Goal: Task Accomplishment & Management: Manage account settings

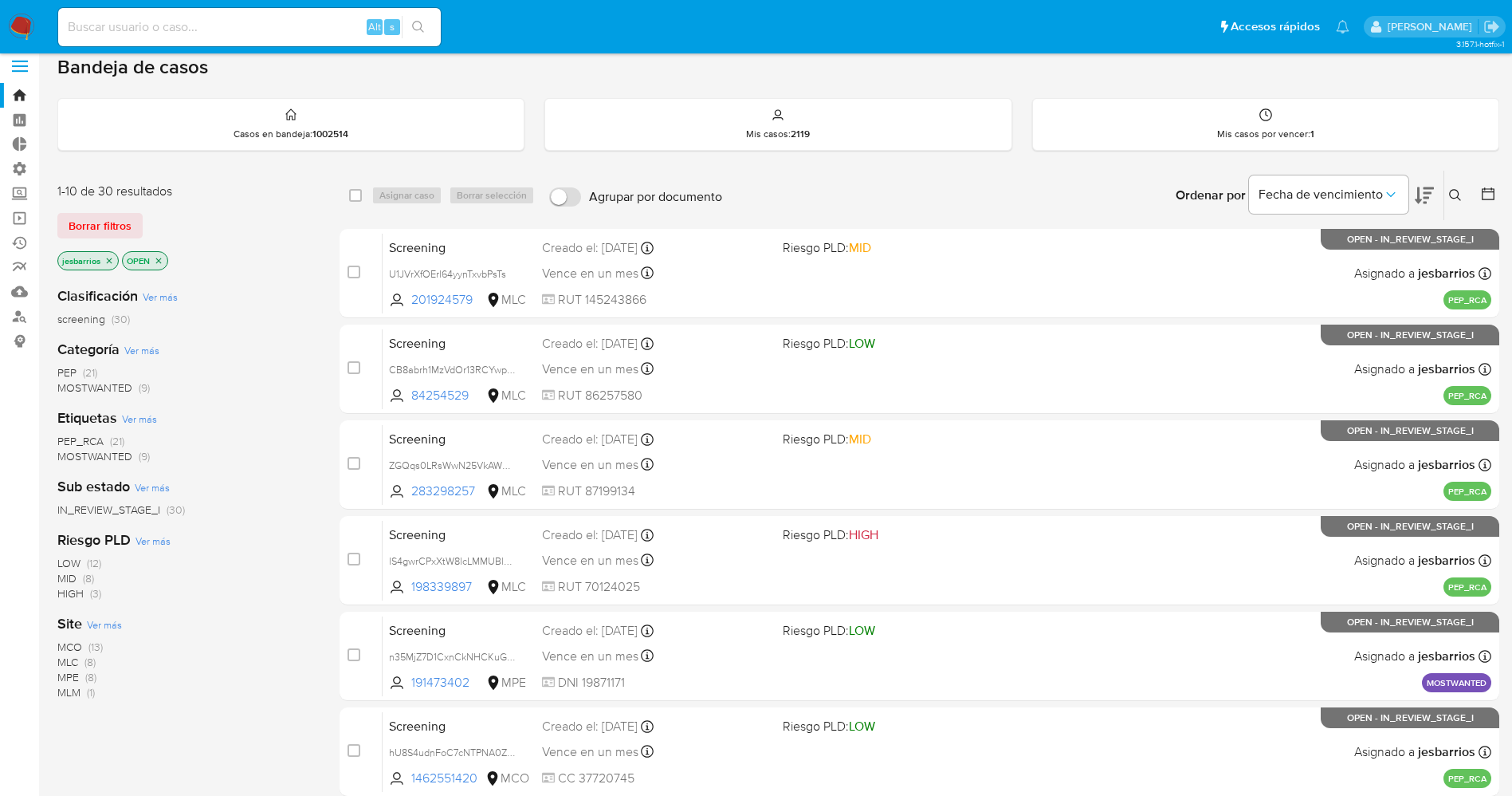
scroll to position [463, 0]
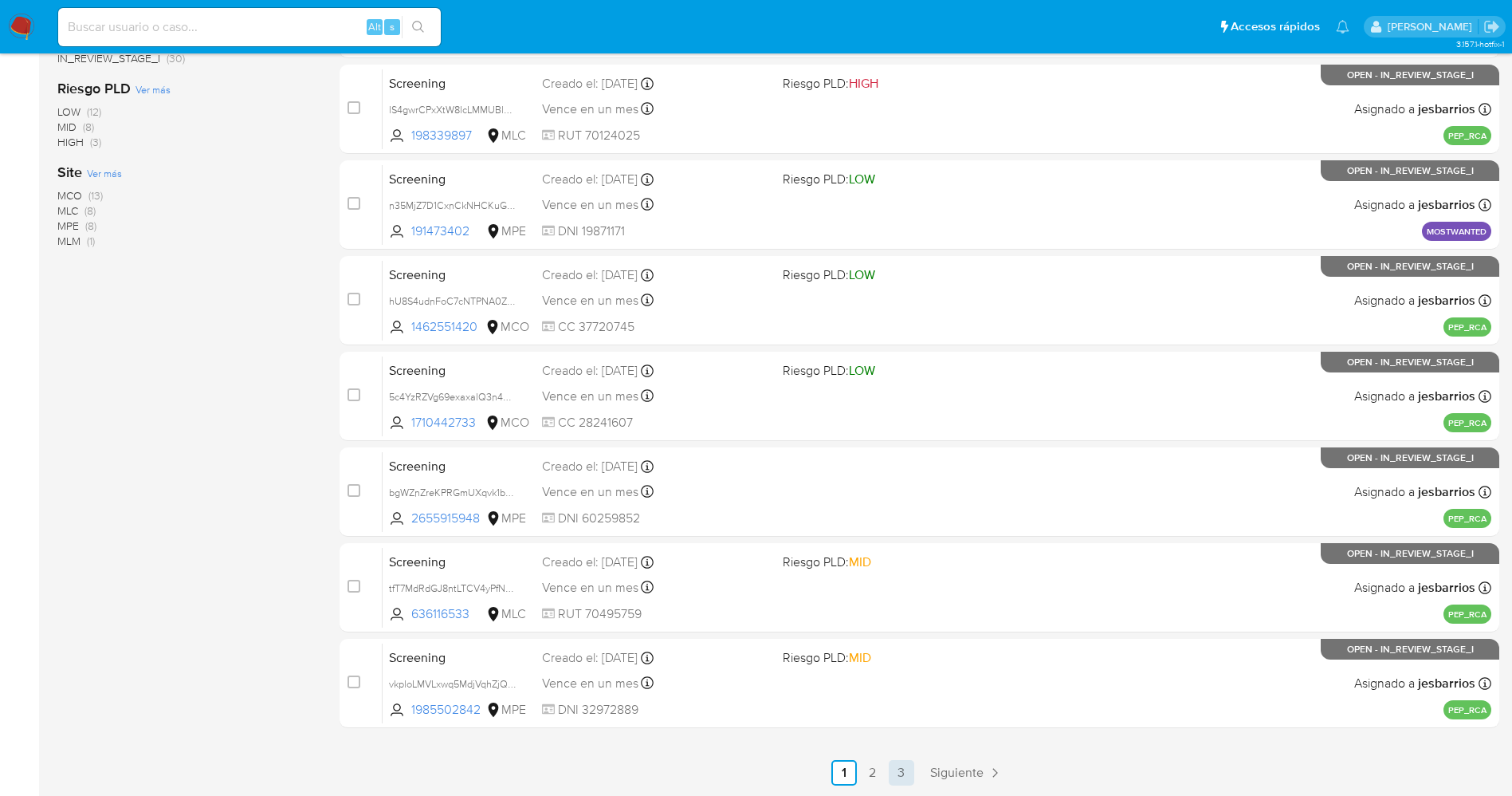
click at [905, 774] on link "3" at bounding box center [901, 772] width 25 height 25
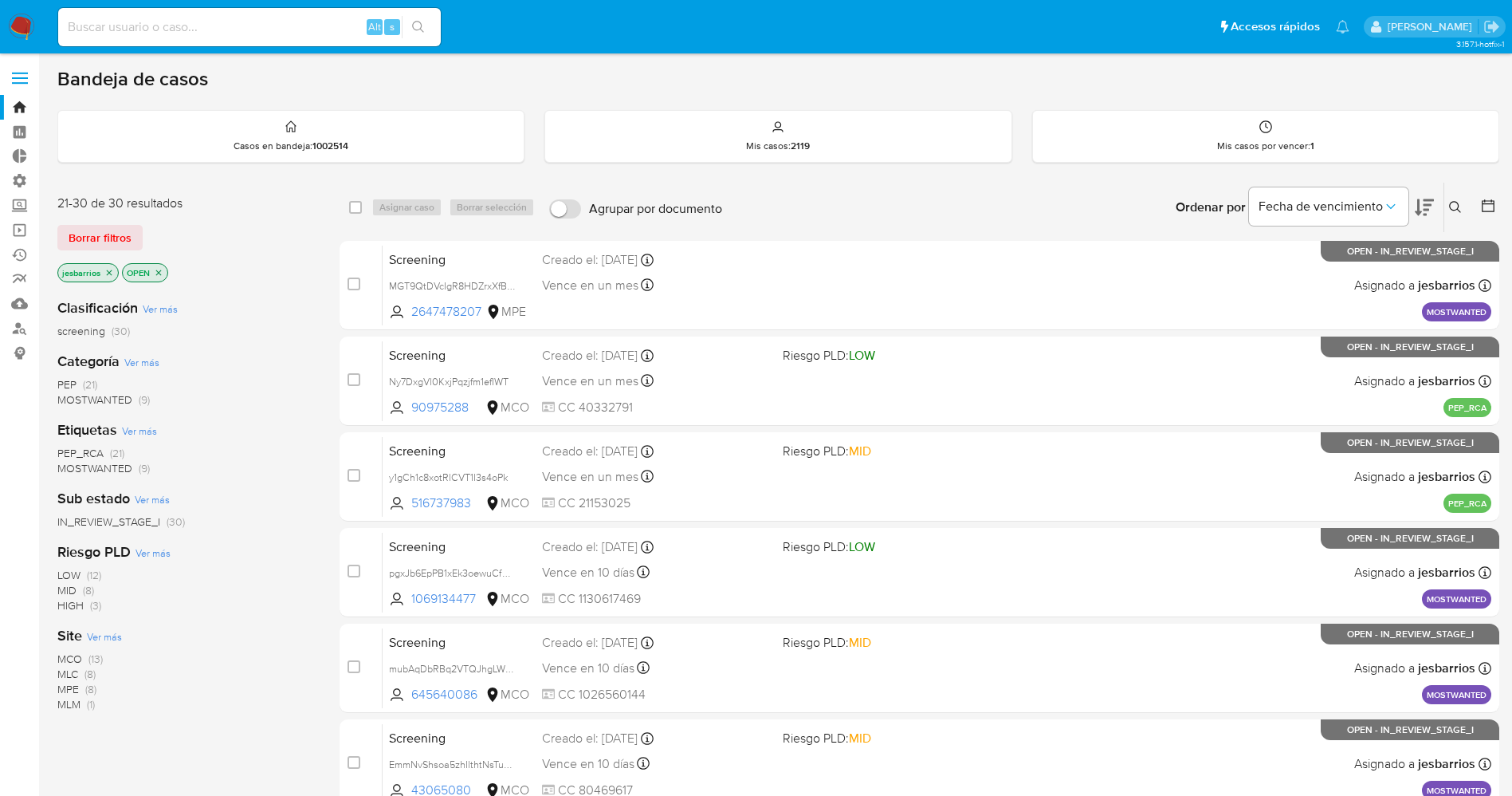
click at [161, 268] on icon "close-filter" at bounding box center [158, 272] width 10 height 10
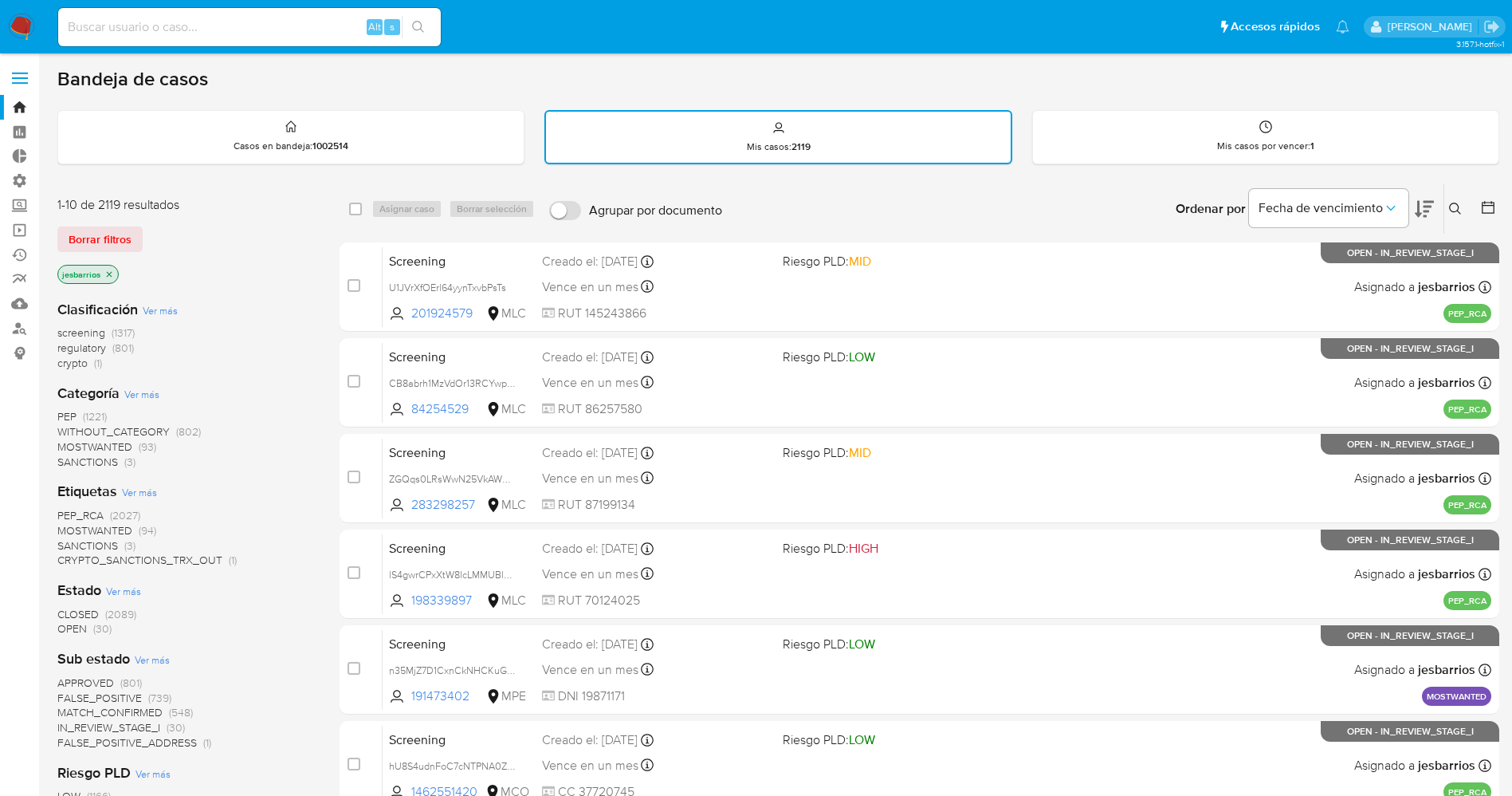
click at [1479, 207] on div at bounding box center [1485, 209] width 29 height 50
click at [1483, 208] on icon at bounding box center [1489, 207] width 16 height 16
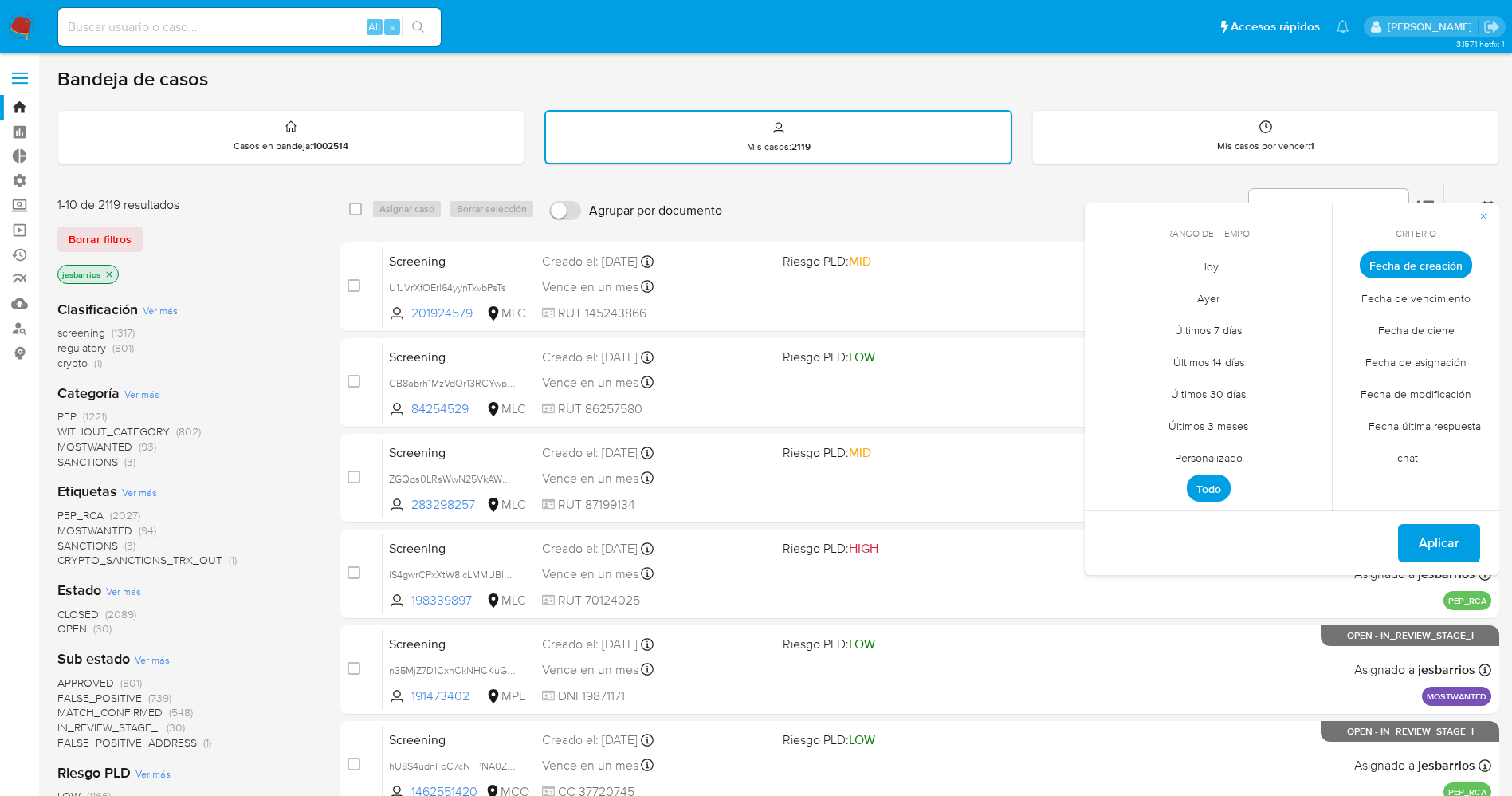
click at [1228, 291] on span "Ayer" at bounding box center [1209, 298] width 56 height 33
click at [1412, 302] on span "Fecha de vencimiento" at bounding box center [1416, 298] width 143 height 33
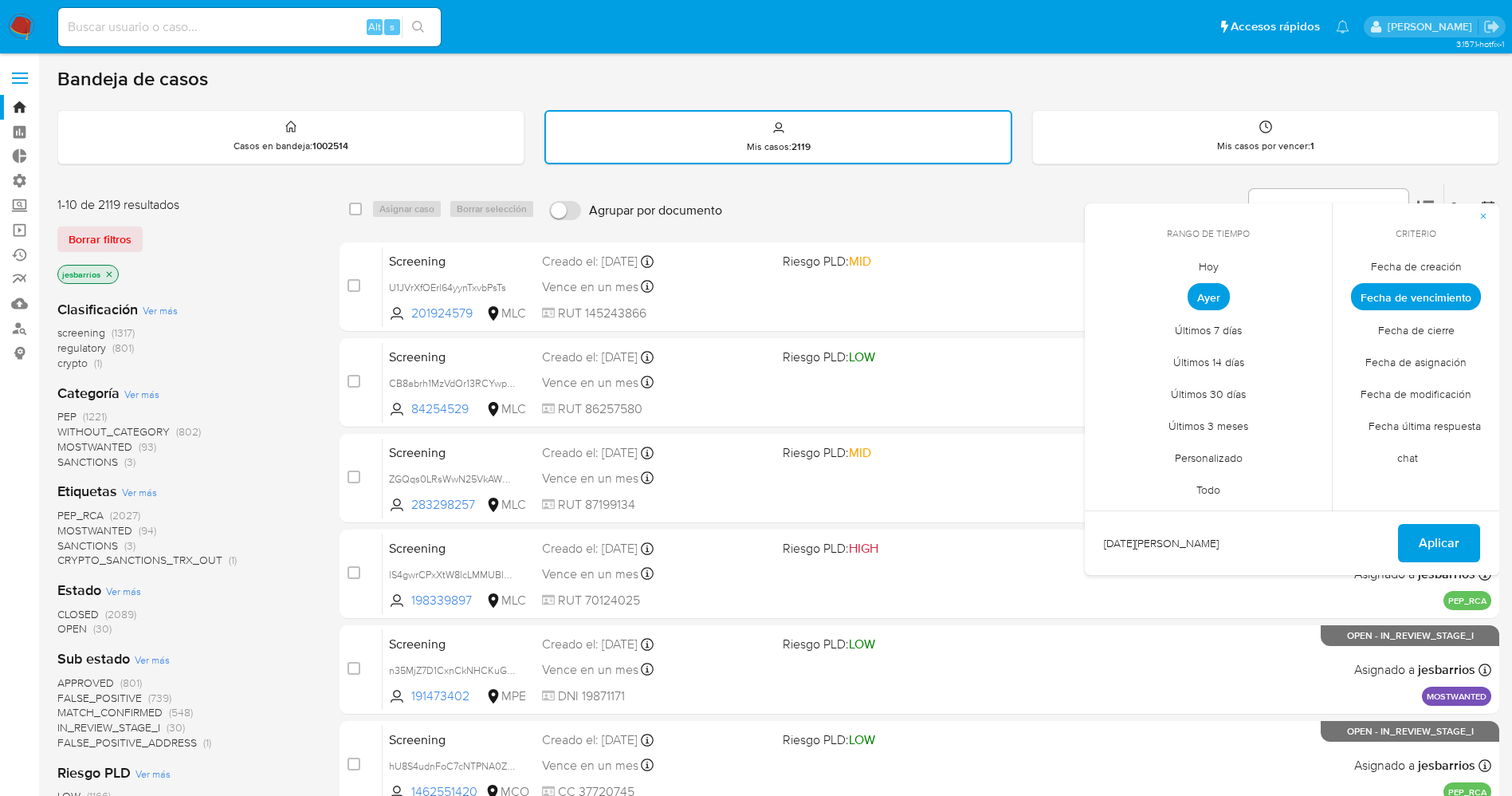
click at [1403, 332] on span "Fecha de cierre" at bounding box center [1416, 330] width 110 height 33
click at [1433, 534] on span "Aplicar" at bounding box center [1439, 543] width 41 height 35
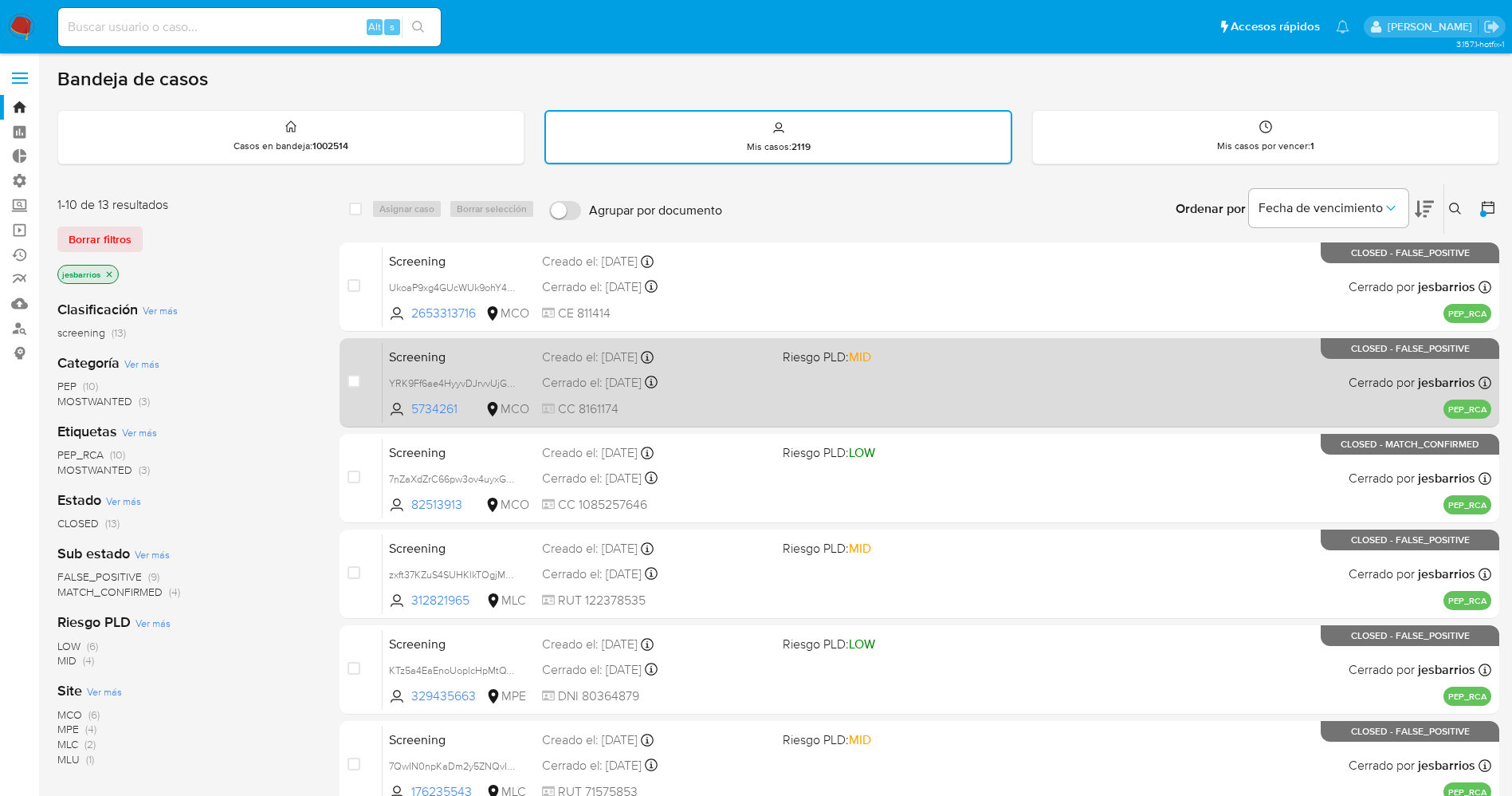
scroll to position [465, 0]
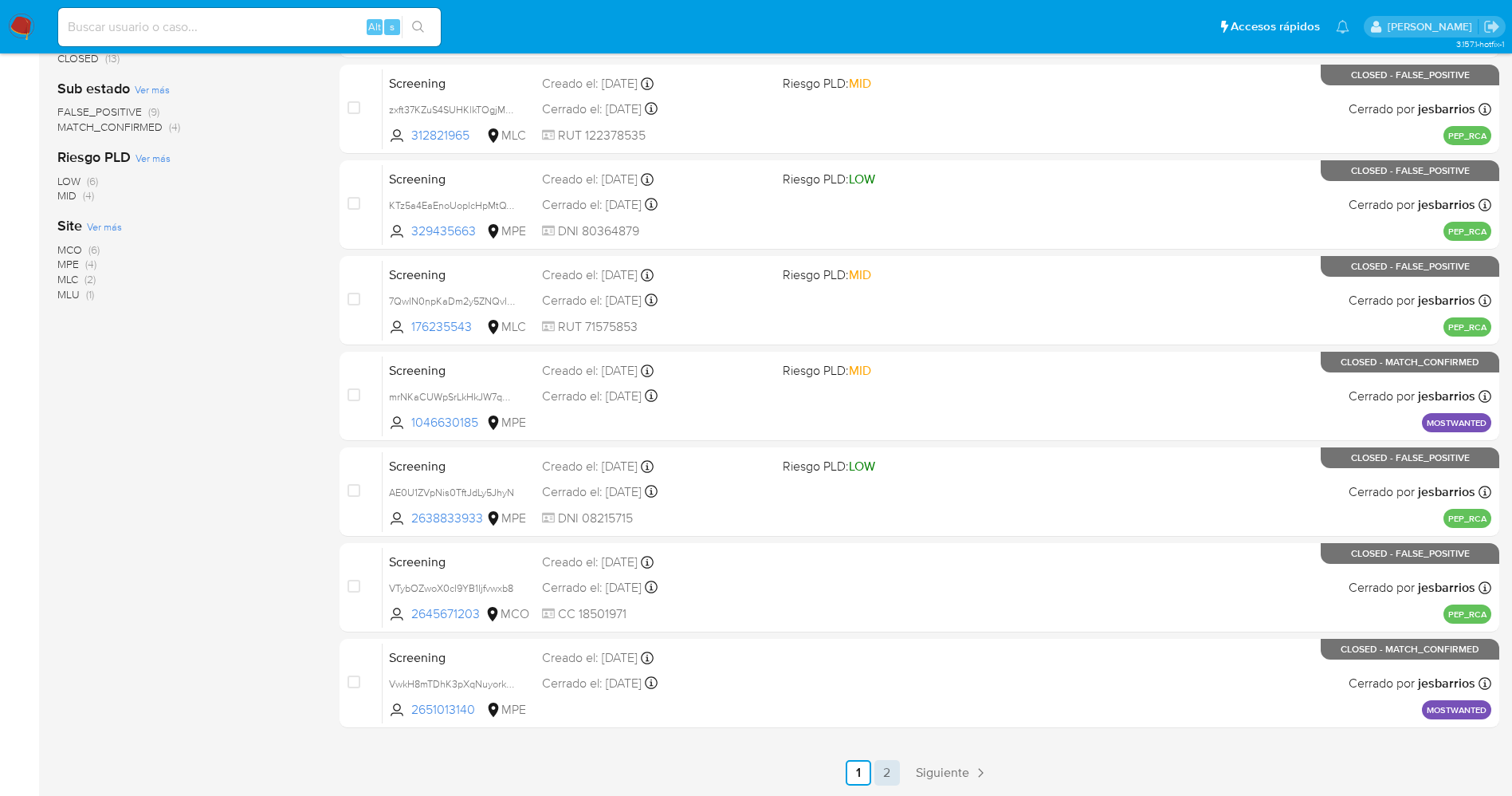
click at [884, 775] on link "2" at bounding box center [886, 772] width 25 height 25
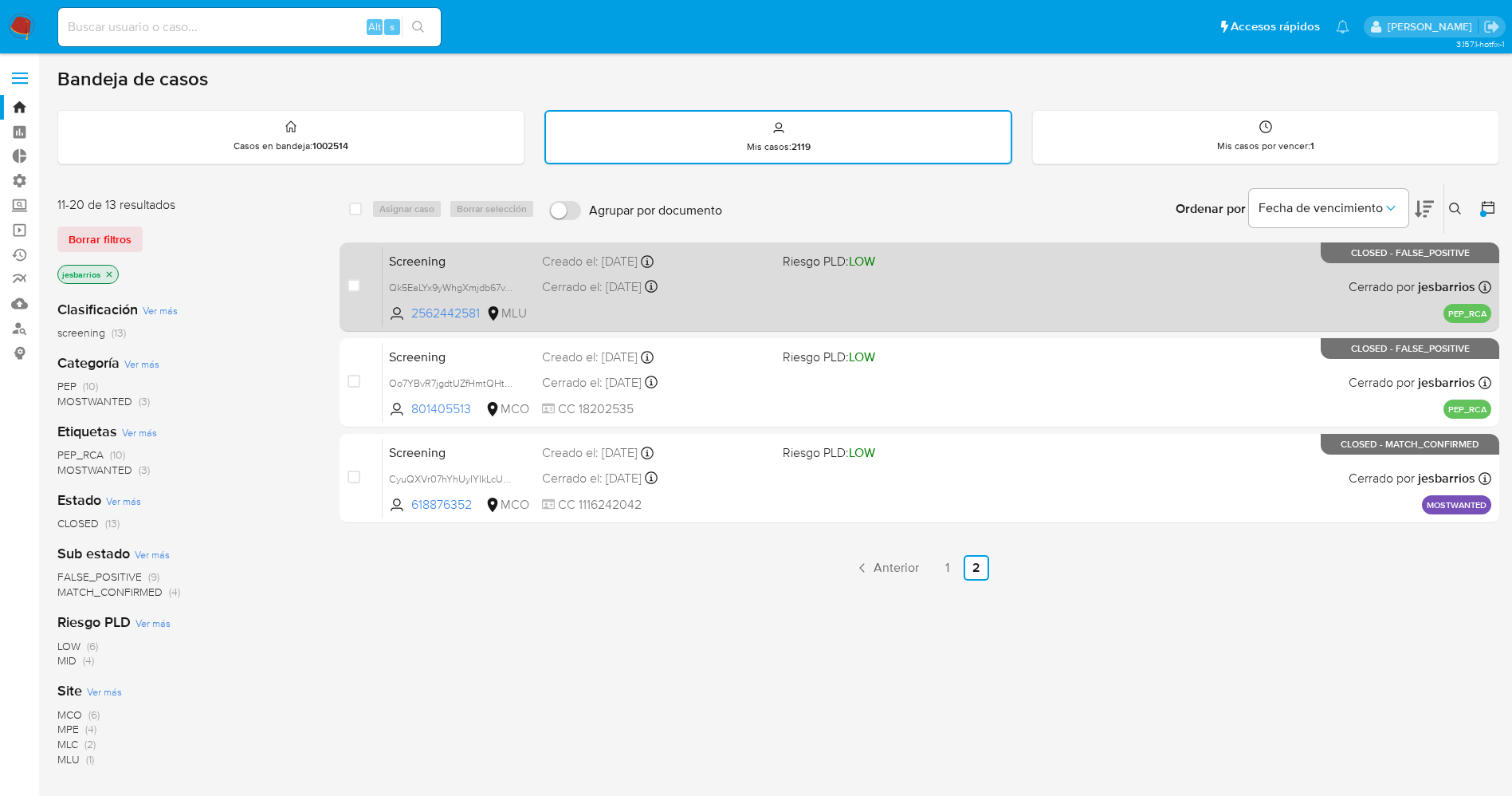
click at [957, 305] on div "Screening Qk5EaLYx9yWhgXmjdb67vToO 2562442581 MLU Riesgo PLD: LOW Creado el: 25…" at bounding box center [937, 286] width 1109 height 81
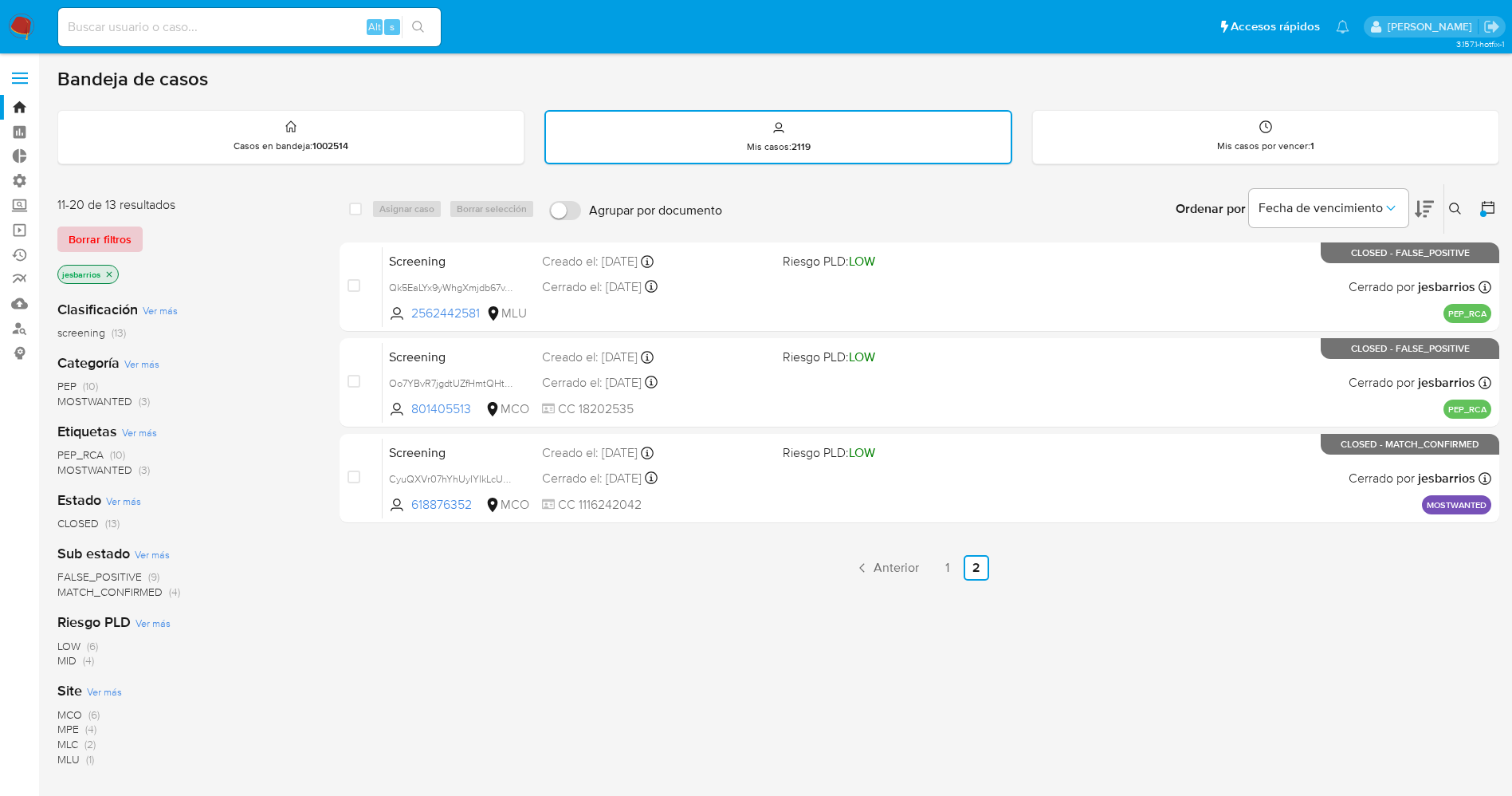
click at [65, 236] on button "Borrar filtros" at bounding box center [100, 239] width 85 height 25
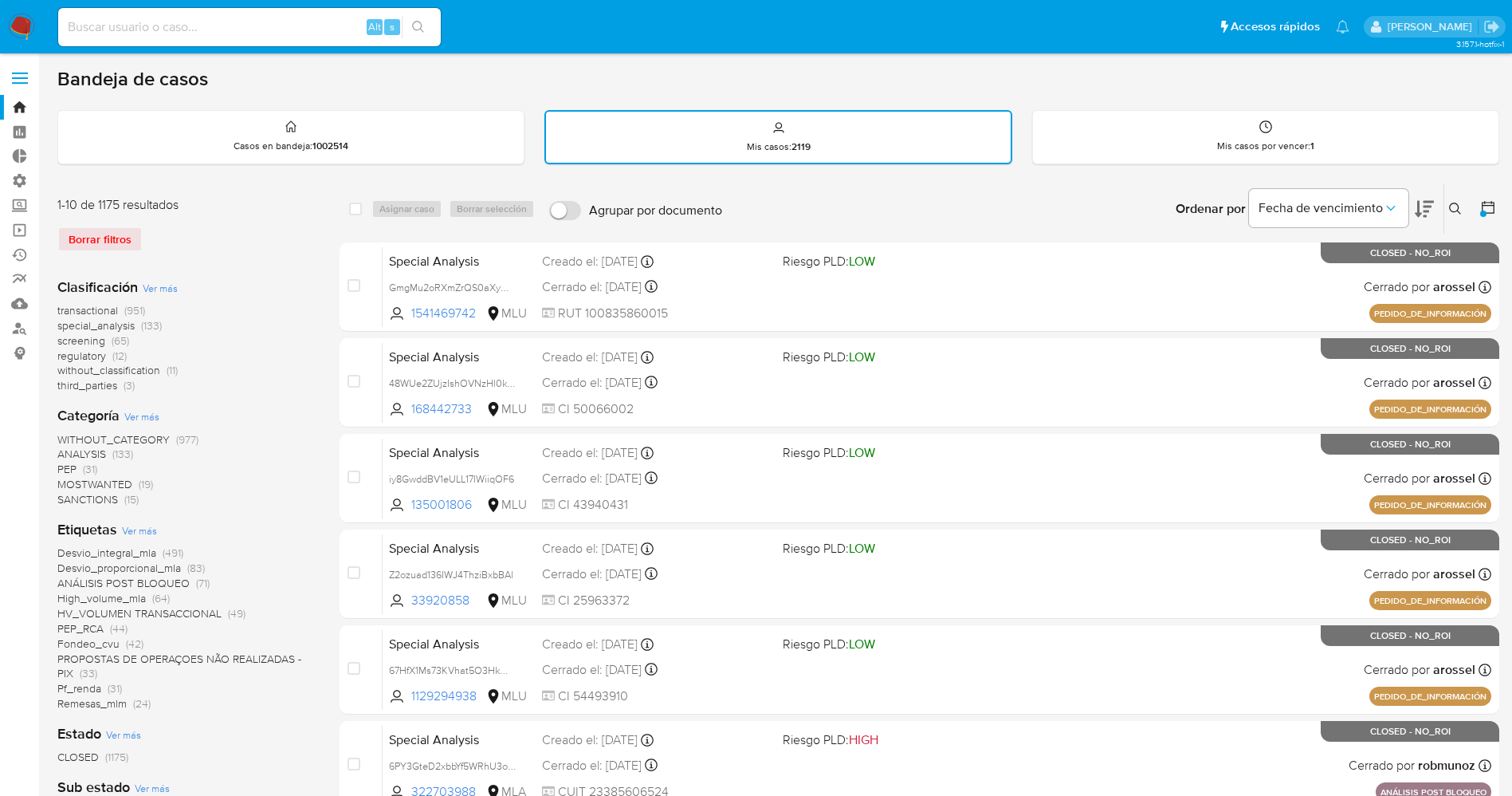
click at [21, 73] on span at bounding box center [20, 73] width 16 height 3
click at [0, 0] on input "checkbox" at bounding box center [0, 0] width 0 height 0
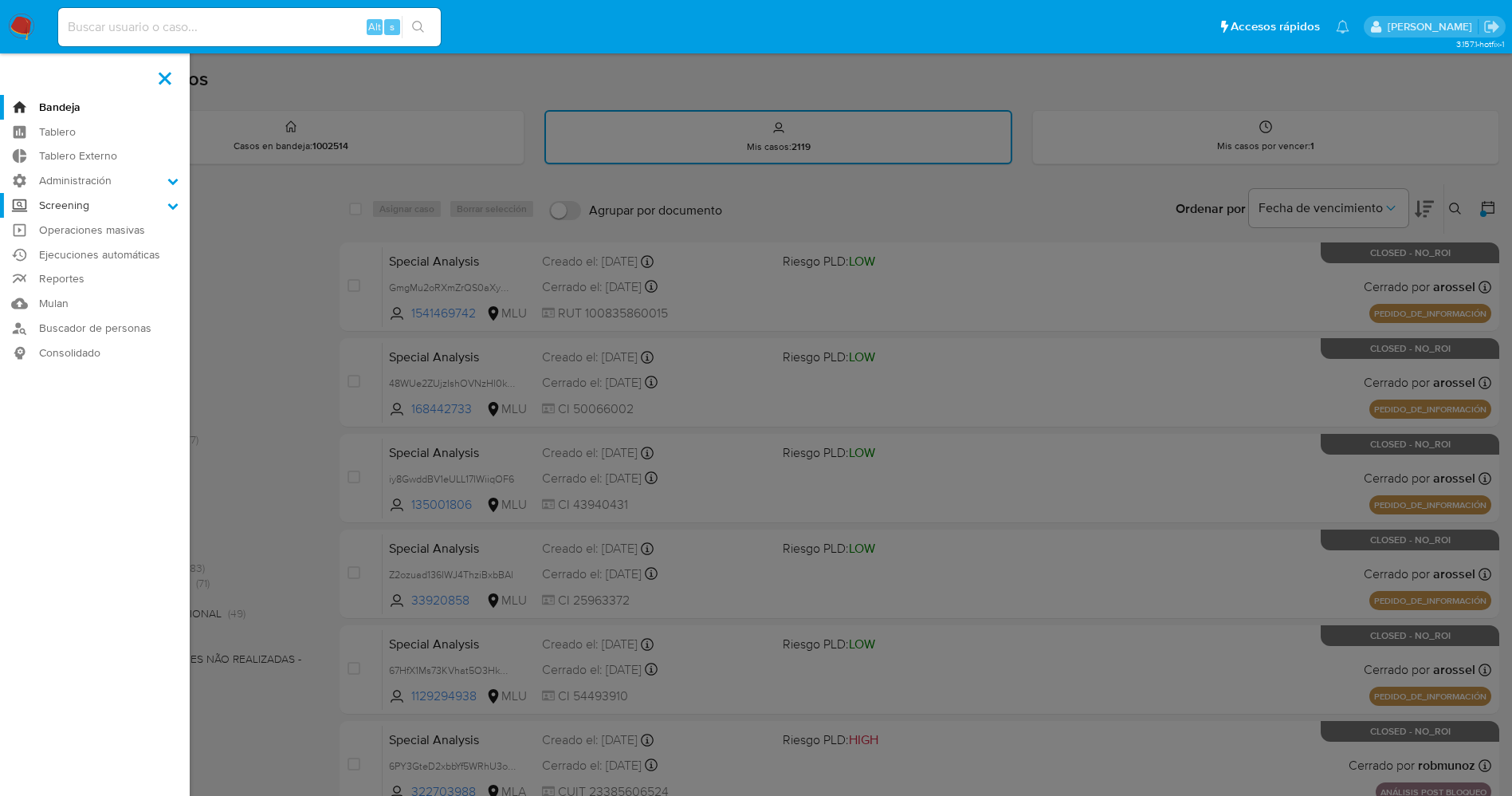
click at [143, 203] on label "Screening" at bounding box center [95, 205] width 189 height 24
click at [0, 0] on input "Screening" at bounding box center [0, 0] width 0 height 0
click at [118, 246] on link "Screening por Frecuencia" at bounding box center [95, 247] width 189 height 20
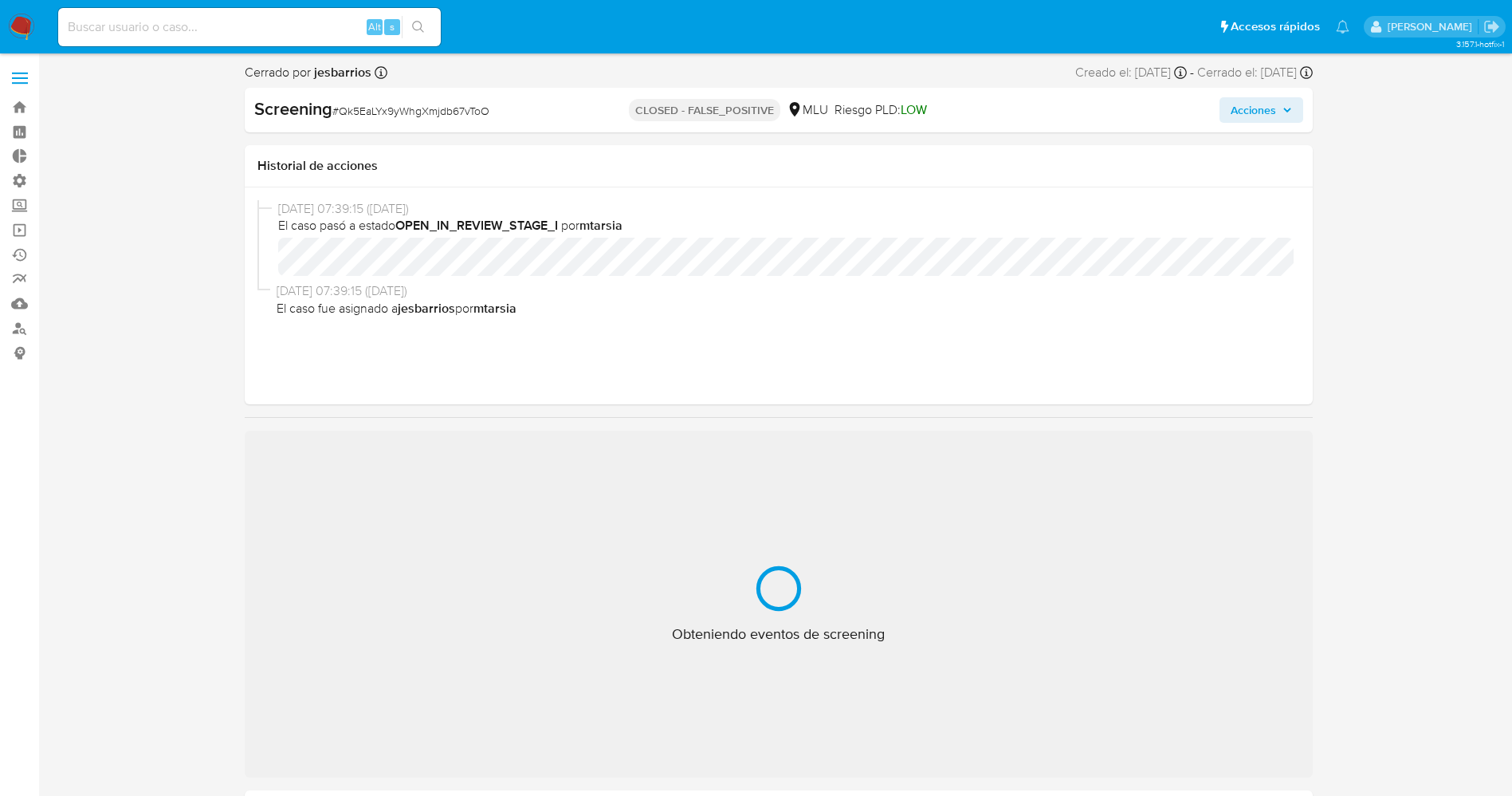
select select "10"
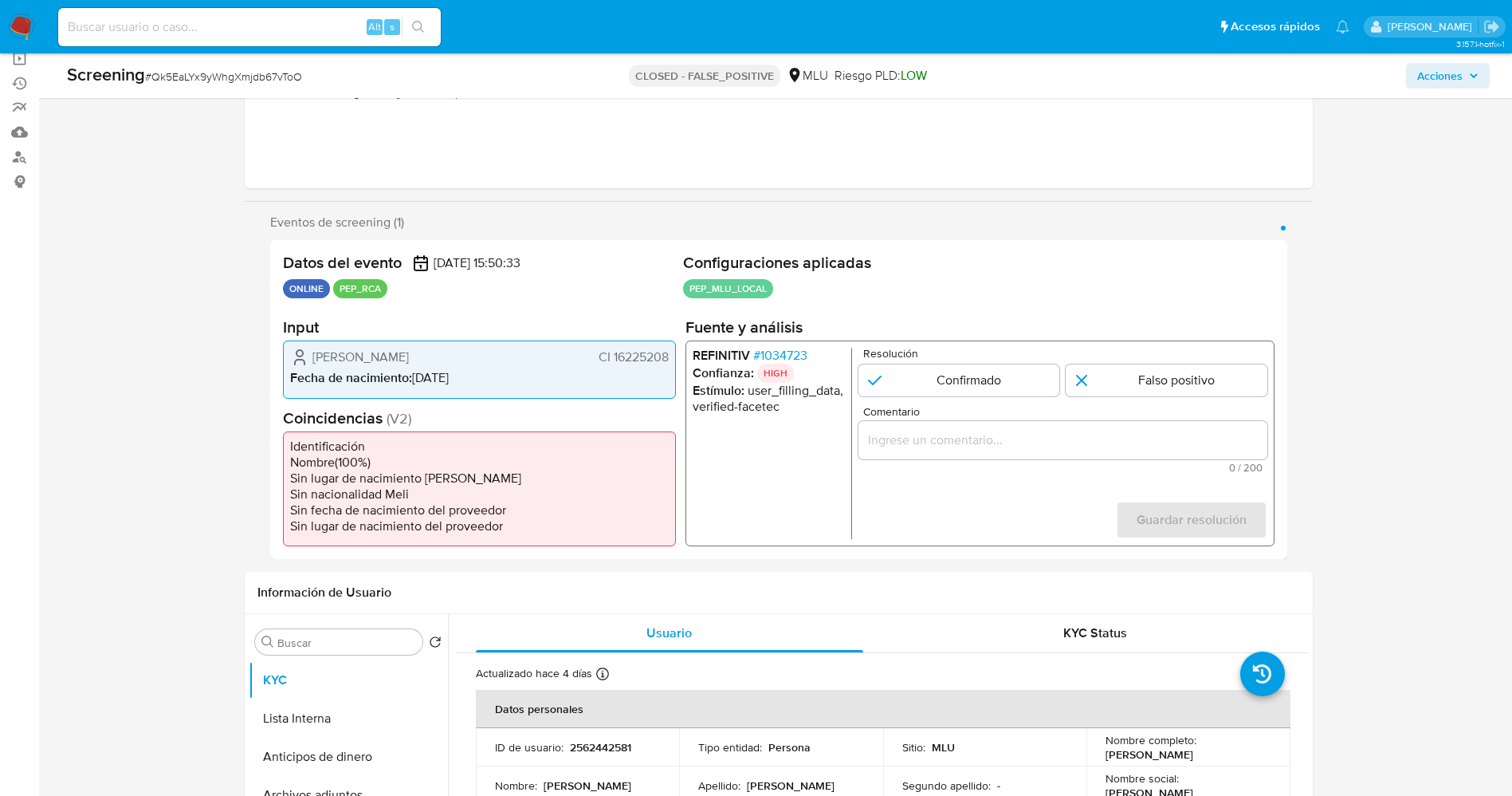
scroll to position [359, 0]
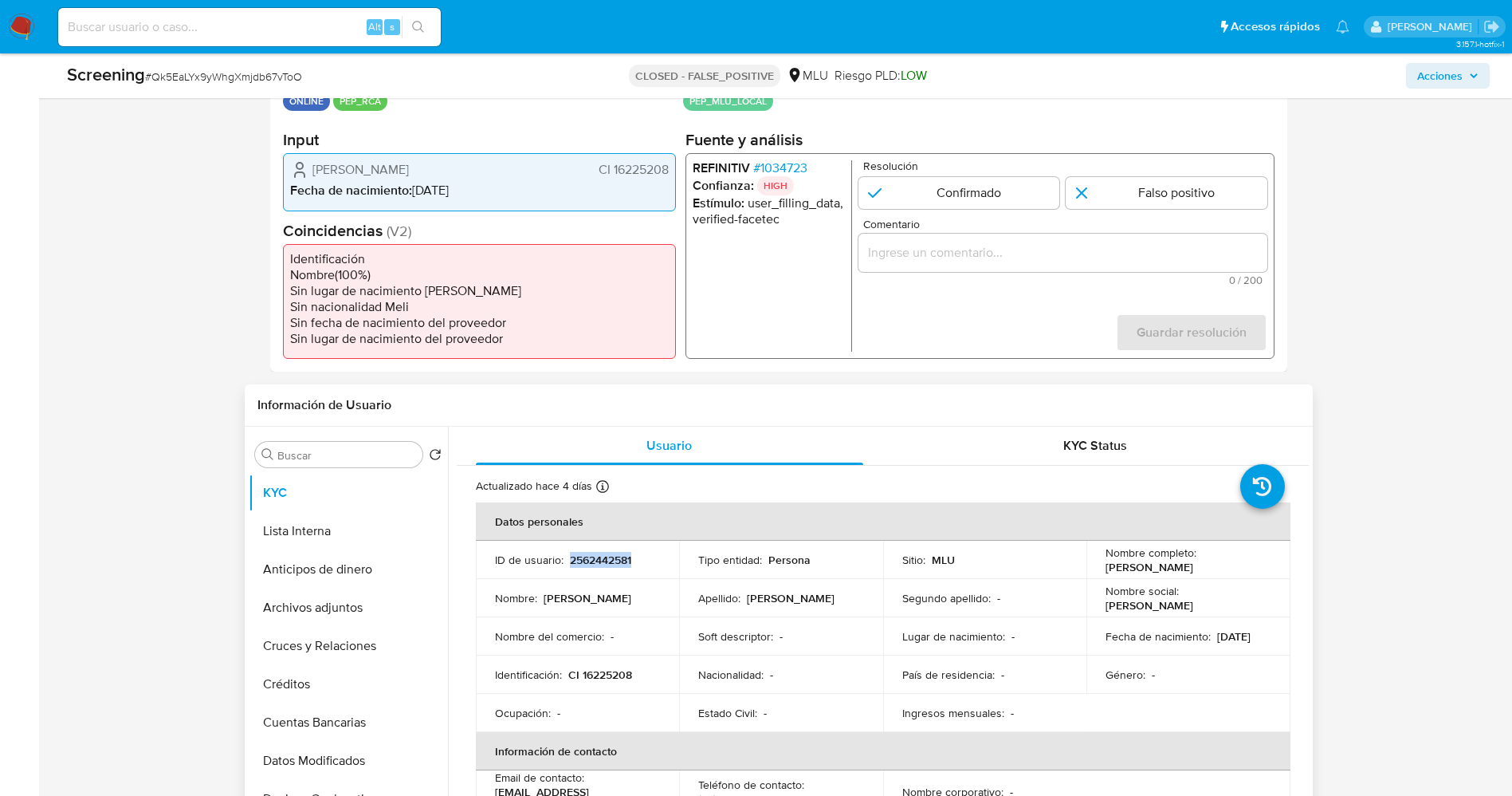
drag, startPoint x: 568, startPoint y: 561, endPoint x: 638, endPoint y: 561, distance: 70.0
click at [638, 561] on div "ID de usuario : 2562442581" at bounding box center [578, 560] width 166 height 15
copy p "2562442581"
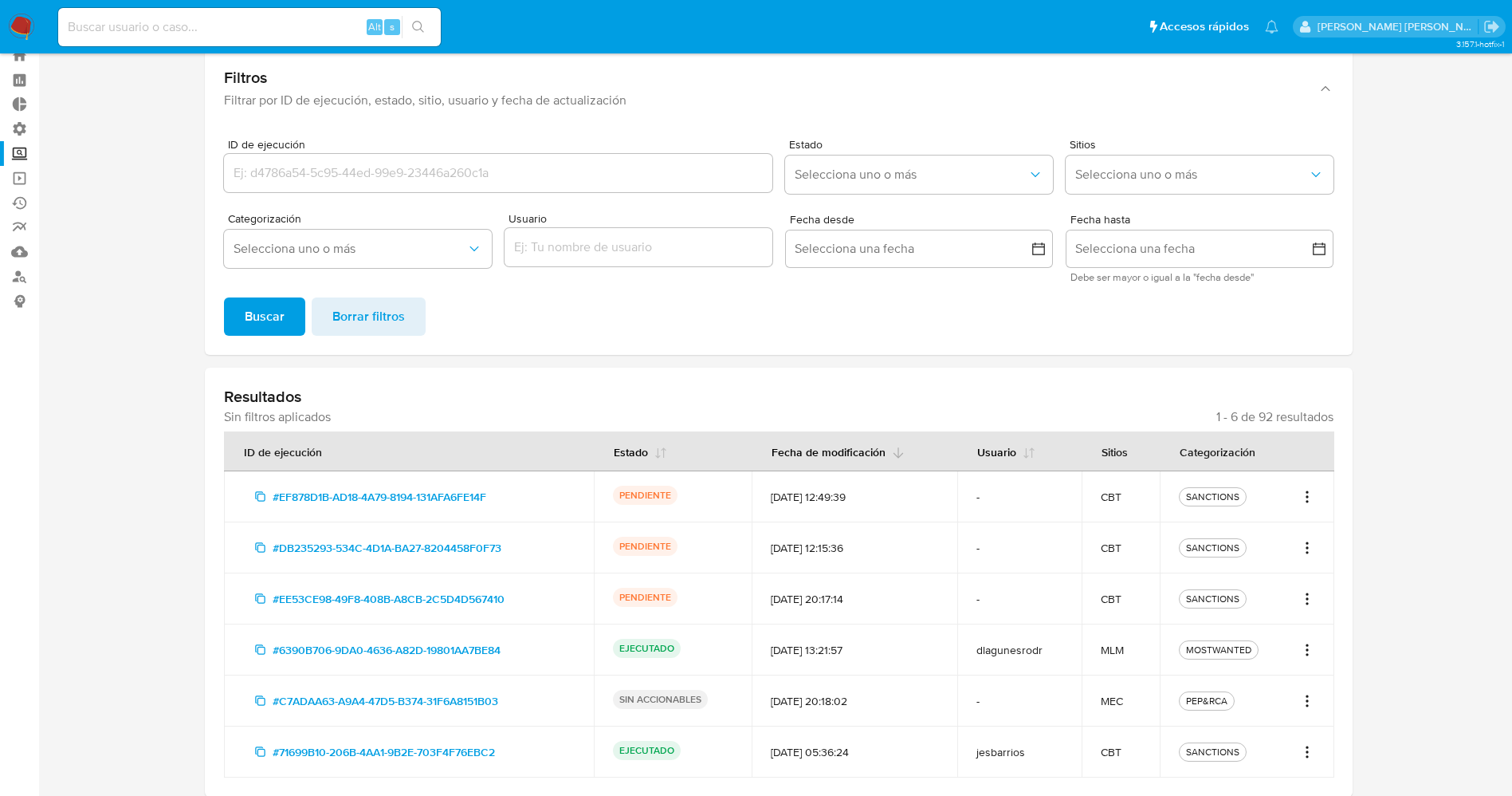
scroll to position [102, 0]
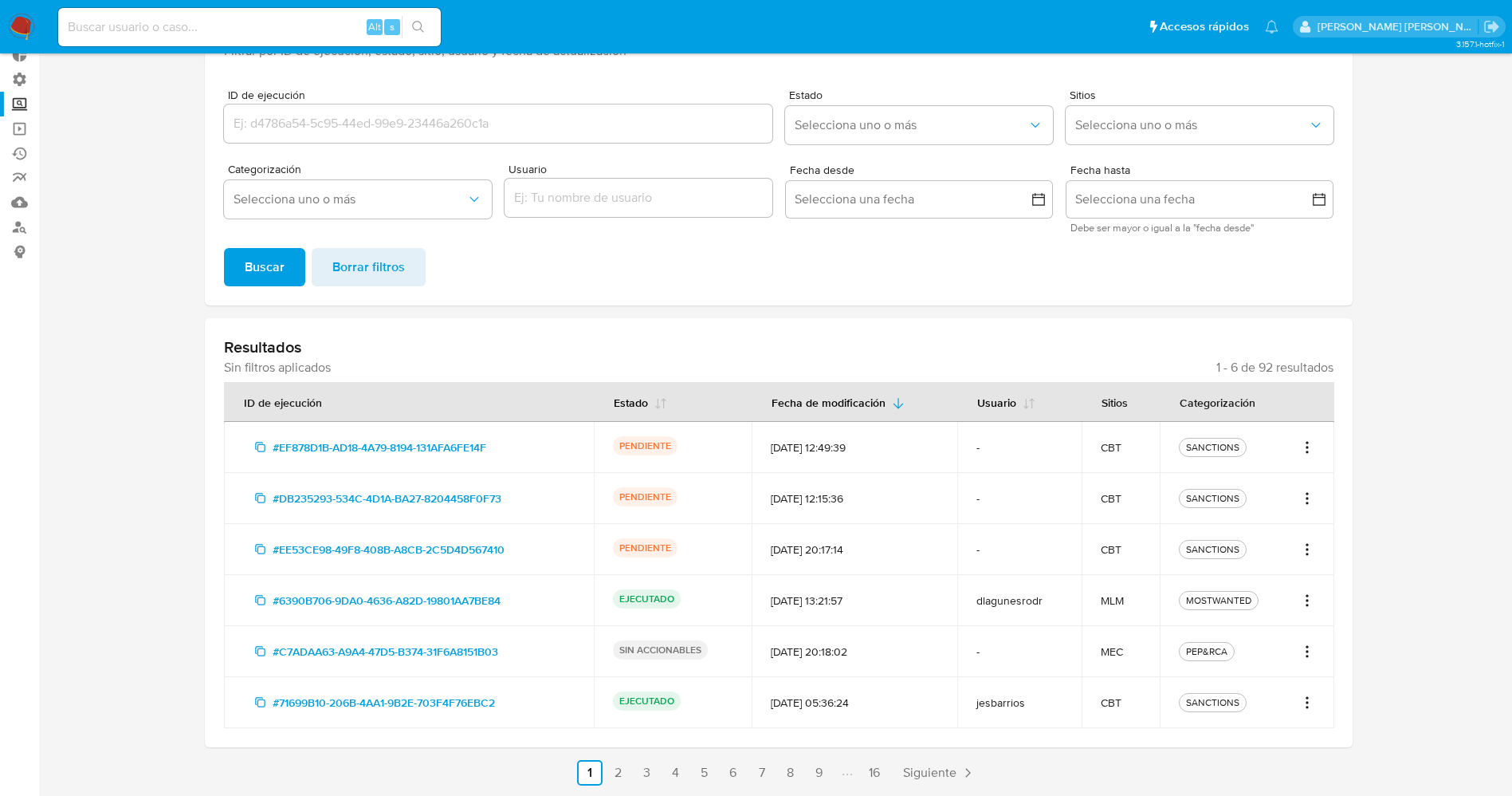
click at [392, 122] on input "ID de ejecución" at bounding box center [498, 123] width 548 height 21
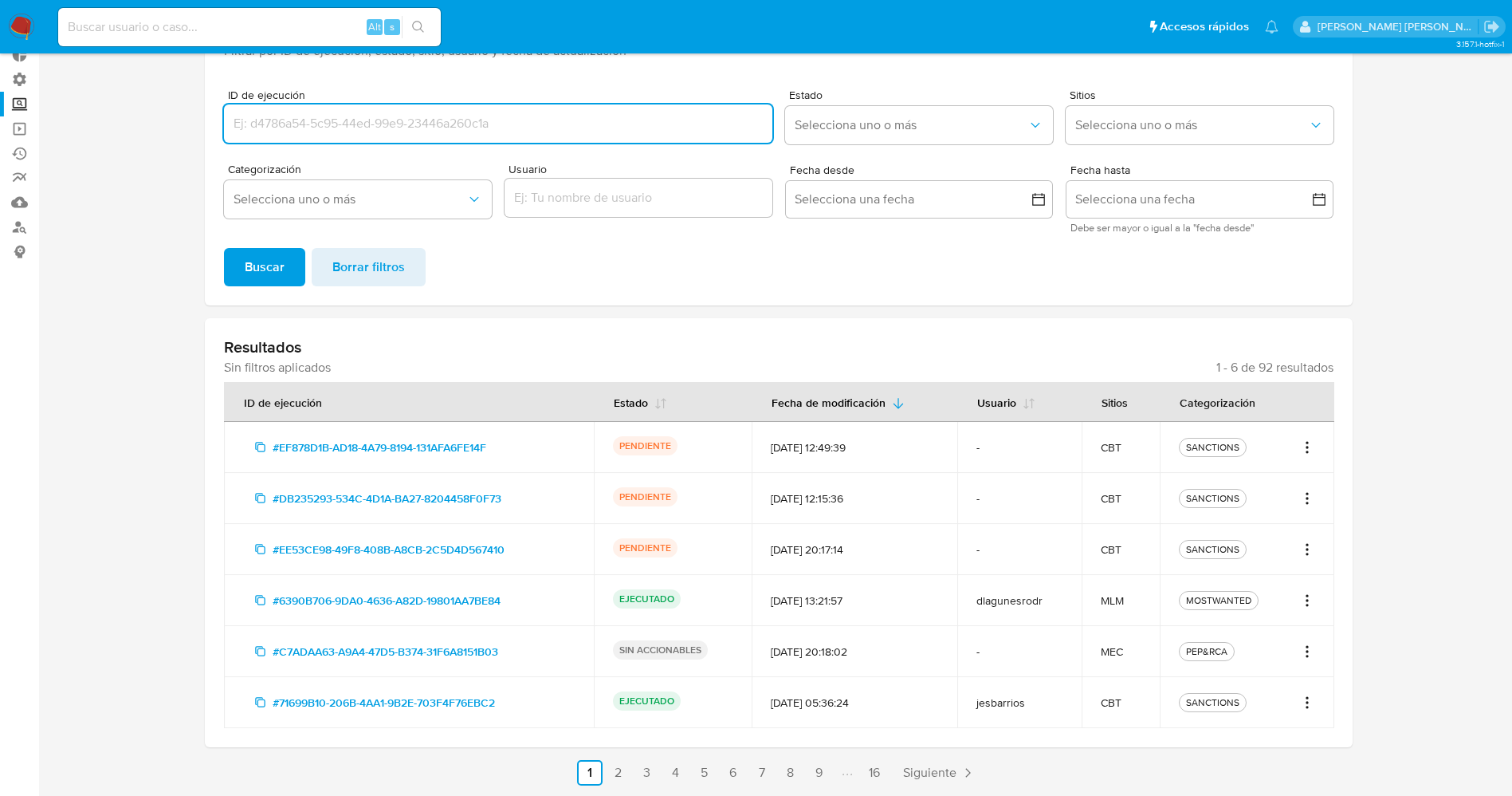
paste input "c2b08533-13db-49ae-9d5c-15be217d5370"
type input "c2b08533-13db-49ae-9d5c-15be217d5370"
click at [267, 262] on span "Buscar" at bounding box center [265, 267] width 40 height 35
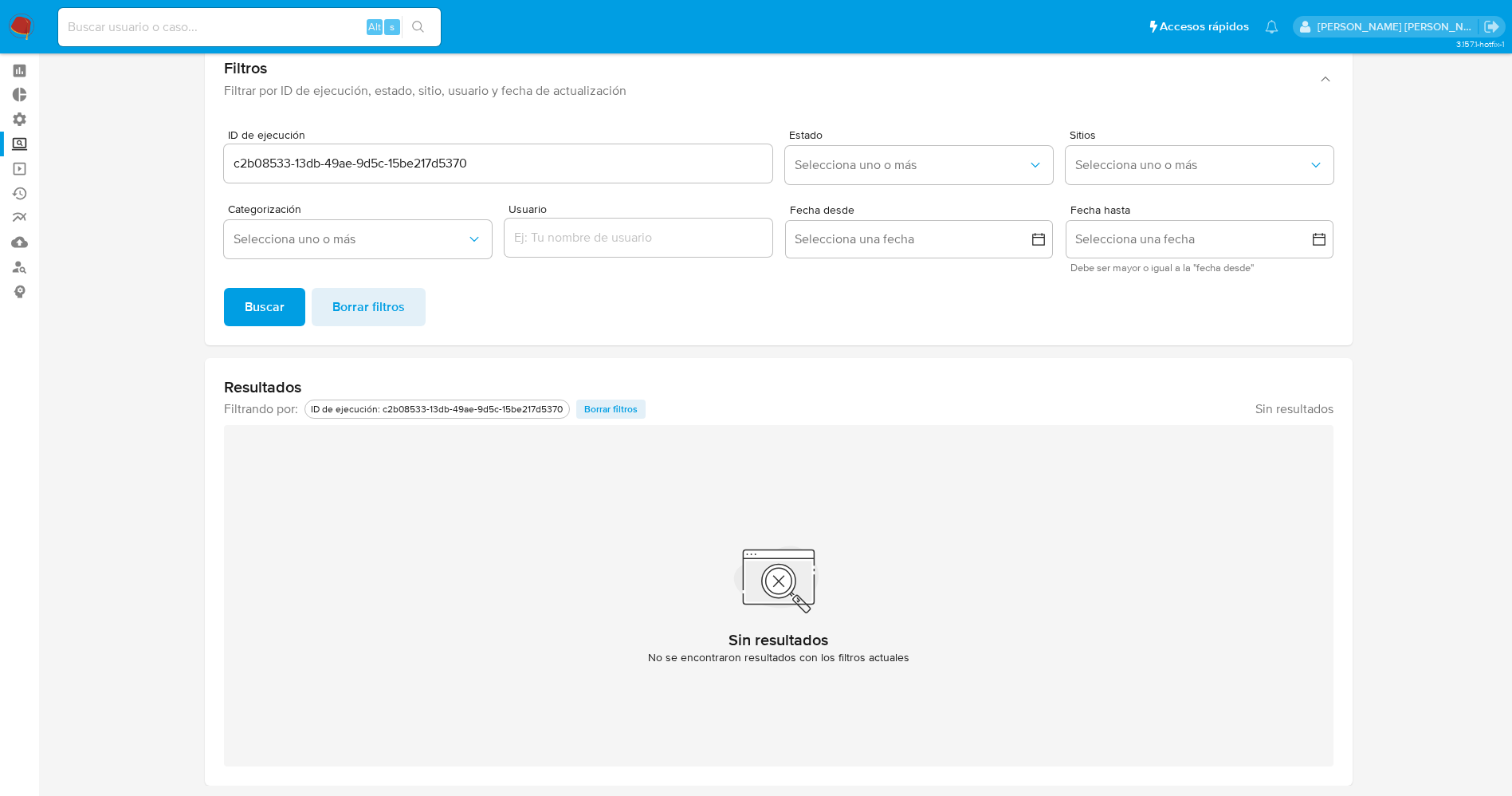
scroll to position [0, 0]
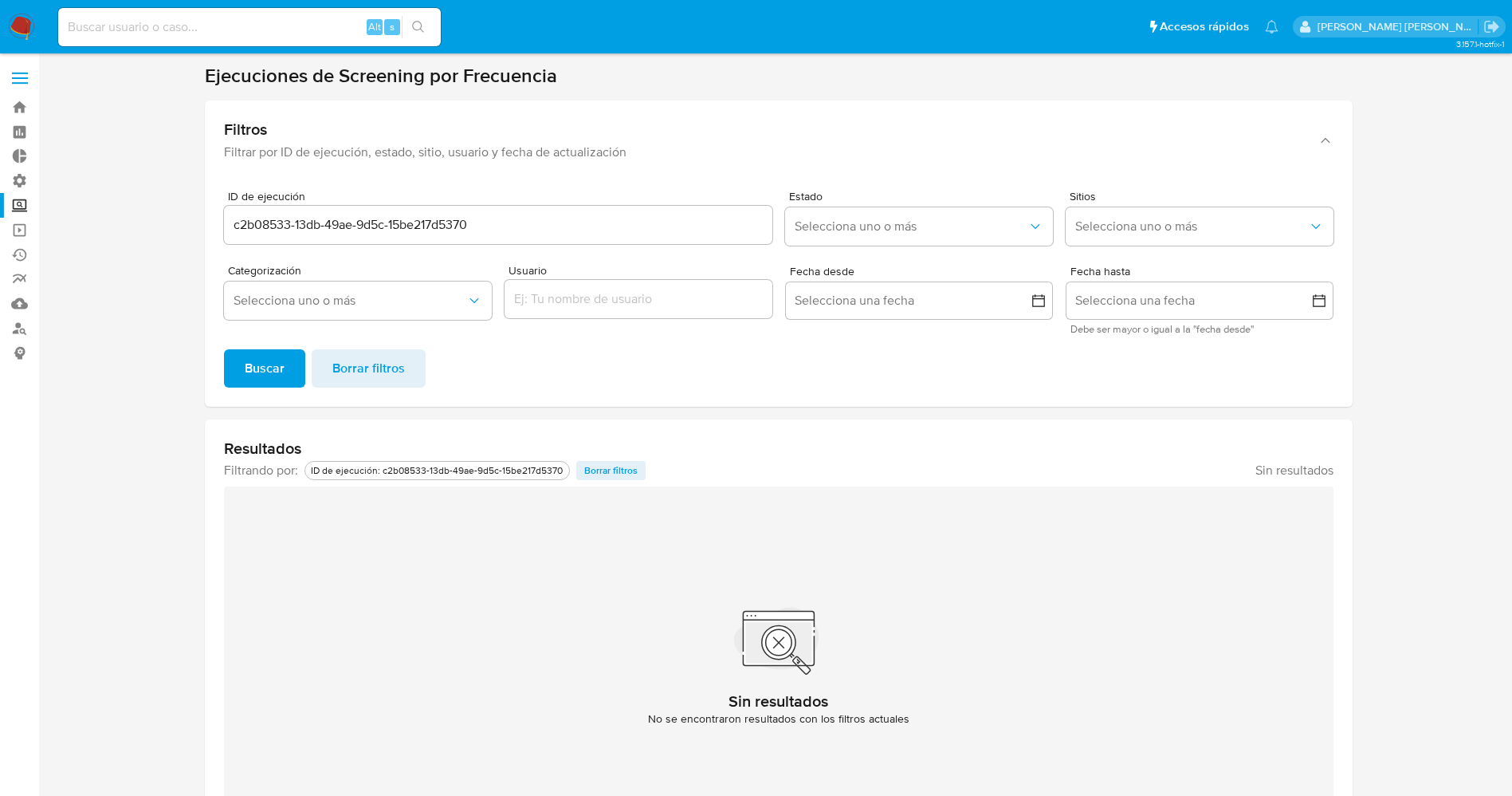
click at [17, 72] on span at bounding box center [20, 73] width 16 height 3
click at [0, 0] on input "checkbox" at bounding box center [0, 0] width 0 height 0
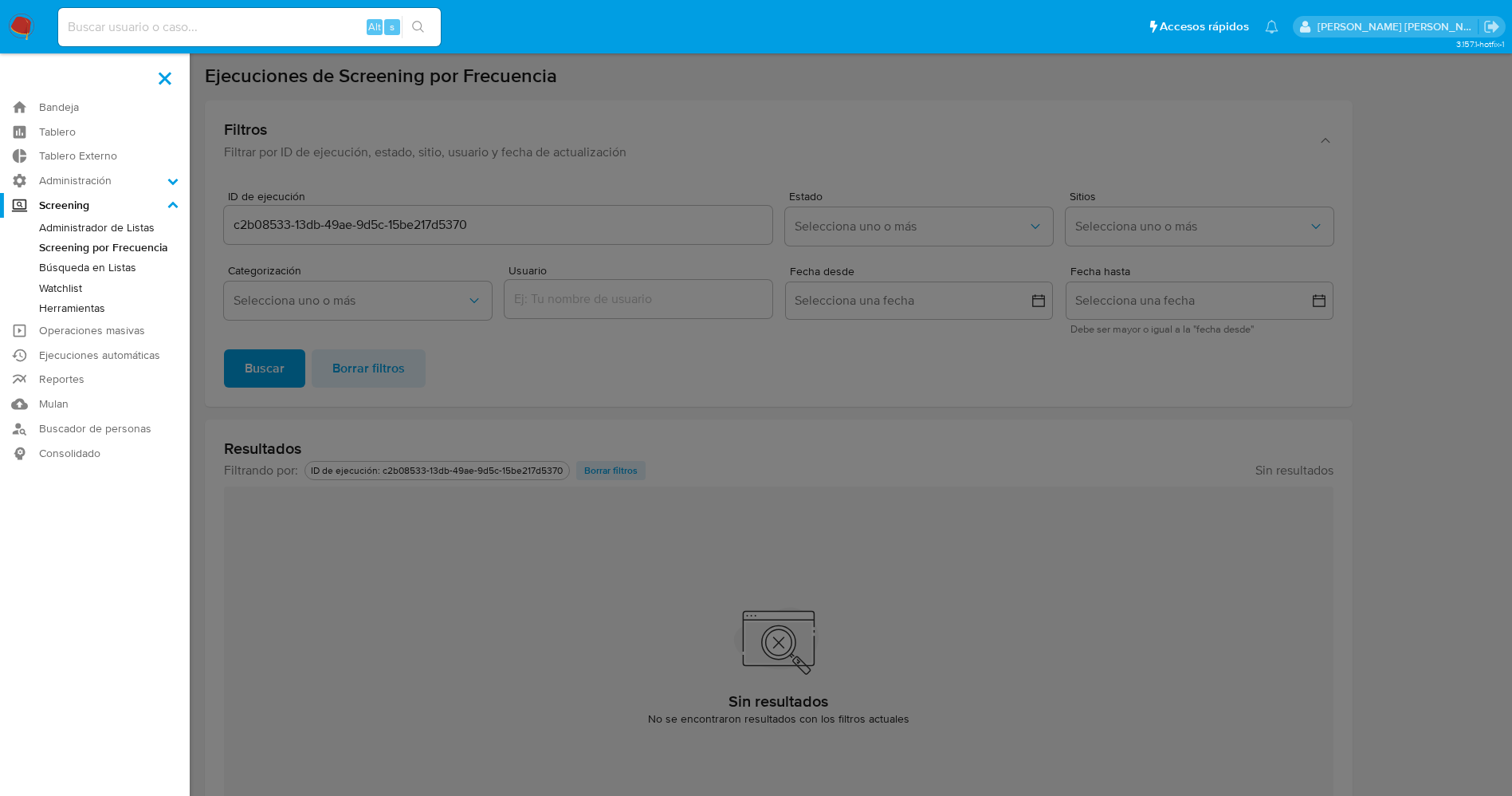
click at [96, 237] on link "Screening por Frecuencia" at bounding box center [95, 247] width 189 height 20
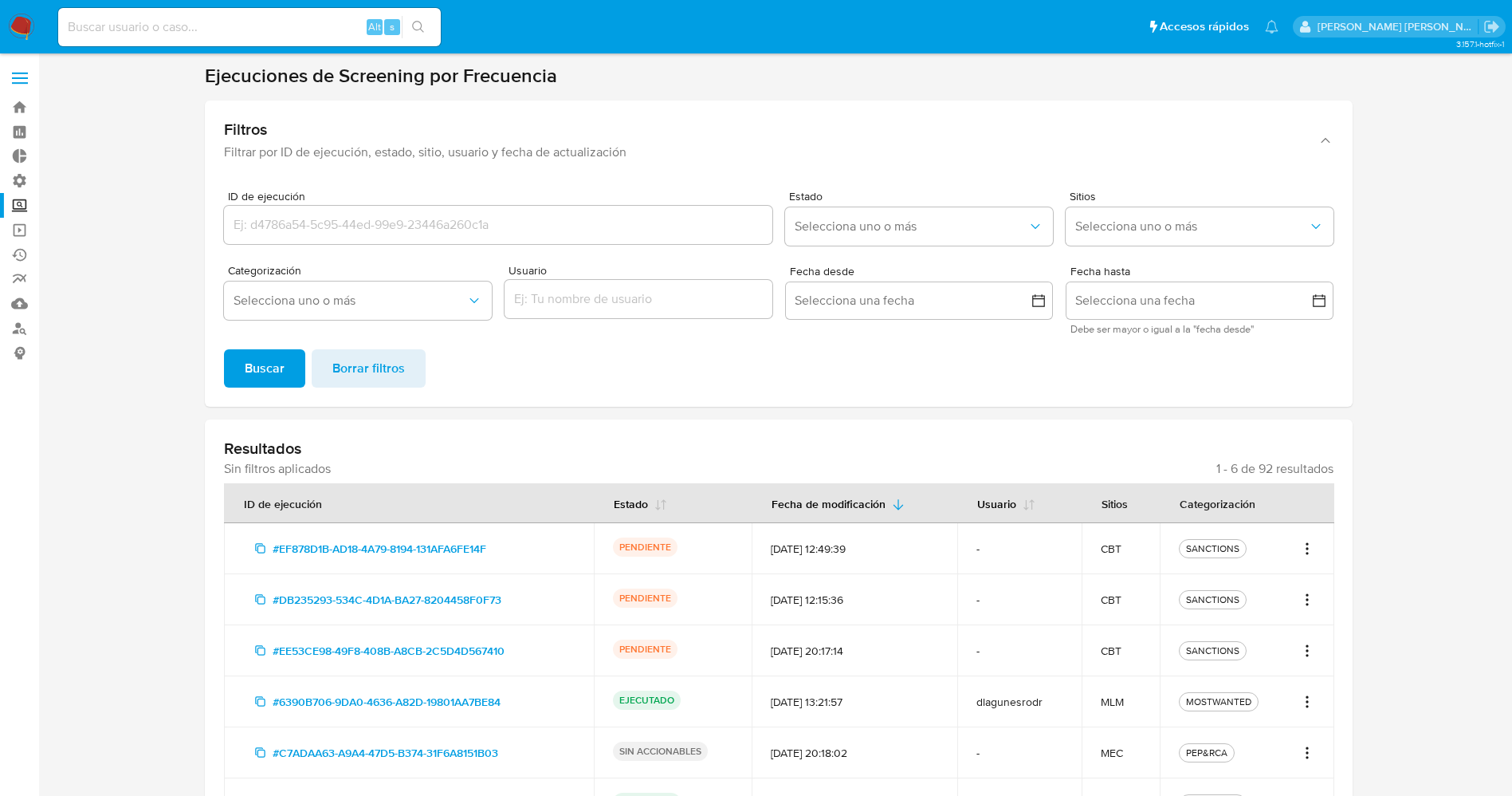
scroll to position [102, 0]
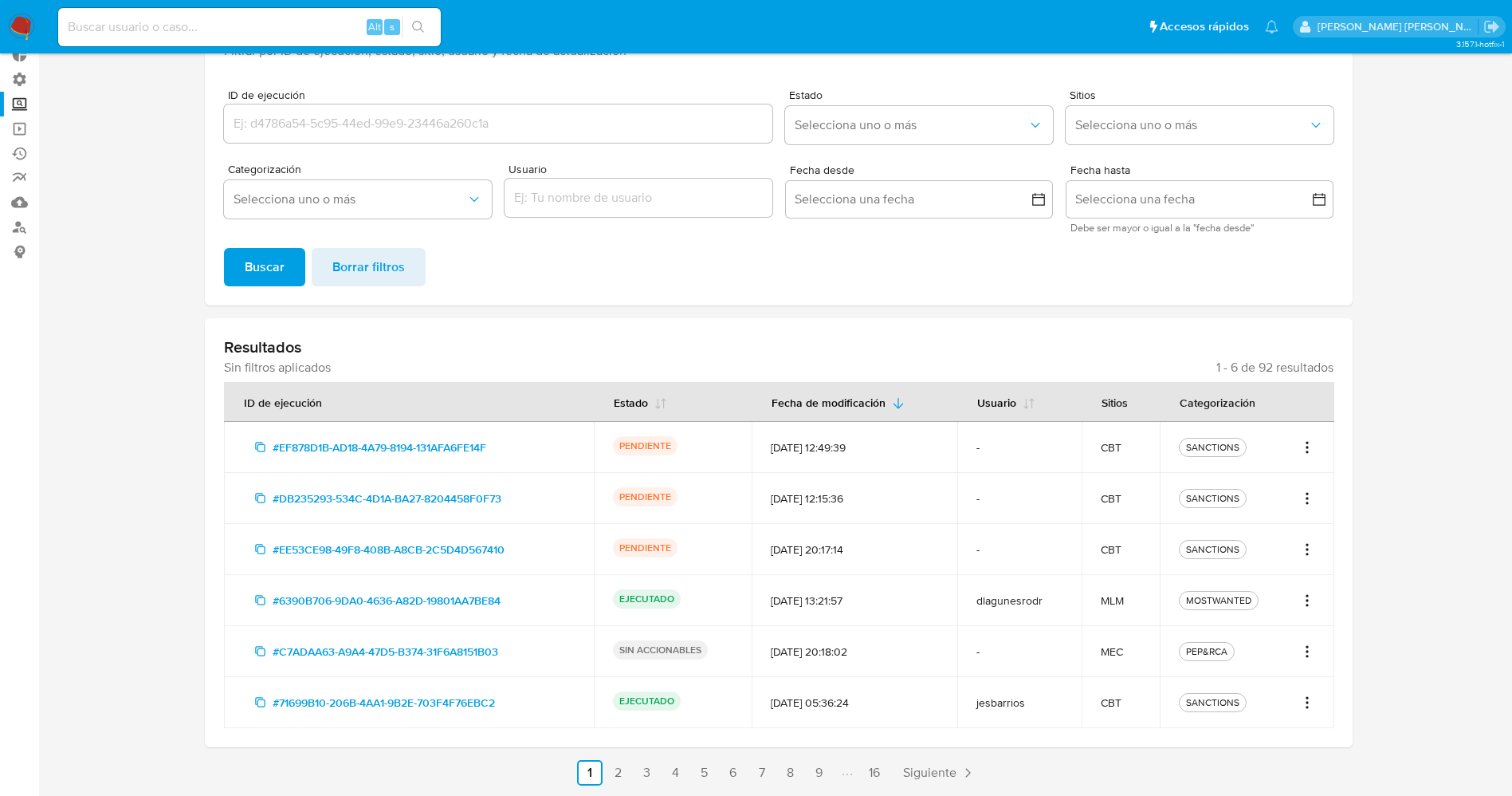
click at [1306, 442] on icon "Acciones" at bounding box center [1307, 448] width 16 height 19
click at [1243, 526] on link "Ver registros" at bounding box center [1256, 521] width 120 height 38
drag, startPoint x: 226, startPoint y: 91, endPoint x: 298, endPoint y: 102, distance: 72.8
click at [304, 102] on div "ID de ejecución" at bounding box center [498, 120] width 548 height 62
click at [23, 32] on img at bounding box center [21, 27] width 27 height 27
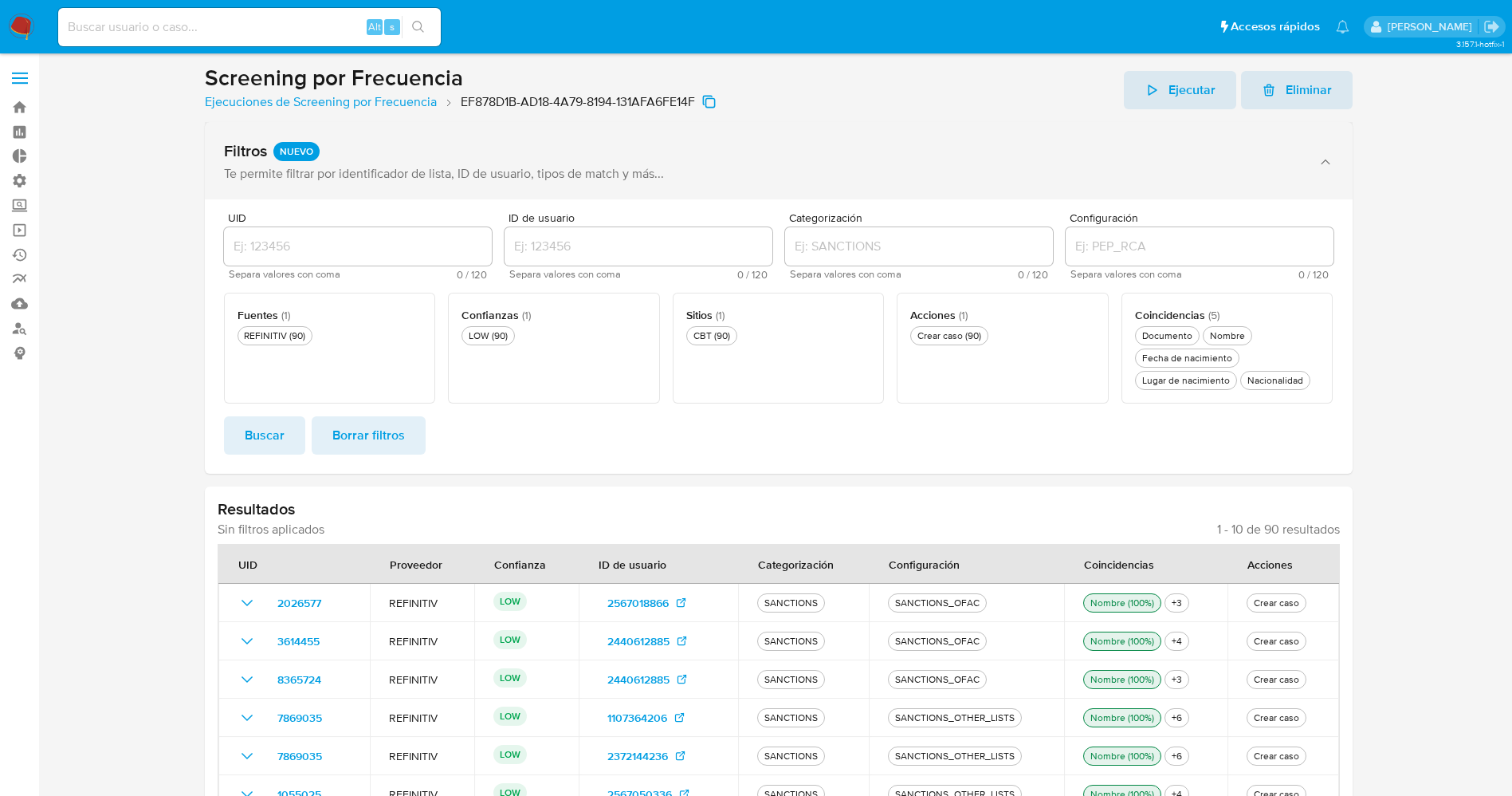
click at [435, 178] on div "Te permite filtrar por identificador de lista, ID de usuario, tipos de match y …" at bounding box center [763, 174] width 1078 height 16
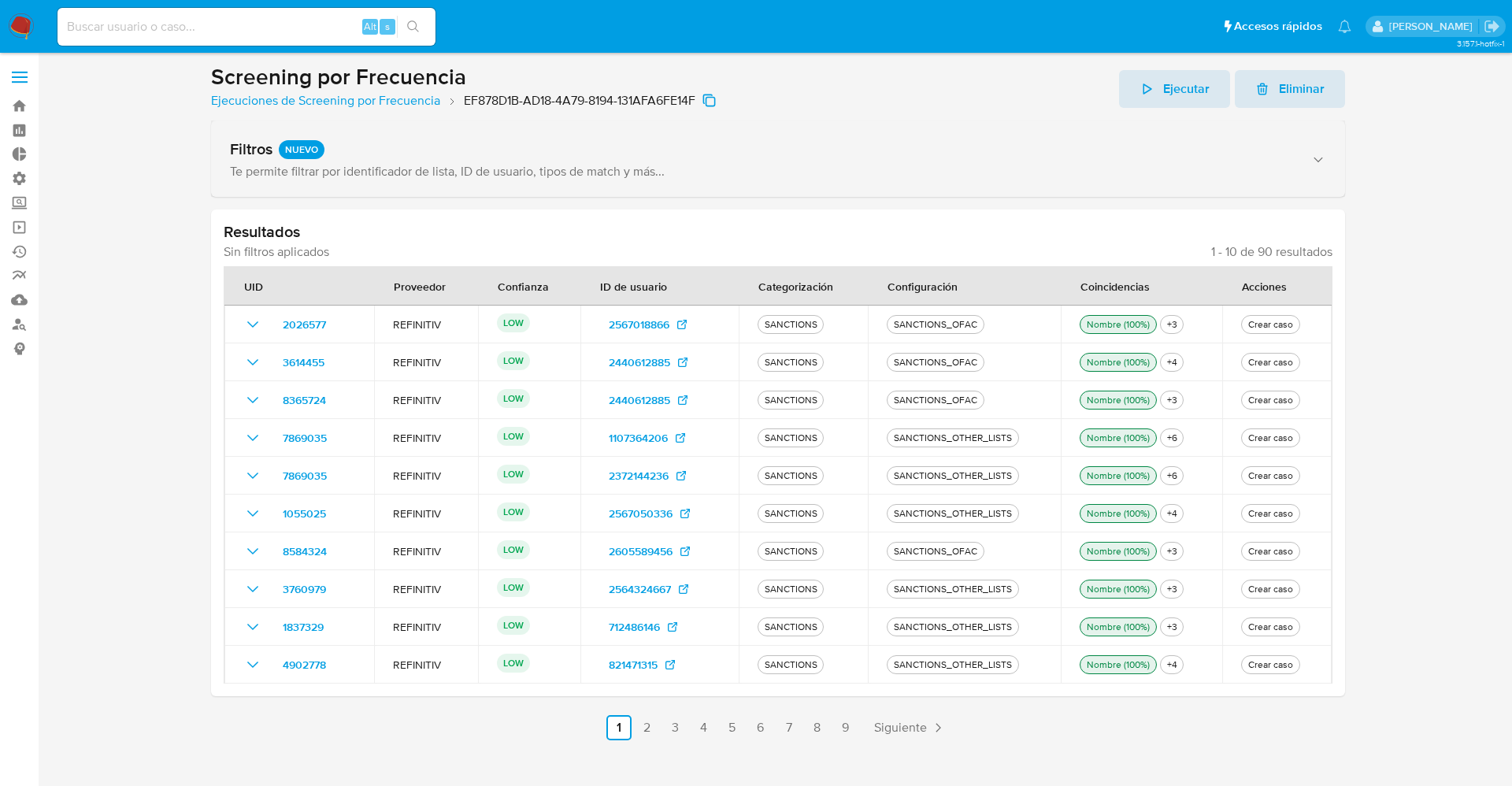
click at [431, 176] on div "Te permite filtrar por identificador de lista, ID de usuario, tipos de match y …" at bounding box center [762, 172] width 1065 height 15
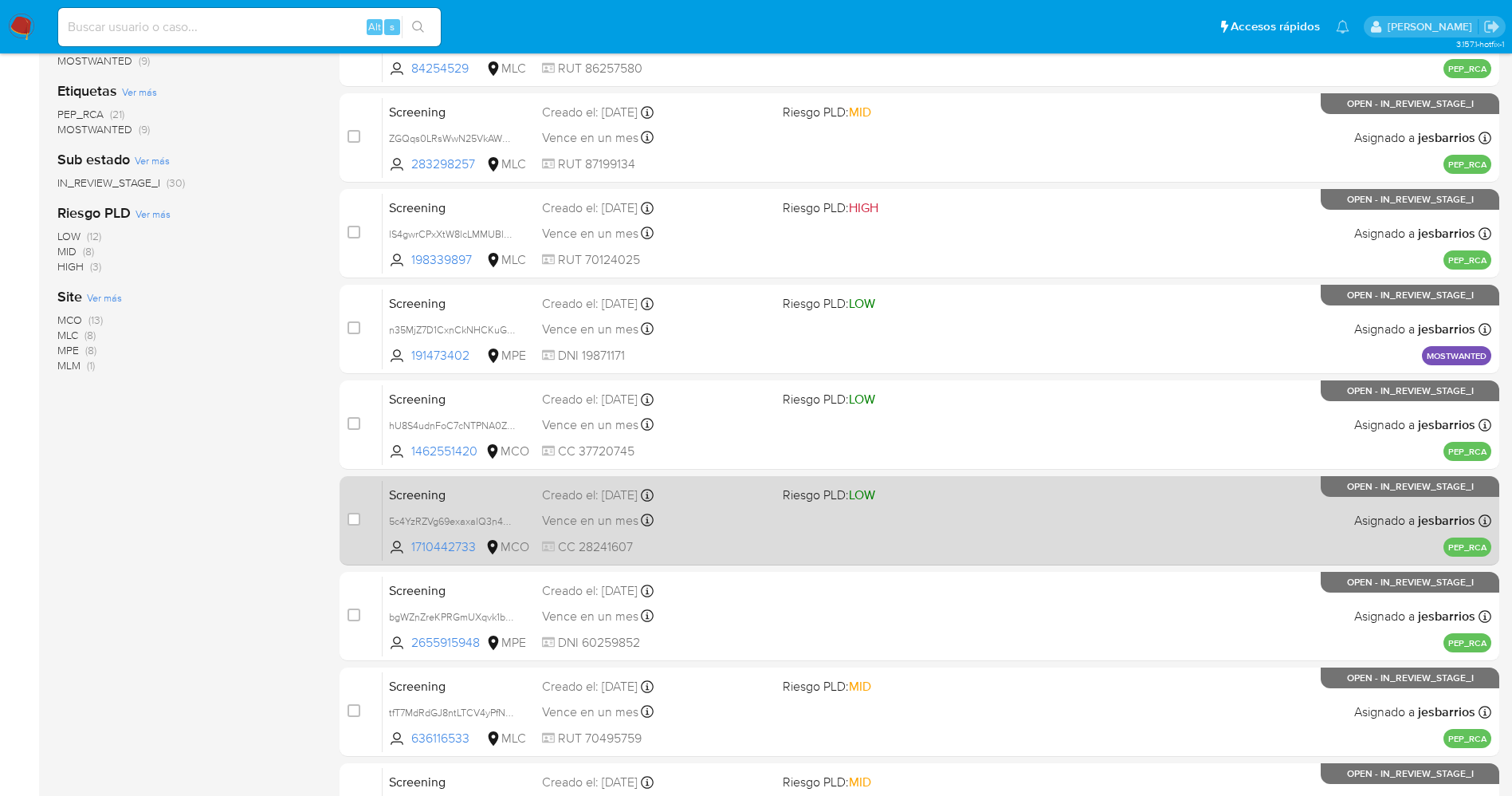
scroll to position [463, 0]
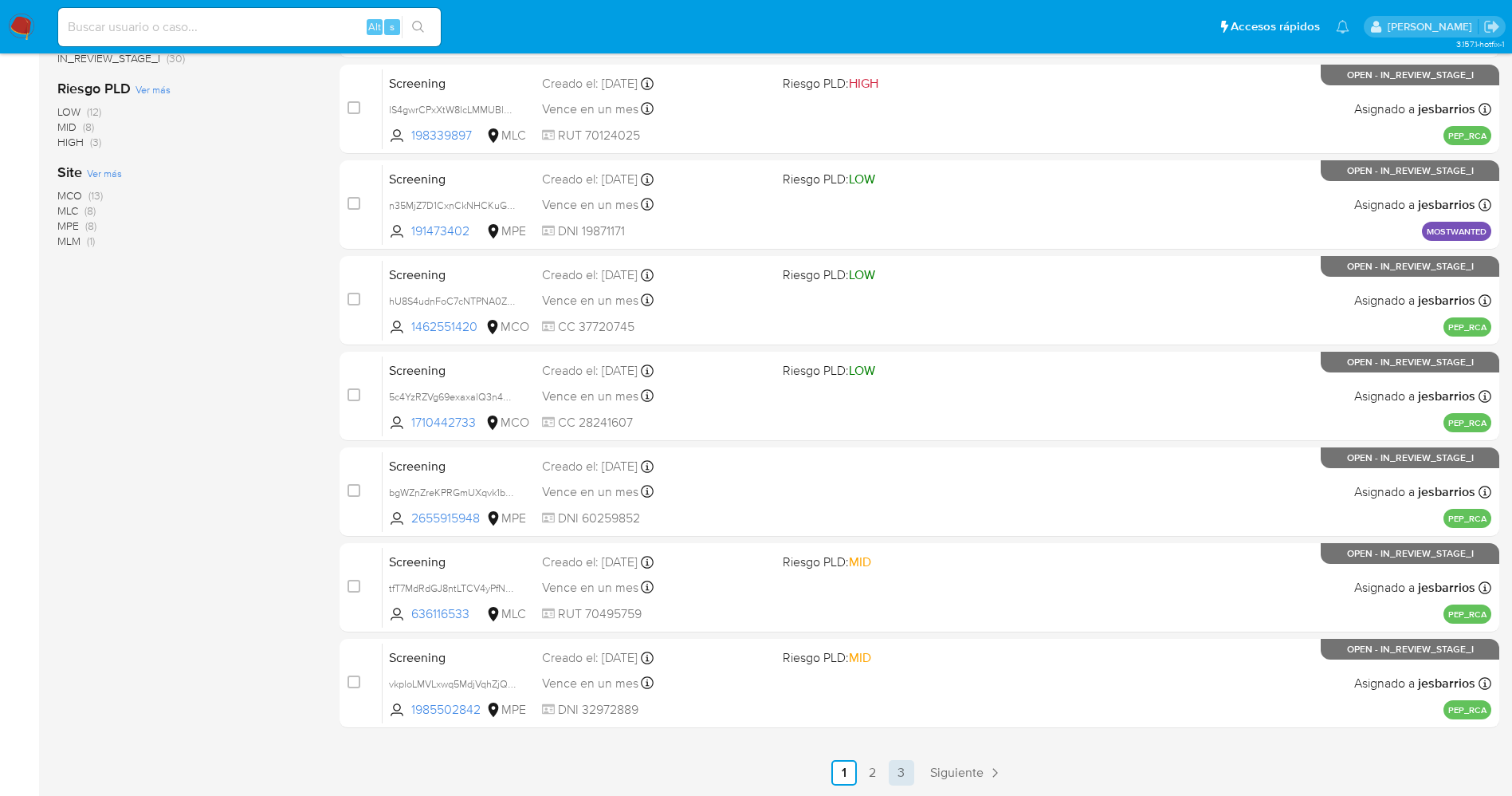
click at [897, 761] on link "3" at bounding box center [901, 772] width 25 height 25
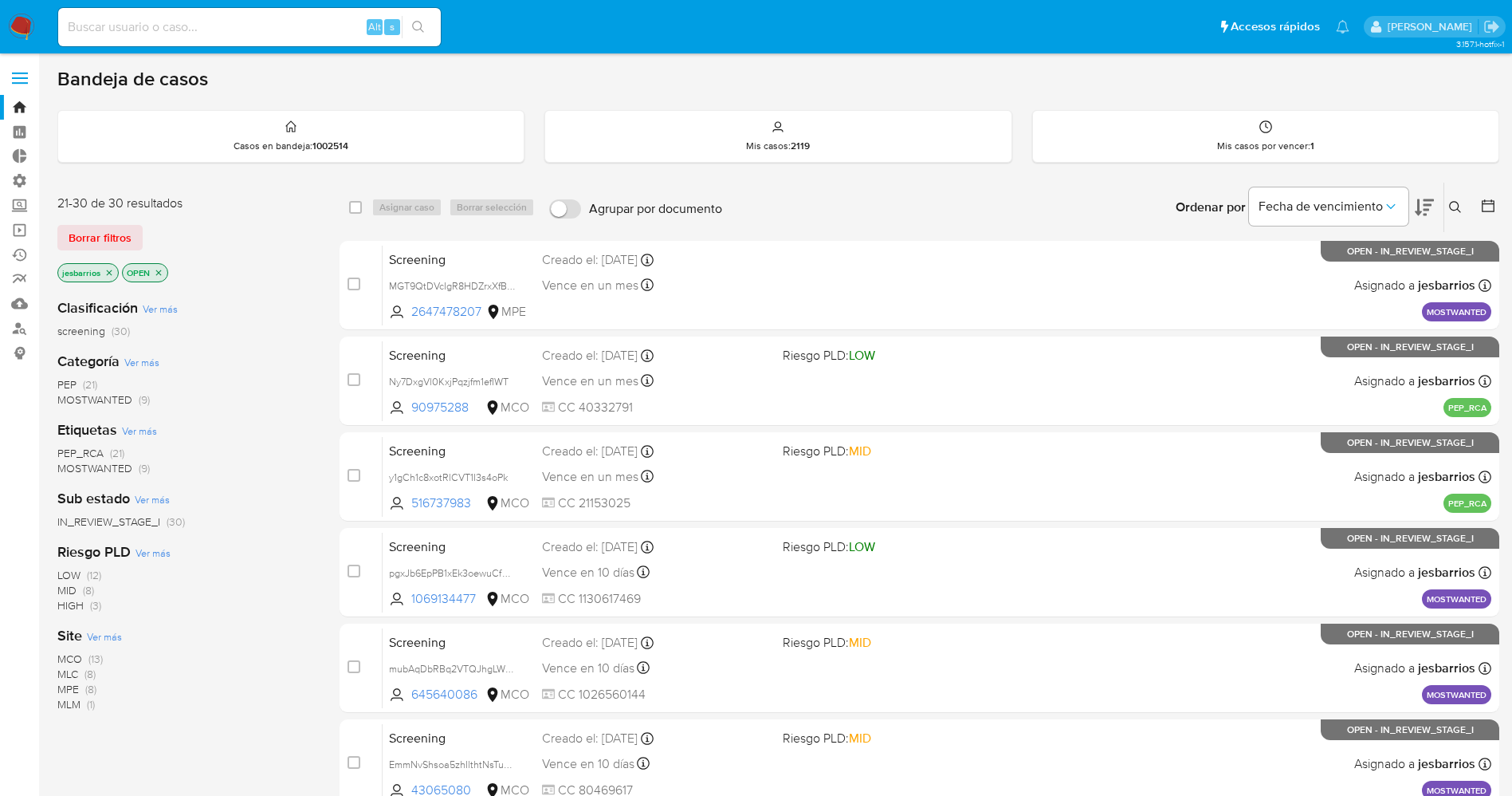
click at [17, 24] on img at bounding box center [21, 27] width 27 height 27
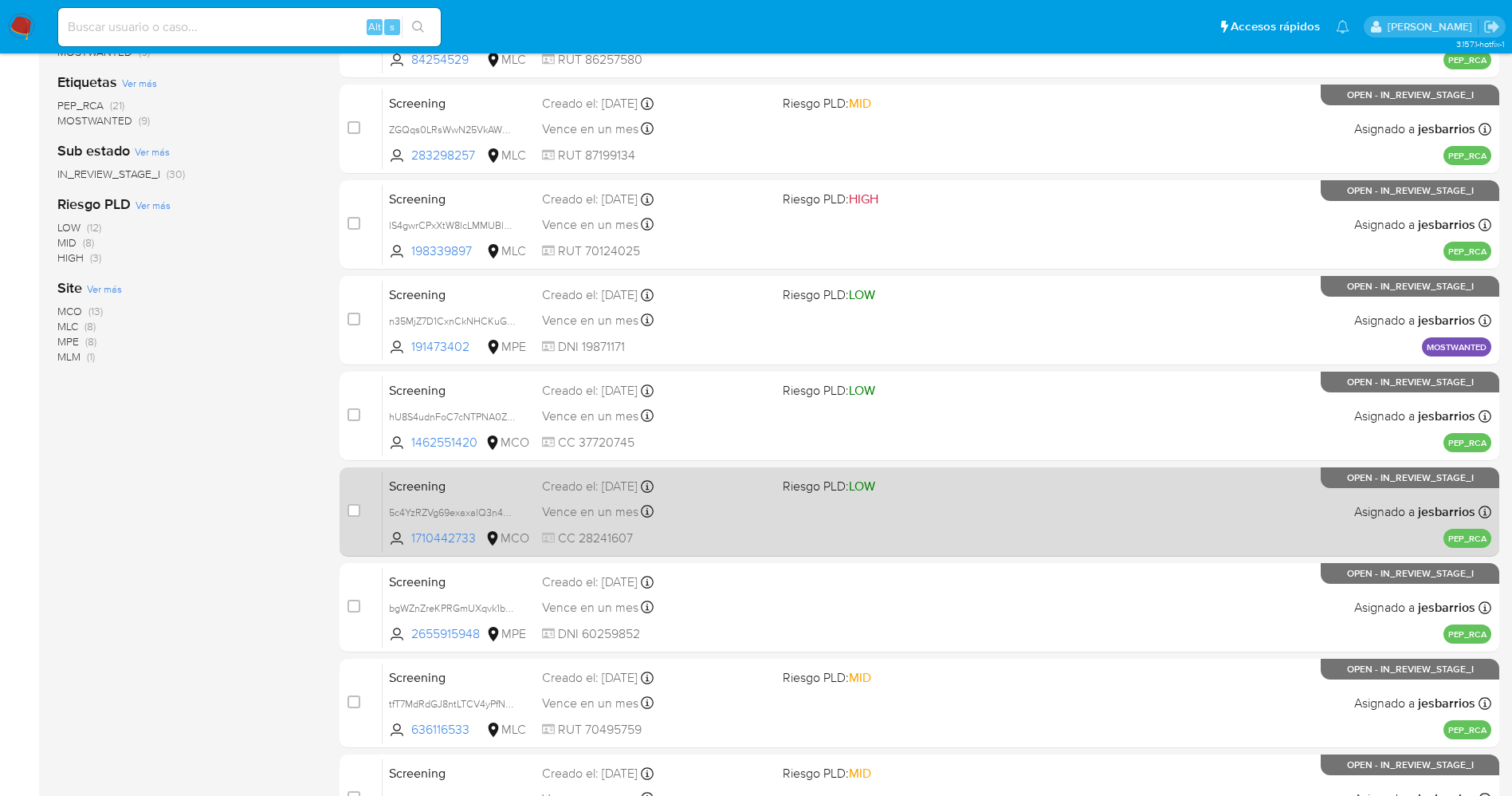
scroll to position [463, 0]
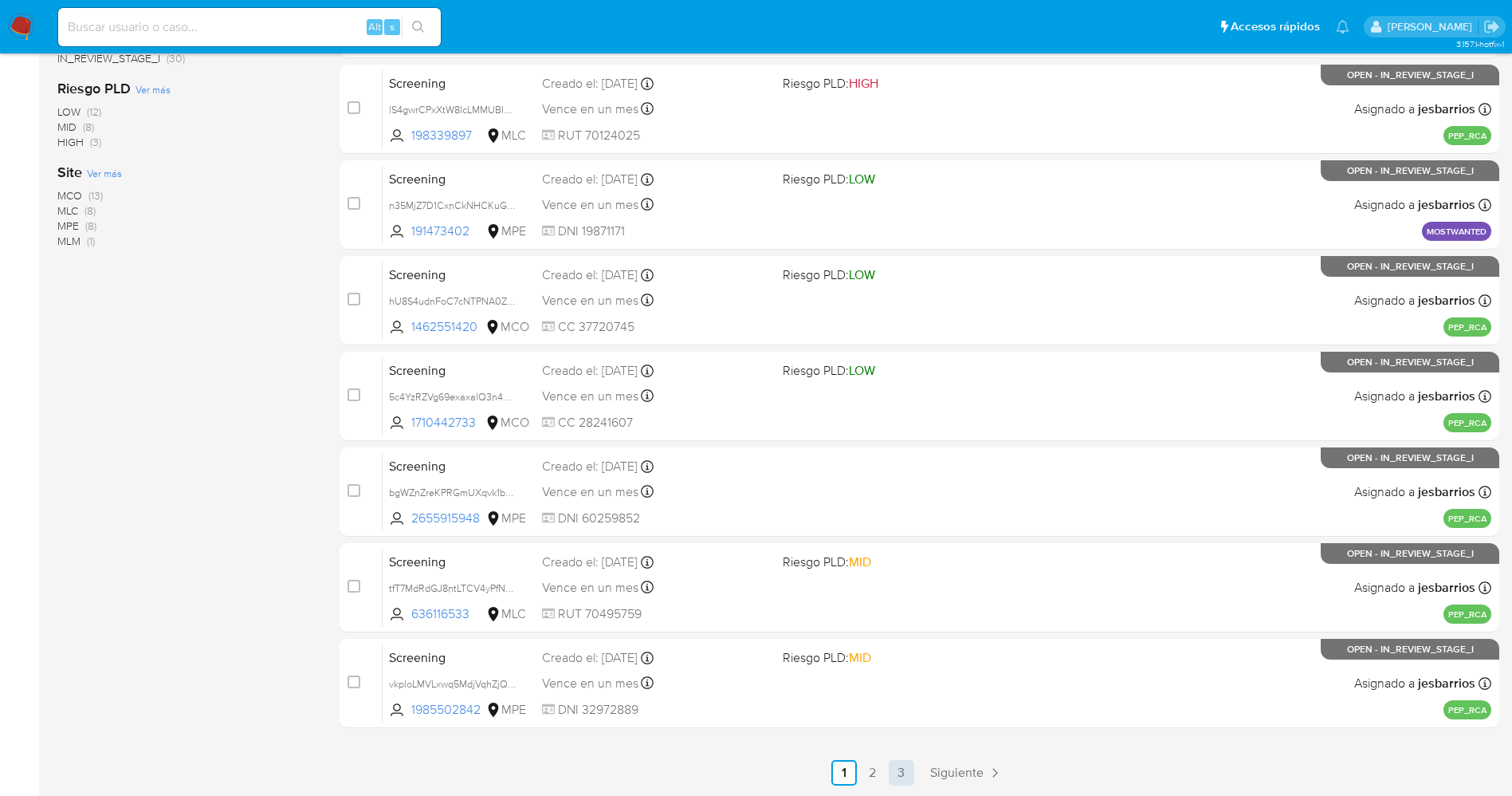
click at [895, 769] on link "3" at bounding box center [901, 772] width 25 height 25
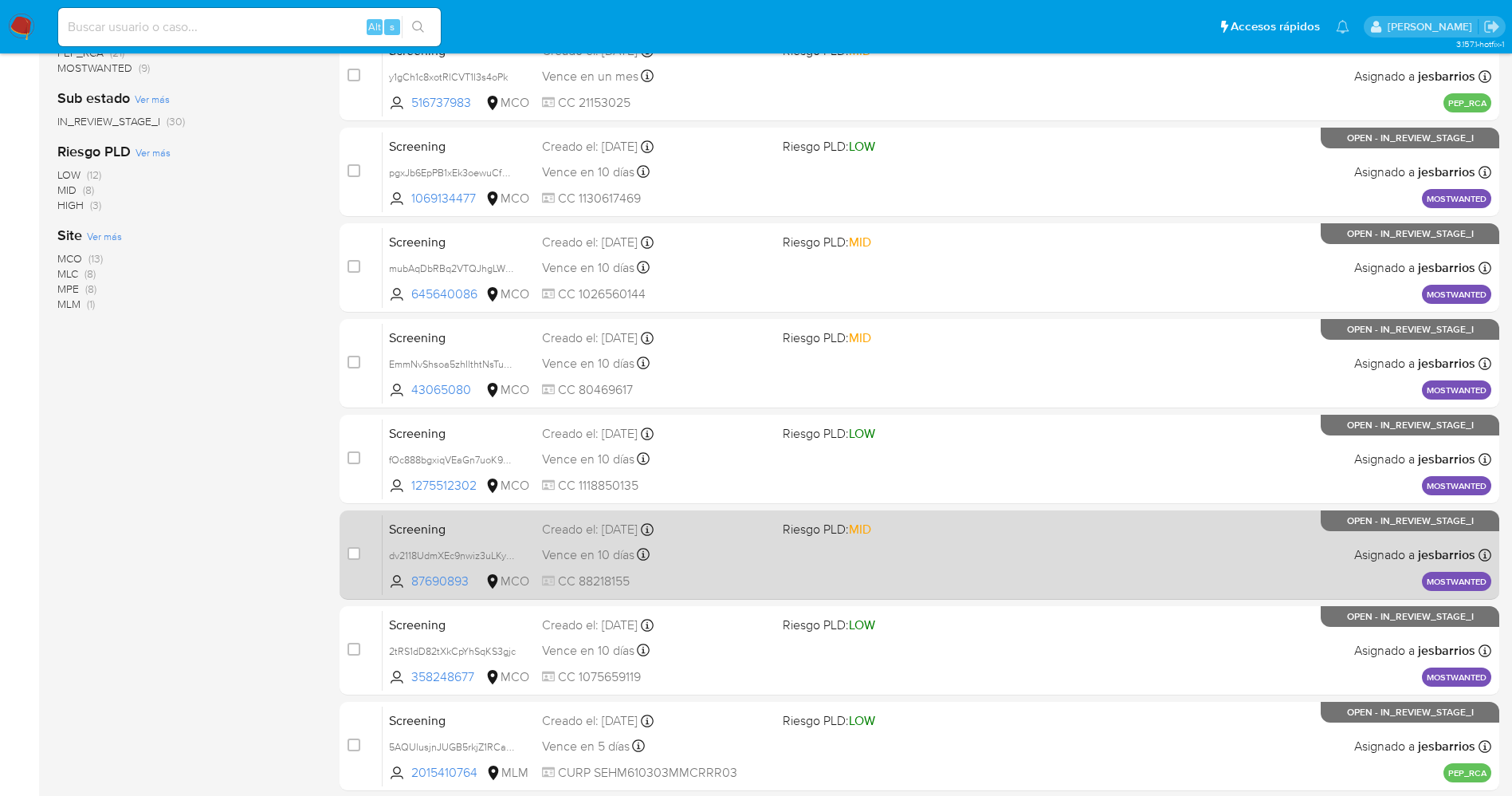
scroll to position [463, 0]
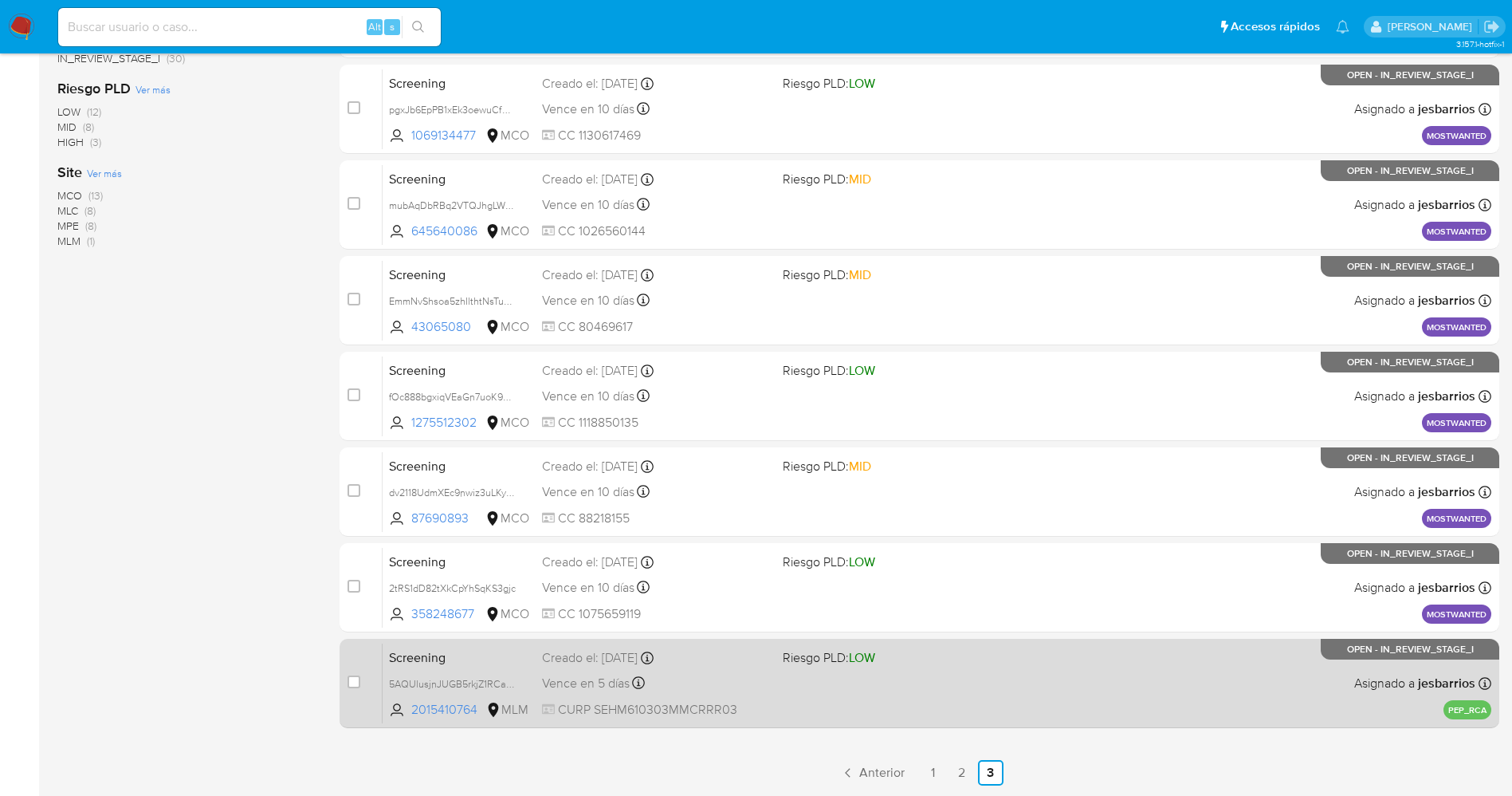
click at [869, 696] on div "Screening 5AQUlusjnJUGB5rkjZ1RCah2 2015410764 MLM Riesgo PLD: LOW Creado el: [D…" at bounding box center [937, 682] width 1109 height 81
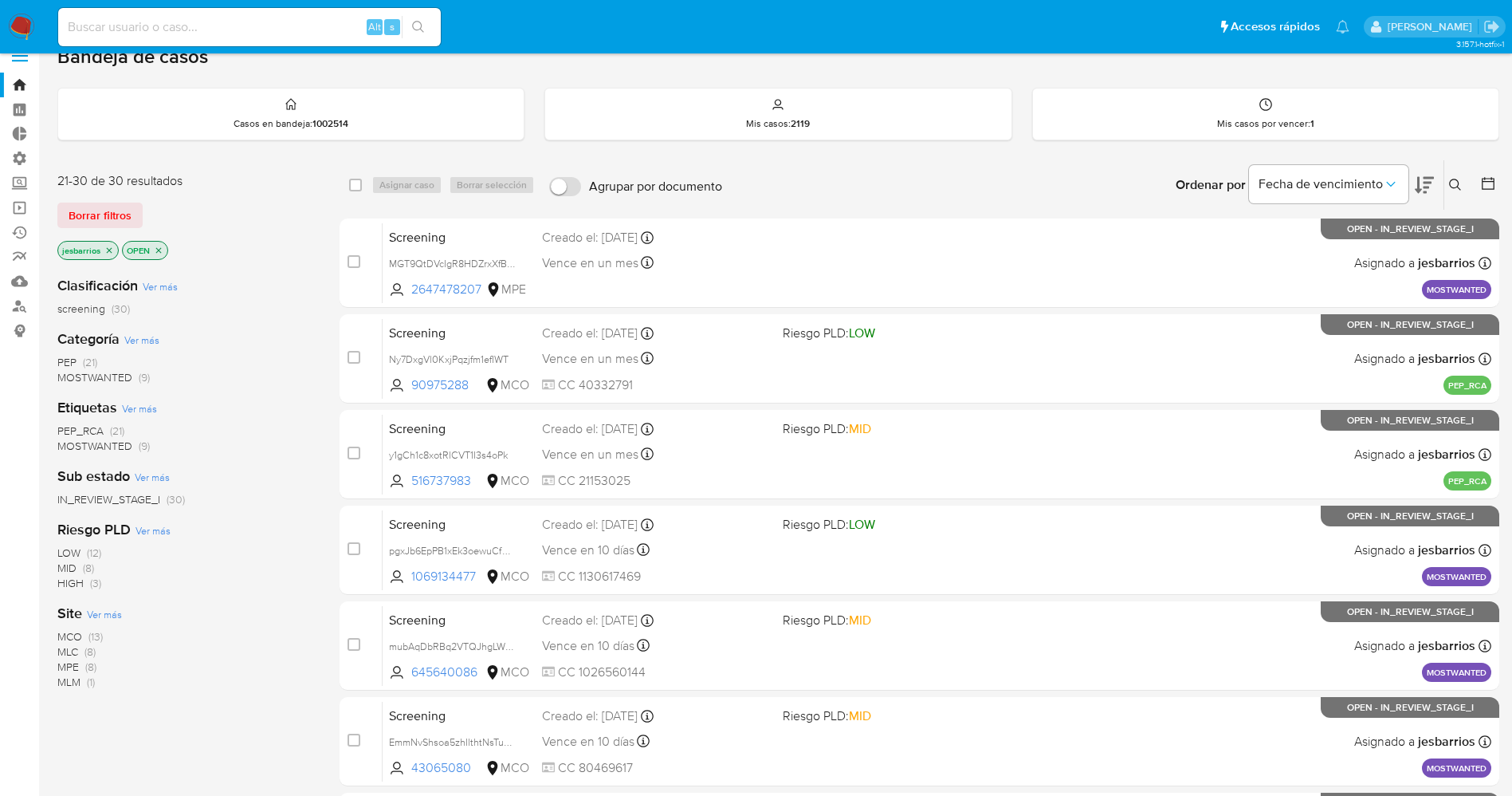
scroll to position [0, 0]
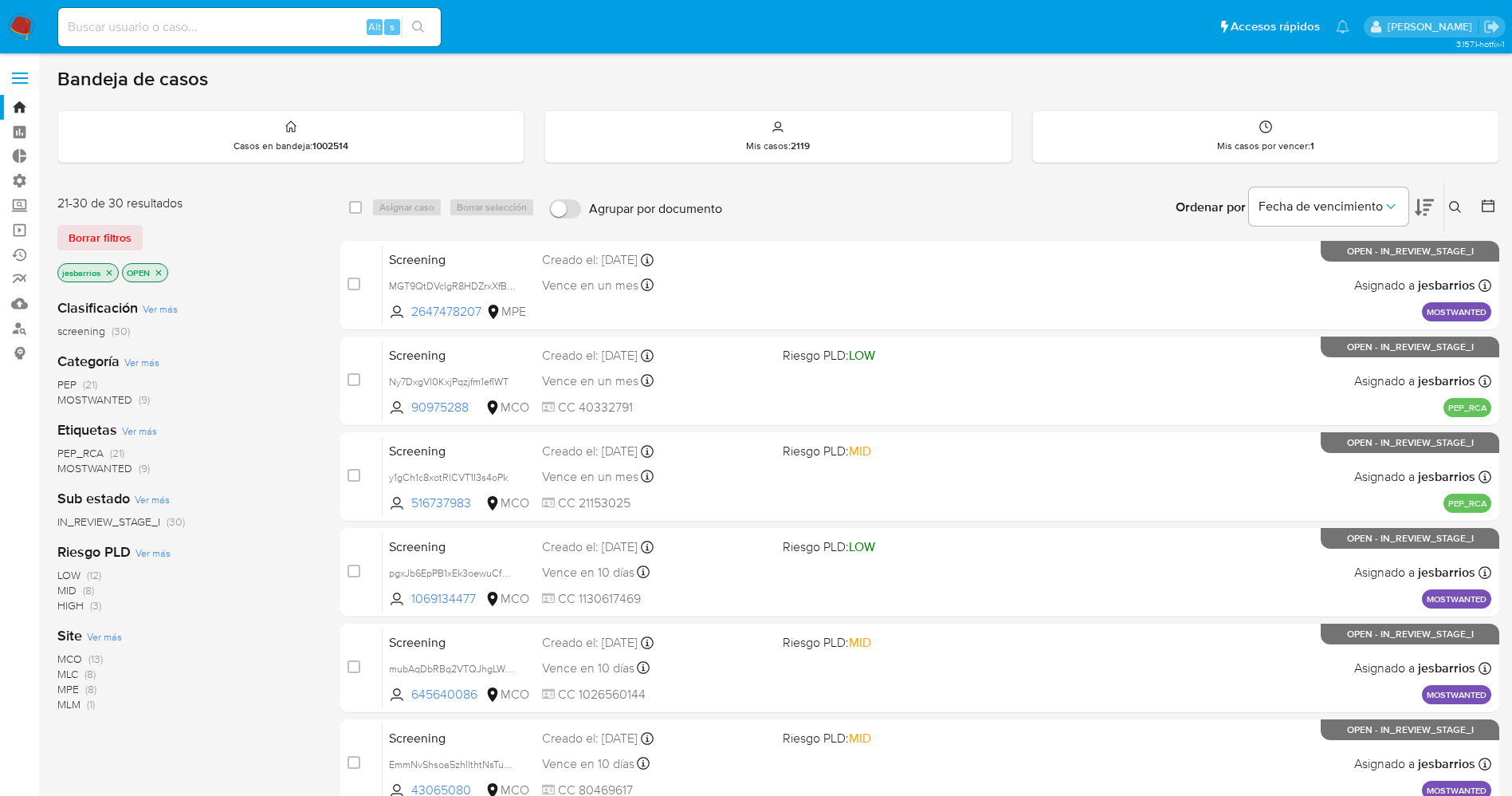
click at [18, 17] on img at bounding box center [21, 27] width 27 height 27
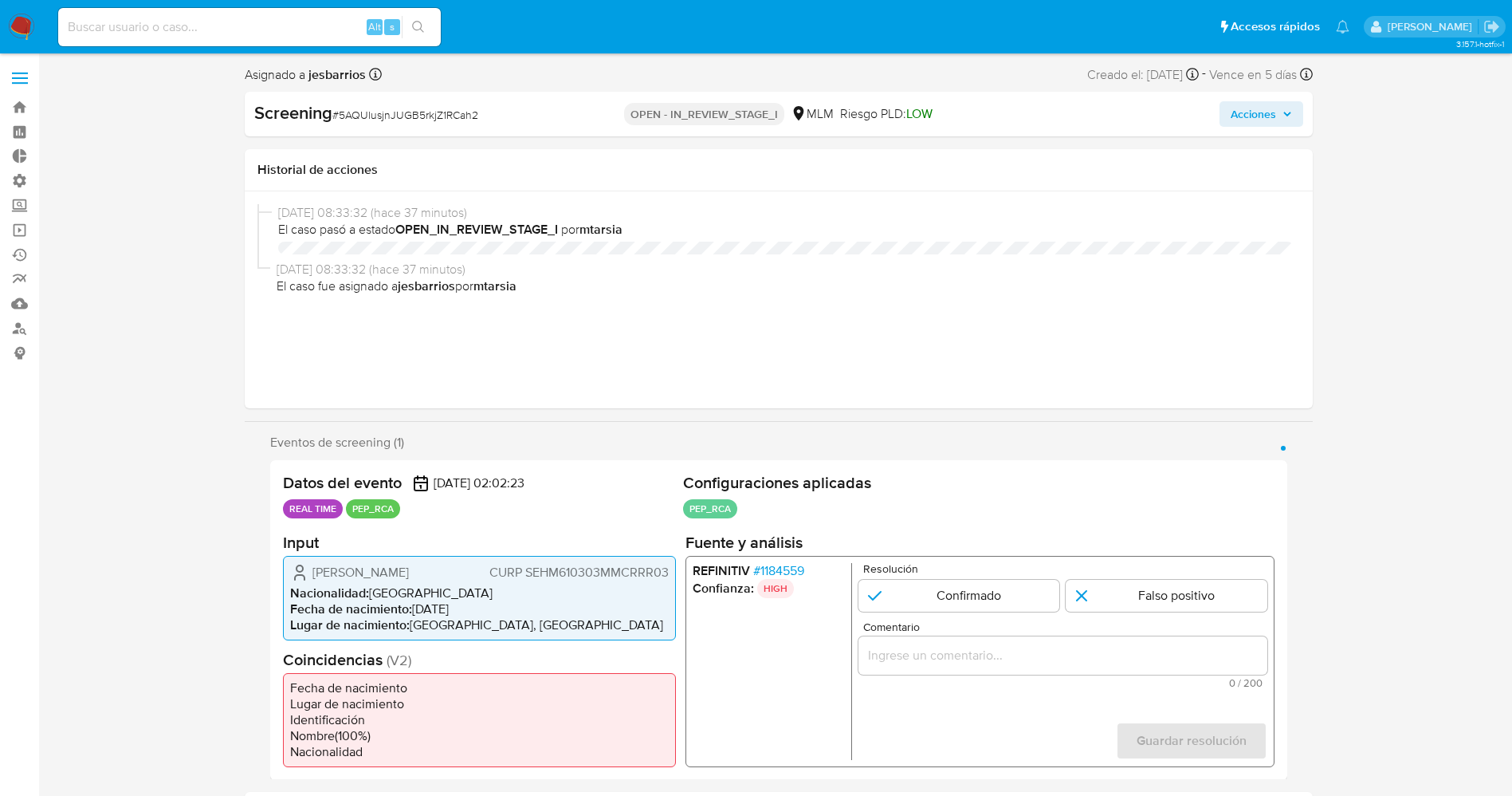
select select "10"
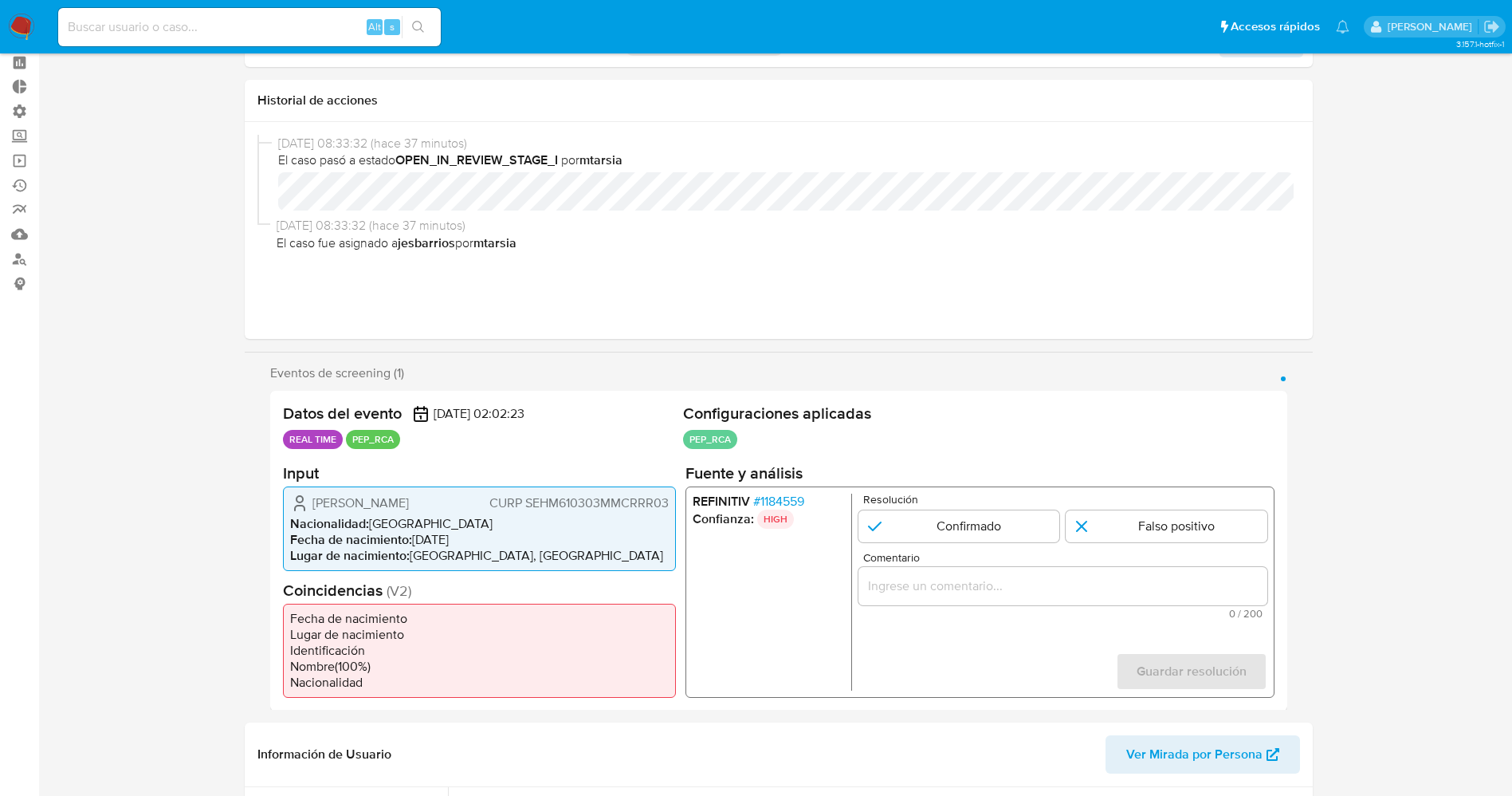
scroll to position [120, 0]
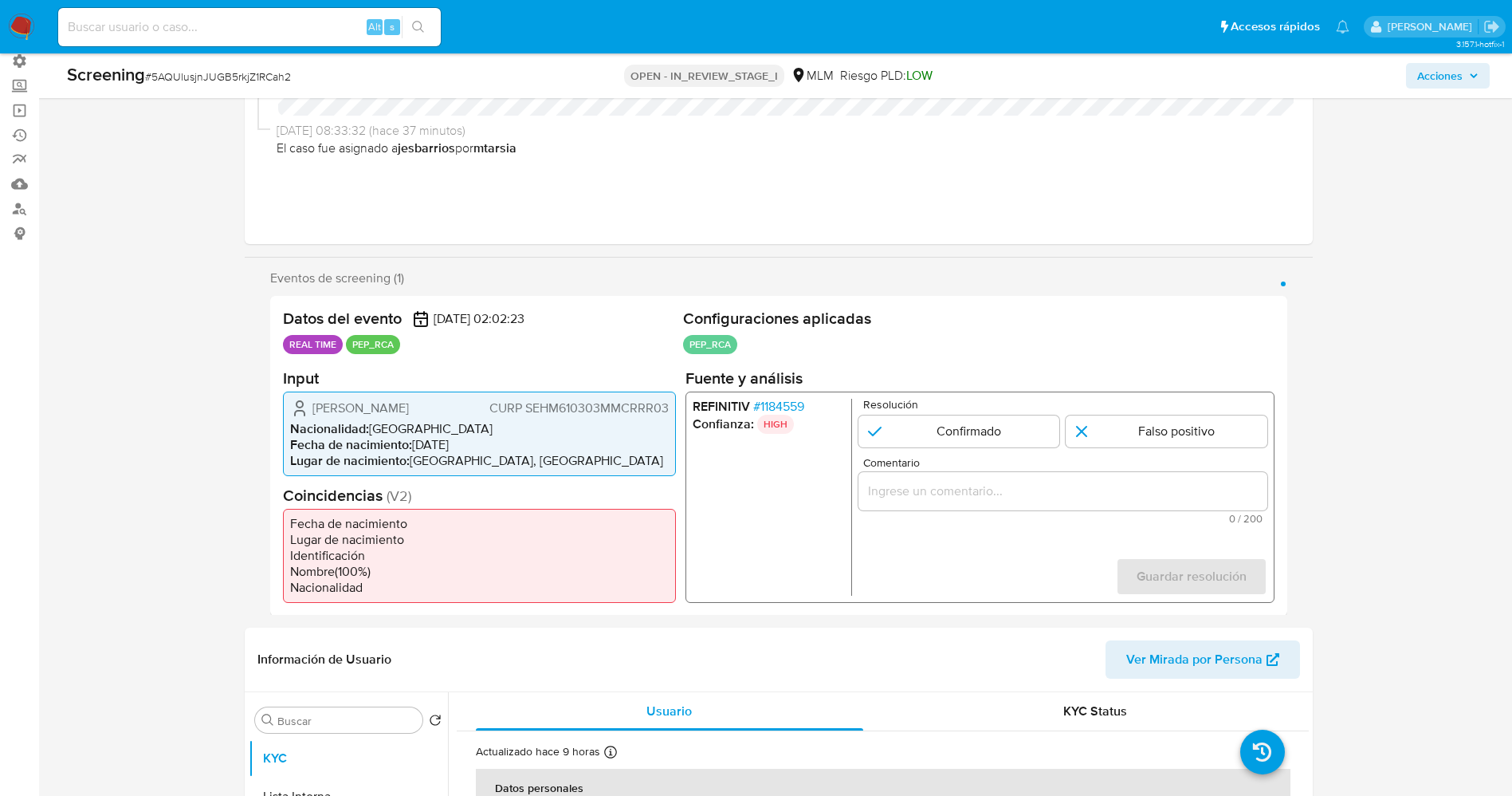
click at [767, 401] on span "# 1184559" at bounding box center [778, 406] width 51 height 16
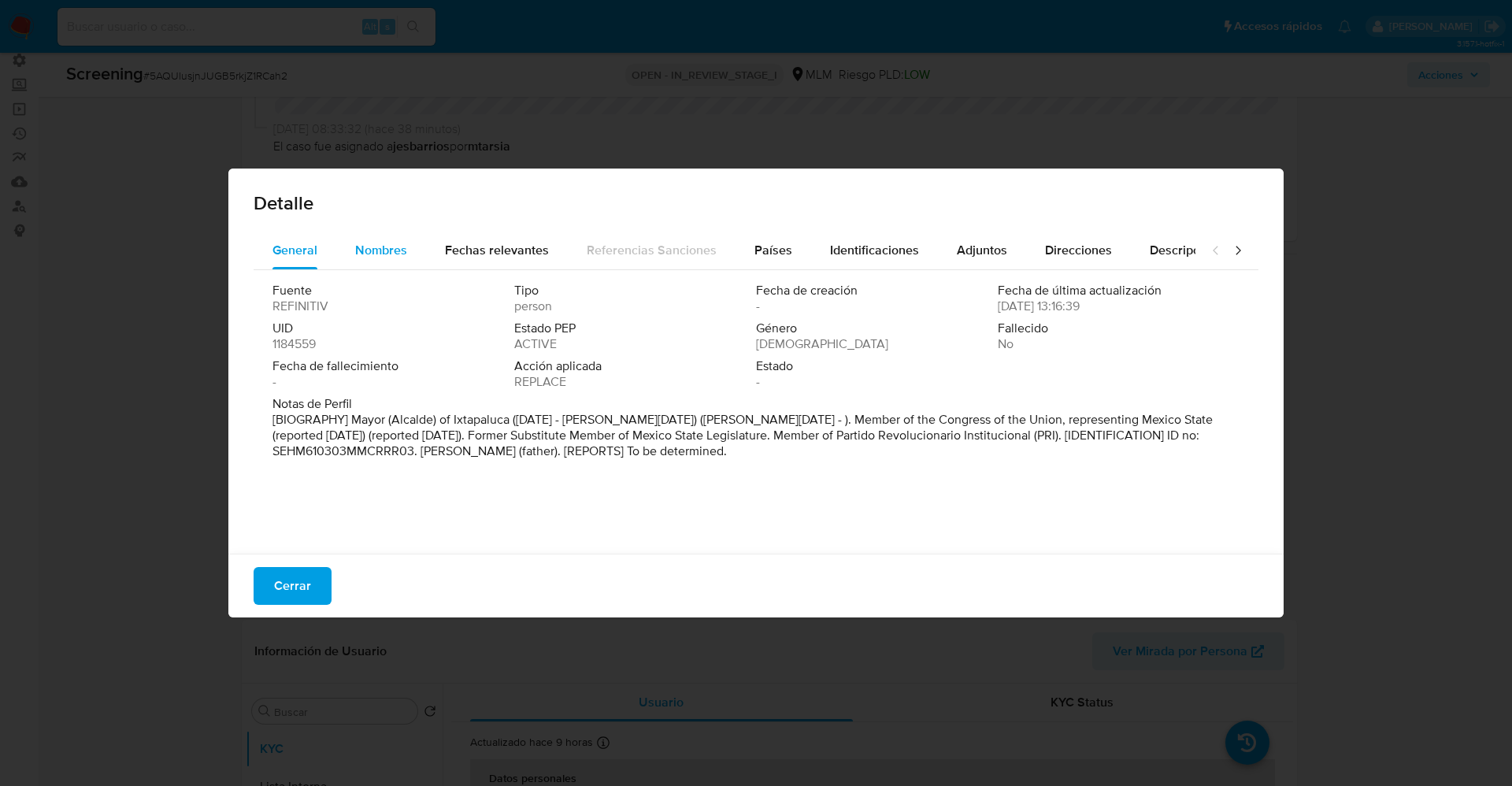
click at [377, 262] on div "Nombres" at bounding box center [381, 251] width 52 height 38
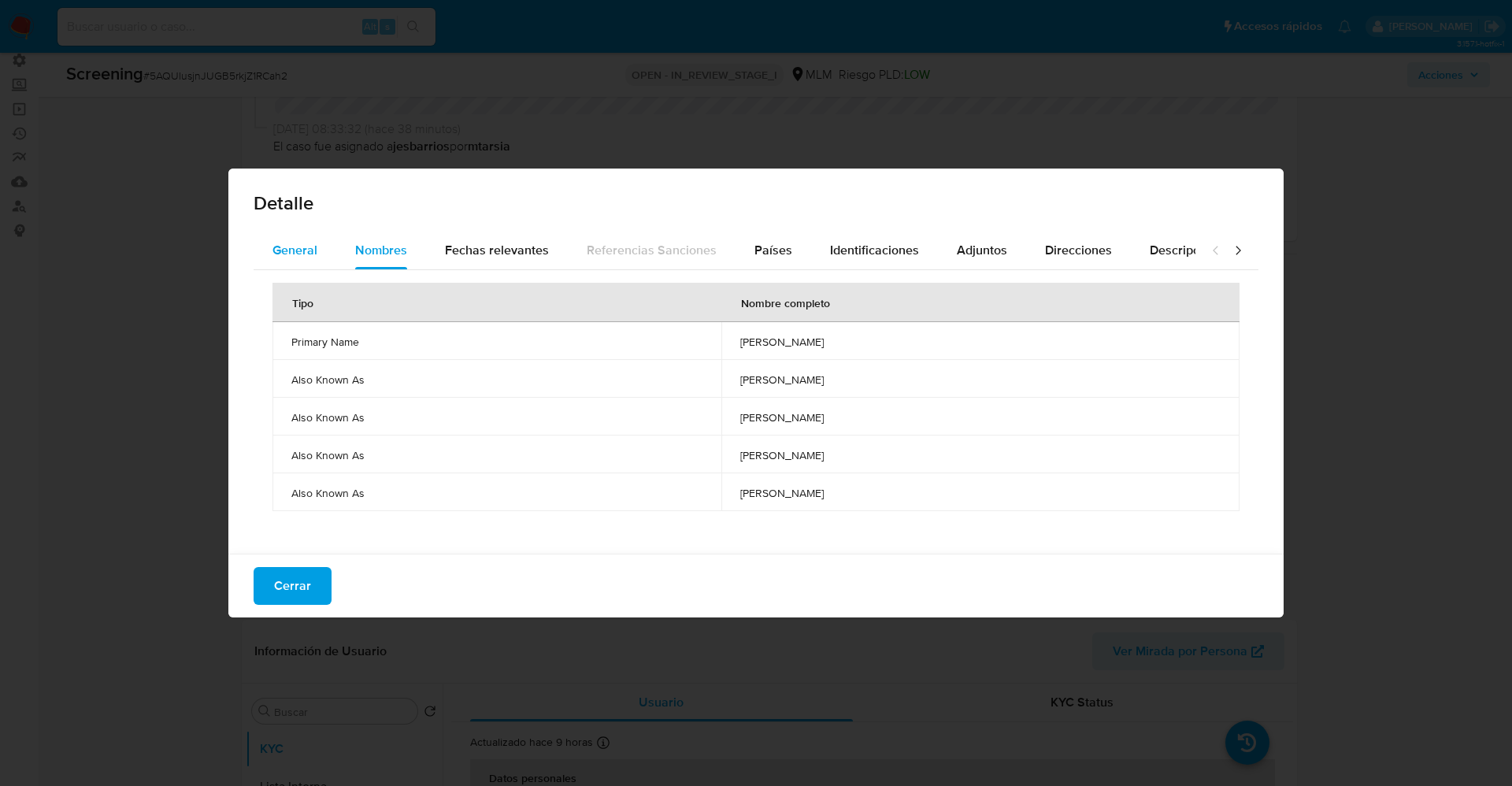
click at [264, 248] on button "General" at bounding box center [295, 251] width 82 height 38
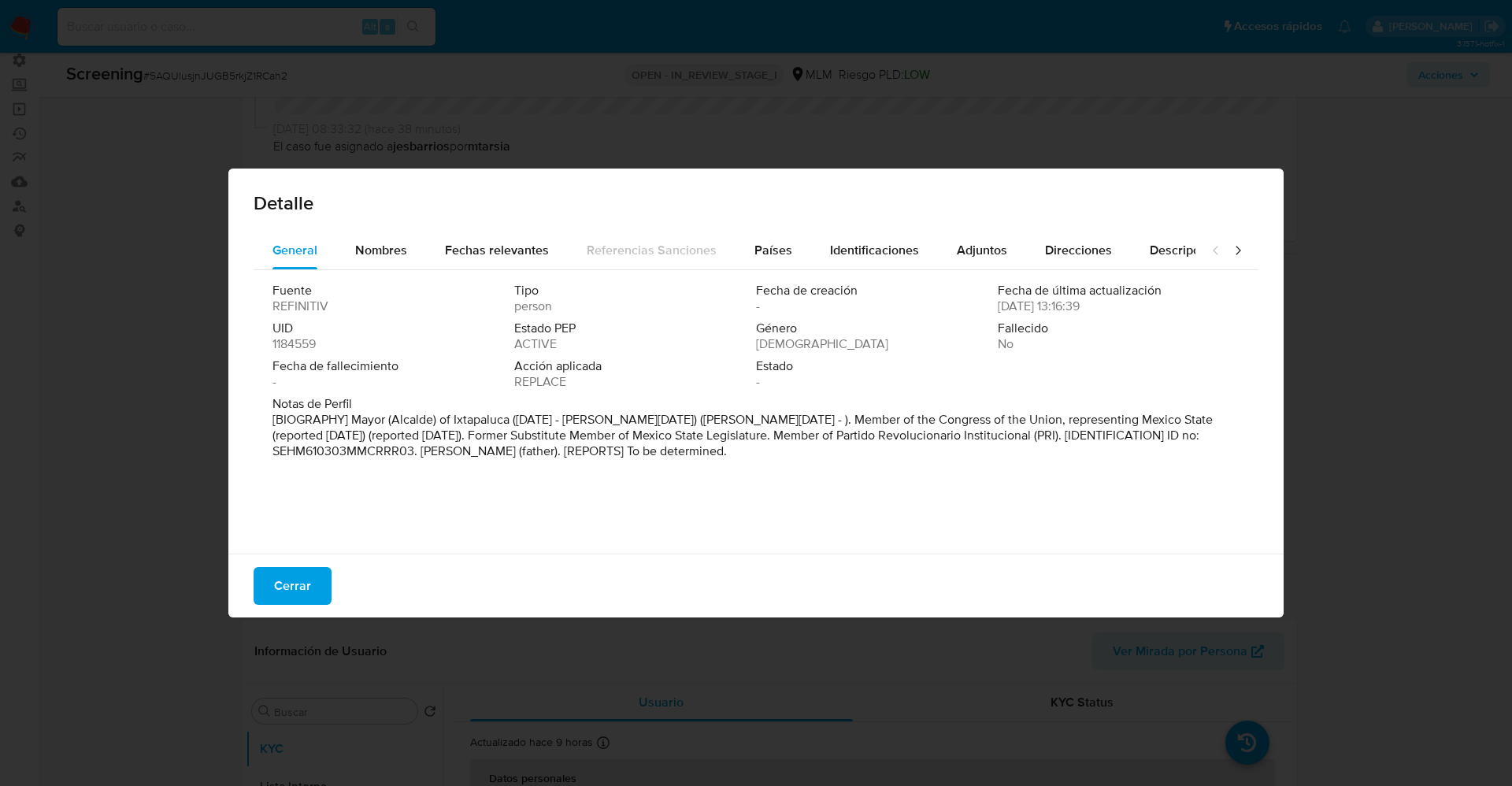
drag, startPoint x: 367, startPoint y: 395, endPoint x: 943, endPoint y: 454, distance: 579.0
click at [943, 454] on div "Fuente REFINITIV Tipo person Fecha de creación - Fecha de última actualización …" at bounding box center [756, 408] width 1005 height 275
click at [408, 262] on button "Nombres" at bounding box center [381, 251] width 90 height 38
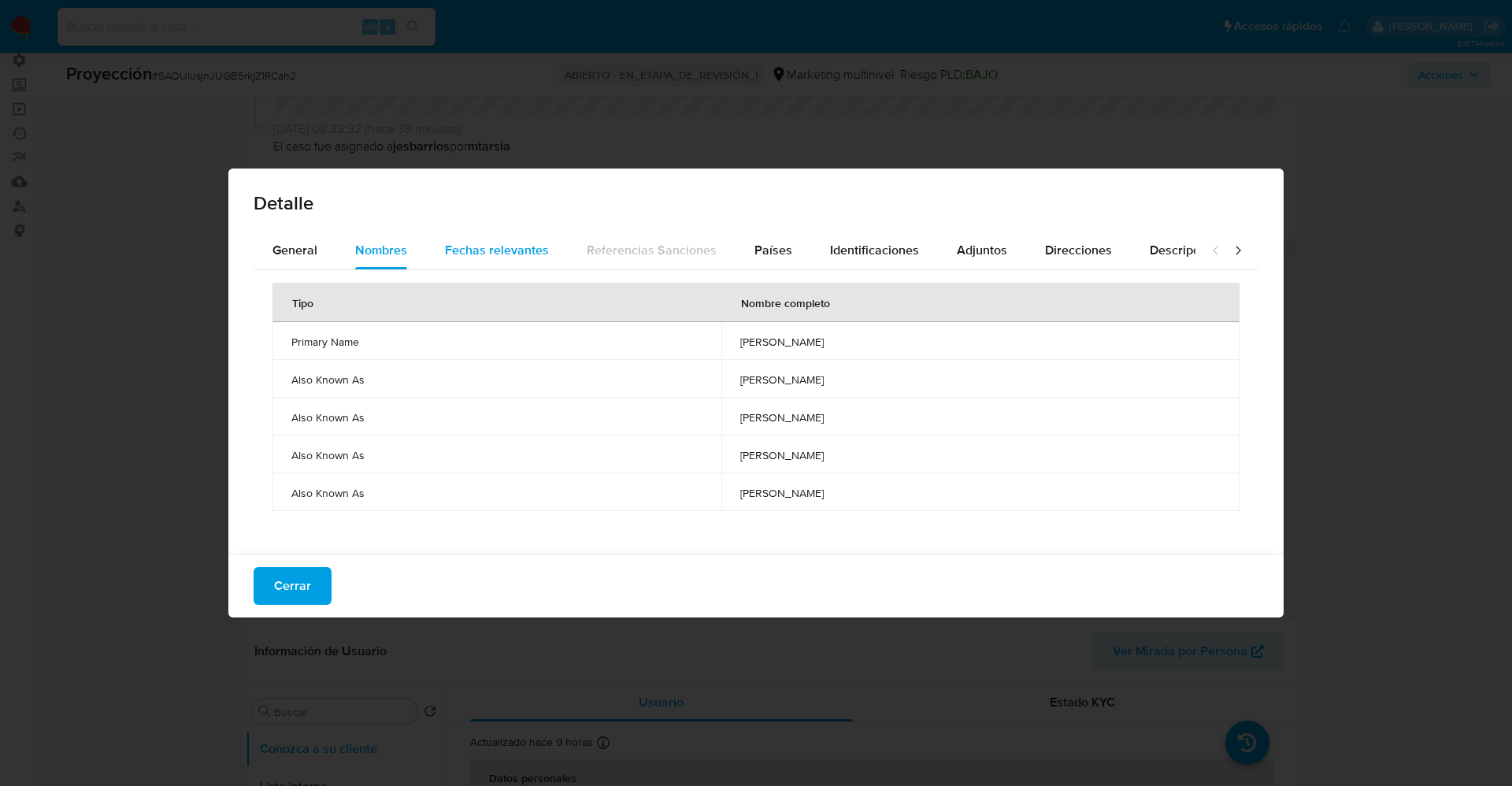
click at [501, 260] on div "Fechas relevantes" at bounding box center [496, 251] width 104 height 38
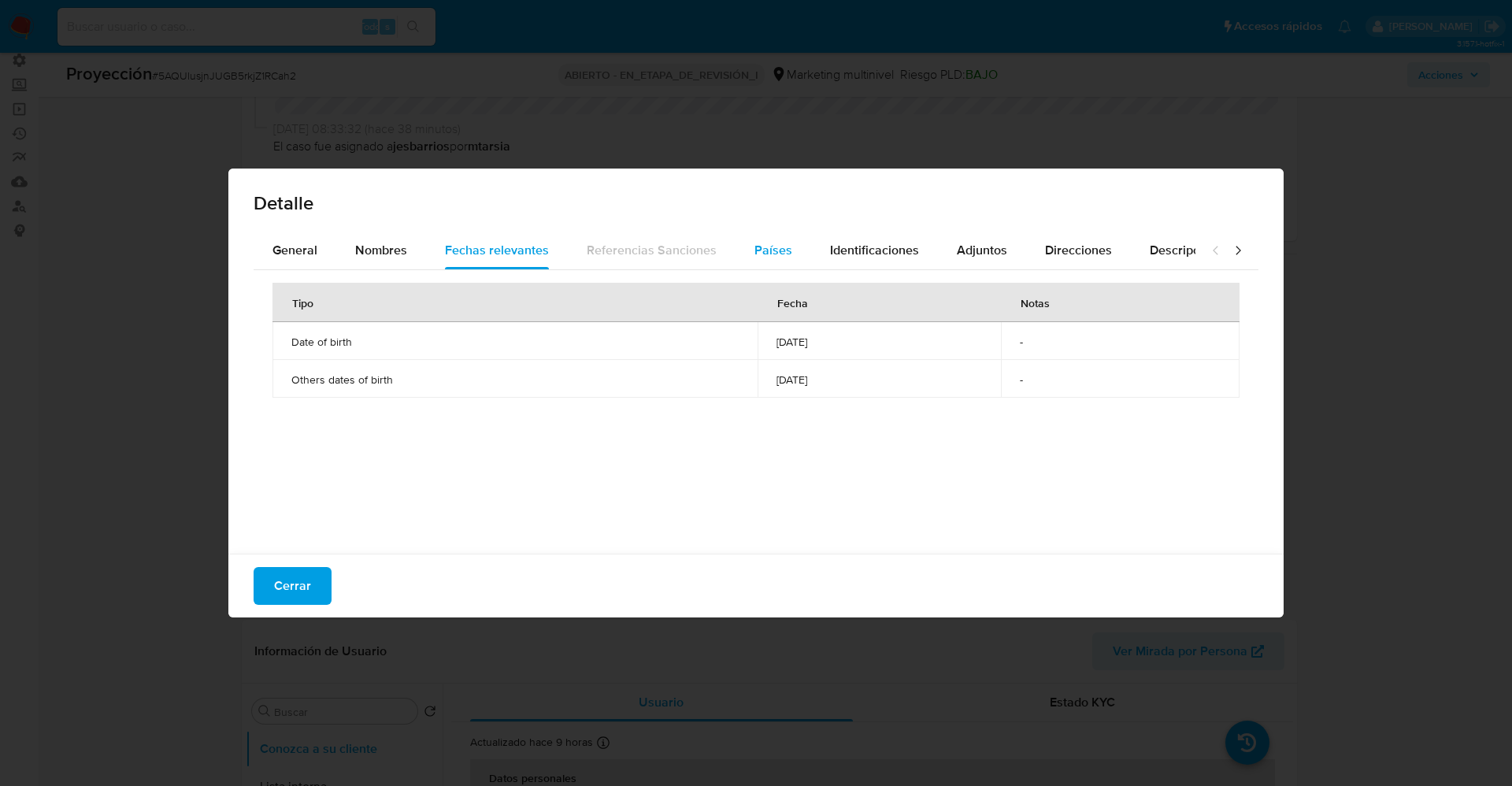
click at [795, 257] on button "Países" at bounding box center [774, 251] width 76 height 38
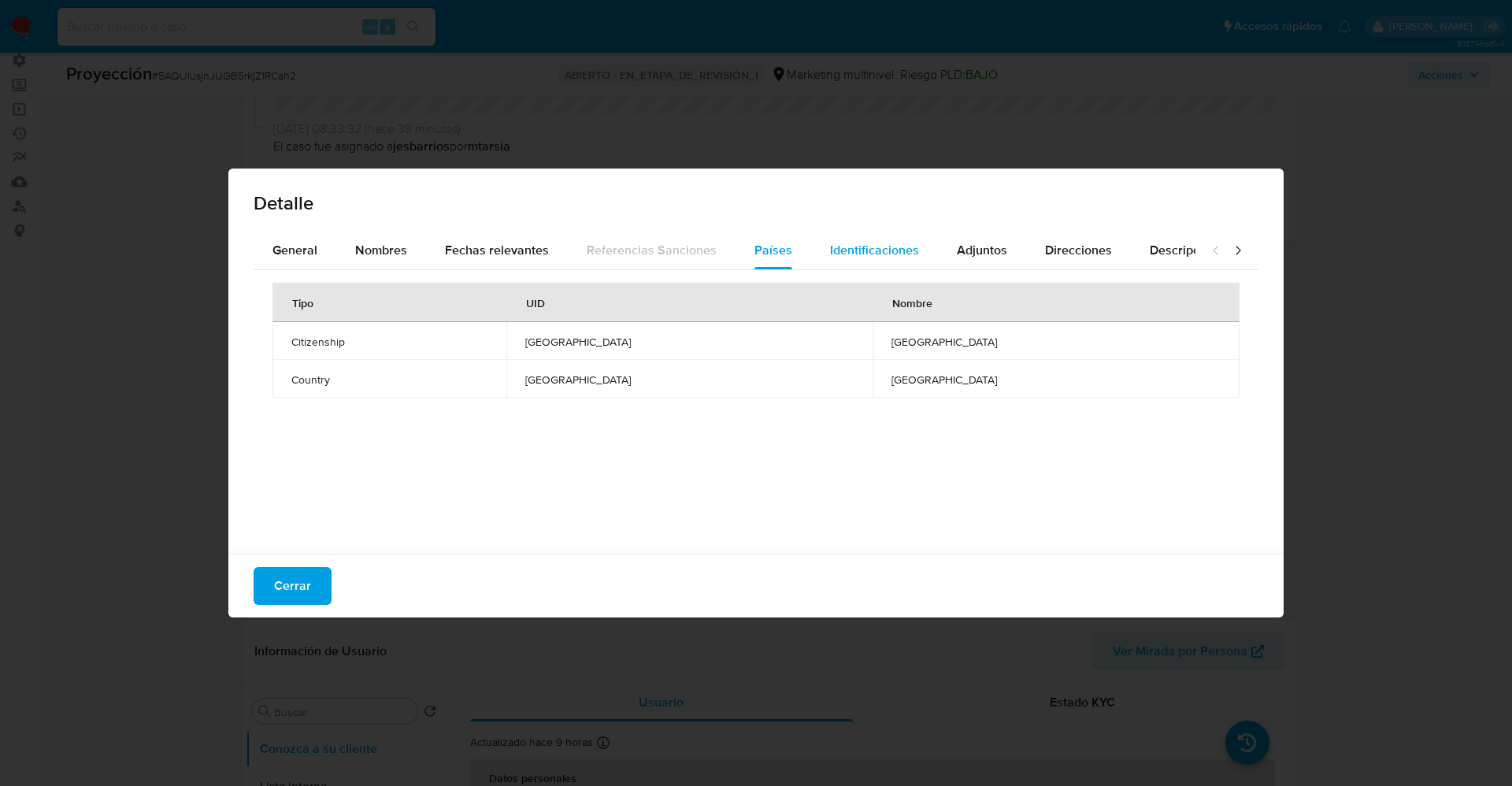
click at [896, 242] on span "Identificaciones" at bounding box center [875, 250] width 89 height 18
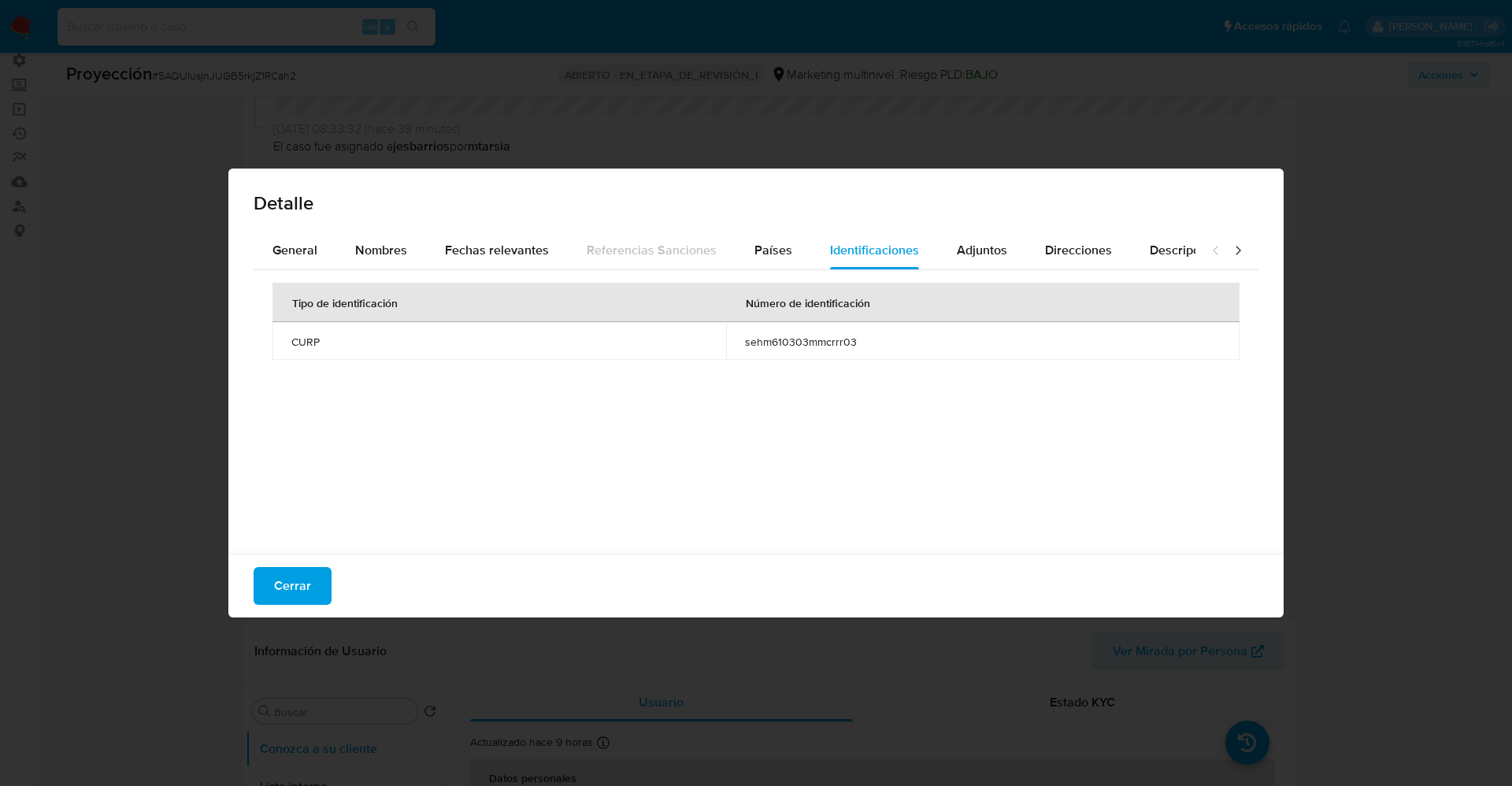
click at [986, 230] on div "Detalle" at bounding box center [756, 199] width 1055 height 63
click at [272, 582] on button "Cerrar" at bounding box center [292, 586] width 78 height 38
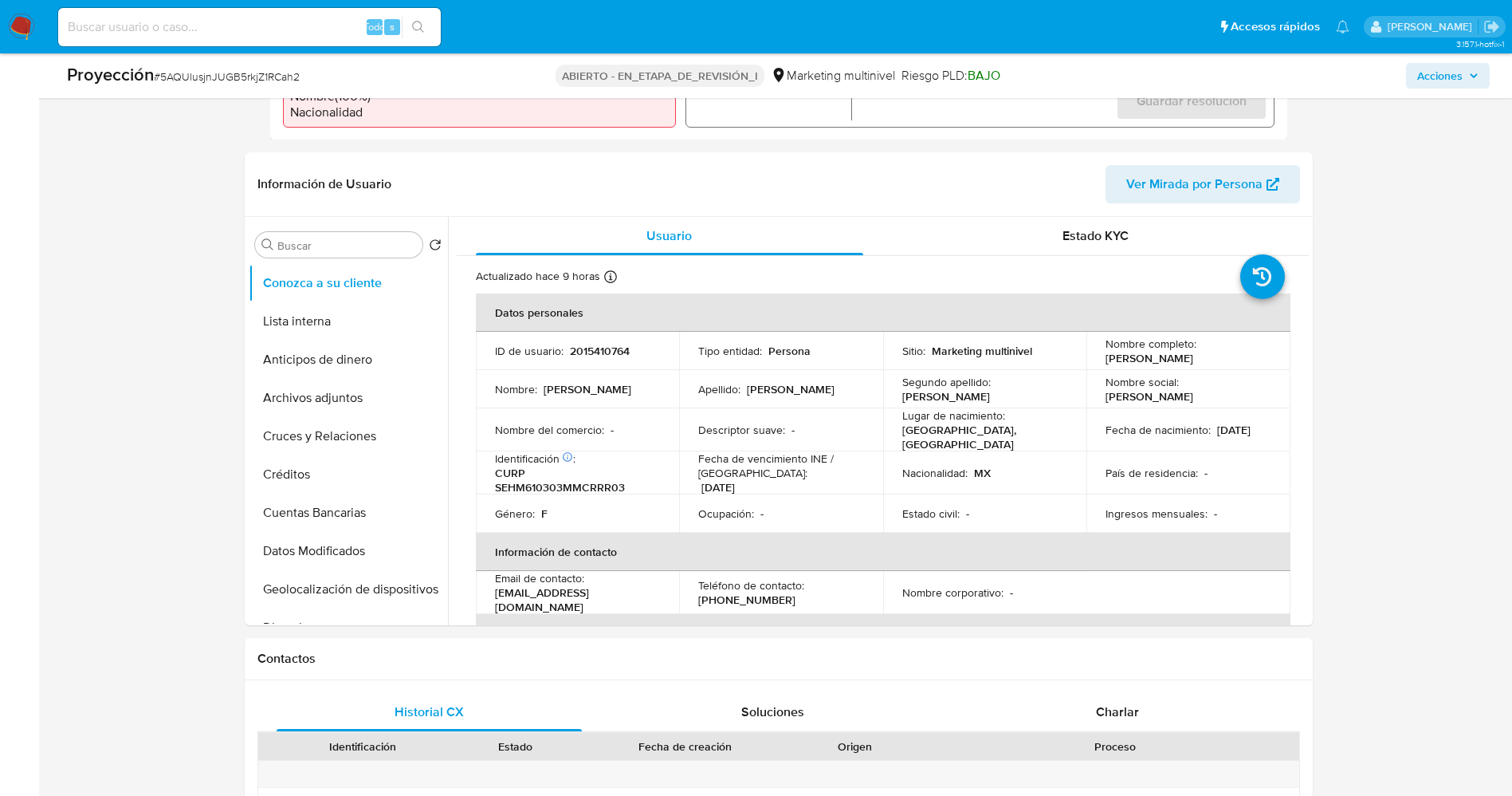
scroll to position [598, 0]
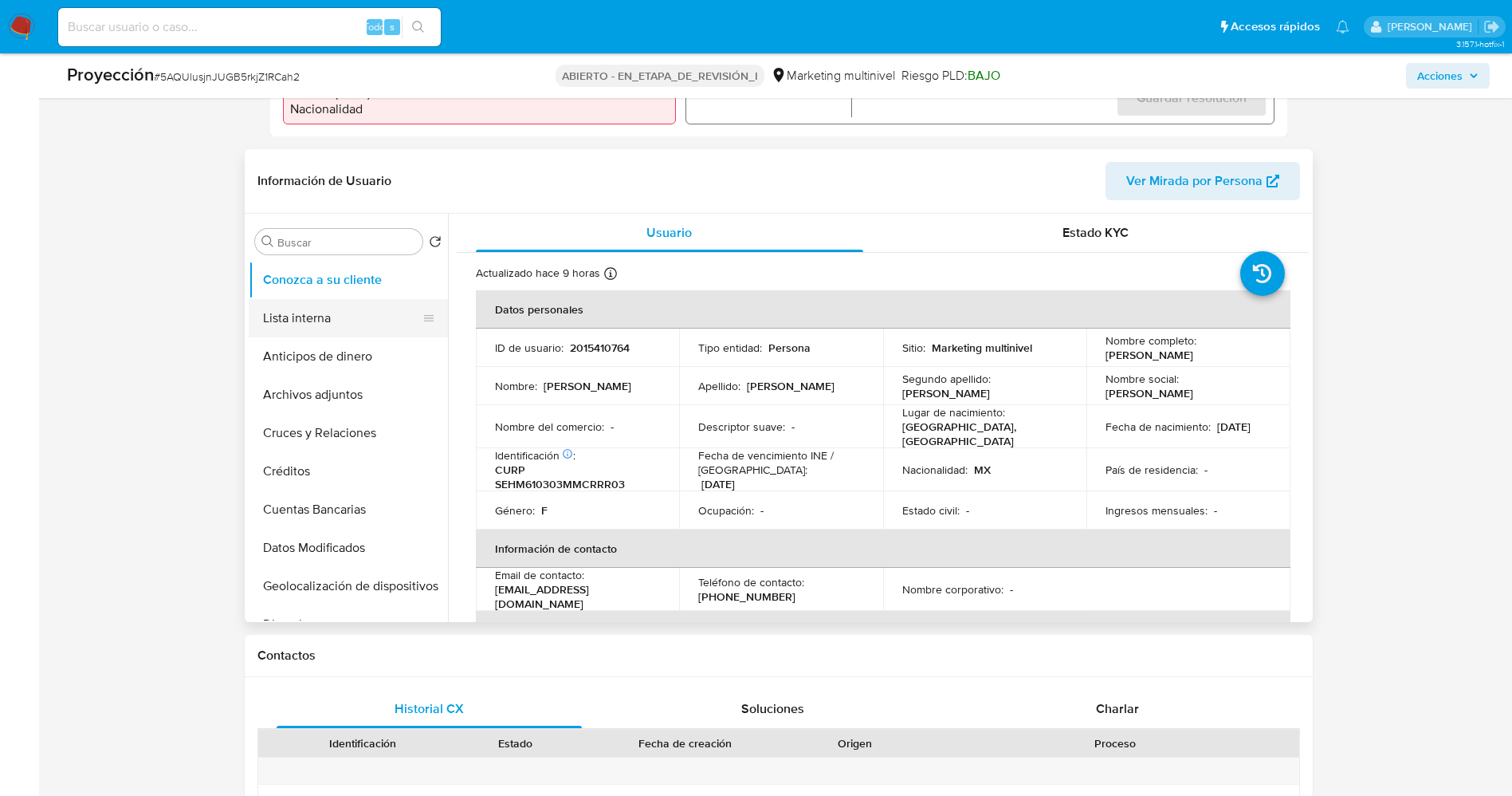
click at [342, 317] on button "Lista interna" at bounding box center [342, 318] width 187 height 38
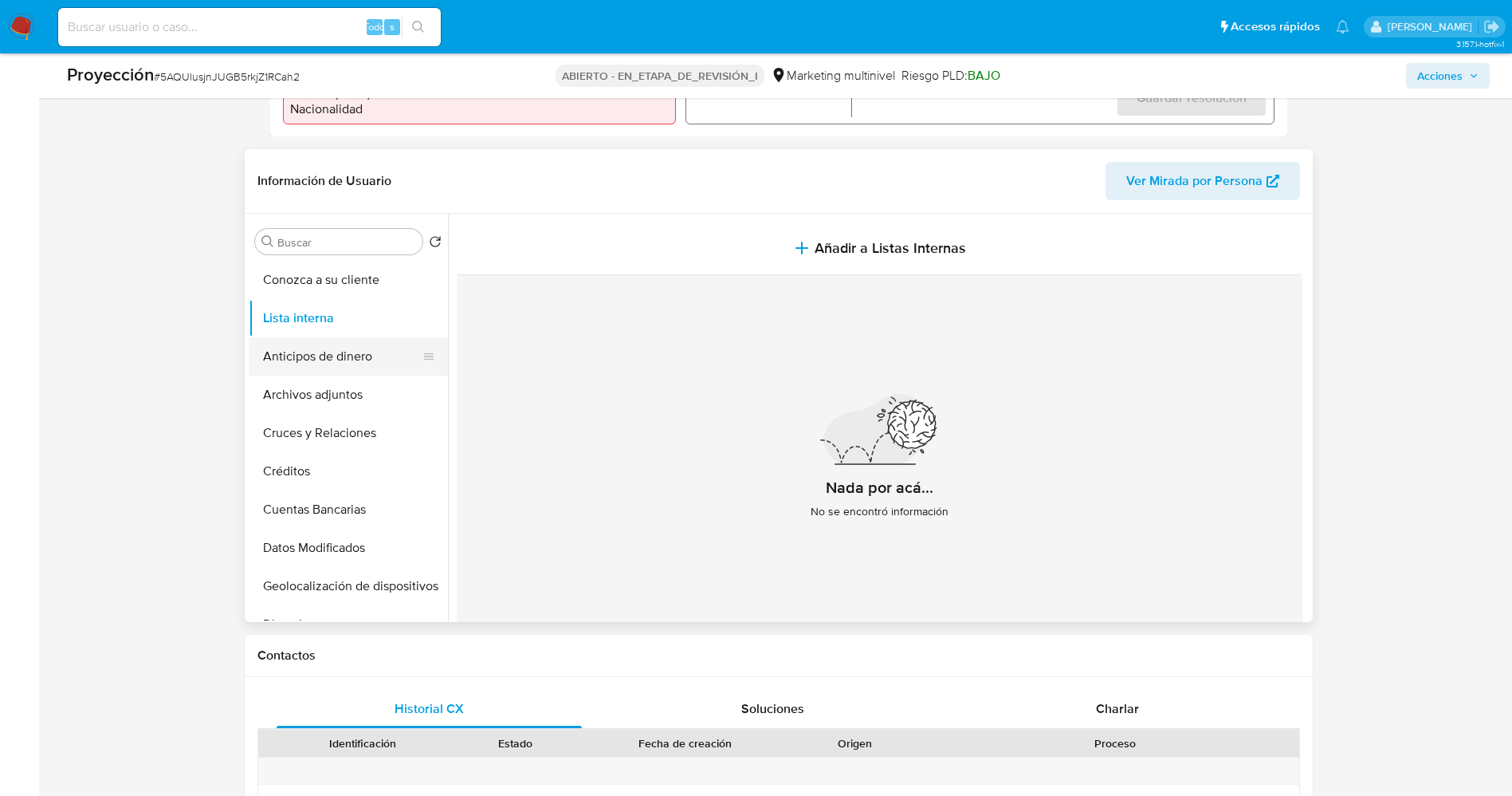
click at [347, 337] on button "Anticipos de dinero" at bounding box center [342, 356] width 187 height 38
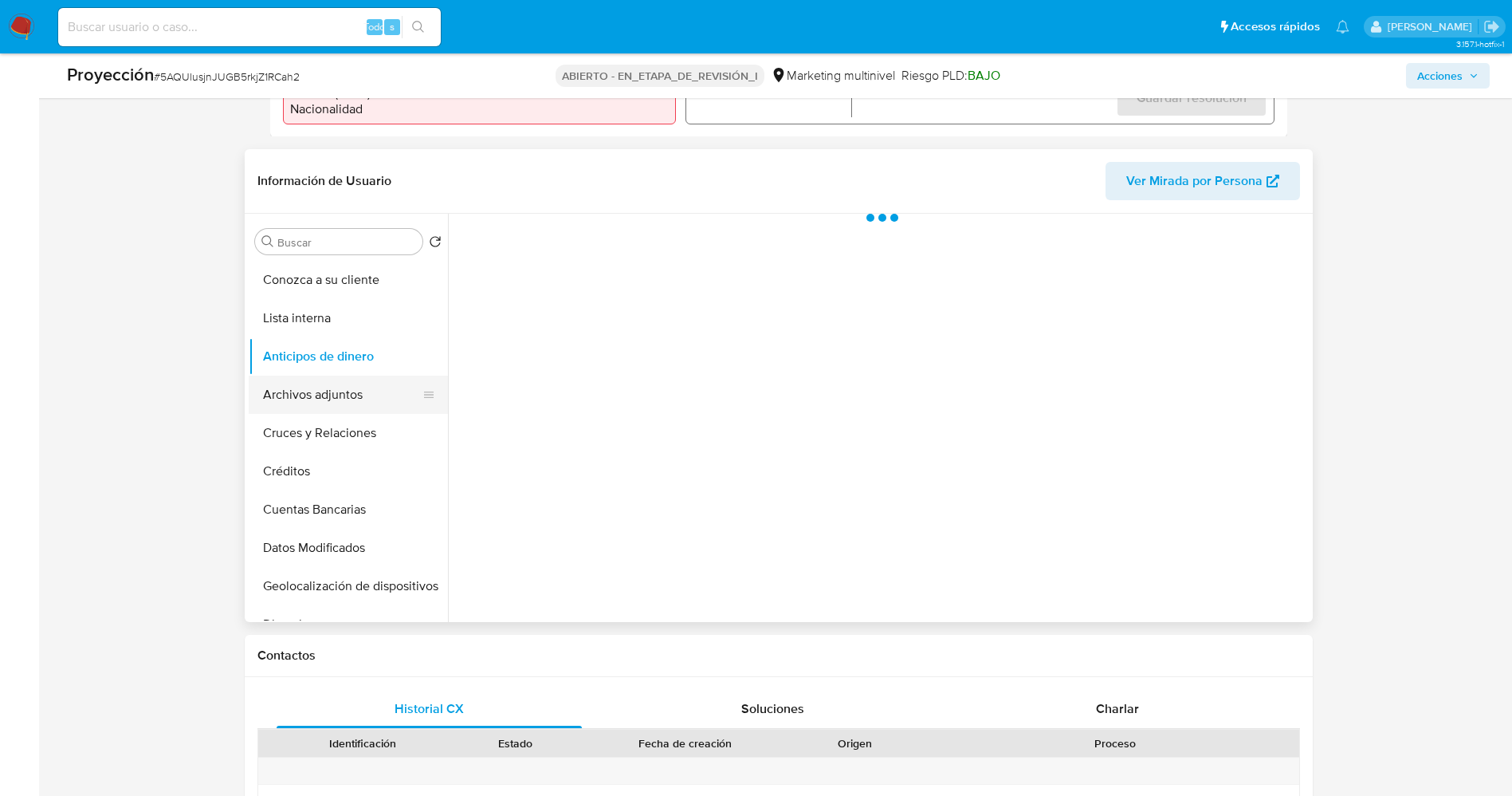
click at [334, 401] on button "Archivos adjuntos" at bounding box center [342, 395] width 187 height 38
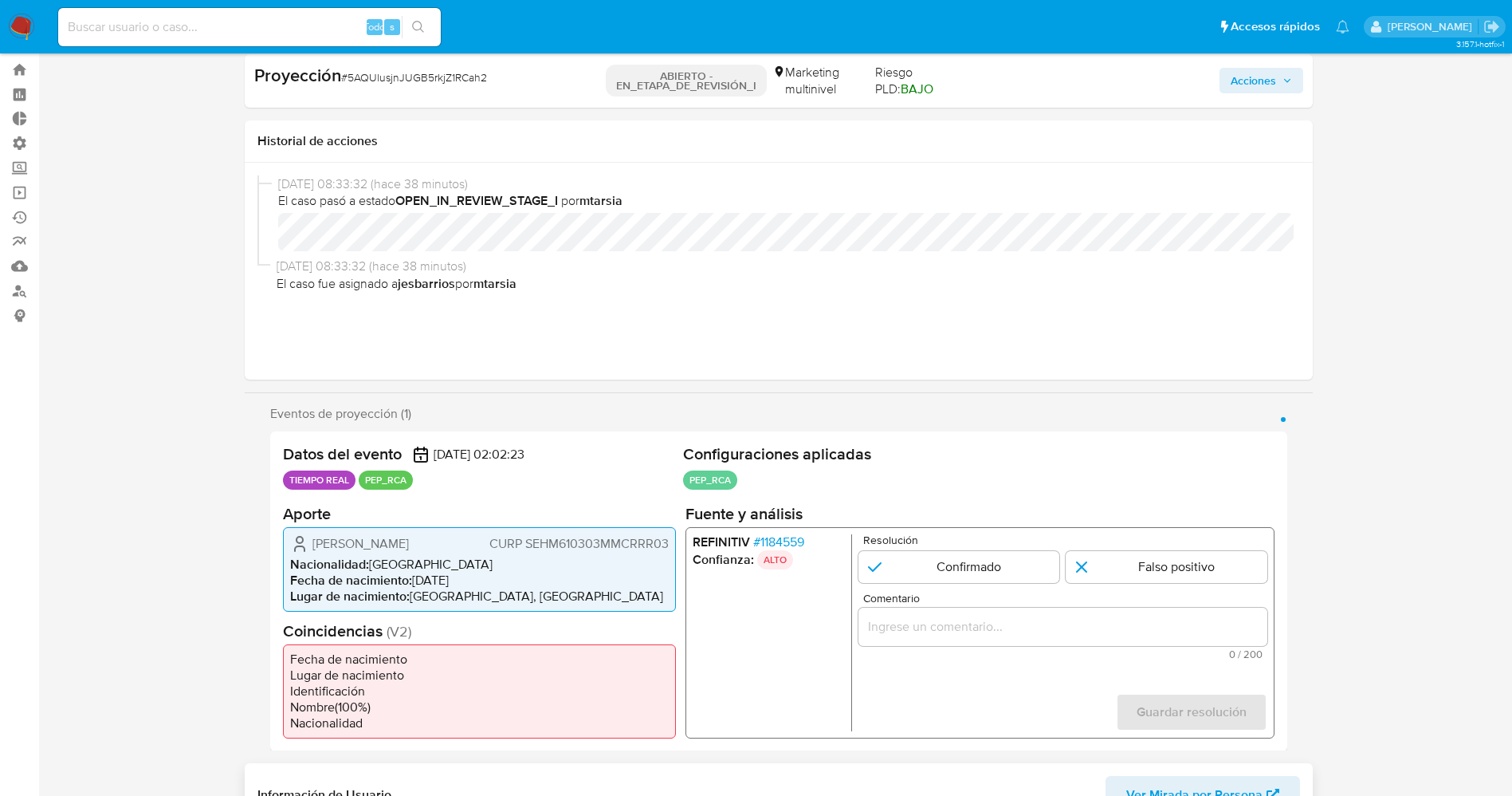
scroll to position [0, 0]
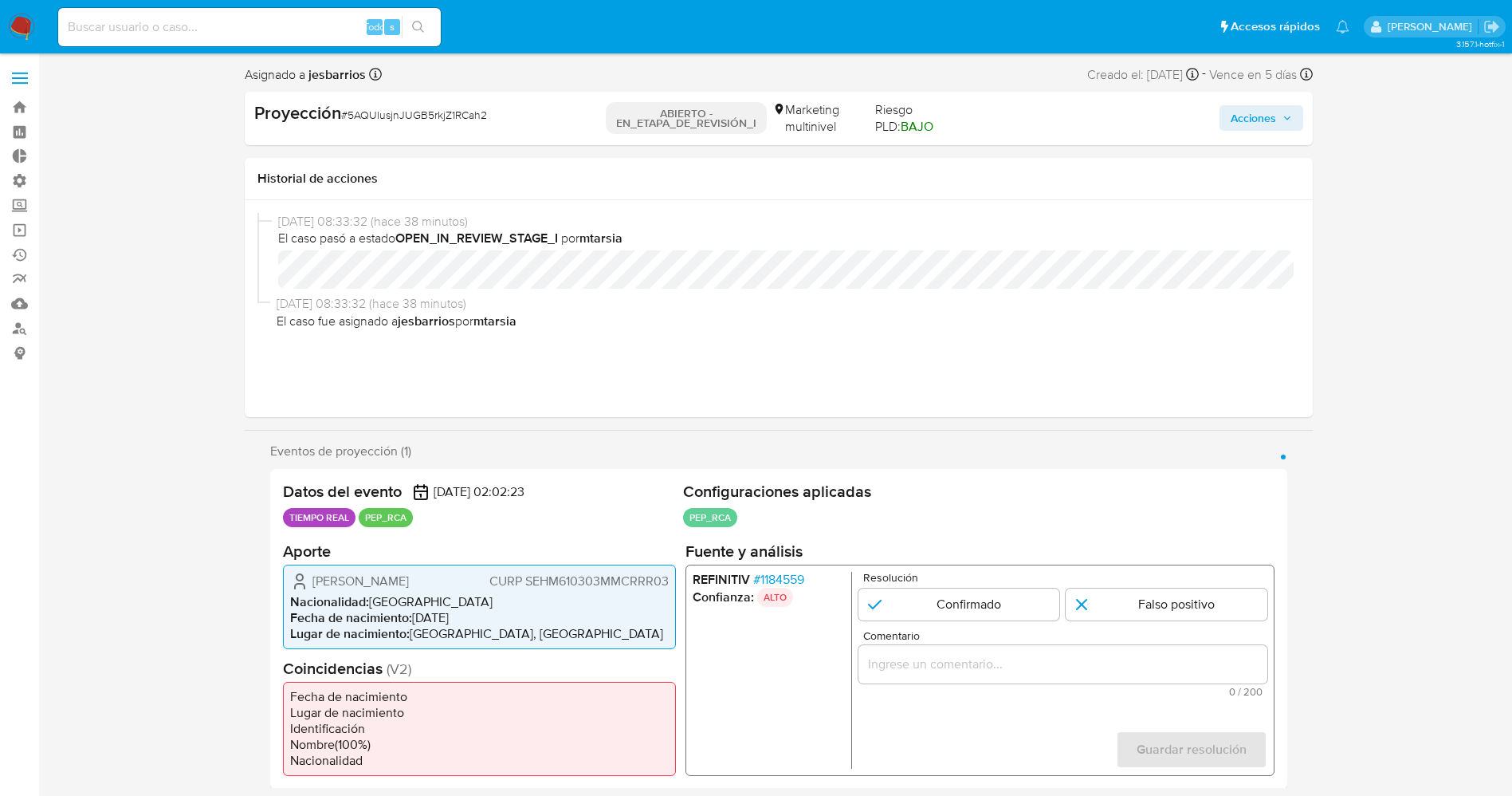
drag, startPoint x: 307, startPoint y: 578, endPoint x: 461, endPoint y: 584, distance: 154.1
click at [481, 586] on div "Maricela Serrano Hernandez CURP SEHM610303MMCRRR03" at bounding box center [480, 580] width 379 height 19
click at [377, 601] on li "Nacionalidad : México" at bounding box center [480, 601] width 379 height 16
drag, startPoint x: 304, startPoint y: 583, endPoint x: 673, endPoint y: 586, distance: 369.0
click at [673, 586] on div "Maricela Serrano Hernandez CURP SEHM610303MMCRRR03 Nacionalidad : México Fecha …" at bounding box center [480, 606] width 393 height 84
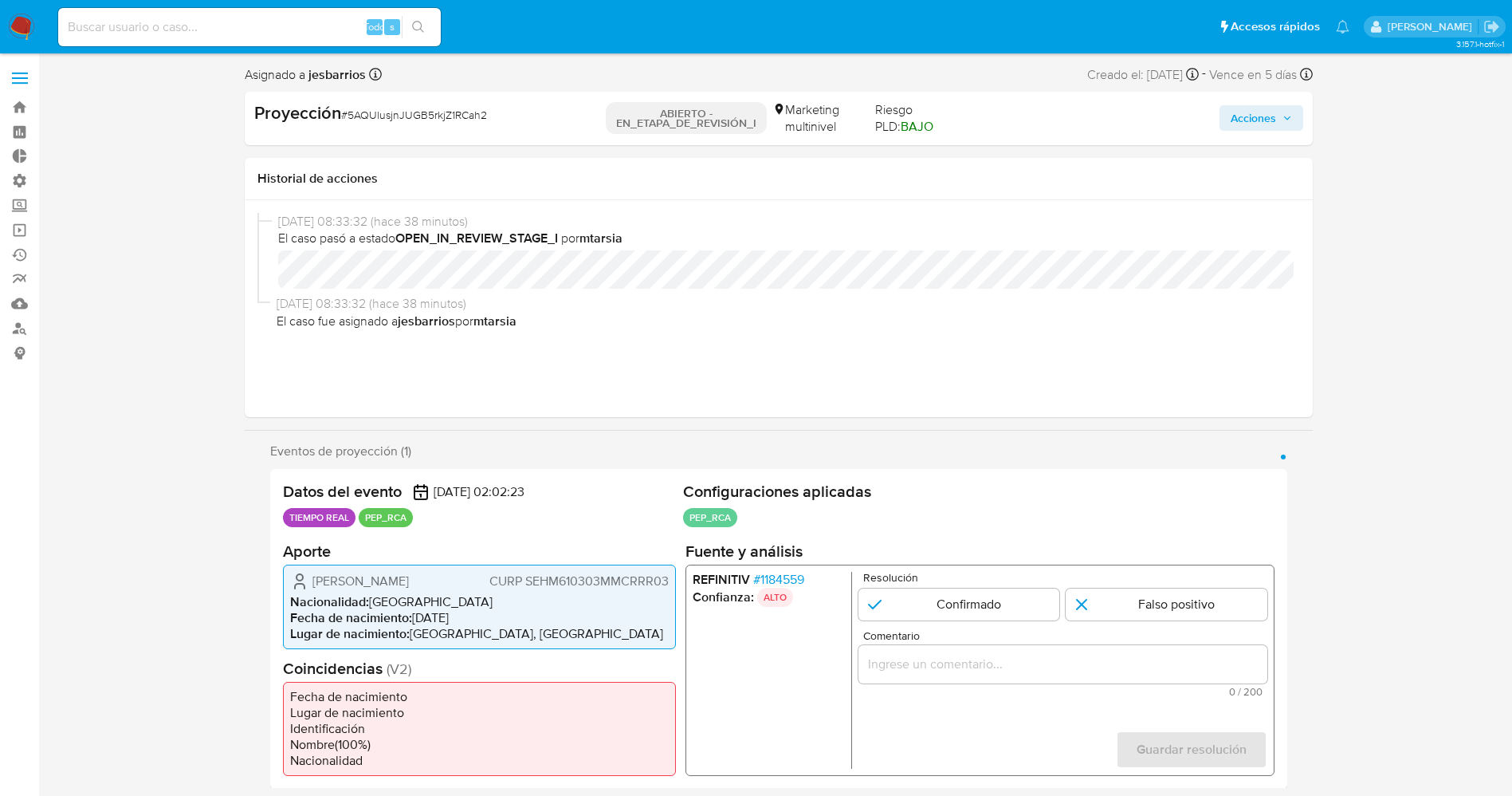
drag, startPoint x: 1183, startPoint y: 599, endPoint x: 1044, endPoint y: 672, distance: 157.0
click at [1180, 600] on input "1 de 1" at bounding box center [1167, 603] width 202 height 32
radio input "true"
click at [1043, 672] on input "Comentario" at bounding box center [1062, 663] width 409 height 21
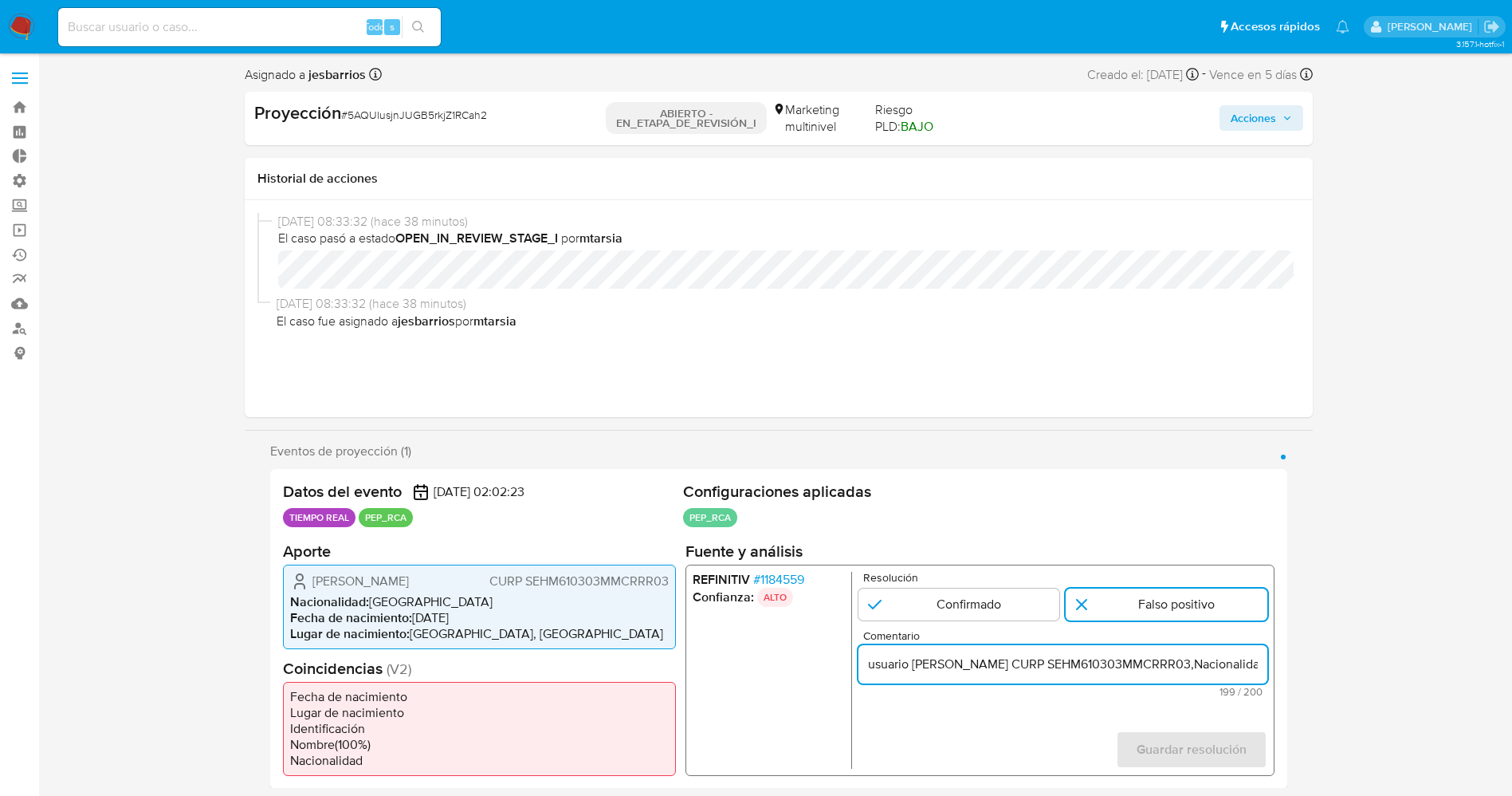
scroll to position [0, 817]
type input "usuario Maricela Serrano Hernandez CURP SEHM610303MMCRRR03,Nacionalidad Mexican…"
click at [1222, 741] on span "Guardar resolución" at bounding box center [1190, 748] width 110 height 35
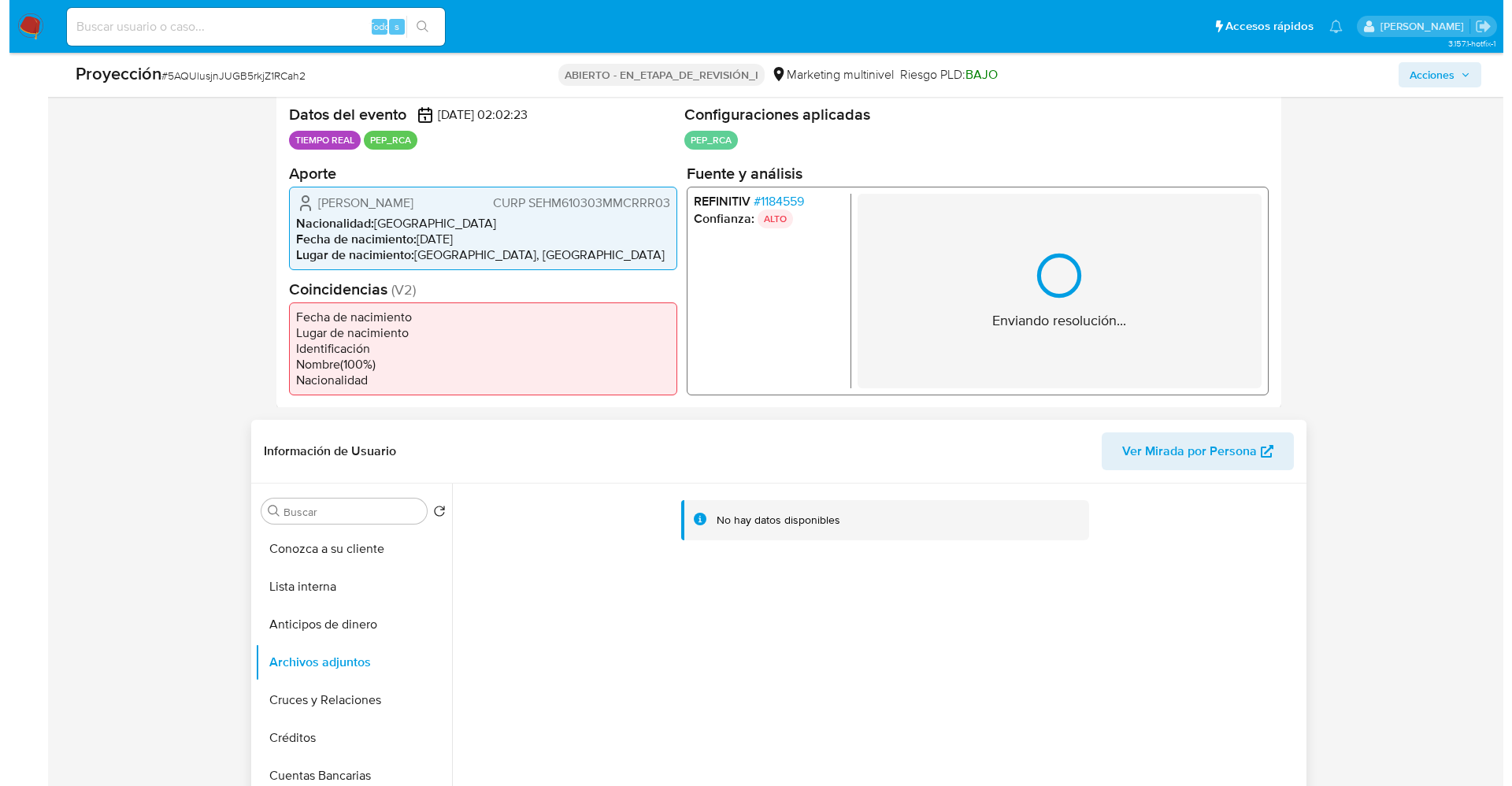
scroll to position [354, 0]
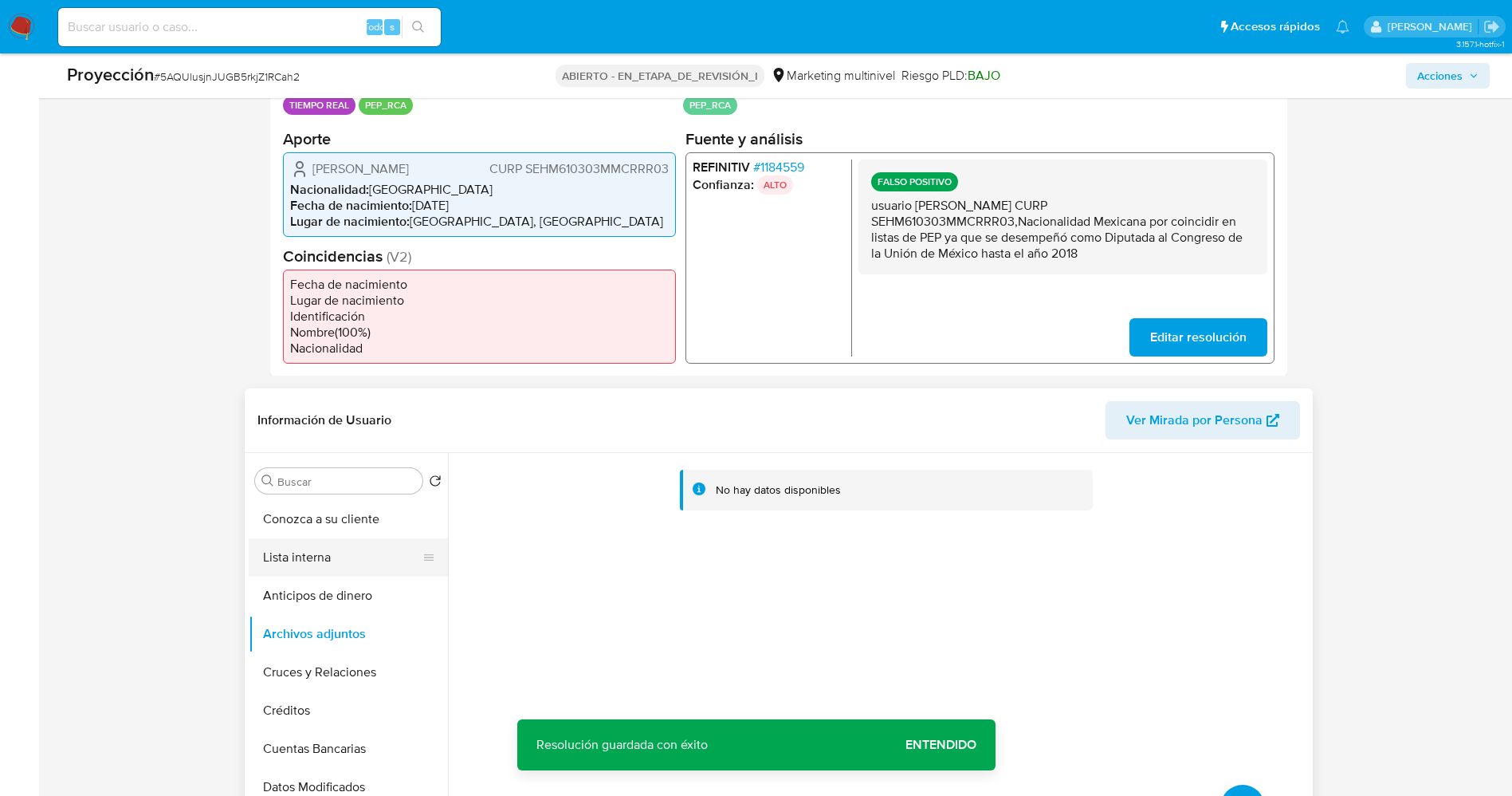
click at [334, 557] on button "Lista interna" at bounding box center [342, 557] width 187 height 38
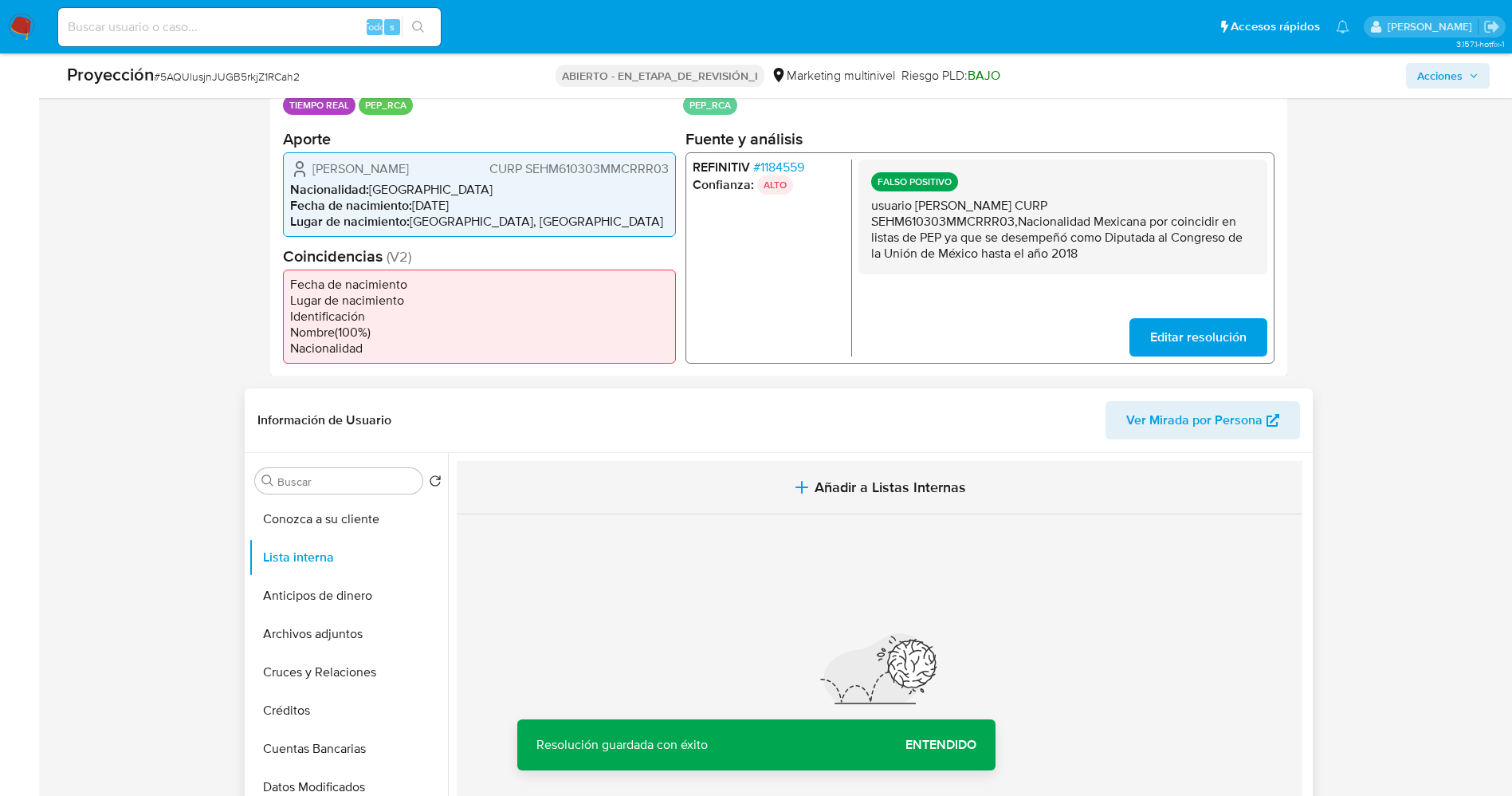
click at [914, 466] on button "Añadir a Listas Internas" at bounding box center [879, 487] width 846 height 53
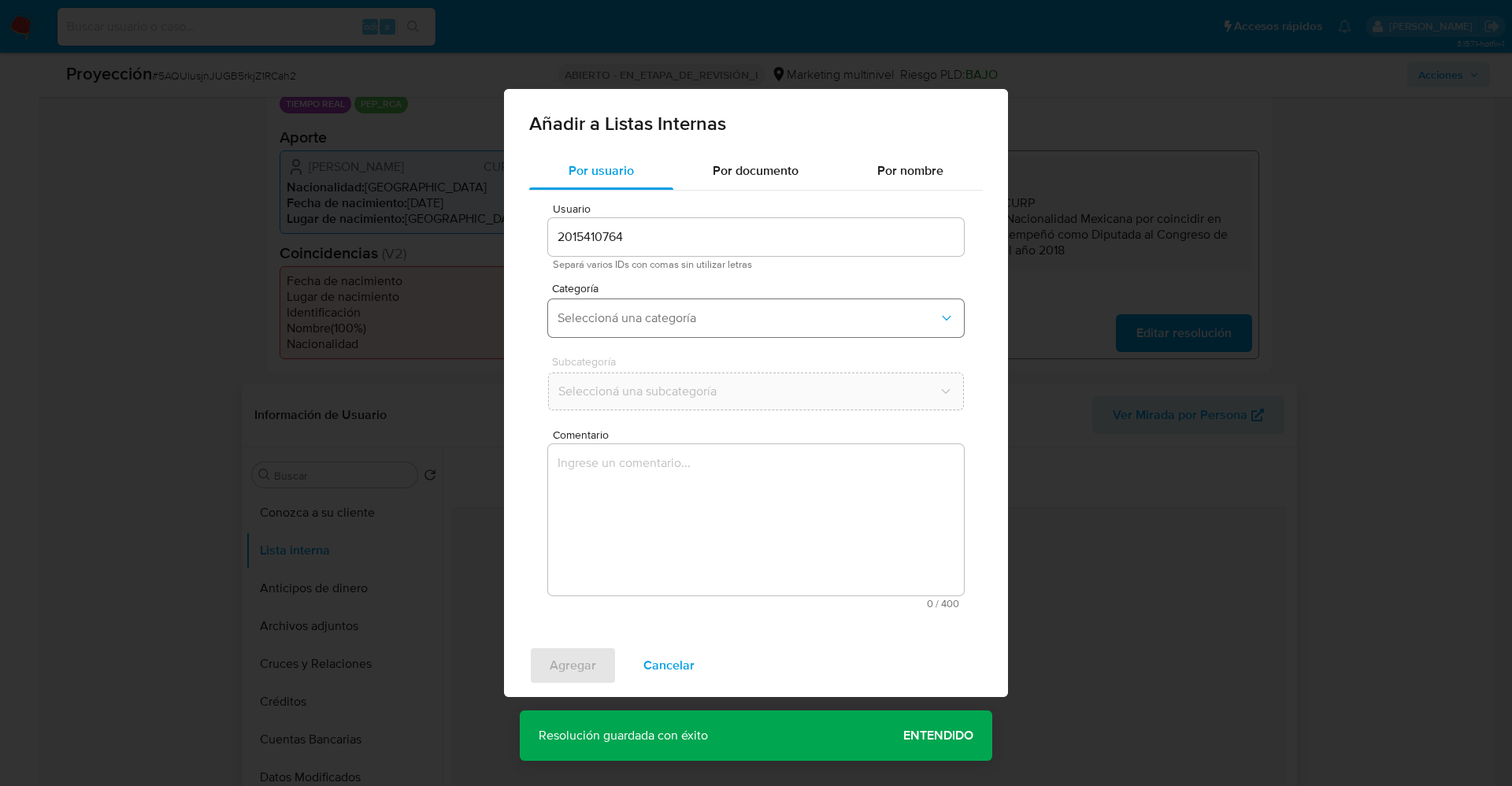
click at [672, 334] on button "Seleccioná una categoría" at bounding box center [756, 318] width 416 height 38
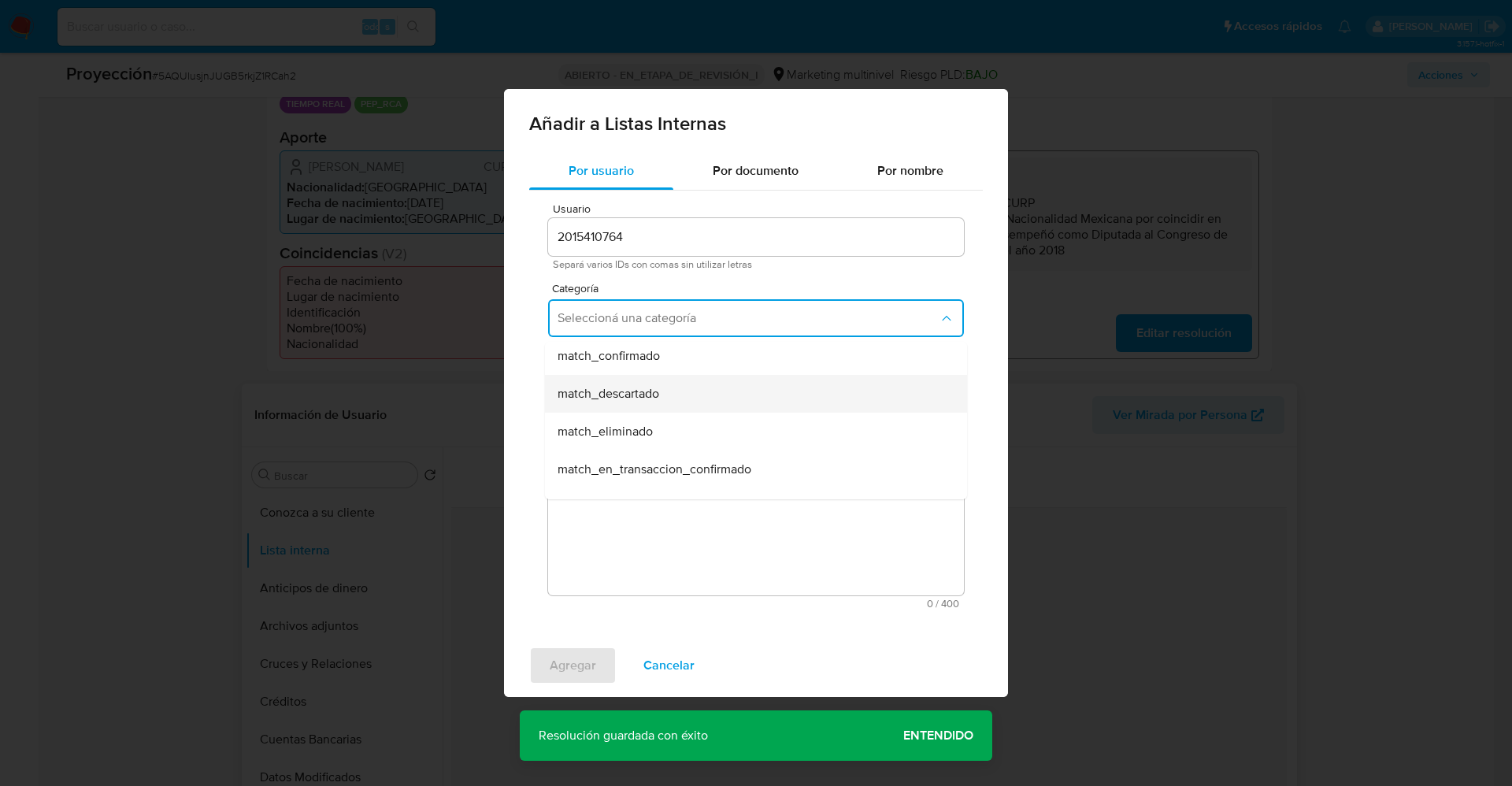
click at [672, 392] on div "match_descartado" at bounding box center [751, 394] width 387 height 38
click at [672, 392] on span "Seleccioná una subcategoría" at bounding box center [749, 391] width 381 height 15
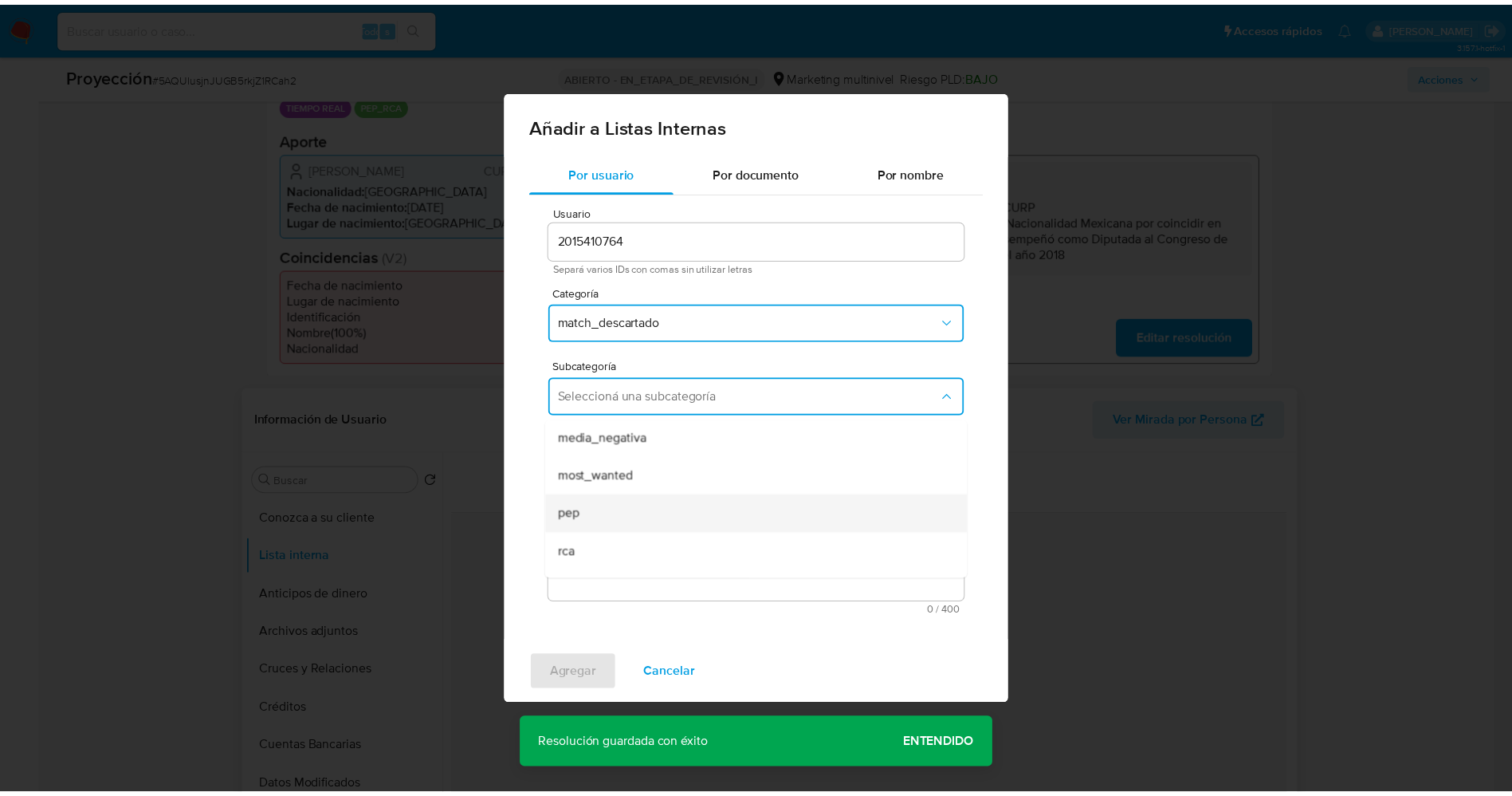
scroll to position [109, 0]
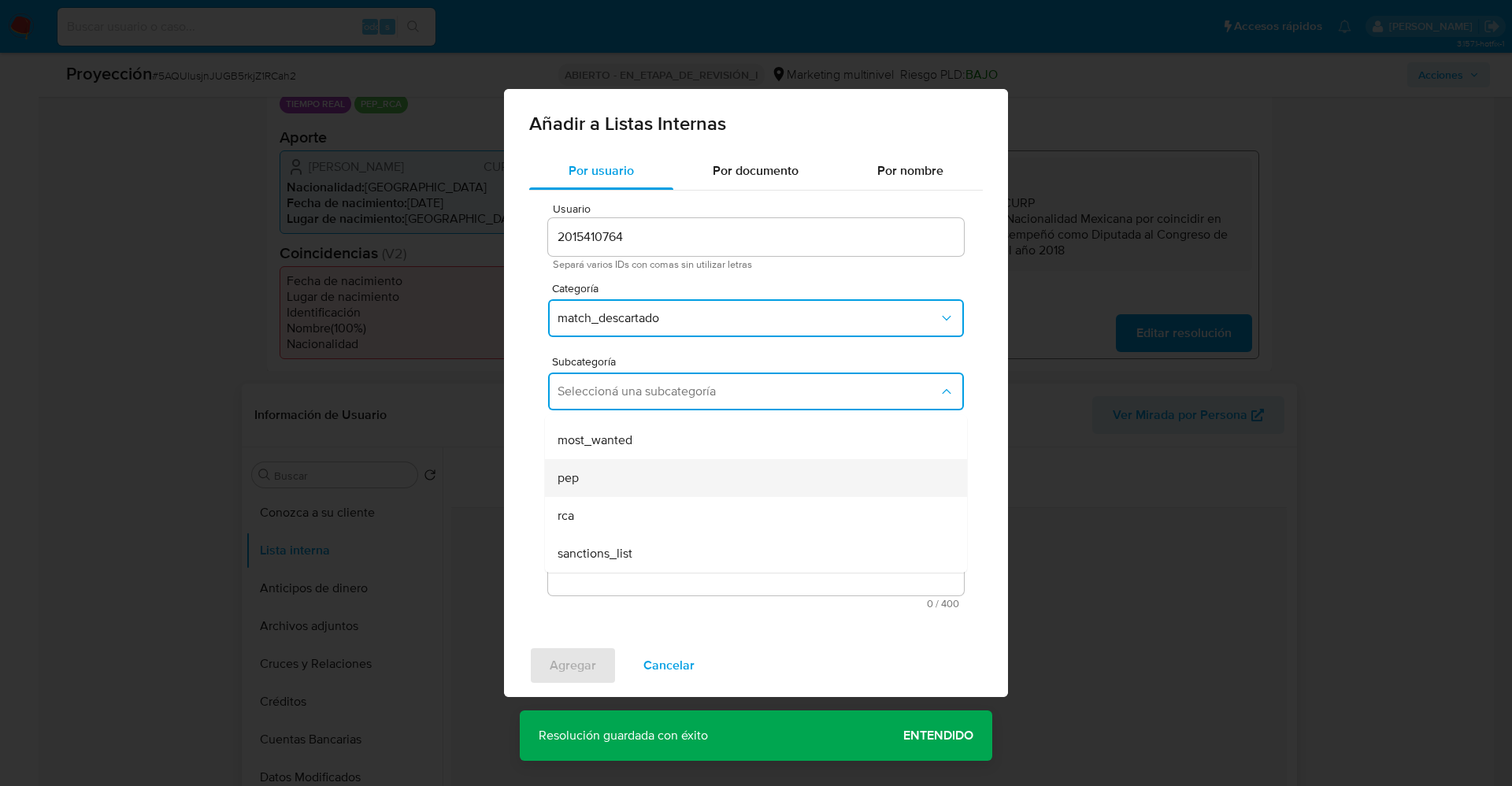
click at [638, 475] on div "pep" at bounding box center [751, 478] width 387 height 38
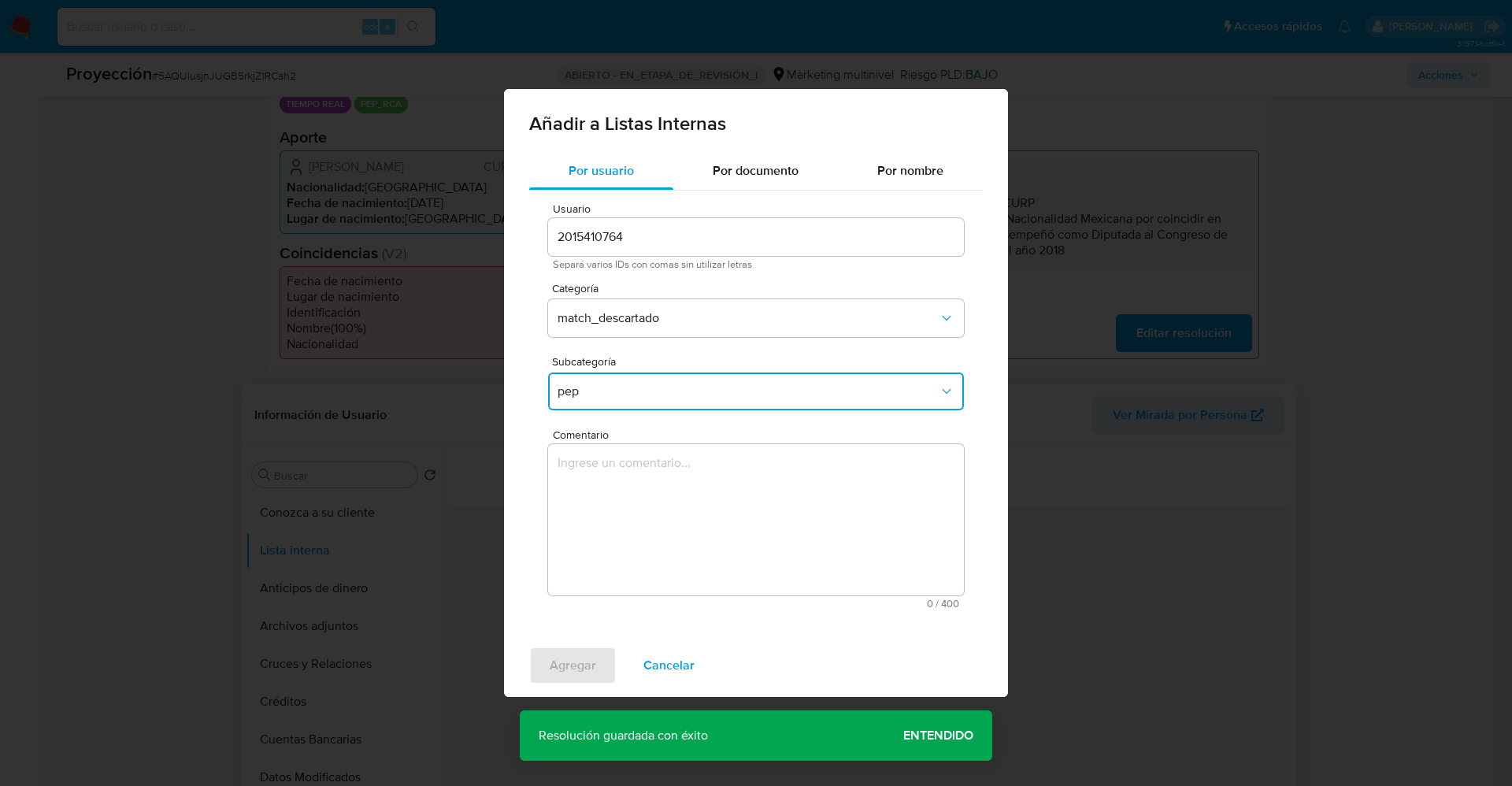
click at [638, 475] on textarea "Comentario" at bounding box center [756, 519] width 416 height 151
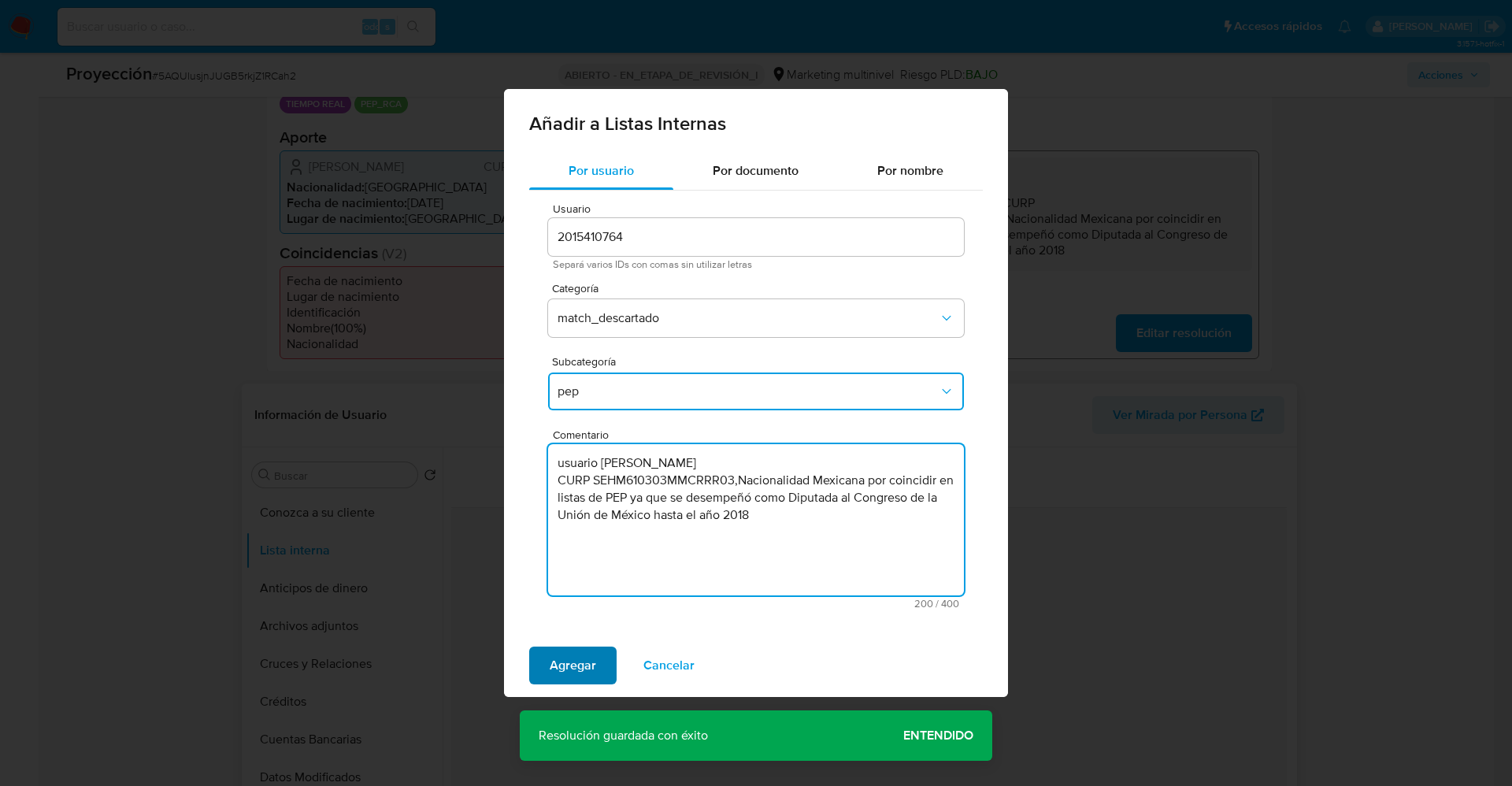
type textarea "usuario Maricela Serrano Hernandez CURP SEHM610303MMCRRR03,Nacionalidad Mexican…"
click at [563, 679] on span "Agregar" at bounding box center [573, 665] width 46 height 34
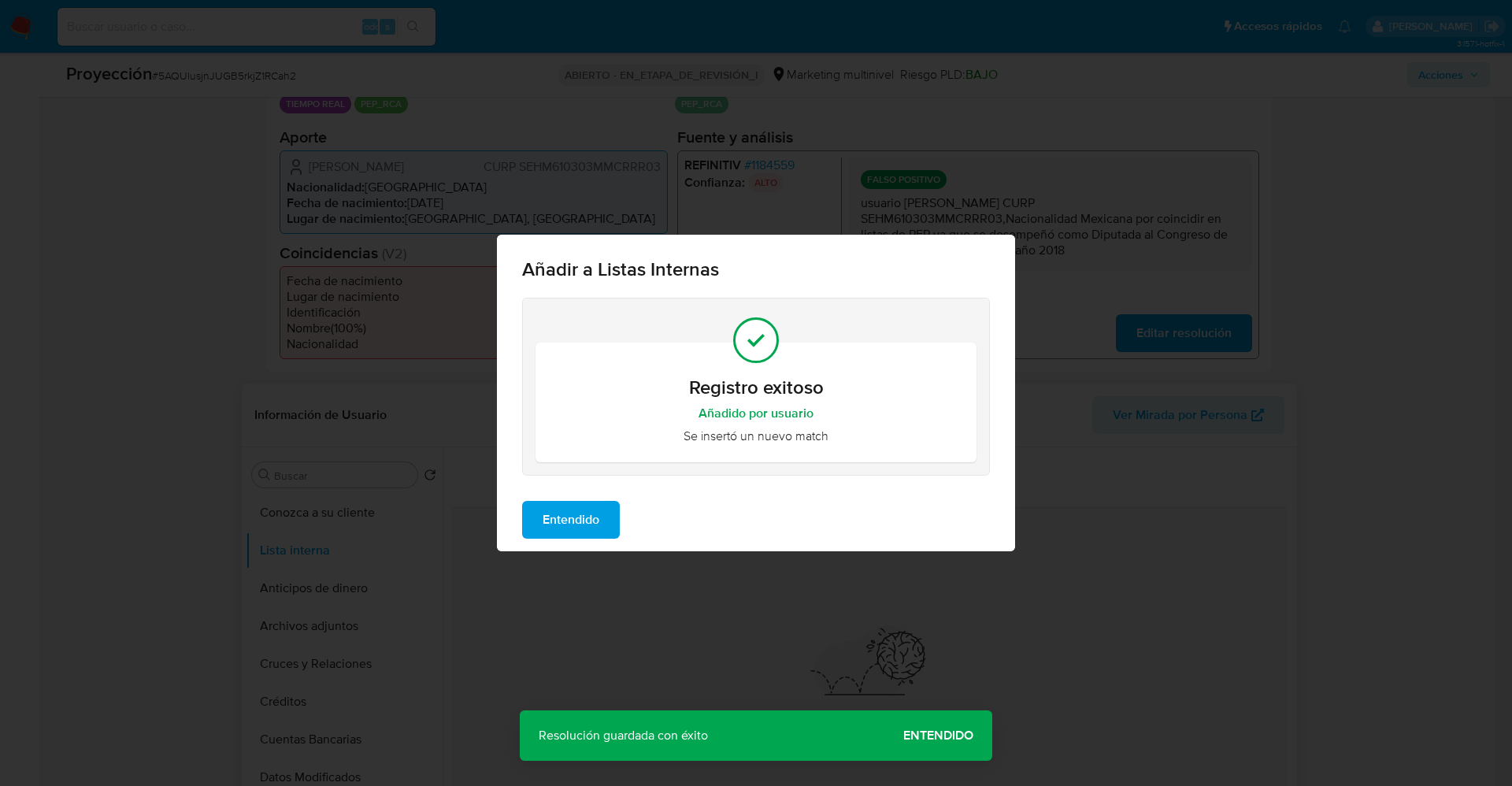
click at [571, 517] on span "Entendido" at bounding box center [571, 519] width 57 height 34
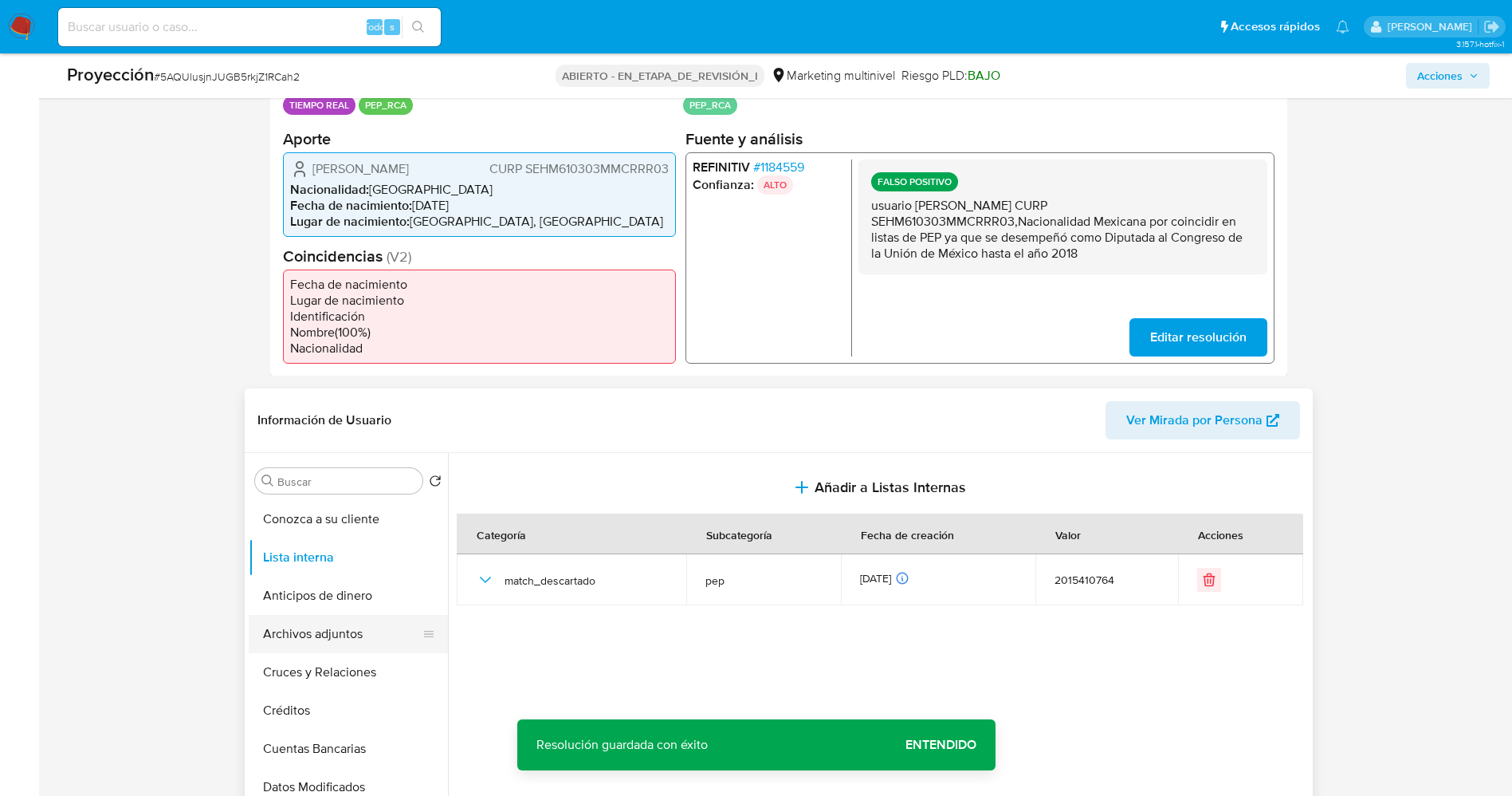
click at [335, 640] on button "Archivos adjuntos" at bounding box center [342, 633] width 187 height 38
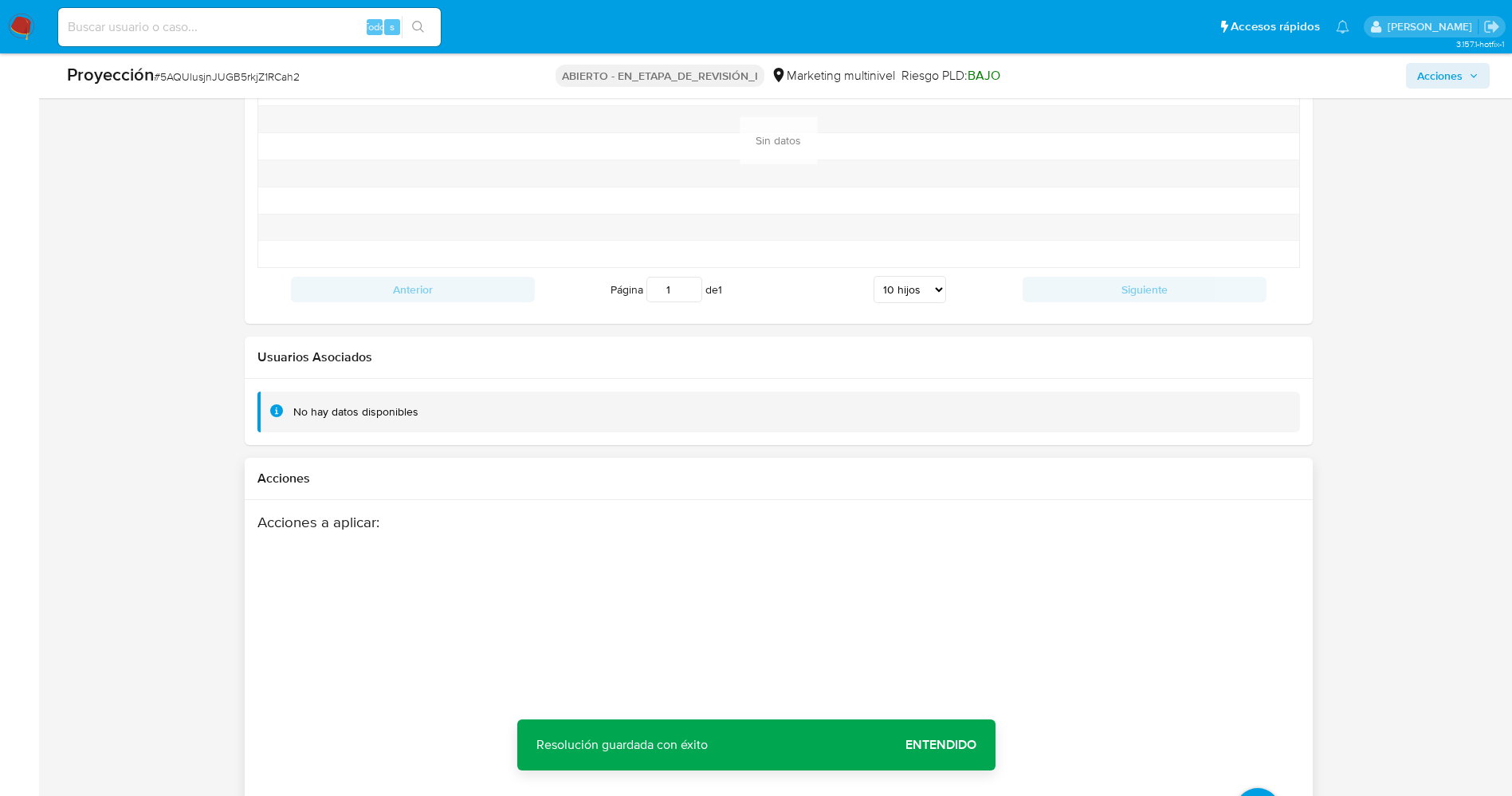
scroll to position [2521, 0]
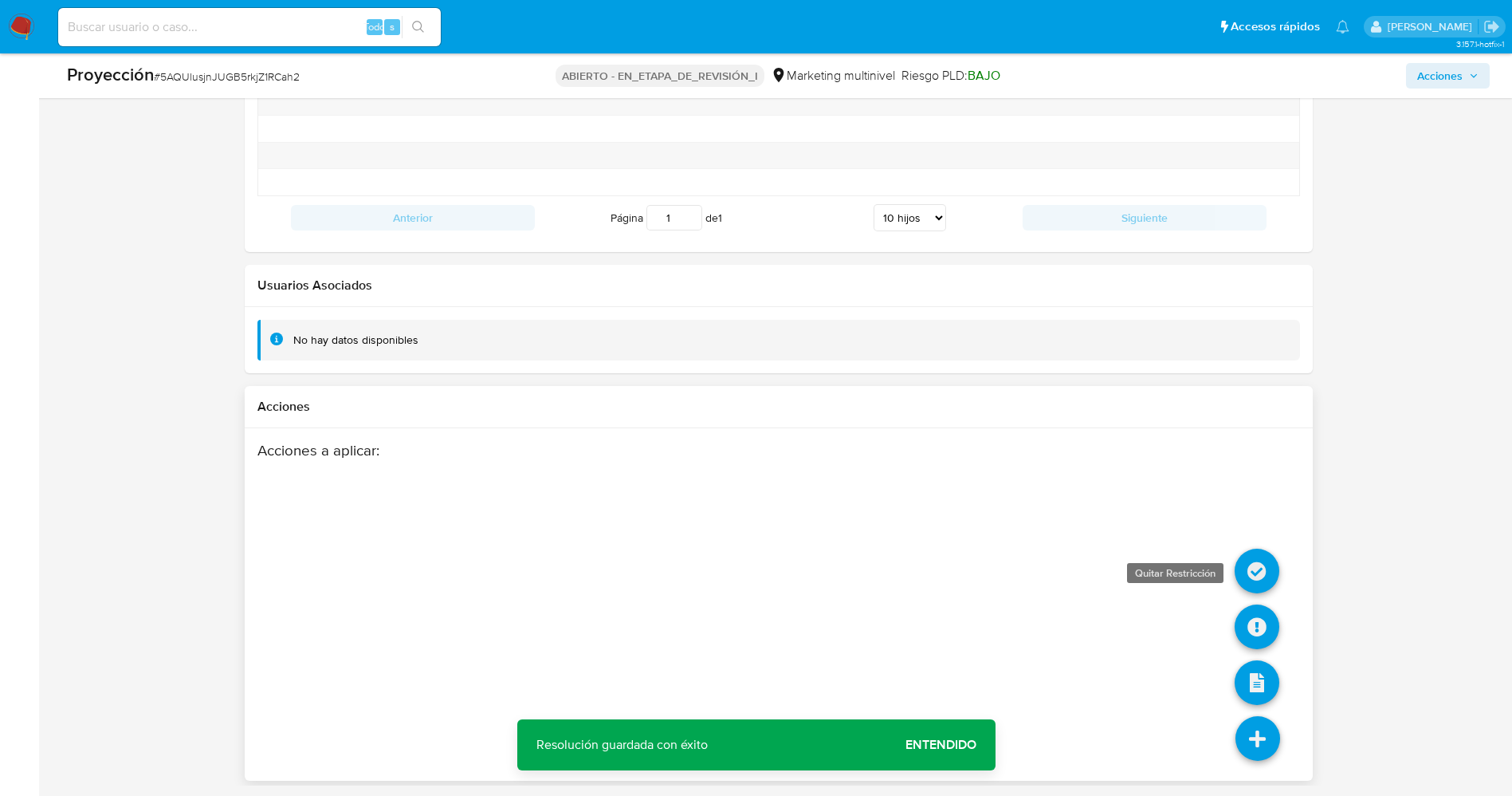
click at [1249, 572] on icon at bounding box center [1257, 570] width 44 height 44
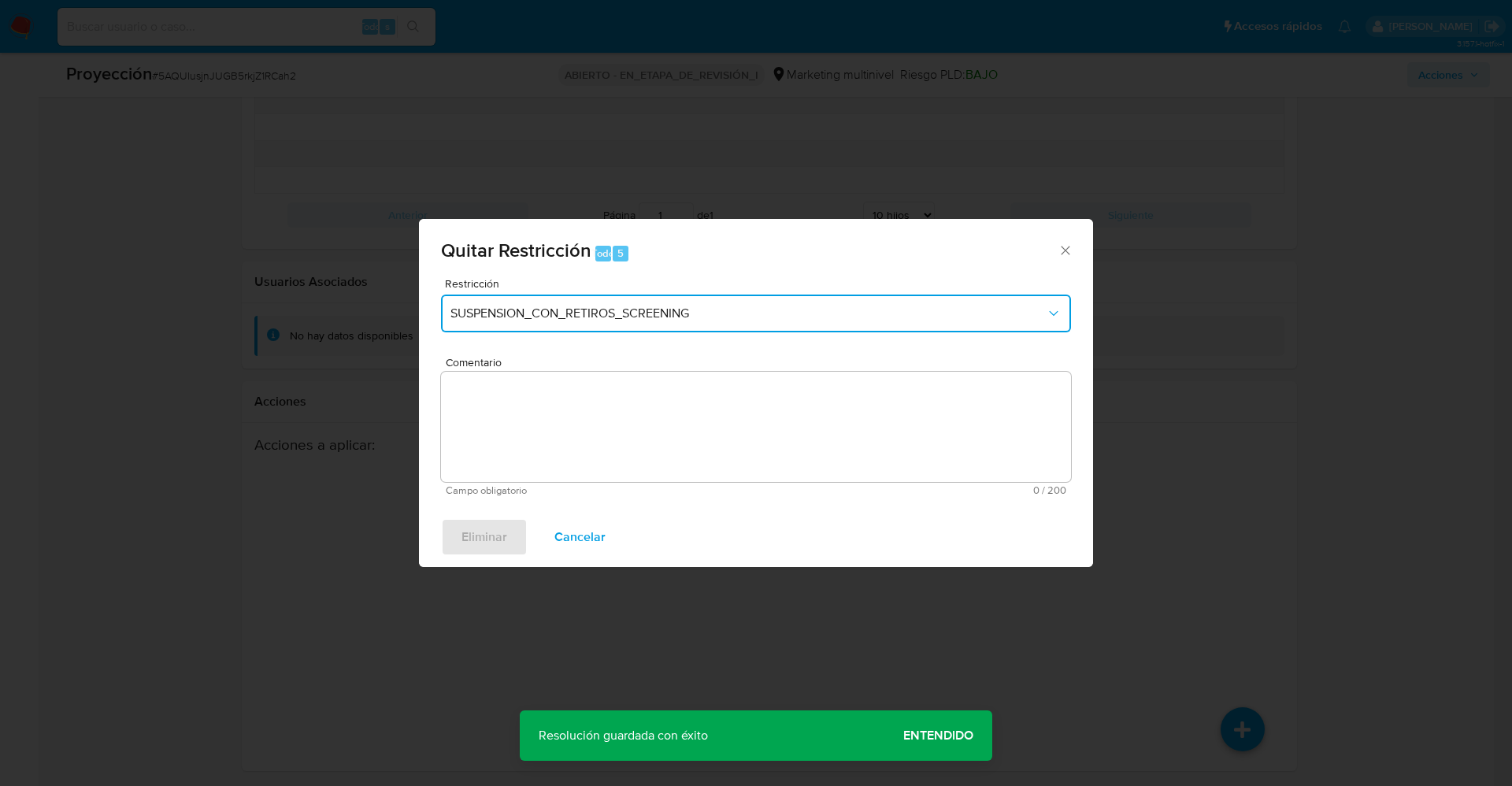
click at [727, 323] on button "SUSPENSION_CON_RETIROS_SCREENING" at bounding box center [756, 313] width 630 height 38
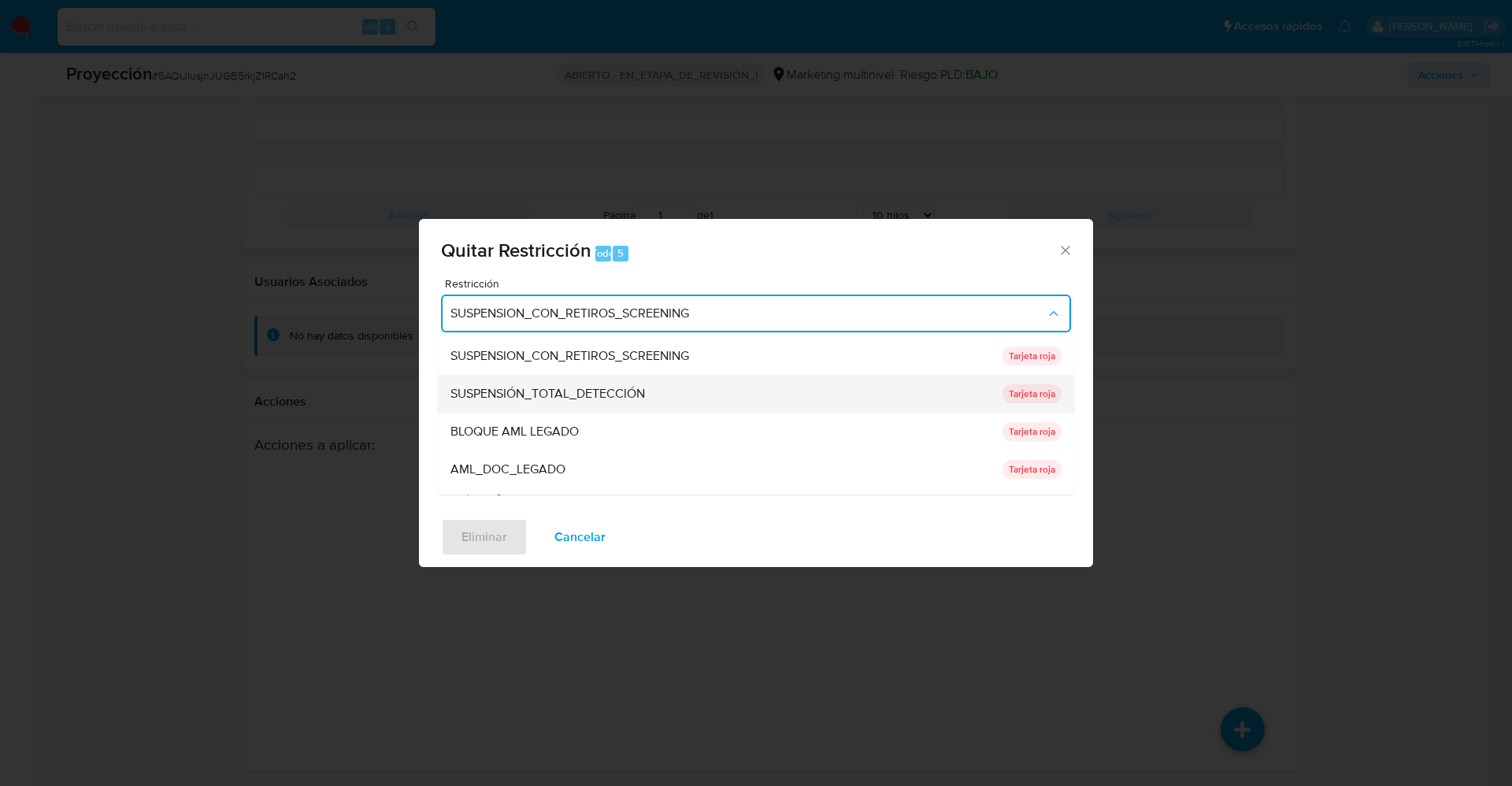
click at [687, 393] on div "SUSPENSIÓN_TOTAL_DETECCIÓN" at bounding box center [722, 394] width 543 height 38
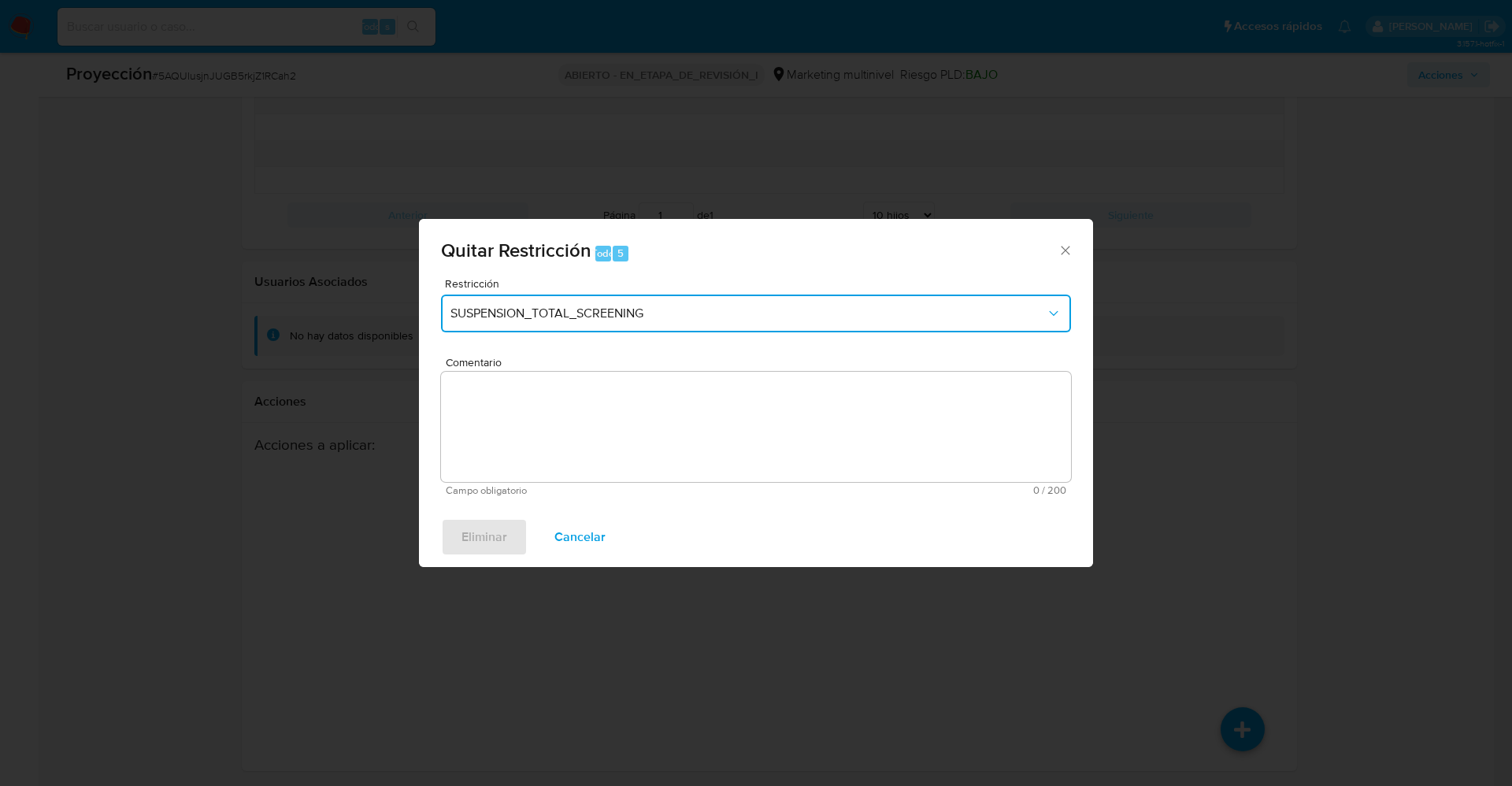
click at [745, 299] on button "SUSPENSION_TOTAL_SCREENING" at bounding box center [756, 313] width 630 height 38
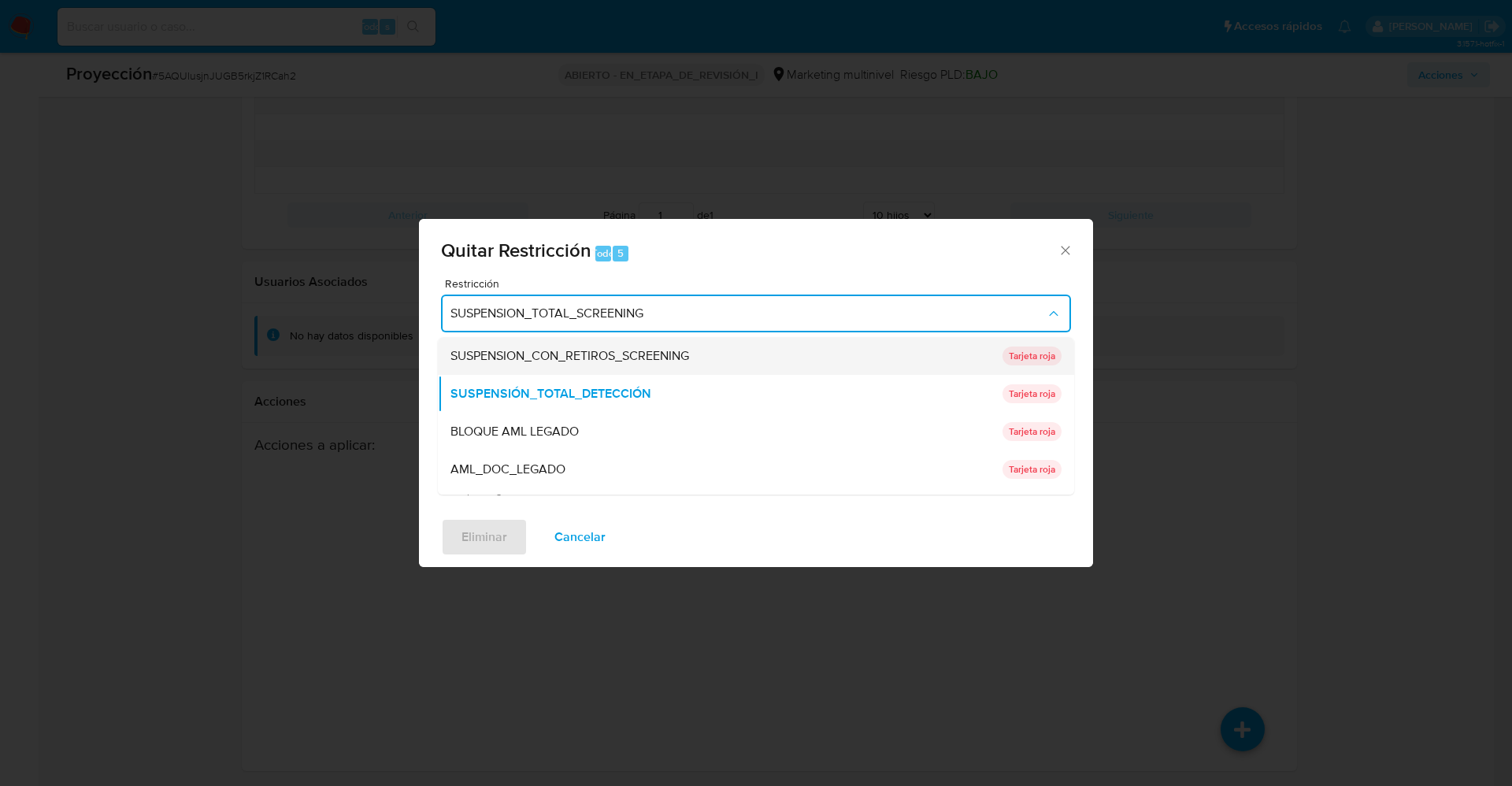
click at [628, 356] on span "SUSPENSION_CON_RETIROS_SCREENING" at bounding box center [570, 355] width 239 height 15
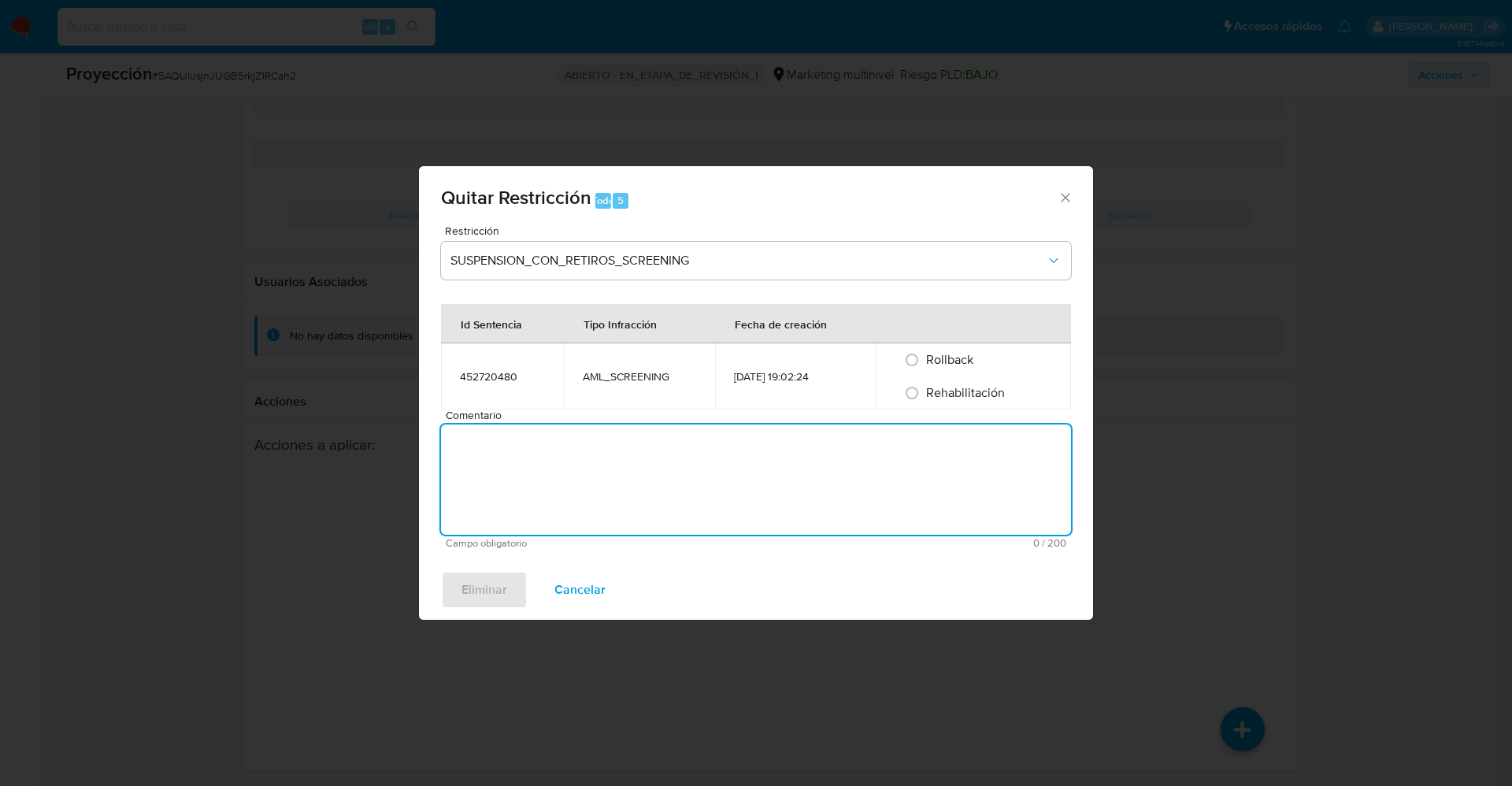
click at [818, 447] on textarea "Comentario" at bounding box center [756, 479] width 630 height 110
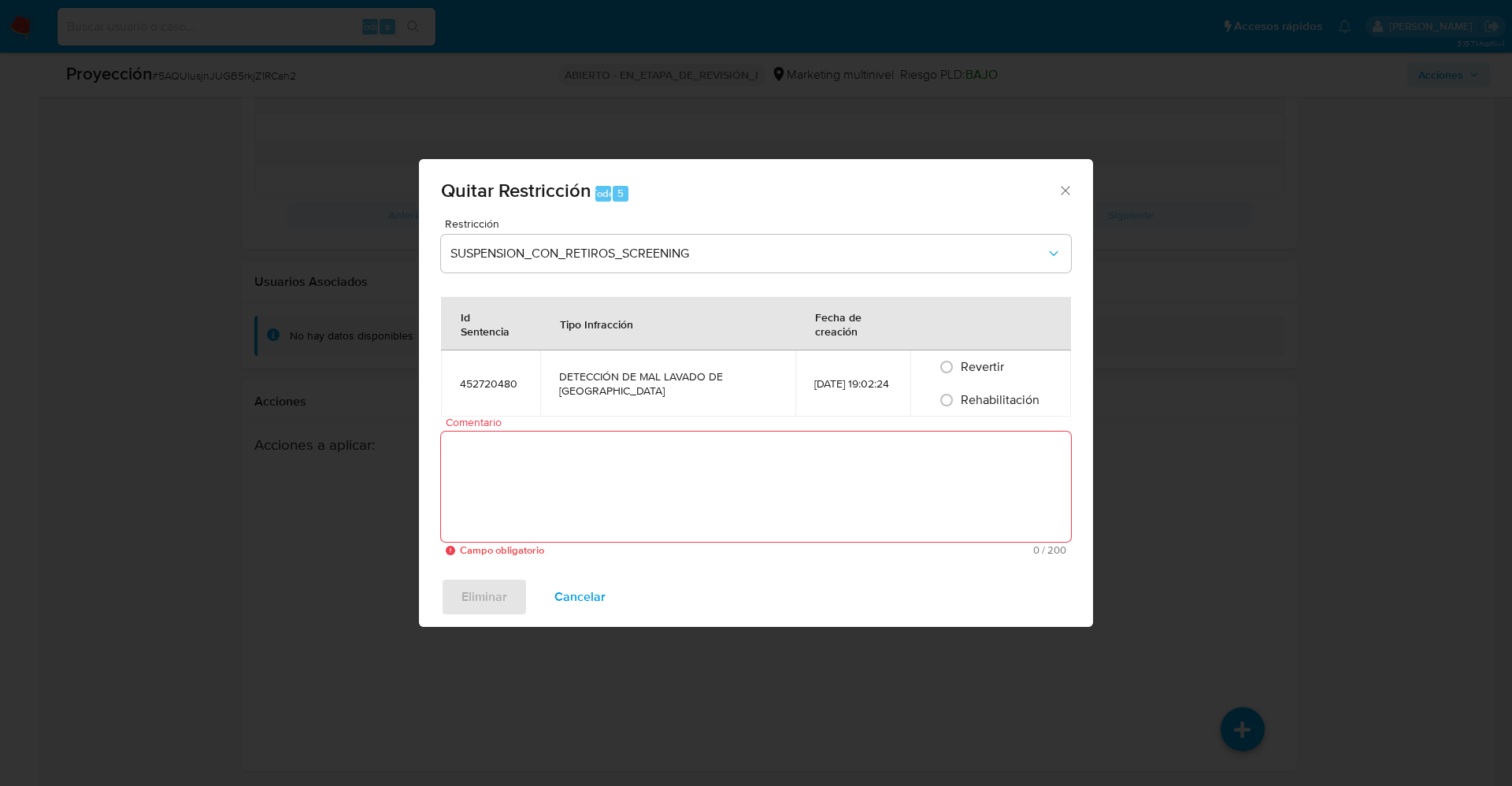
click at [968, 390] on font "Rehabilitación" at bounding box center [1000, 399] width 79 height 18
click at [959, 390] on input "Rehabilitación" at bounding box center [946, 399] width 25 height 25
radio input "true"
click at [967, 464] on textarea "Comentario" at bounding box center [756, 487] width 630 height 110
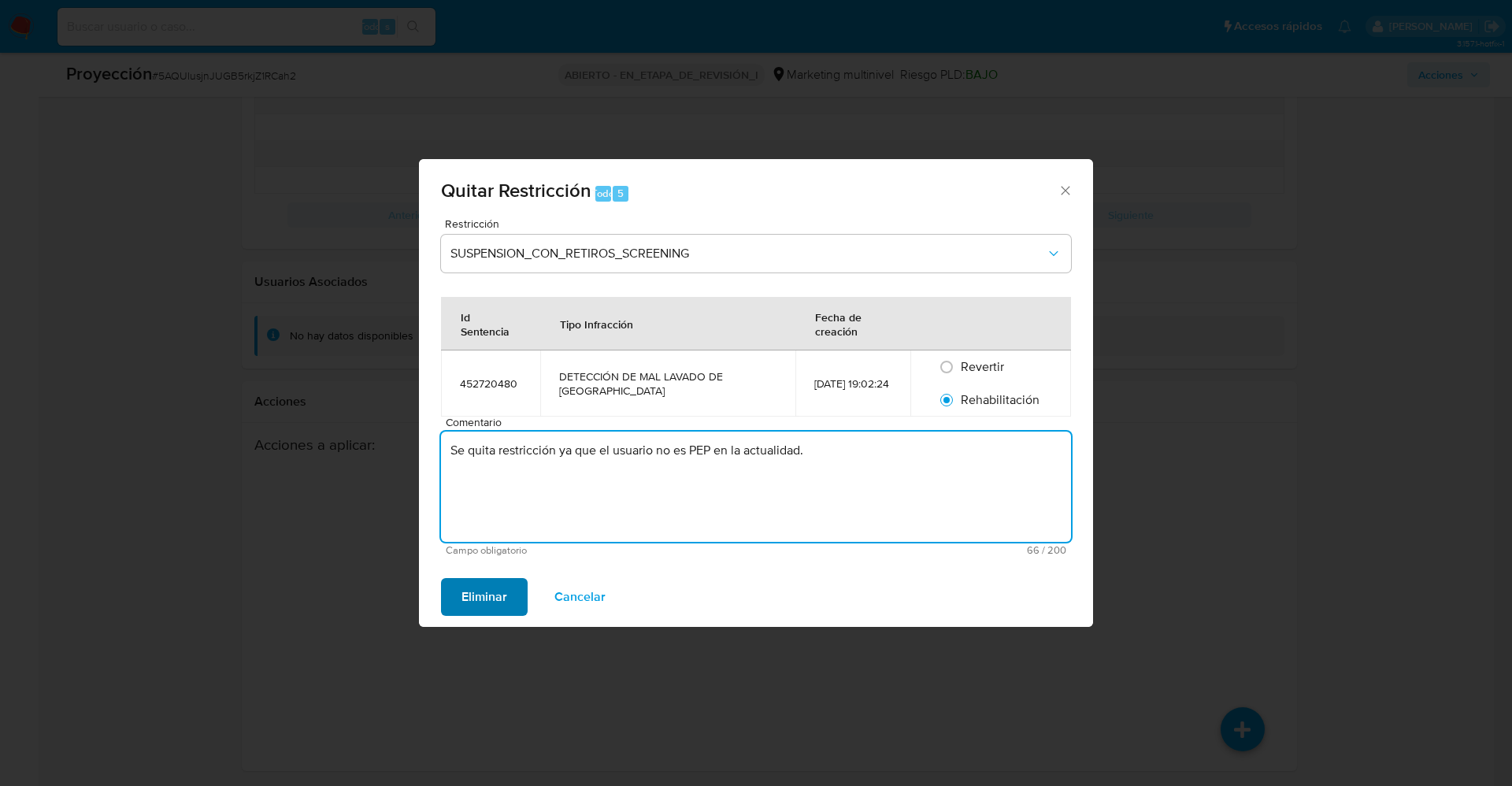
type textarea "Se quita restricción ya que el usuario no es PEP en la actualidad."
click at [492, 592] on span "Eliminar" at bounding box center [484, 596] width 46 height 34
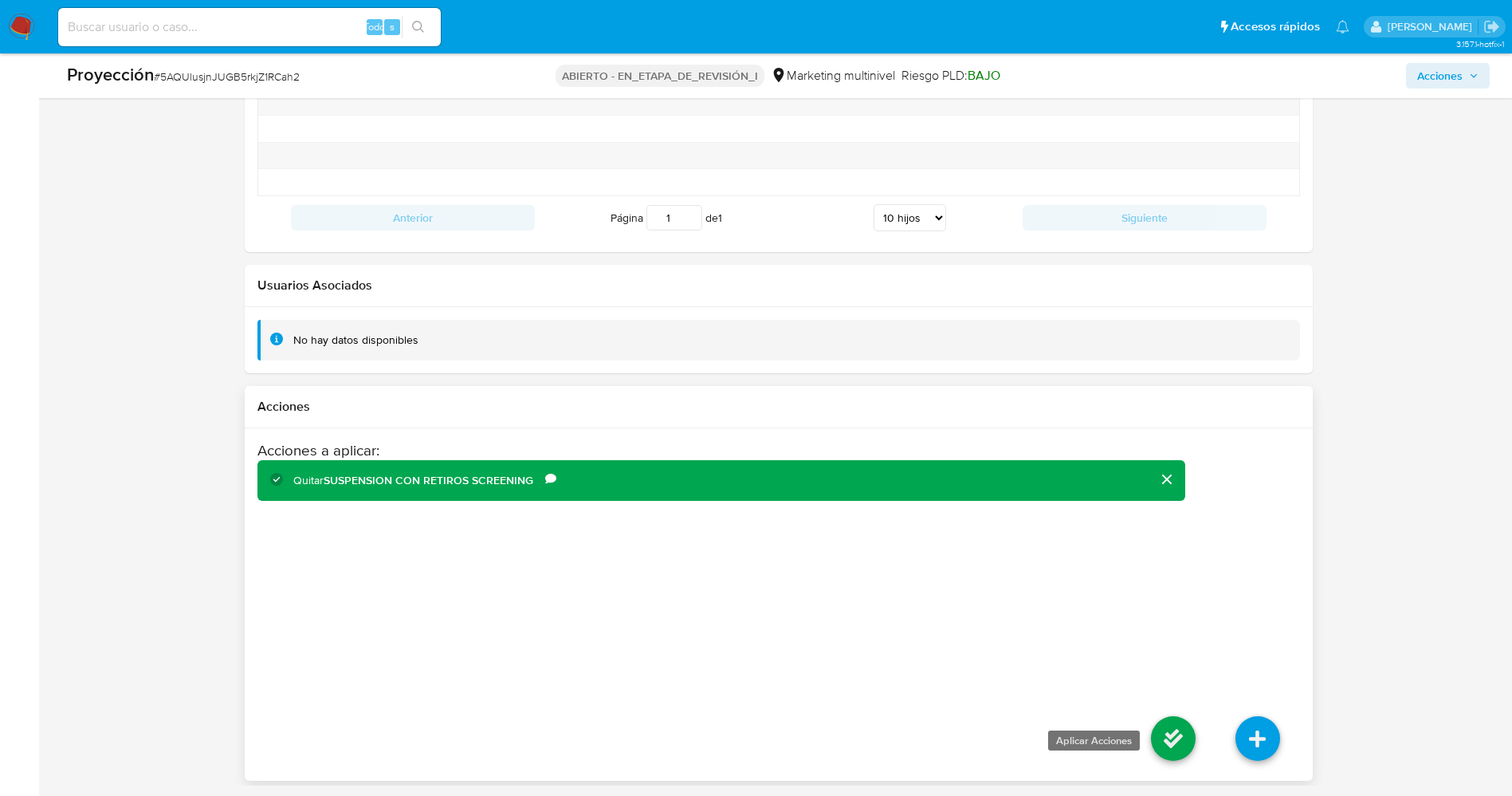
click at [1175, 733] on icon at bounding box center [1173, 738] width 44 height 44
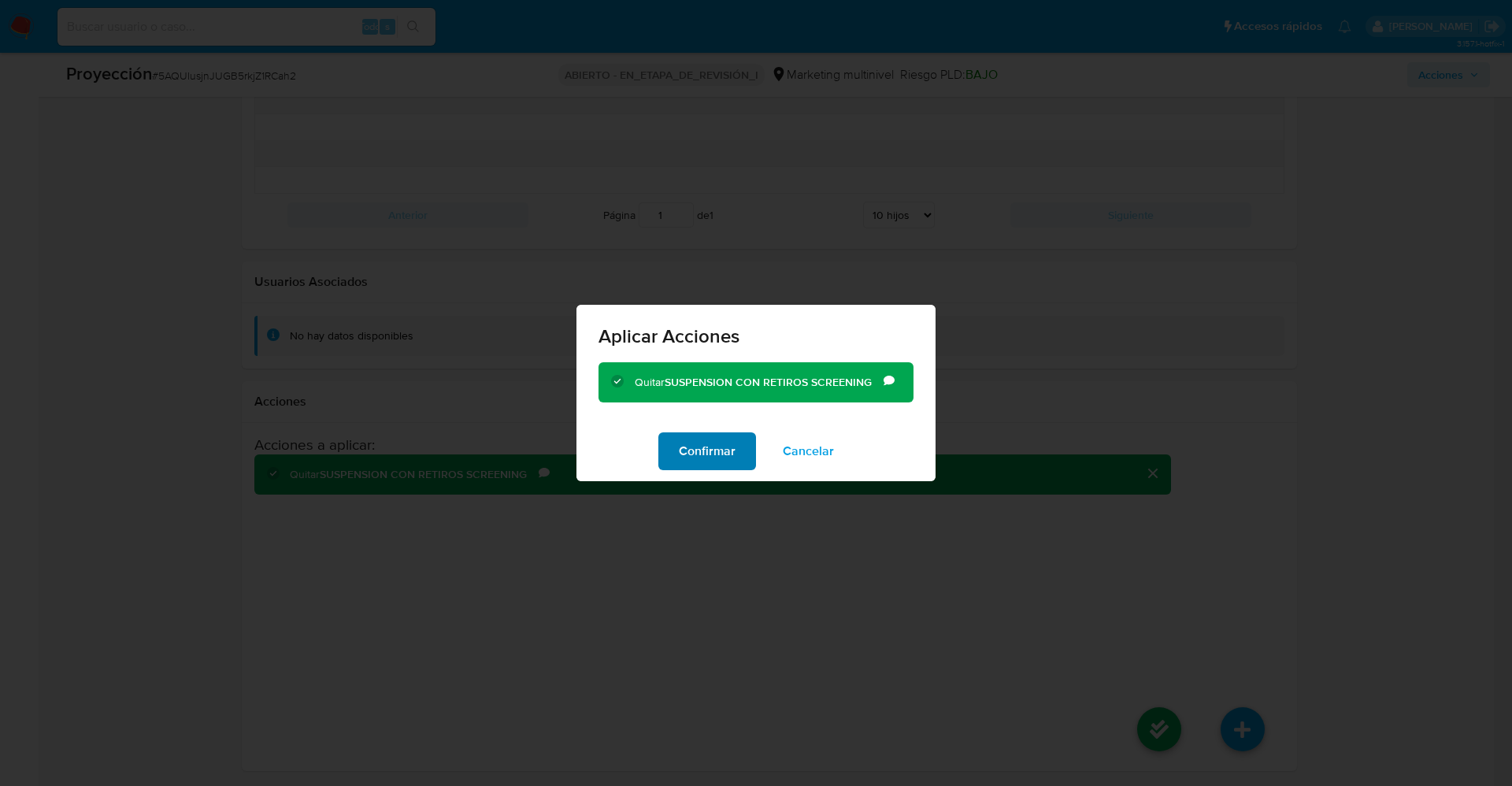
click at [705, 453] on font "Confirmar" at bounding box center [707, 451] width 57 height 38
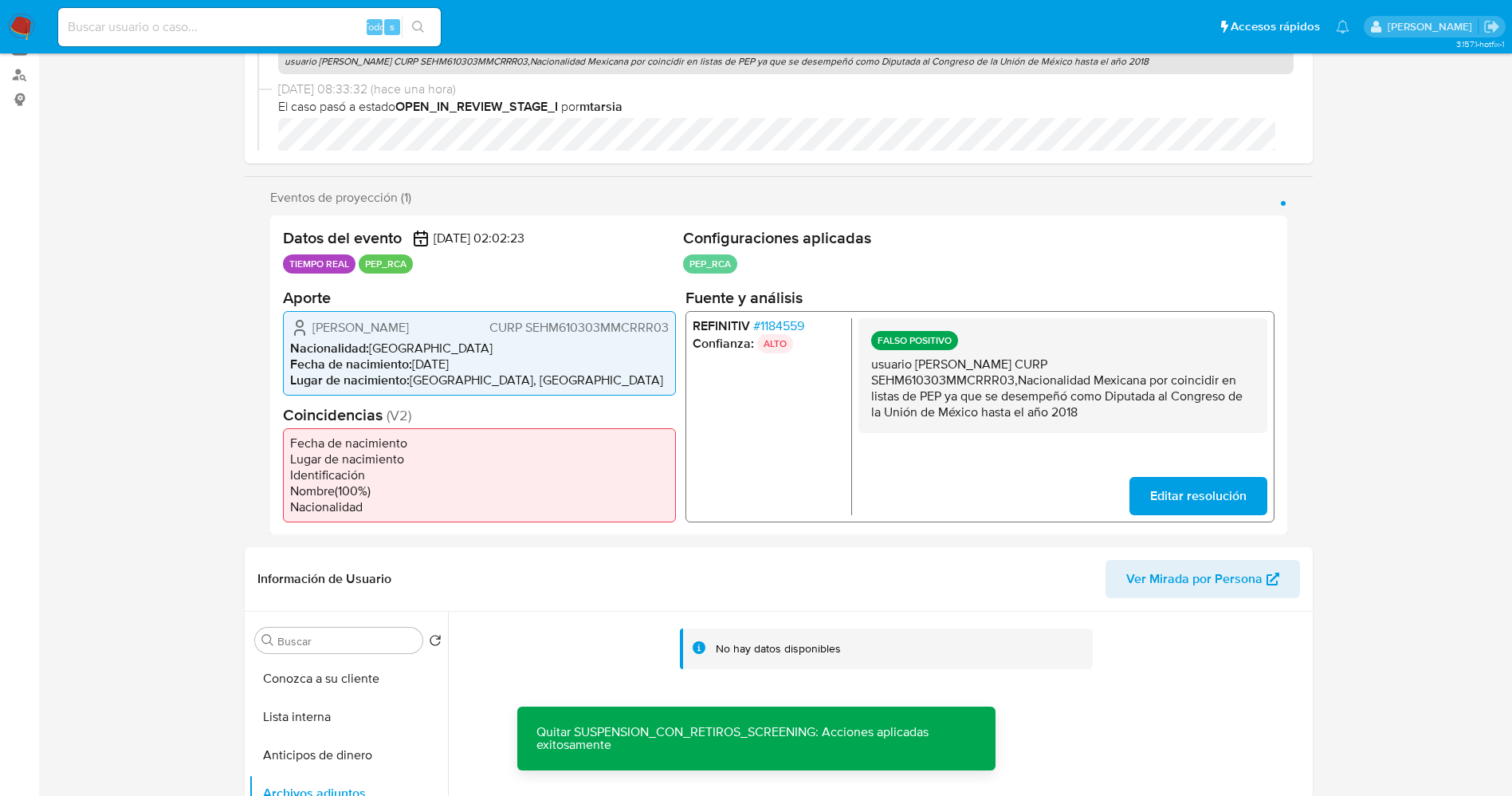
scroll to position [718, 0]
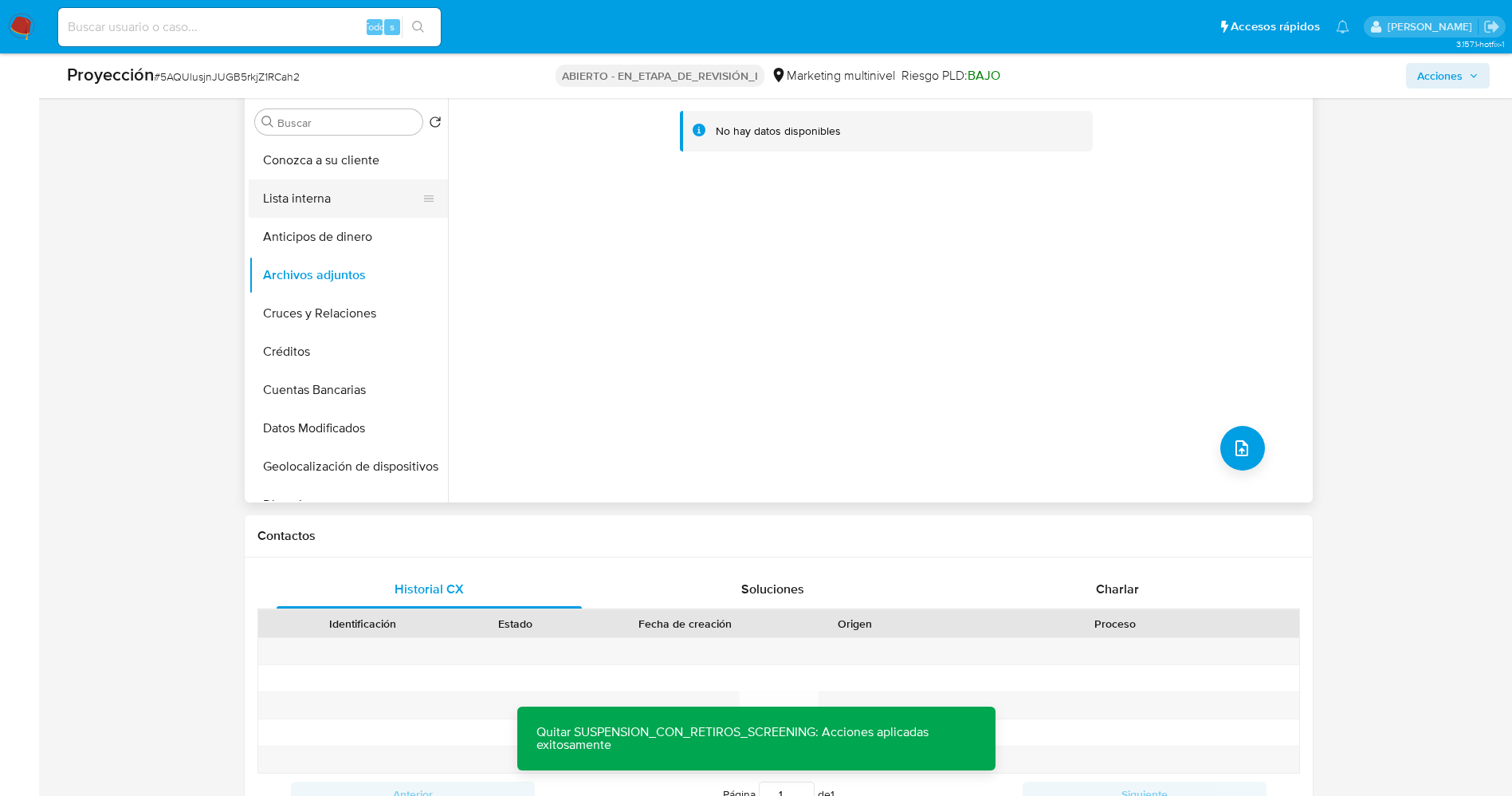
click at [297, 198] on button "Lista interna" at bounding box center [342, 198] width 187 height 38
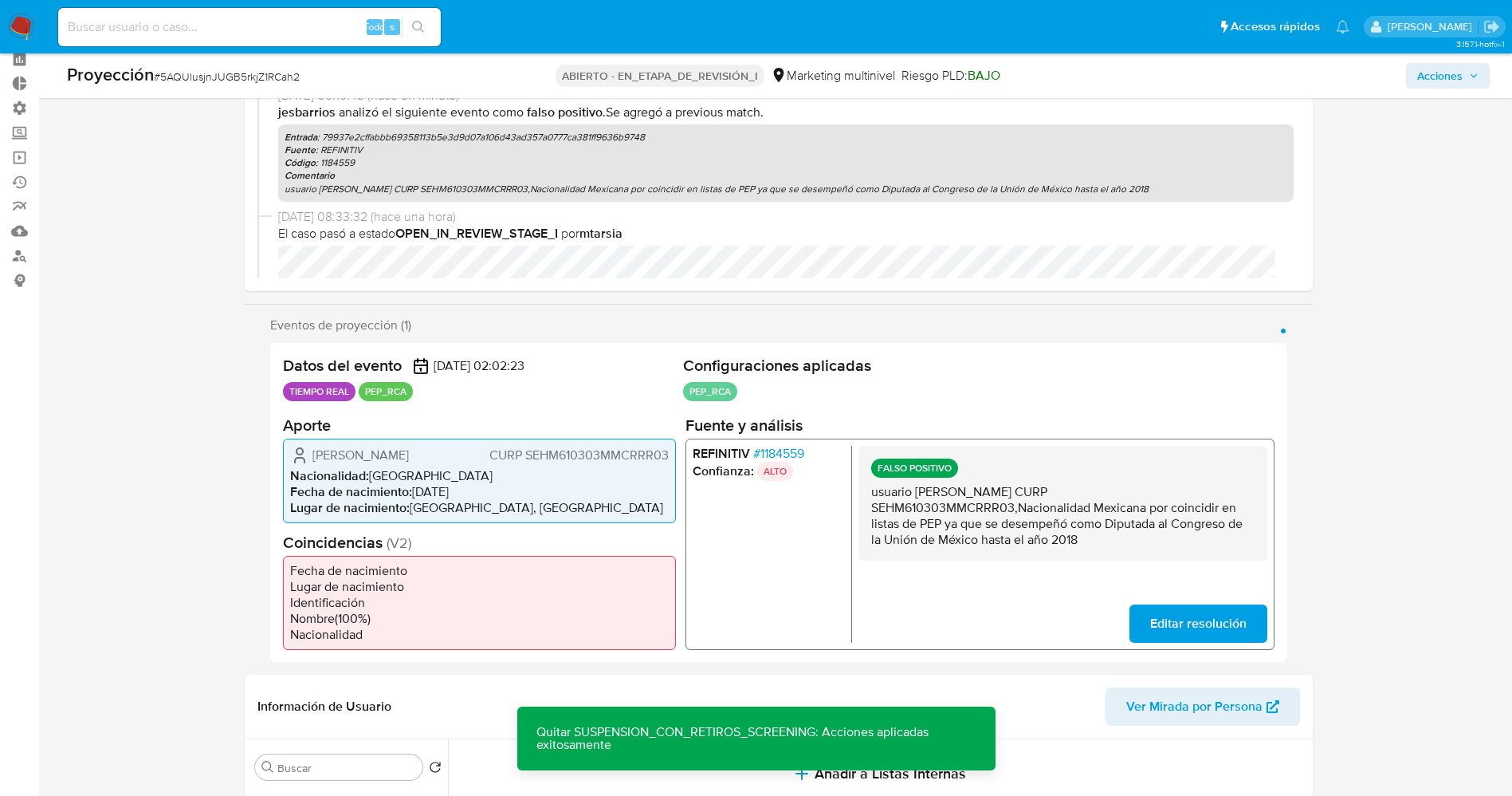
scroll to position [0, 0]
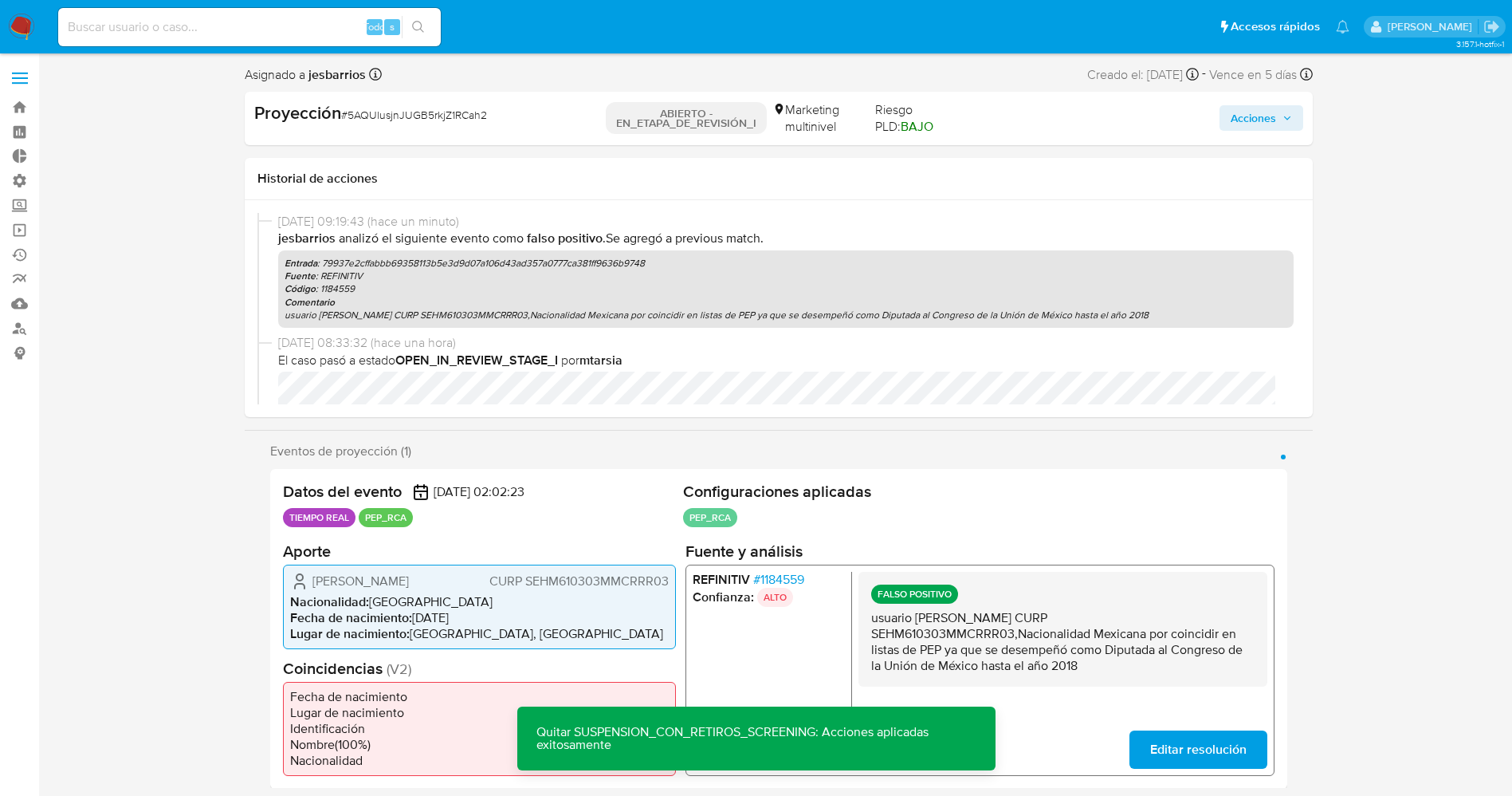
click at [1276, 123] on span "Acciones" at bounding box center [1253, 117] width 45 height 25
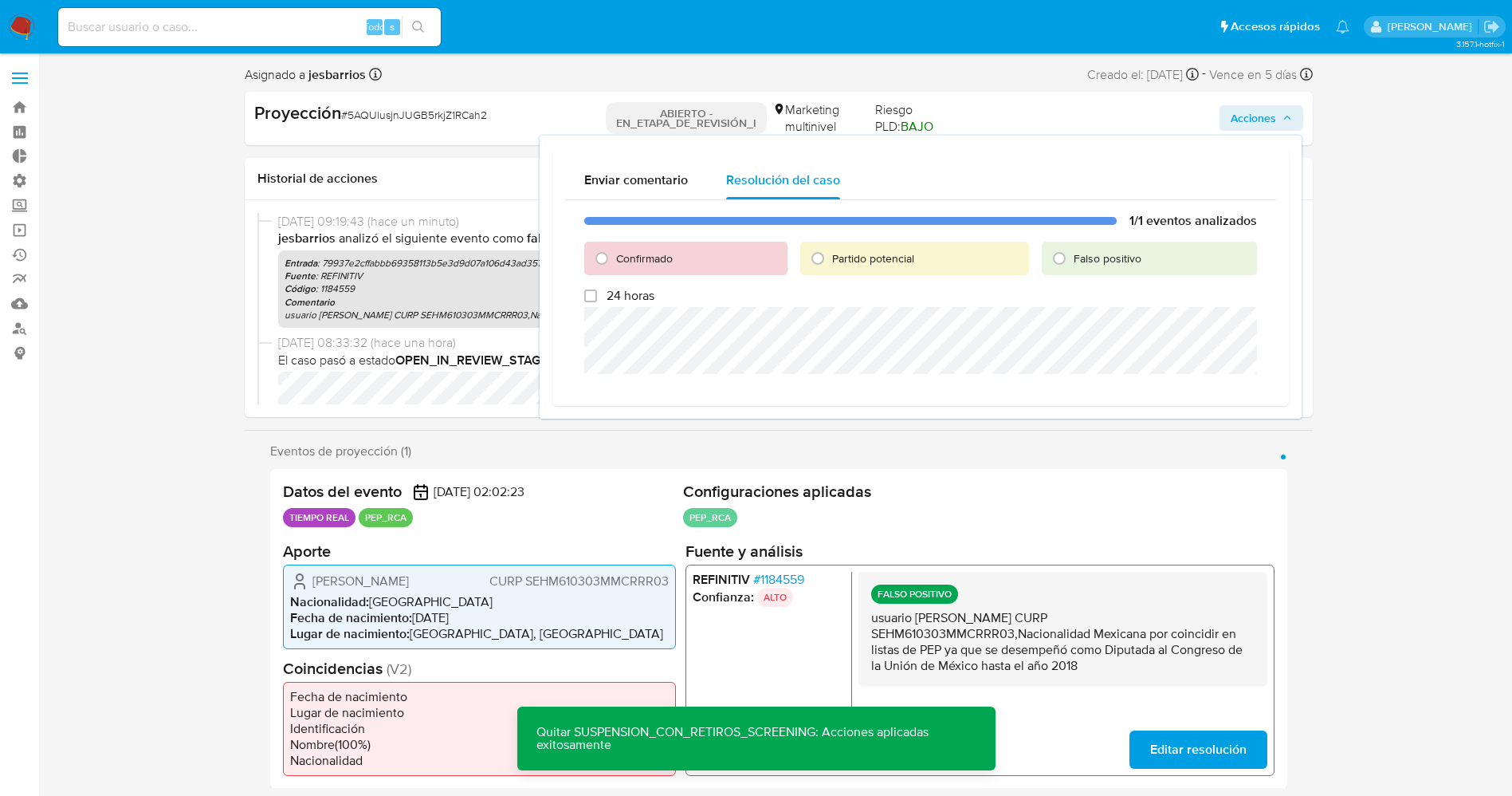
click at [1090, 261] on font "Falso positivo" at bounding box center [1108, 258] width 68 height 16
click at [1072, 261] on input "Falso positivo" at bounding box center [1059, 258] width 25 height 25
radio input "true"
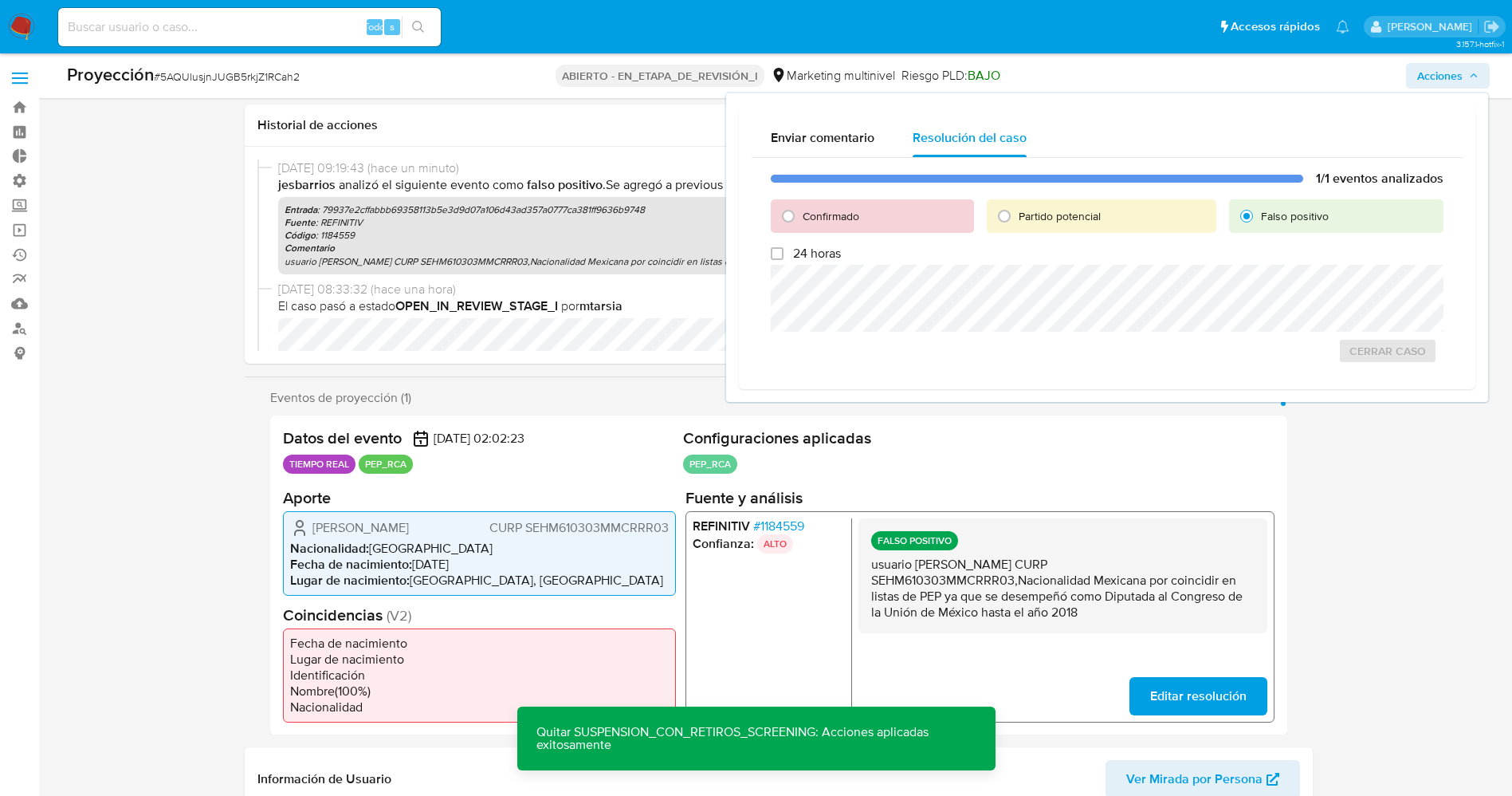
scroll to position [598, 0]
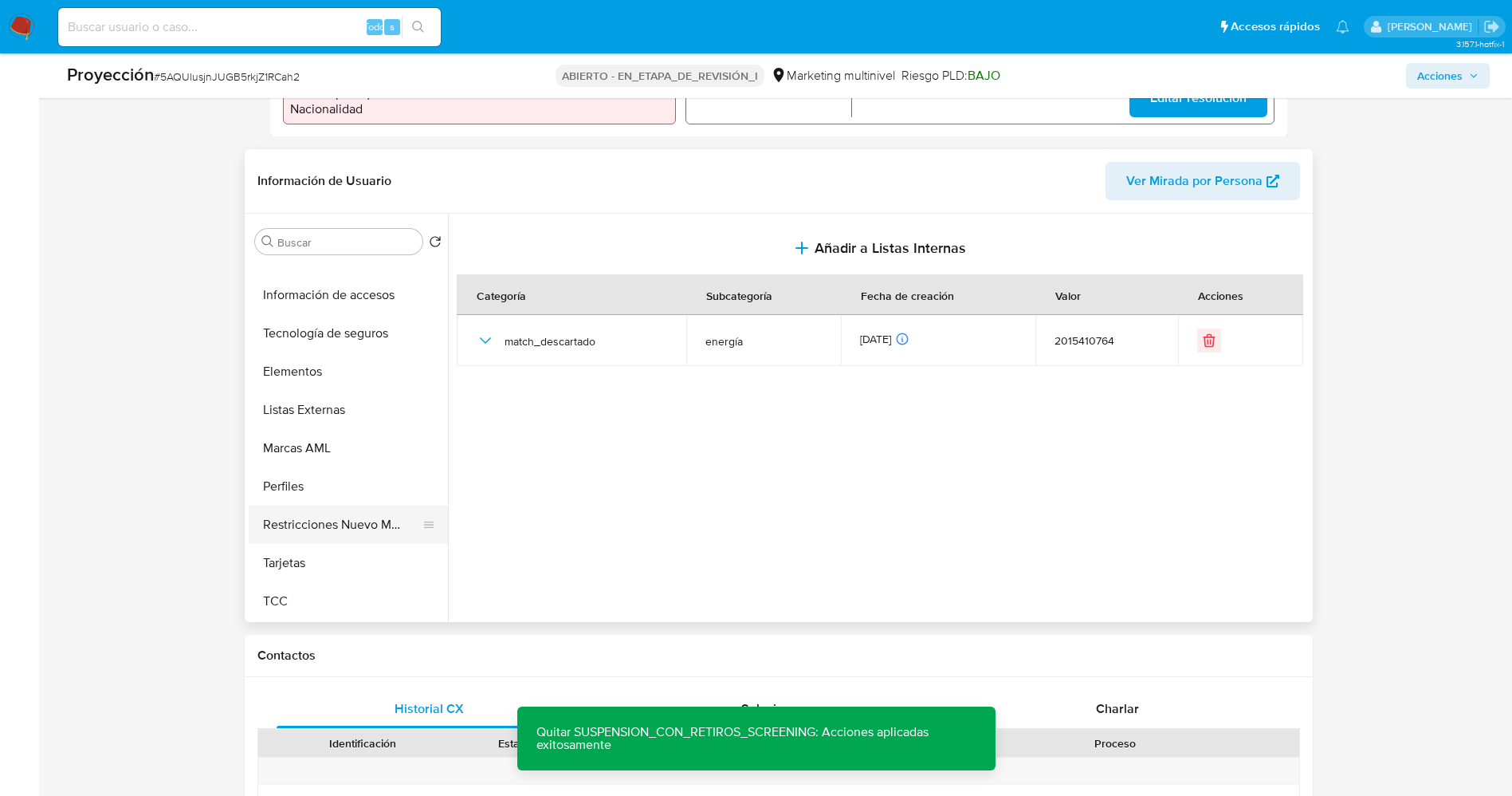
click at [328, 529] on button "Restricciones Nuevo Mundo" at bounding box center [342, 525] width 187 height 38
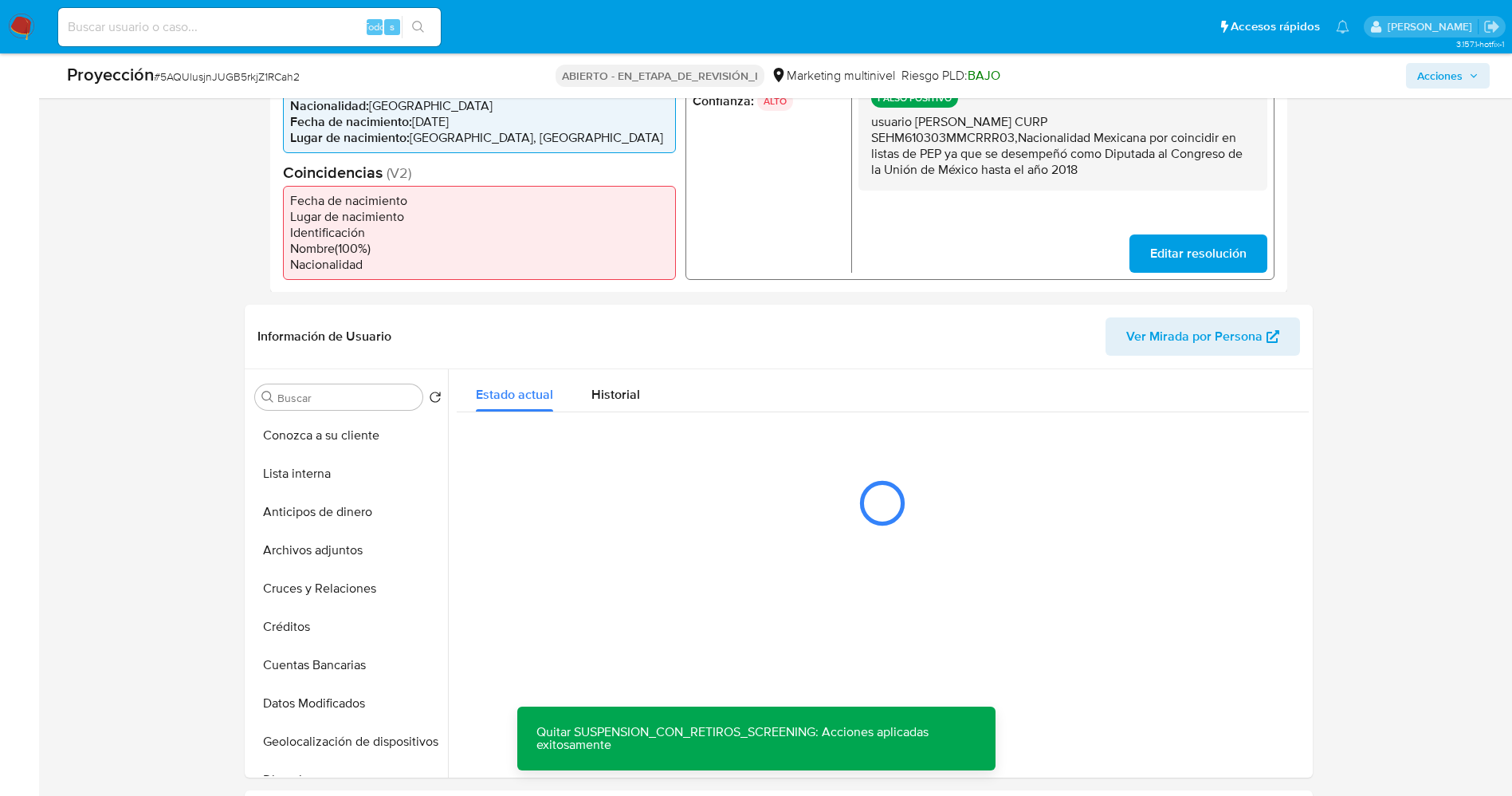
scroll to position [478, 0]
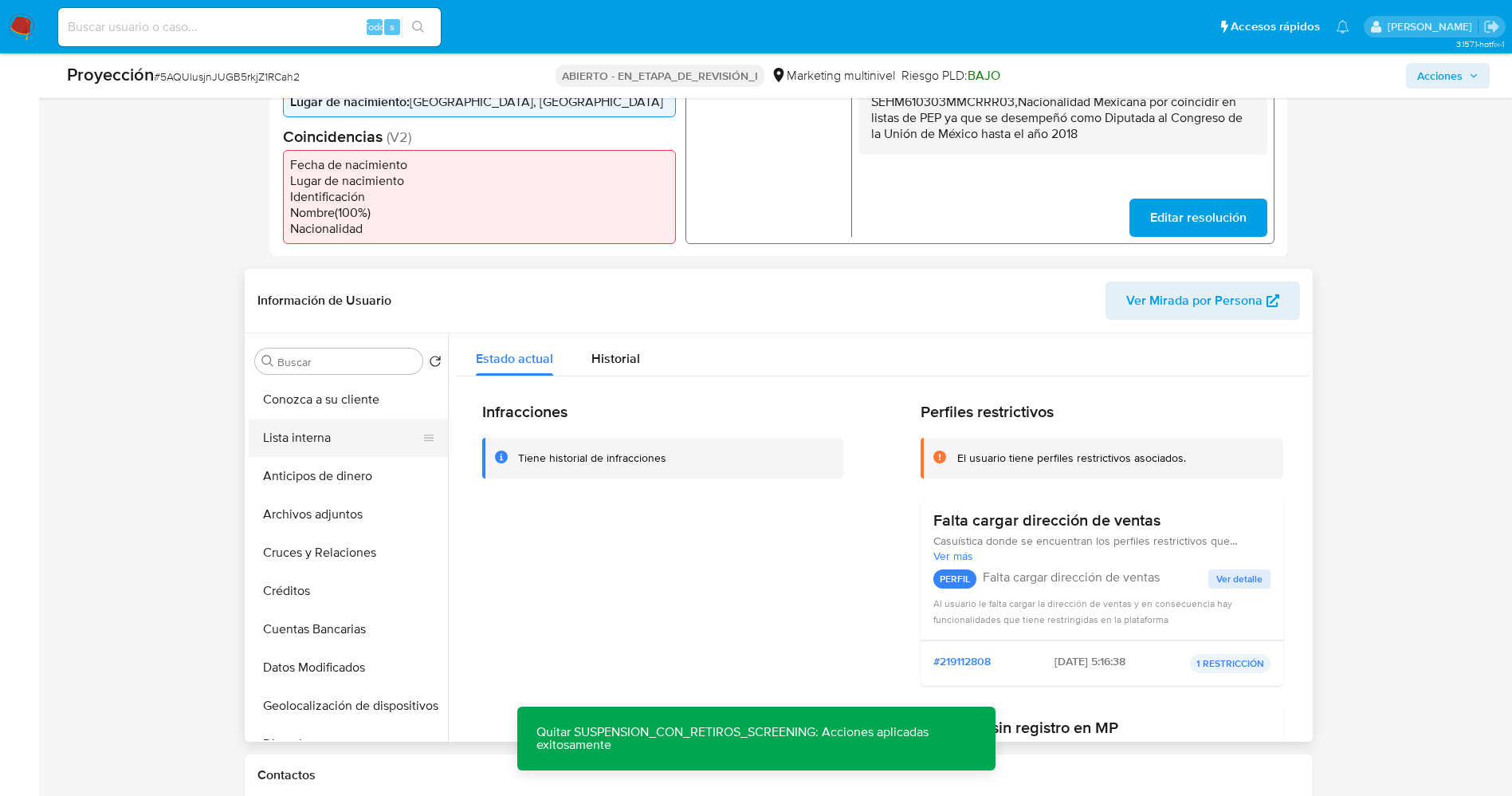
click at [270, 438] on button "Lista interna" at bounding box center [342, 438] width 187 height 38
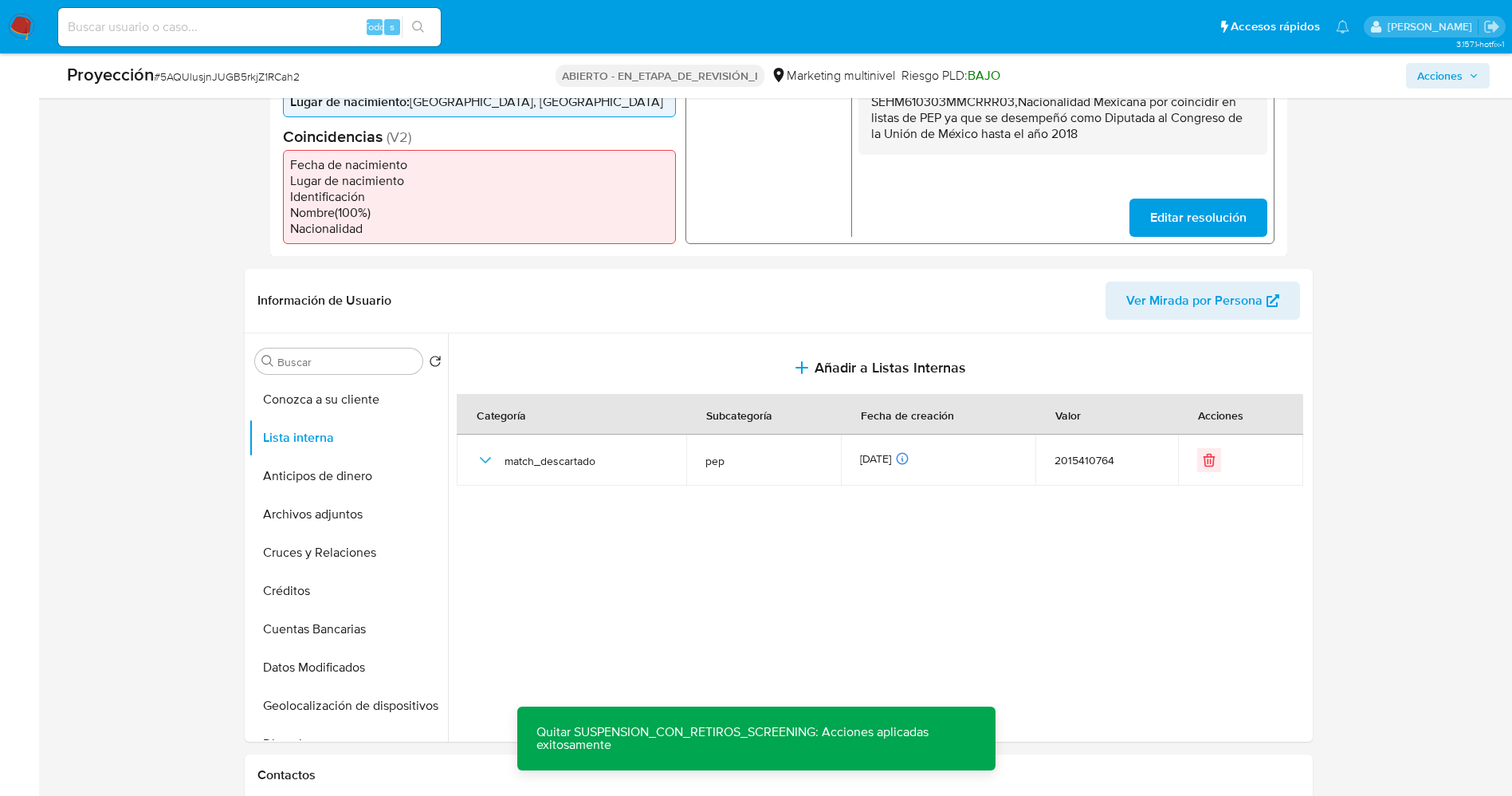
scroll to position [0, 0]
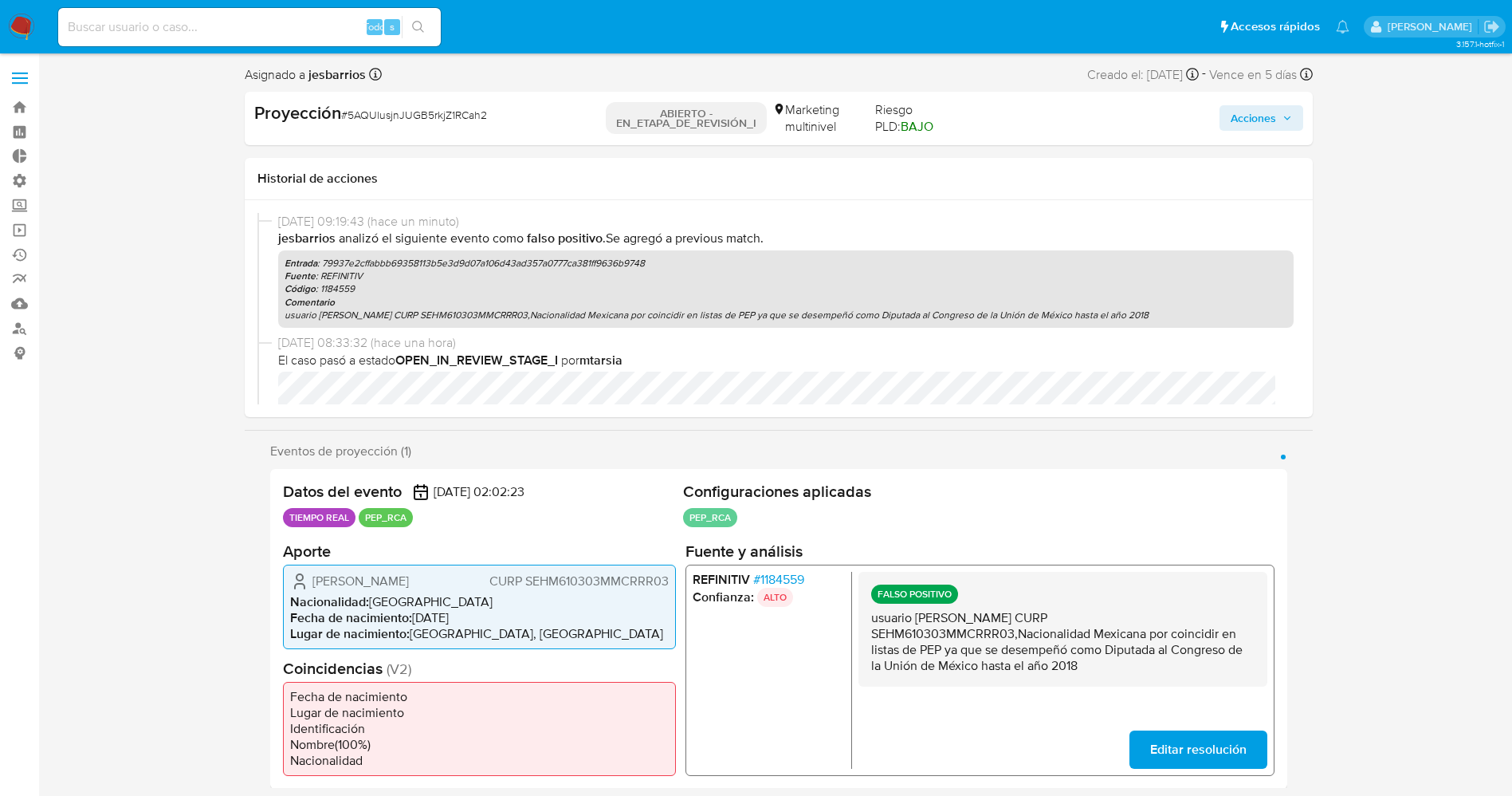
click at [1268, 134] on div "Acciones" at bounding box center [1130, 118] width 345 height 34
click at [1268, 130] on span "Acciones" at bounding box center [1253, 117] width 45 height 25
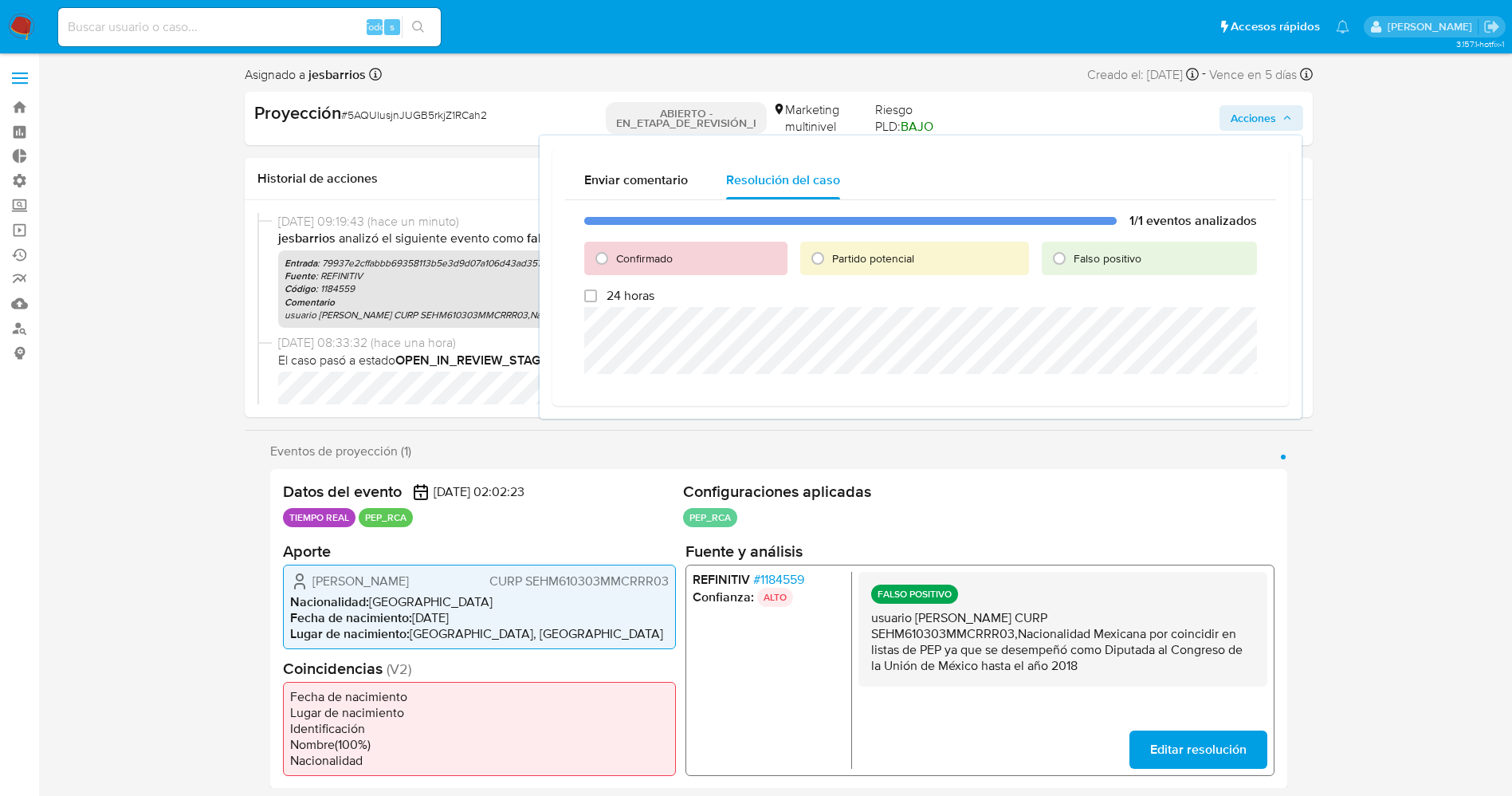
click at [1255, 122] on span "Acciones" at bounding box center [1253, 117] width 45 height 25
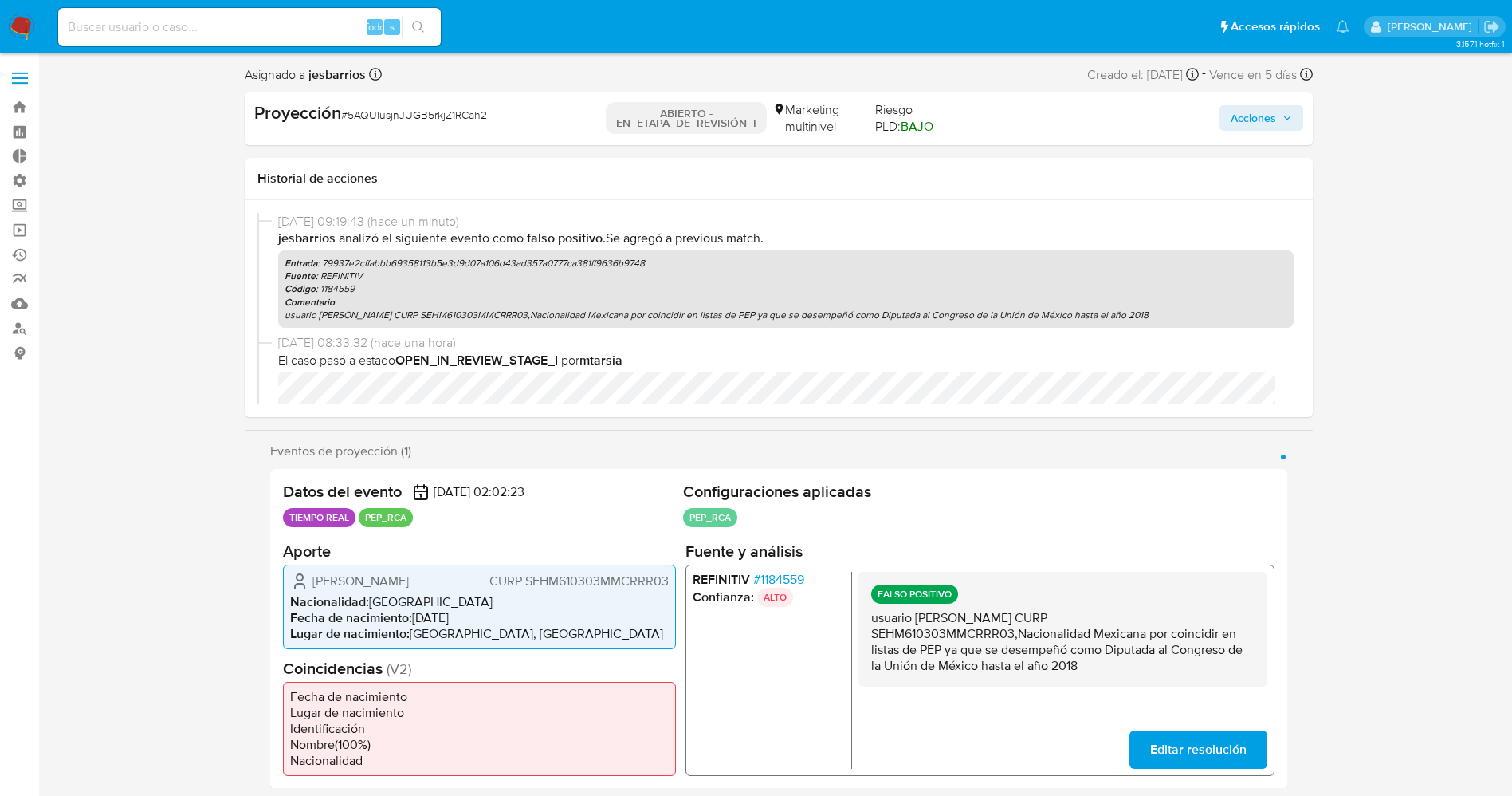
click at [1253, 122] on span "Acciones" at bounding box center [1253, 117] width 45 height 25
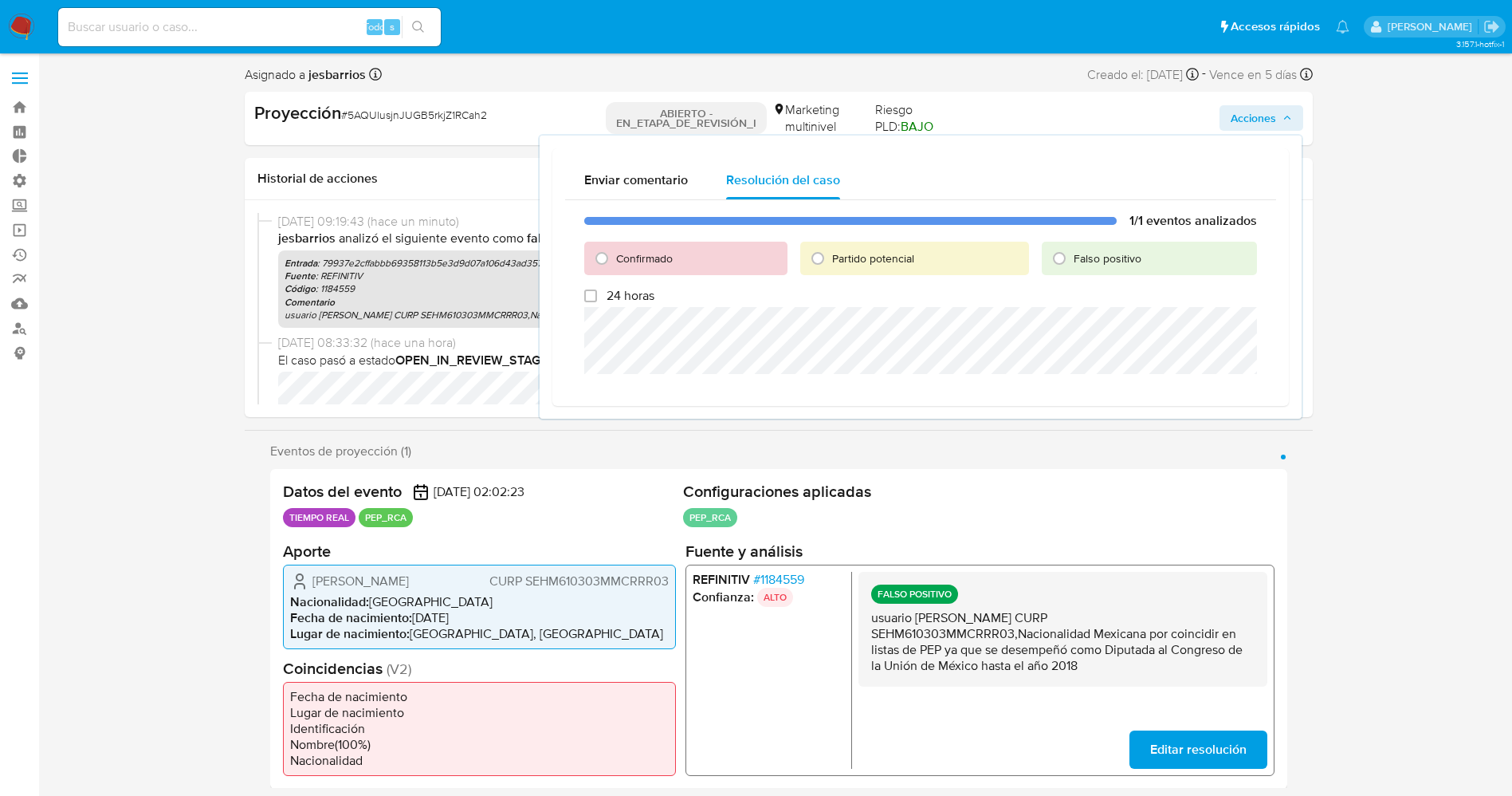
click at [1086, 243] on div "Falso positivo" at bounding box center [1149, 258] width 215 height 34
click at [1086, 250] on font "Falso positivo" at bounding box center [1108, 258] width 68 height 16
click at [1072, 249] on input "Falso positivo" at bounding box center [1059, 258] width 25 height 25
radio input "true"
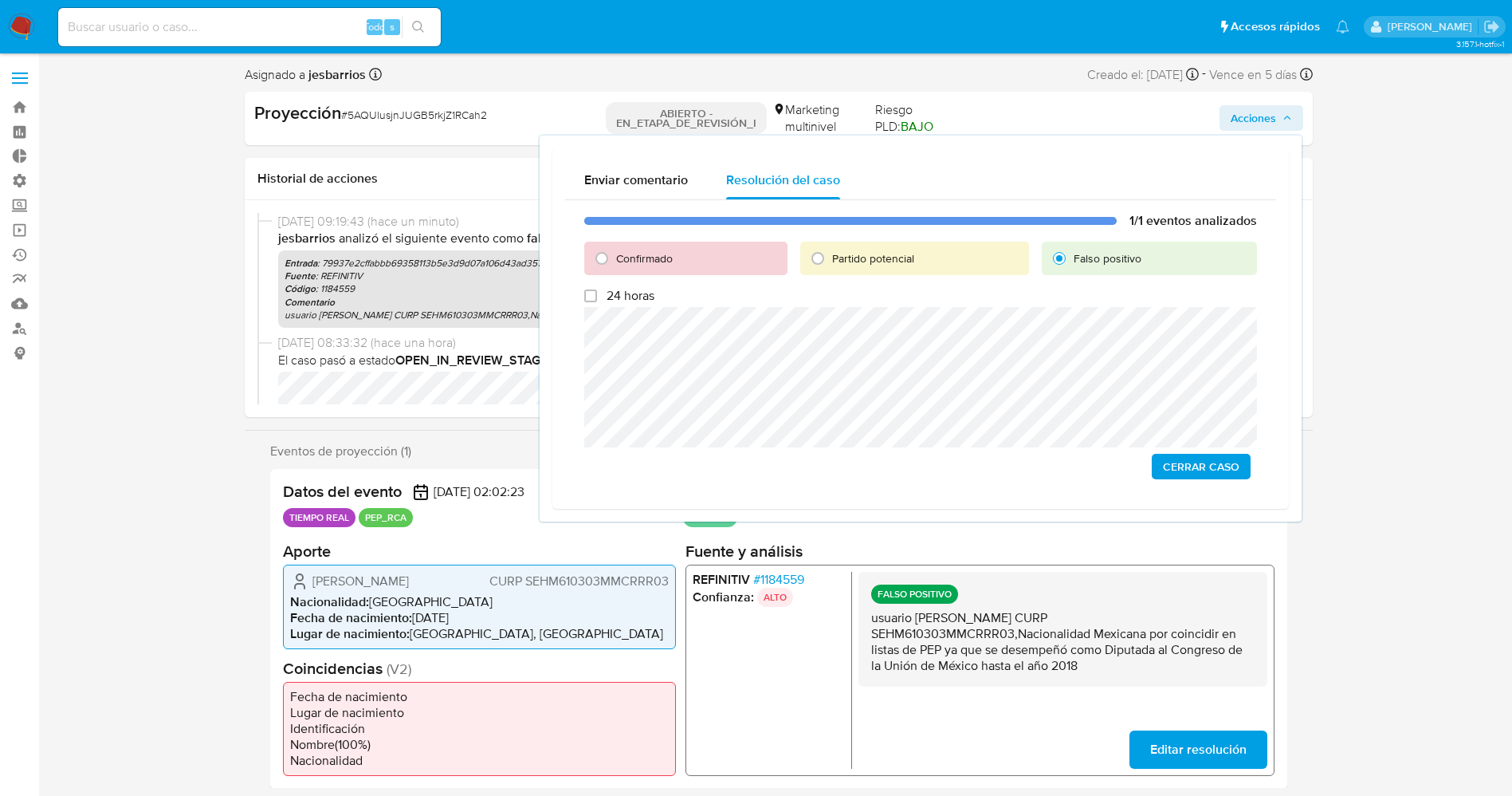
click at [1214, 461] on font "Cerrar Caso" at bounding box center [1201, 466] width 76 height 25
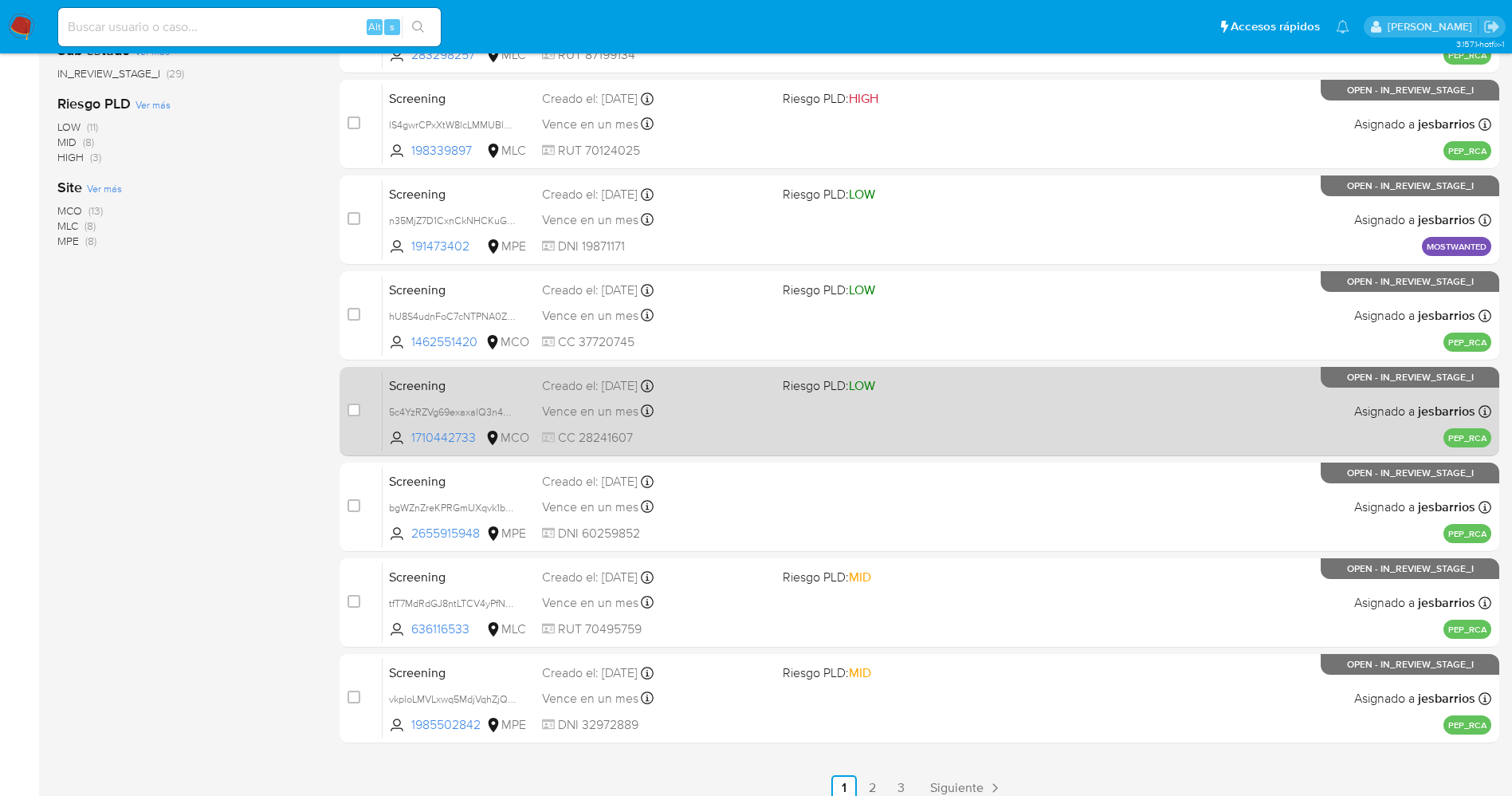
scroll to position [463, 0]
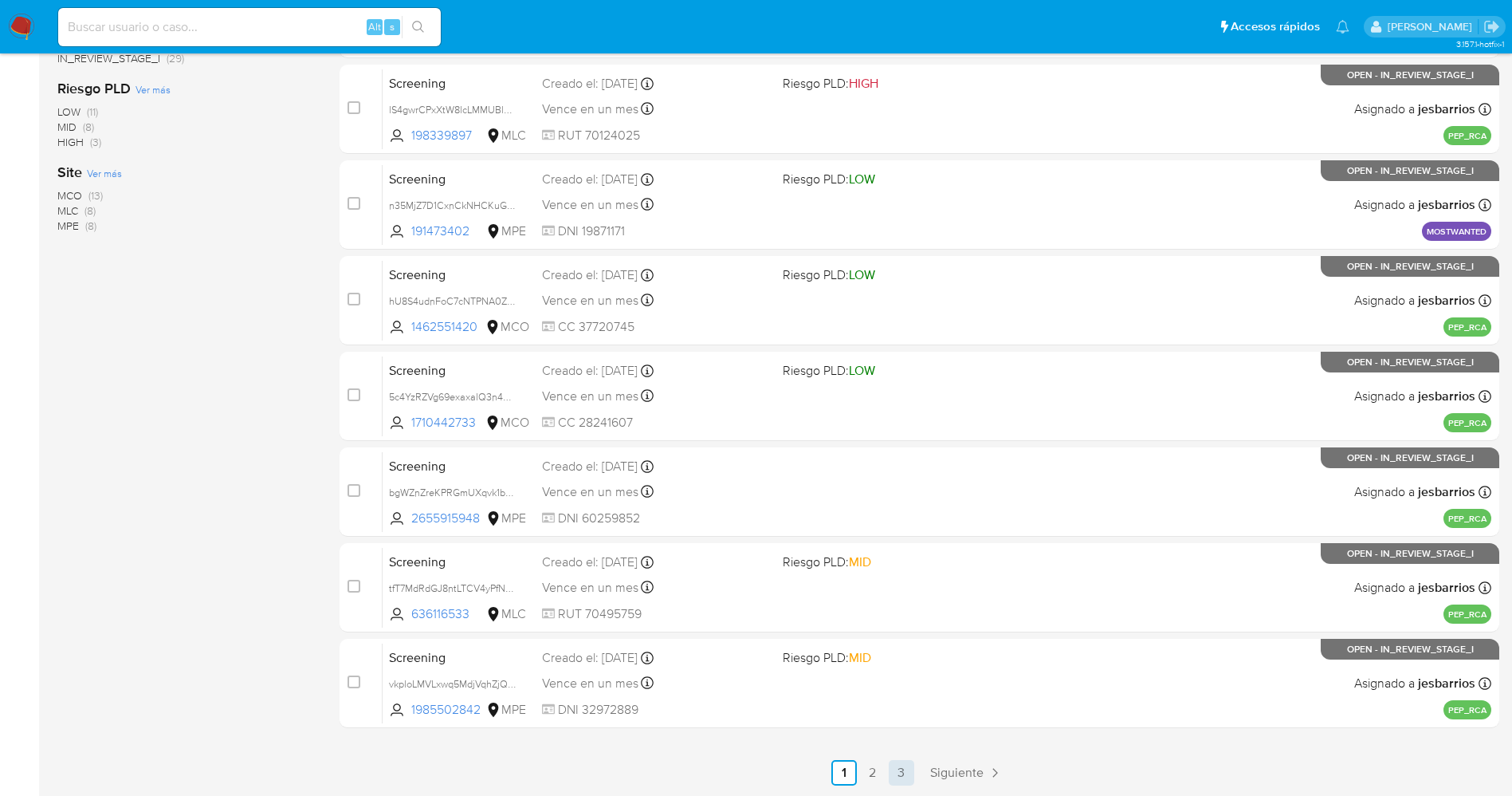
click at [899, 767] on link "3" at bounding box center [901, 772] width 25 height 25
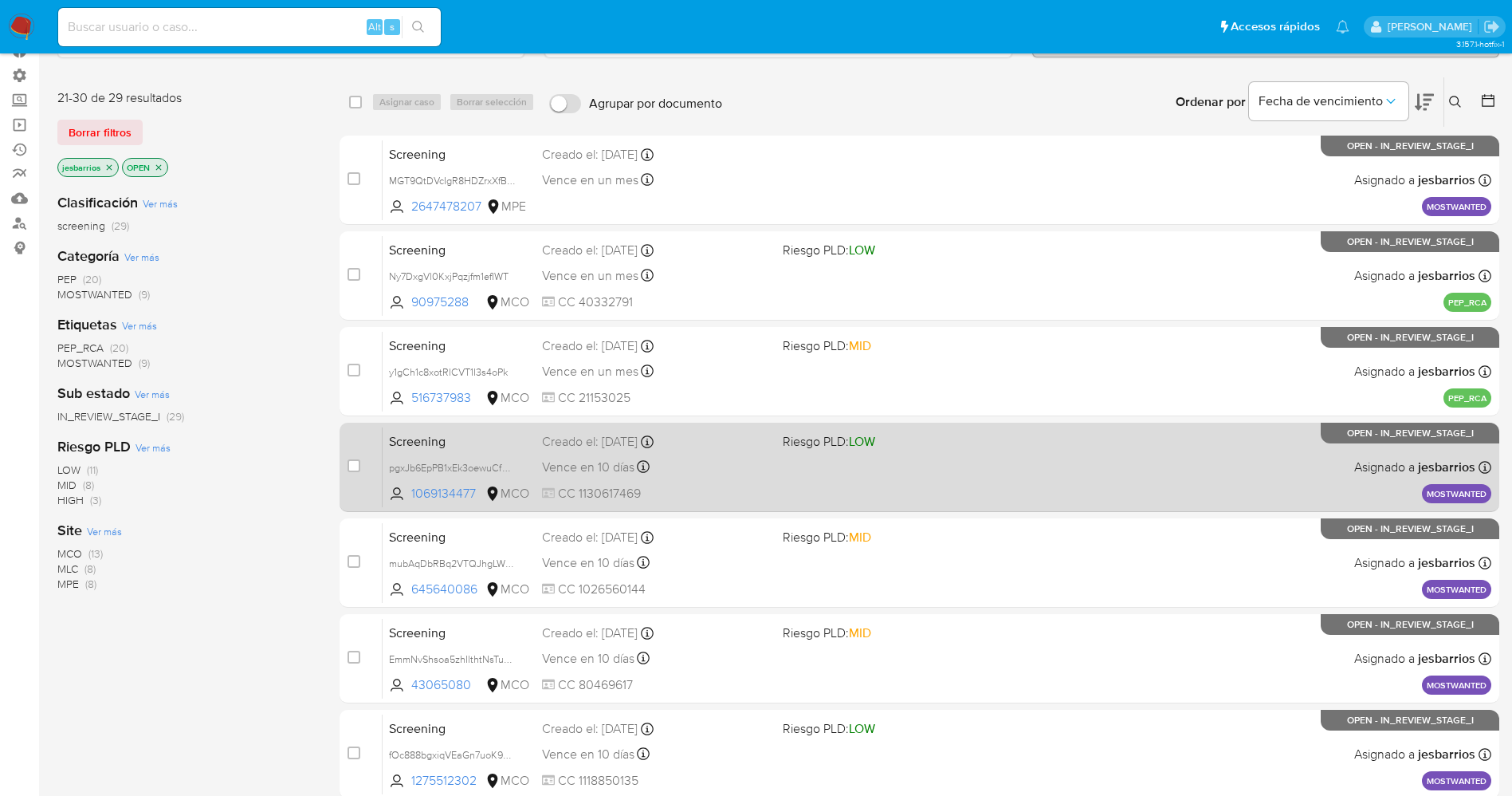
scroll to position [368, 0]
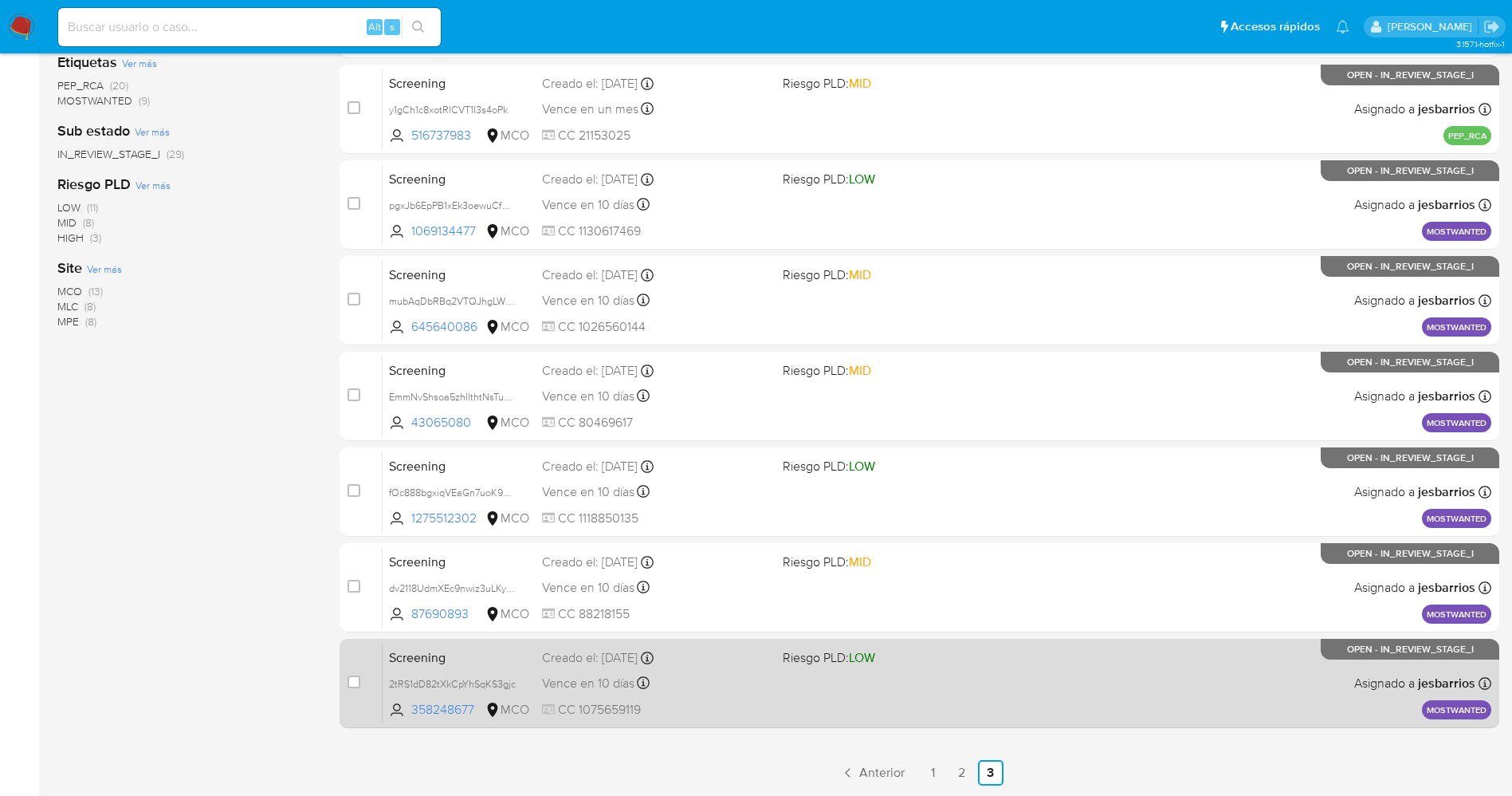
click at [891, 706] on div "Screening 2tRS1dD82tXkCpYhSqKS3gjc 358248677 MCO Riesgo PLD: LOW Creado el: 29/…" at bounding box center [937, 682] width 1109 height 81
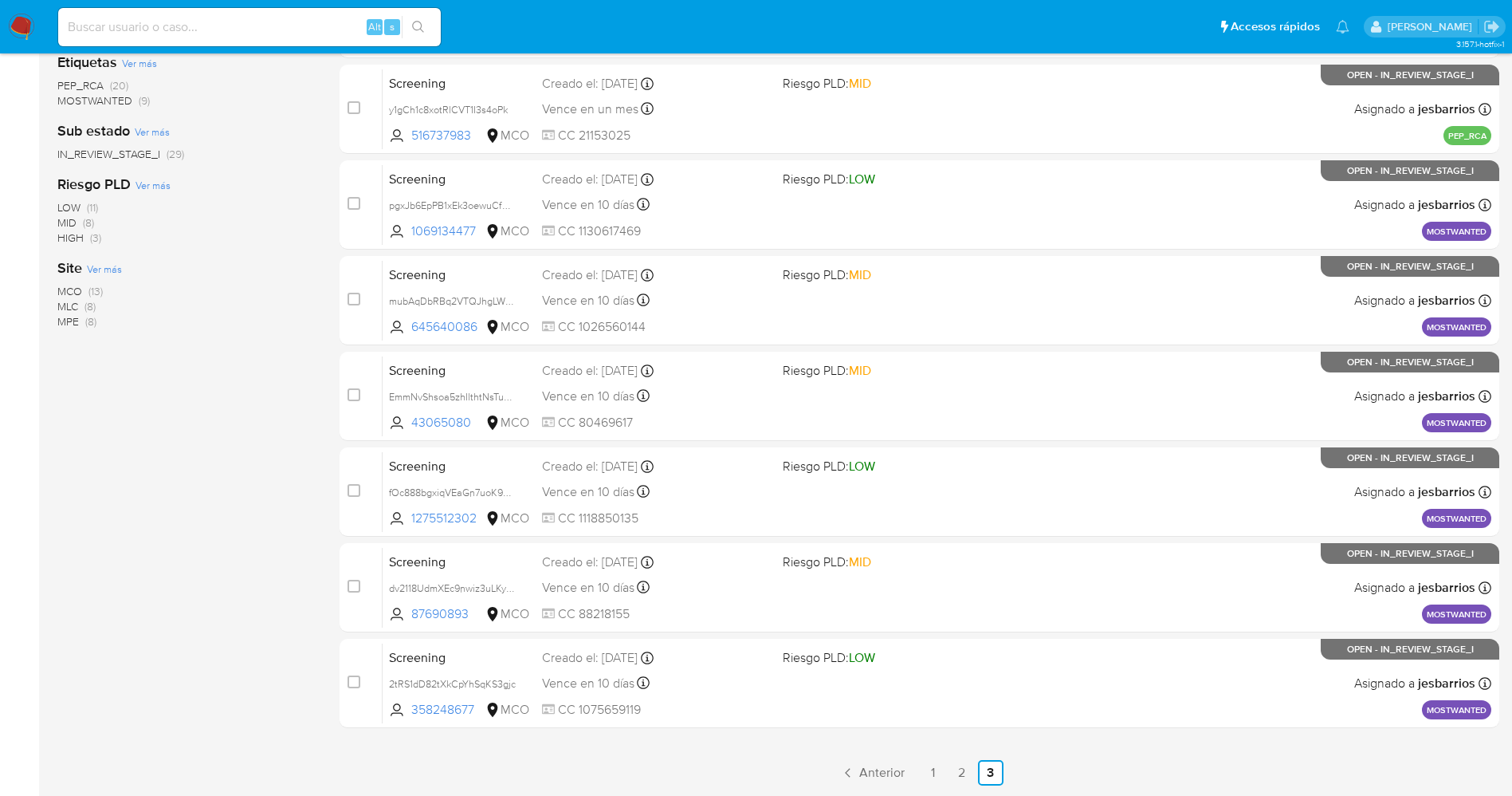
click at [33, 30] on nav "Pausado Ver notificaciones Alt s Accesos rápidos Presiona las siguientes teclas…" at bounding box center [756, 26] width 1512 height 53
click at [32, 30] on img at bounding box center [21, 27] width 27 height 27
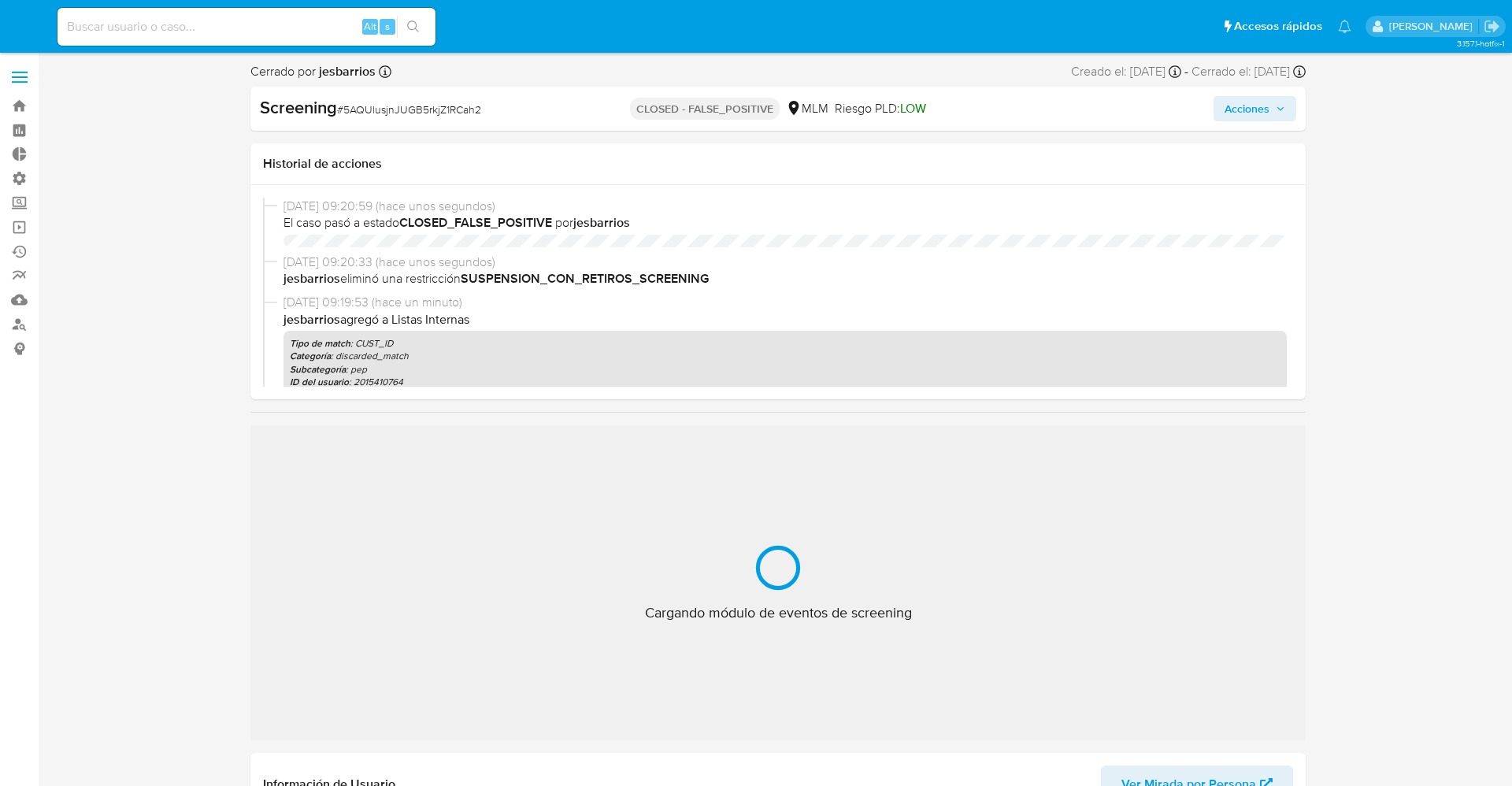
select select "10"
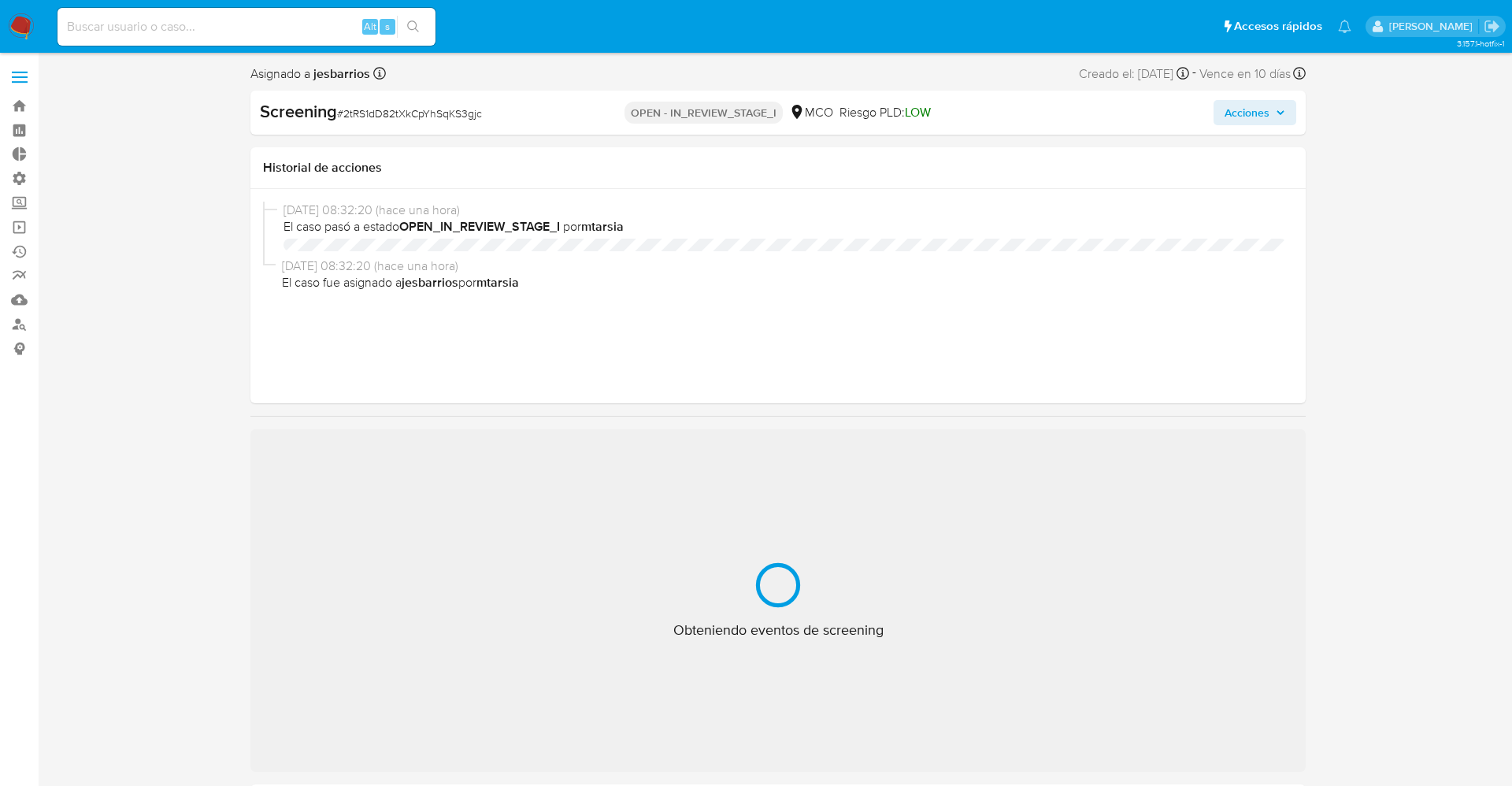
select select "10"
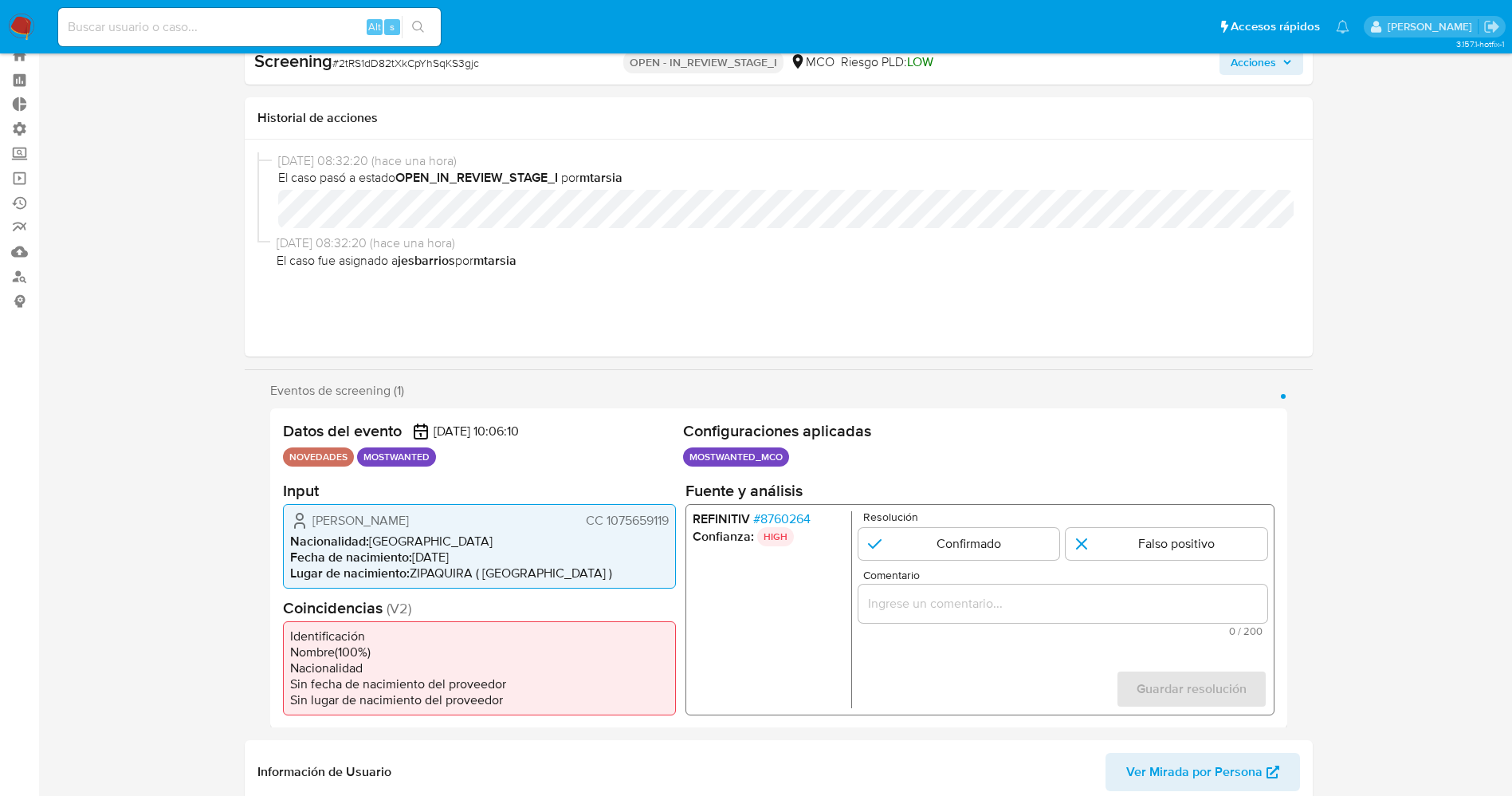
scroll to position [120, 0]
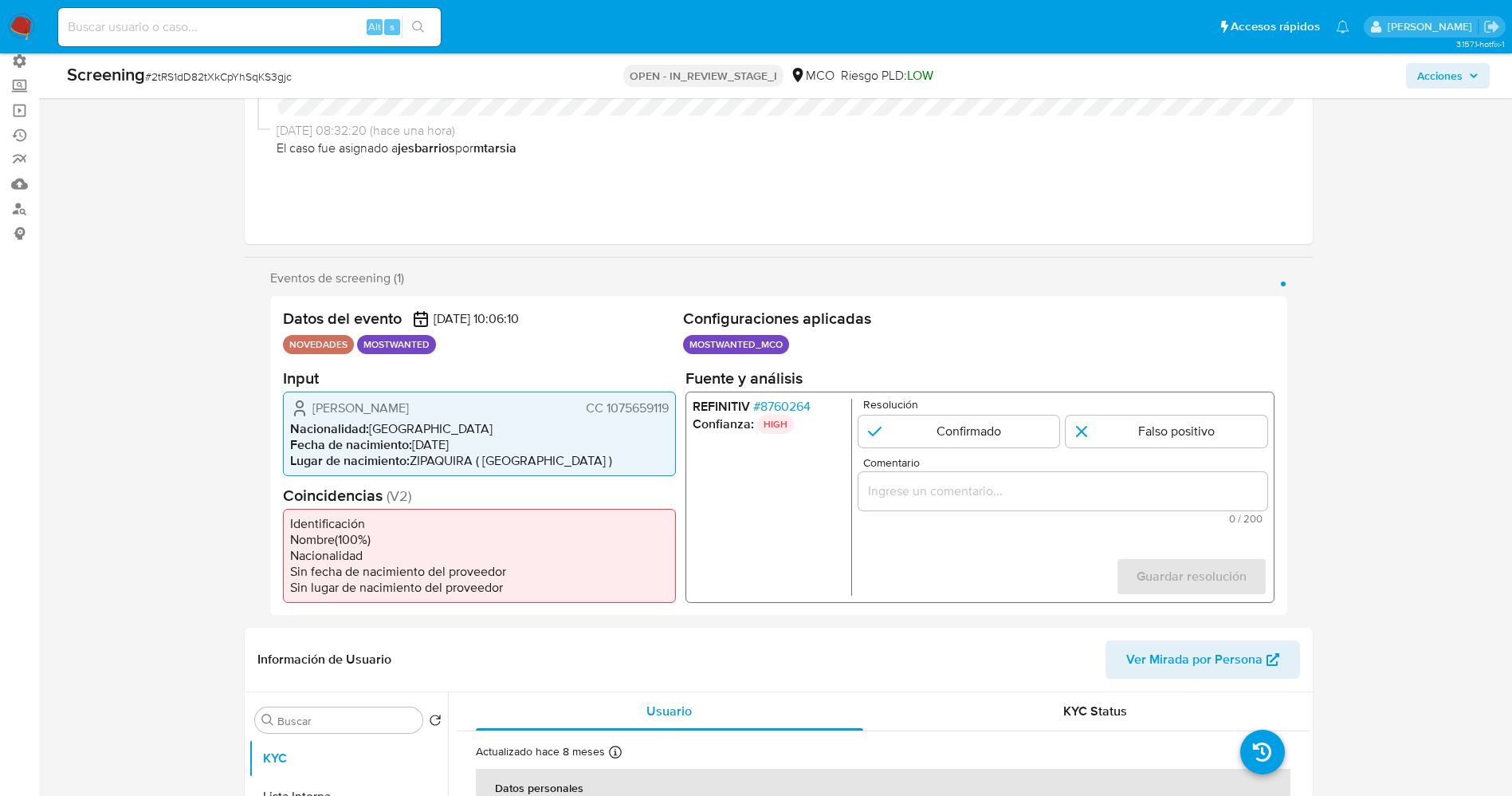
click at [767, 403] on span "# 8760264" at bounding box center [781, 406] width 57 height 16
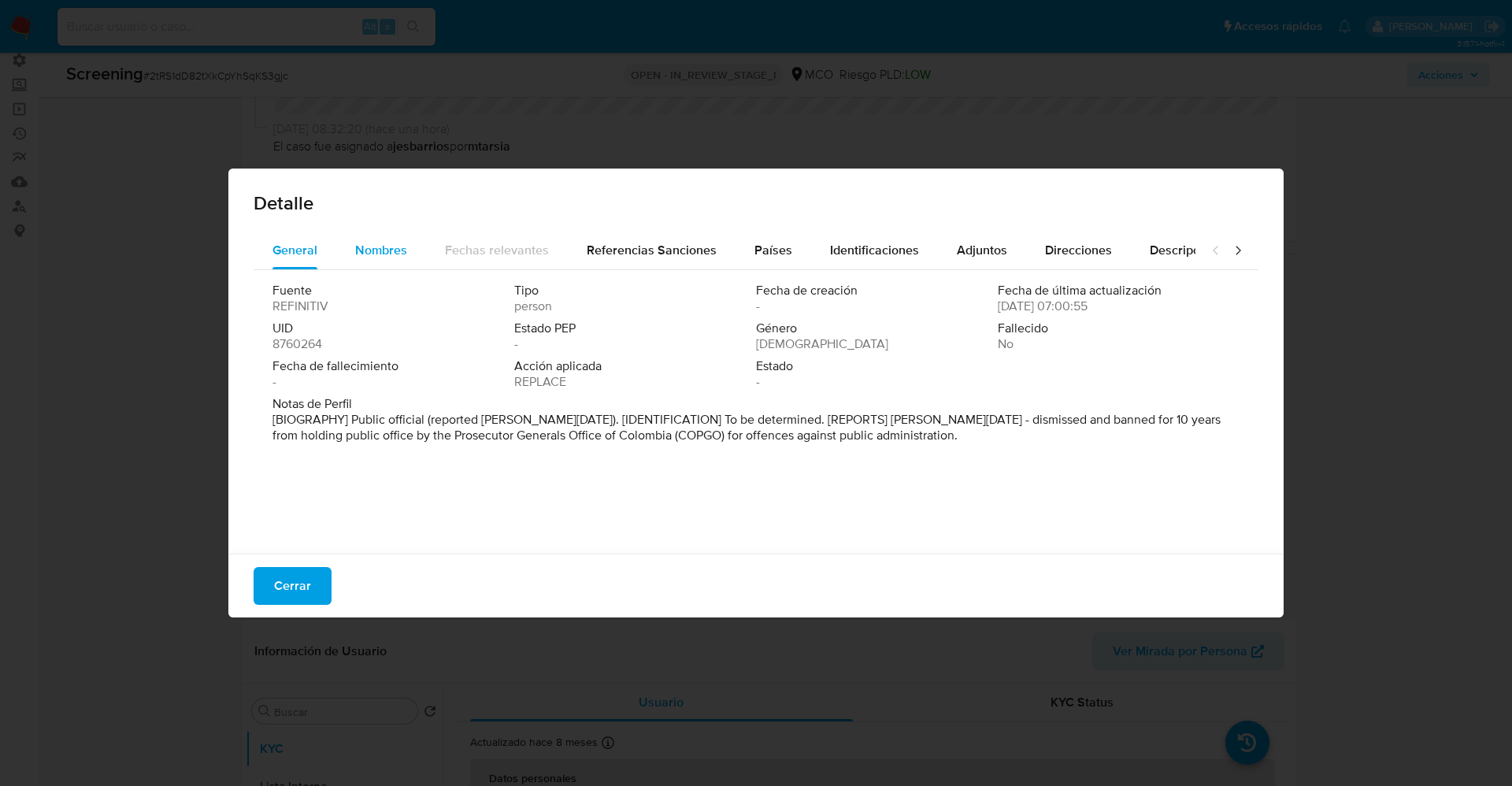
click at [402, 260] on div "Nombres" at bounding box center [381, 251] width 52 height 38
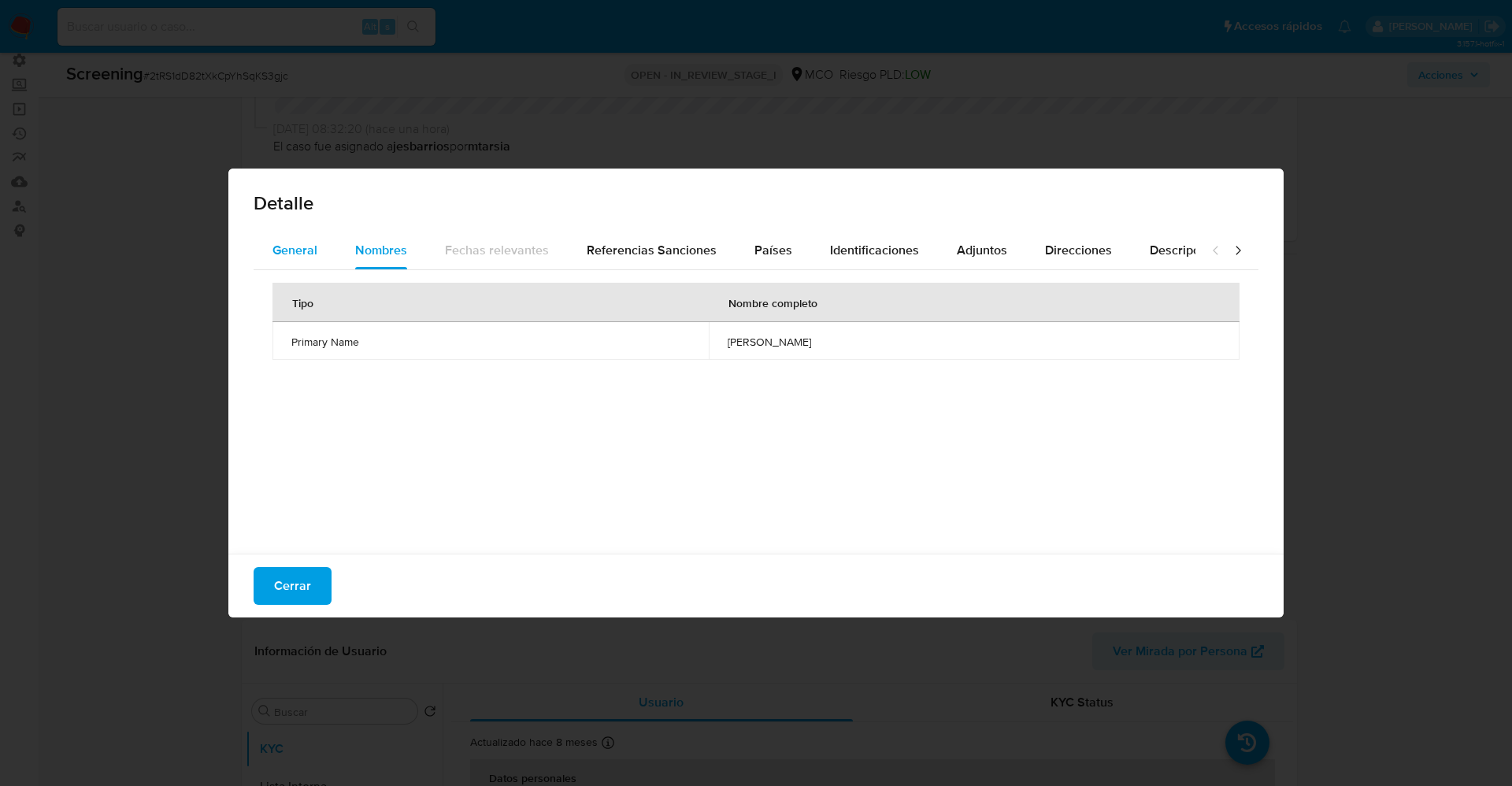
click at [330, 243] on button "General" at bounding box center [295, 251] width 82 height 38
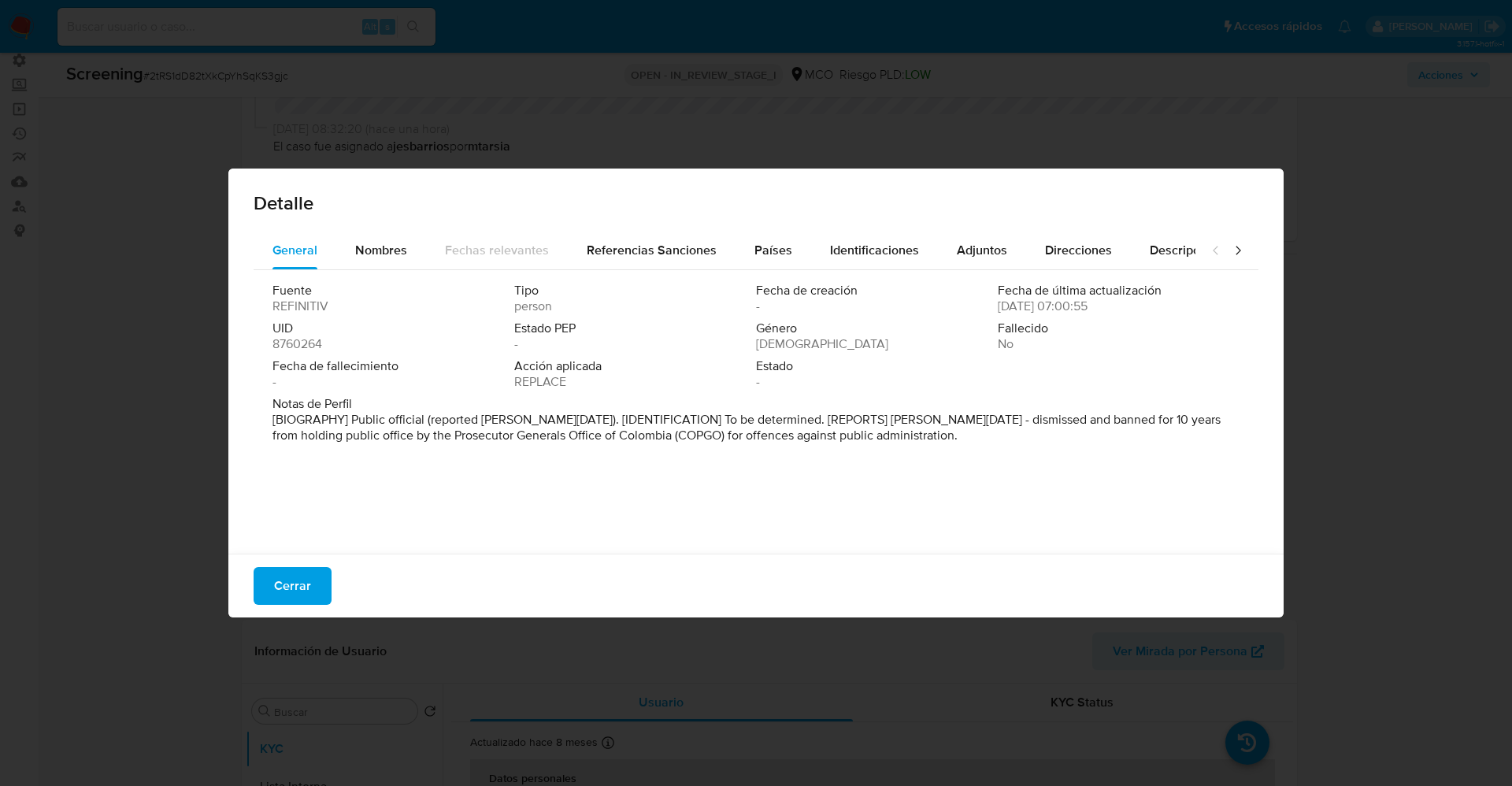
drag, startPoint x: 511, startPoint y: 420, endPoint x: 982, endPoint y: 457, distance: 472.5
click at [982, 457] on div "Fuente REFINITIV Tipo person Fecha de creación - Fecha de última actualización …" at bounding box center [756, 408] width 1005 height 275
click at [369, 243] on span "Nombres" at bounding box center [381, 250] width 52 height 18
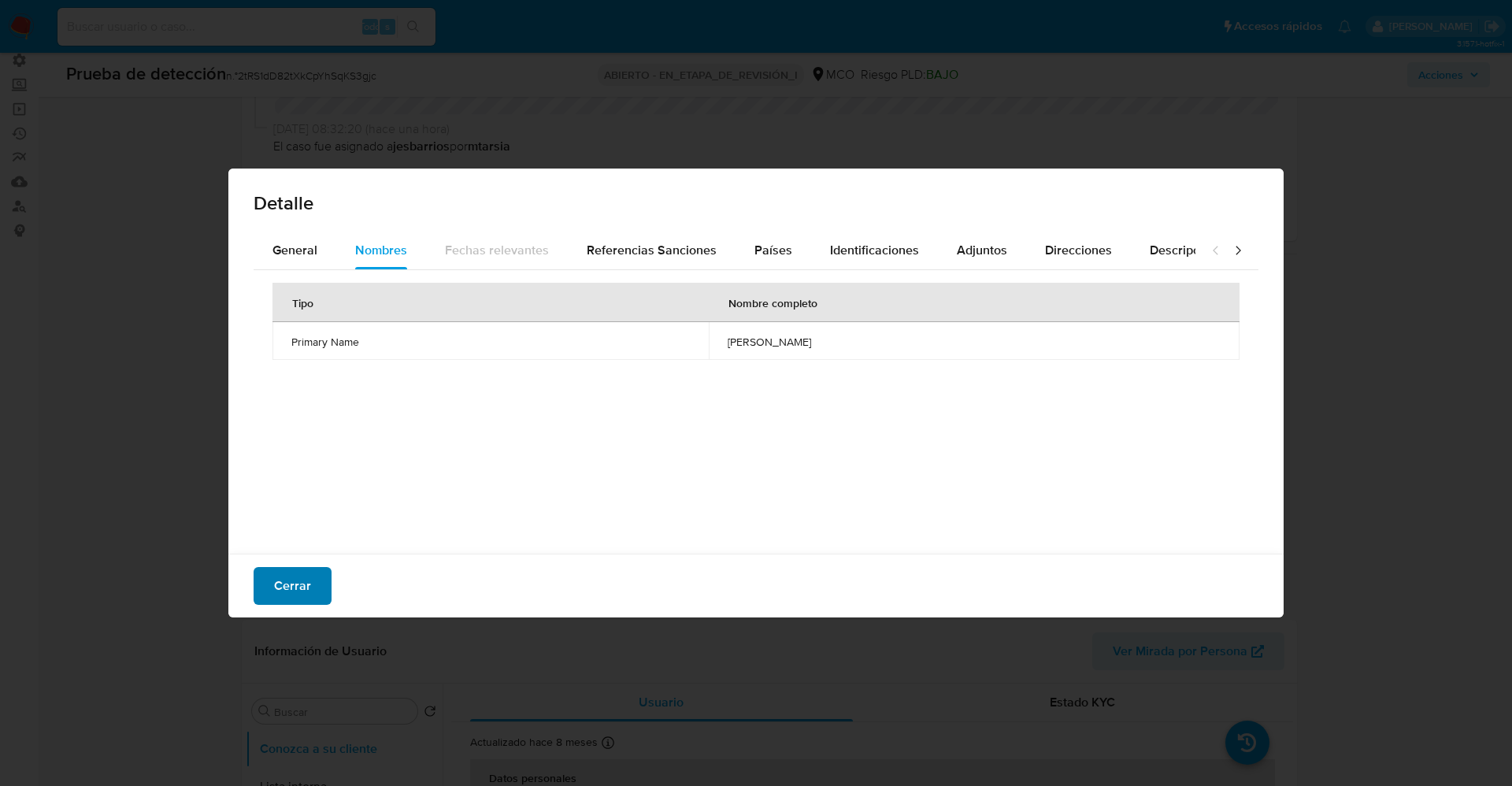
click at [288, 587] on span "Cerrar" at bounding box center [292, 585] width 37 height 34
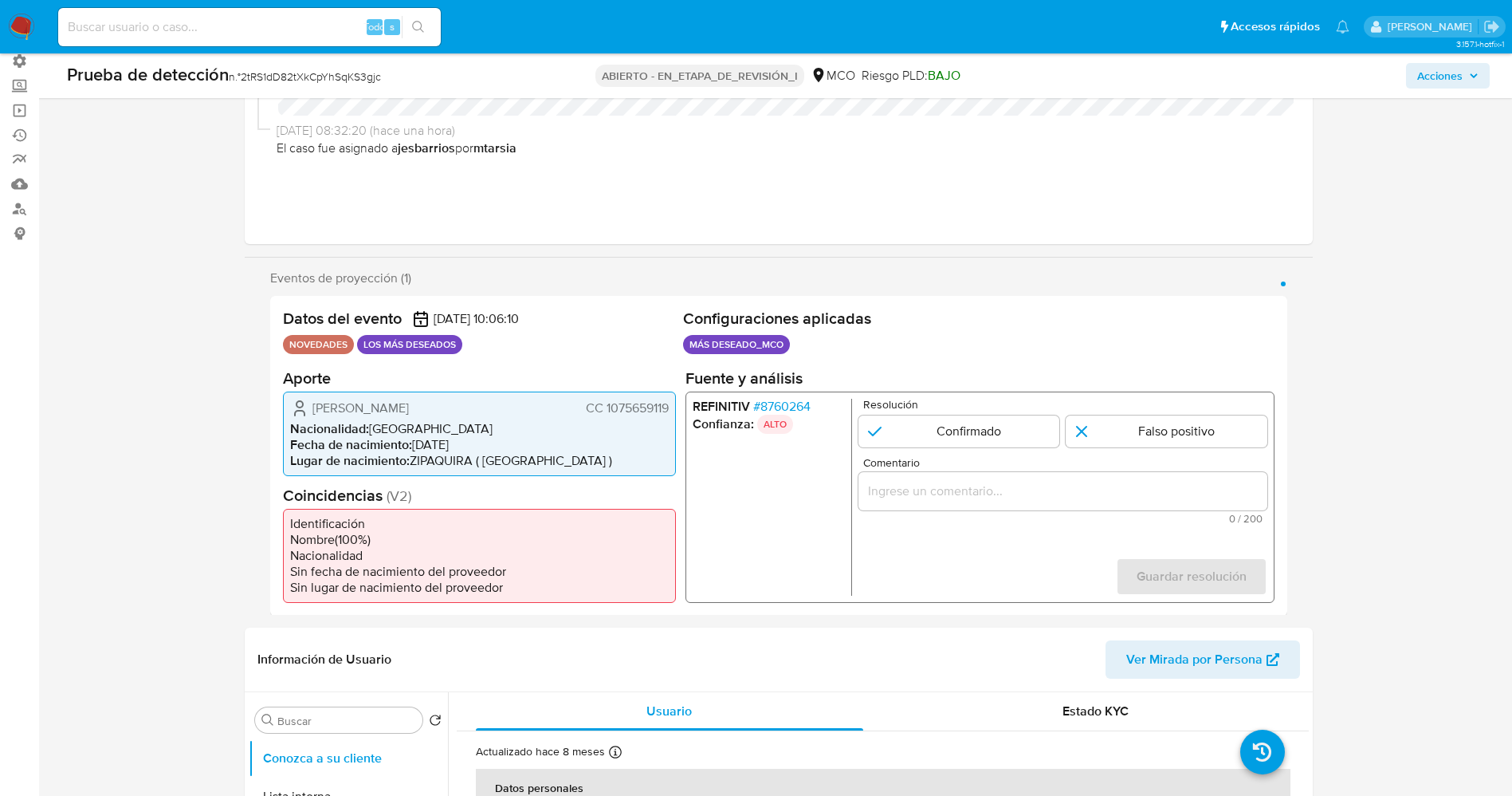
drag, startPoint x: 600, startPoint y: 408, endPoint x: 670, endPoint y: 408, distance: 70.0
click at [670, 408] on div "Caterin Andrea García Castellanos CC 1075659119 Nacionalidad : Colombia Fecha d…" at bounding box center [480, 433] width 393 height 84
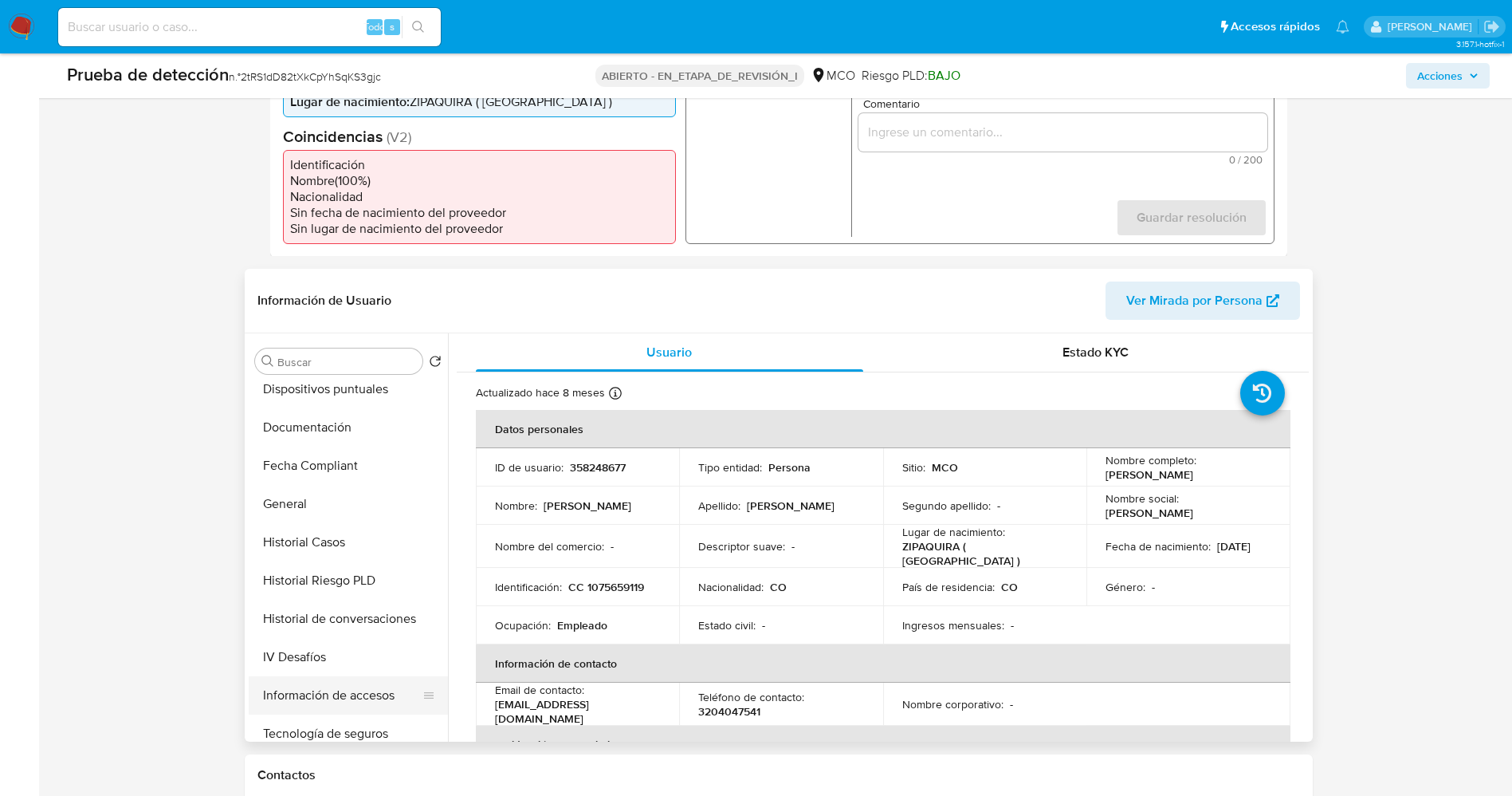
scroll to position [239, 0]
click at [329, 590] on button "Documentación" at bounding box center [342, 581] width 187 height 38
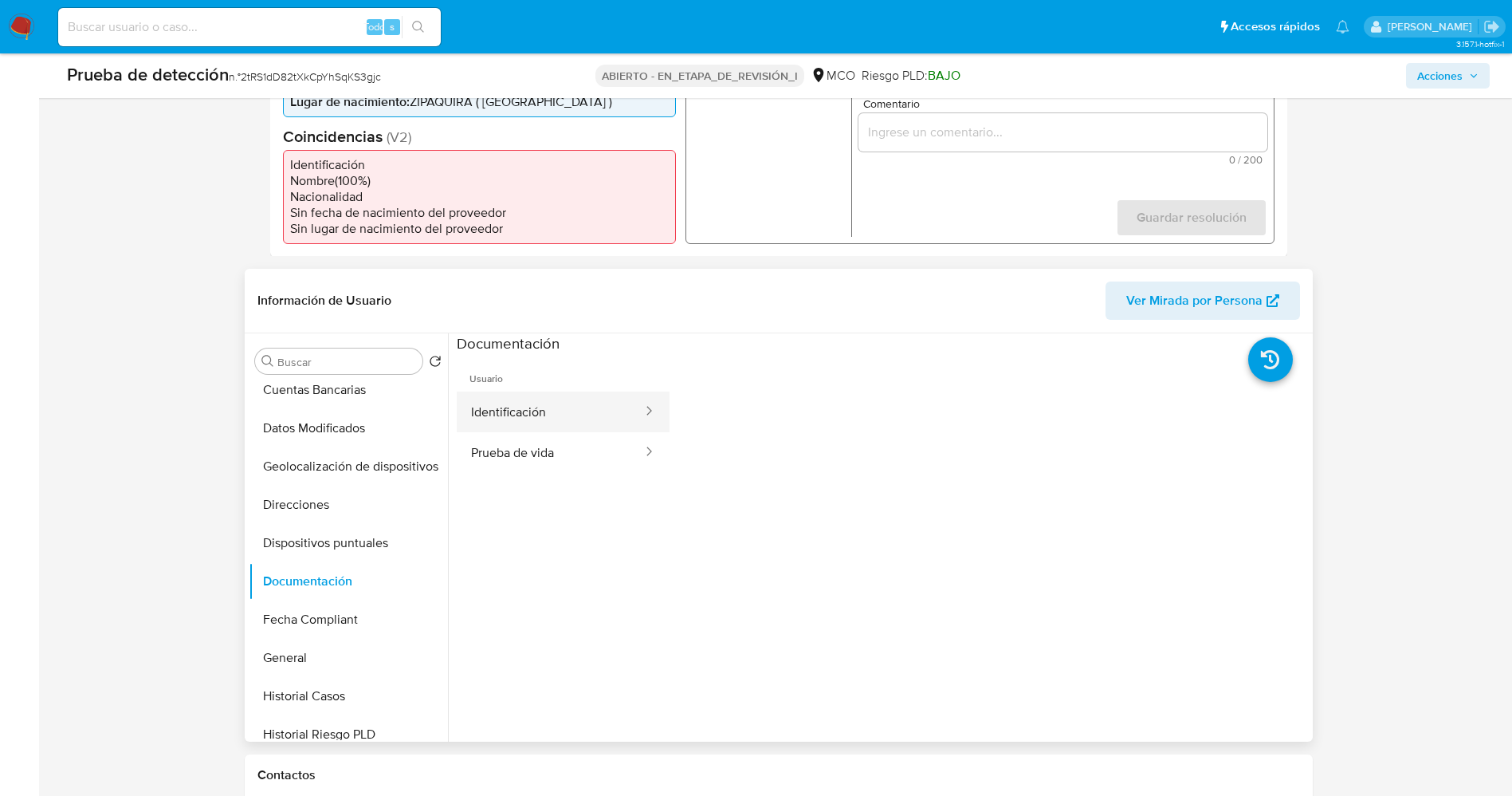
click at [555, 413] on button "Identificación" at bounding box center [551, 411] width 188 height 41
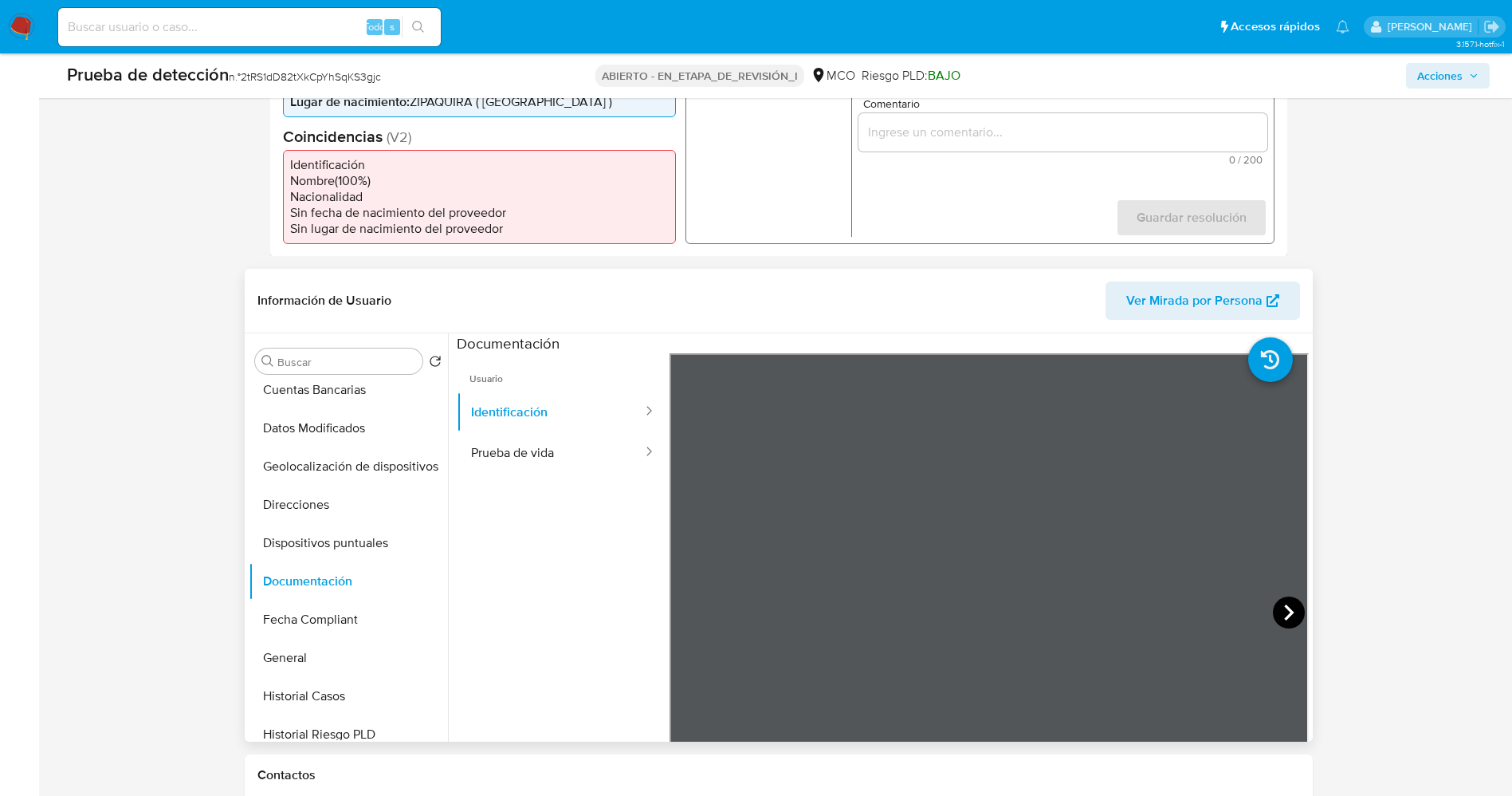
click at [1284, 608] on icon at bounding box center [1289, 612] width 32 height 32
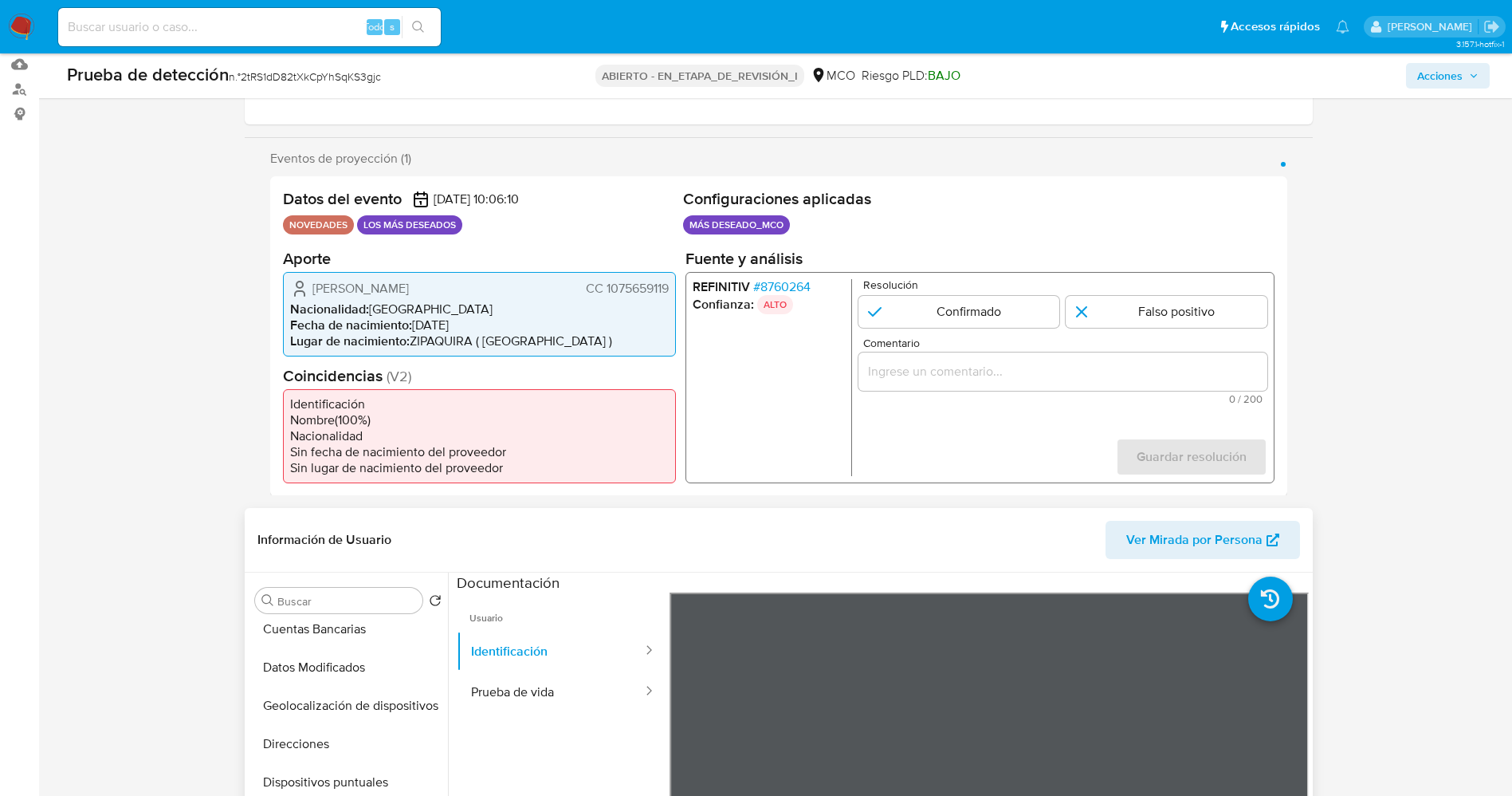
drag, startPoint x: 603, startPoint y: 288, endPoint x: 672, endPoint y: 291, distance: 69.1
click at [672, 291] on div "Caterin Andrea García Castellanos CC 1075659119 Nacionalidad : Colombia Fecha d…" at bounding box center [480, 313] width 393 height 84
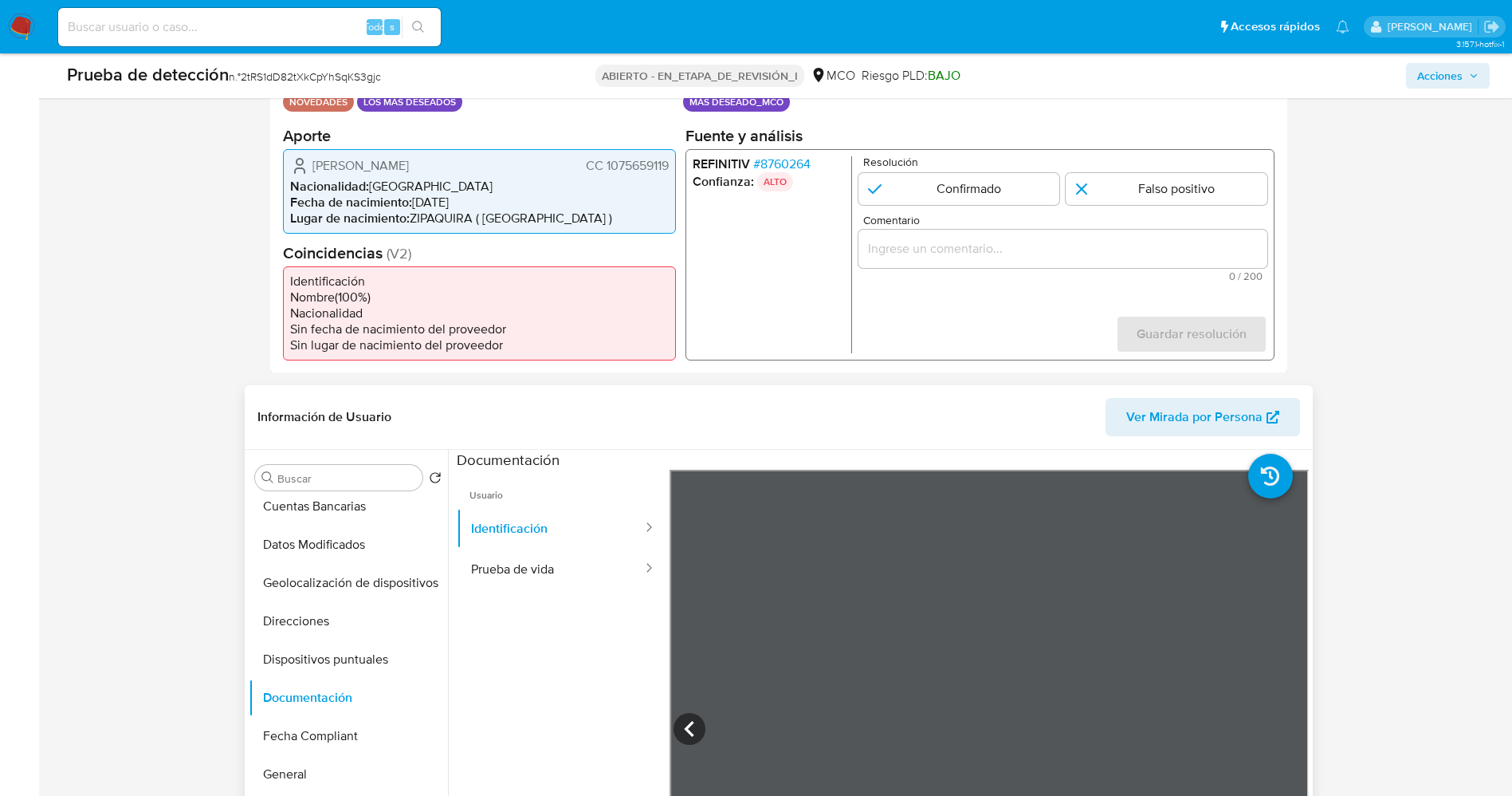
scroll to position [359, 0]
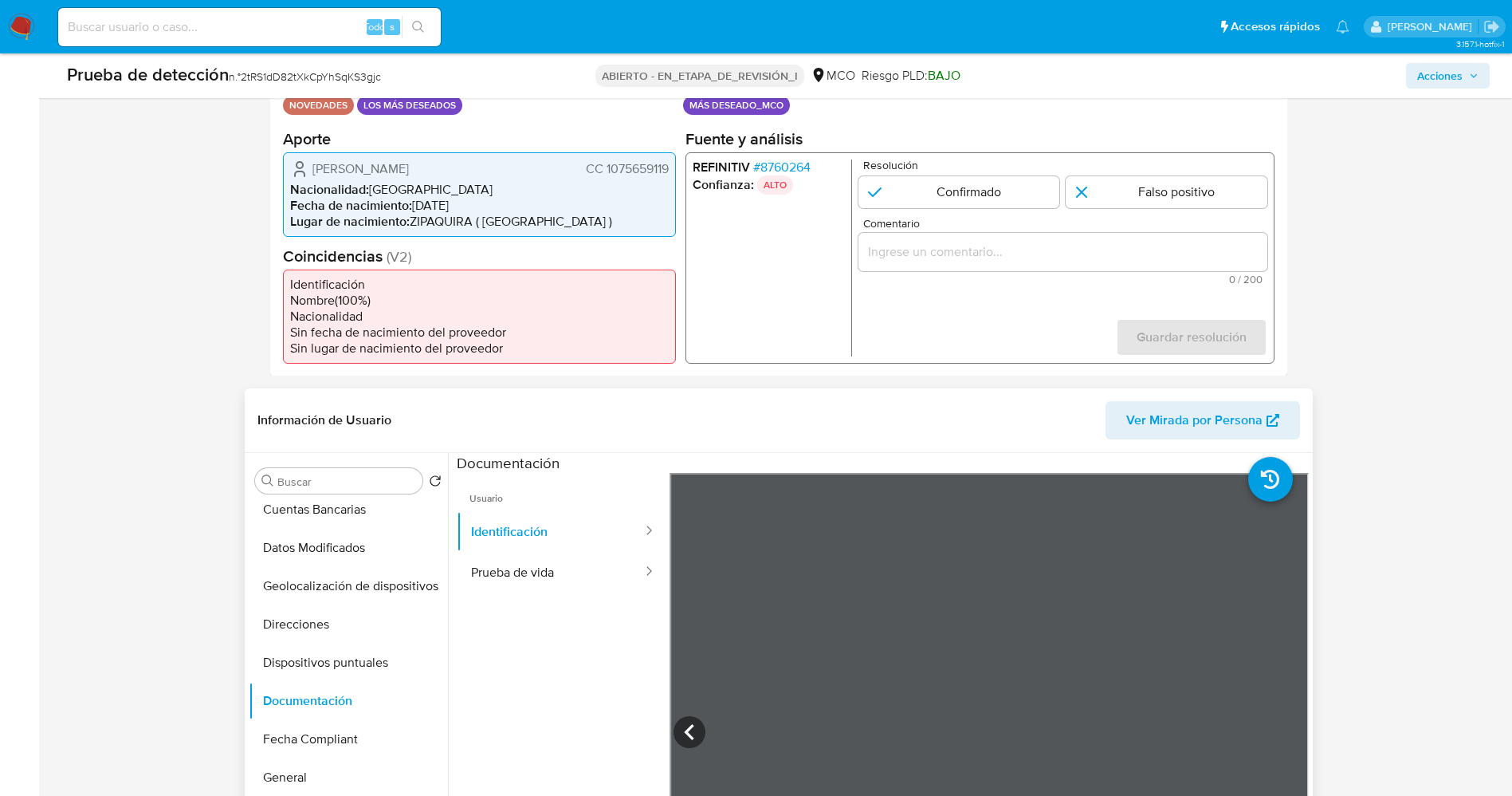
drag, startPoint x: 401, startPoint y: 175, endPoint x: 439, endPoint y: 176, distance: 38.0
click at [409, 176] on font "Caterin Andrea García Castellanos" at bounding box center [361, 168] width 96 height 18
drag, startPoint x: 602, startPoint y: 163, endPoint x: 673, endPoint y: 163, distance: 71.0
click at [673, 163] on div "Caterin Andrea García Castellanos CC 1075659119 Nacionalidad : Colombia Fecha d…" at bounding box center [480, 193] width 393 height 84
drag, startPoint x: 310, startPoint y: 169, endPoint x: 535, endPoint y: 168, distance: 225.0
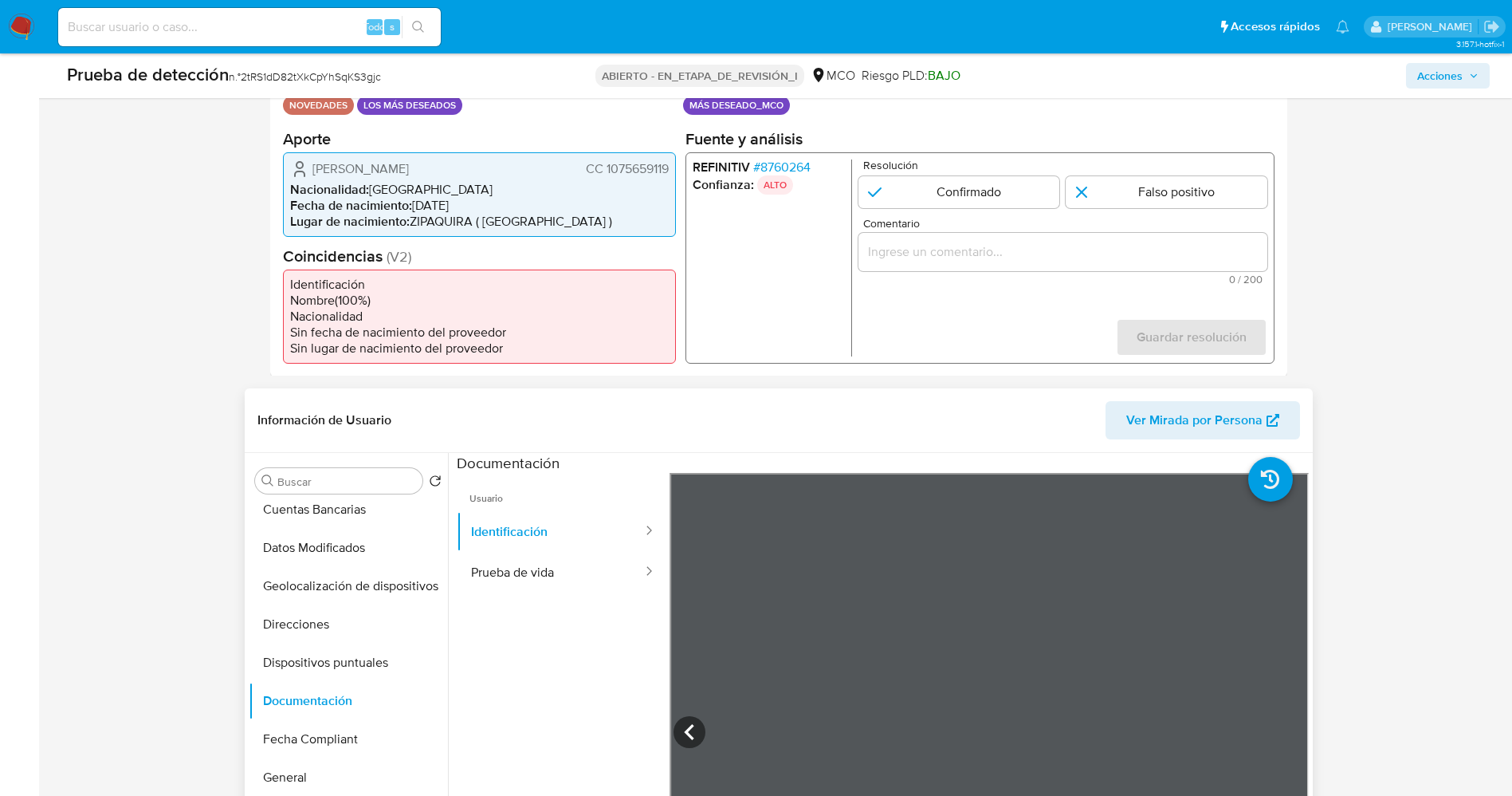
click at [535, 168] on div "Caterin Andrea García Castellanos CC 1075659119" at bounding box center [480, 169] width 379 height 19
drag, startPoint x: 603, startPoint y: 166, endPoint x: 668, endPoint y: 161, distance: 65.2
click at [671, 162] on div "Caterin Andrea García Castellanos CC 1075659119 Nacionalidad : Colombia Fecha d…" at bounding box center [480, 193] width 393 height 84
drag, startPoint x: 309, startPoint y: 167, endPoint x: 521, endPoint y: 165, distance: 212.0
click at [521, 165] on div "Caterin Andrea García Castellanos CC 1075659119" at bounding box center [480, 169] width 379 height 19
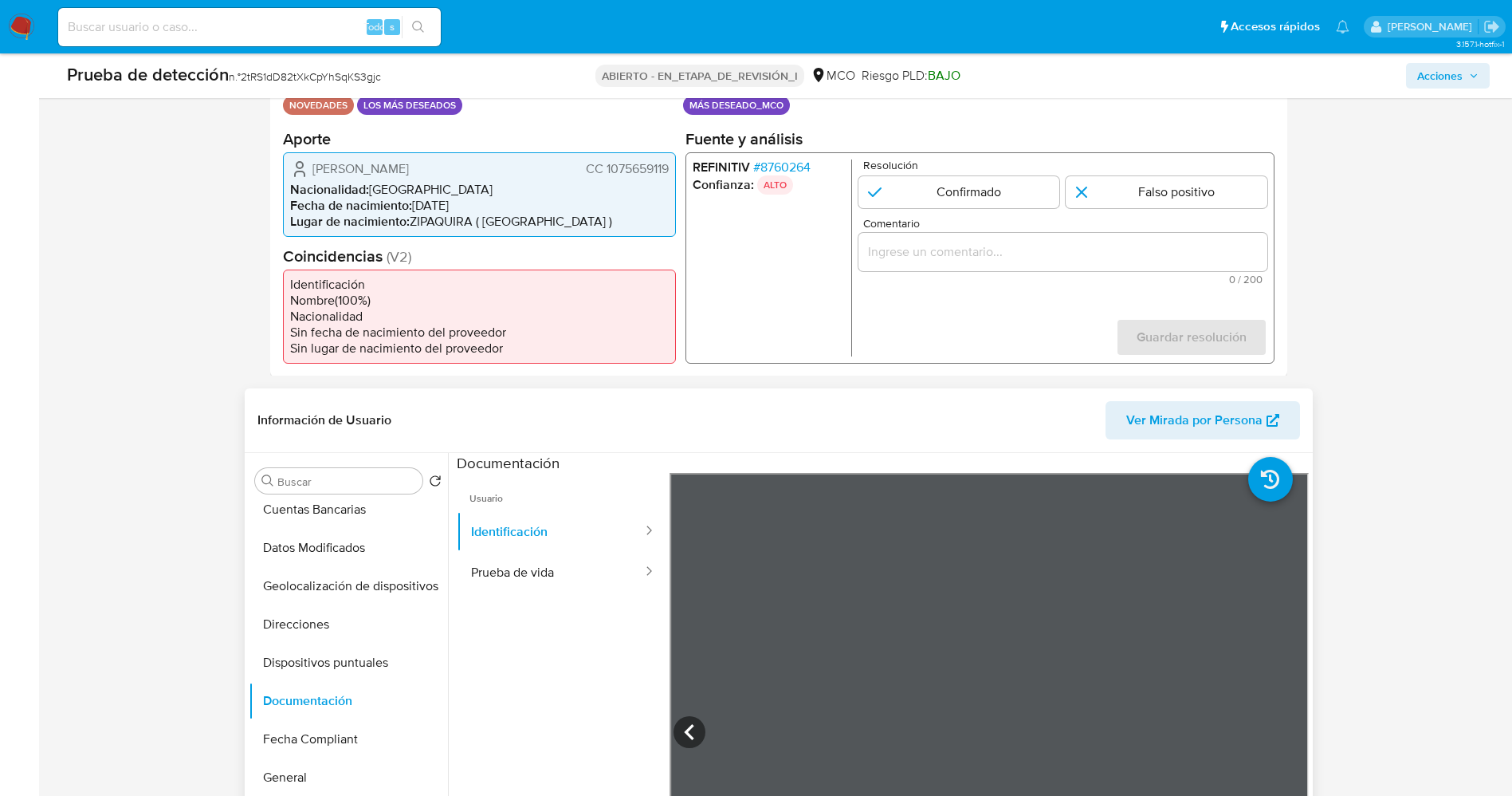
click at [806, 166] on font "8760264" at bounding box center [785, 166] width 50 height 18
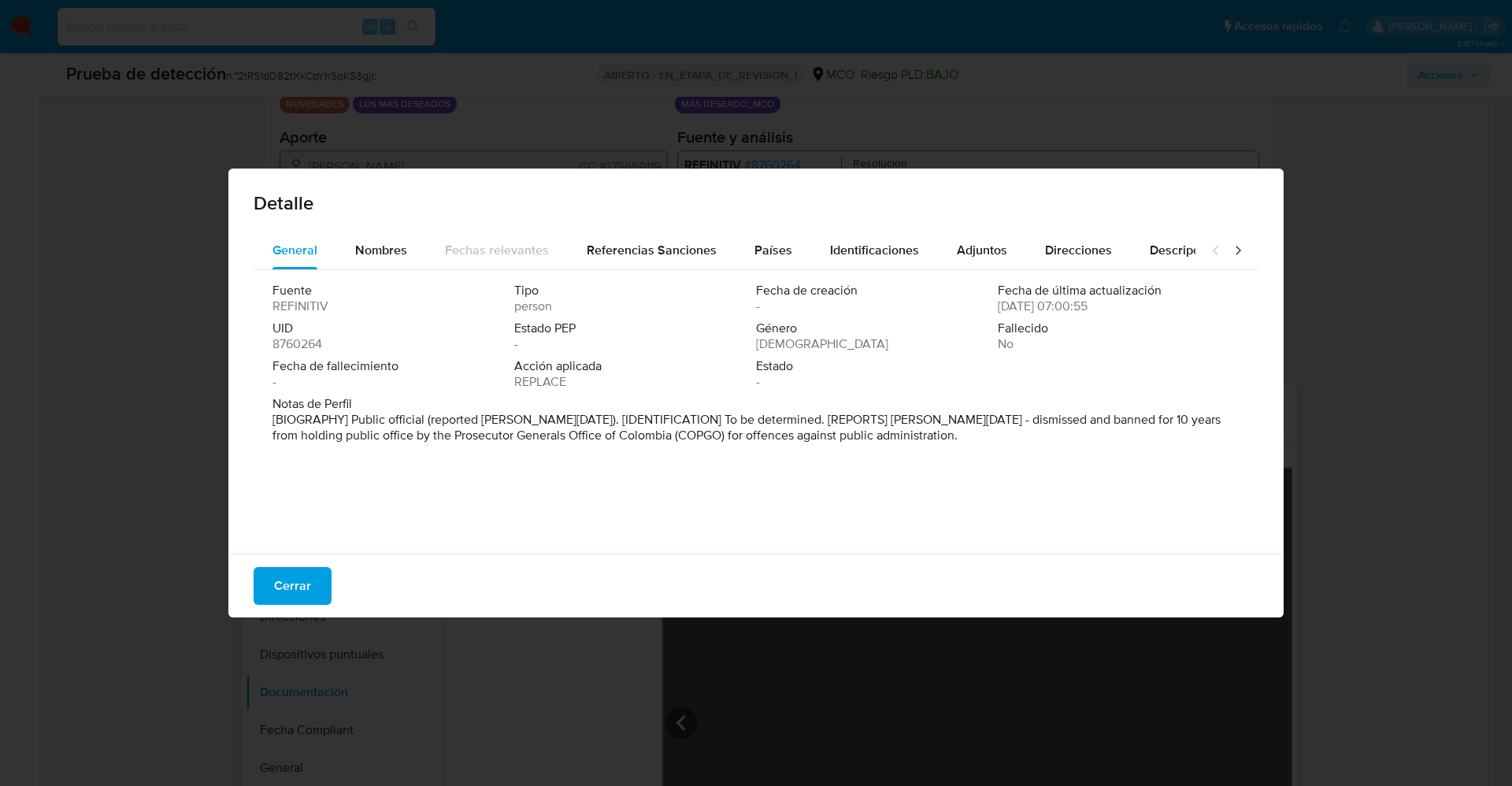
drag, startPoint x: 356, startPoint y: 421, endPoint x: 1010, endPoint y: 456, distance: 654.9
click at [1010, 456] on div "Fuente REFINITIV Tipo person Fecha de creación - Fecha de última actualización …" at bounding box center [756, 408] width 1005 height 275
click at [291, 579] on font "Cerrar" at bounding box center [292, 586] width 37 height 38
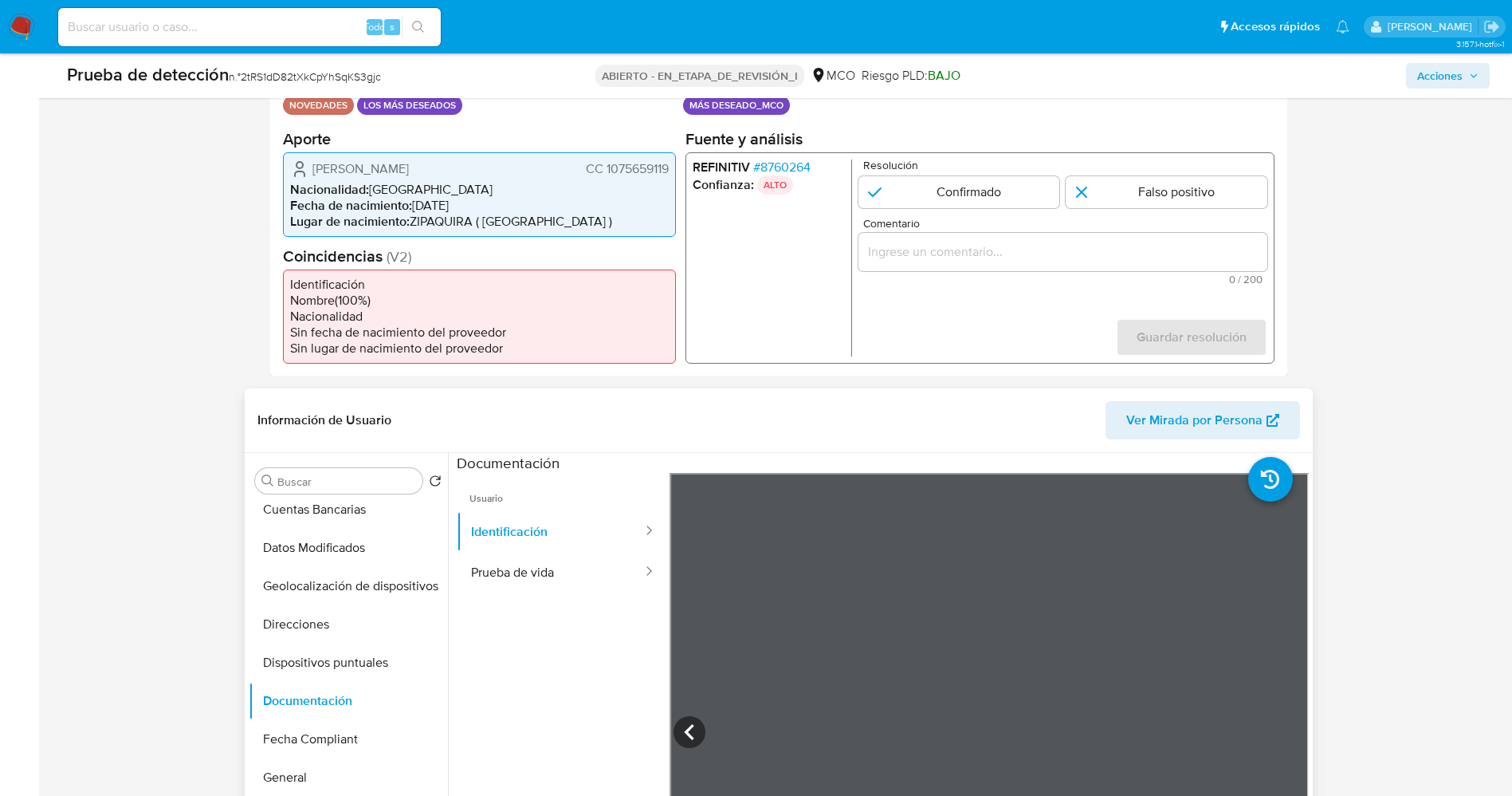
drag, startPoint x: 310, startPoint y: 169, endPoint x: 670, endPoint y: 169, distance: 360.0
click at [670, 169] on div "Caterin Andrea García Castellanos CC 1075659119 Nacionalidad : Colombia Fecha d…" at bounding box center [480, 193] width 393 height 84
click at [782, 164] on font "8760264" at bounding box center [785, 166] width 50 height 18
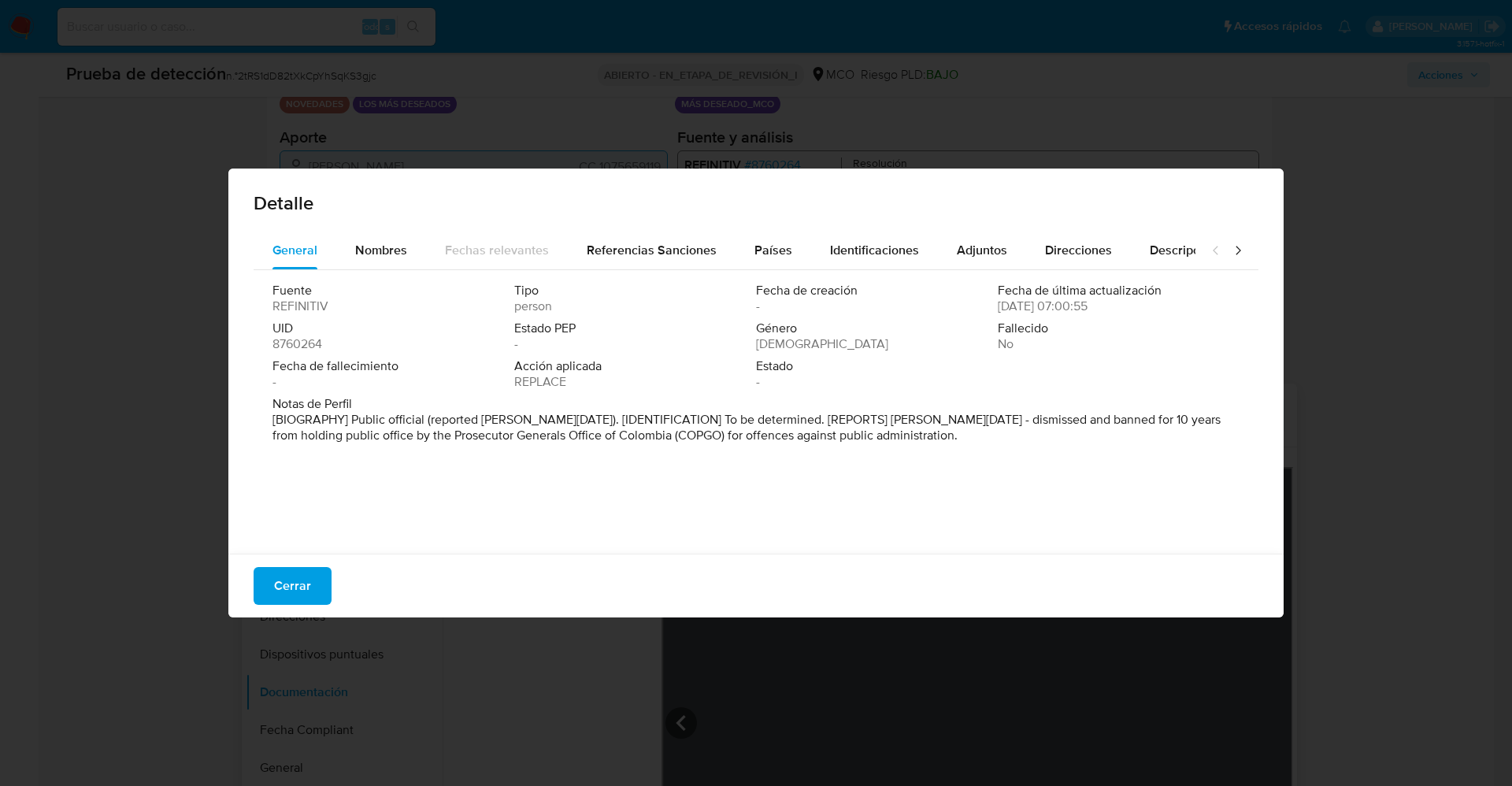
drag, startPoint x: 343, startPoint y: 420, endPoint x: 811, endPoint y: 443, distance: 468.6
click at [1029, 512] on div "Fuente REFINITIV Tipo person Fecha de creación - Fecha de última actualización …" at bounding box center [756, 408] width 1005 height 275
drag, startPoint x: 912, startPoint y: 373, endPoint x: 1090, endPoint y: 24, distance: 391.8
click at [912, 372] on span "Estado" at bounding box center [876, 366] width 239 height 15
click at [289, 583] on font "Cerrar" at bounding box center [292, 586] width 37 height 38
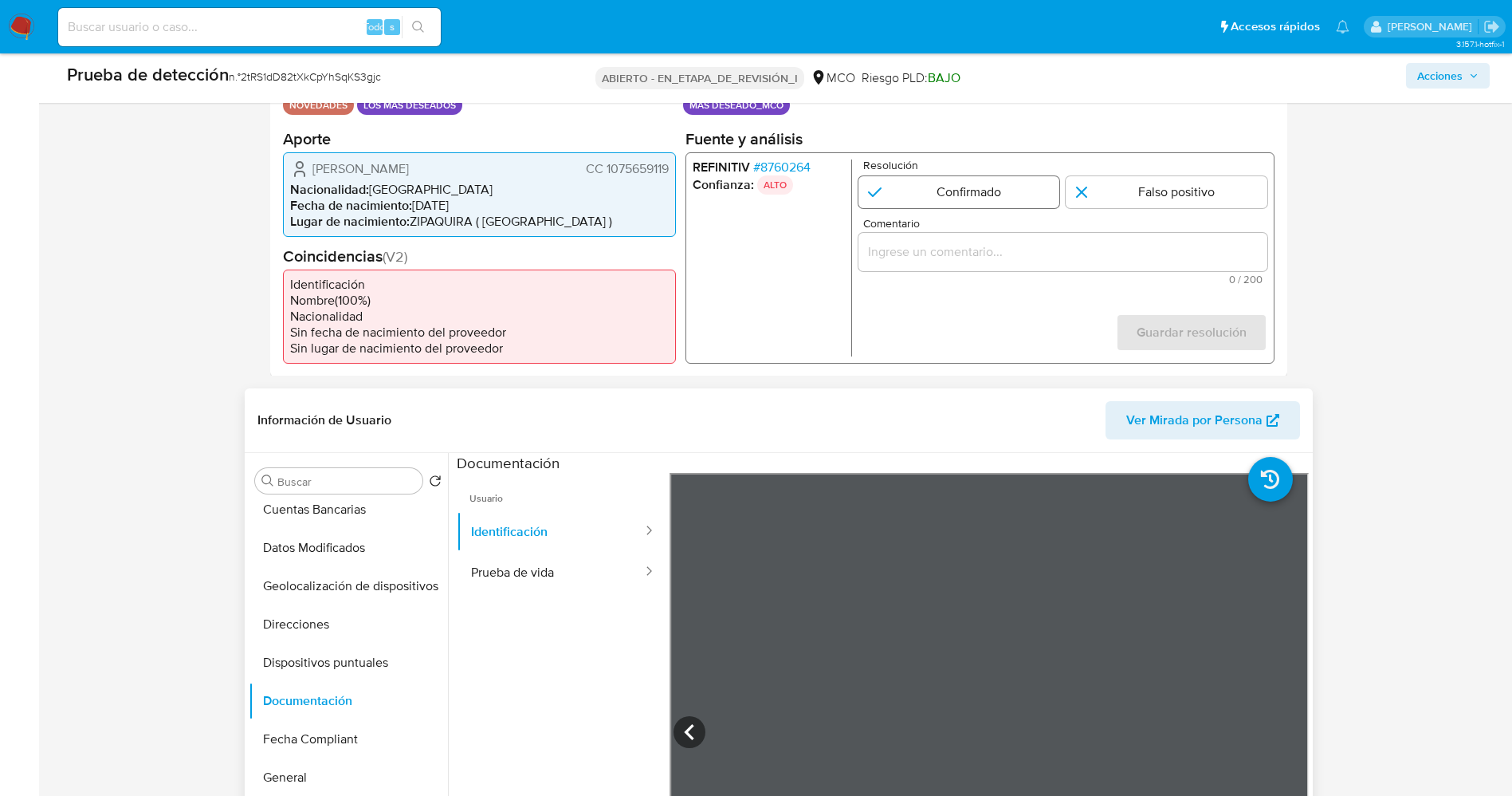
click at [968, 190] on input "1 de 1" at bounding box center [958, 191] width 202 height 32
radio input "true"
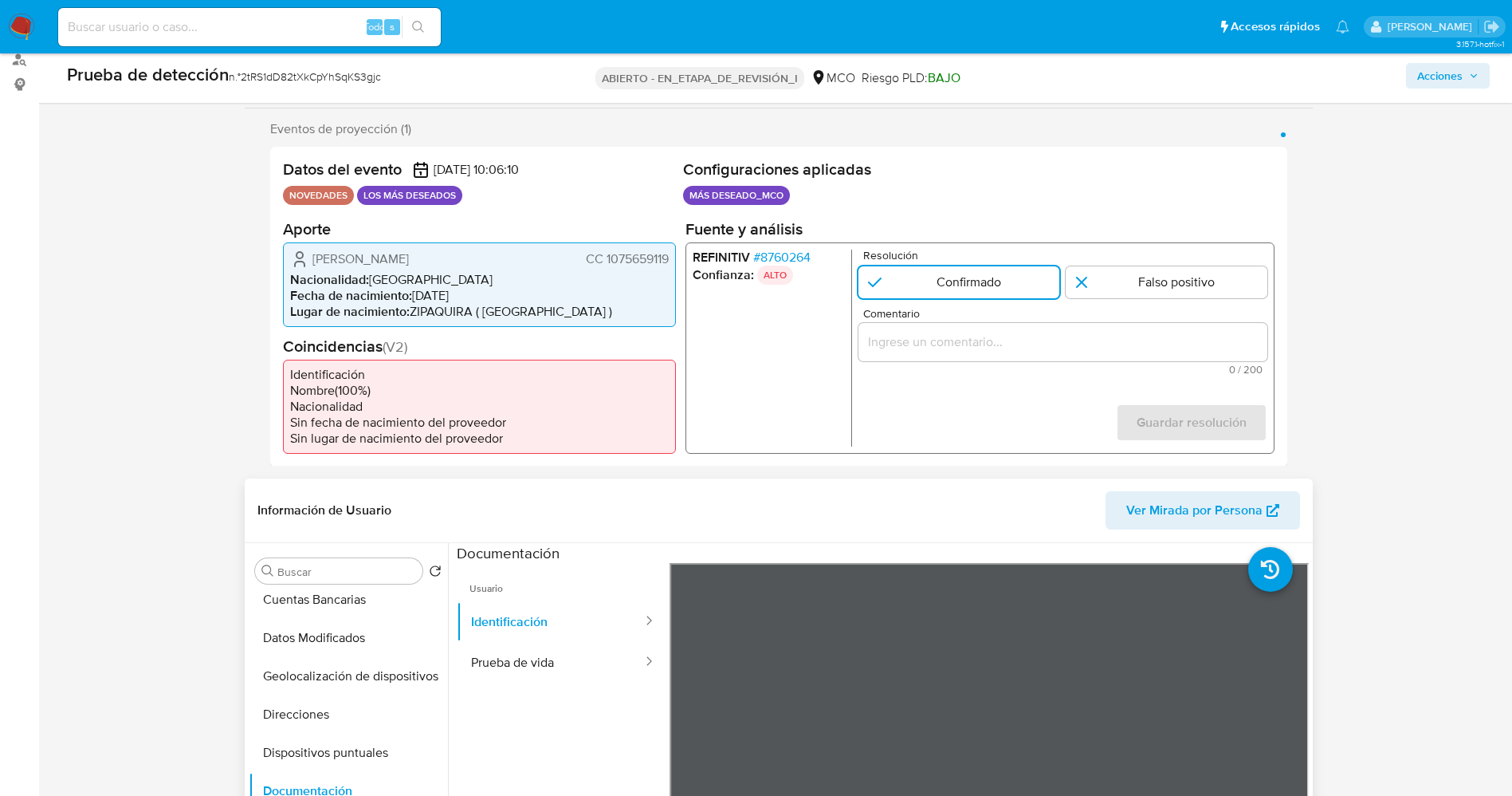
scroll to position [120, 0]
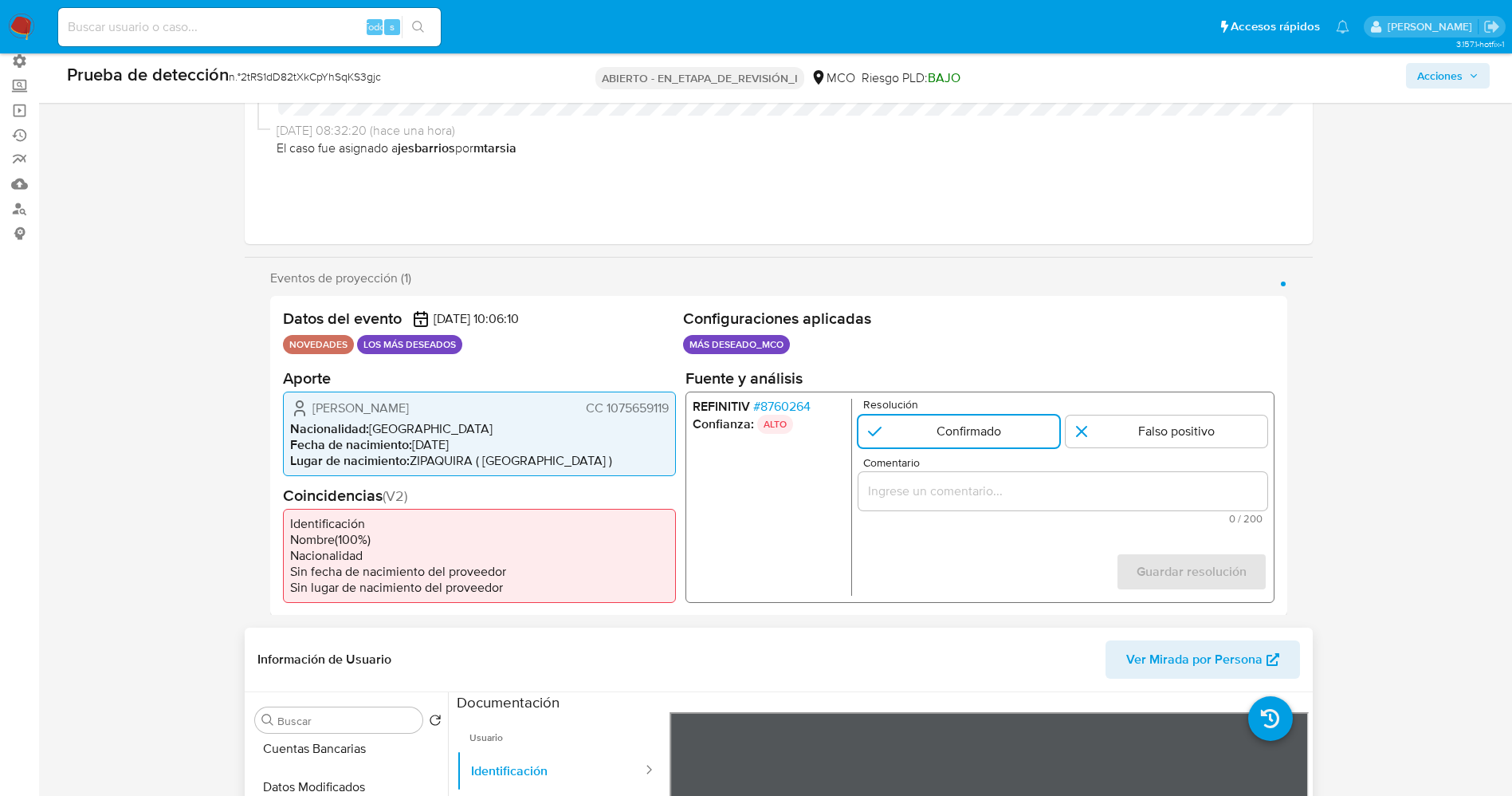
click at [945, 501] on div "1 de 1" at bounding box center [1062, 490] width 409 height 38
click at [961, 488] on input "Comentario" at bounding box center [1062, 490] width 409 height 21
drag, startPoint x: 312, startPoint y: 410, endPoint x: 671, endPoint y: 406, distance: 359.0
click at [671, 406] on div "Caterin Andrea García Castellanos CC 1075659119 Nacionalidad : Colombia Fecha d…" at bounding box center [480, 433] width 393 height 84
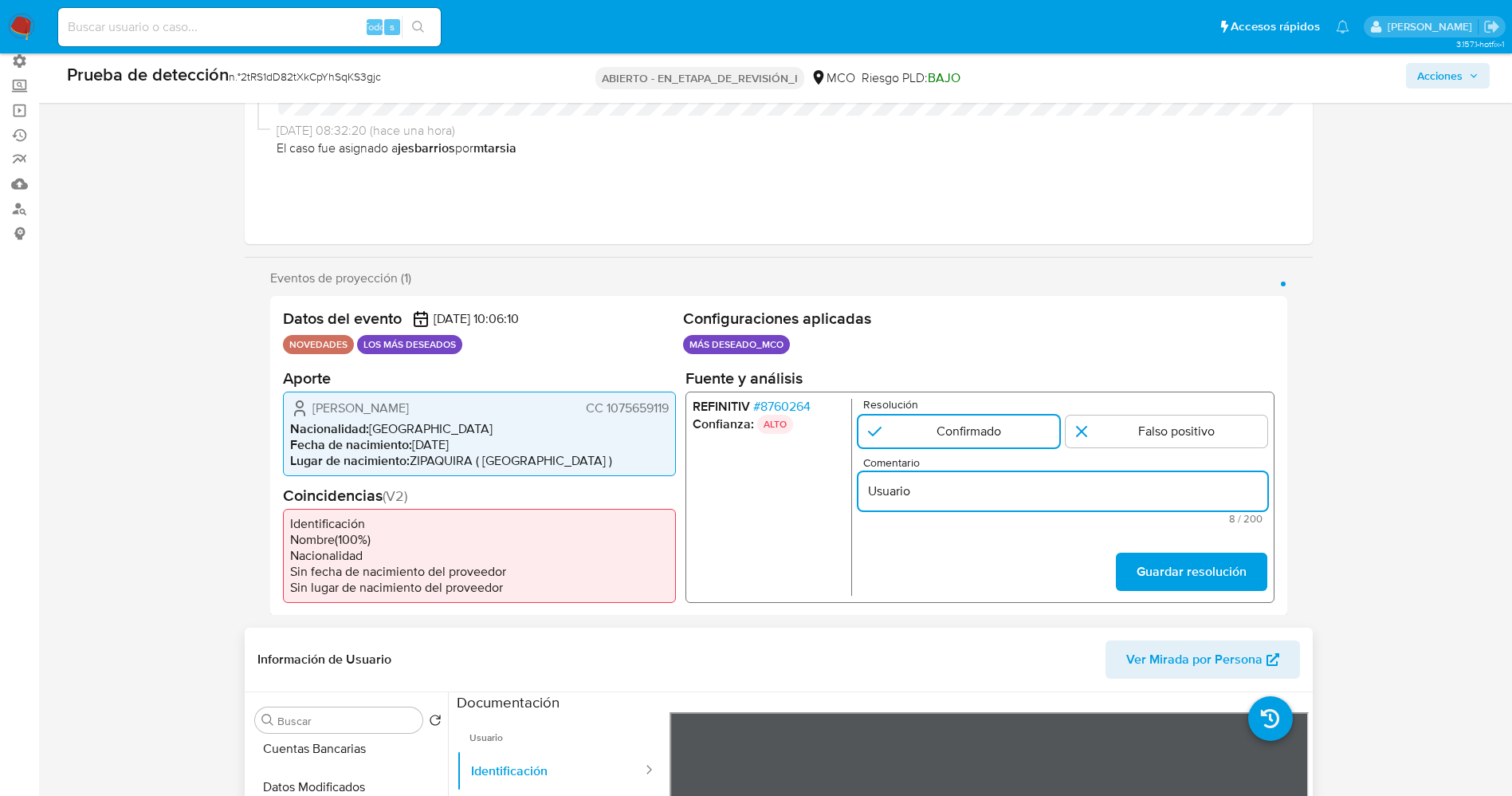
click at [1004, 498] on input "Usuario" at bounding box center [1062, 490] width 409 height 21
paste input "Caterin Andrea García Castellanos CC 1075659119"
type input "Usuario Caterin Andrea García Castellanos CC 1075659119 se encuentra listado po…"
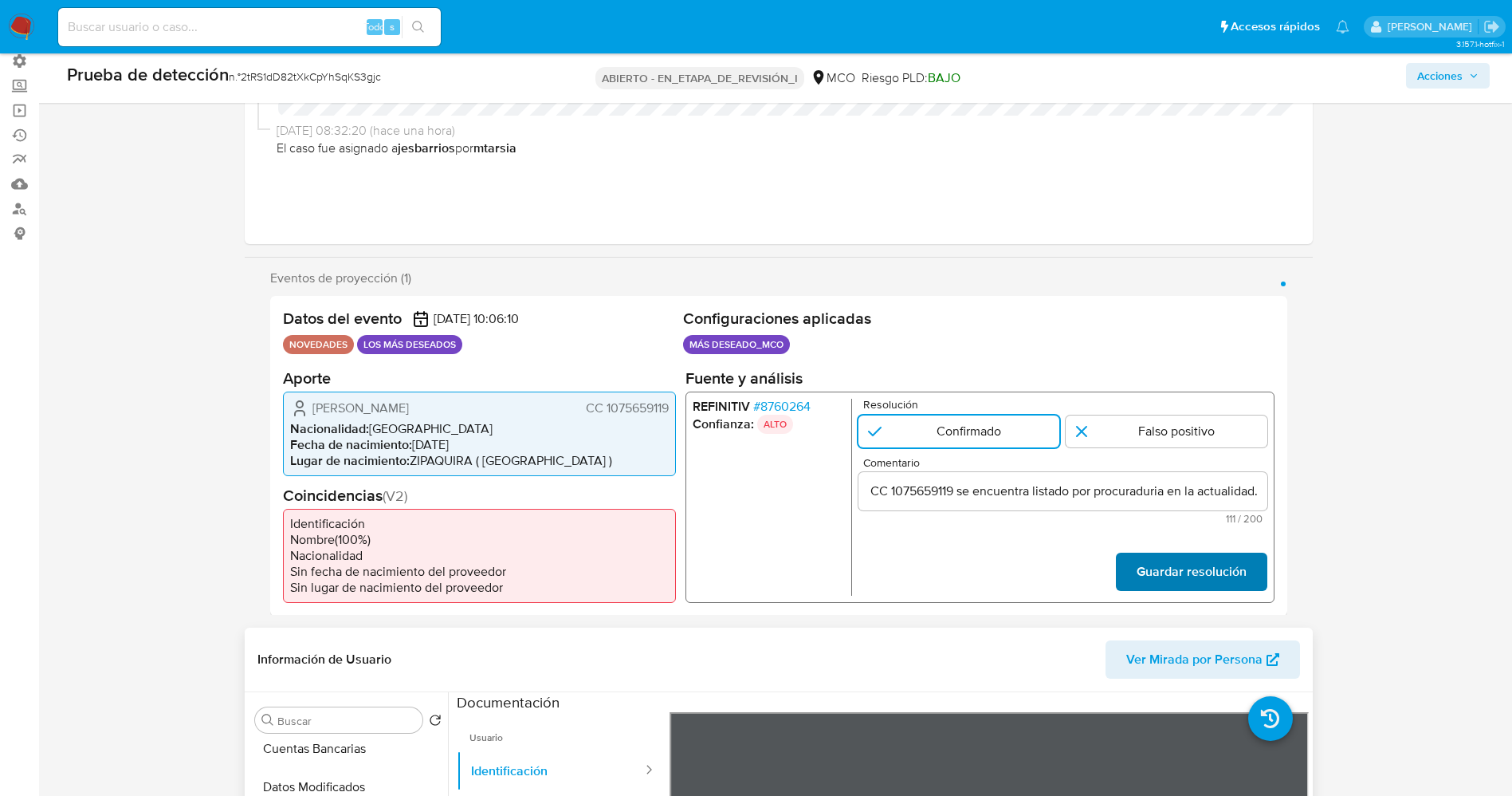
click at [1211, 569] on font "Guardar resolución" at bounding box center [1190, 572] width 110 height 38
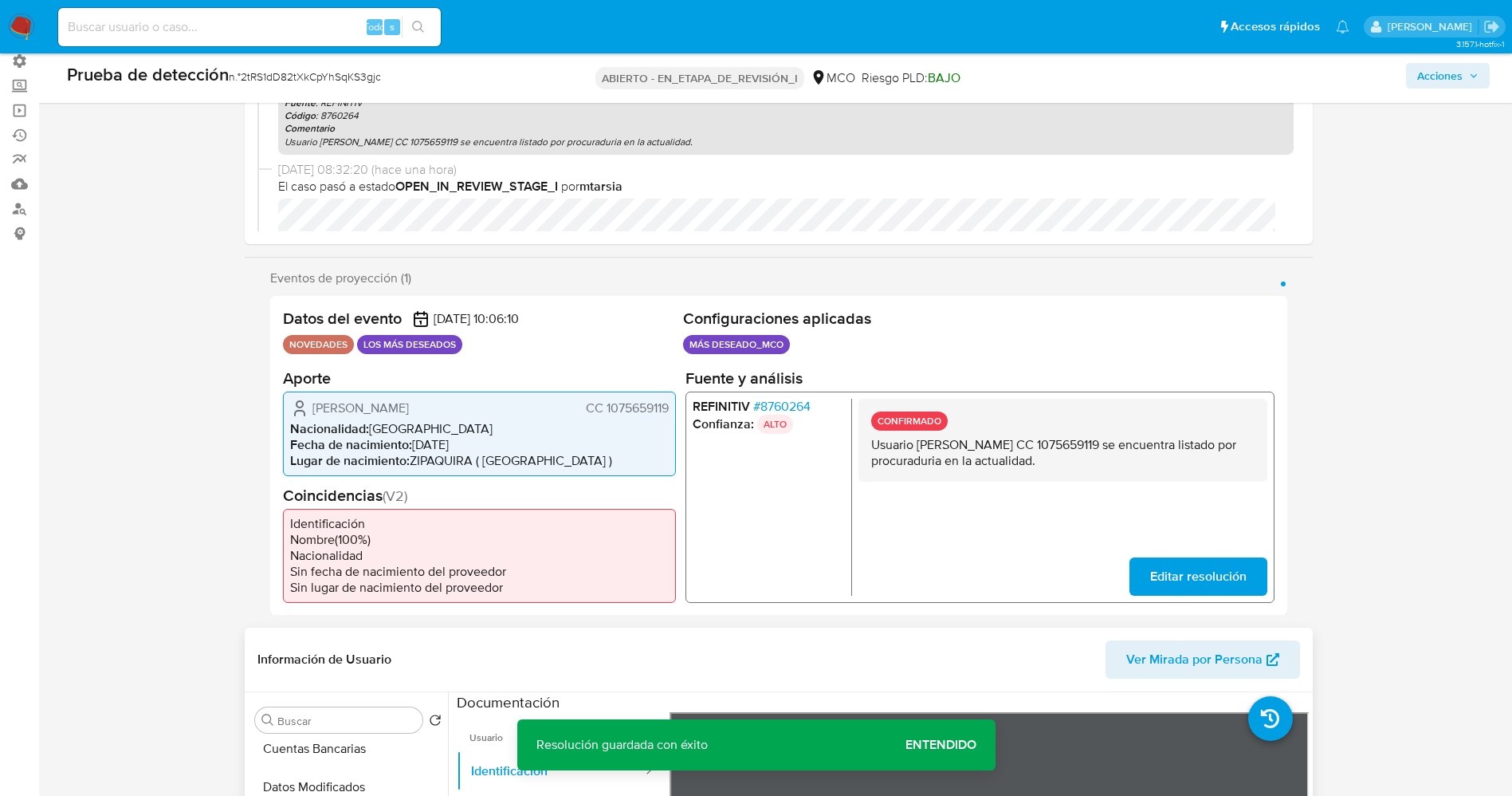
drag, startPoint x: 862, startPoint y: 451, endPoint x: 1142, endPoint y: 465, distance: 280.3
click at [1174, 476] on div "CONFIRMADO Usuario Caterin Andrea García Castellanos CC 1075659119 se encuentra…" at bounding box center [1062, 439] width 409 height 83
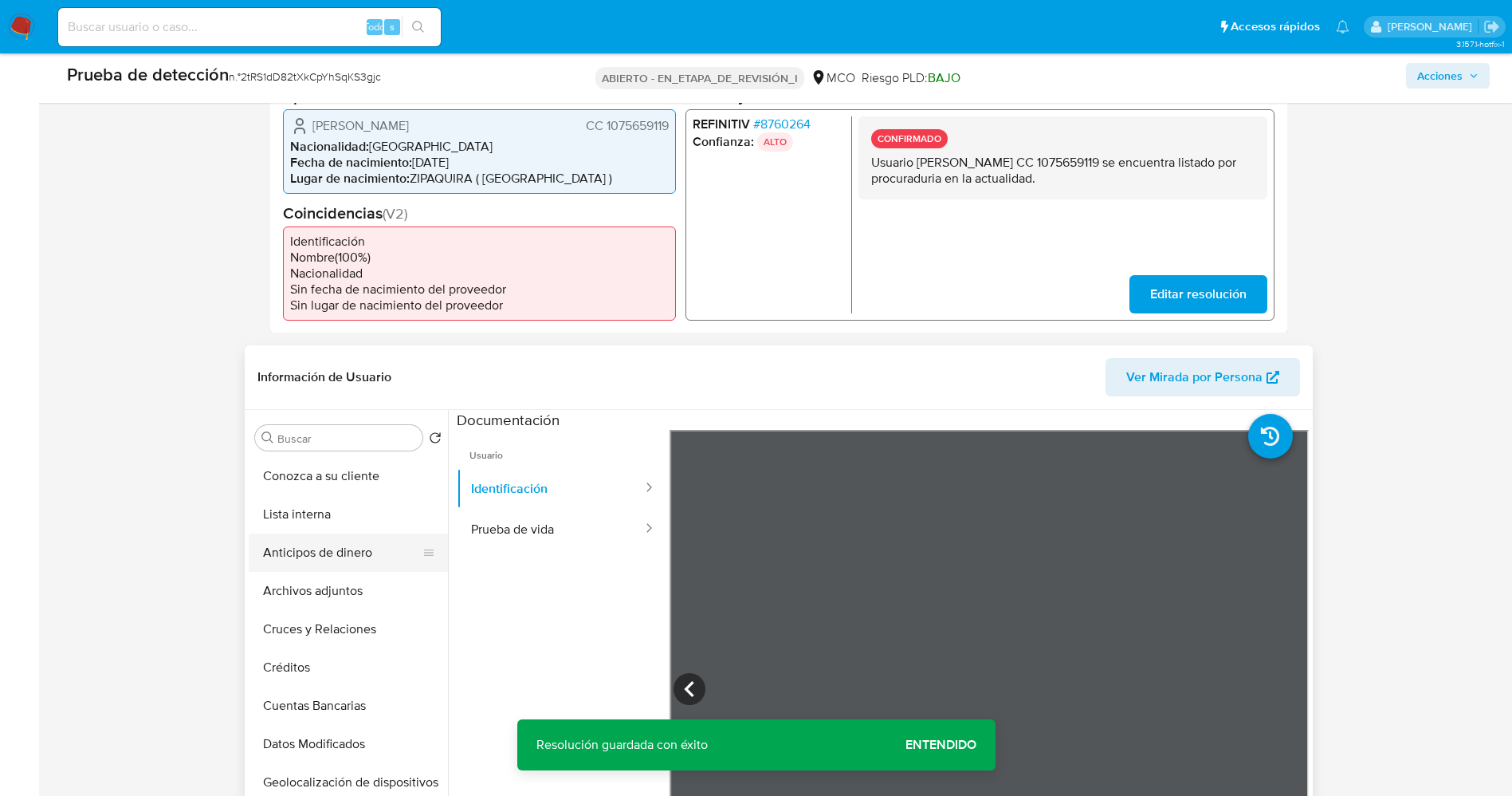
scroll to position [478, 0]
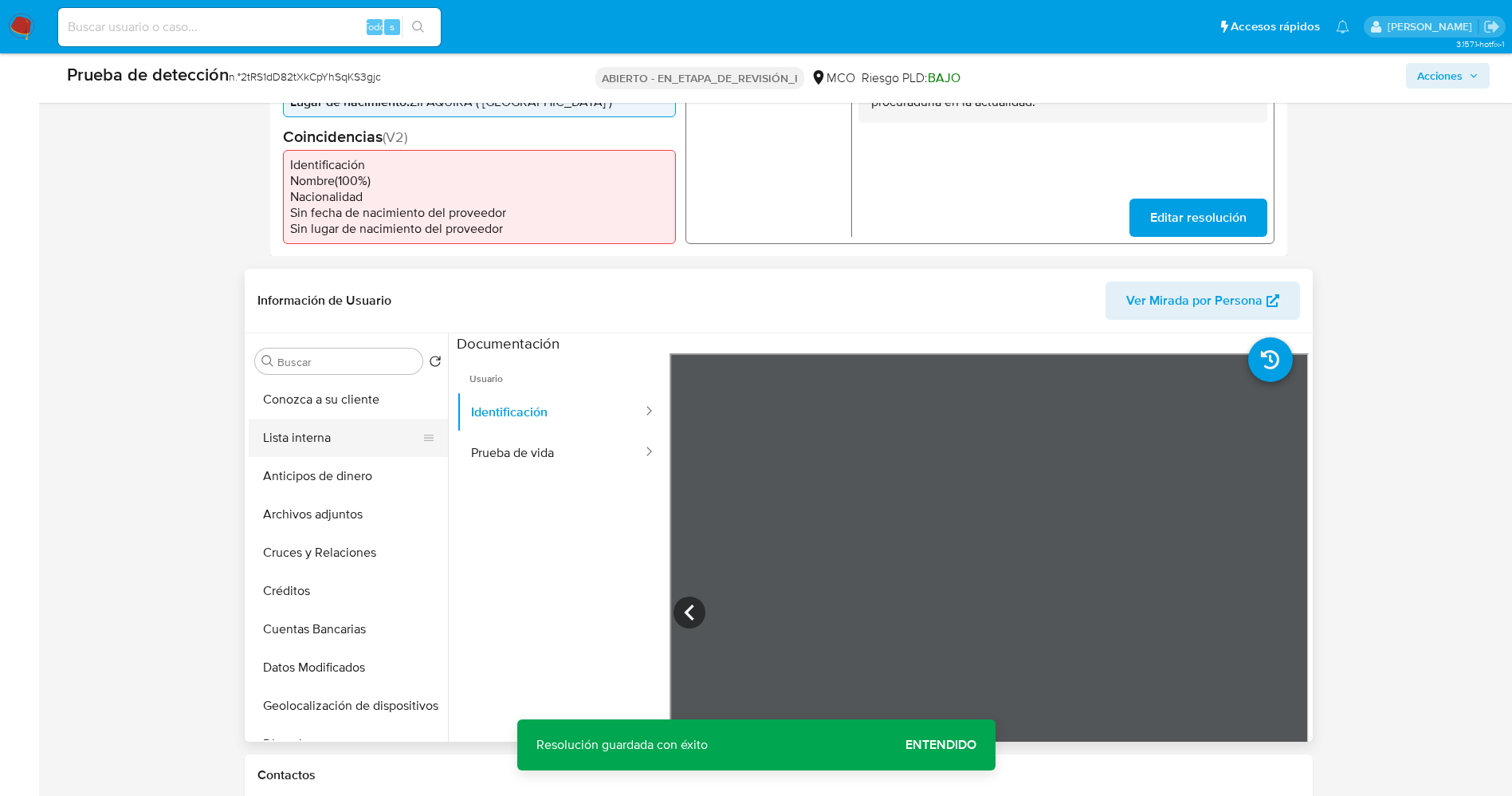
click at [320, 441] on button "Lista interna" at bounding box center [342, 438] width 187 height 38
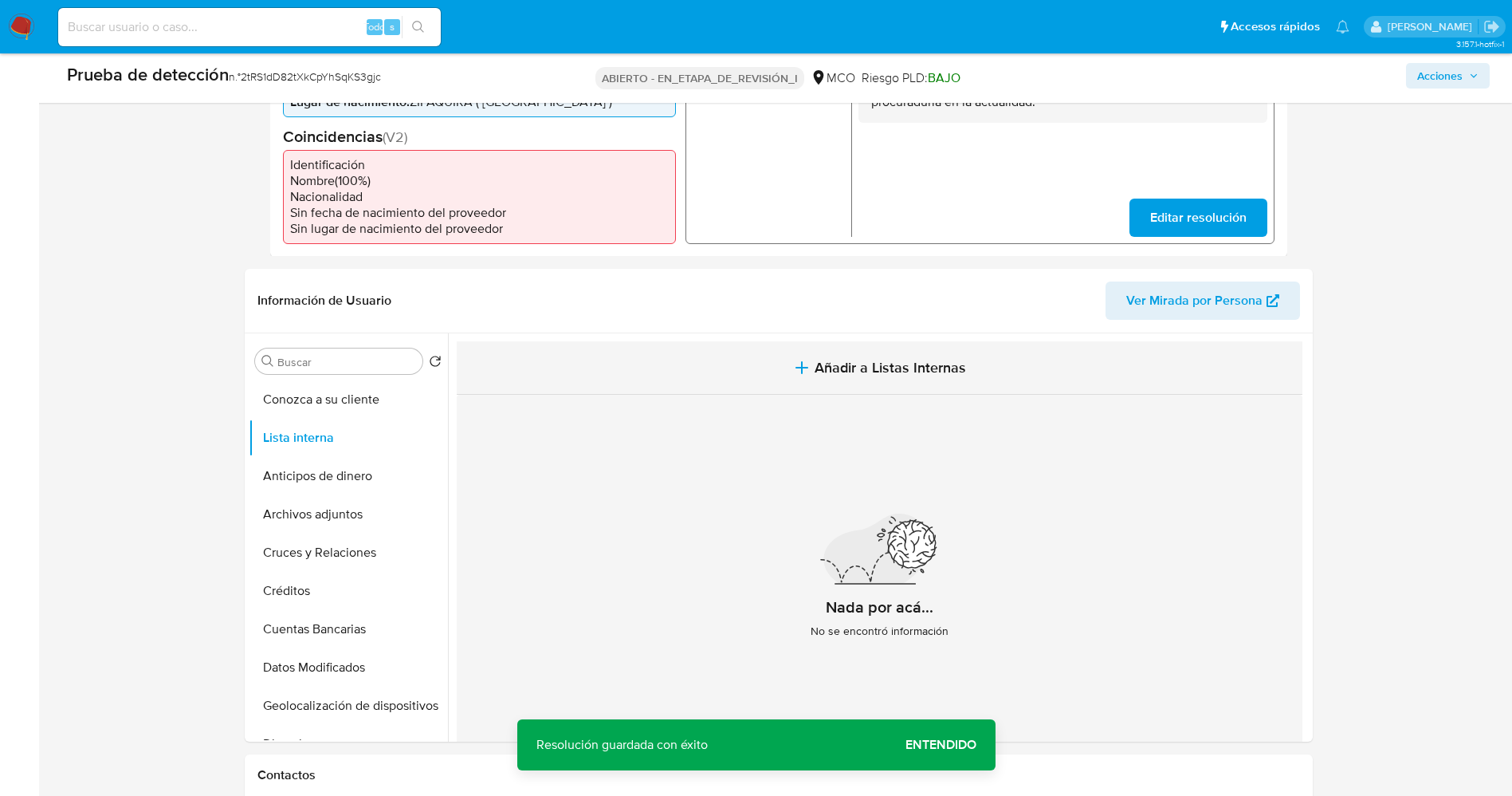
click at [816, 359] on span "Añadir a Listas Internas" at bounding box center [891, 368] width 151 height 17
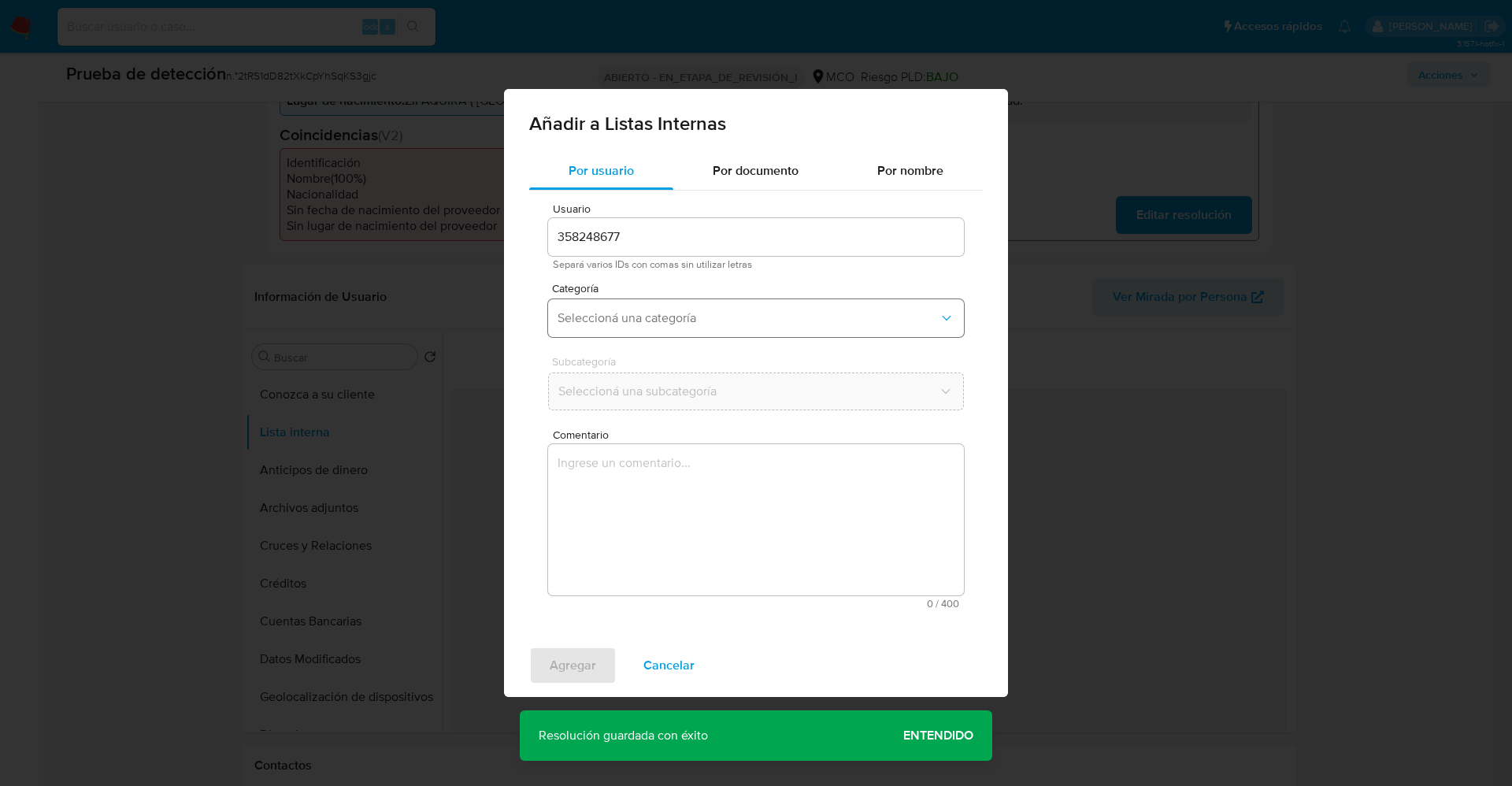
click at [703, 319] on span "Seleccioná una categoría" at bounding box center [749, 317] width 381 height 15
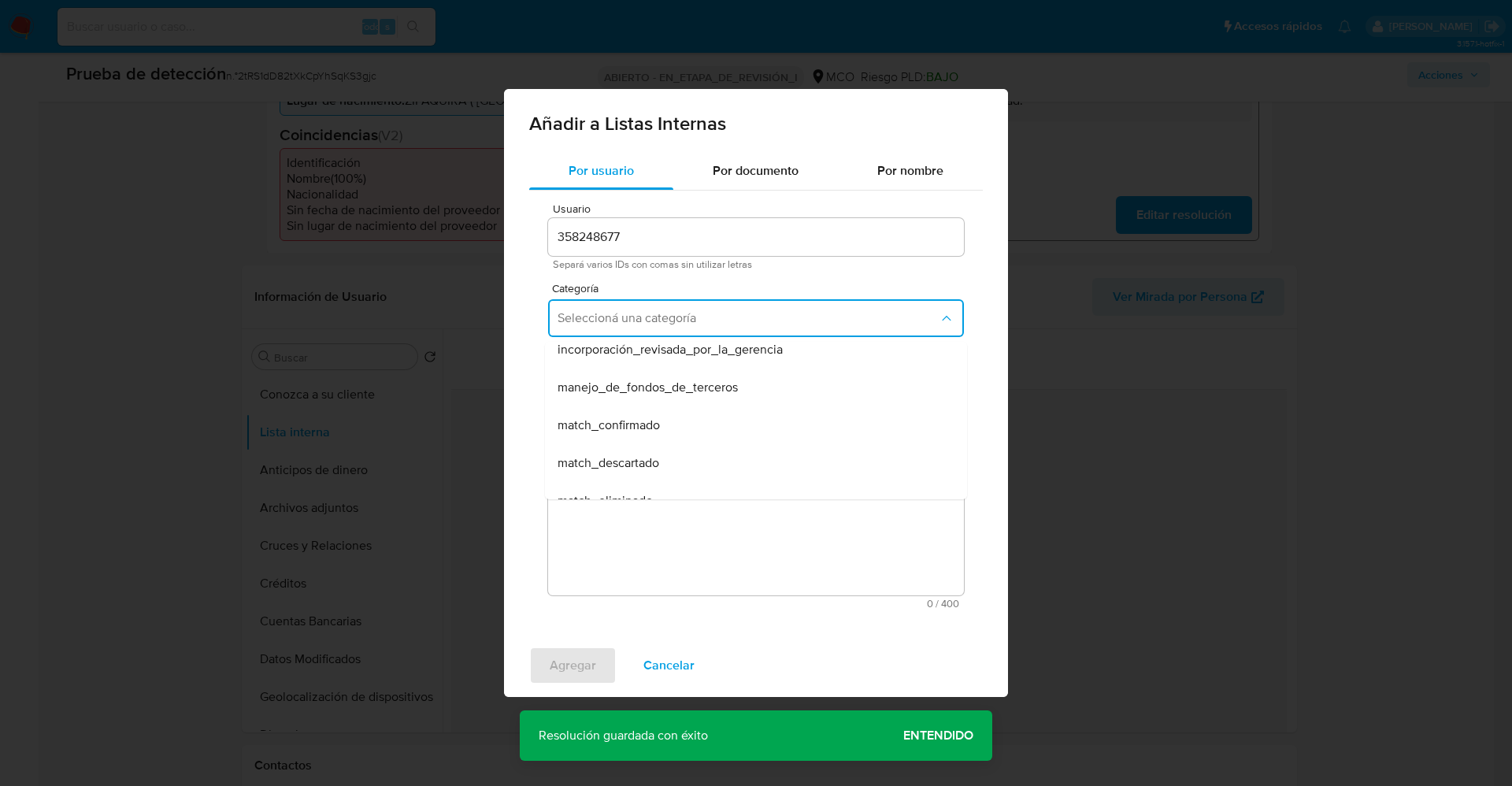
scroll to position [118, 0]
click at [679, 359] on div "match_confirmado" at bounding box center [751, 356] width 387 height 38
click at [677, 387] on span "Seleccioná una subcategoría" at bounding box center [749, 391] width 381 height 15
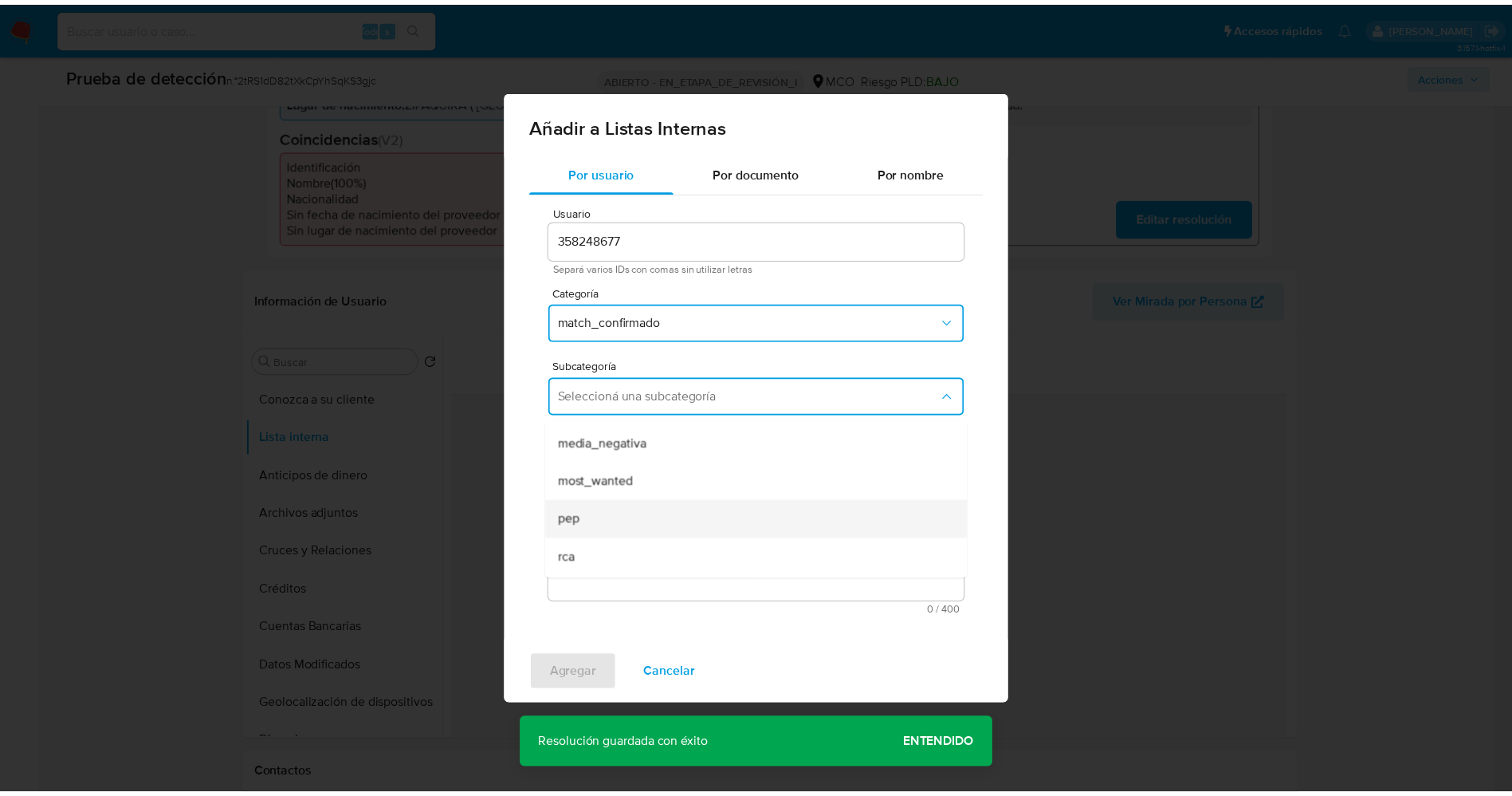
scroll to position [109, 0]
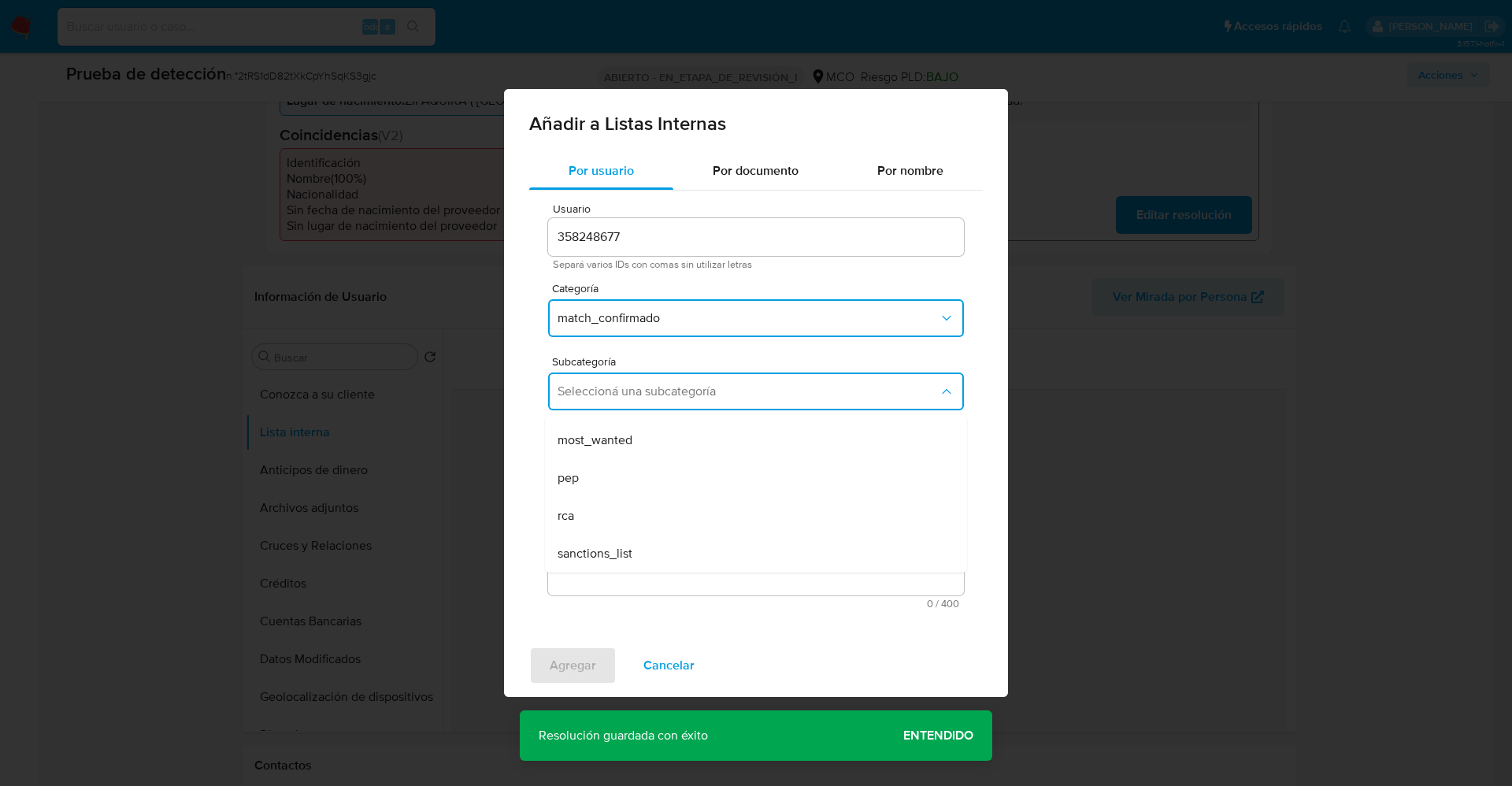
click at [644, 451] on div "most_wanted" at bounding box center [751, 440] width 387 height 38
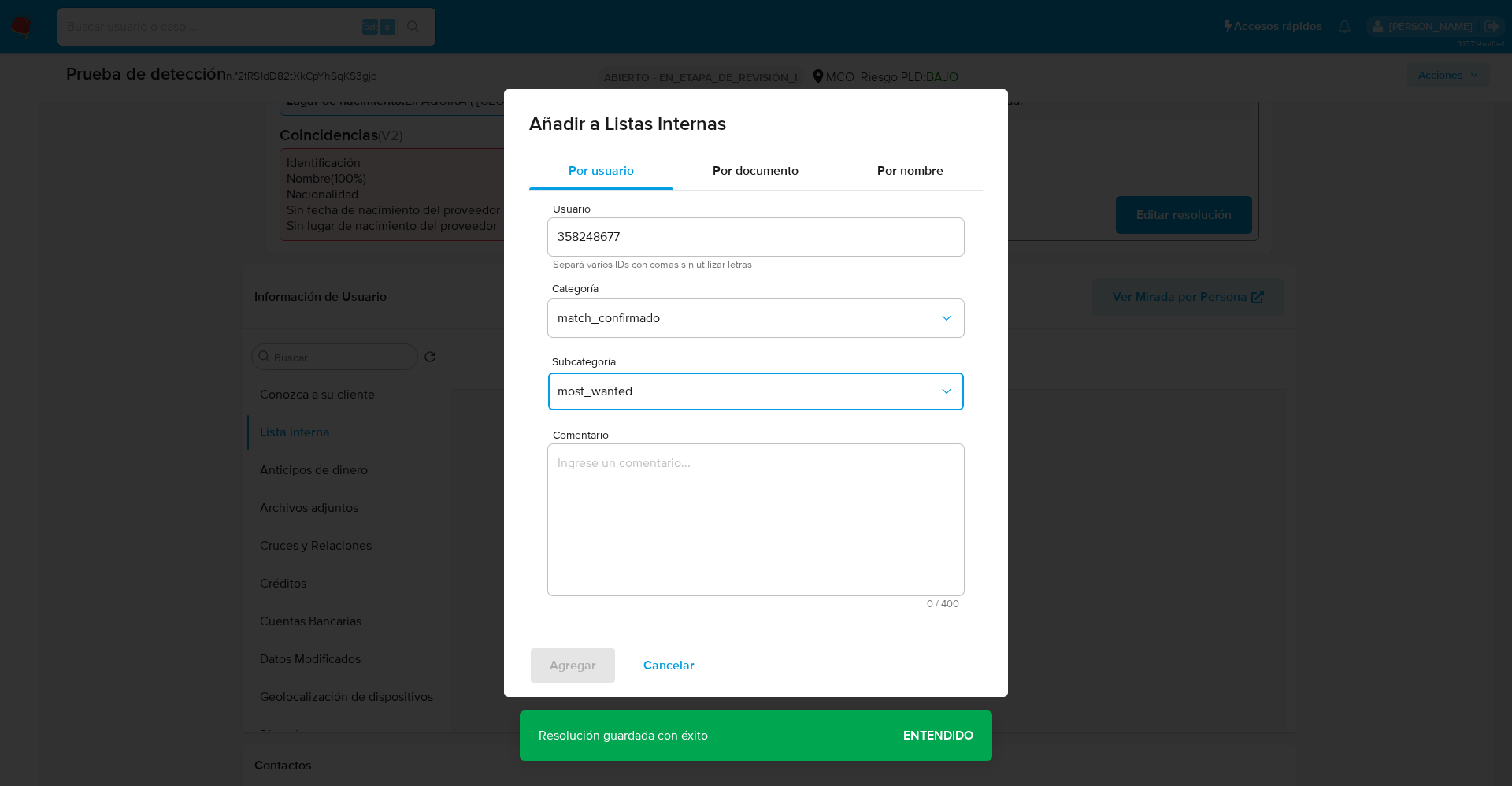
click at [647, 457] on textarea "Comentario" at bounding box center [756, 519] width 416 height 151
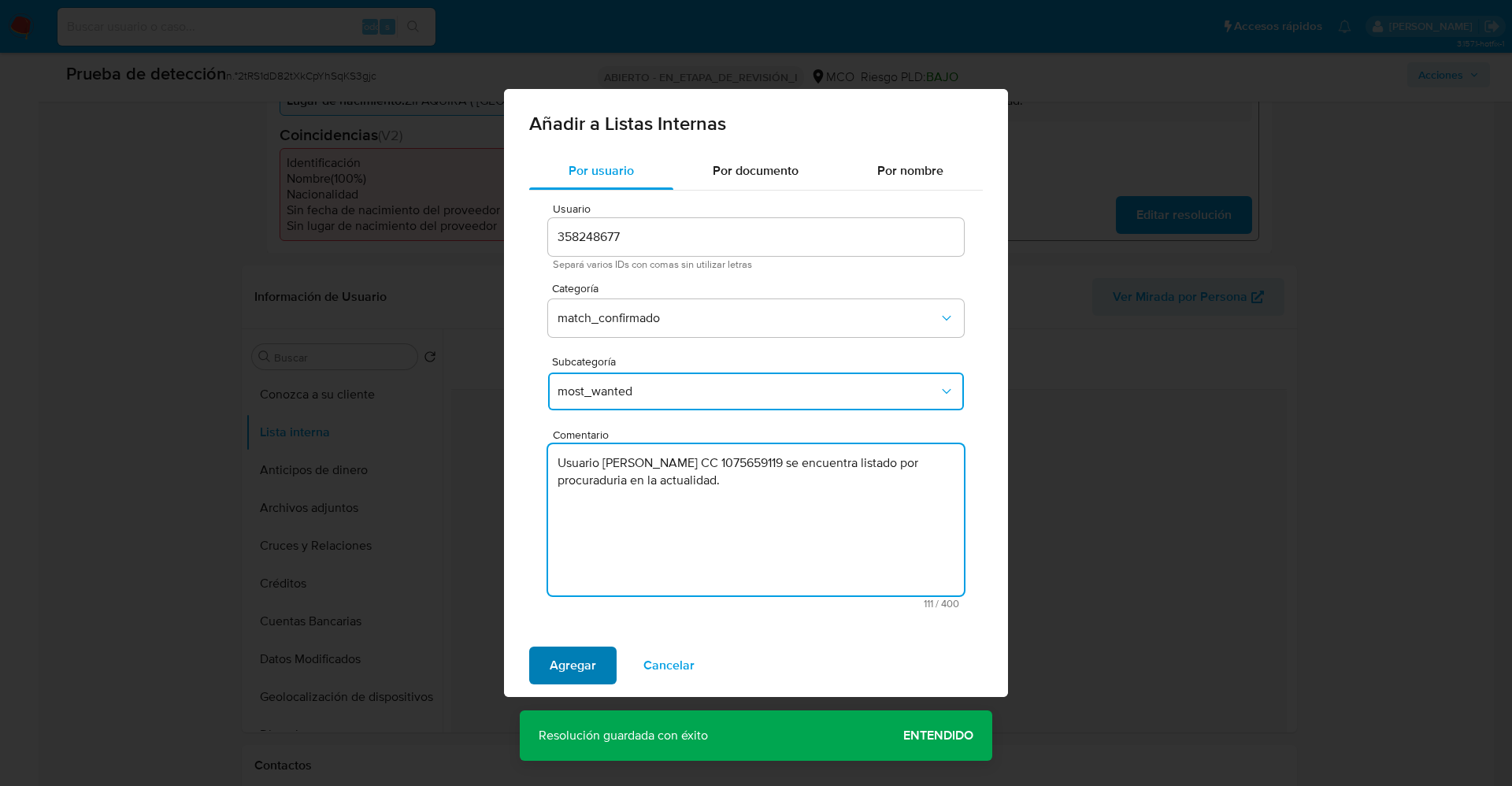
type textarea "Usuario Caterin Andrea García Castellanos CC 1075659119 se encuentra listado po…"
click at [566, 668] on span "Agregar" at bounding box center [573, 665] width 46 height 34
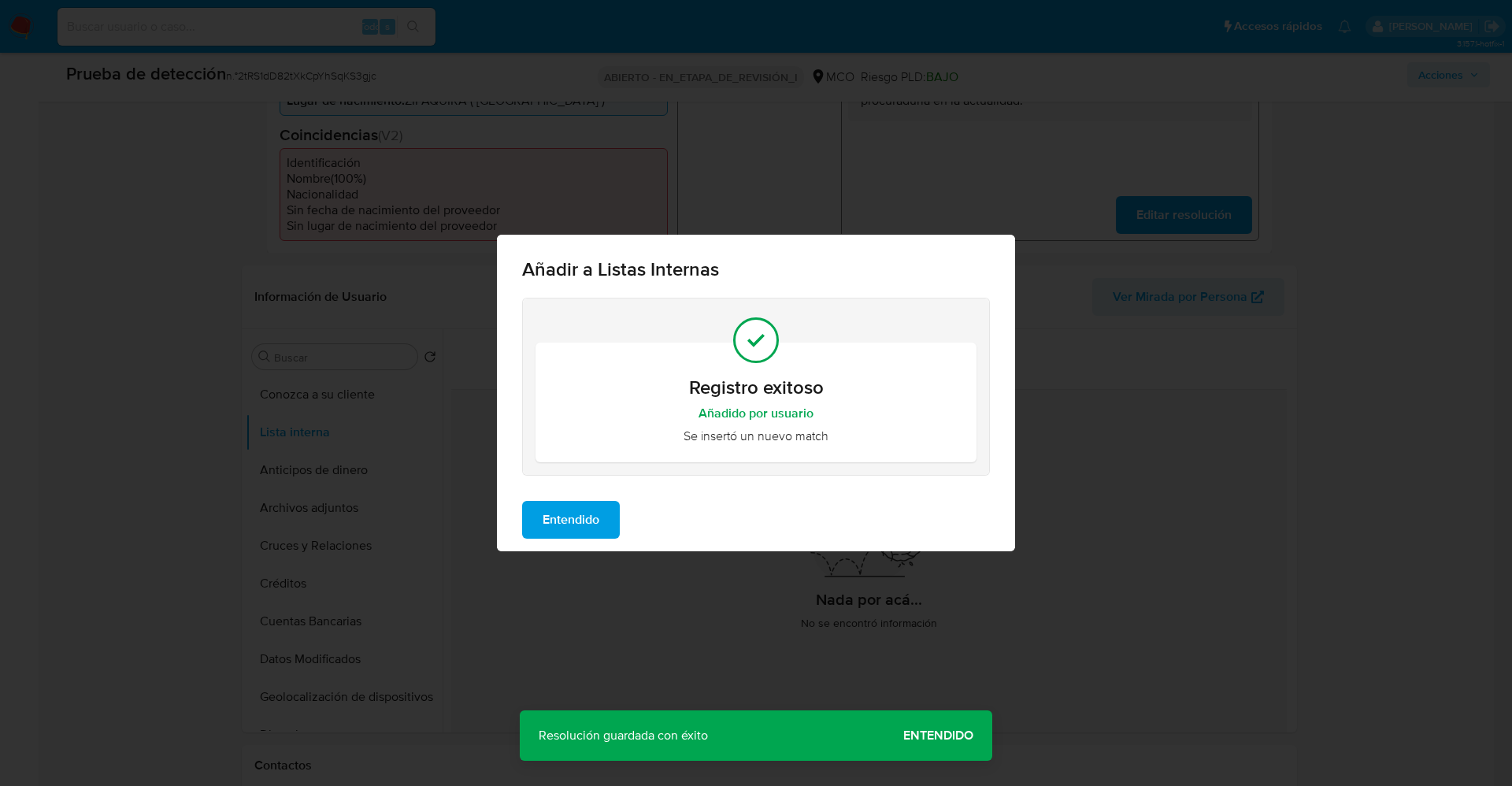
click at [568, 502] on span "Entendido" at bounding box center [571, 519] width 57 height 34
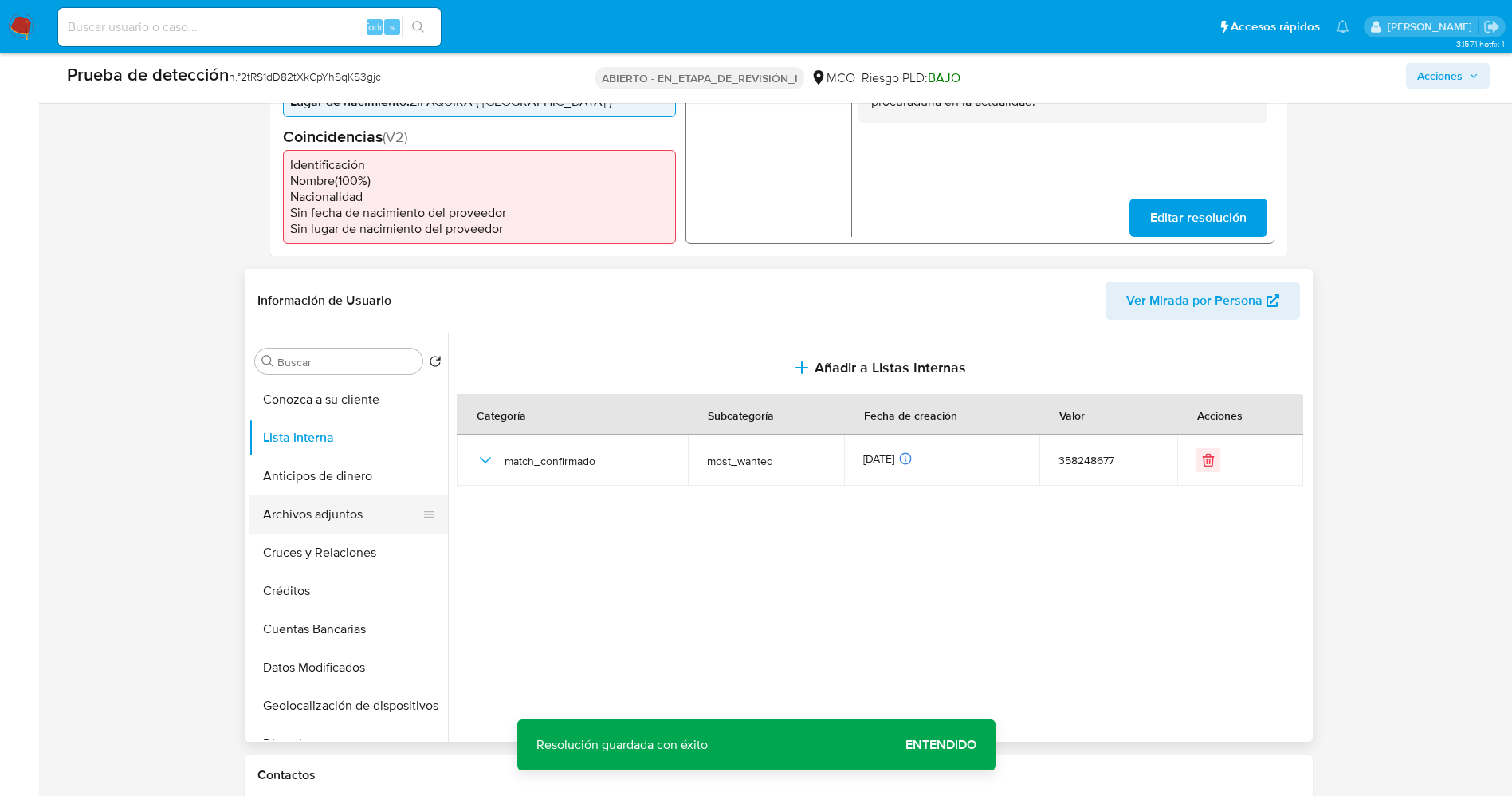
click at [298, 515] on button "Archivos adjuntos" at bounding box center [342, 514] width 187 height 38
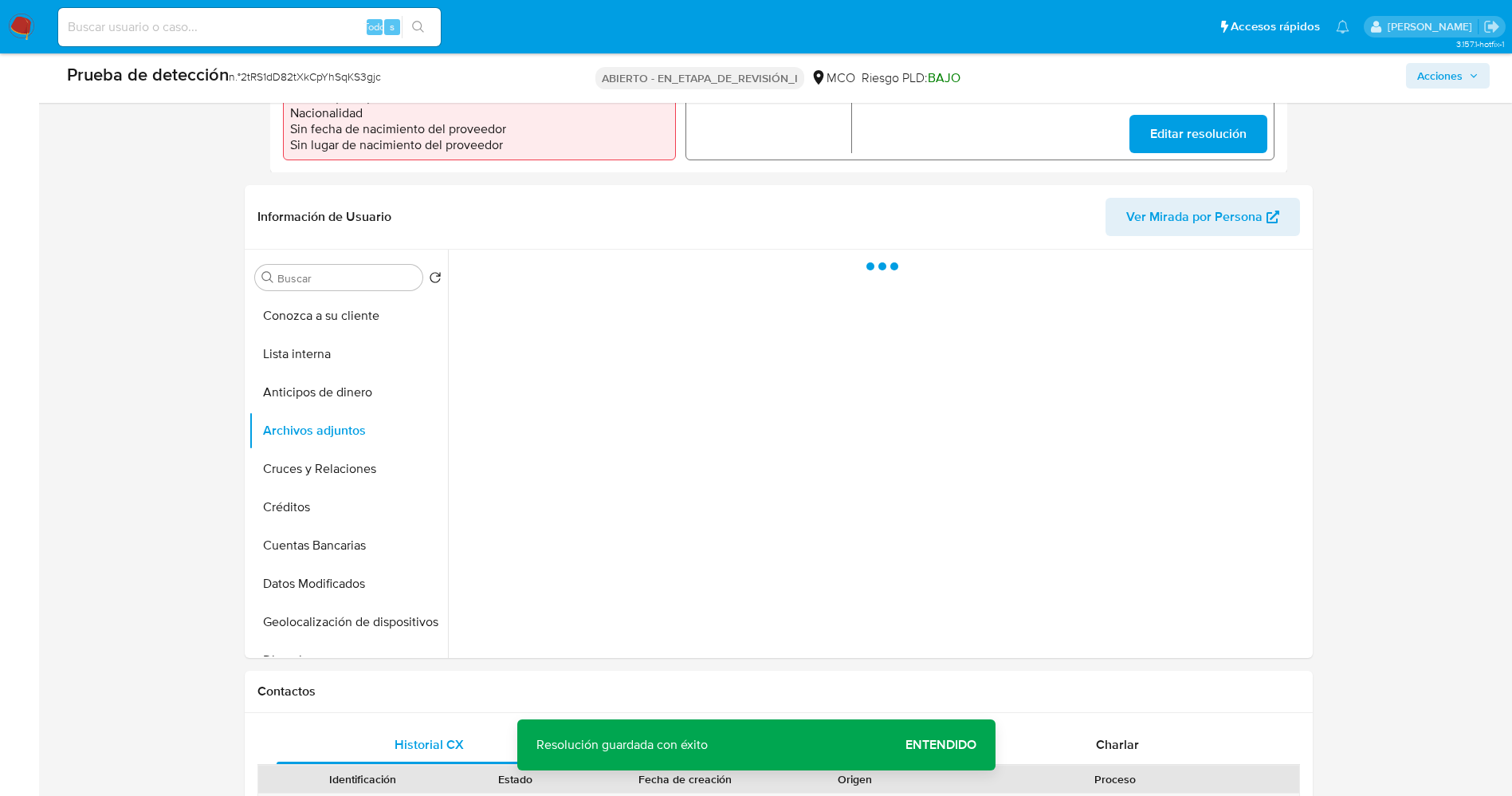
scroll to position [598, 0]
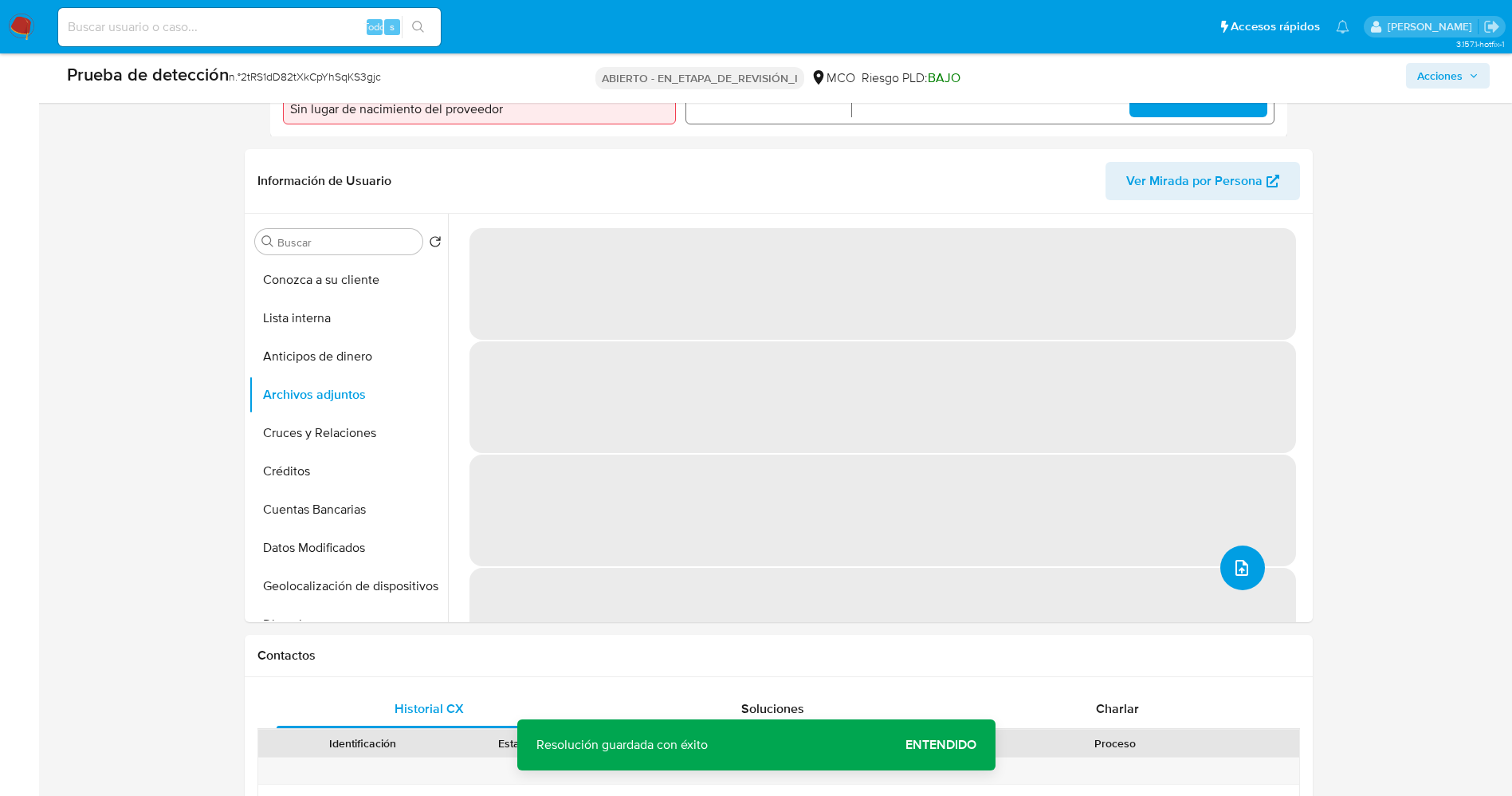
click at [1229, 578] on button "subir archivo" at bounding box center [1243, 567] width 44 height 44
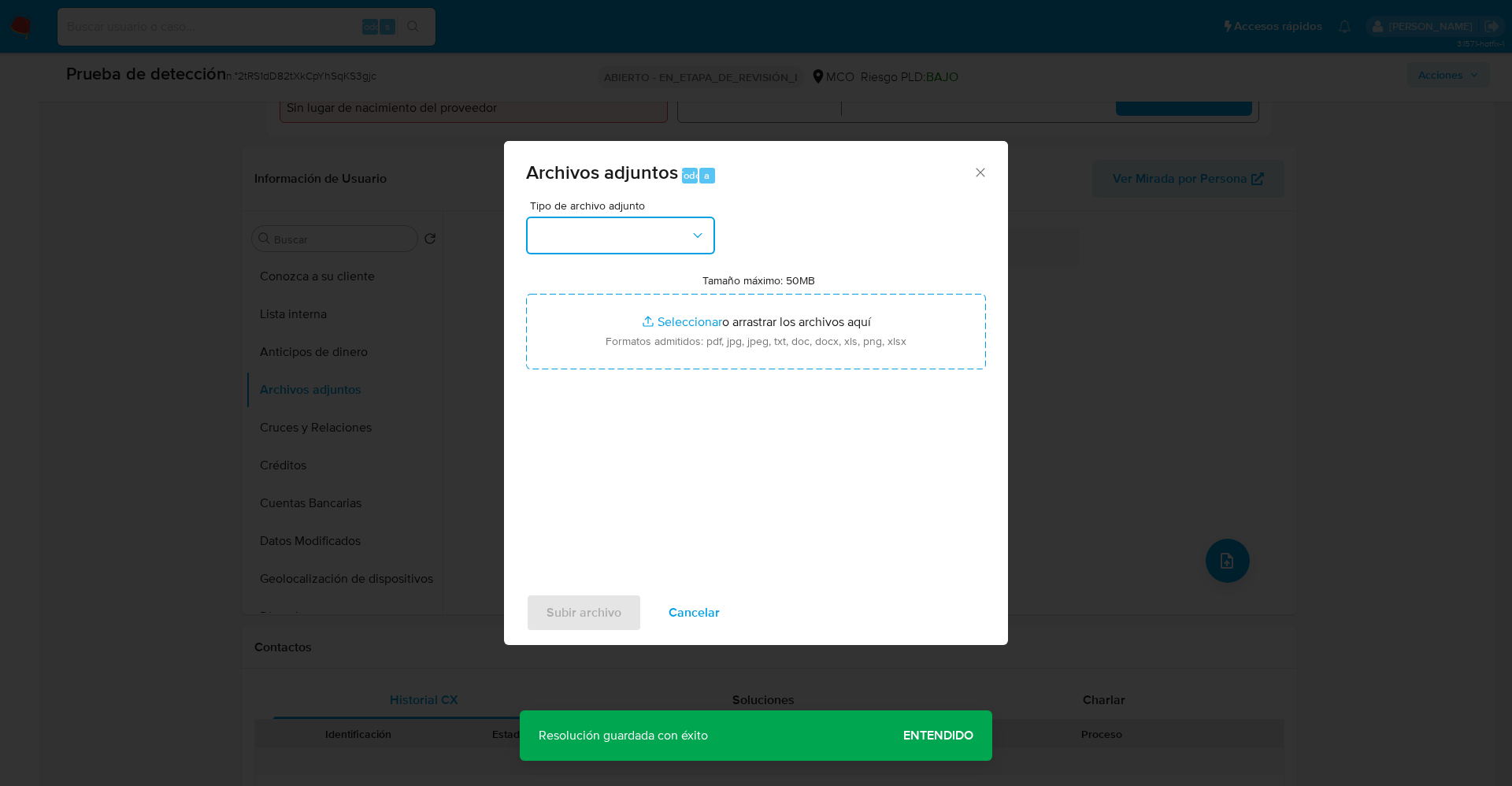
click at [586, 225] on button "button" at bounding box center [621, 235] width 189 height 38
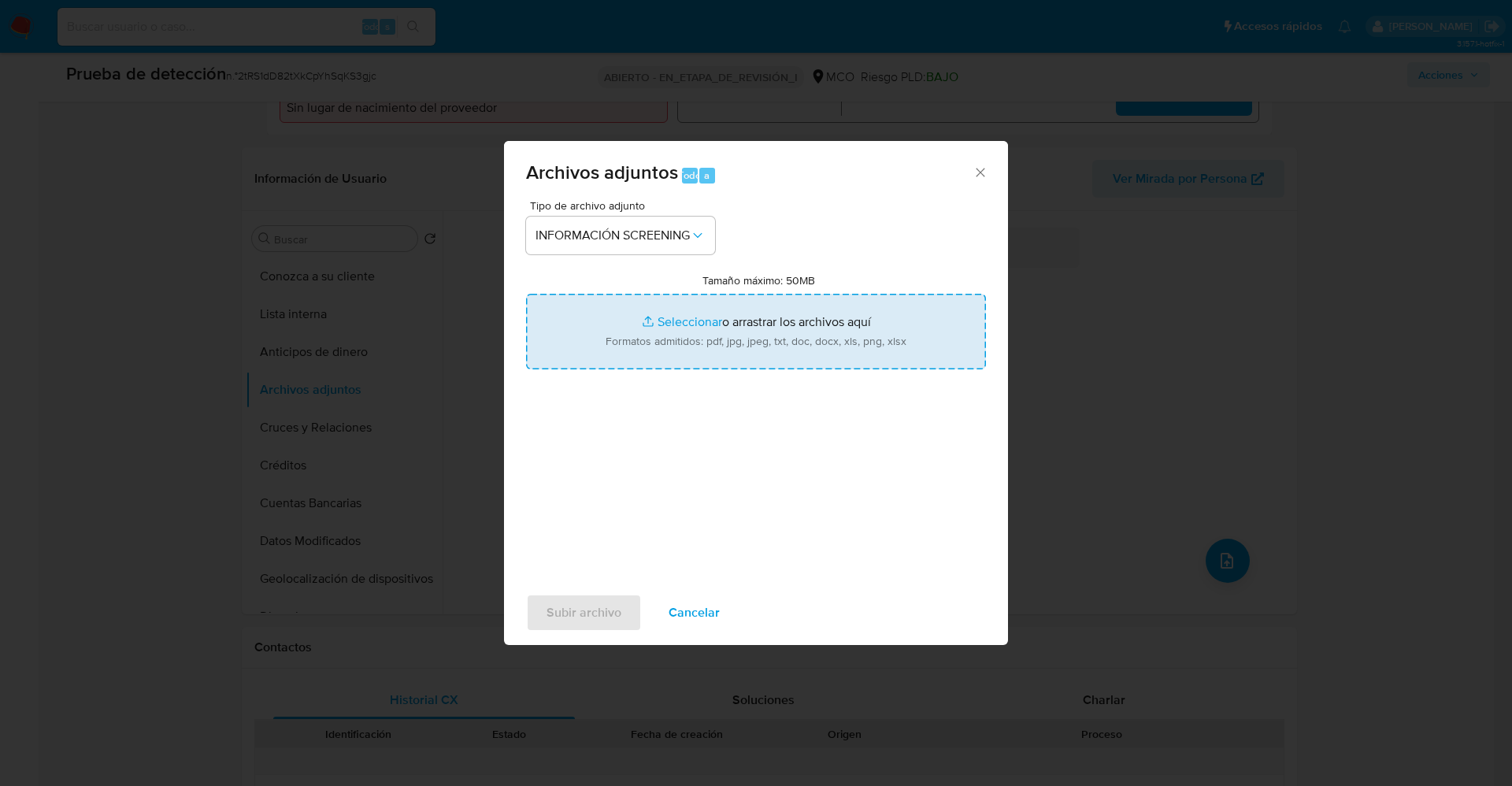
type input "C:\fakepath\_Caterin Andrea García Castellanos_ lavado de dinero - Buscar con G…"
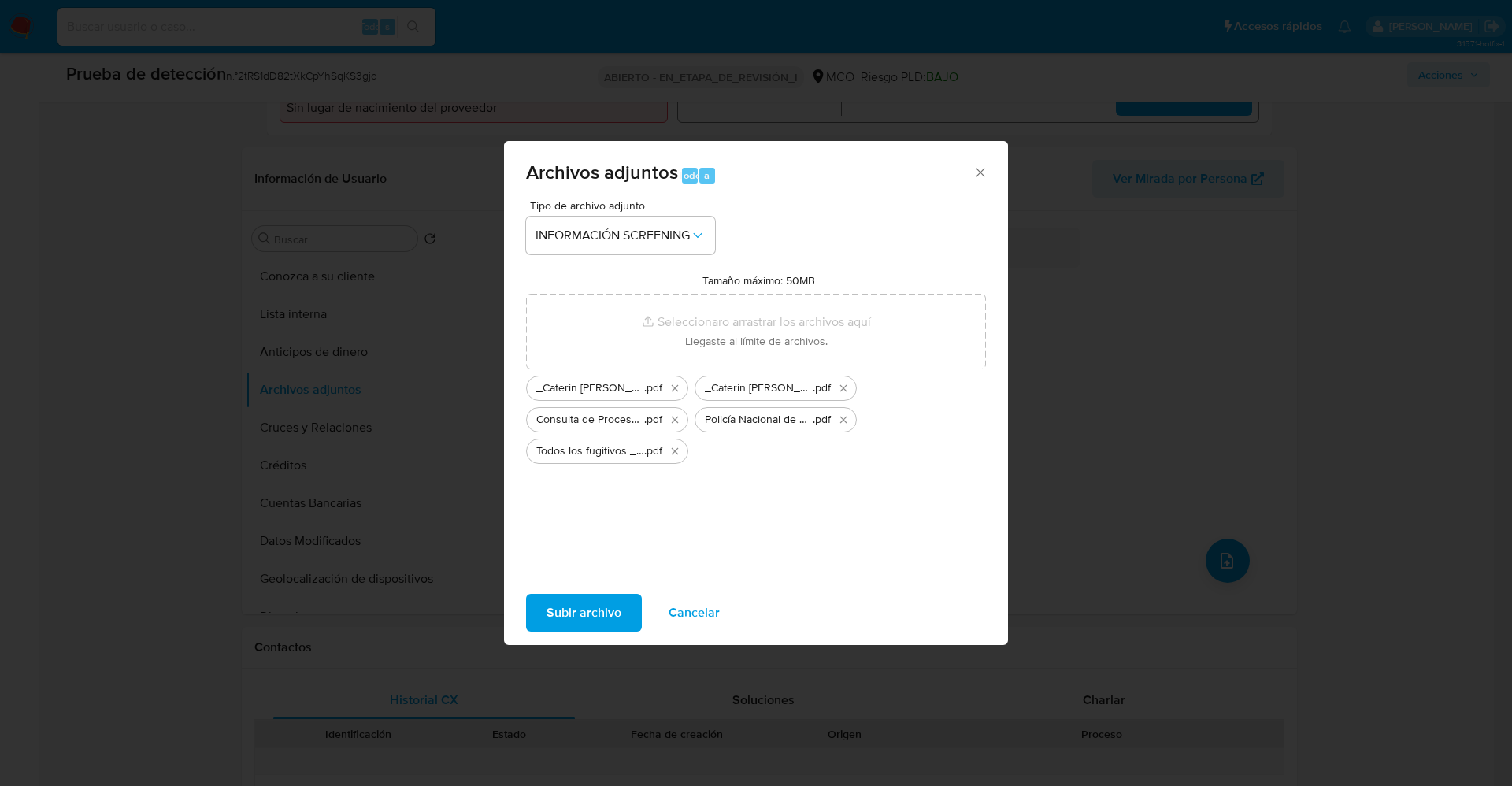
click at [593, 600] on span "Subir archivo" at bounding box center [584, 613] width 75 height 34
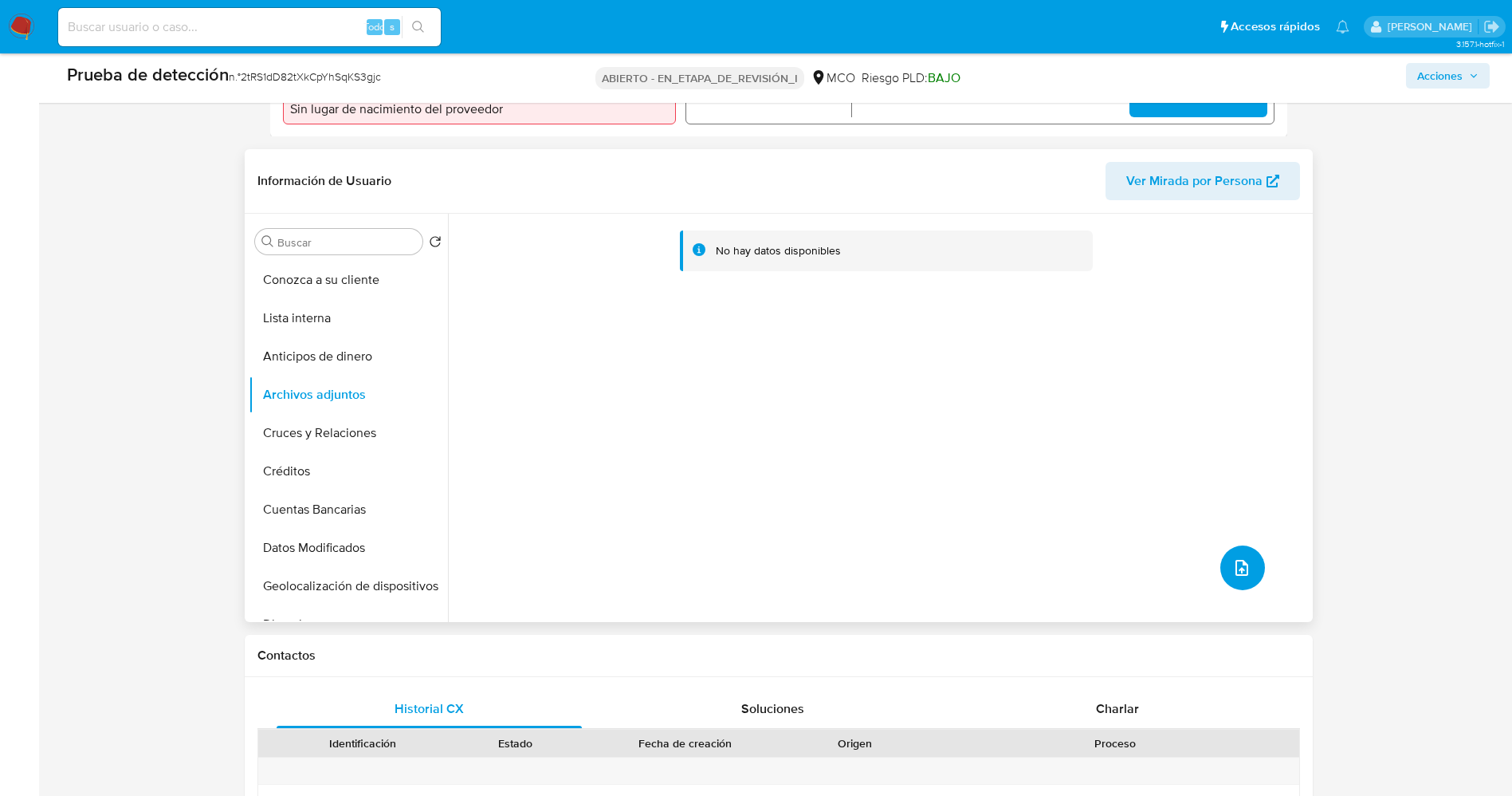
click at [1247, 572] on button "subir archivo" at bounding box center [1243, 567] width 44 height 44
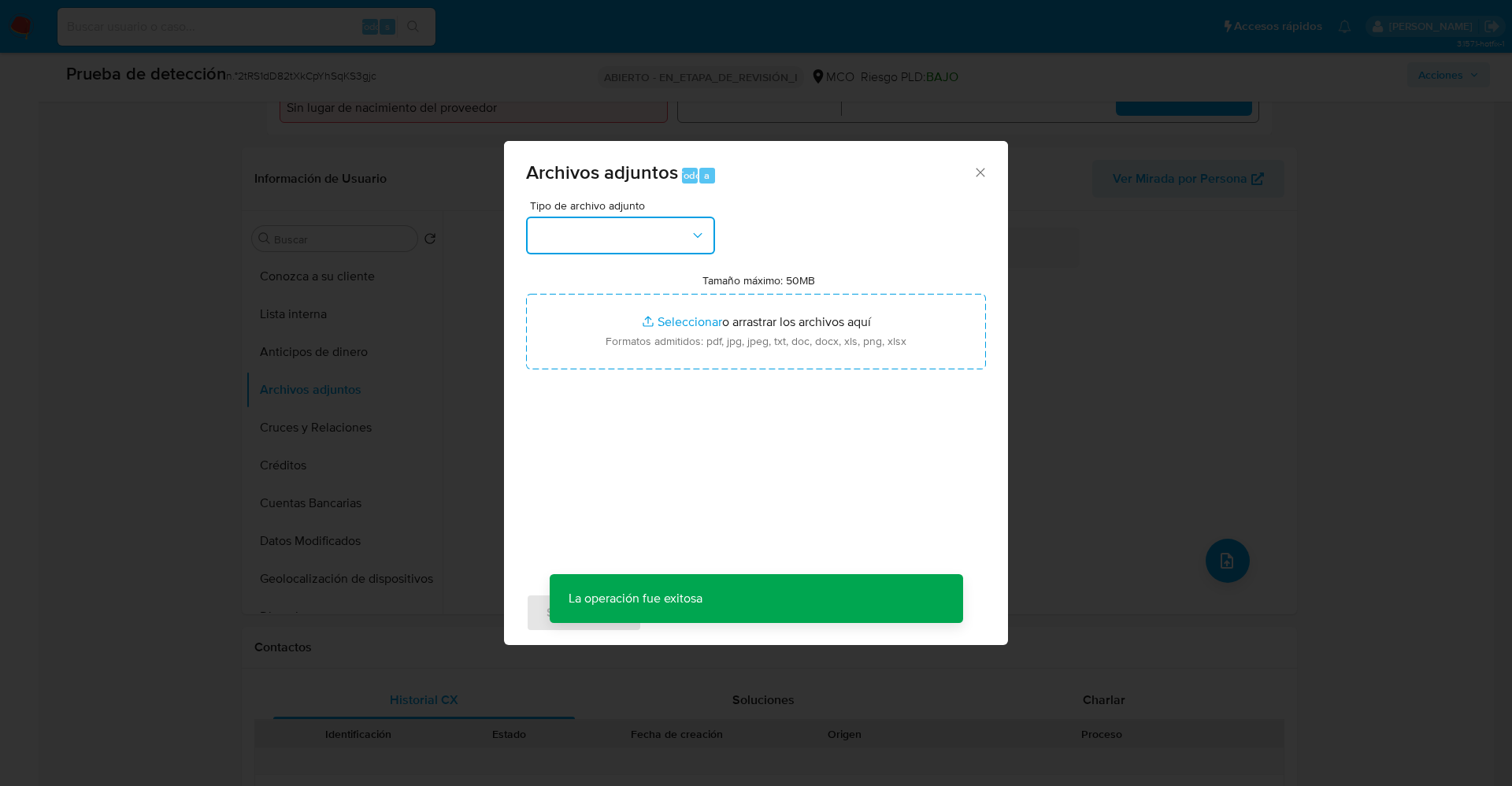
click at [712, 243] on button "button" at bounding box center [621, 235] width 189 height 38
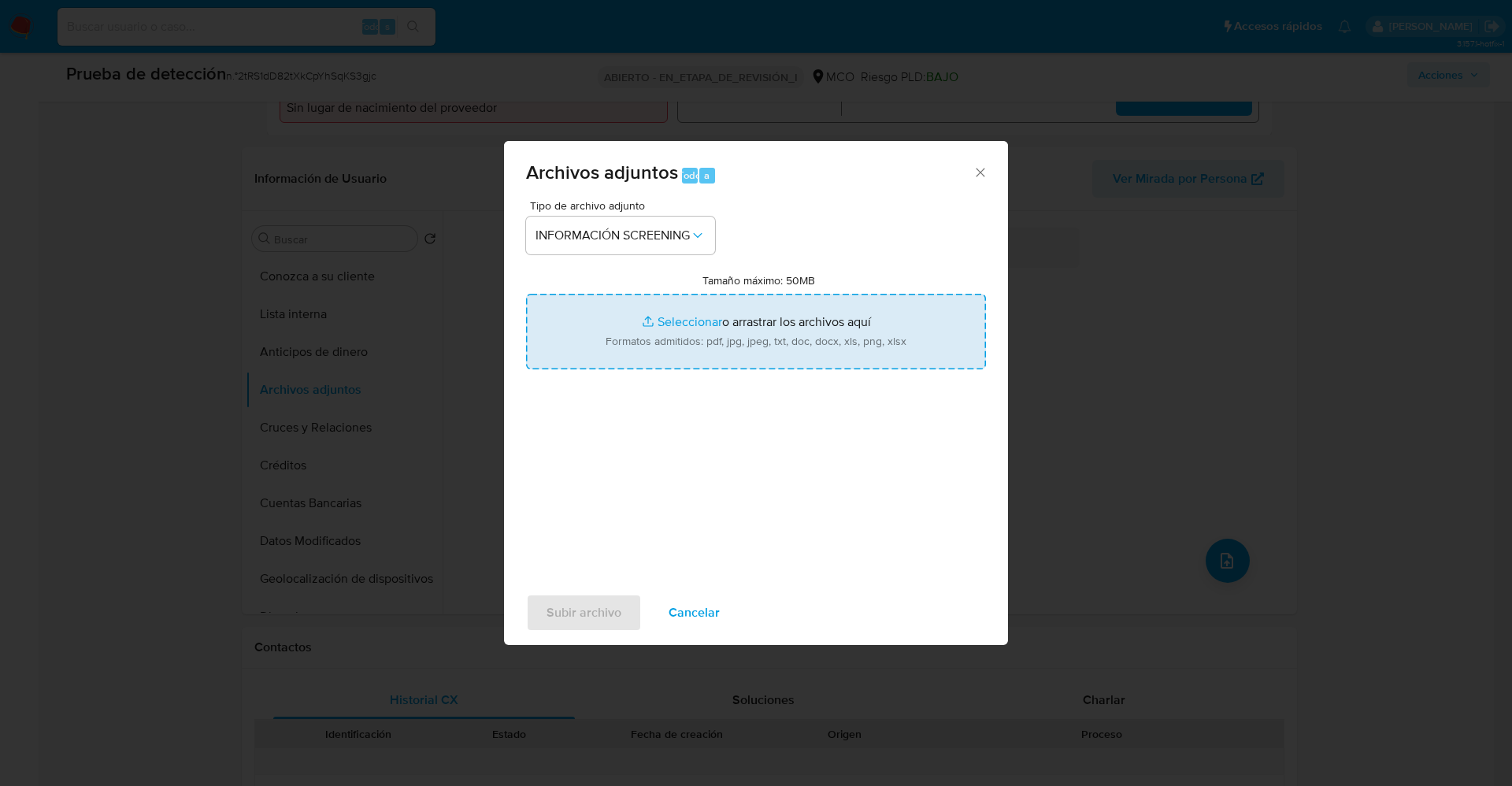
type input "C:\fakepath\Fugitives FBI.pdf"
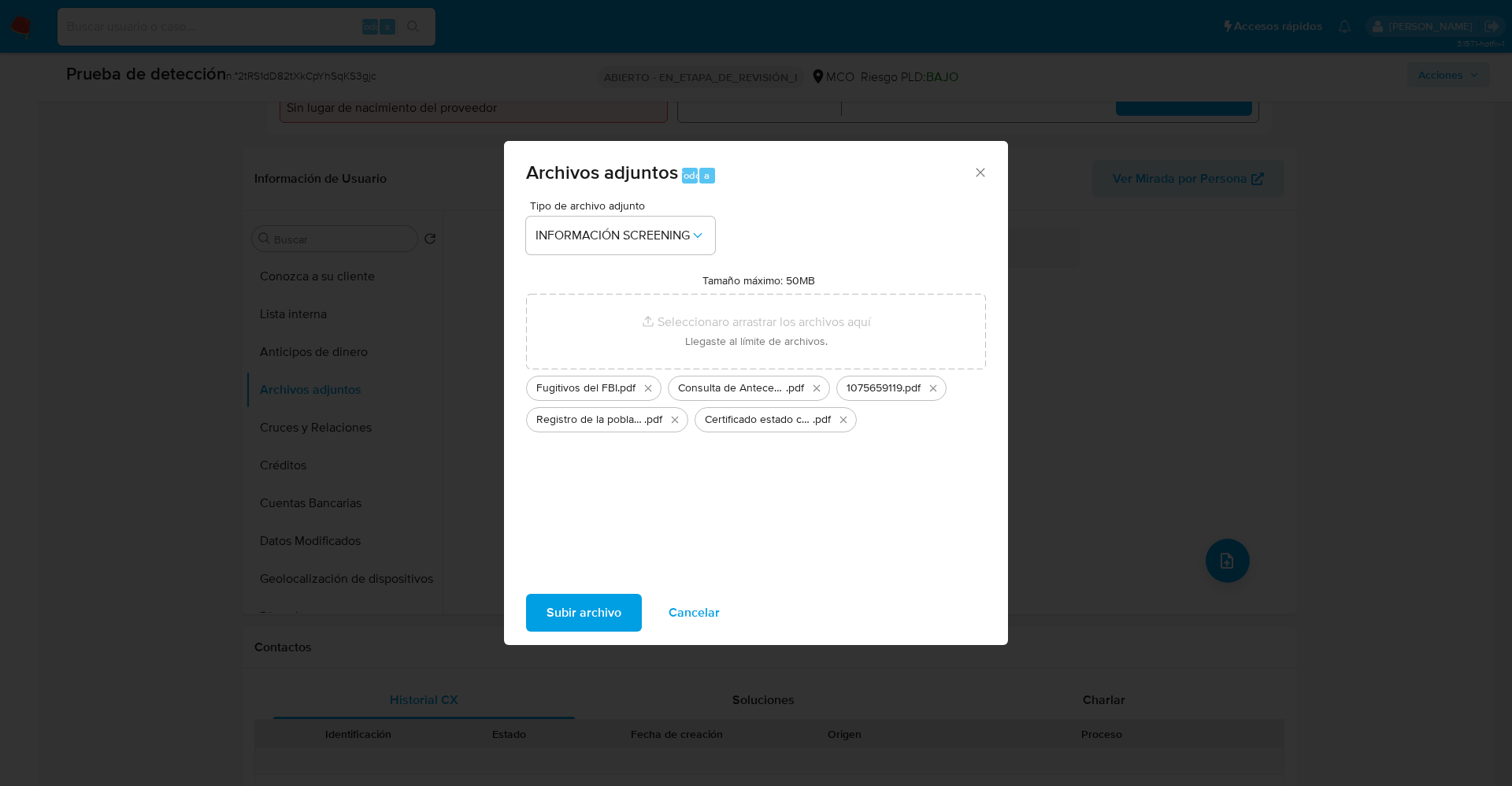
click at [588, 616] on font "Subir archivo" at bounding box center [584, 613] width 75 height 38
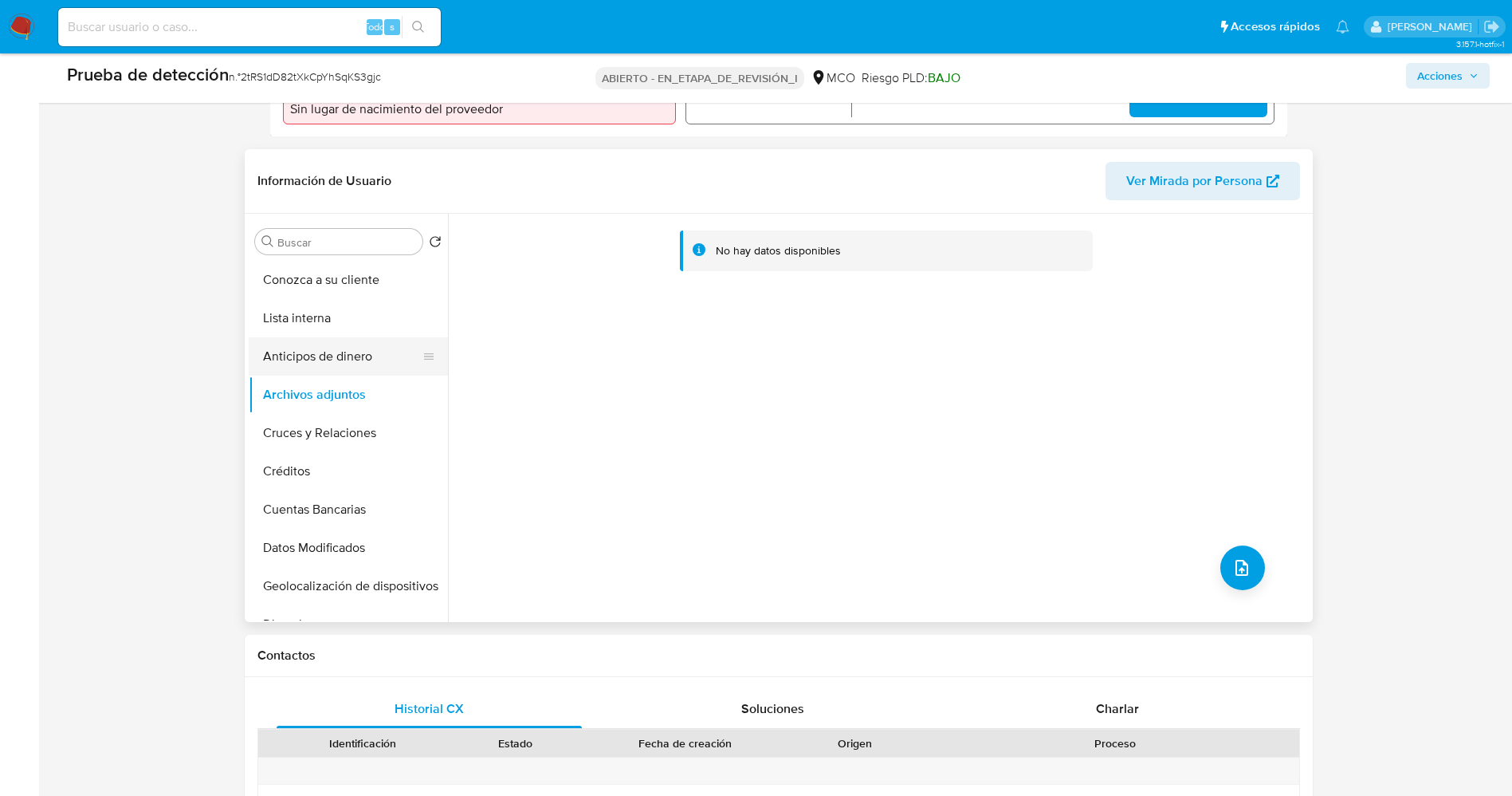
click at [342, 361] on button "Anticipos de dinero" at bounding box center [342, 356] width 187 height 38
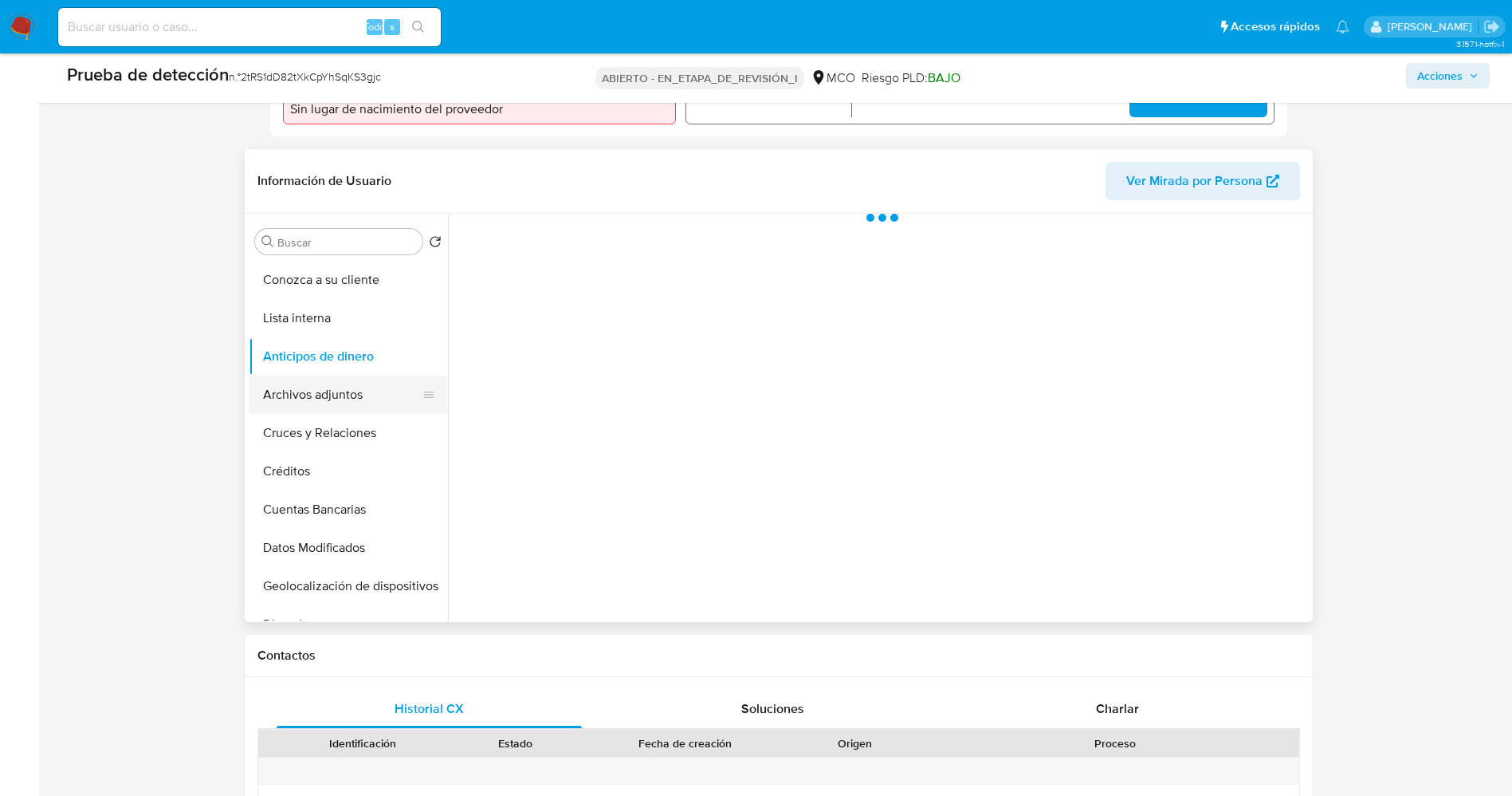
click at [335, 385] on button "Archivos adjuntos" at bounding box center [342, 395] width 187 height 38
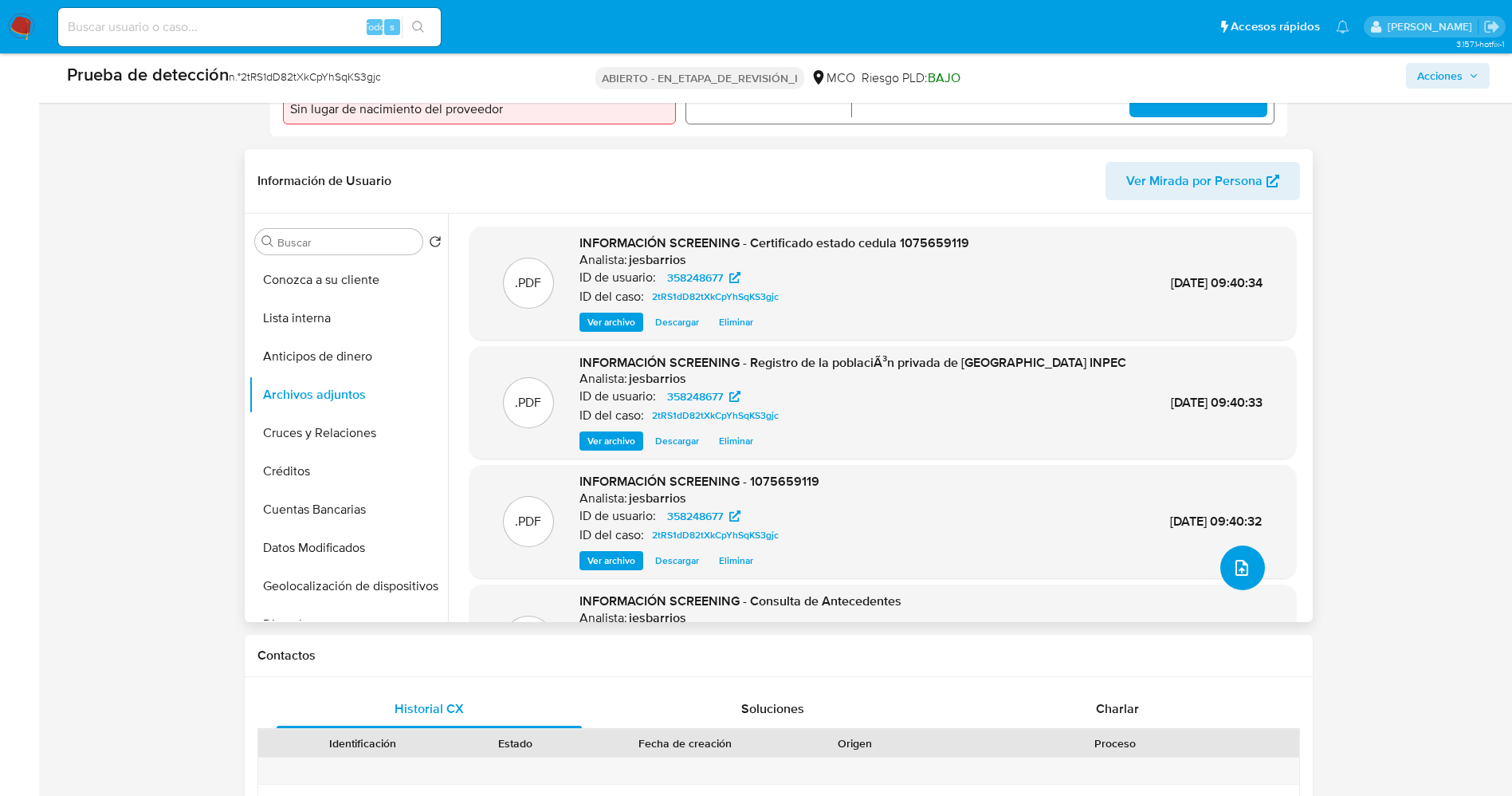
click at [1245, 569] on span "subir archivo" at bounding box center [1242, 567] width 19 height 19
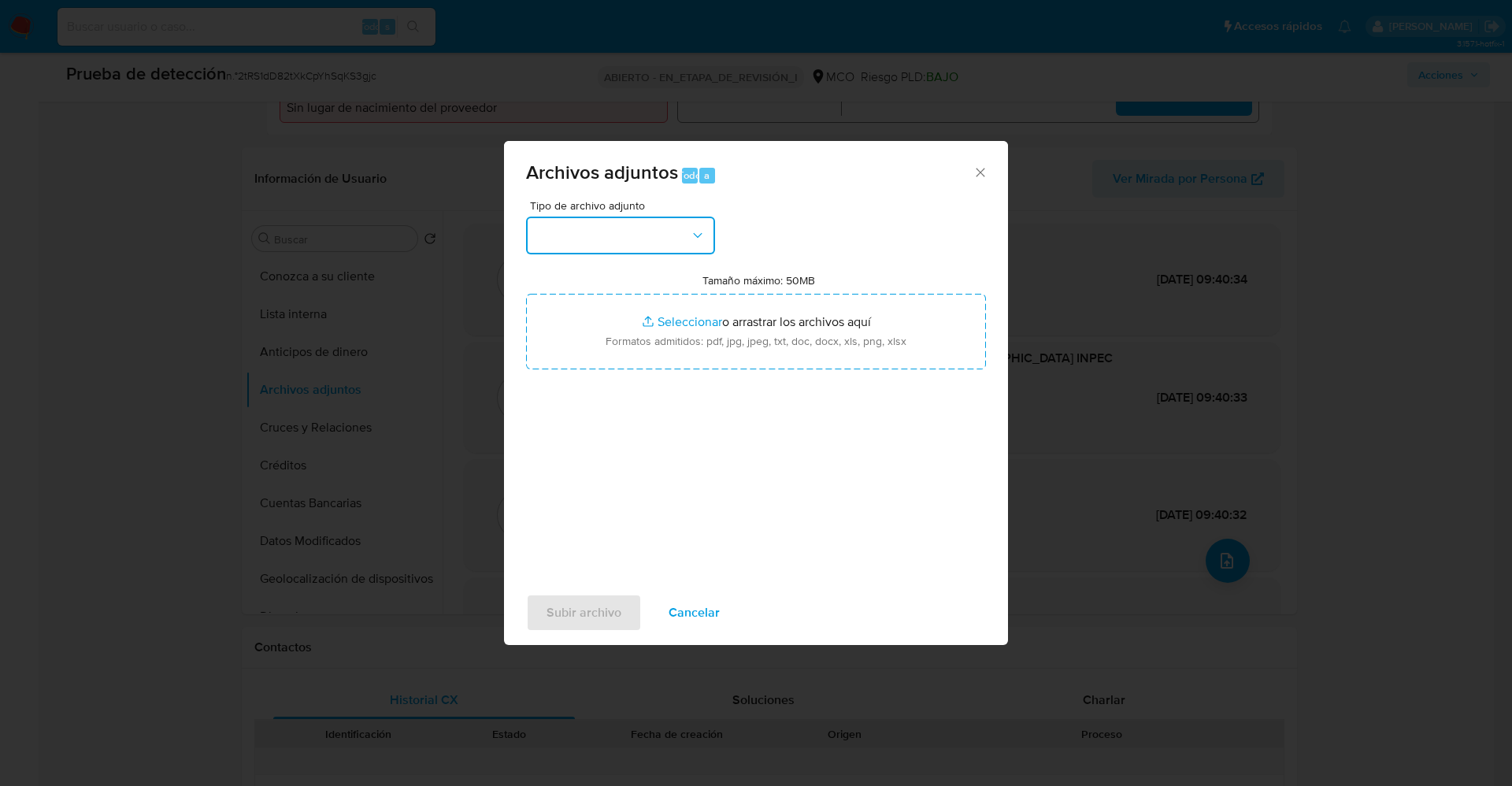
click at [649, 249] on button "button" at bounding box center [621, 235] width 189 height 38
click at [703, 608] on font "Cancelar" at bounding box center [695, 613] width 52 height 38
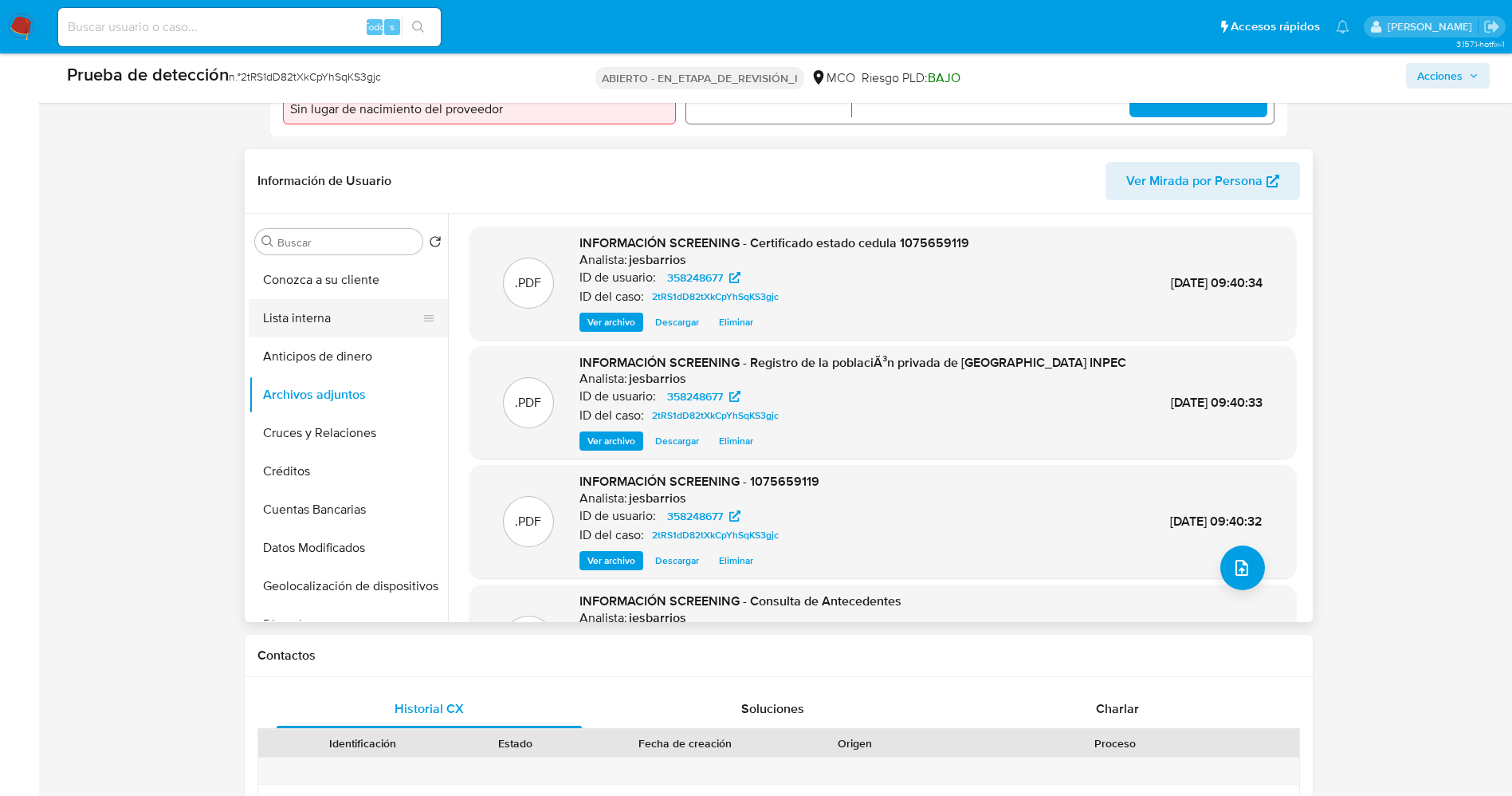
click at [322, 305] on button "Lista interna" at bounding box center [342, 318] width 187 height 38
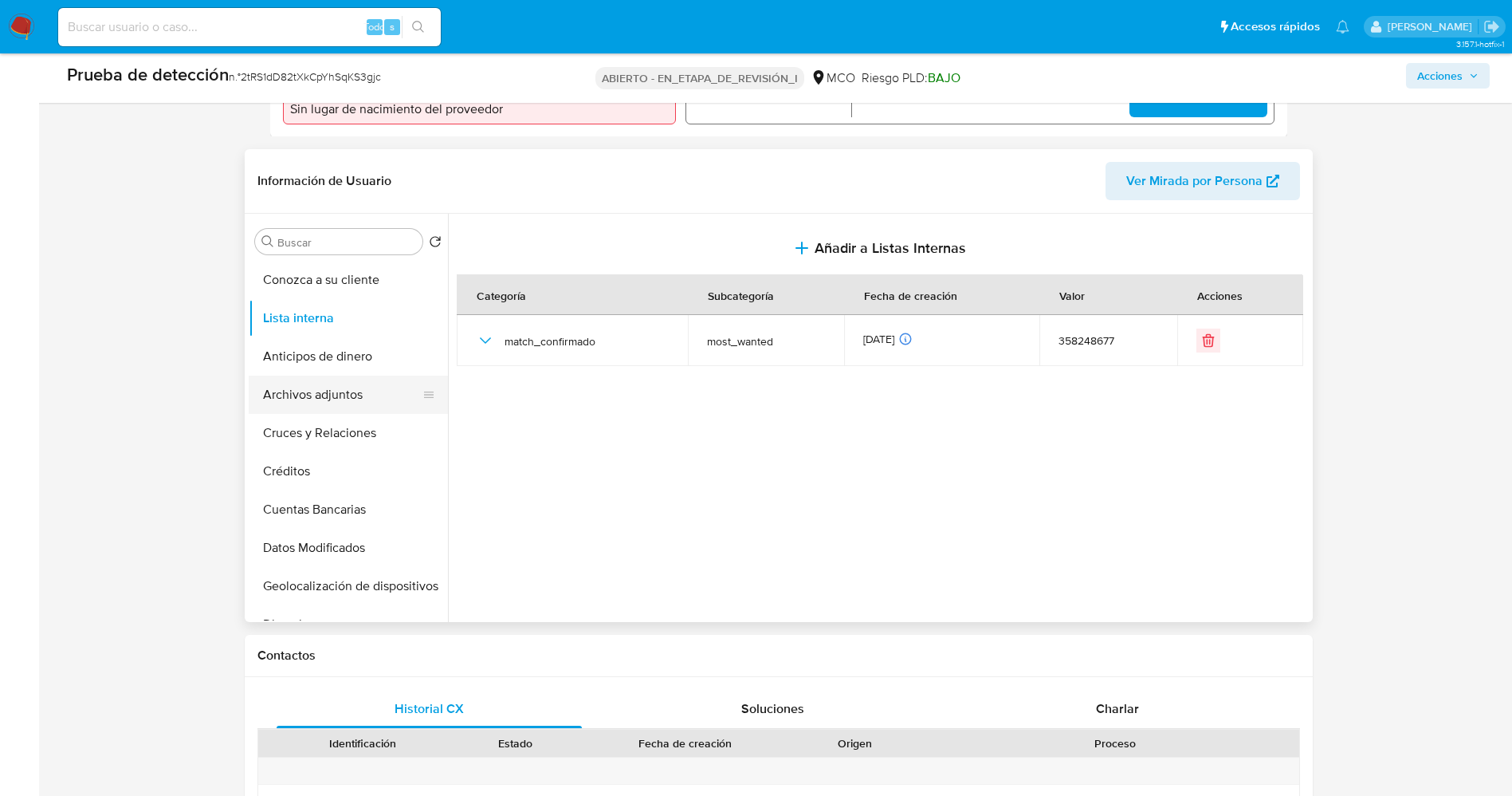
click at [323, 402] on button "Archivos adjuntos" at bounding box center [342, 395] width 187 height 38
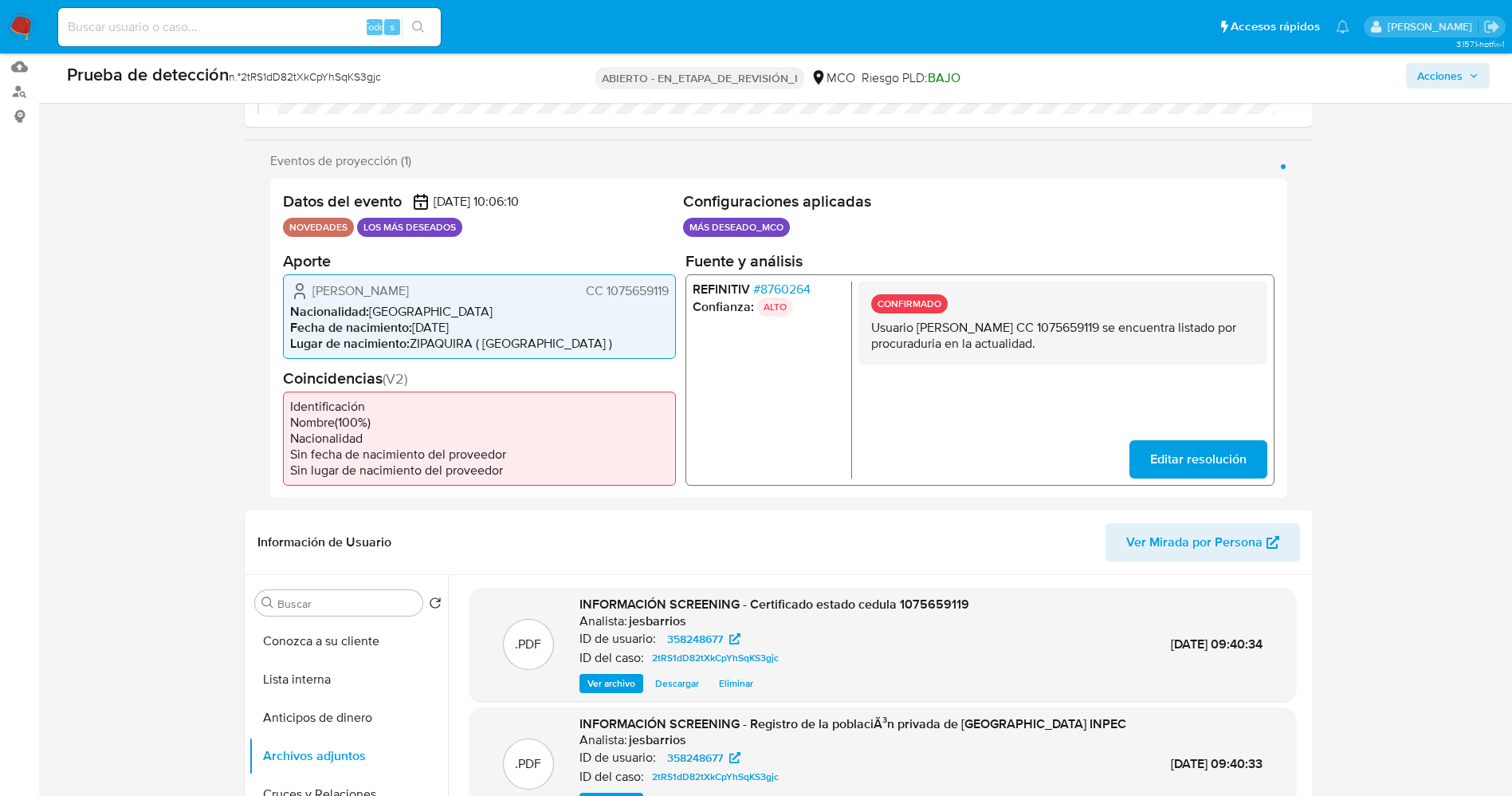
scroll to position [478, 0]
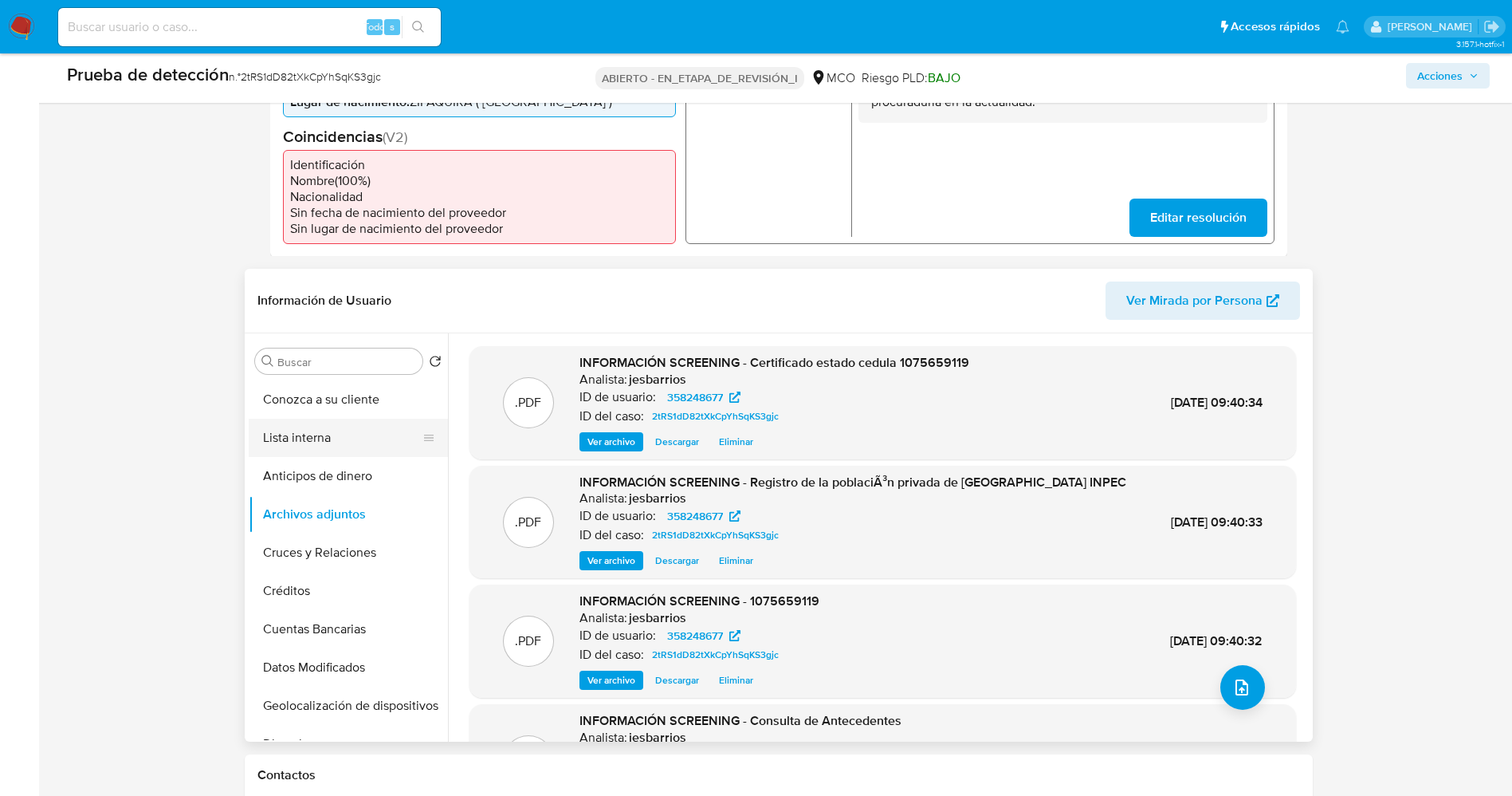
click at [292, 450] on button "Lista interna" at bounding box center [342, 438] width 187 height 38
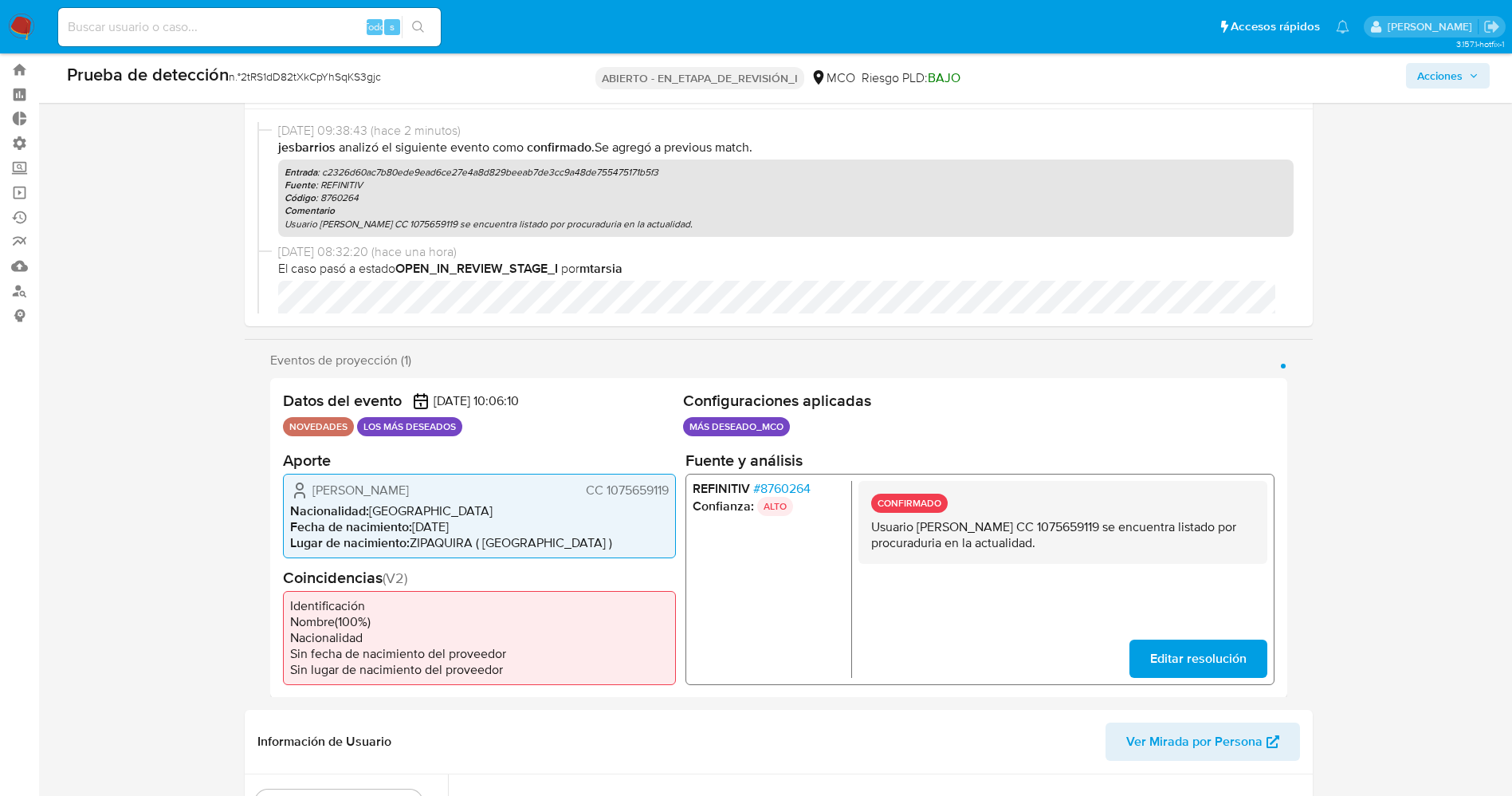
scroll to position [0, 0]
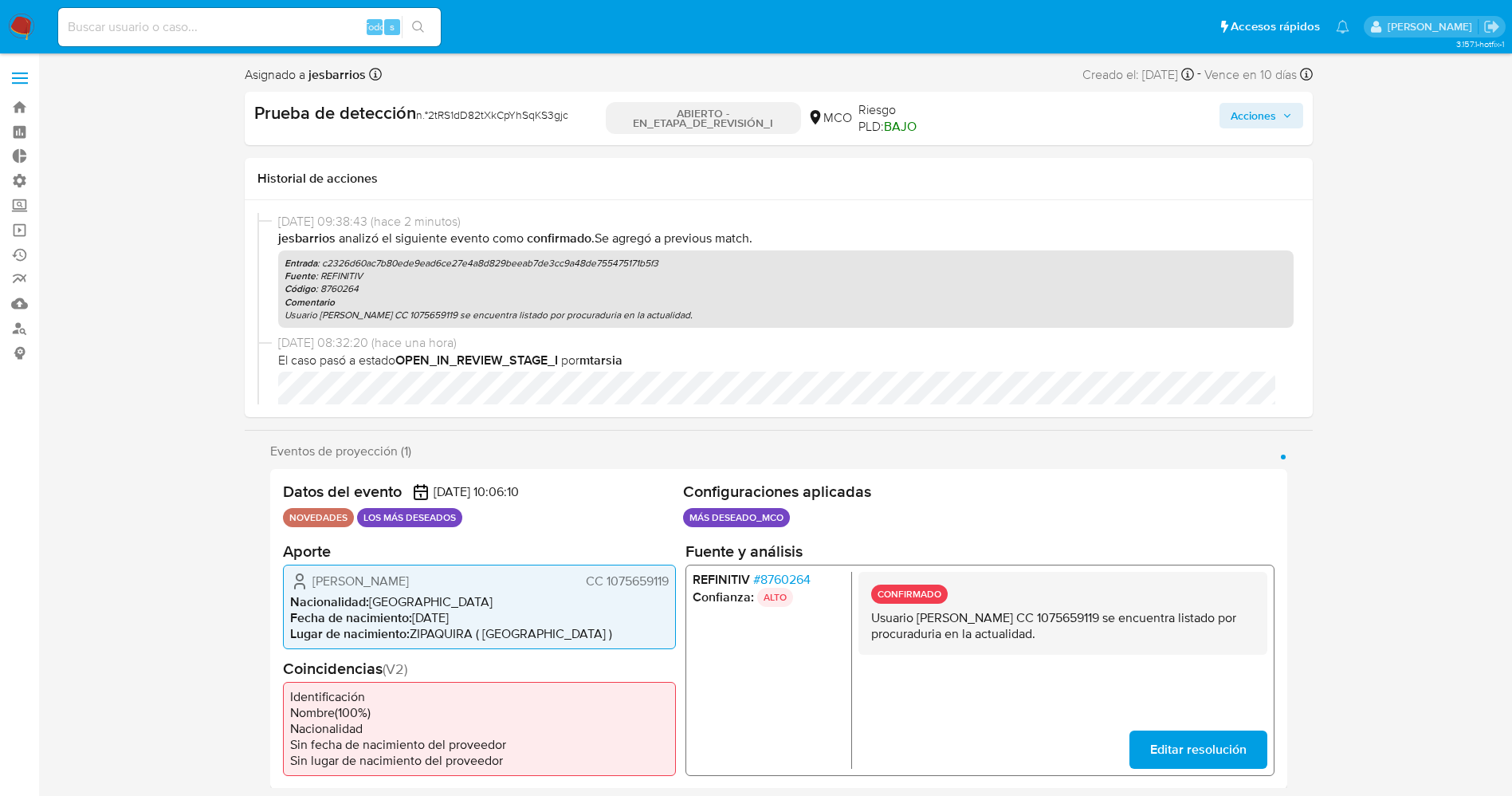
click at [1276, 116] on font "Acciones" at bounding box center [1253, 115] width 45 height 25
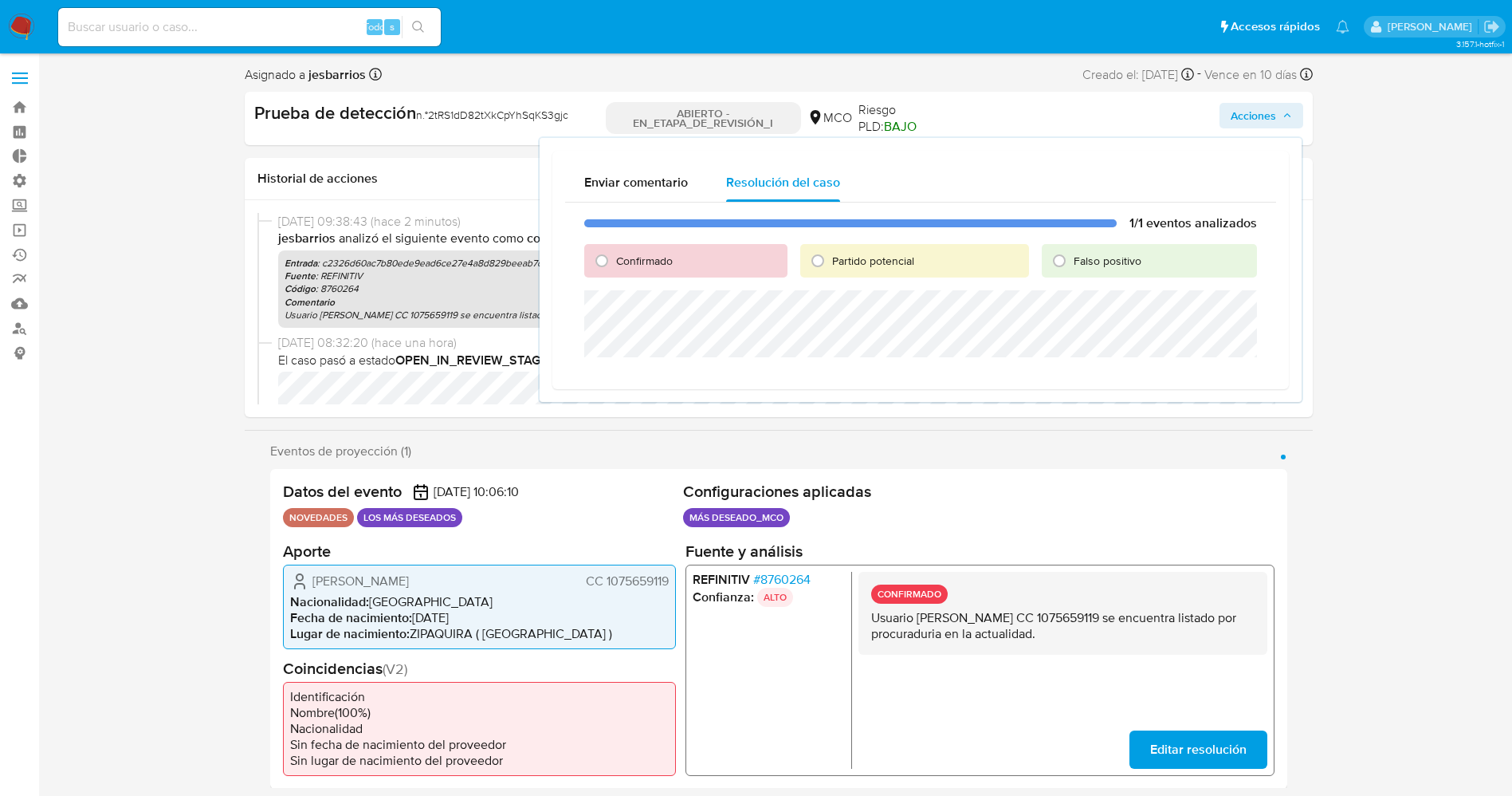
click at [669, 258] on font "Confirmado" at bounding box center [644, 261] width 56 height 16
click at [614, 258] on input "Confirmado" at bounding box center [601, 260] width 25 height 25
radio input "true"
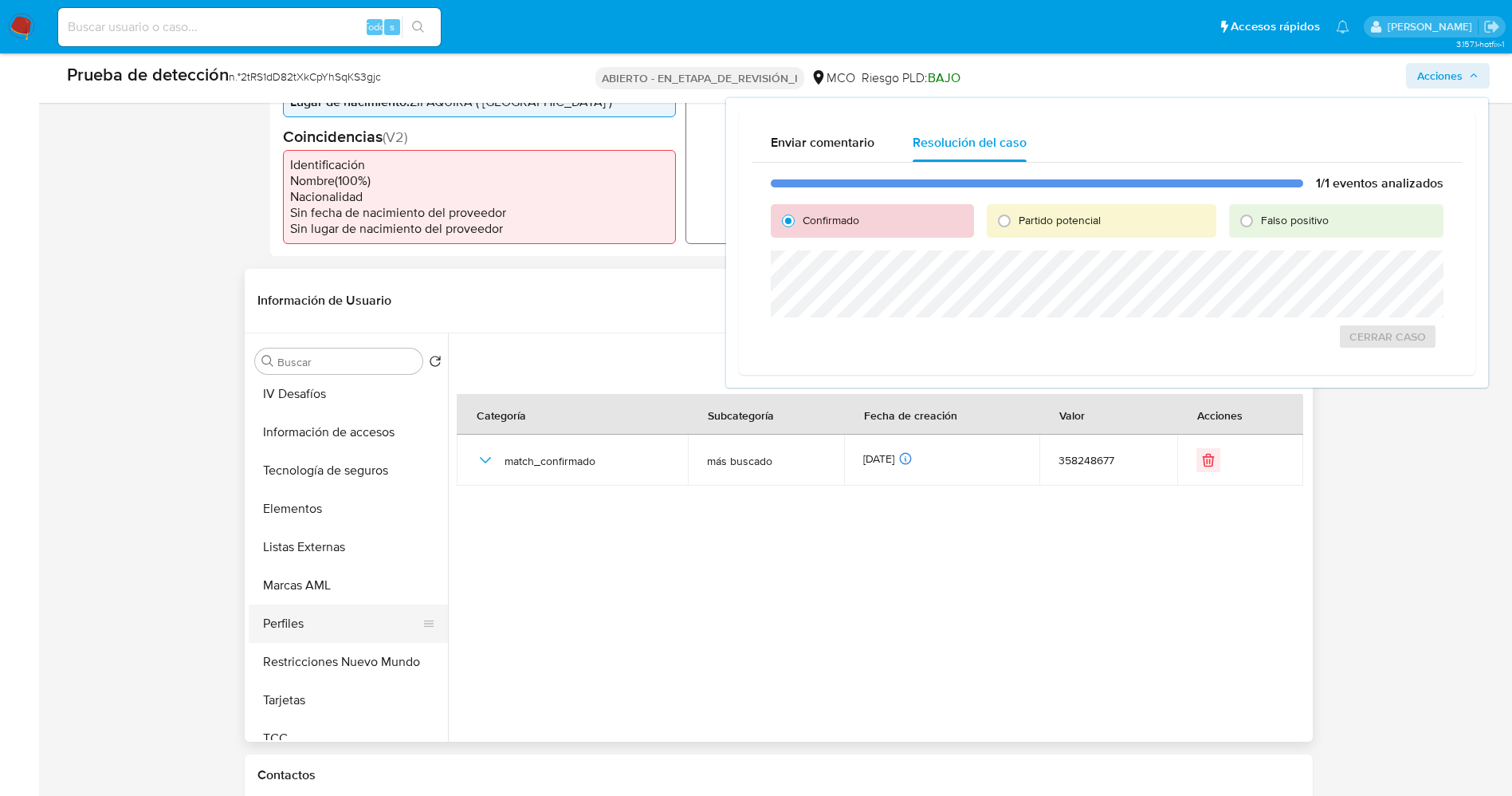
scroll to position [673, 0]
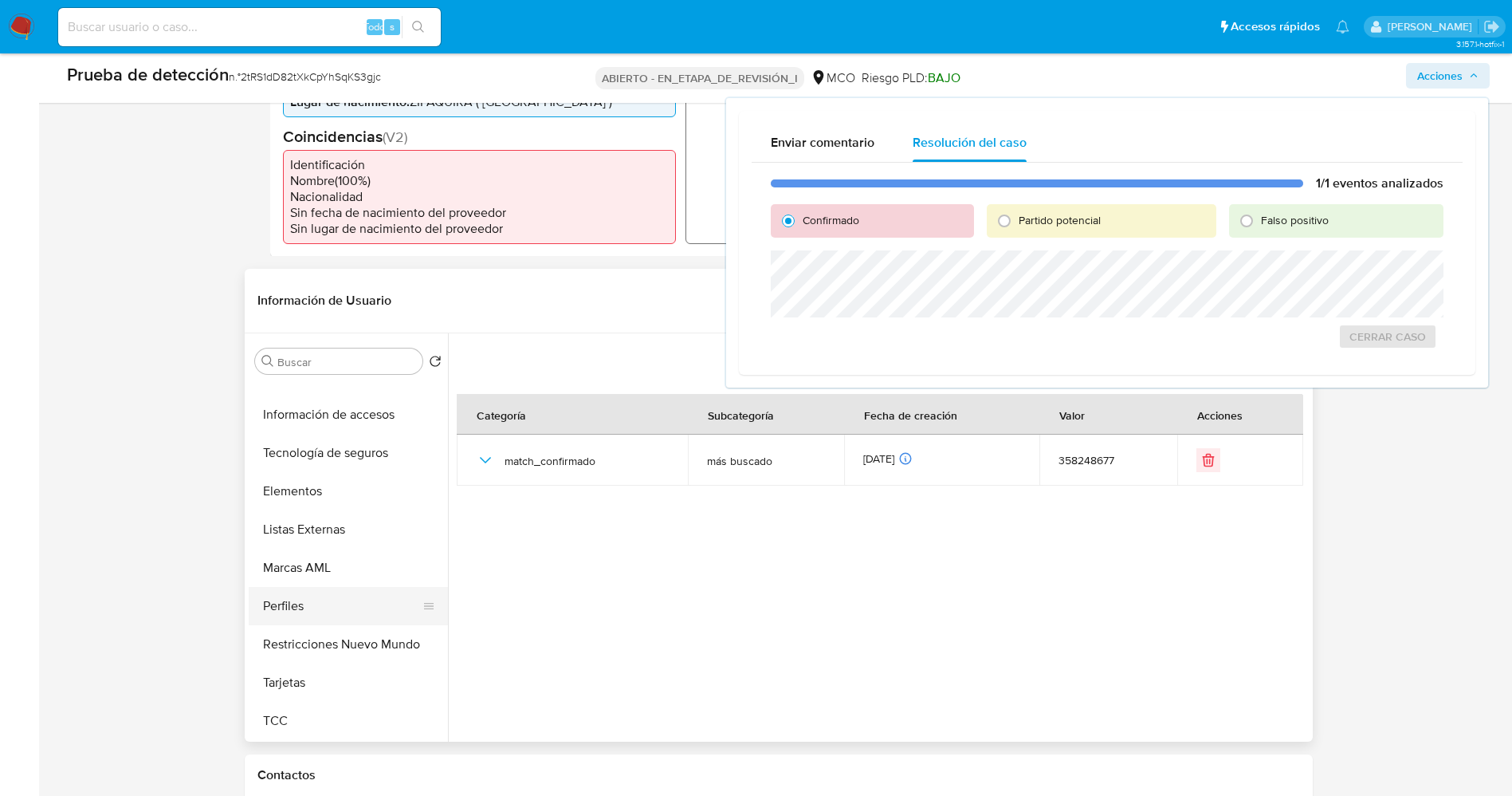
click at [339, 636] on button "Restricciones Nuevo Mundo" at bounding box center [348, 644] width 199 height 38
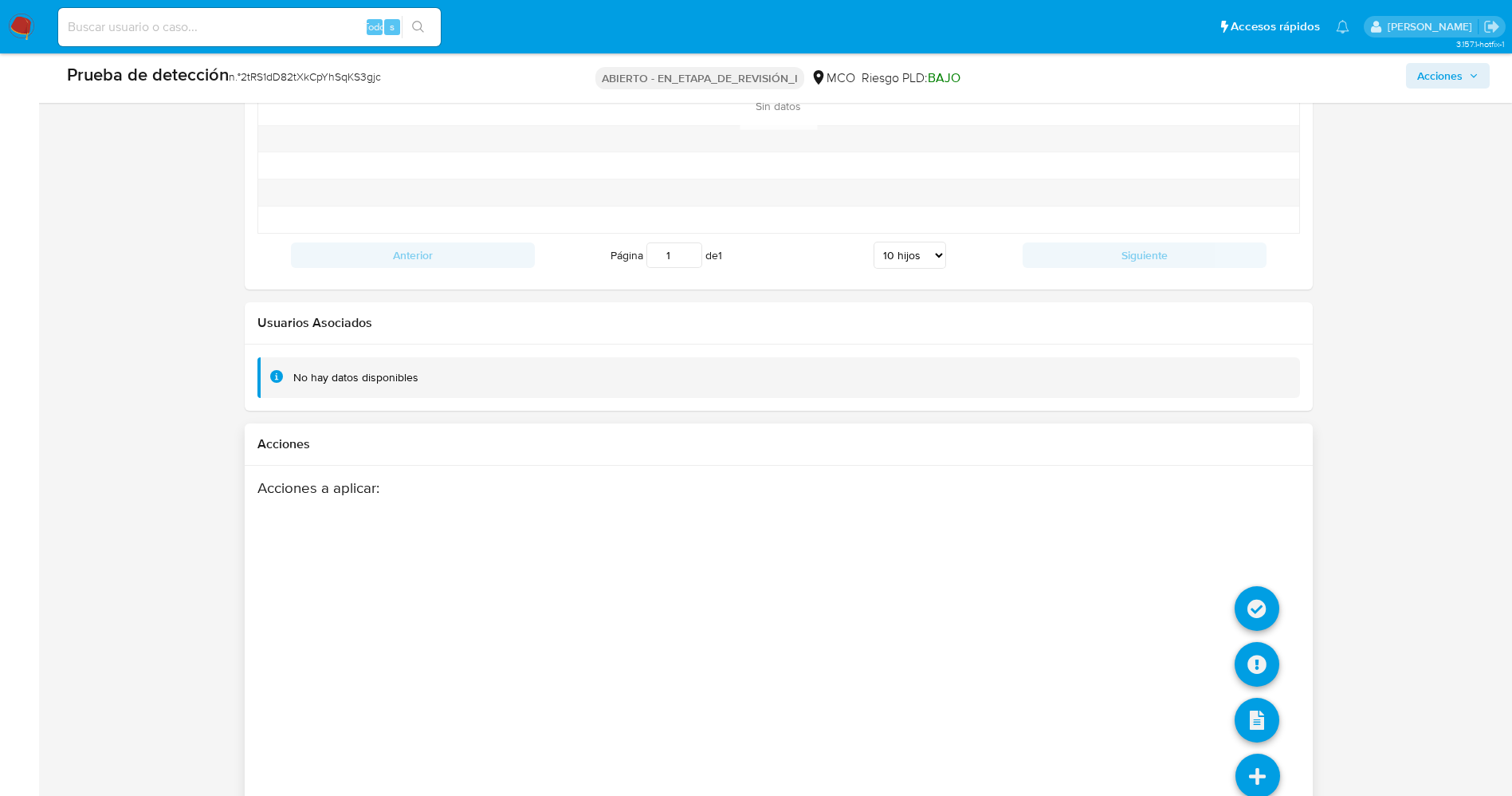
scroll to position [2270, 0]
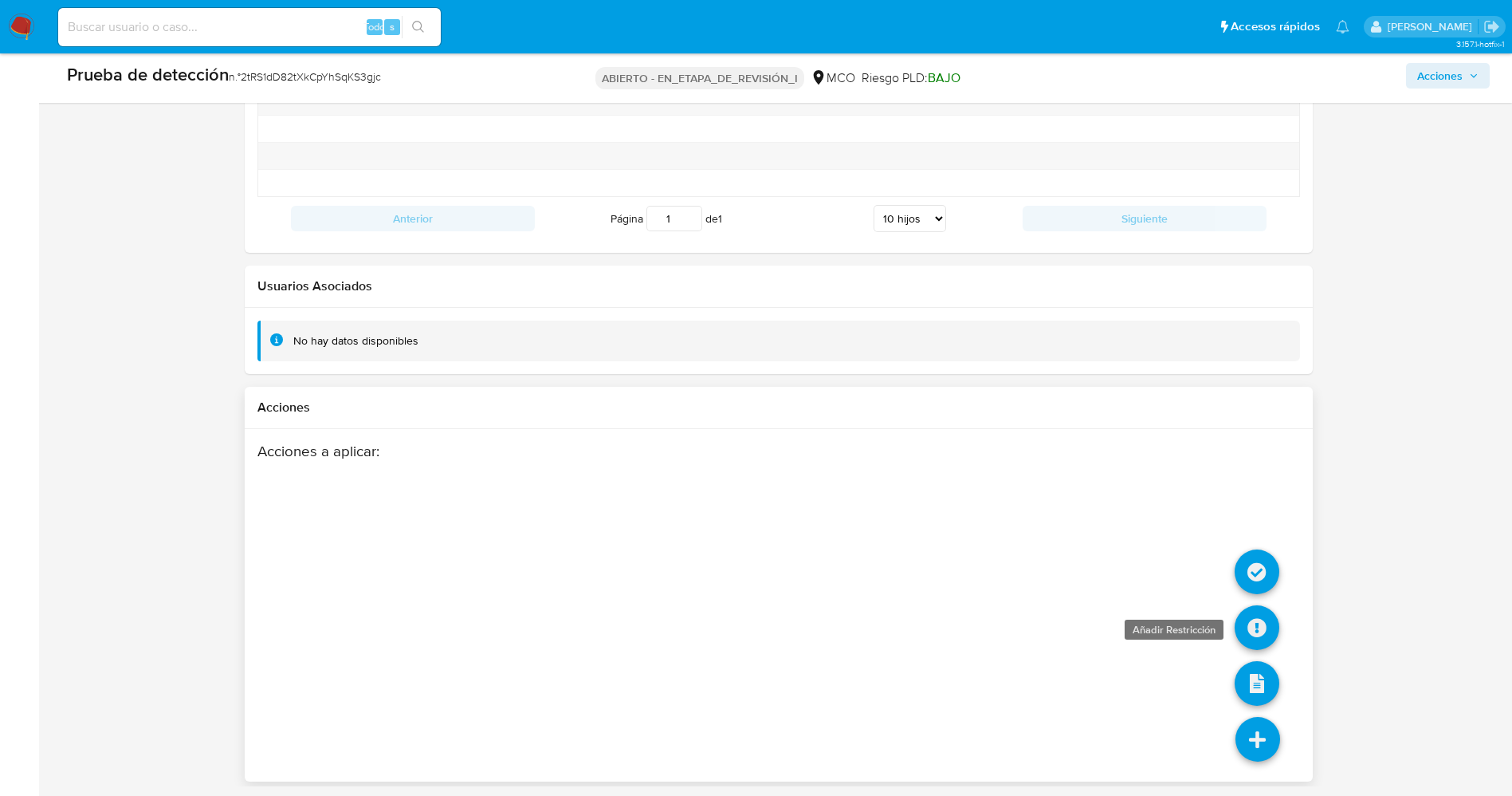
click at [1264, 616] on icon at bounding box center [1257, 627] width 44 height 44
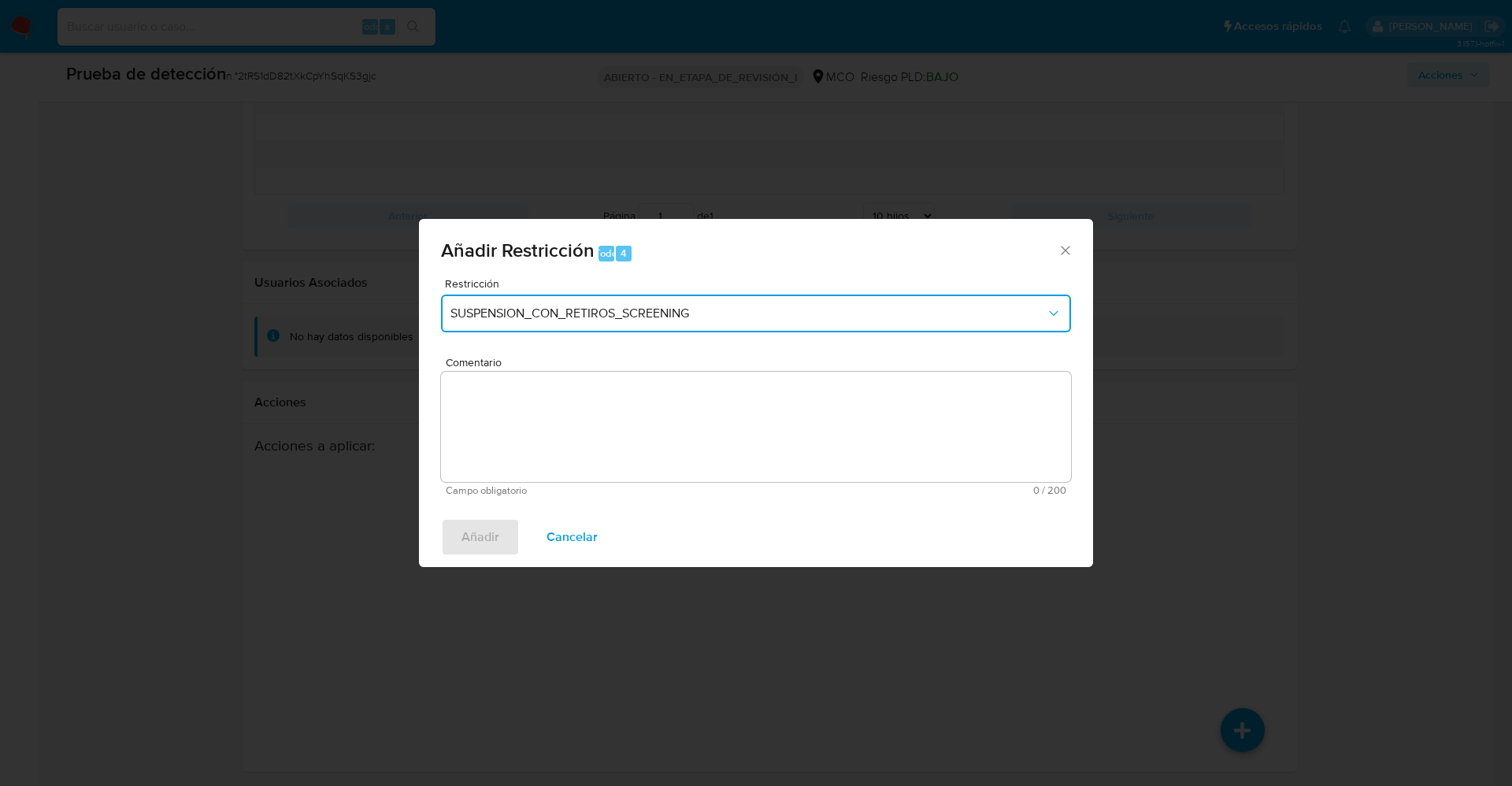
click at [642, 308] on span "SUSPENSION_CON_RETIROS_SCREENING" at bounding box center [749, 313] width 596 height 15
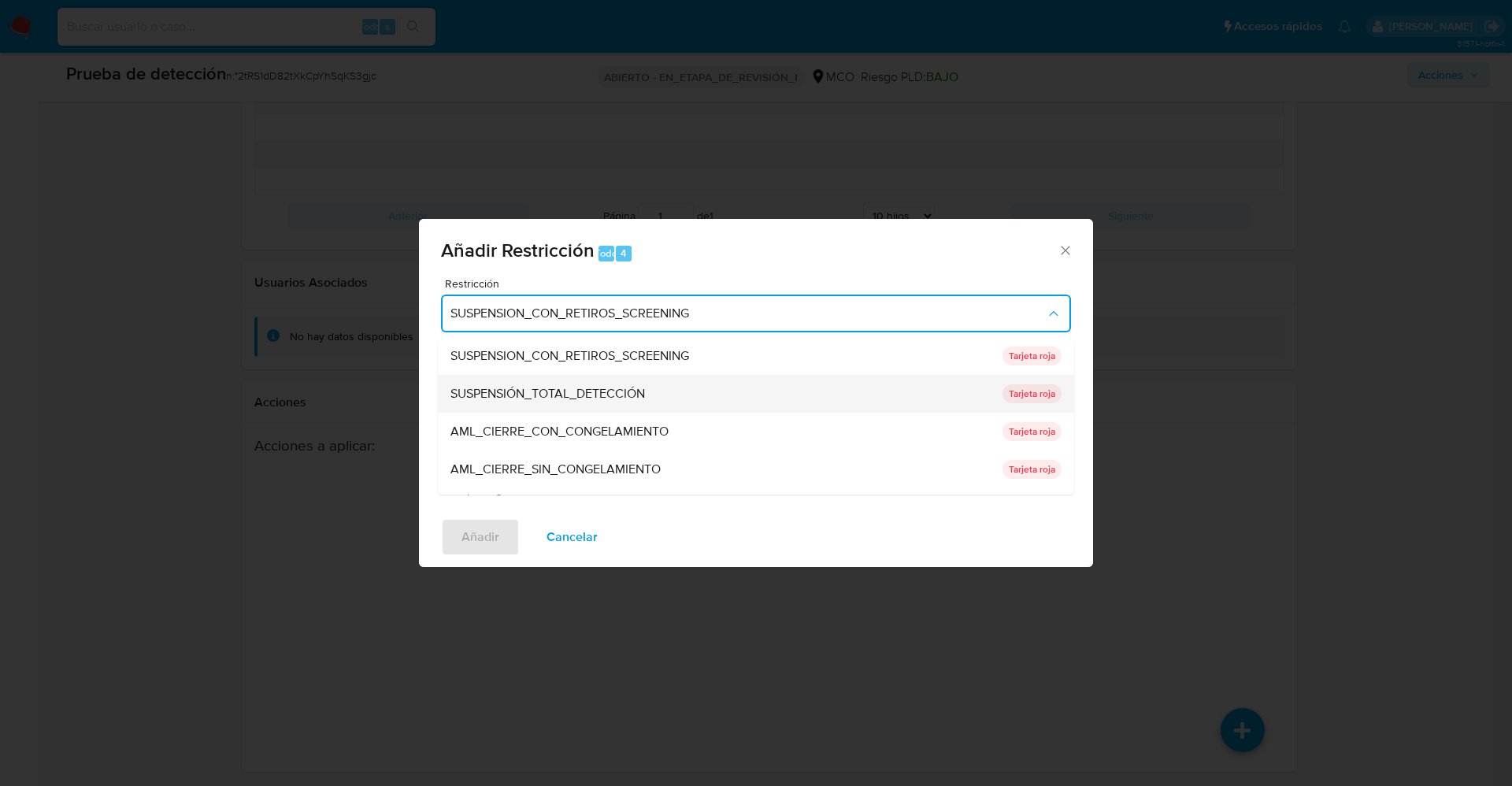
click at [596, 404] on div "SUSPENSIÓN_TOTAL_DETECCIÓN" at bounding box center [722, 394] width 543 height 38
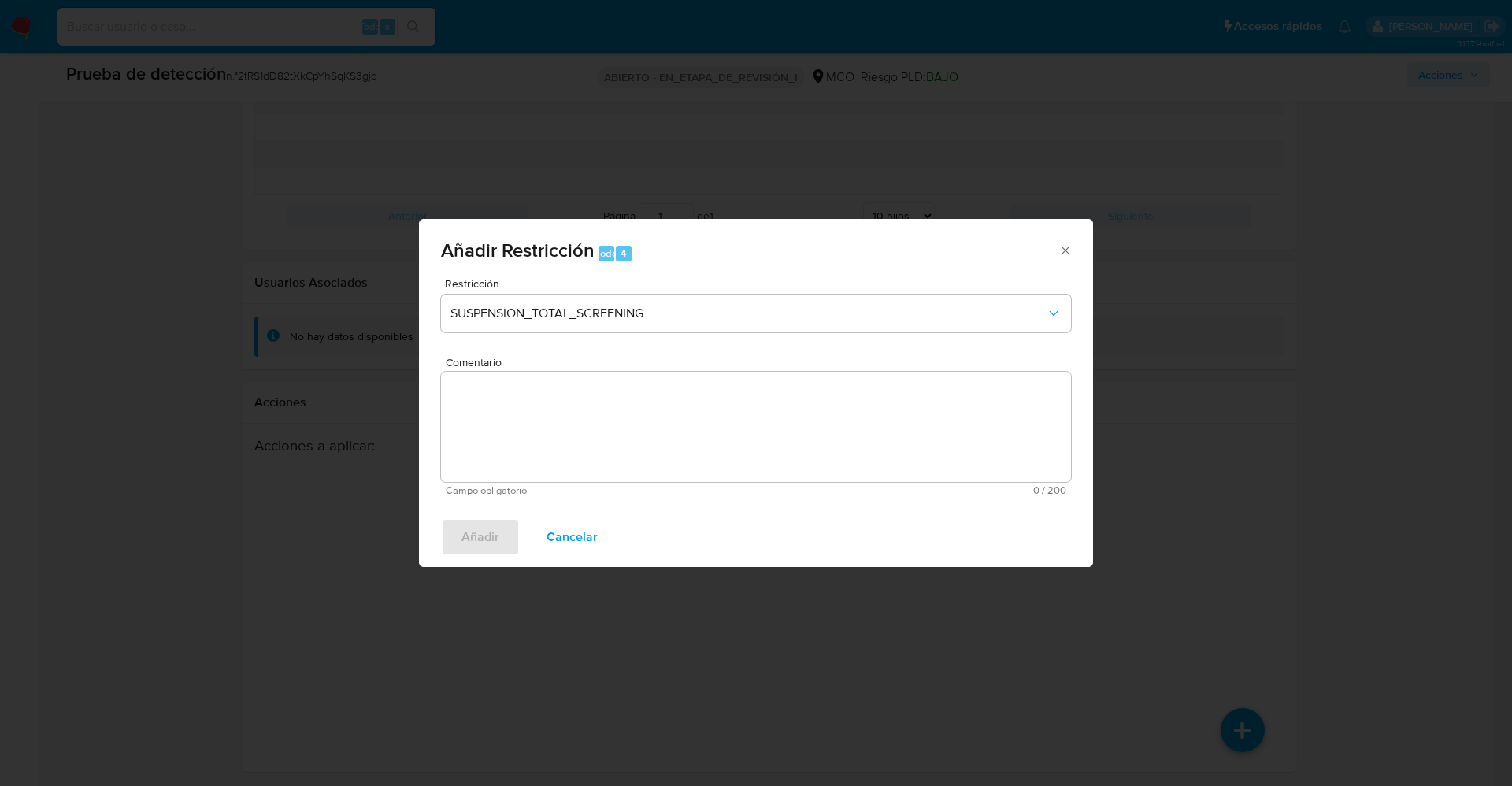
click at [676, 449] on textarea "Comentario" at bounding box center [756, 426] width 630 height 110
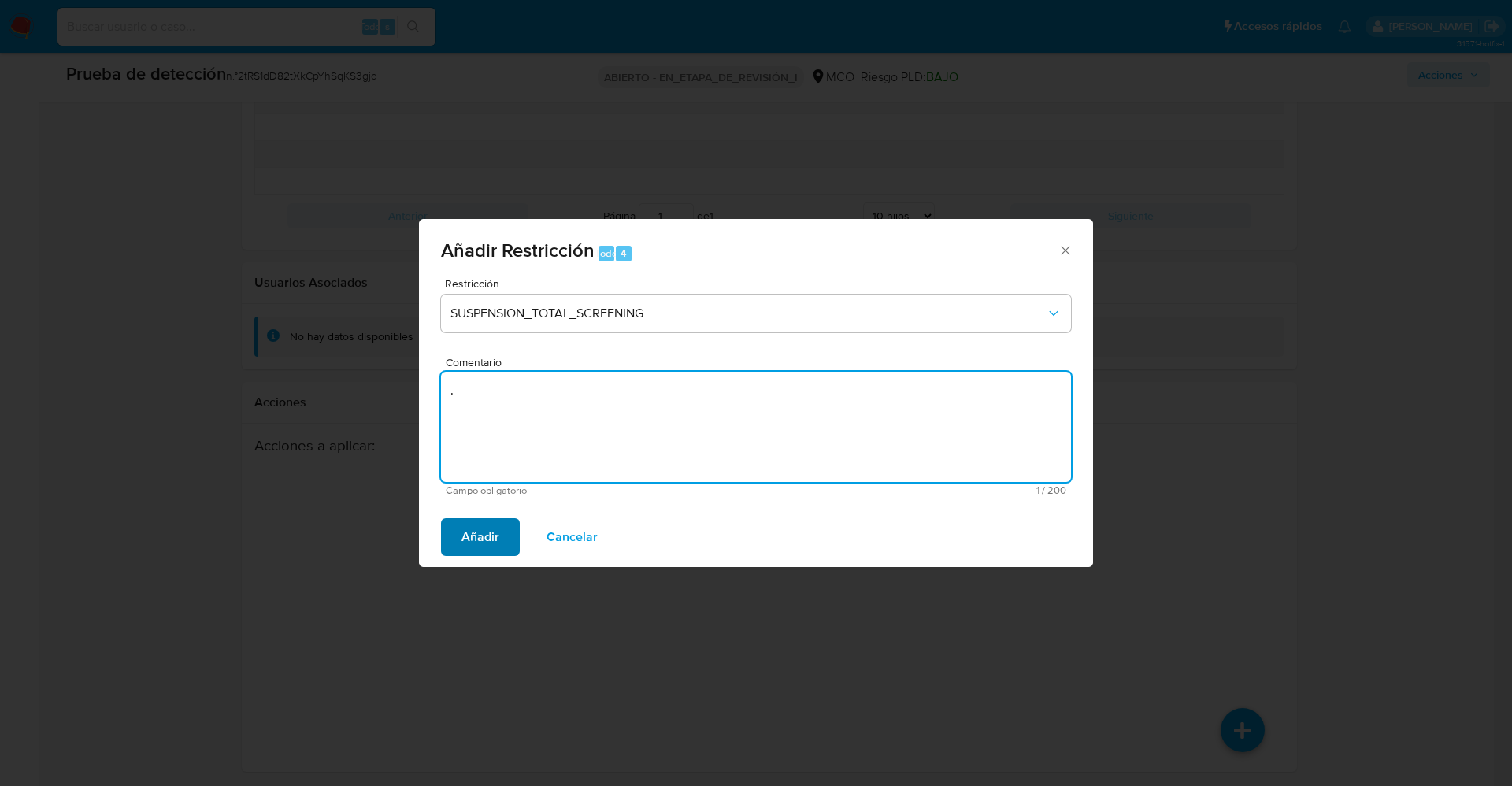
type textarea "."
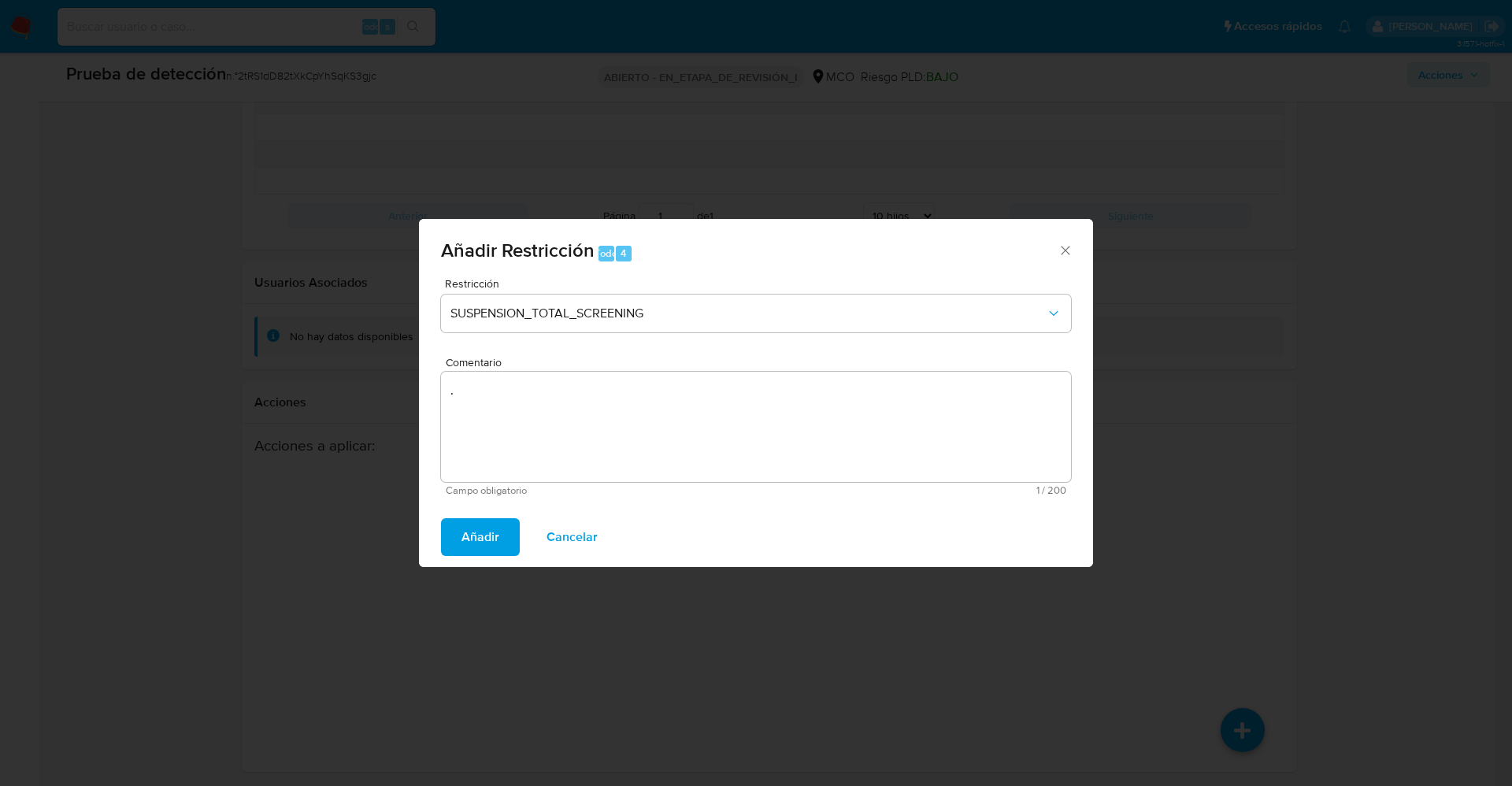
click at [500, 545] on button "Añadir" at bounding box center [481, 537] width 79 height 38
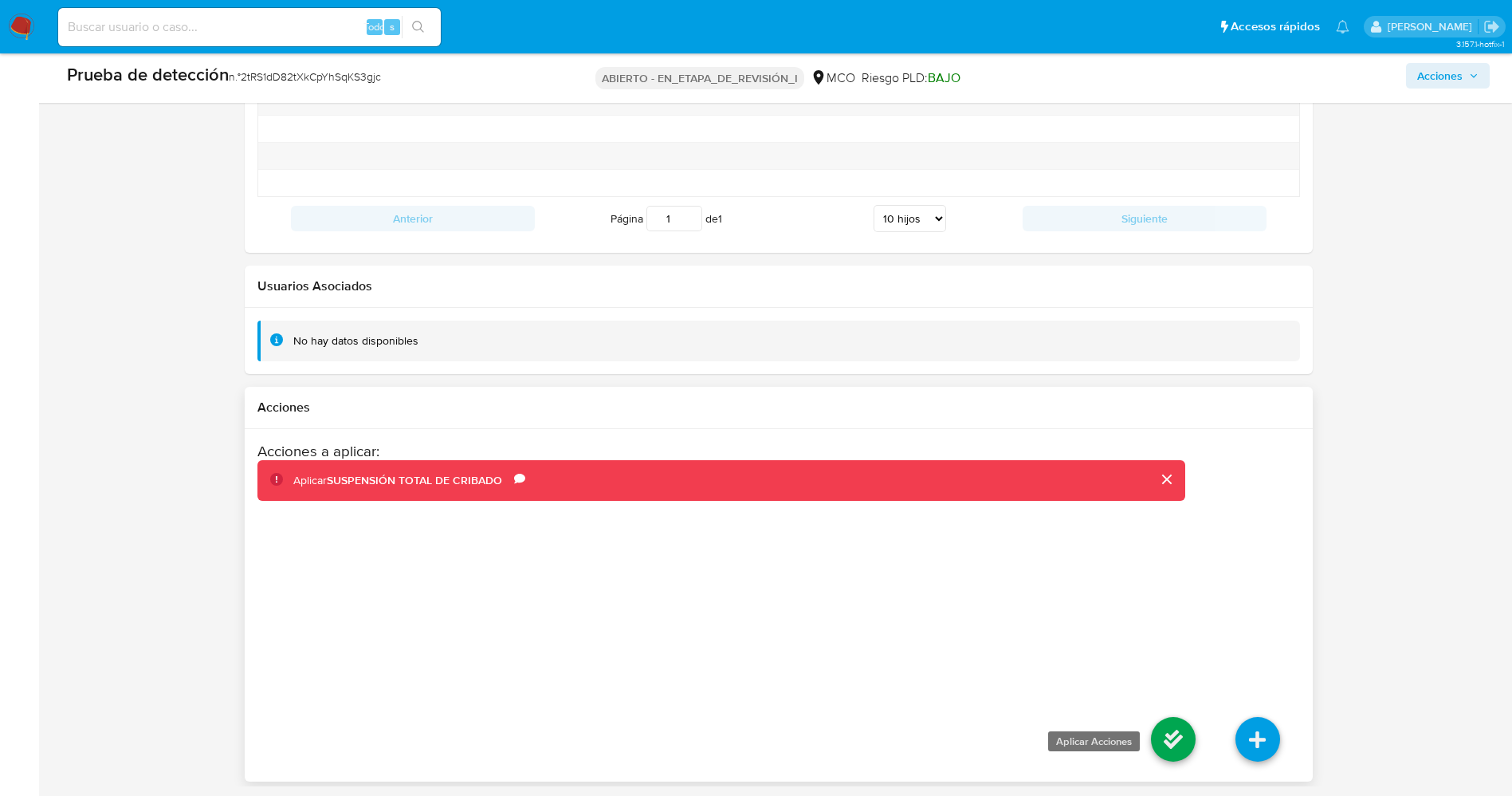
click at [1163, 722] on icon at bounding box center [1173, 739] width 44 height 44
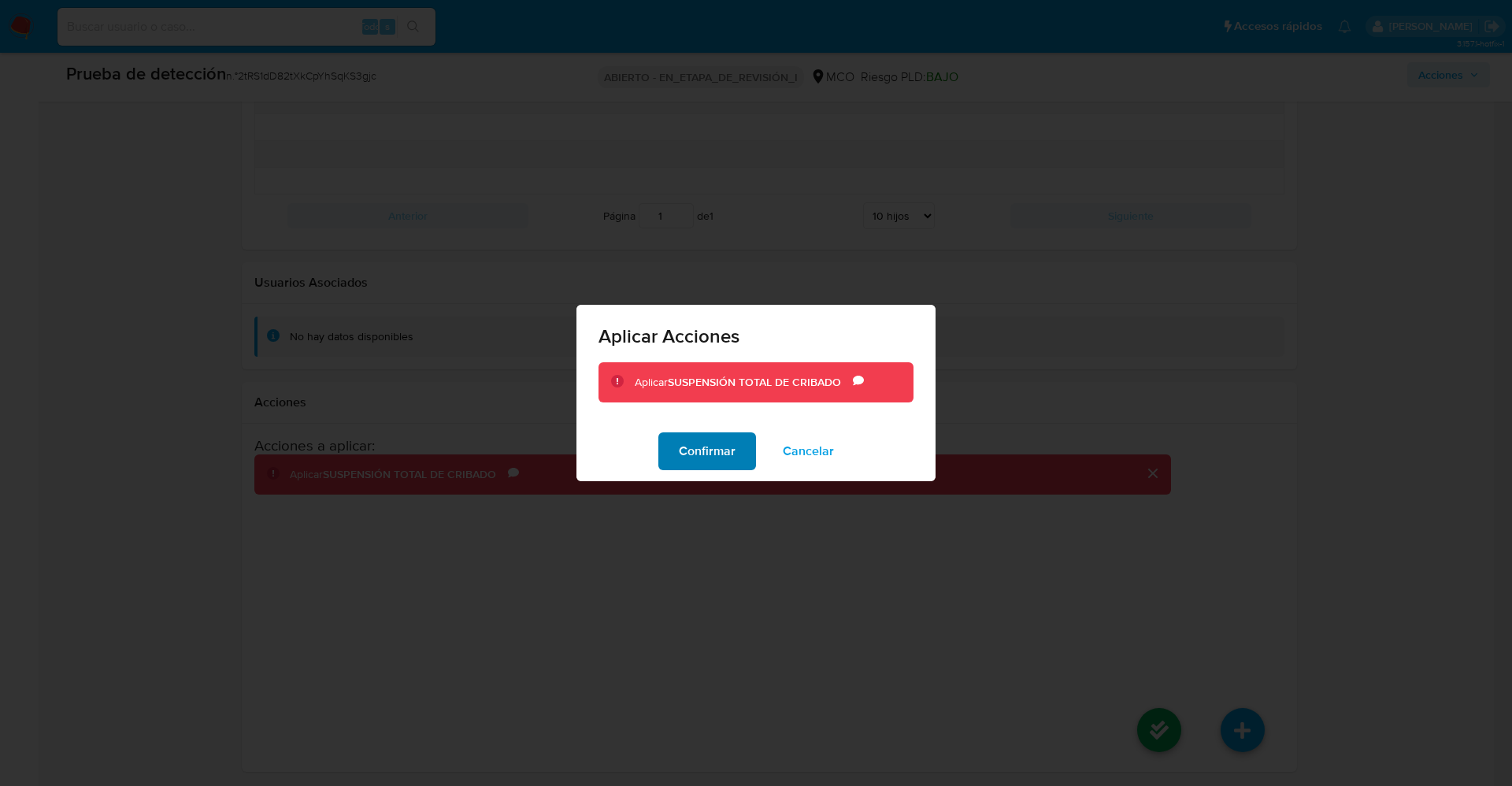
click at [685, 461] on font "Confirmar" at bounding box center [707, 451] width 57 height 38
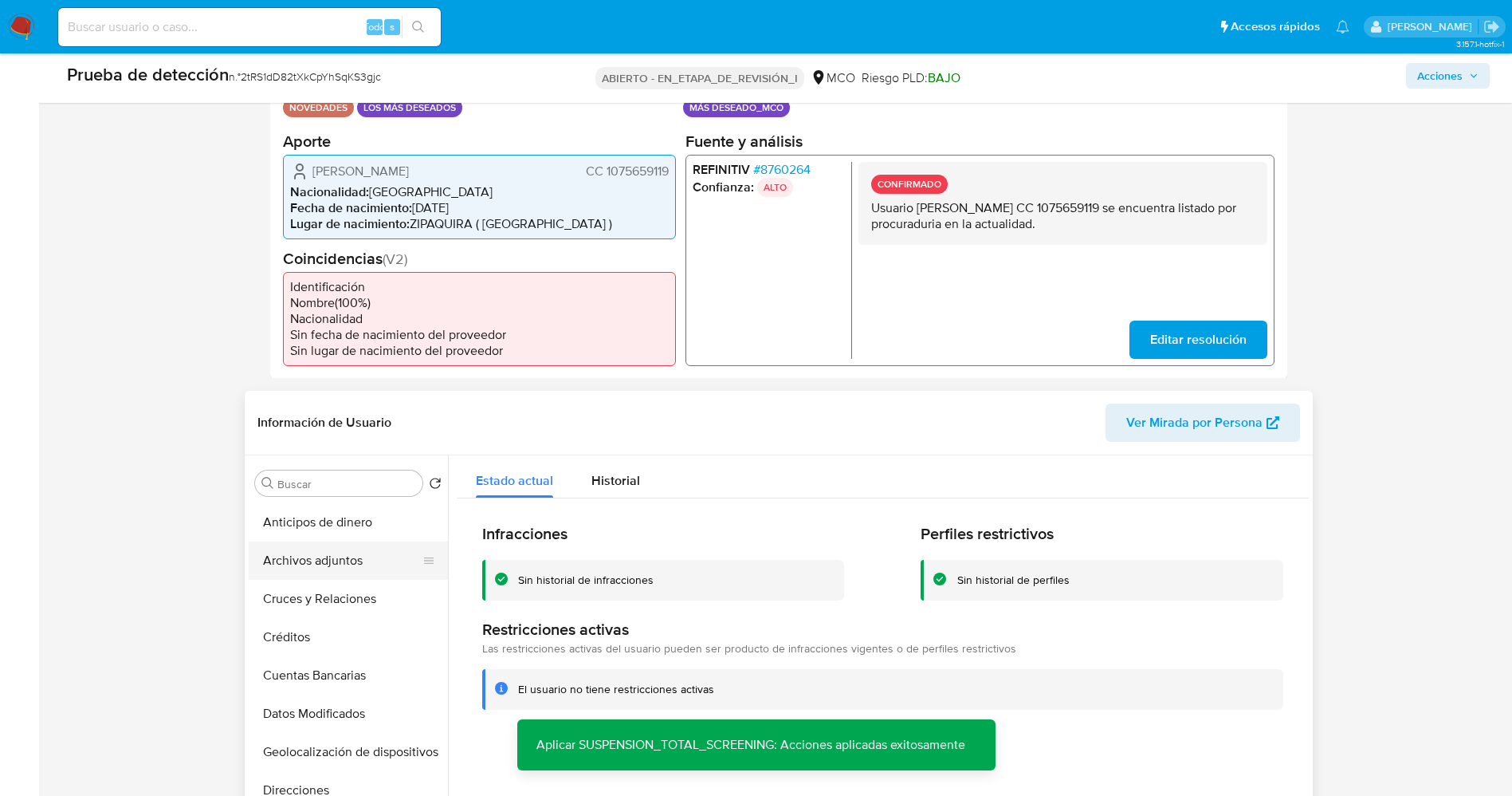
scroll to position [0, 0]
click at [323, 567] on button "Lista interna" at bounding box center [342, 560] width 187 height 38
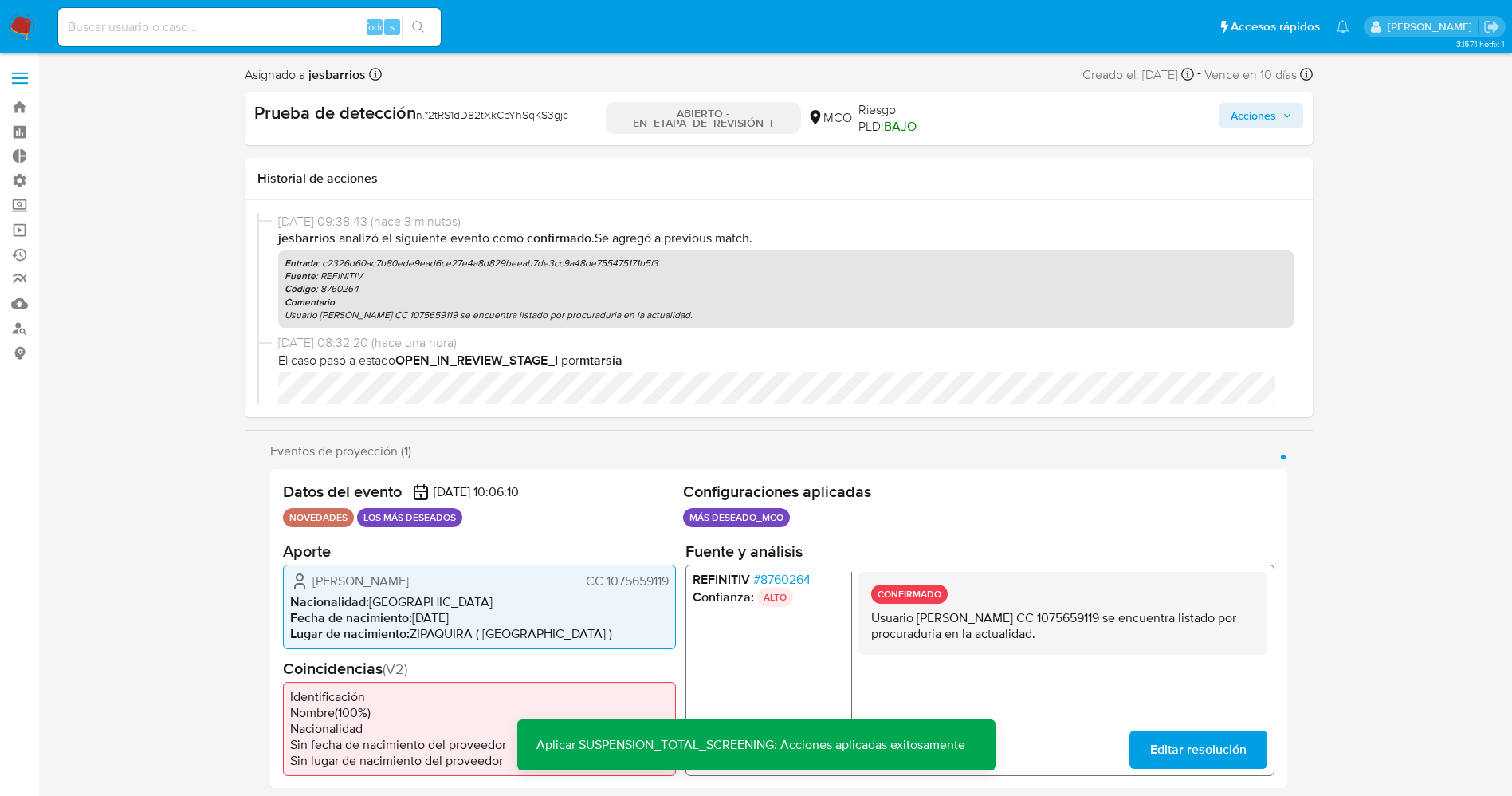
click at [1270, 109] on font "Acciones" at bounding box center [1253, 115] width 45 height 25
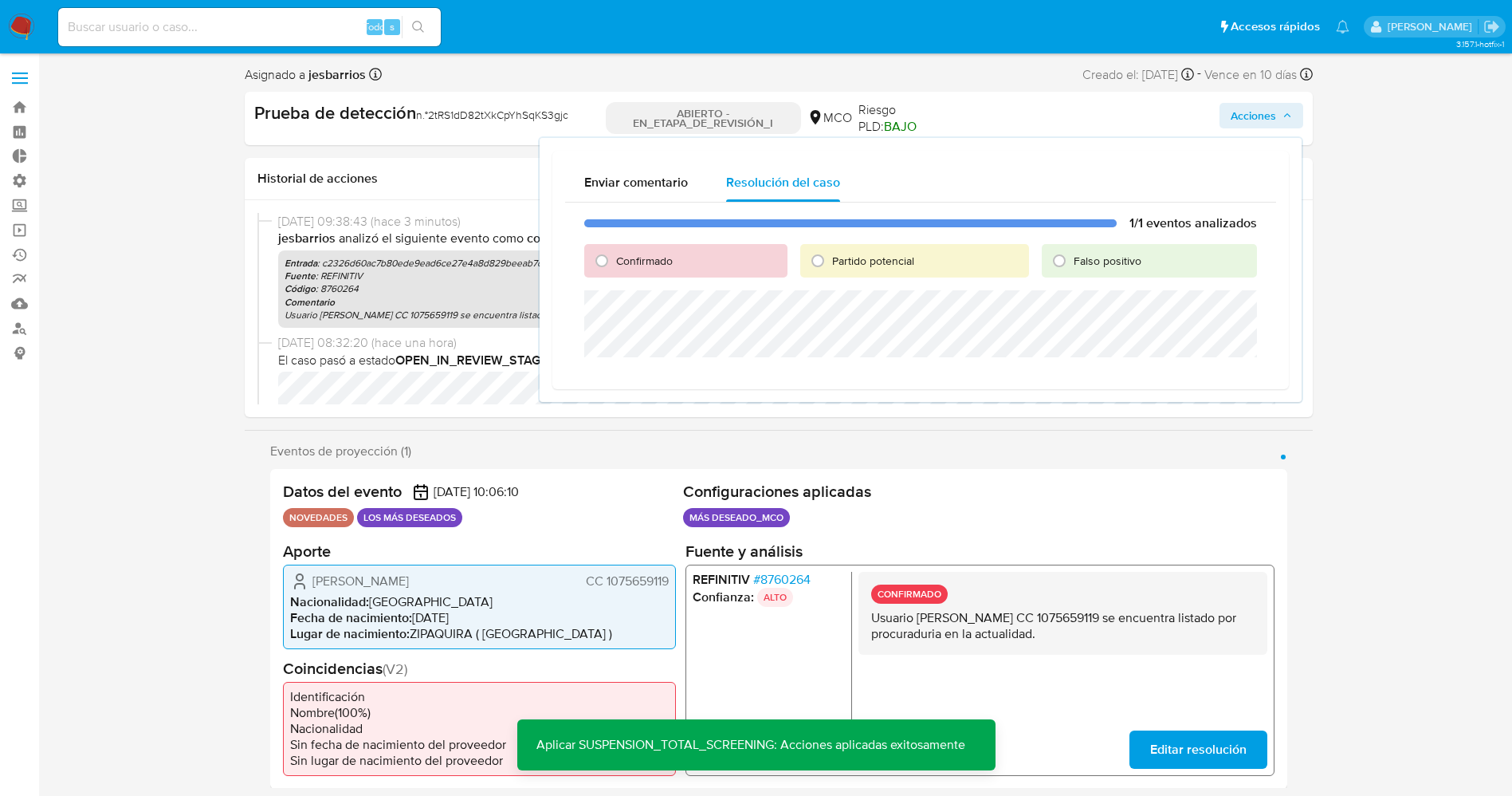
click at [848, 257] on font "Partido potencial" at bounding box center [873, 261] width 82 height 16
click at [831, 257] on input "Partido potencial" at bounding box center [818, 260] width 25 height 25
radio input "true"
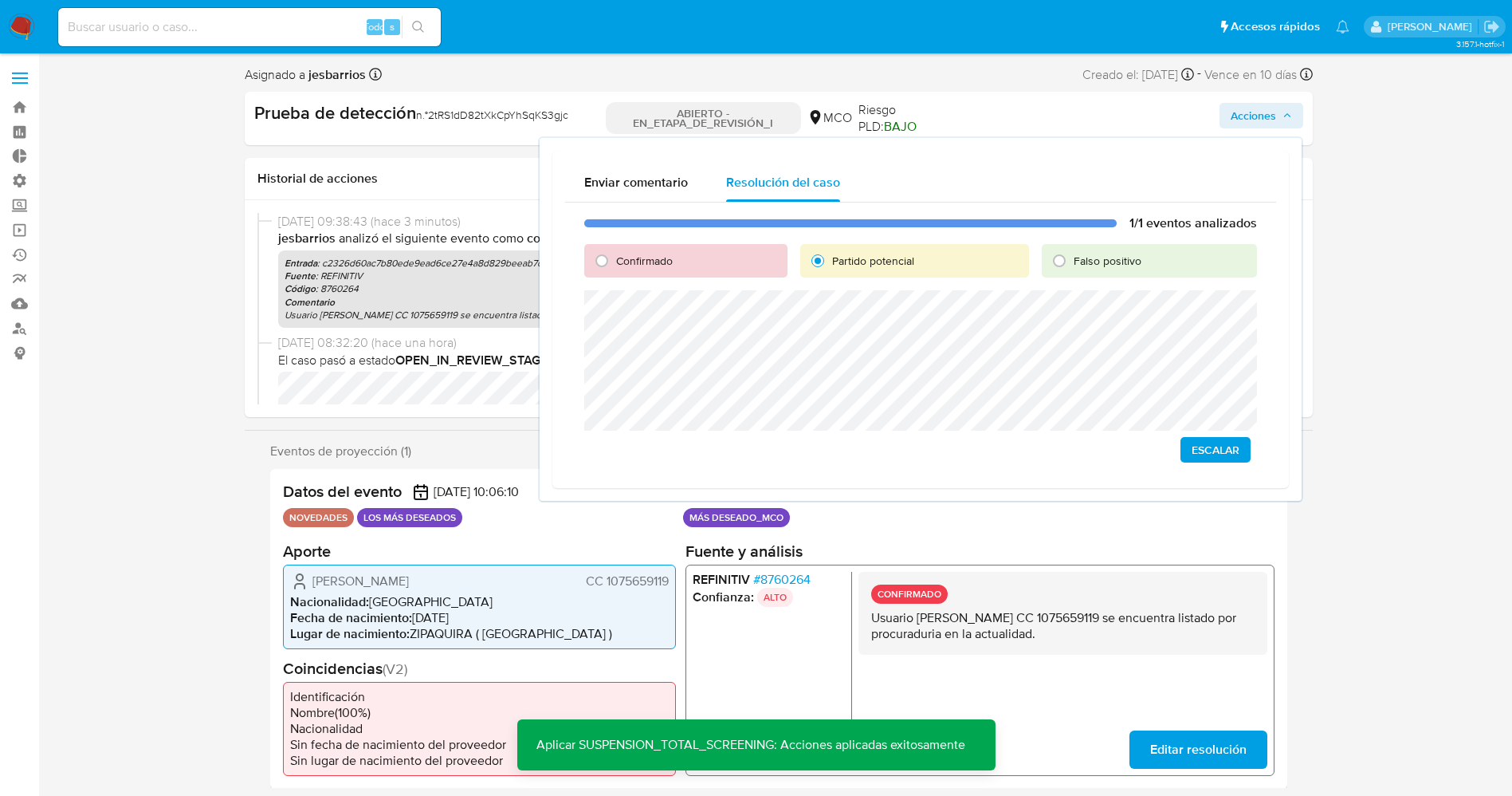
drag, startPoint x: 1406, startPoint y: 401, endPoint x: 1177, endPoint y: 82, distance: 392.7
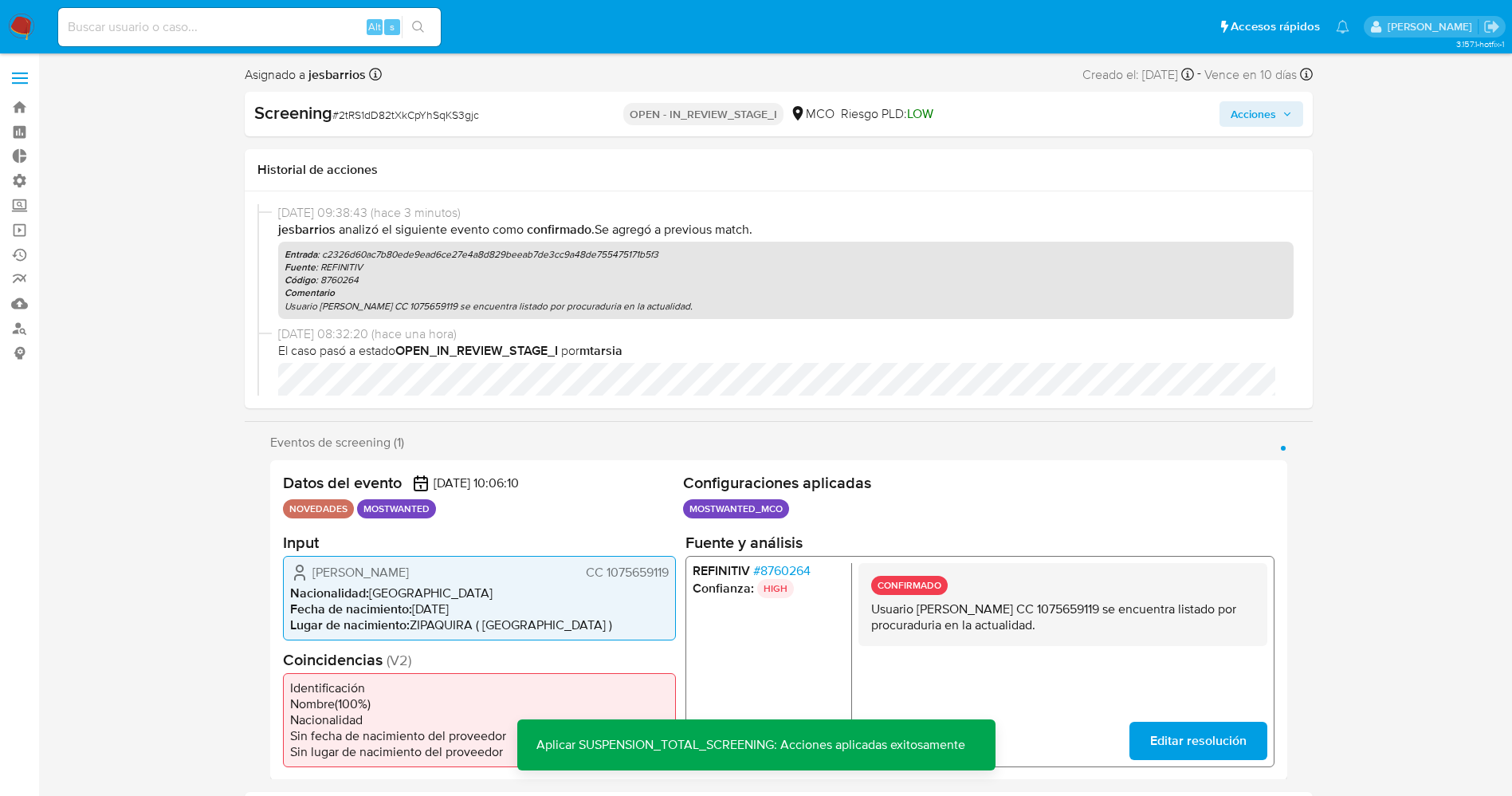
click at [1273, 116] on span "Acciones" at bounding box center [1253, 114] width 45 height 25
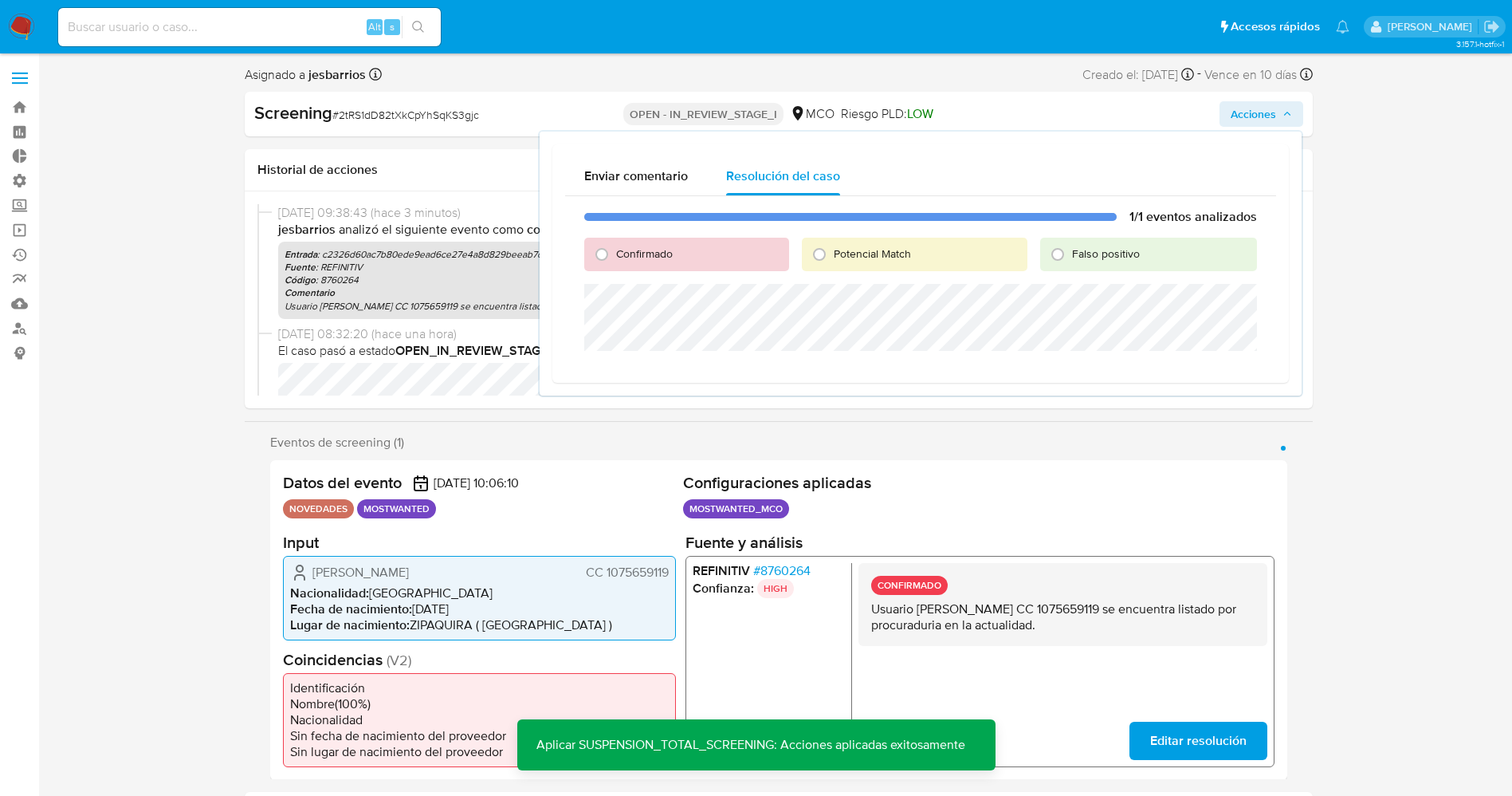
click at [891, 246] on span "Potencial Match" at bounding box center [872, 254] width 77 height 16
click at [832, 246] on input "Potencial Match" at bounding box center [819, 254] width 25 height 25
radio input "true"
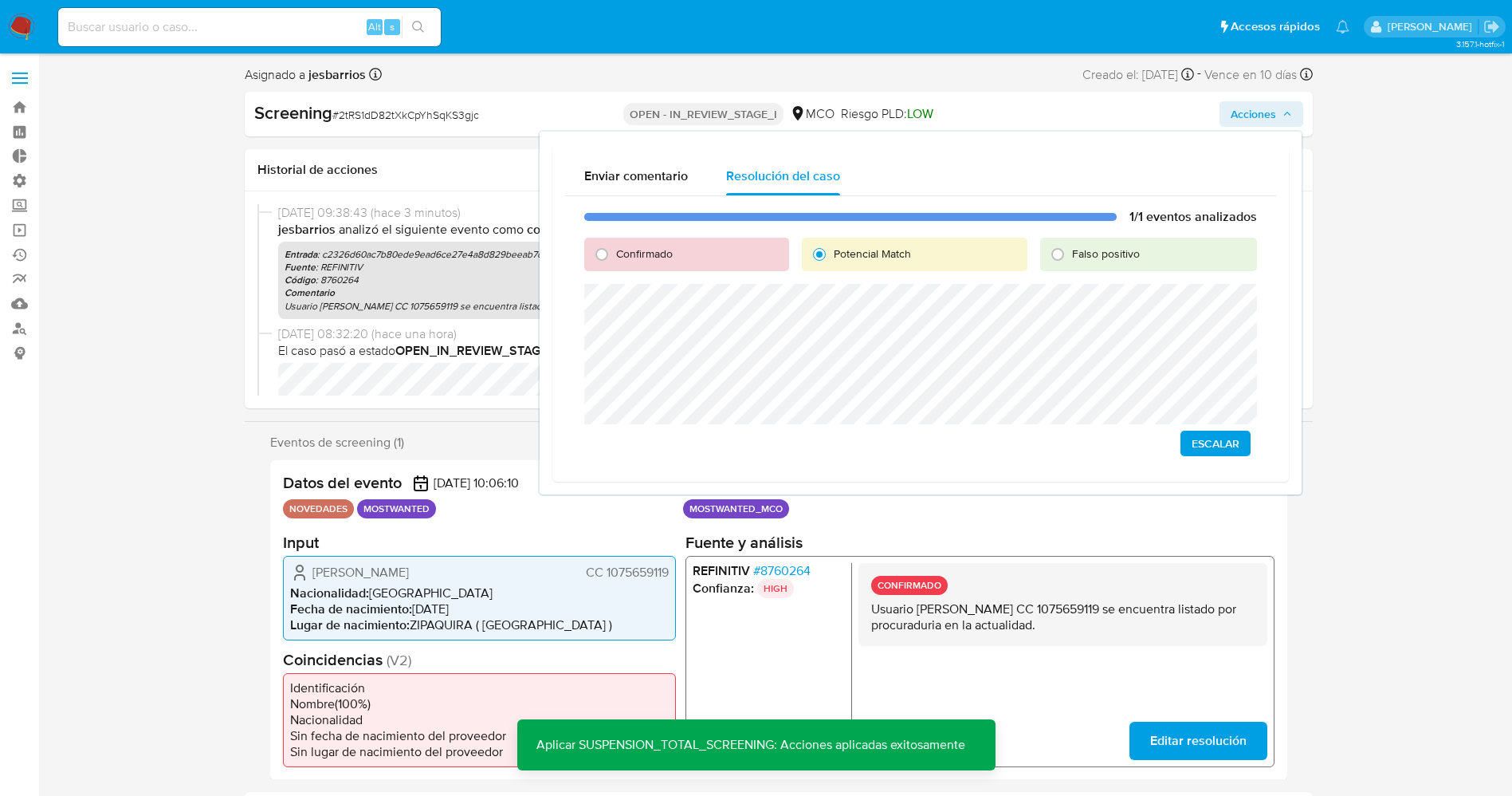
click at [1187, 441] on button "Escalar" at bounding box center [1216, 442] width 70 height 25
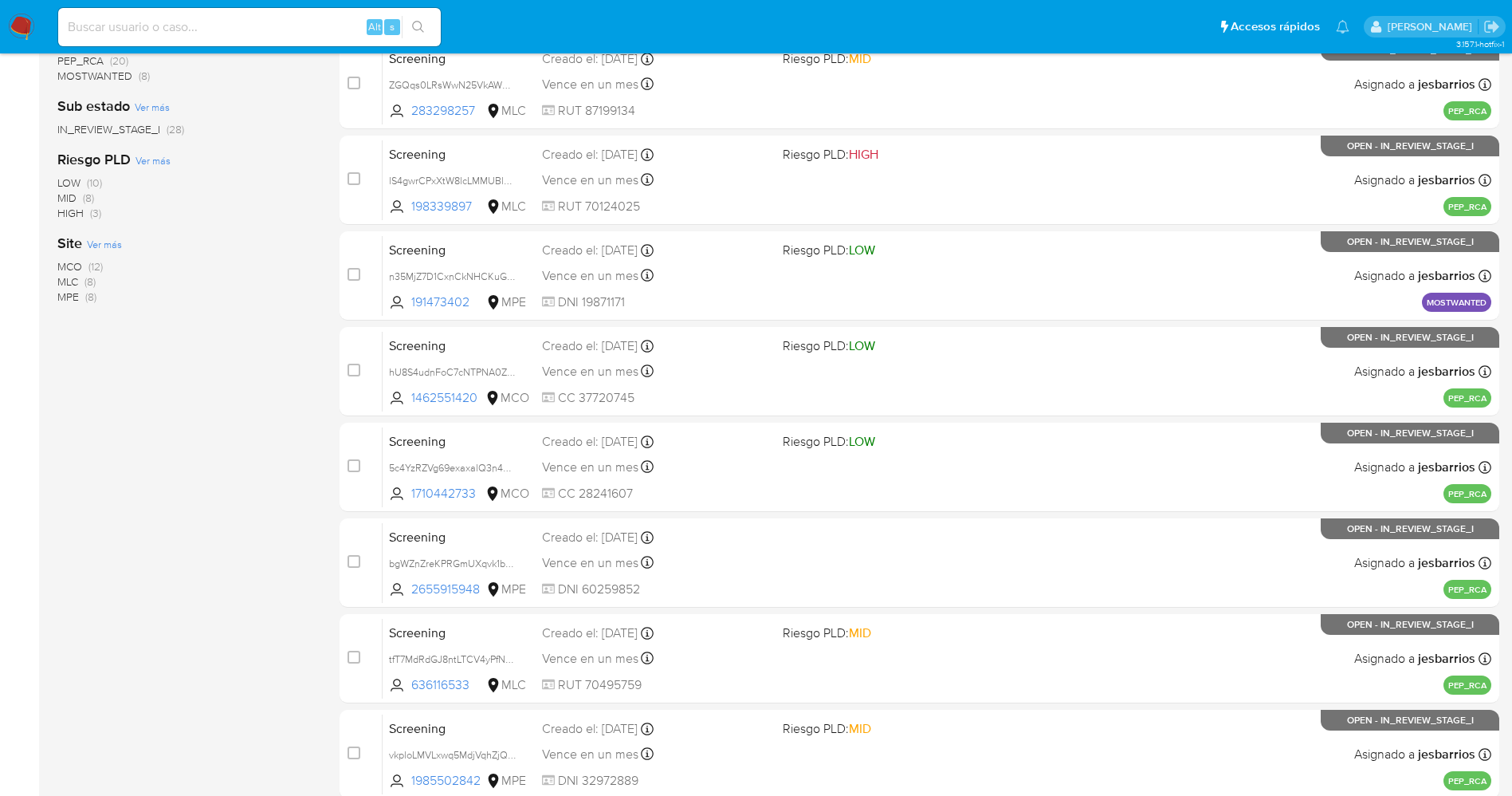
scroll to position [463, 0]
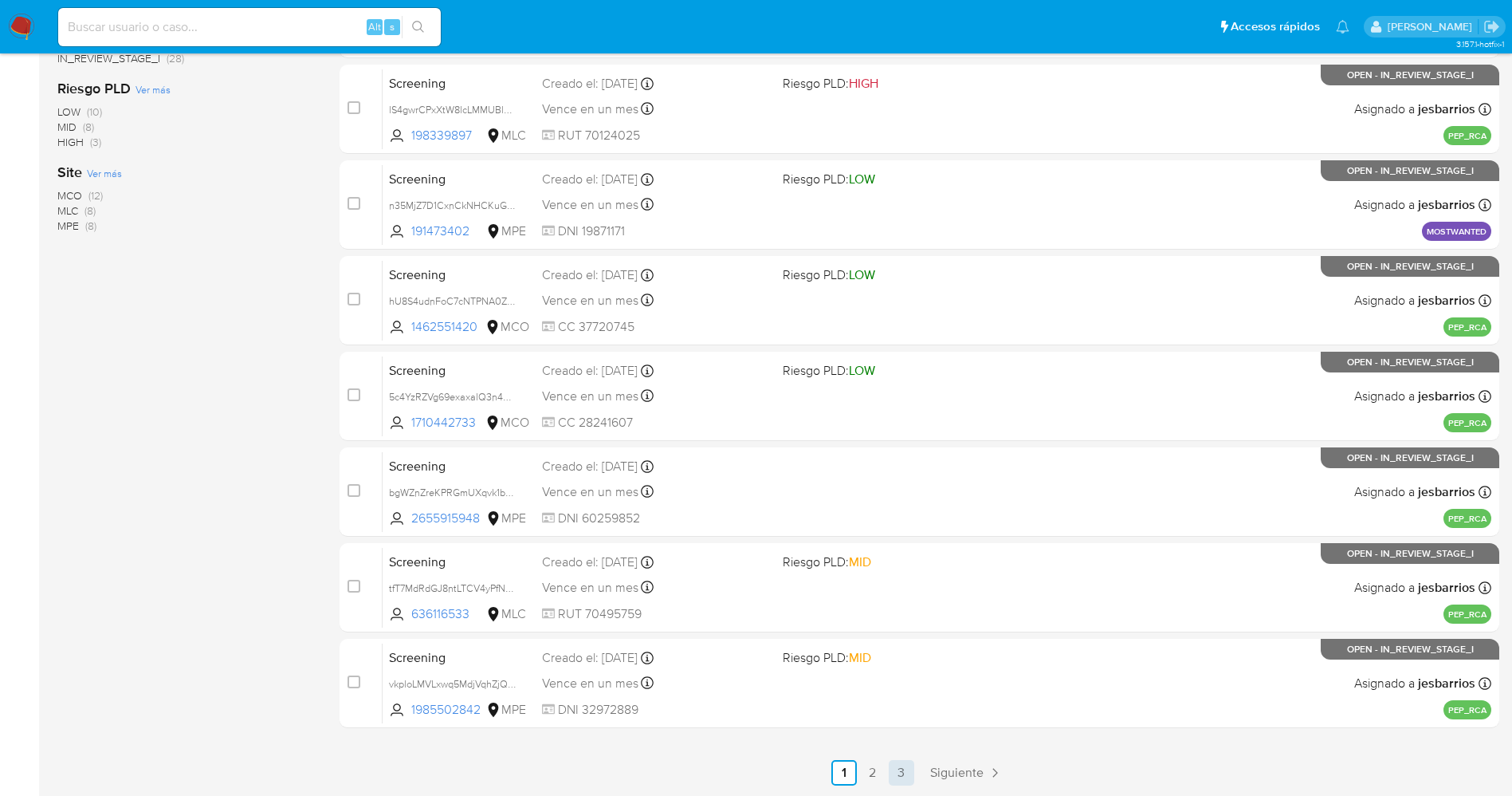
click at [905, 772] on link "3" at bounding box center [901, 772] width 25 height 25
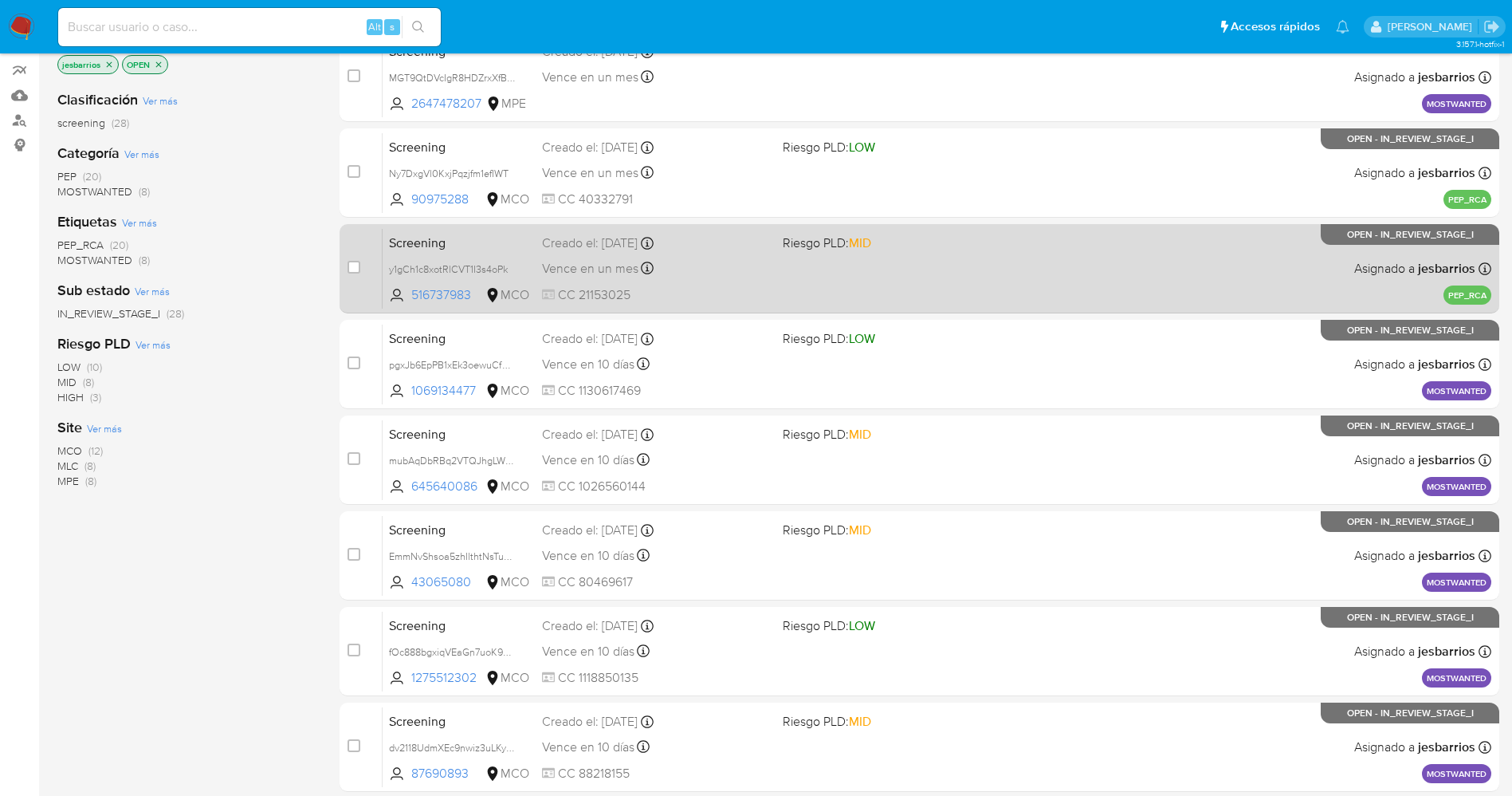
scroll to position [272, 0]
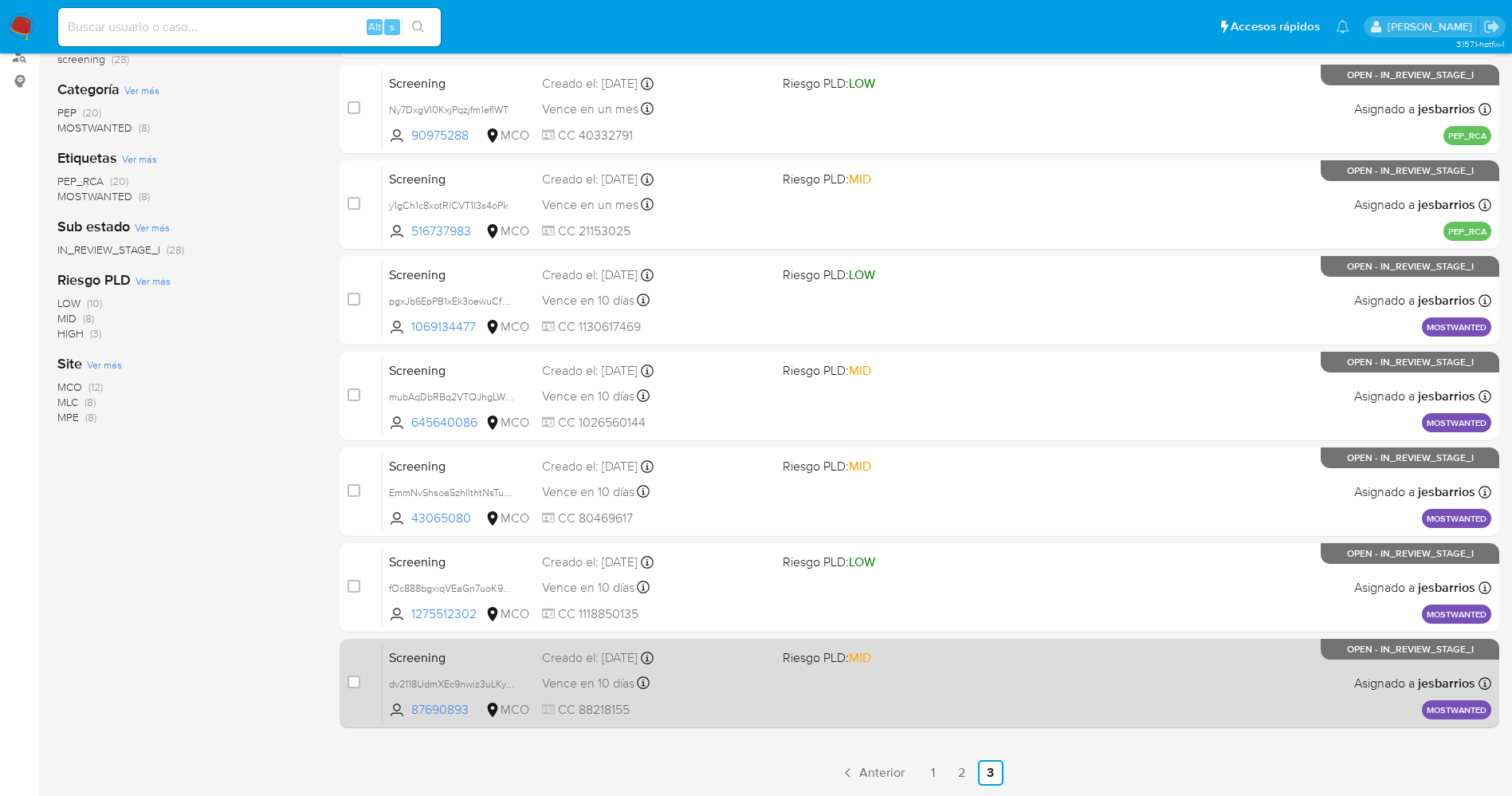
click at [708, 686] on div "Vence en 10 días Vence el [DATE] 07:06:15" at bounding box center [656, 682] width 228 height 22
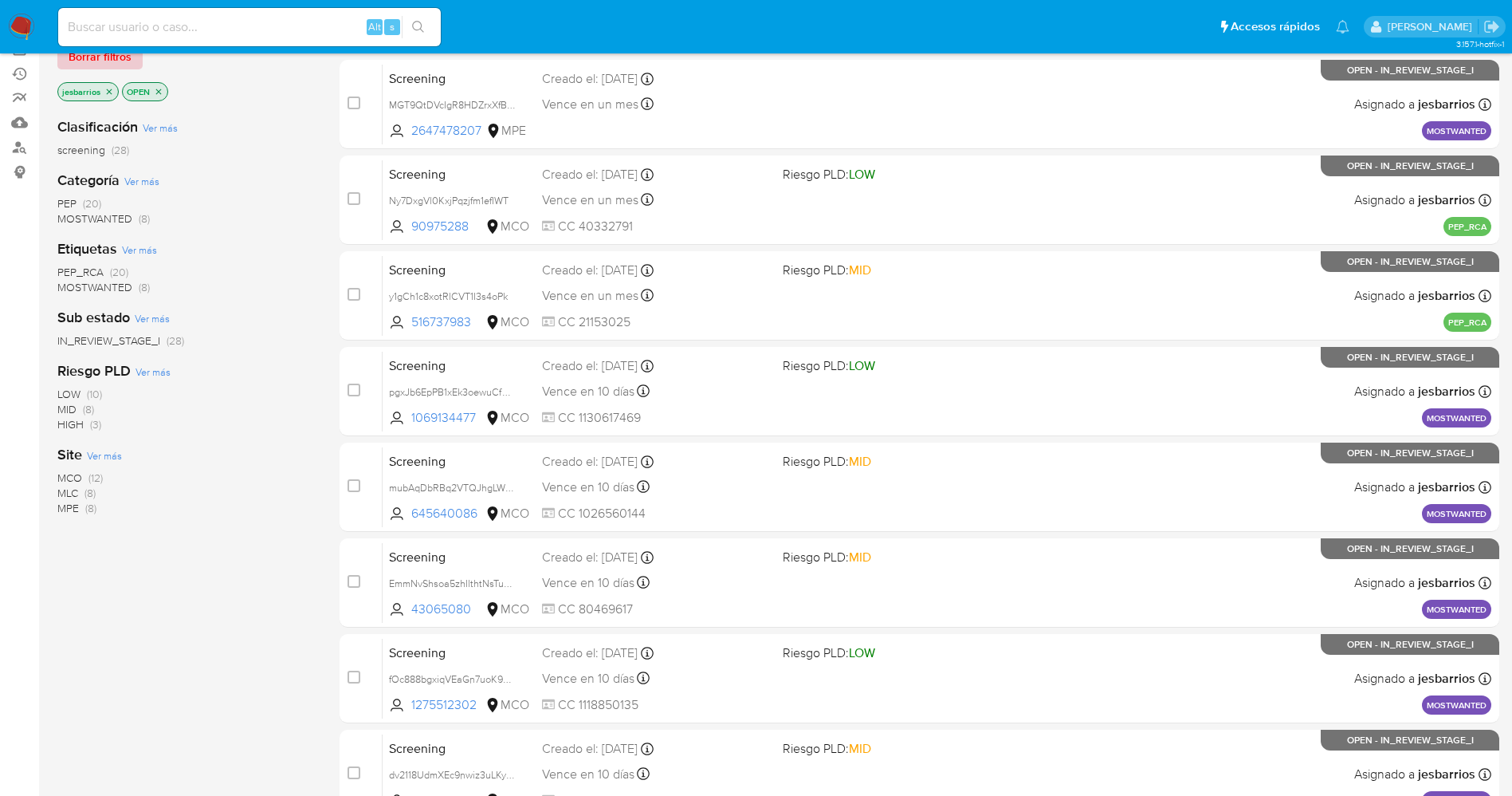
scroll to position [0, 0]
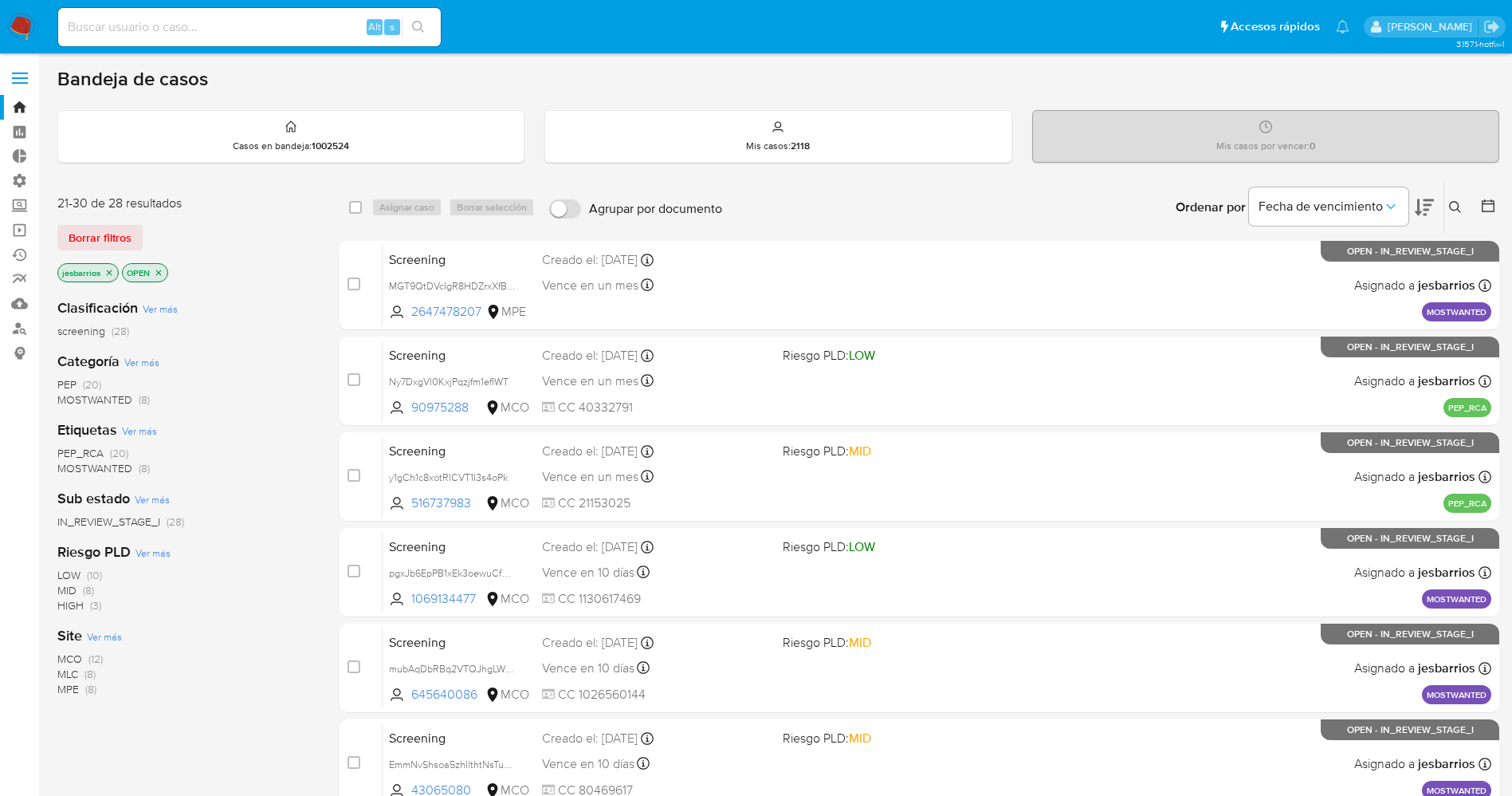
click at [23, 20] on img at bounding box center [21, 27] width 27 height 27
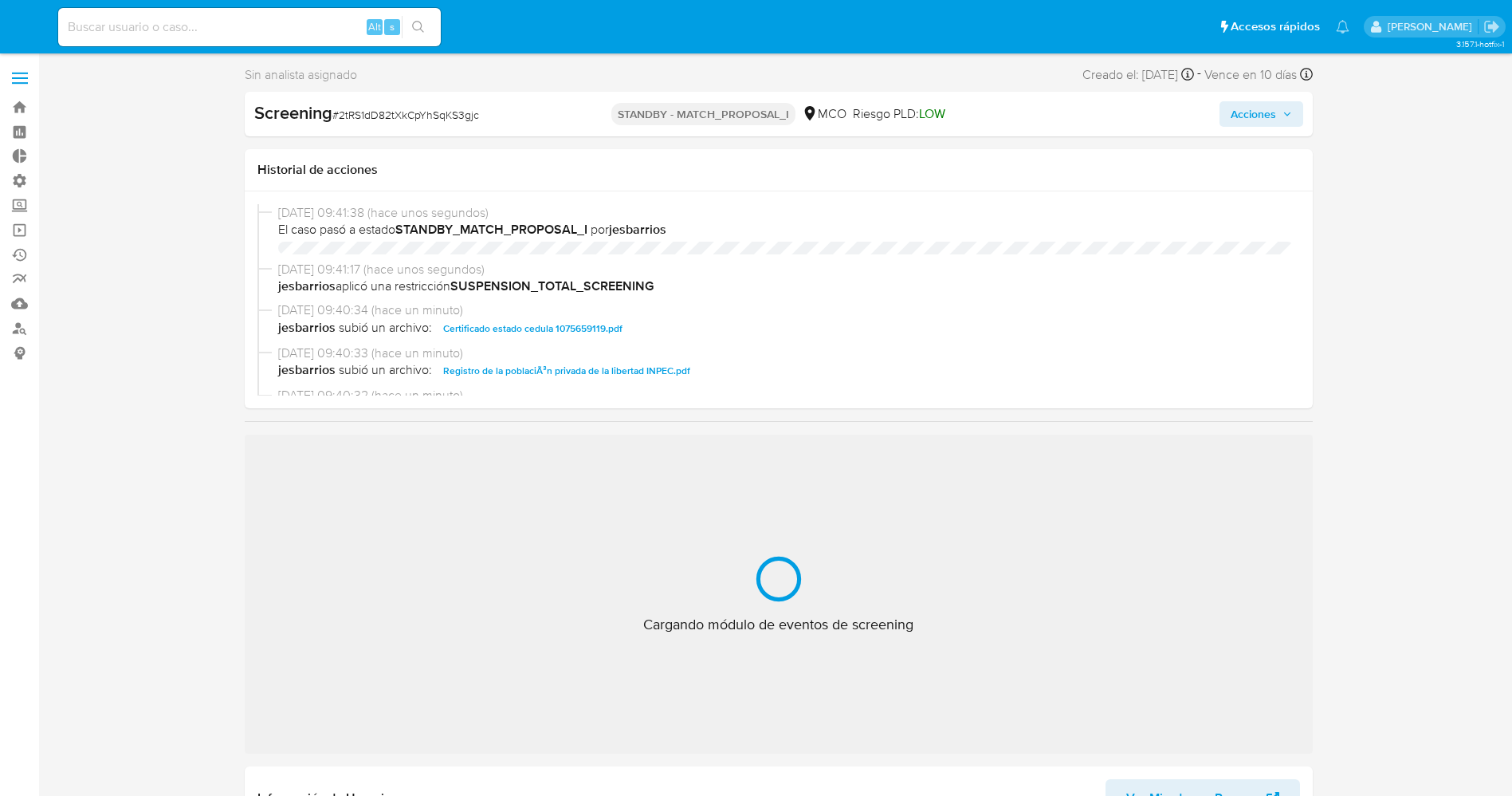
select select "10"
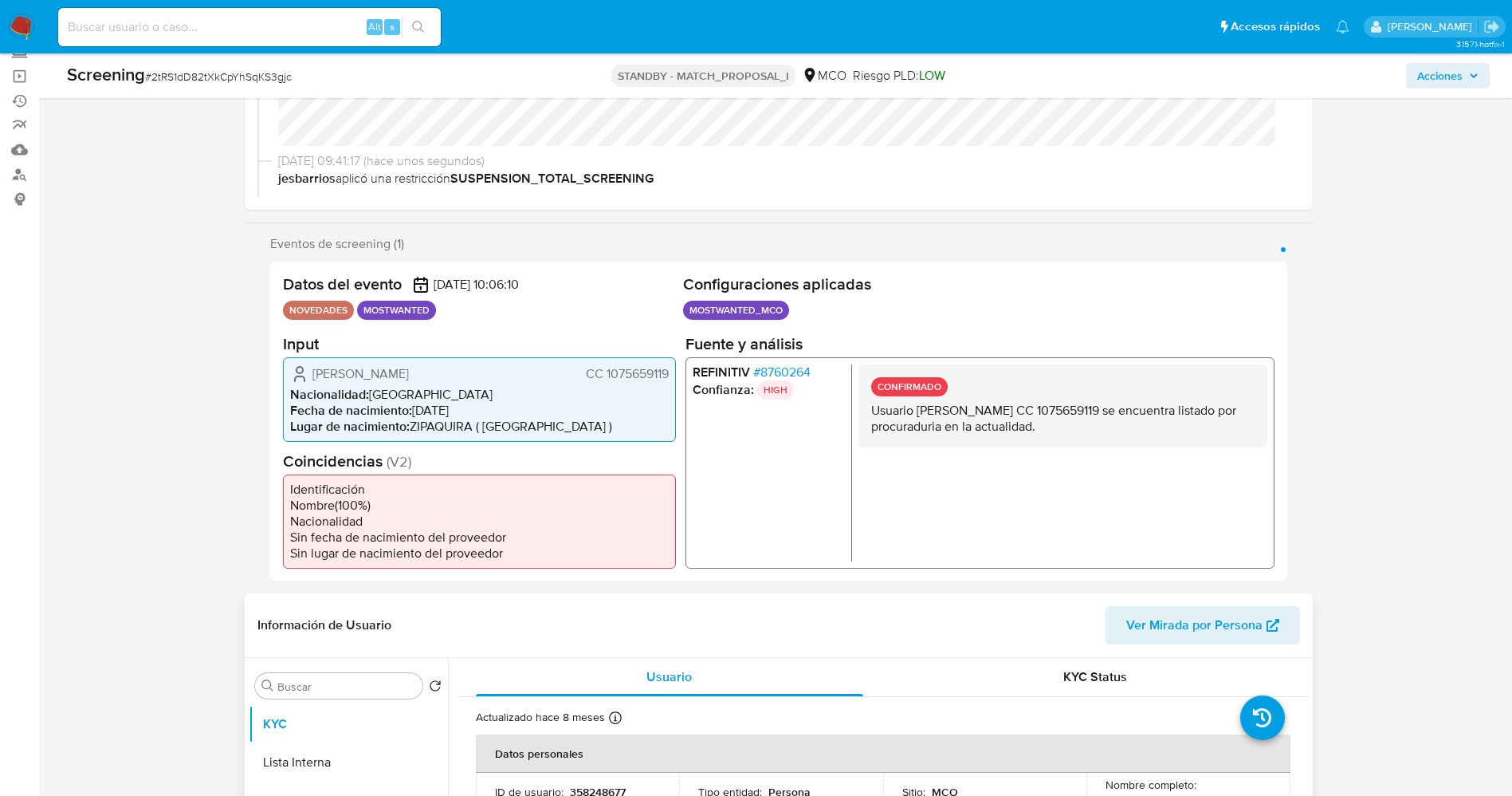
scroll to position [239, 0]
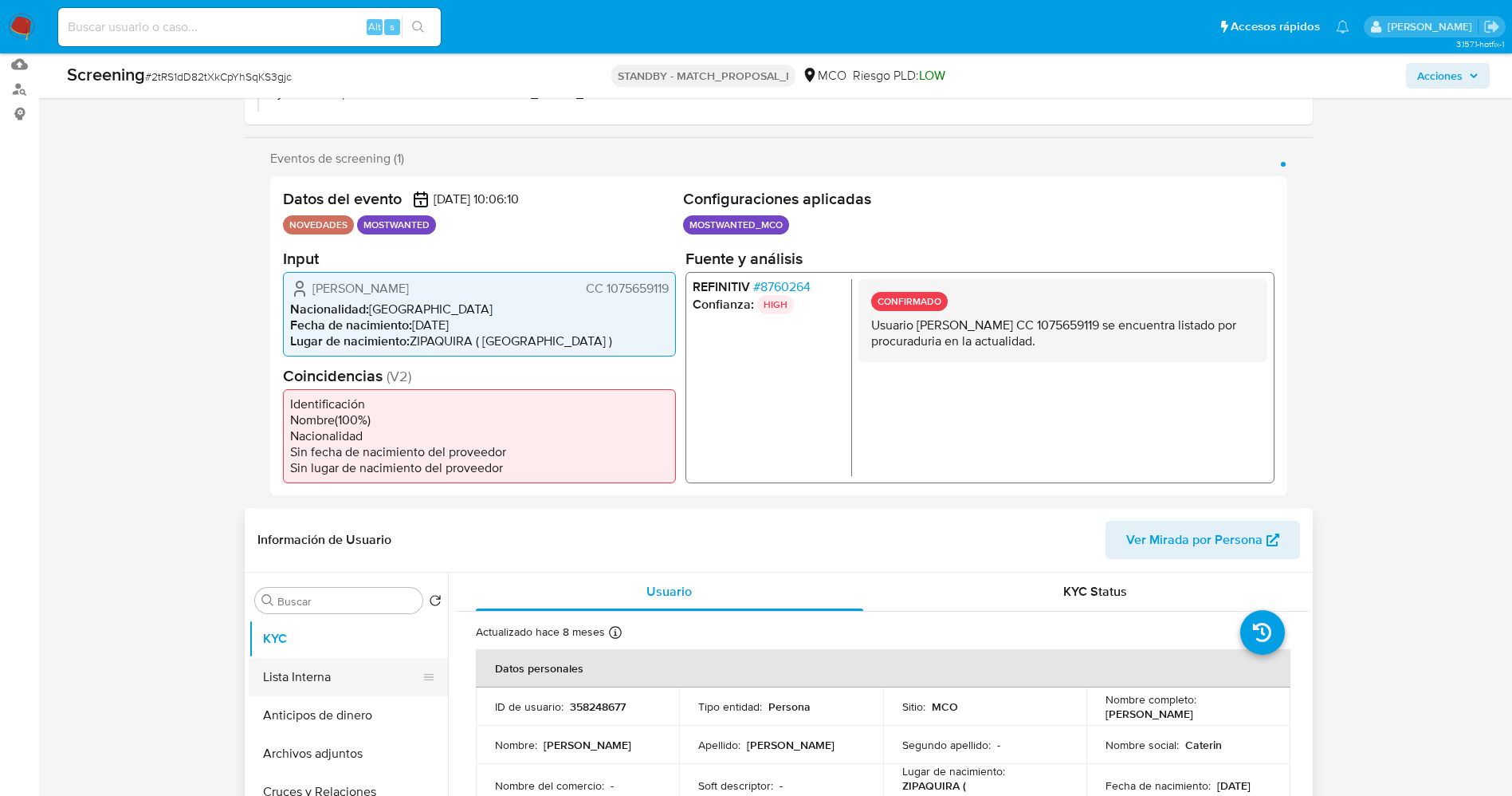
click at [342, 669] on button "Lista Interna" at bounding box center [342, 677] width 187 height 38
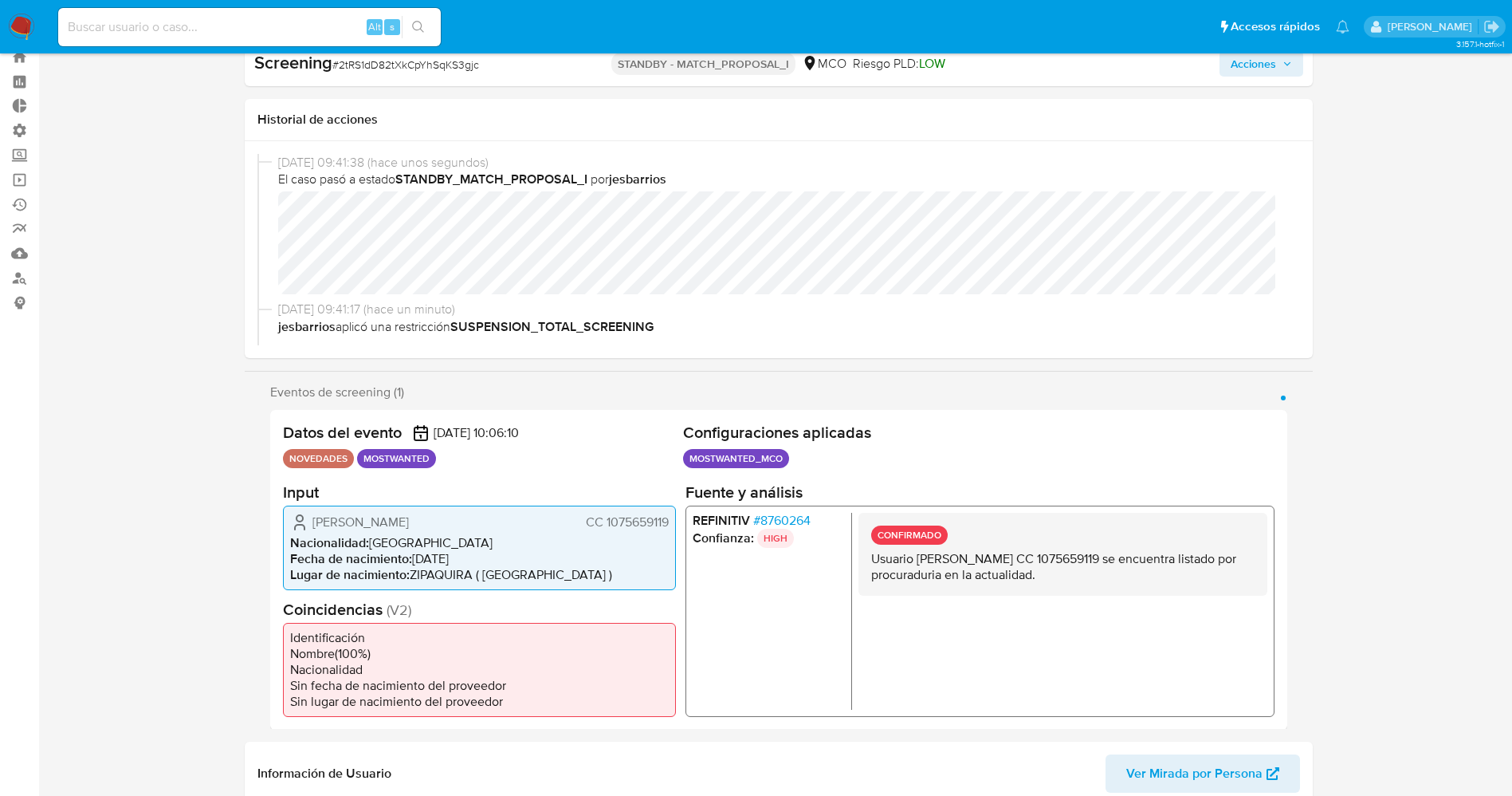
scroll to position [0, 0]
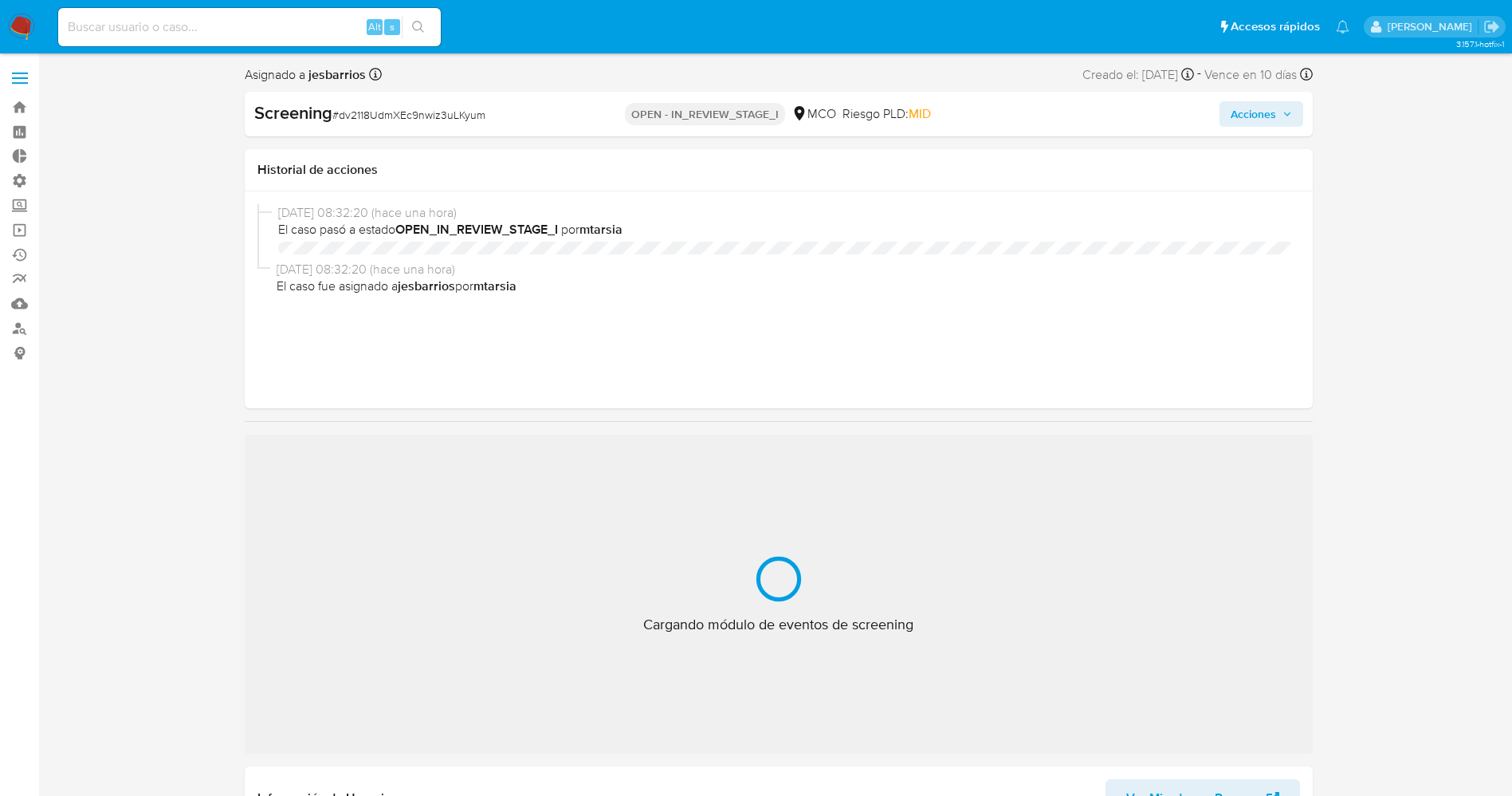
select select "10"
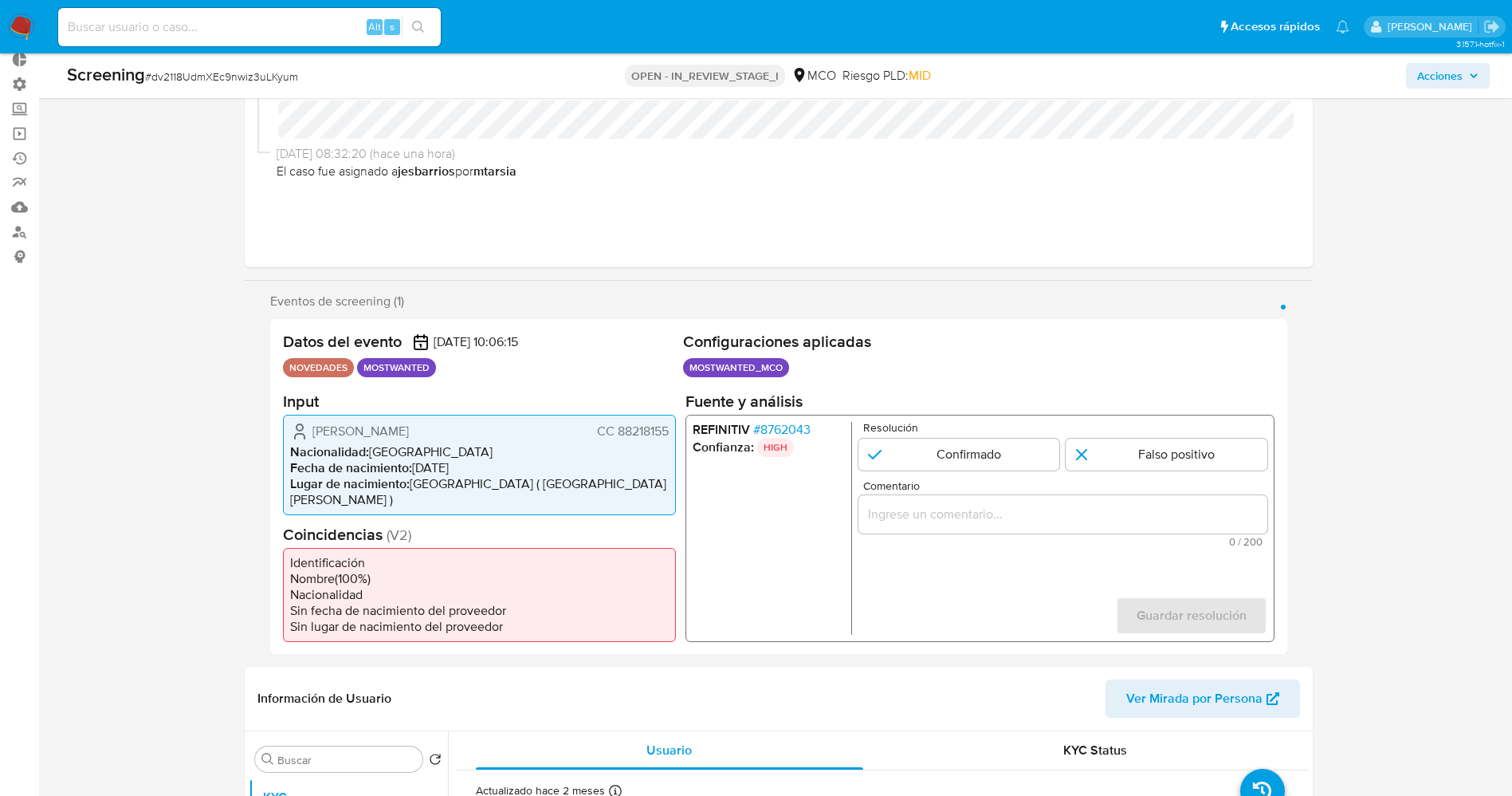
scroll to position [120, 0]
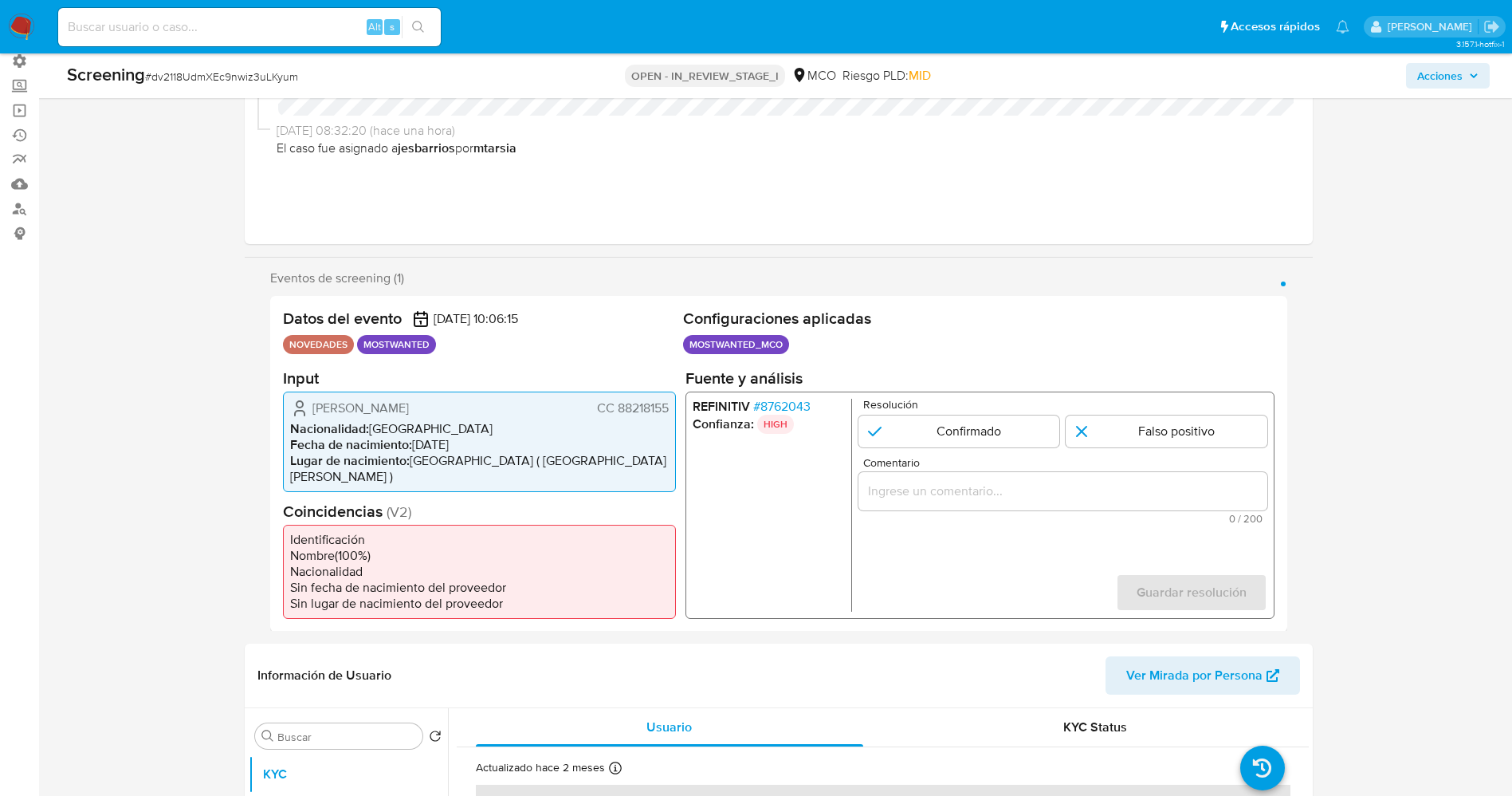
click at [792, 395] on div "REFINITIV # 8762043 Confianza: HIGH Resolución Confirmado Falso positivo Coment…" at bounding box center [979, 504] width 589 height 227
click at [792, 398] on span "# 8762043" at bounding box center [781, 406] width 57 height 16
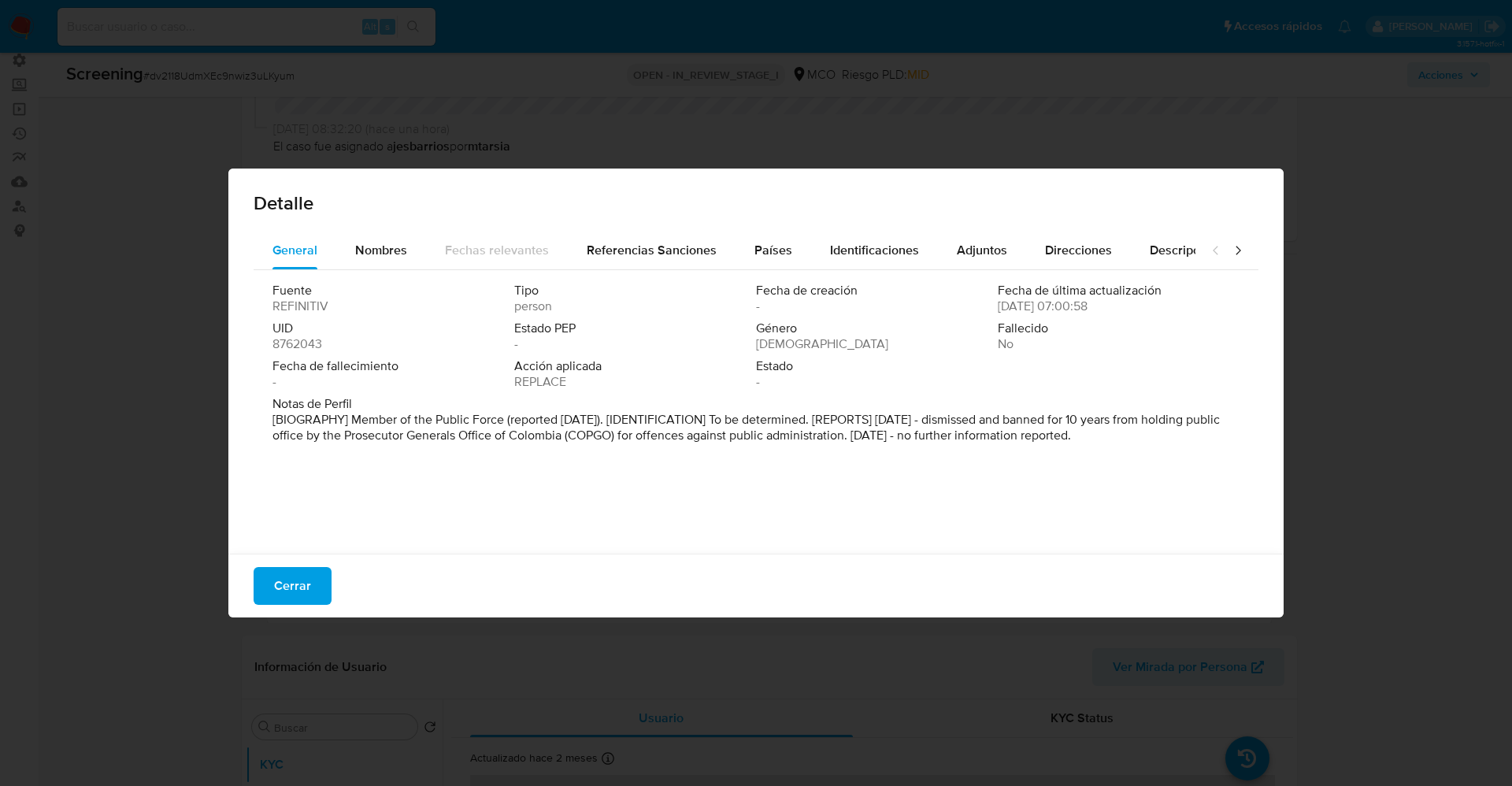
drag, startPoint x: 345, startPoint y: 414, endPoint x: 1090, endPoint y: 488, distance: 748.7
click at [1090, 488] on div "Fuente REFINITIV Tipo person Fecha de creación - Fecha de última actualización …" at bounding box center [756, 408] width 1005 height 275
click at [398, 238] on div "Nombres" at bounding box center [381, 251] width 52 height 38
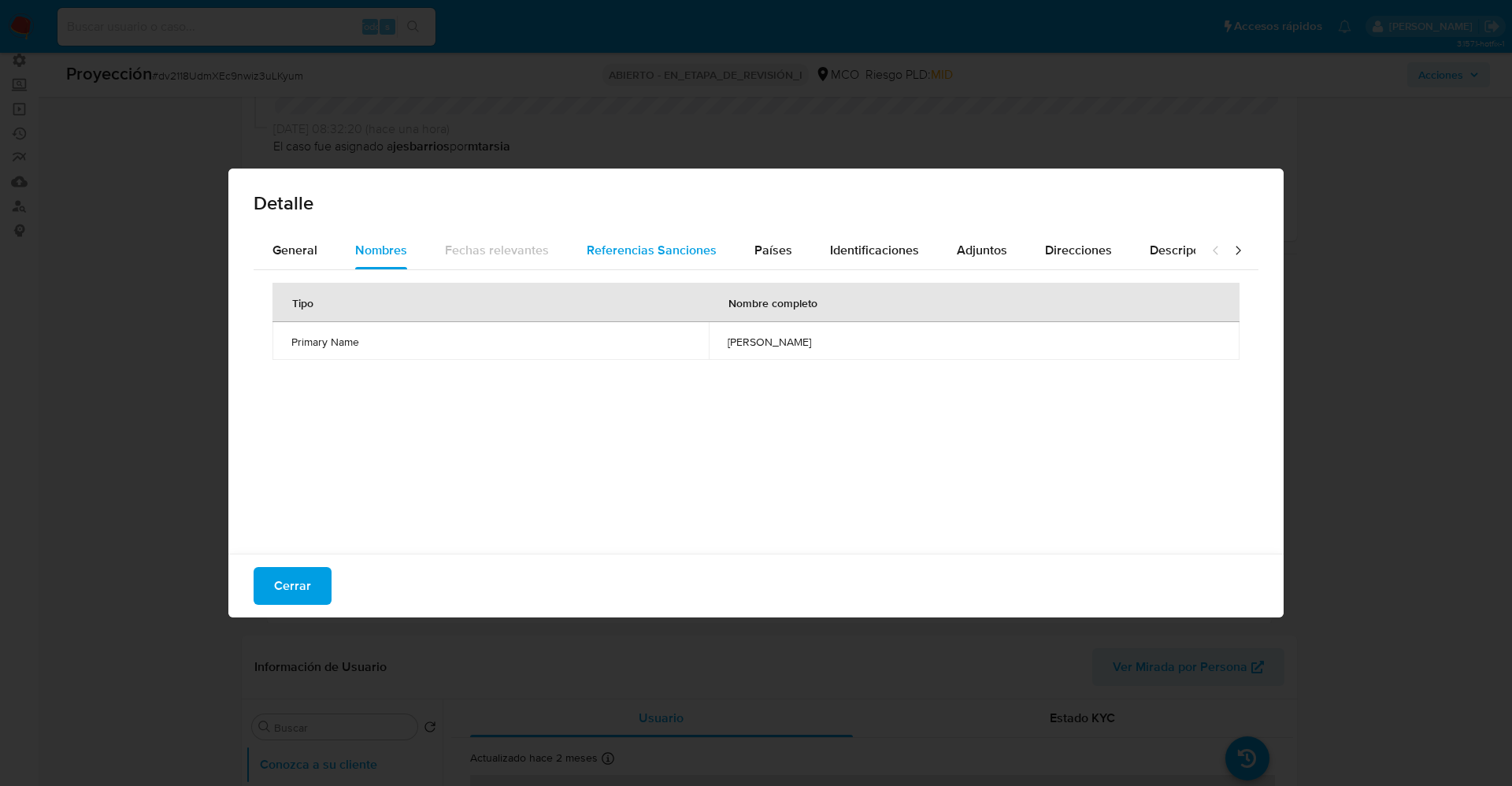
click at [707, 261] on div "Referencias Sanciones" at bounding box center [651, 251] width 130 height 38
click at [780, 262] on div "Países" at bounding box center [774, 251] width 38 height 38
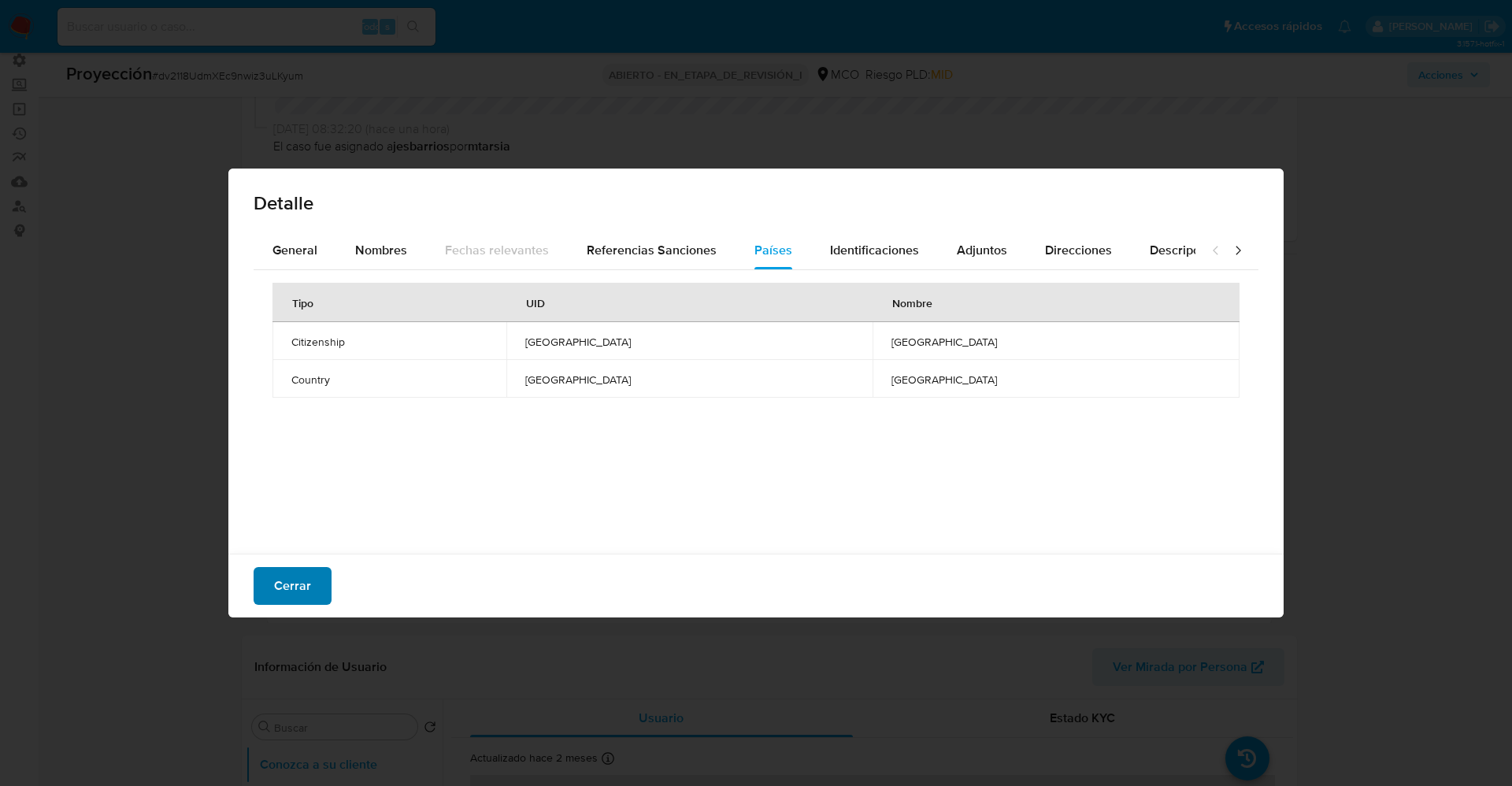
click at [309, 596] on span "Cerrar" at bounding box center [292, 585] width 37 height 34
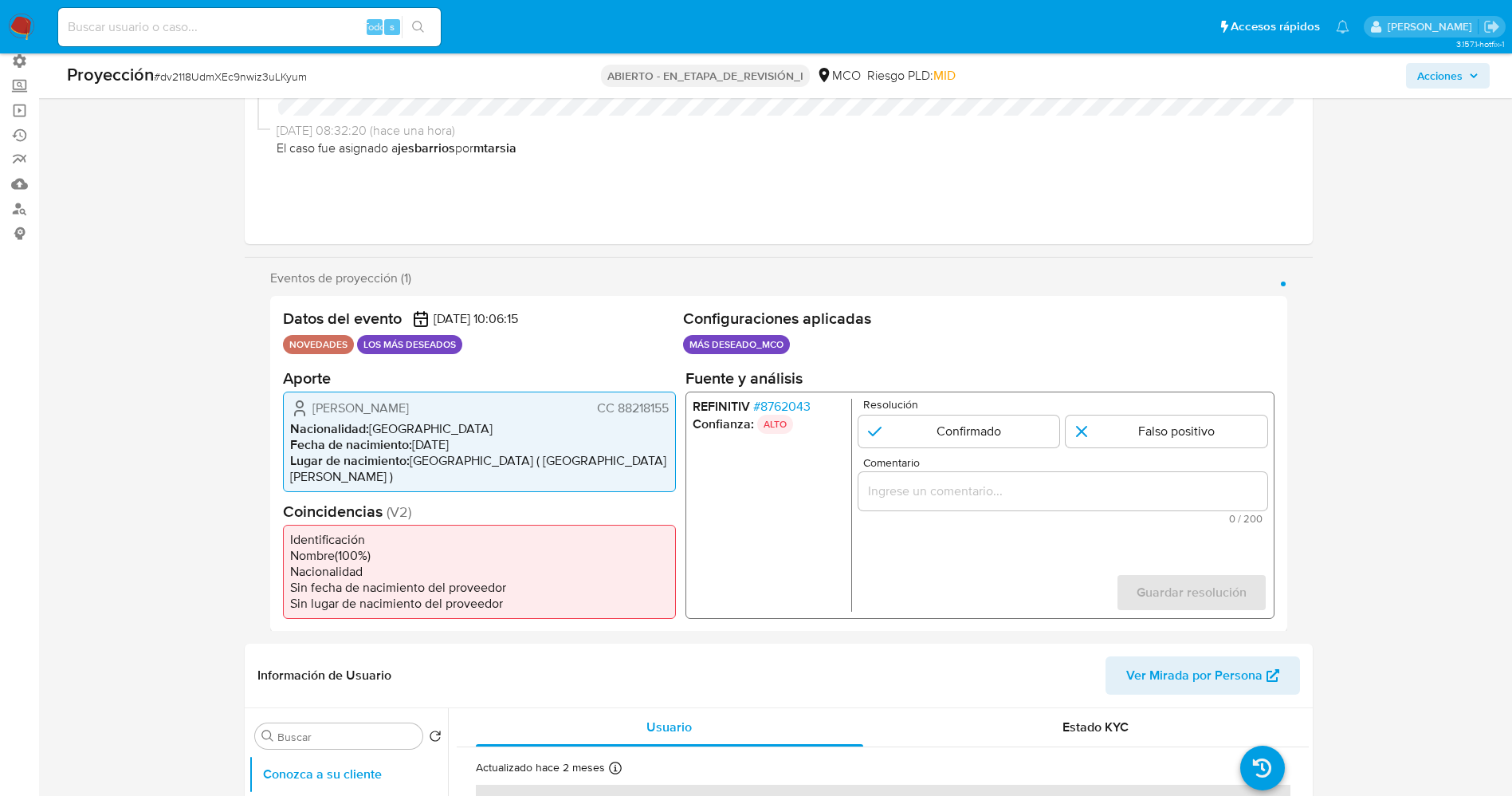
click at [770, 406] on font "8762043" at bounding box center [785, 405] width 50 height 18
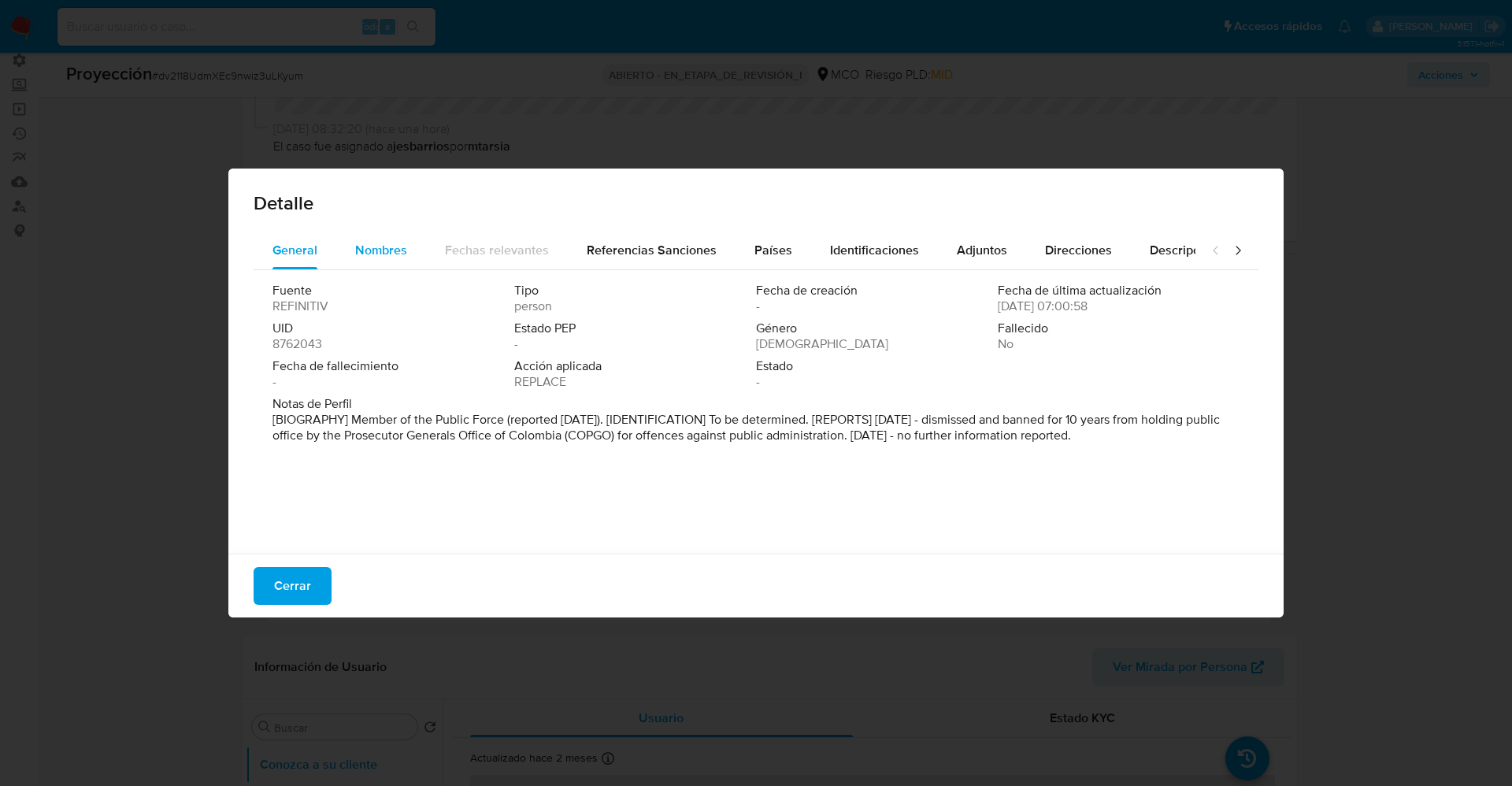
click at [354, 255] on button "Nombres" at bounding box center [381, 251] width 90 height 38
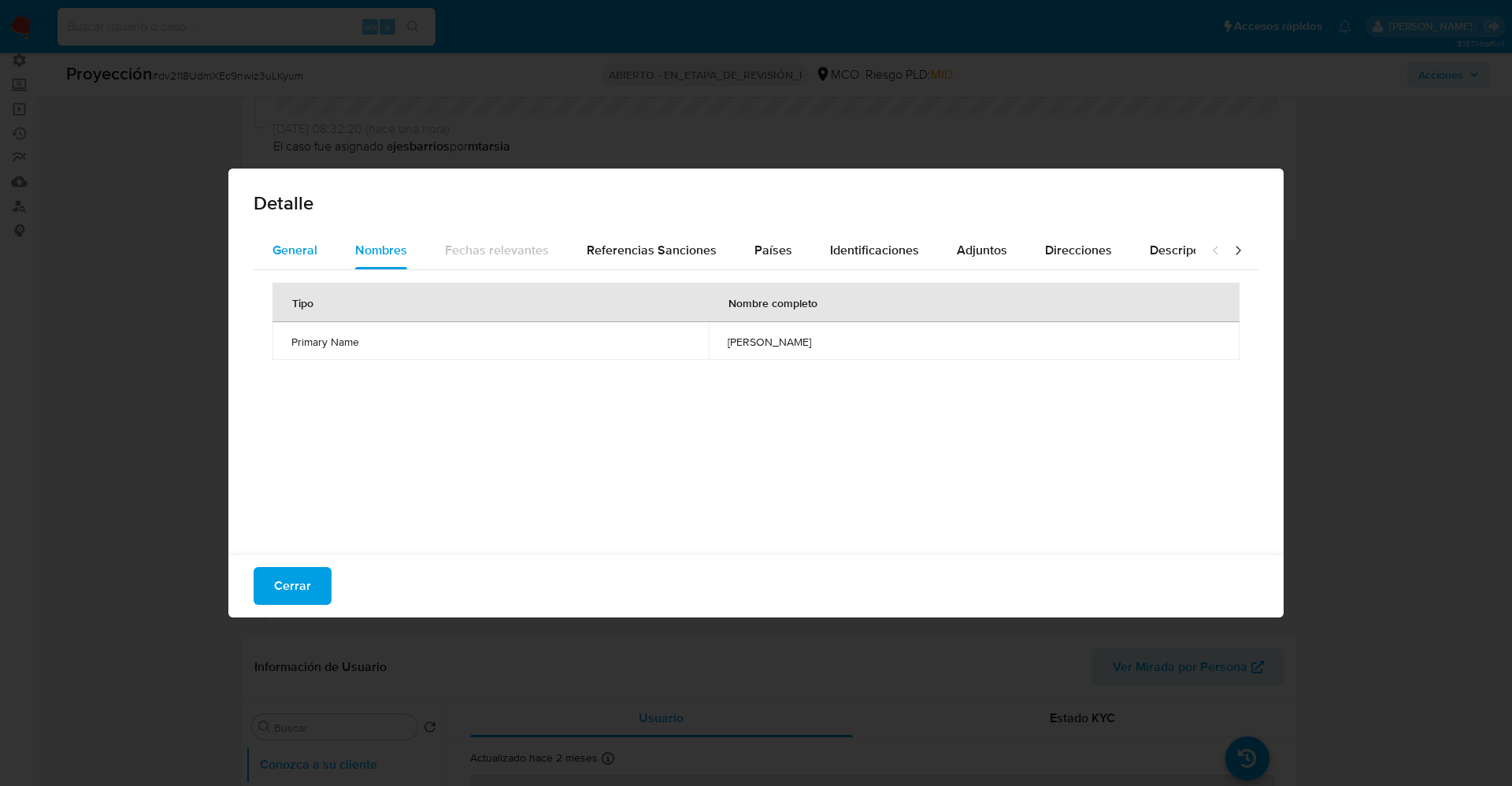
click at [288, 247] on span "General" at bounding box center [295, 250] width 45 height 18
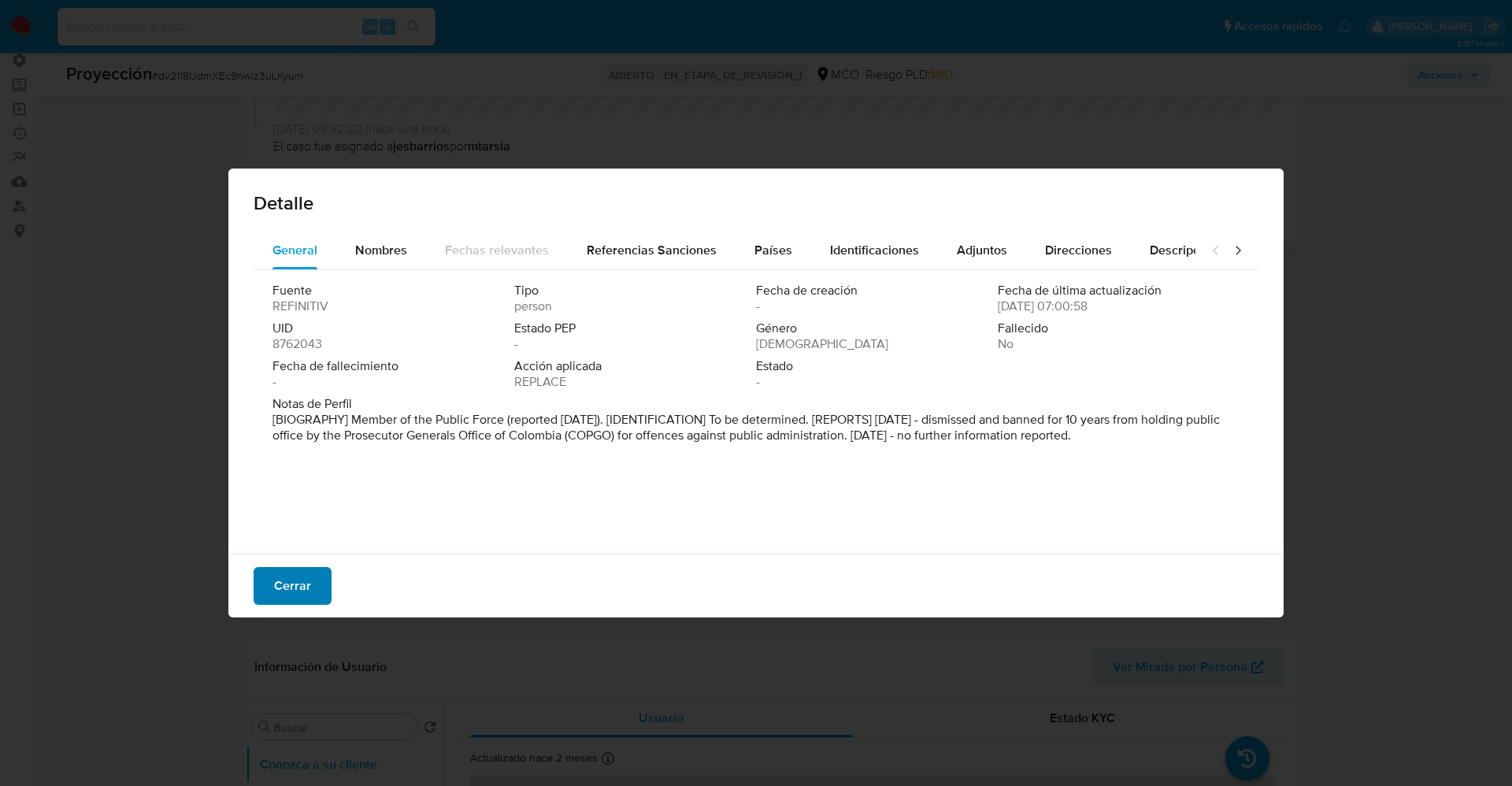
click at [305, 586] on font "Cerrar" at bounding box center [292, 586] width 37 height 38
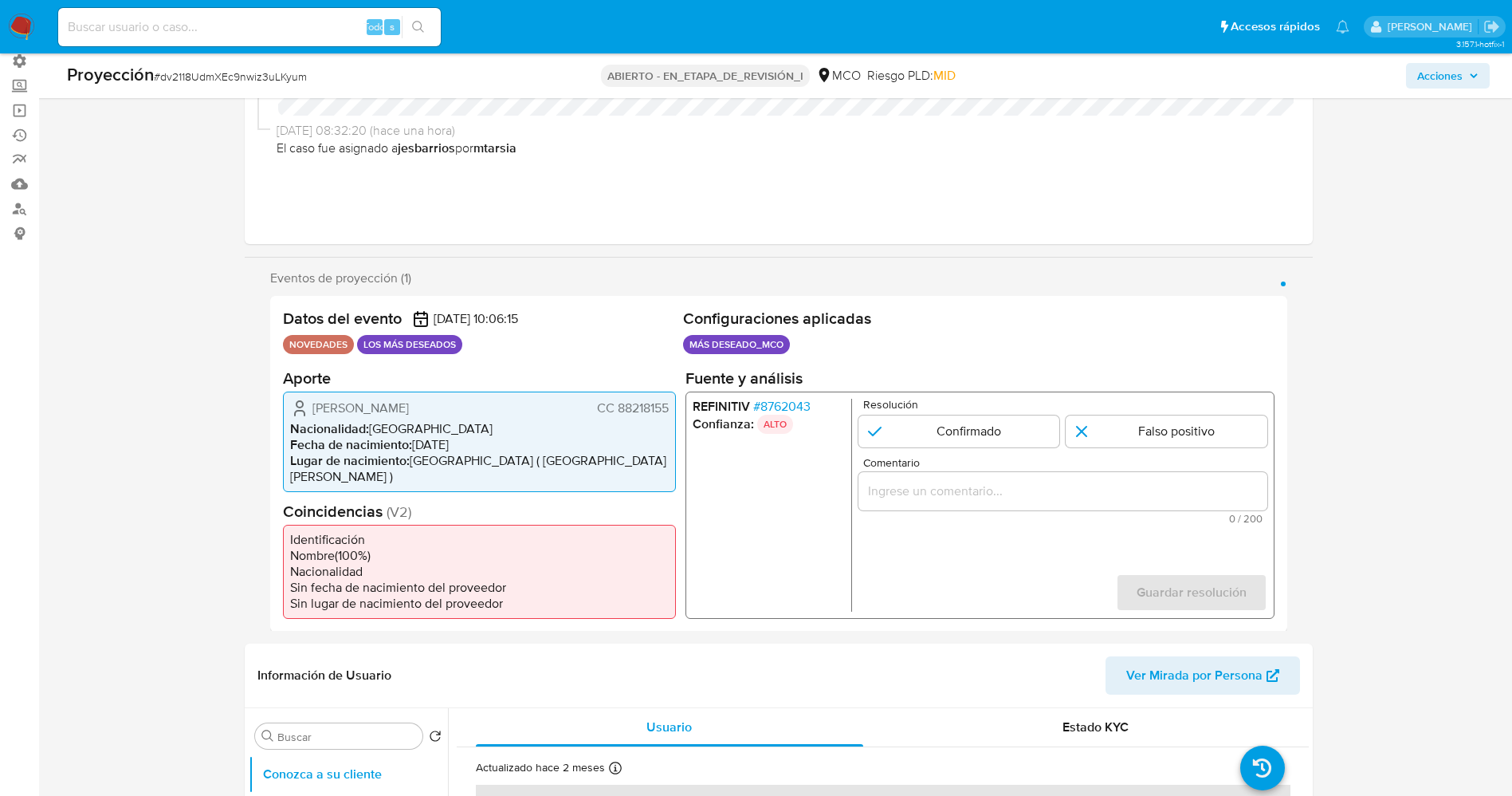
drag, startPoint x: 612, startPoint y: 406, endPoint x: 672, endPoint y: 408, distance: 60.0
click at [672, 408] on div "Henry Pabon Maldonado CC 88218155 Nacionalidad : Colombia Fecha de nacimiento :…" at bounding box center [480, 441] width 393 height 101
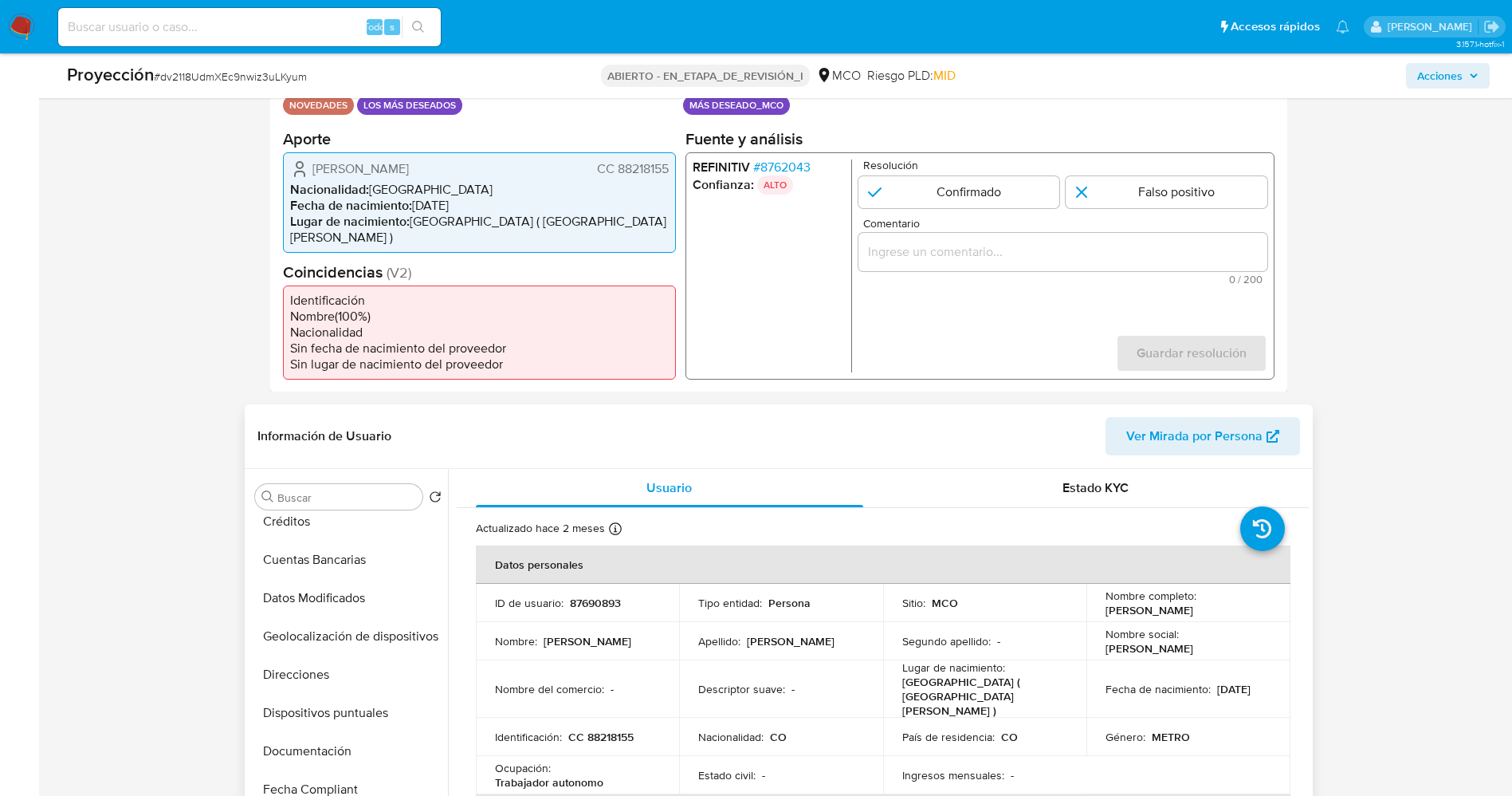
scroll to position [239, 0]
click at [326, 700] on button "Documentación" at bounding box center [342, 717] width 187 height 38
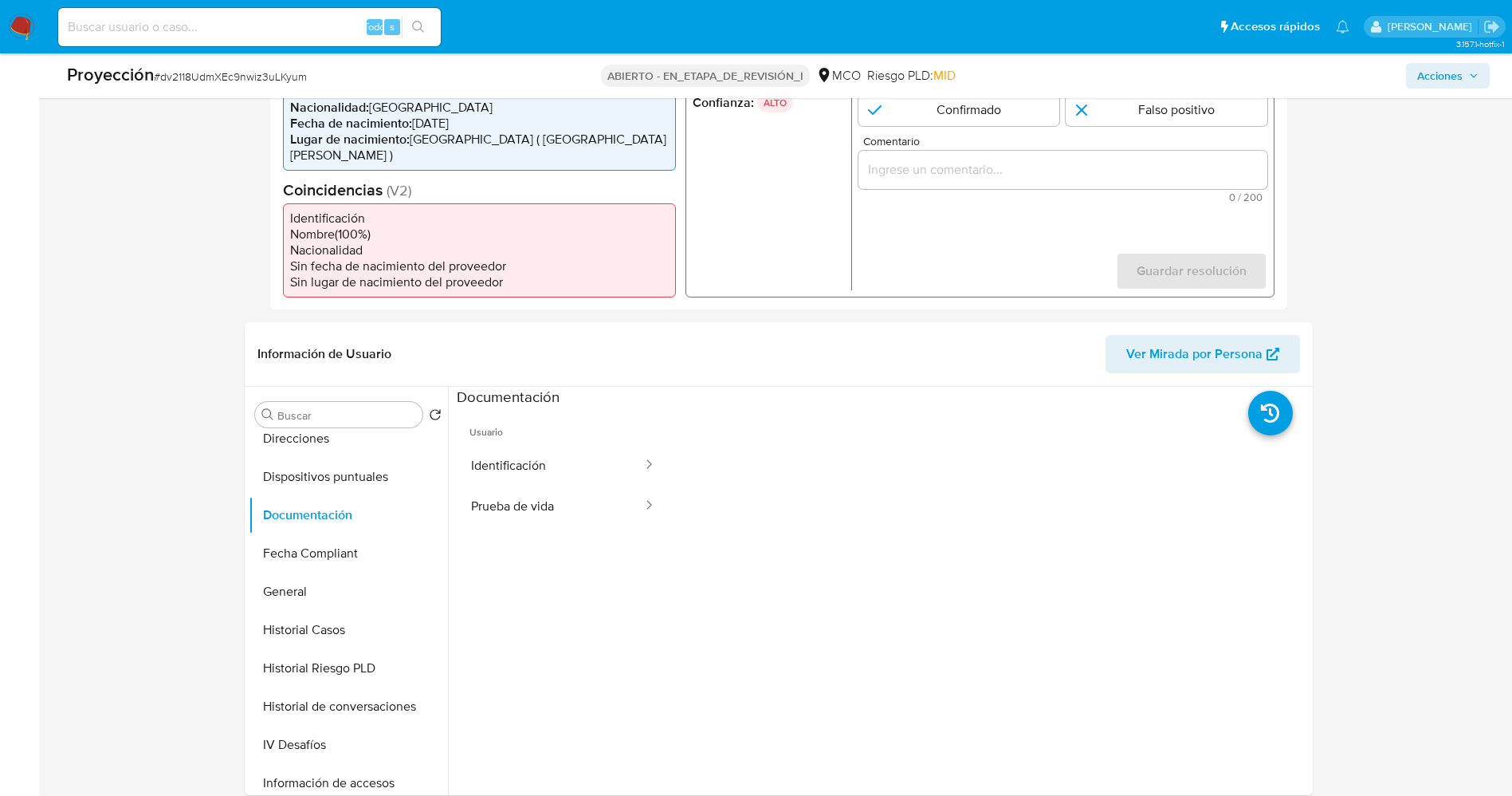
scroll to position [478, 0]
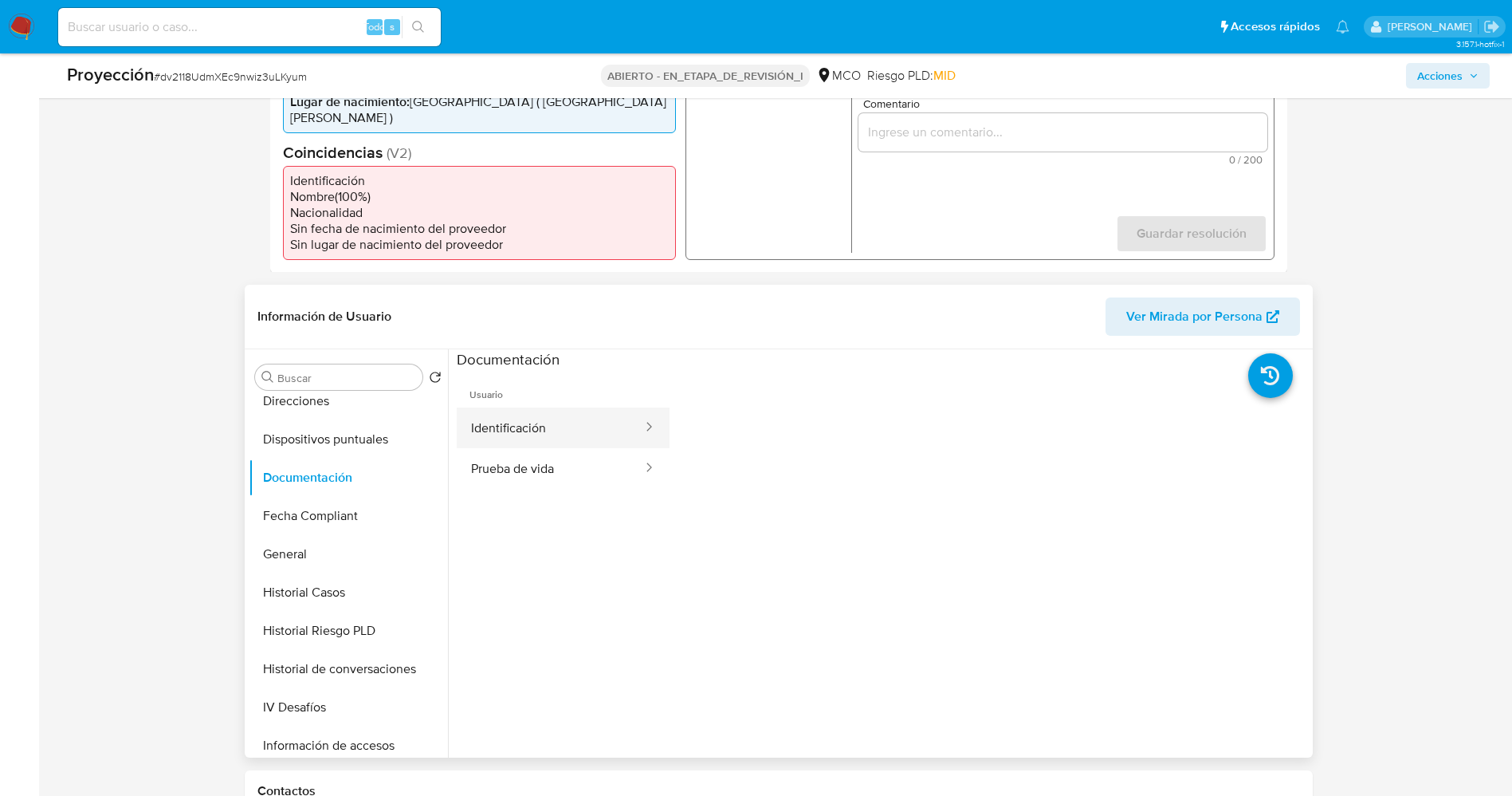
click at [504, 414] on button "Identificación" at bounding box center [551, 428] width 188 height 41
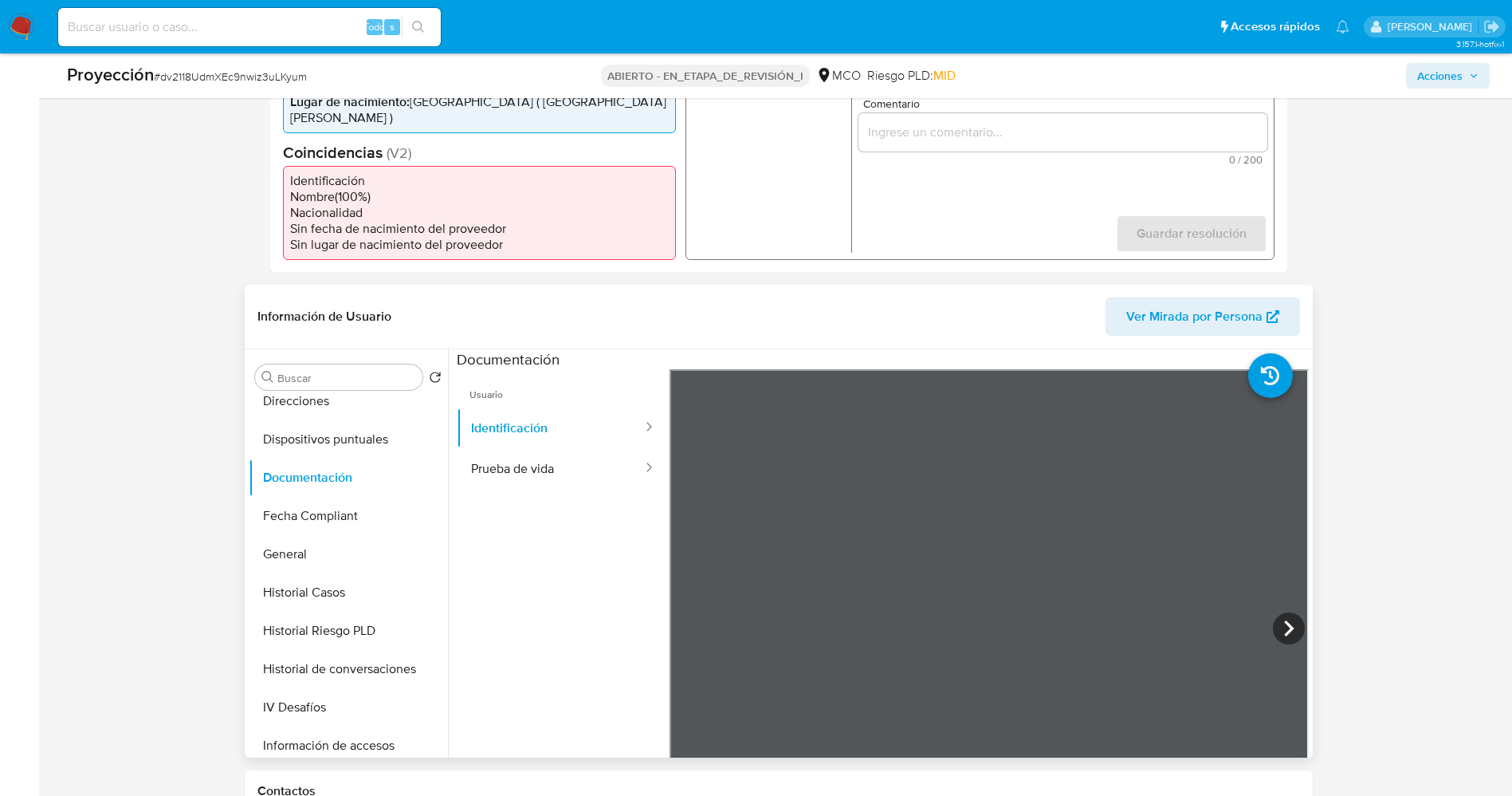
scroll to position [239, 0]
click at [1283, 622] on icon at bounding box center [1289, 628] width 32 height 32
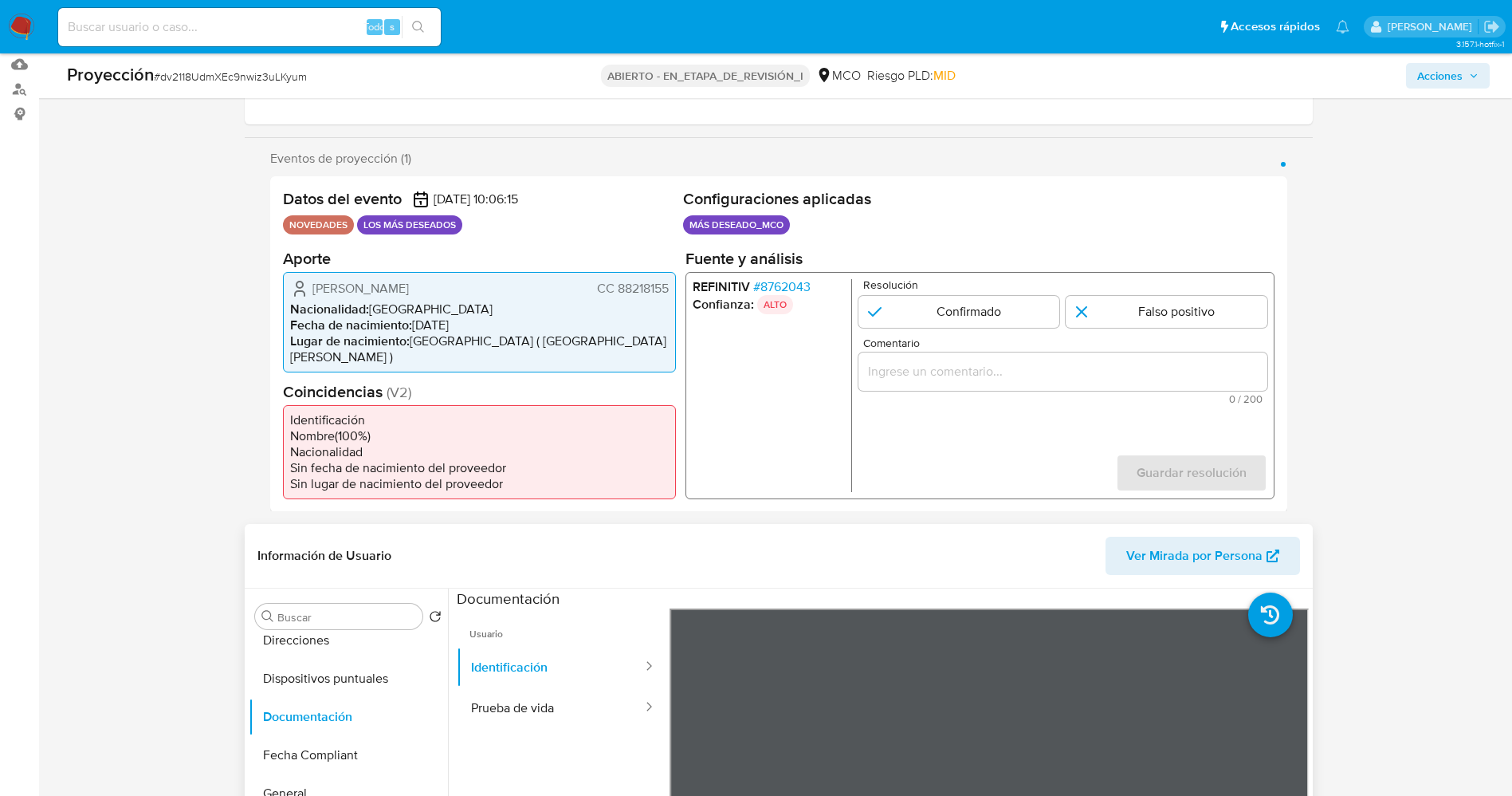
drag, startPoint x: 615, startPoint y: 288, endPoint x: 673, endPoint y: 284, distance: 58.1
click at [673, 284] on div "Henry Pabon Maldonado CC 88218155 Nacionalidad : Colombia Fecha de nacimiento :…" at bounding box center [480, 322] width 393 height 101
drag, startPoint x: 350, startPoint y: 291, endPoint x: 382, endPoint y: 290, distance: 32.0
click at [382, 290] on span "Henry Pabon Maldonado" at bounding box center [361, 288] width 96 height 16
drag, startPoint x: 616, startPoint y: 295, endPoint x: 668, endPoint y: 294, distance: 52.0
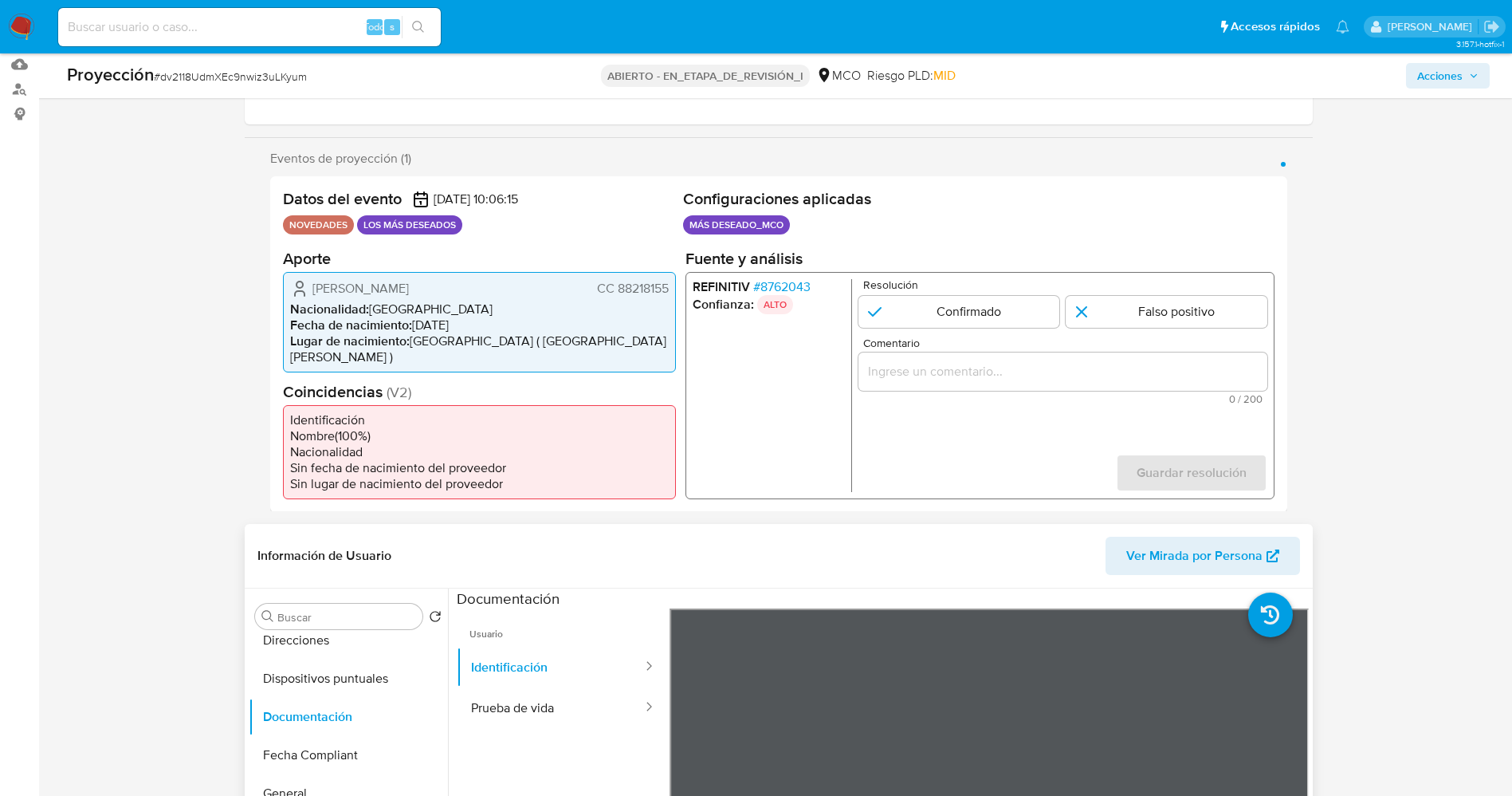
click at [668, 294] on font "CC 88218155" at bounding box center [632, 287] width 72 height 18
drag, startPoint x: 308, startPoint y: 288, endPoint x: 392, endPoint y: 288, distance: 84.0
click at [459, 292] on div "Henry Pabon Maldonado CC 88218155" at bounding box center [480, 288] width 379 height 19
drag, startPoint x: 616, startPoint y: 287, endPoint x: 674, endPoint y: 289, distance: 58.0
click at [674, 289] on div "Henry Pabon Maldonado CC 88218155 Nacionalidad : Colombia Fecha de nacimiento :…" at bounding box center [480, 322] width 393 height 101
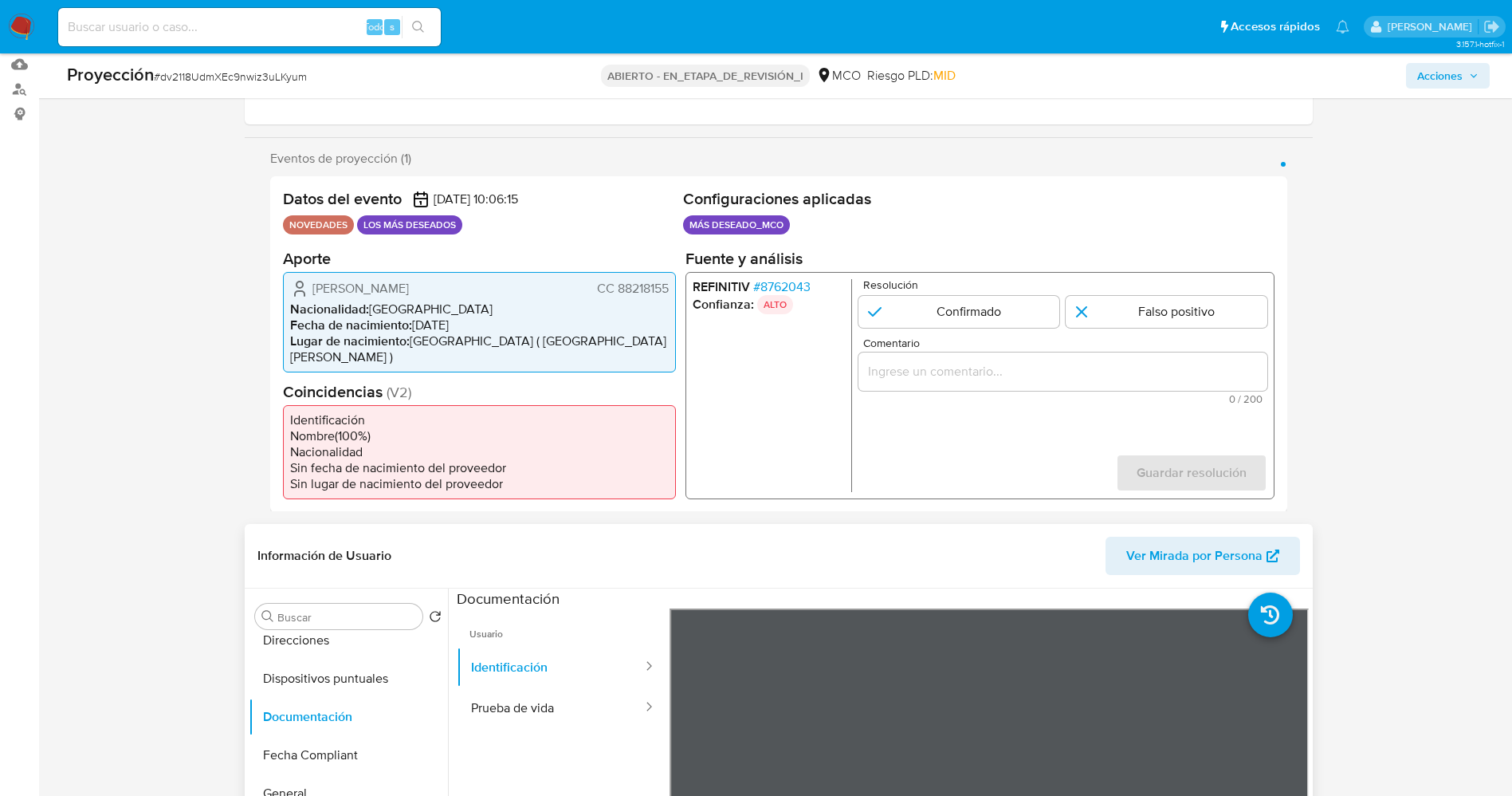
drag, startPoint x: 312, startPoint y: 285, endPoint x: 459, endPoint y: 296, distance: 147.4
click at [459, 296] on div "Henry Pabon Maldonado CC 88218155" at bounding box center [480, 288] width 379 height 19
click at [799, 283] on font "8762043" at bounding box center [785, 285] width 50 height 18
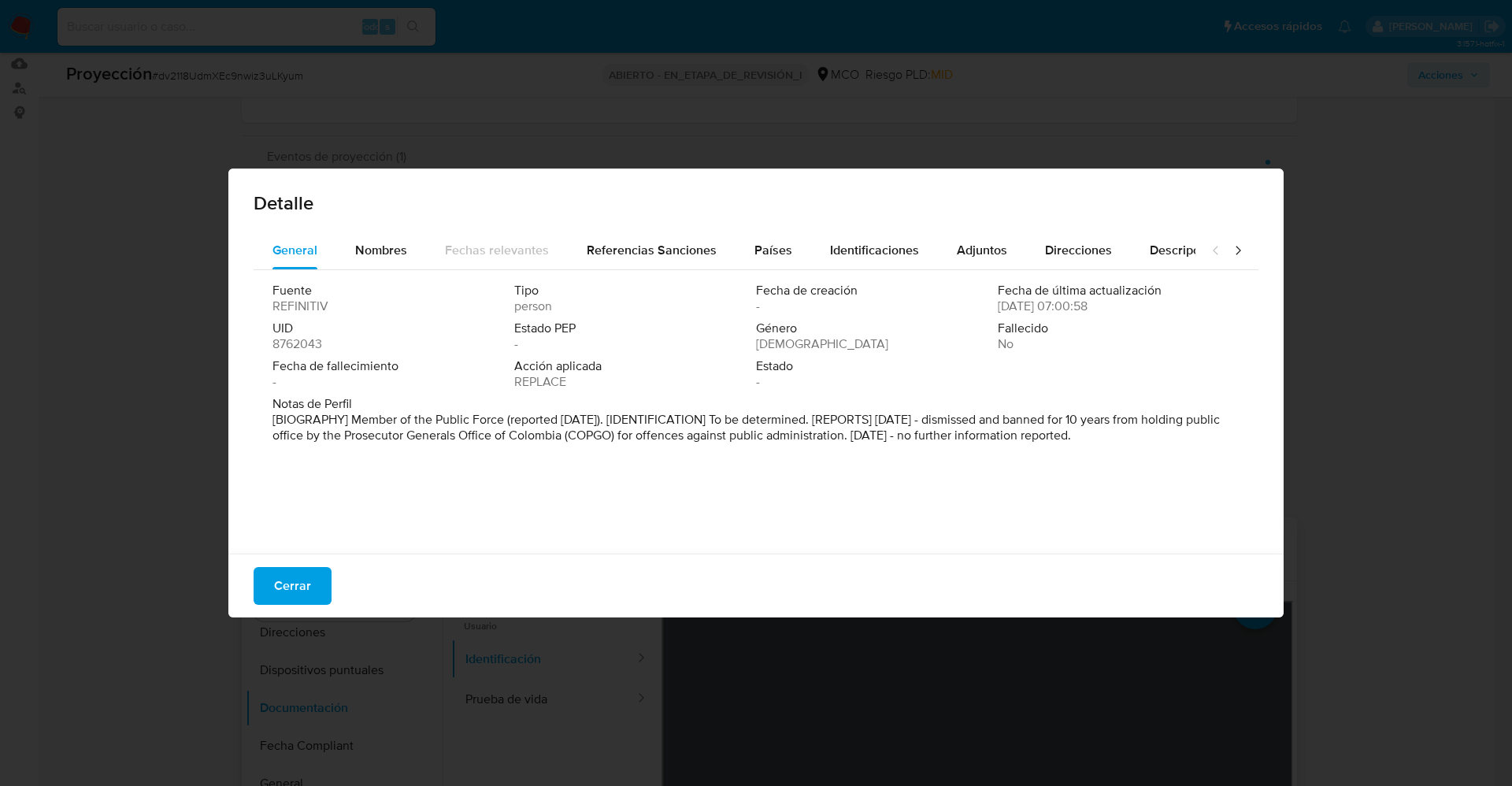
drag, startPoint x: 352, startPoint y: 420, endPoint x: 1094, endPoint y: 448, distance: 742.5
click at [1094, 448] on div "Notas de Perfil [BIOGRAPHY] Member of the Public Force (reported Mar 2024). [ID…" at bounding box center [756, 422] width 968 height 53
click at [293, 571] on font "Cerrar" at bounding box center [292, 586] width 37 height 38
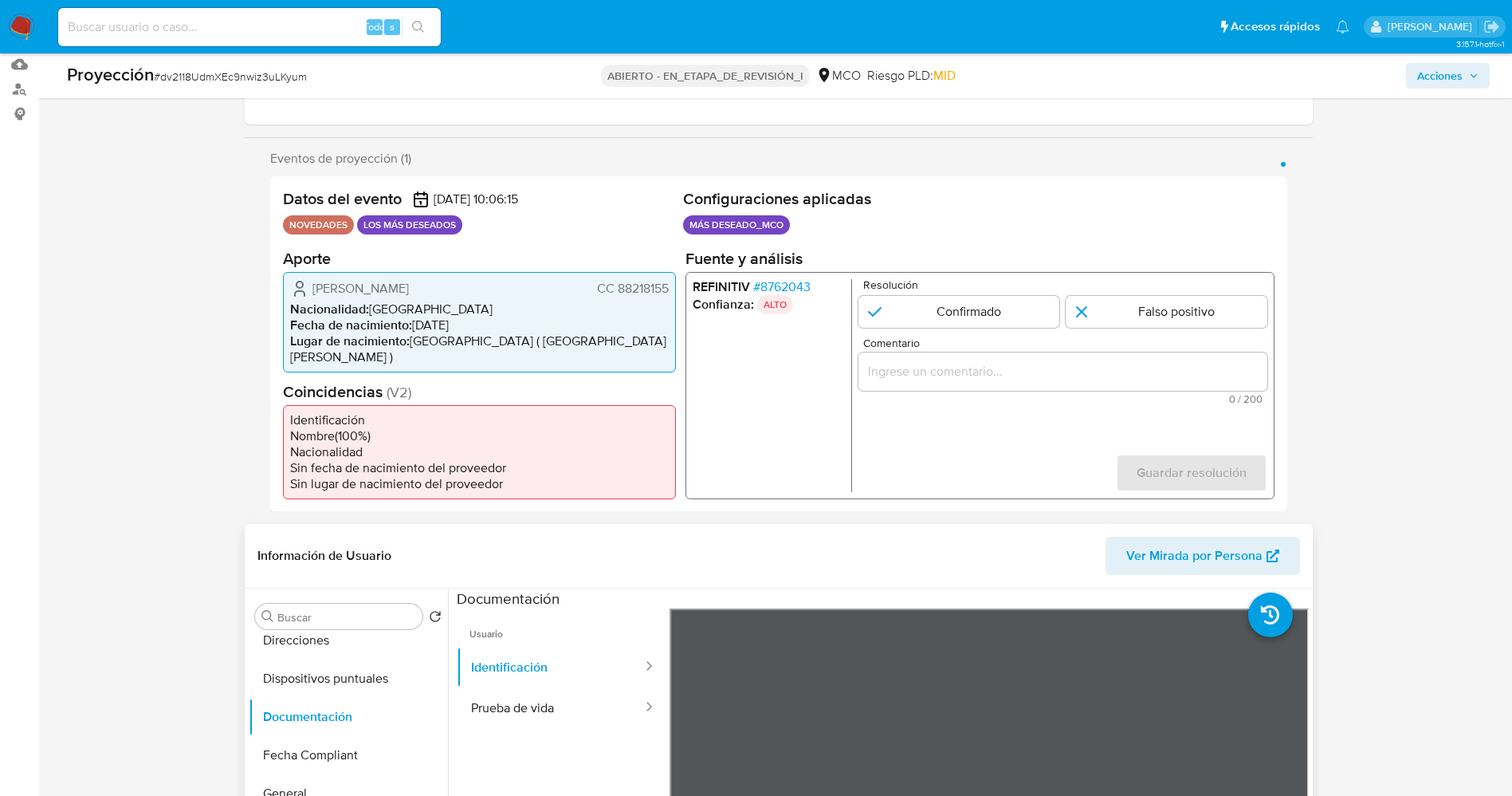
drag, startPoint x: 312, startPoint y: 288, endPoint x: 673, endPoint y: 291, distance: 361.0
click at [673, 291] on div "Henry Pabon Maldonado CC 88218155 Nacionalidad : Colombia Fecha de nacimiento :…" at bounding box center [480, 322] width 393 height 101
click at [800, 284] on font "8762043" at bounding box center [785, 285] width 50 height 18
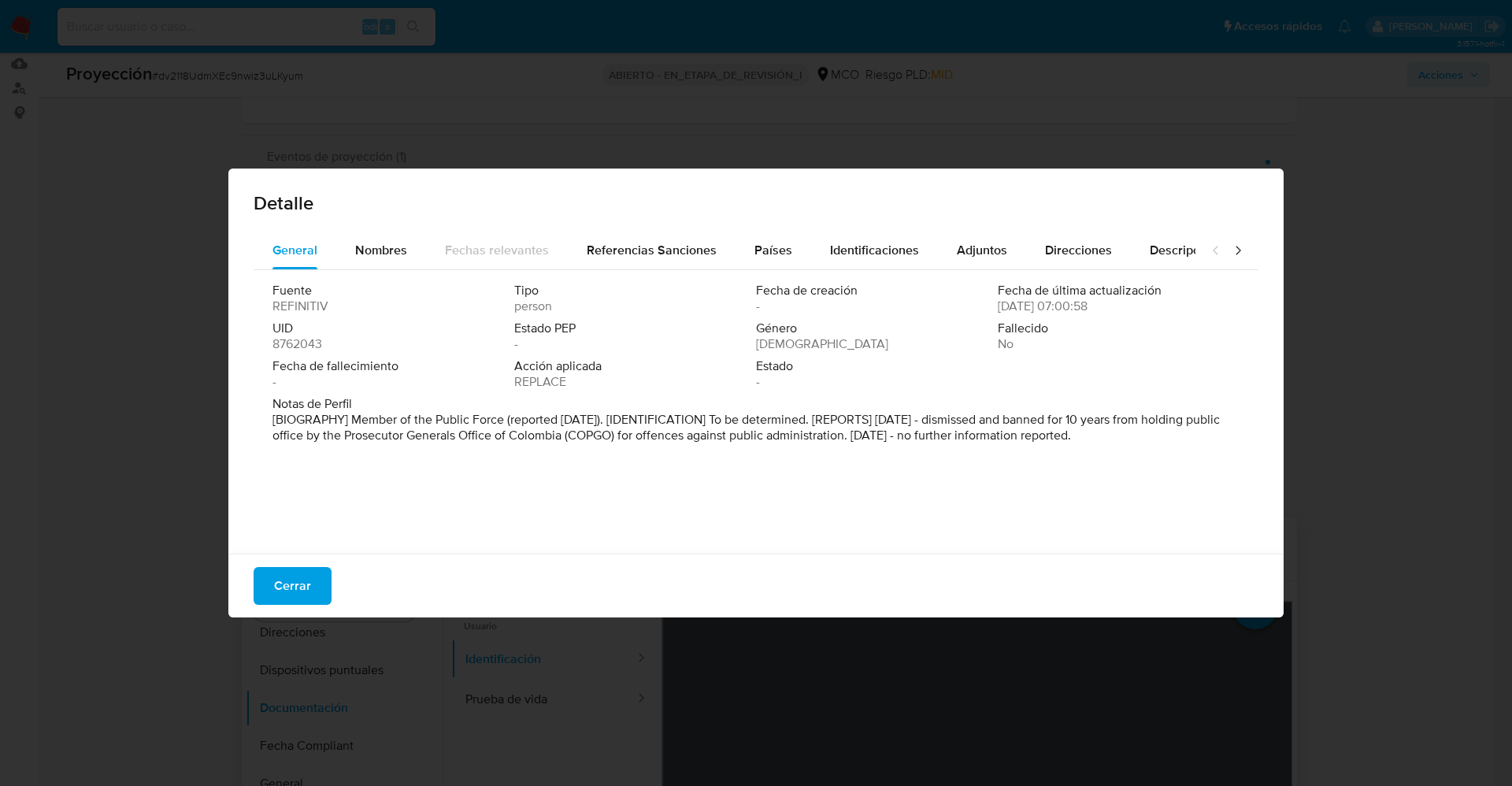
click at [305, 583] on font "Cerrar" at bounding box center [292, 586] width 37 height 38
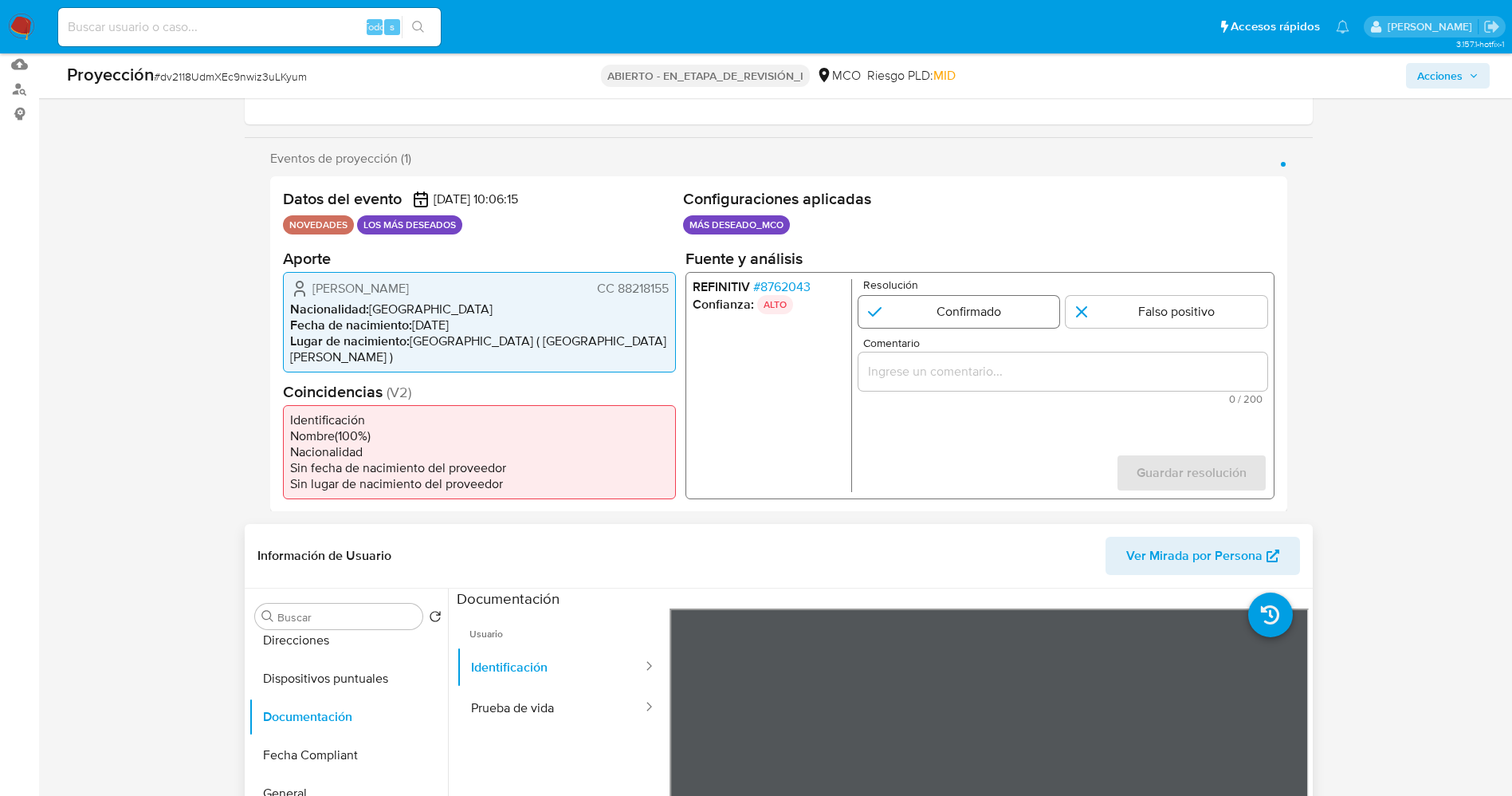
drag, startPoint x: 945, startPoint y: 329, endPoint x: 945, endPoint y: 315, distance: 14.0
click at [945, 328] on form "Resolución Confirmado Falso positivo Comentario 0 / 200 200 caracteres restante…" at bounding box center [1062, 384] width 409 height 213
click at [945, 315] on input "1 de 1" at bounding box center [958, 310] width 202 height 32
radio input "true"
click at [934, 378] on input "Comentario" at bounding box center [1062, 371] width 409 height 21
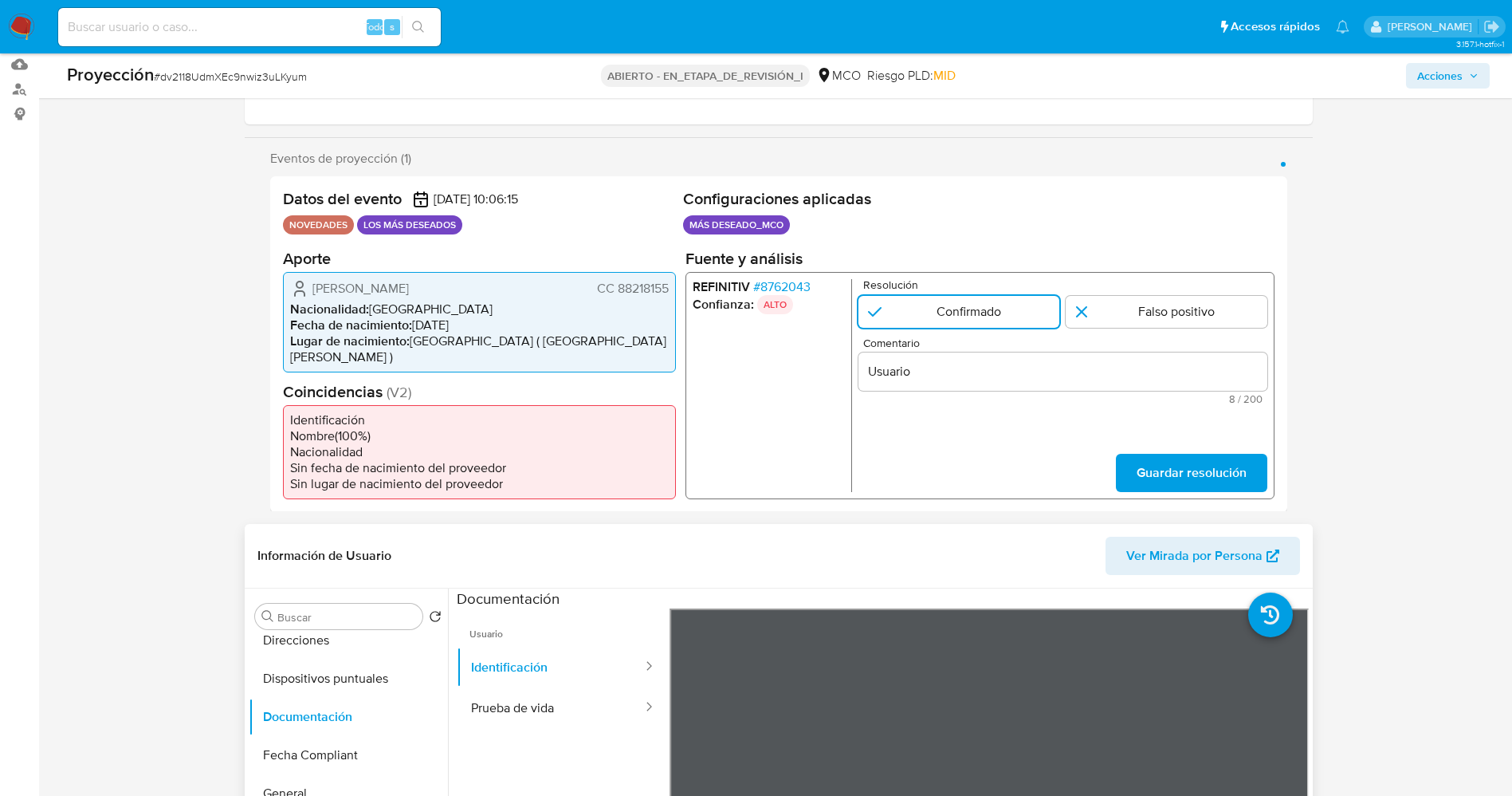
drag, startPoint x: 342, startPoint y: 292, endPoint x: 670, endPoint y: 282, distance: 328.2
click at [670, 282] on div "Henry Pabon Maldonado CC 88218155 Nacionalidad : Colombia Fecha de nacimiento :…" at bounding box center [480, 322] width 393 height 101
click at [944, 373] on input "Usuario" at bounding box center [1062, 371] width 409 height 21
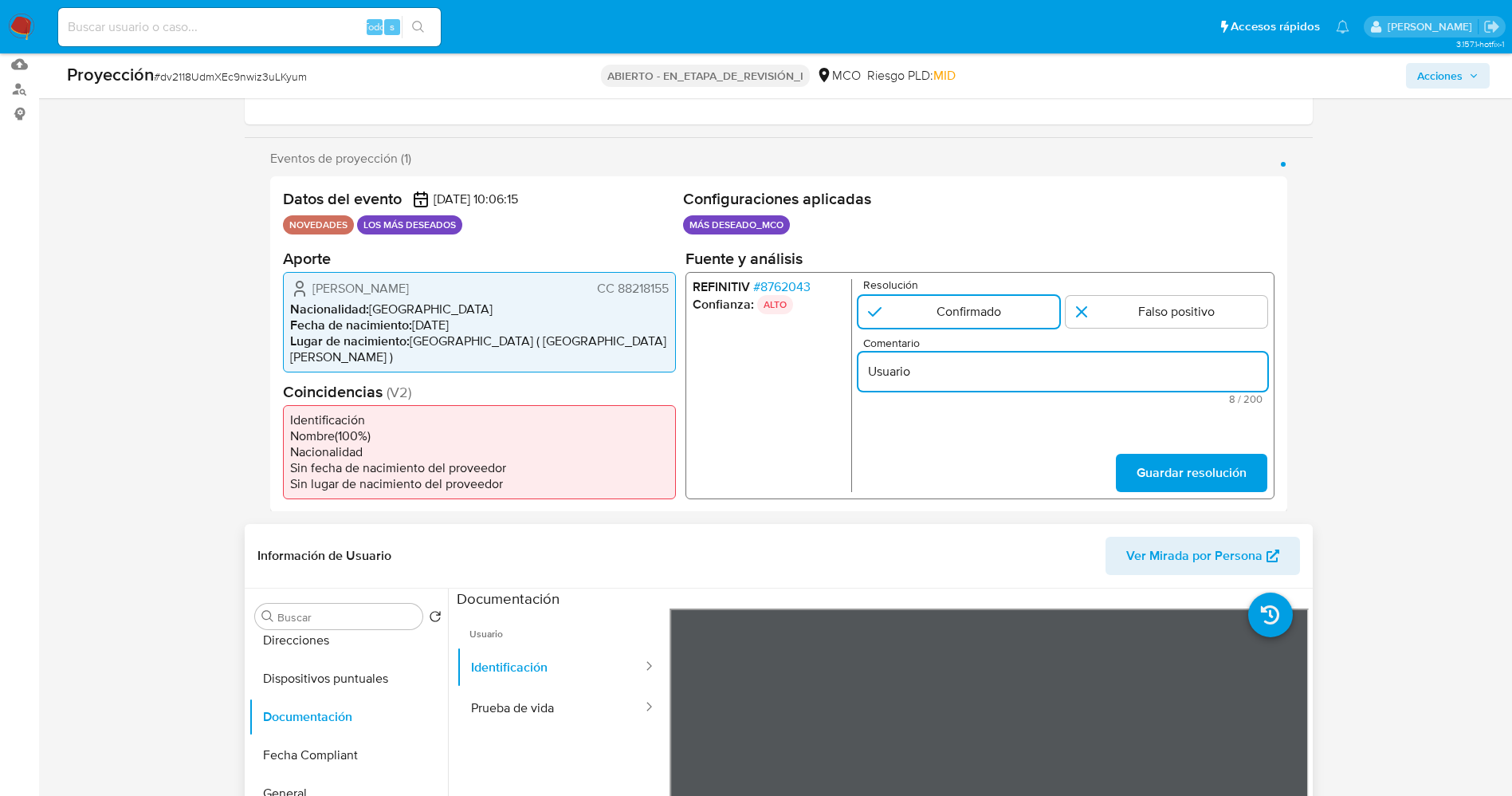
paste input "Henry Pabon Maldonado CC 88218155"
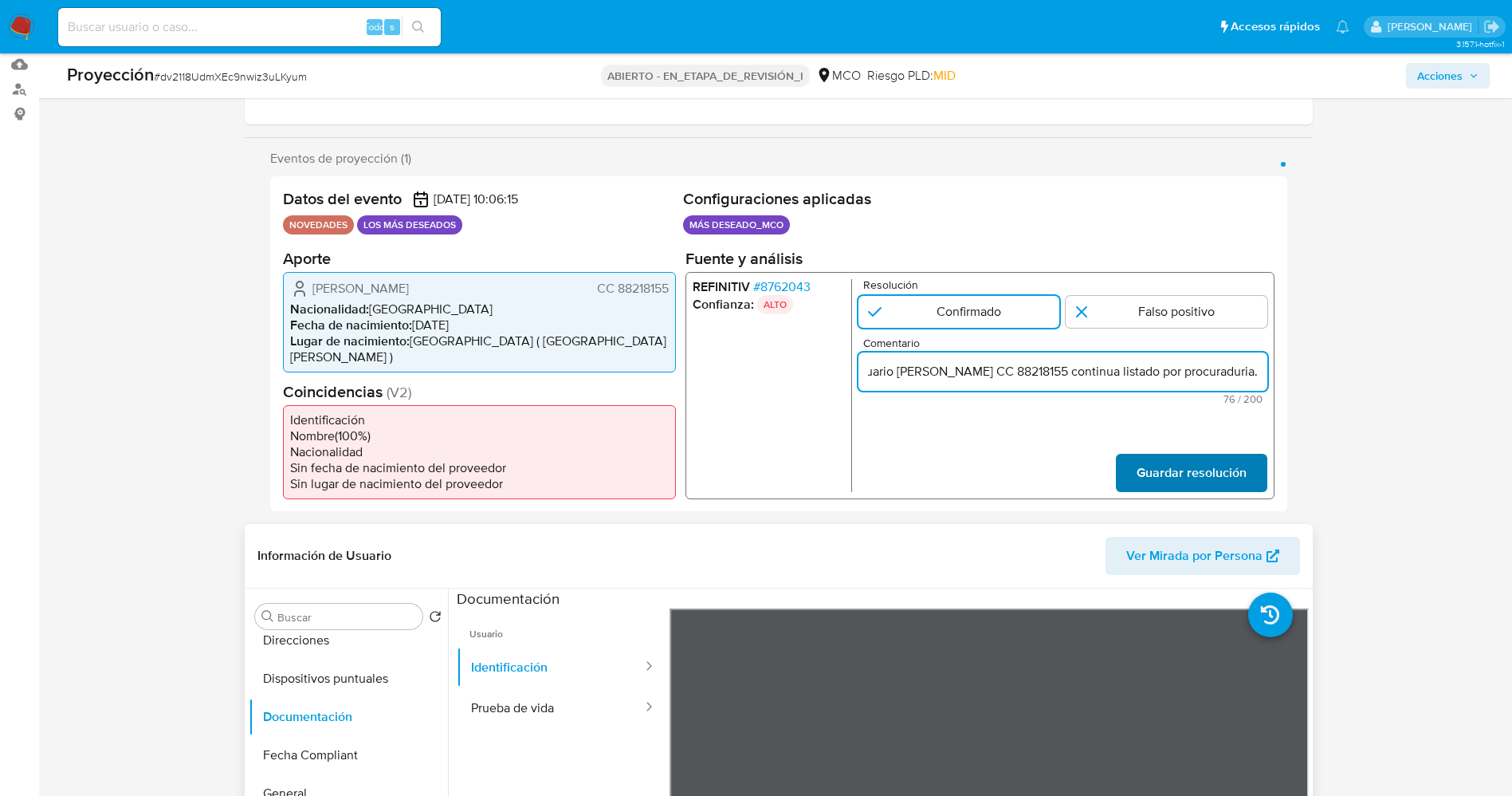
type input "Usuario Henry Pabon Maldonado CC 88218155 continua listado por procuraduria."
click at [1197, 454] on span "Guardar resolución" at bounding box center [1190, 472] width 110 height 35
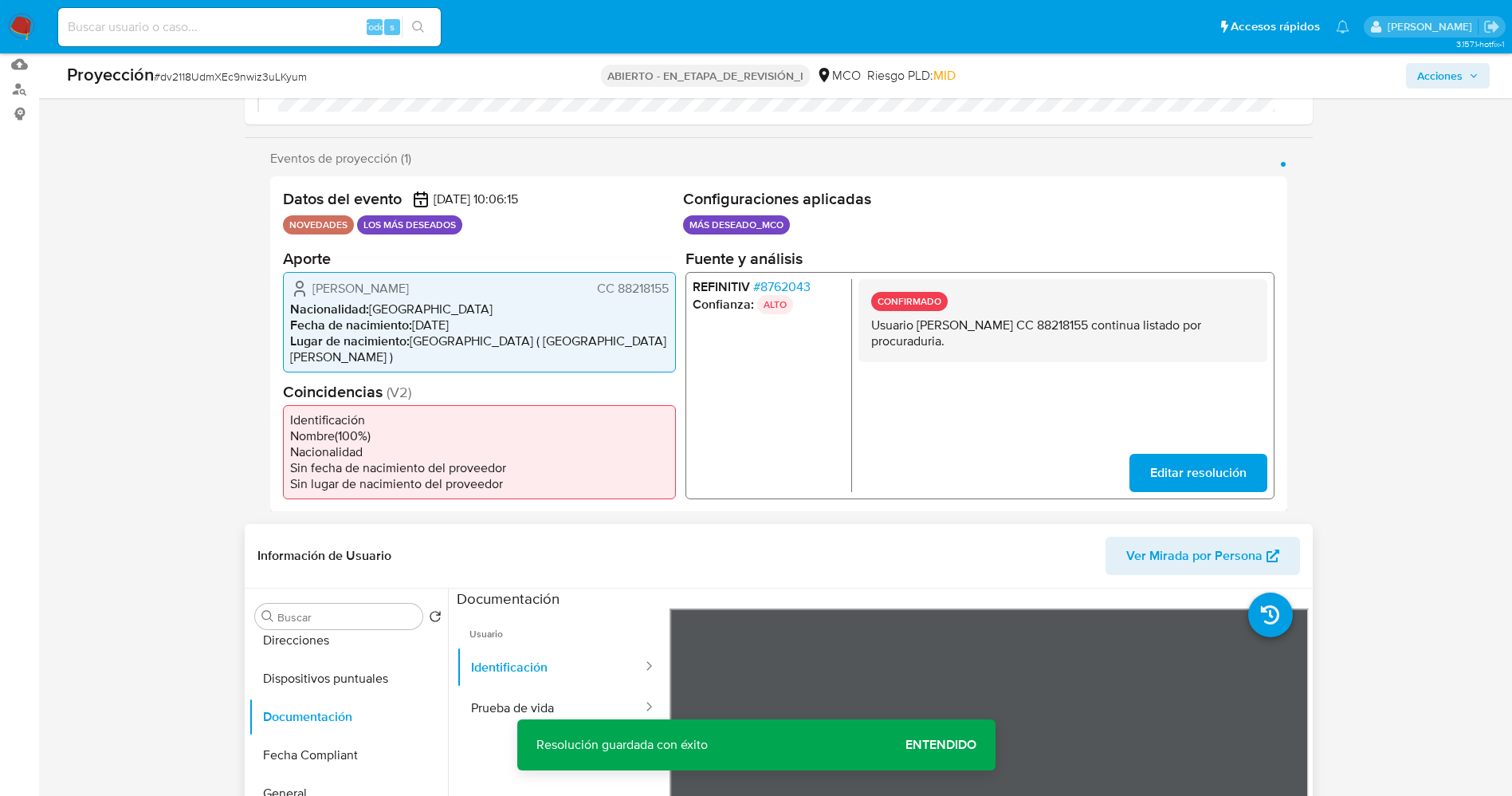
drag, startPoint x: 878, startPoint y: 324, endPoint x: 964, endPoint y: 343, distance: 88.1
click at [968, 345] on div "CONFIRMADO Usuario Henry Pabon Maldonado CC 88218155 continua listado por procu…" at bounding box center [1062, 319] width 409 height 83
click at [314, 680] on button "Lista interna" at bounding box center [342, 693] width 187 height 38
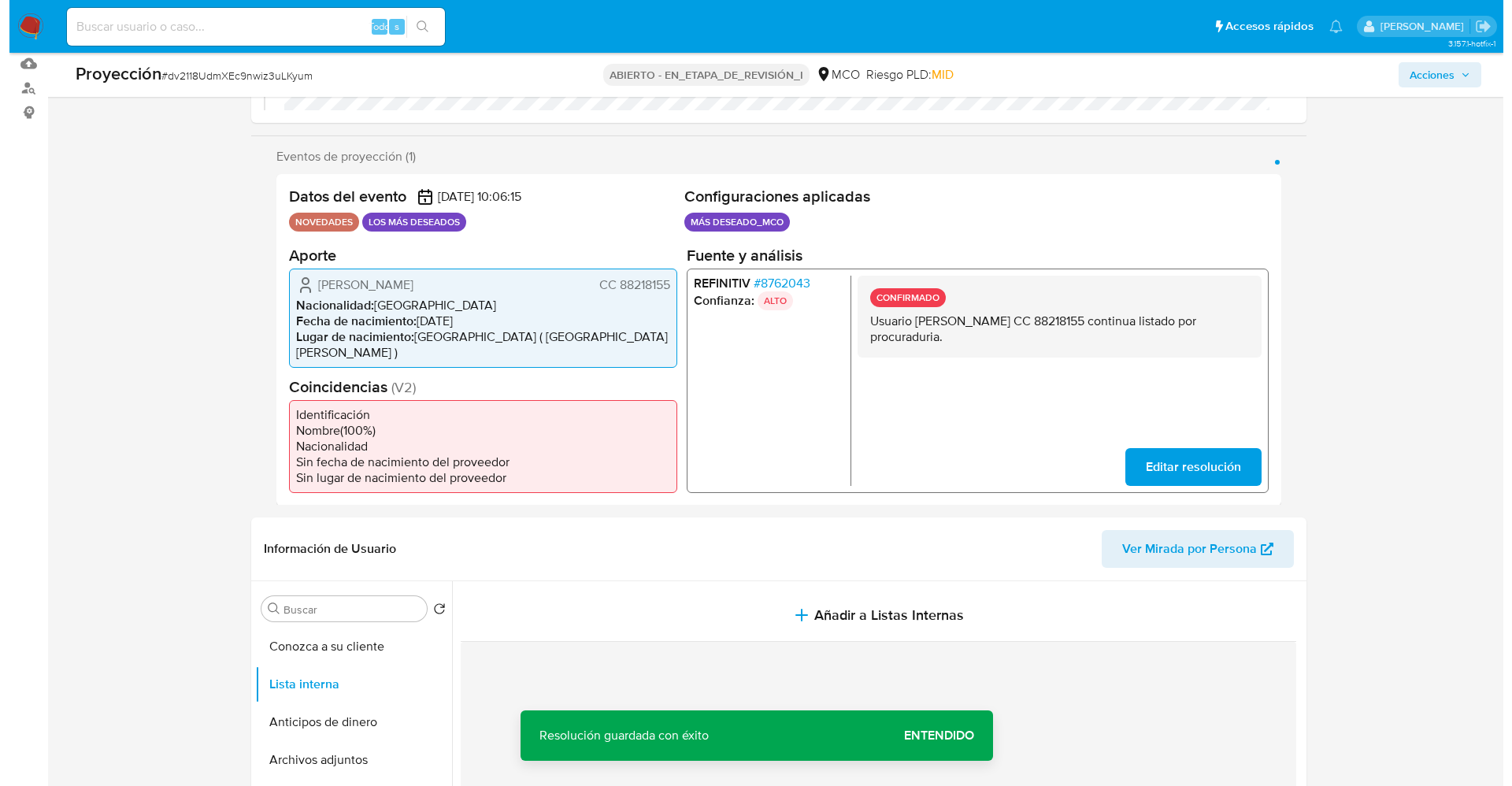
scroll to position [472, 0]
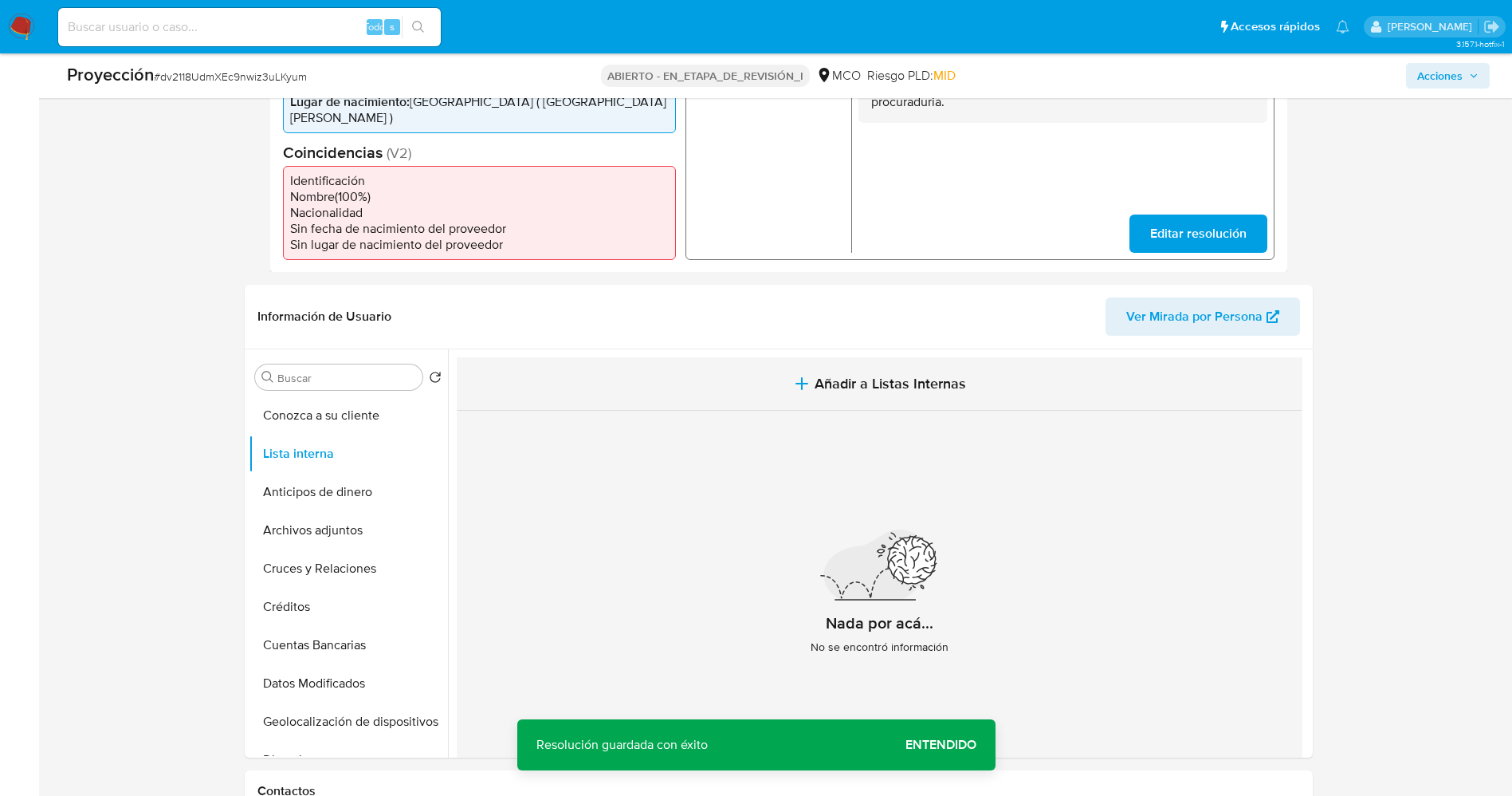
click at [873, 380] on button "Añadir a Listas Internas" at bounding box center [879, 383] width 846 height 53
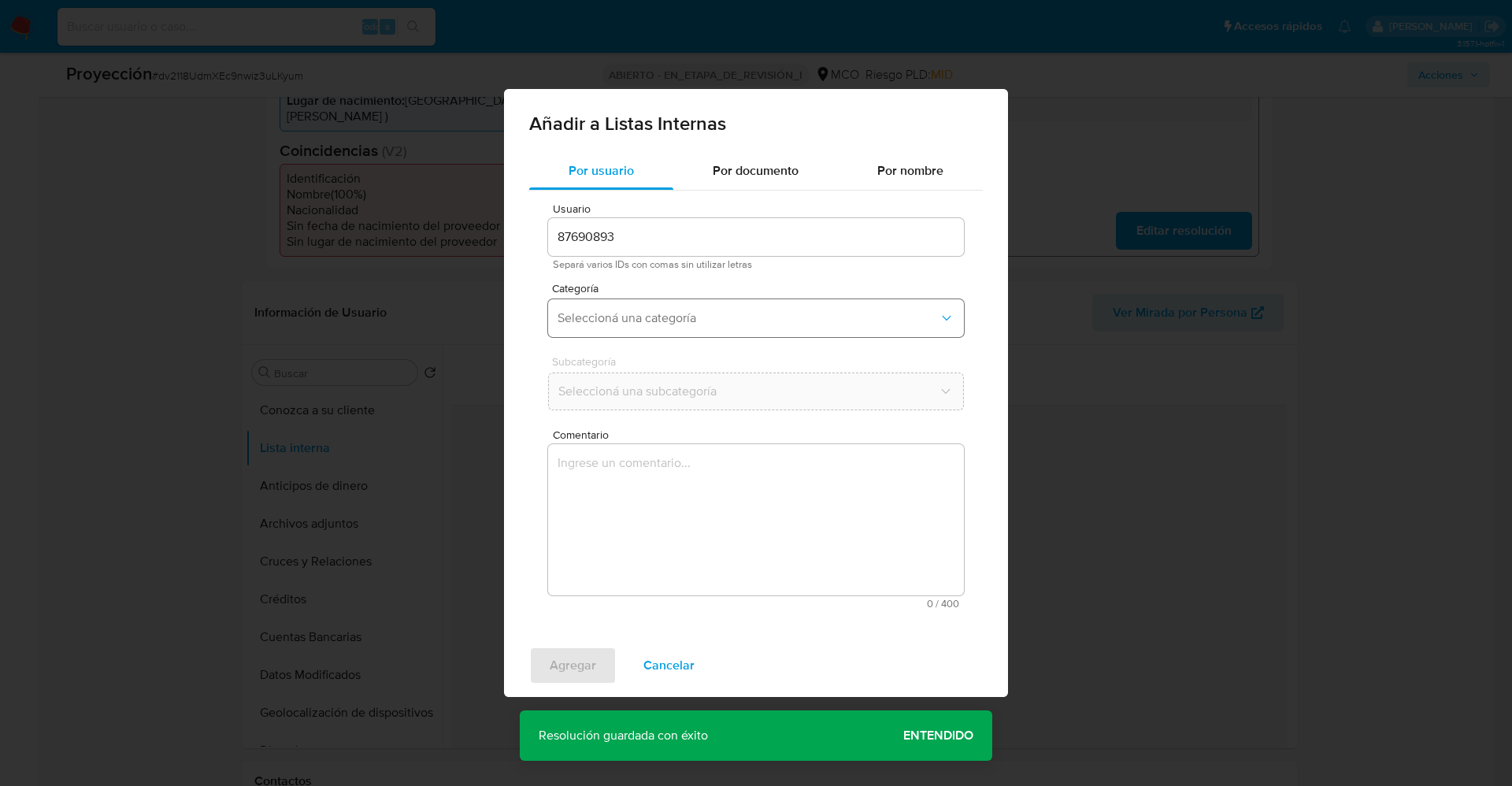
click at [695, 323] on span "Seleccioná una categoría" at bounding box center [749, 317] width 381 height 15
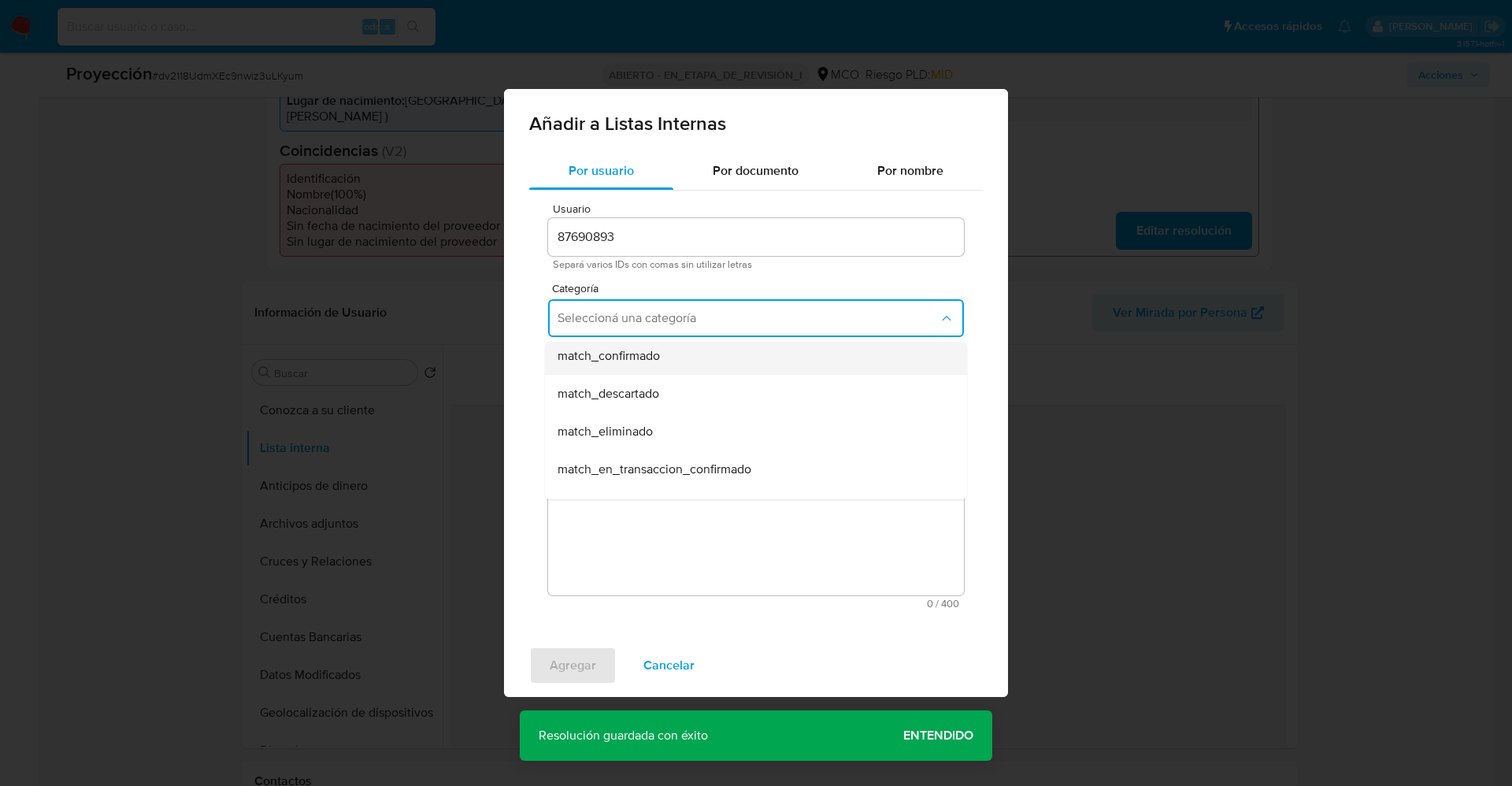
click at [685, 366] on div "match_confirmado" at bounding box center [751, 356] width 387 height 38
click at [673, 384] on span "Seleccioná una subcategoría" at bounding box center [749, 391] width 381 height 15
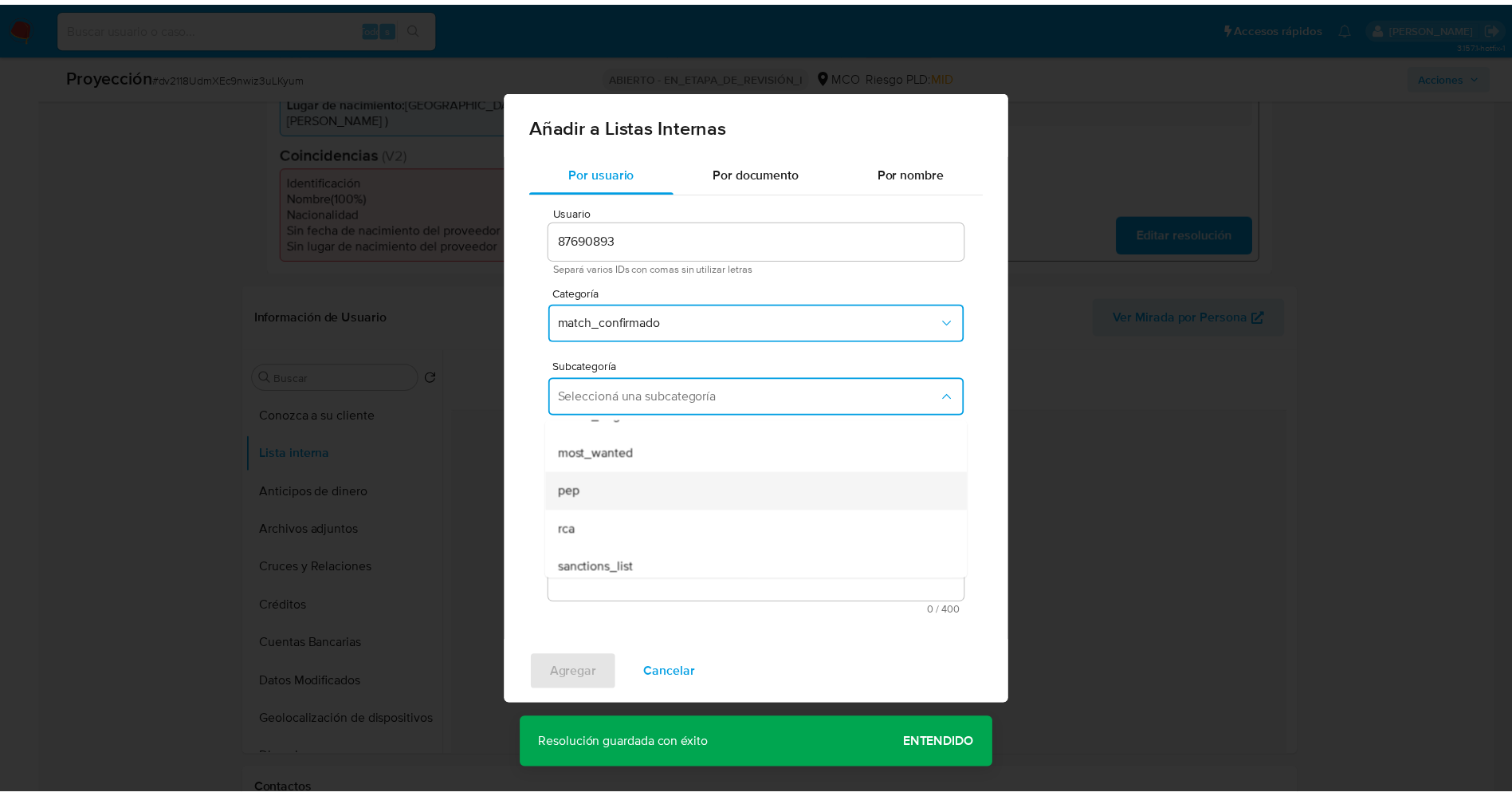
scroll to position [109, 0]
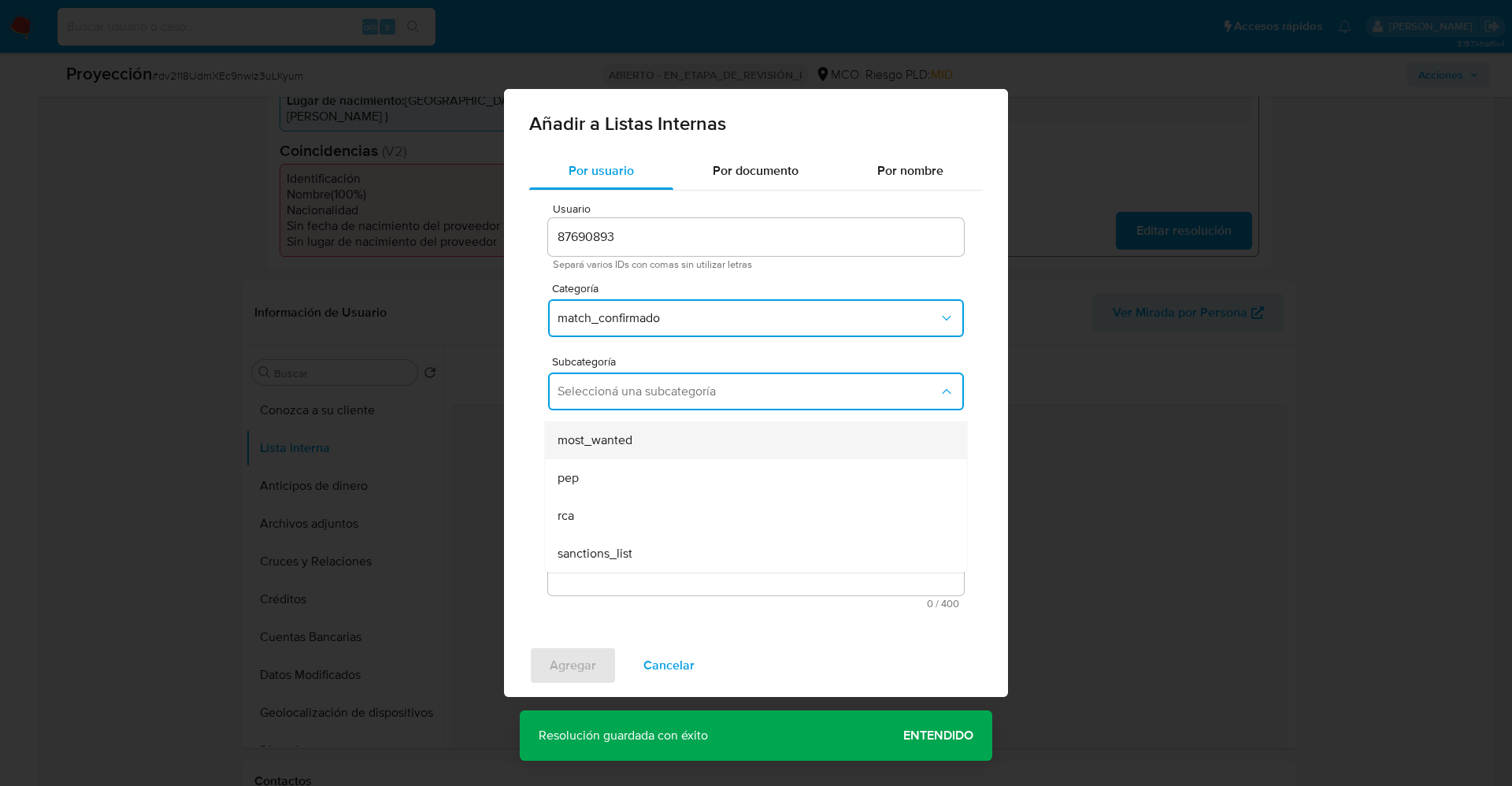
click at [633, 454] on div "most_wanted" at bounding box center [751, 440] width 387 height 38
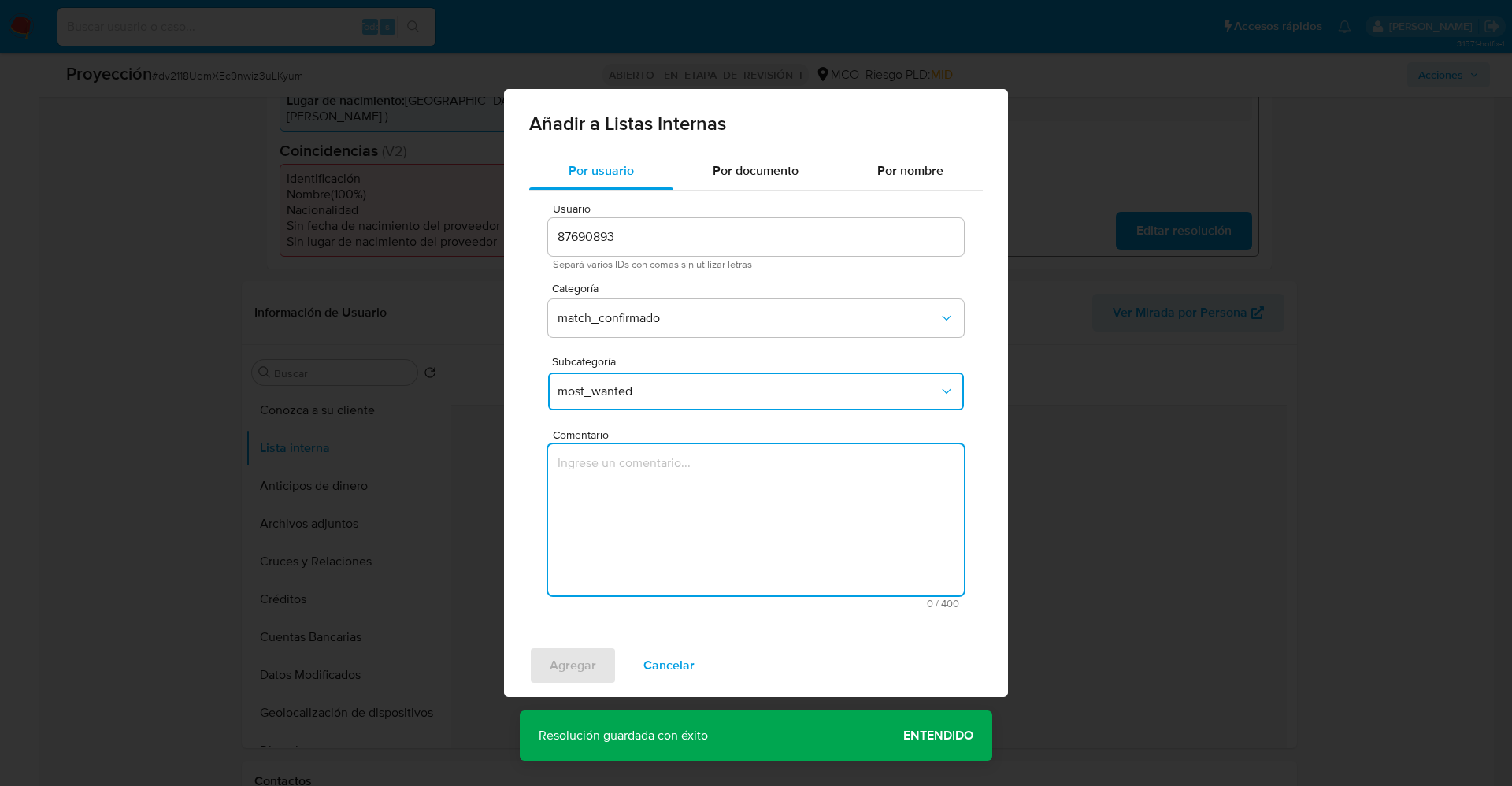
click at [644, 487] on textarea "Comentario" at bounding box center [756, 519] width 416 height 151
type textarea "Usuario Henry Pabon Maldonado CC 88218155 continua listado por procuraduria."
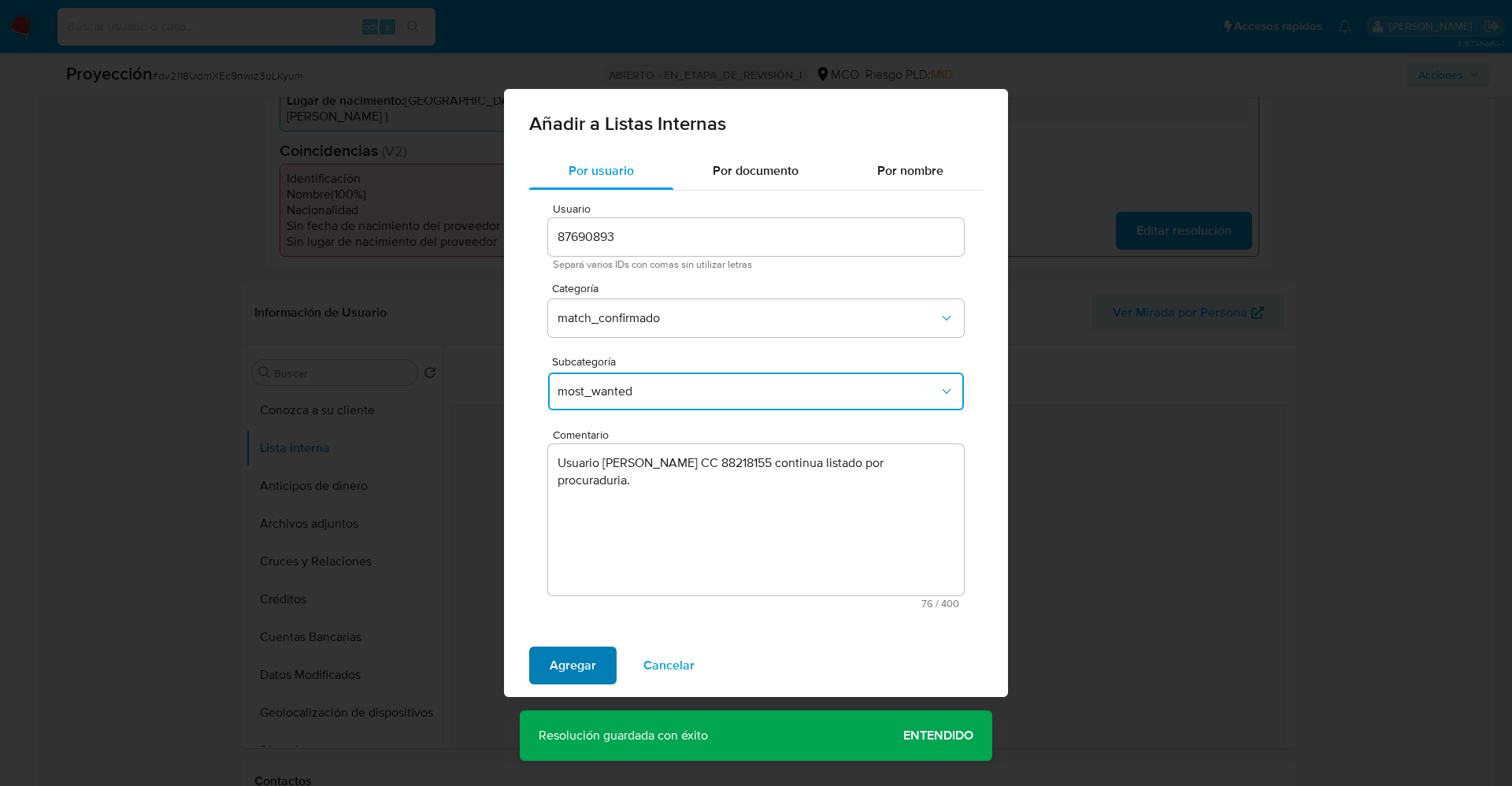
click at [580, 656] on span "Agregar" at bounding box center [573, 665] width 46 height 34
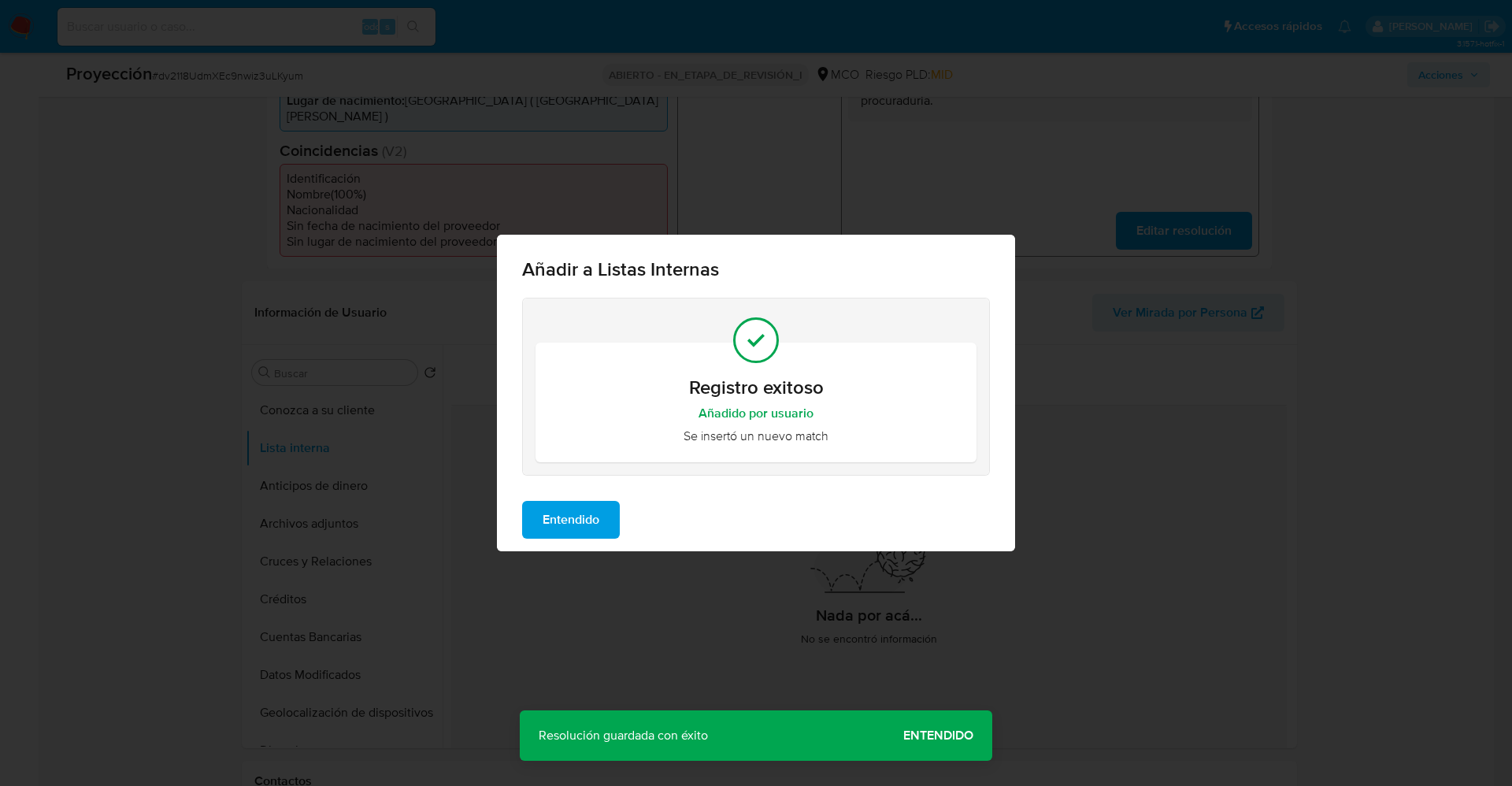
click at [598, 520] on span "Entendido" at bounding box center [571, 519] width 57 height 34
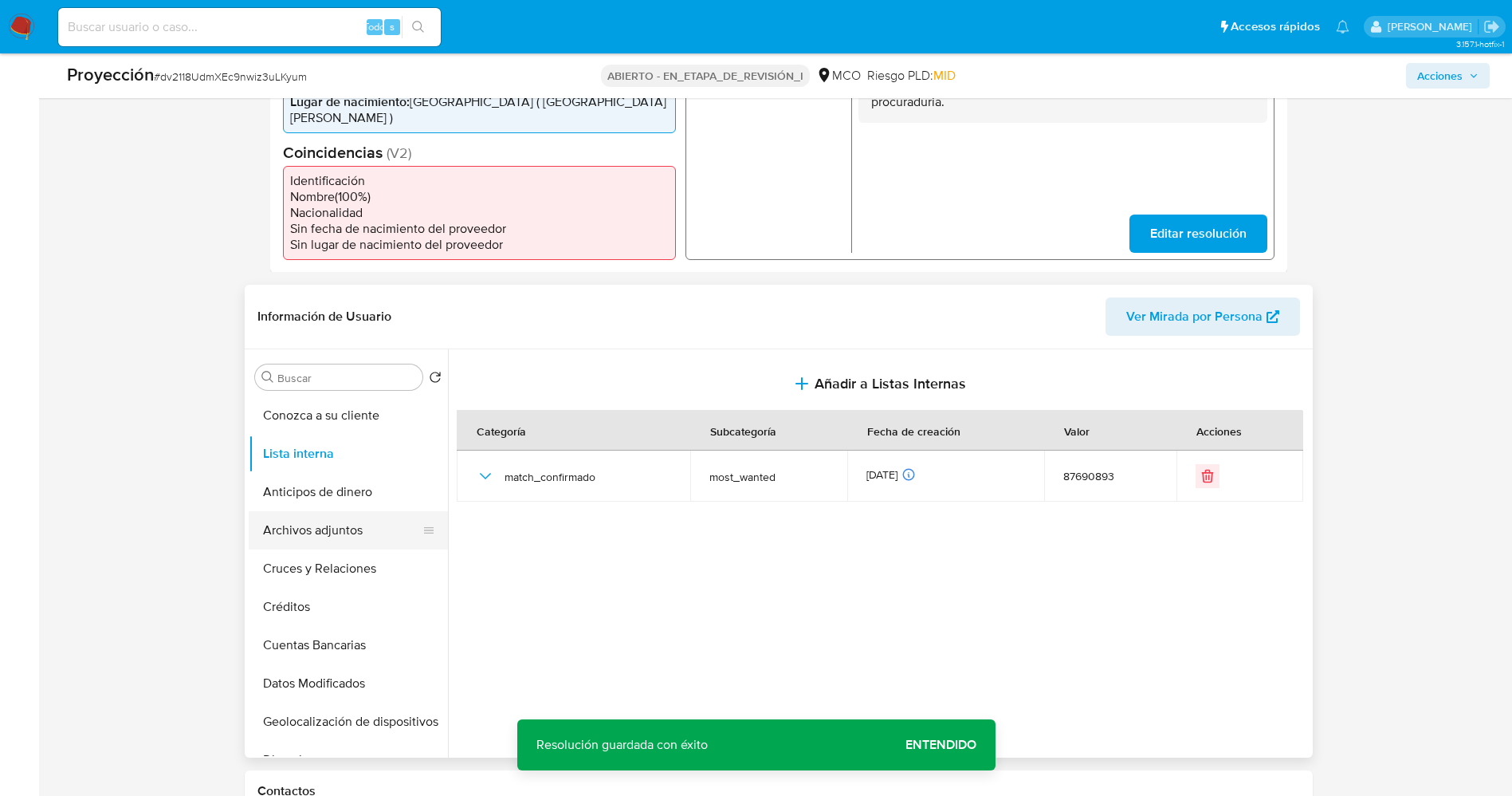
click at [289, 520] on button "Archivos adjuntos" at bounding box center [342, 530] width 187 height 38
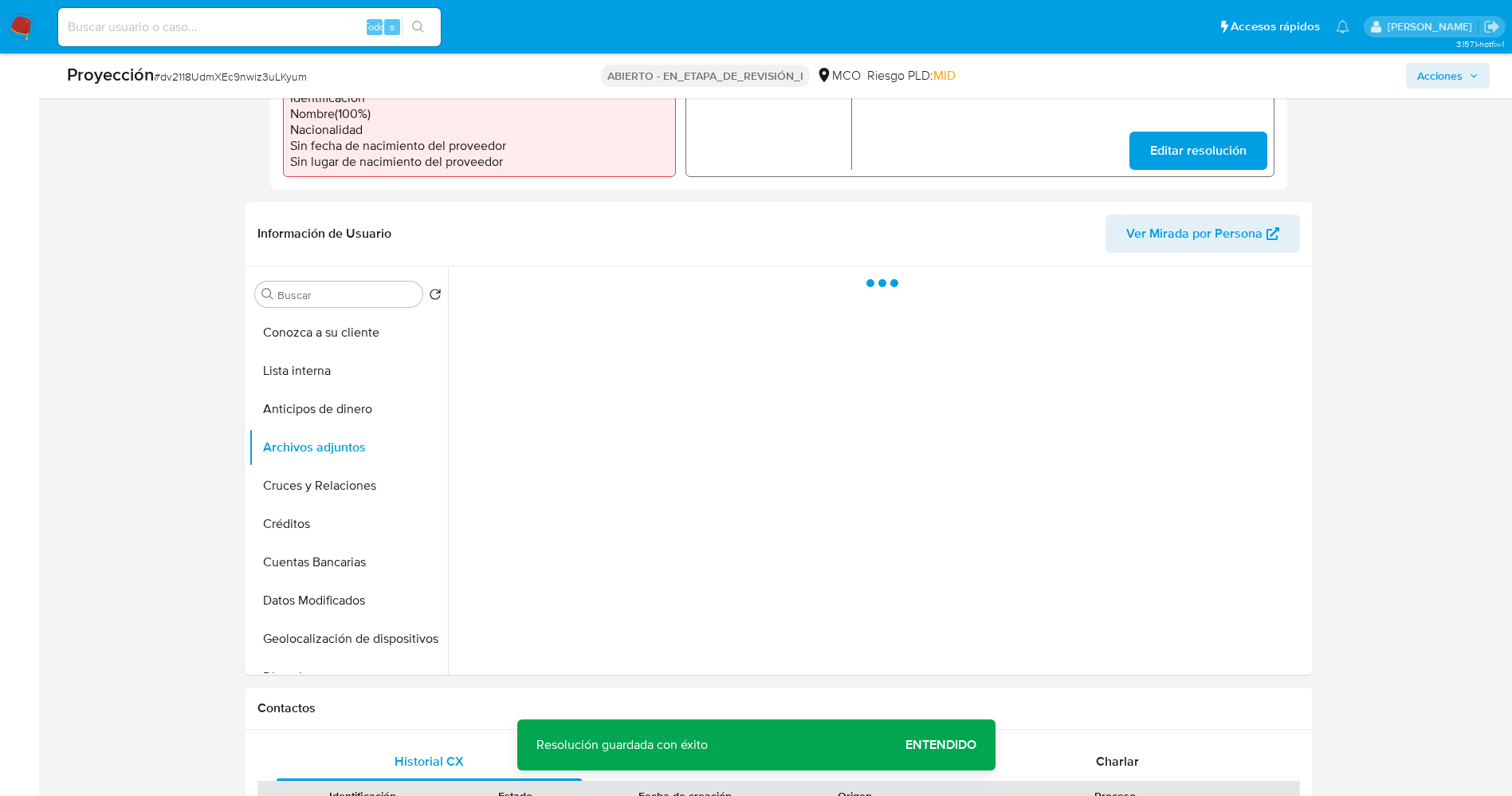
scroll to position [598, 0]
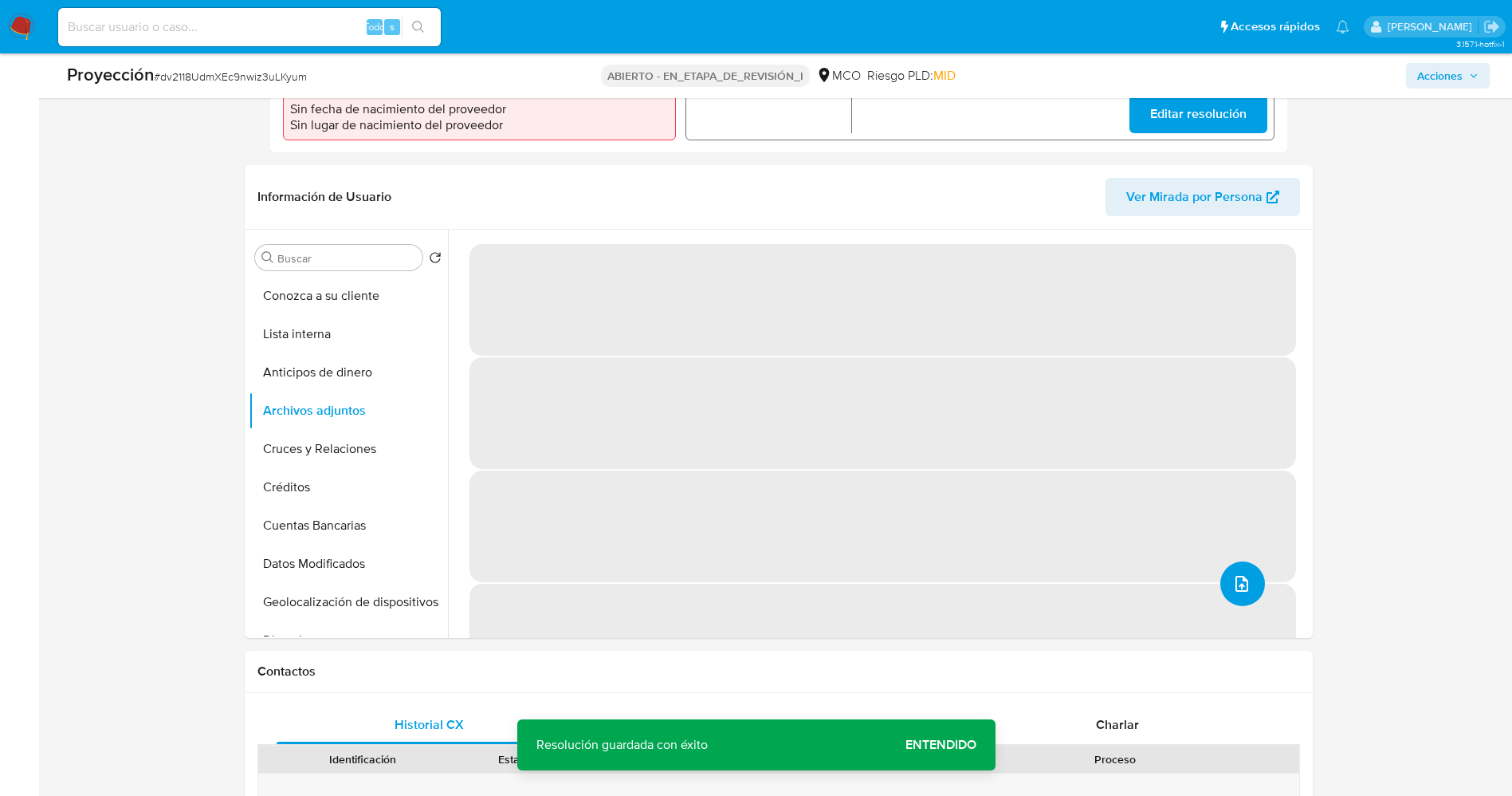
click at [1237, 574] on icon "subir archivo" at bounding box center [1242, 584] width 19 height 19
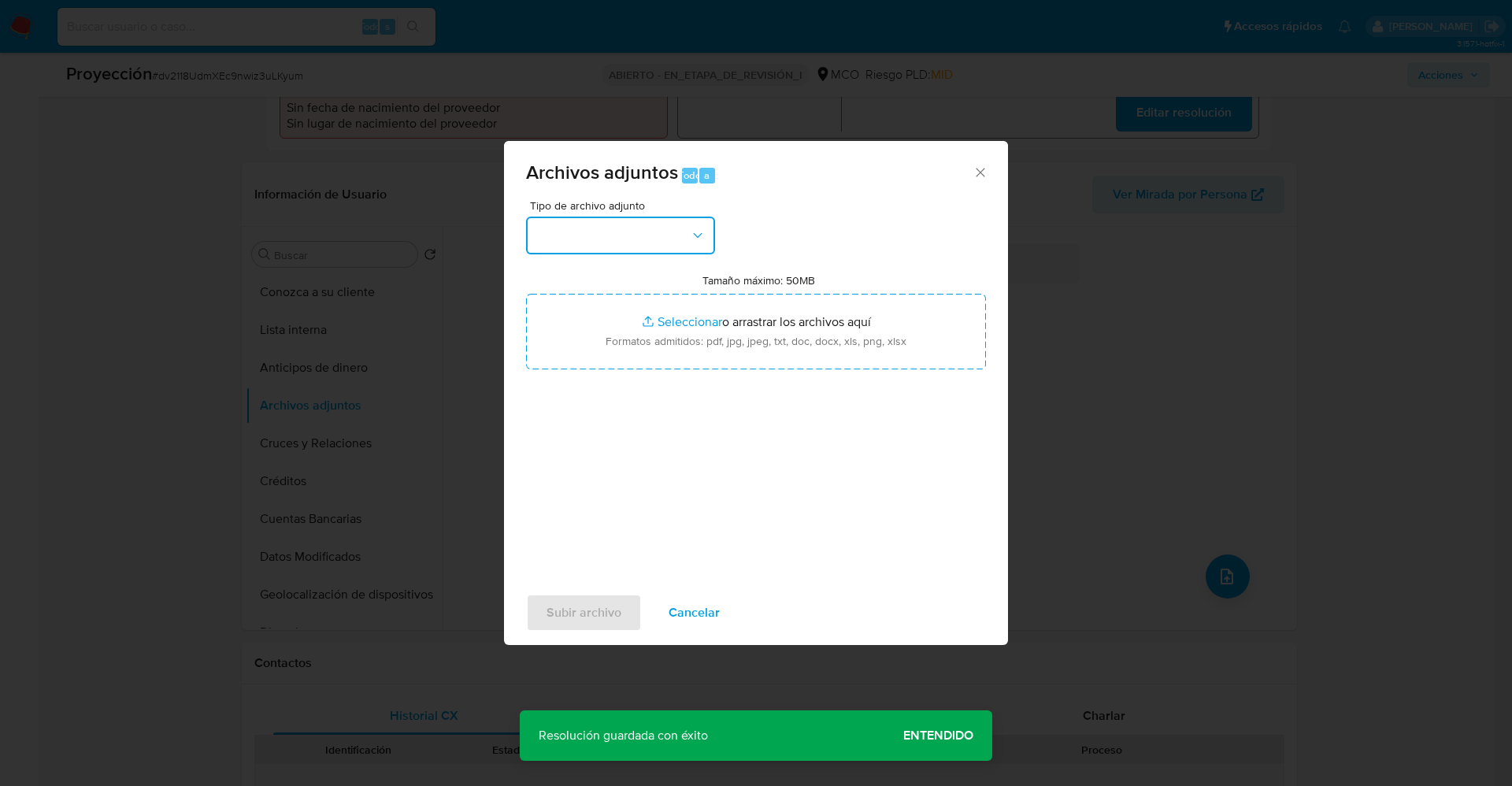
click at [644, 241] on button "button" at bounding box center [621, 235] width 189 height 38
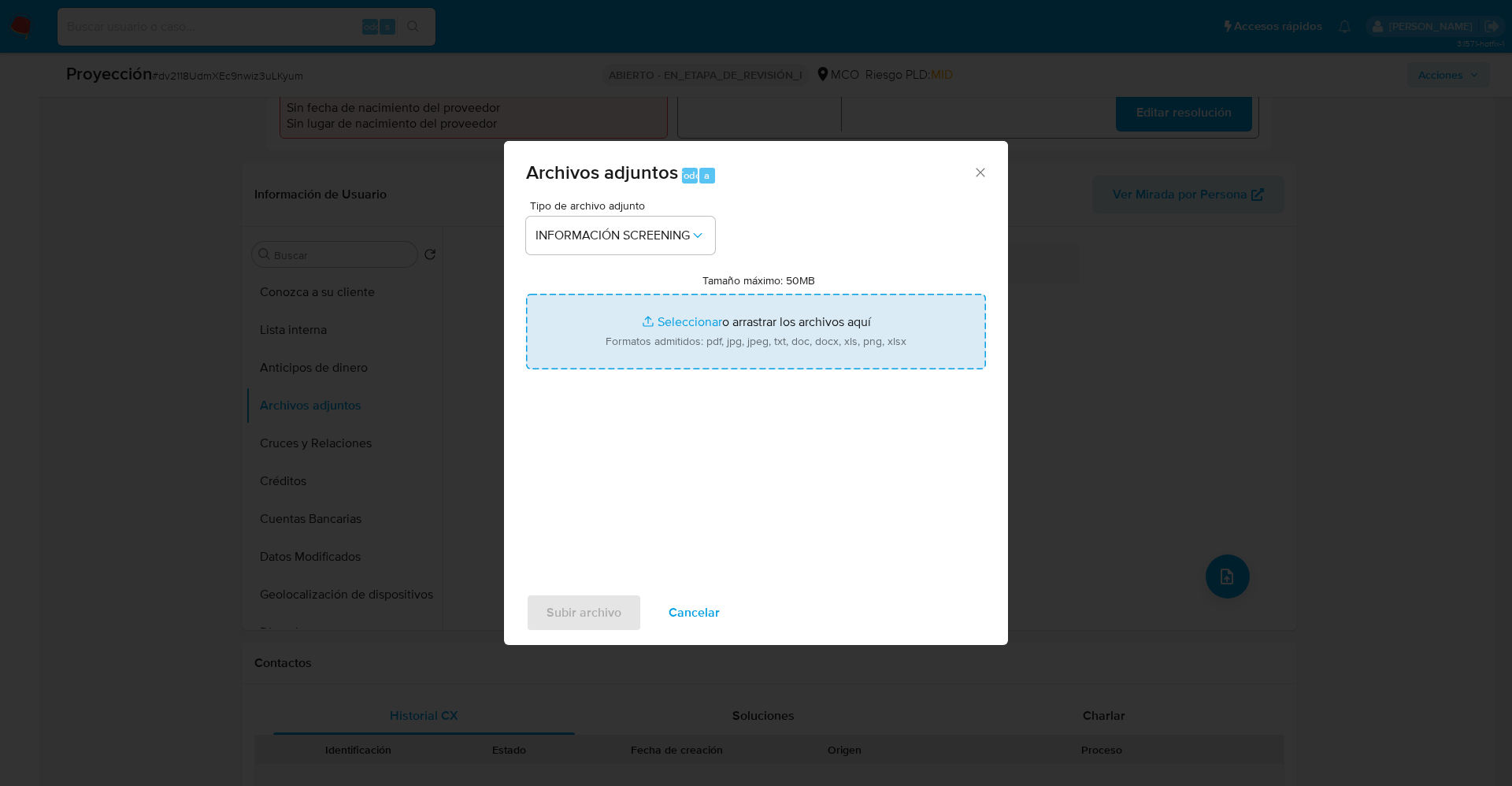
type input "C:\fakepath\_Henry Pabon Maldonado_ lavado de dinero - Buscar con Google.pdf"
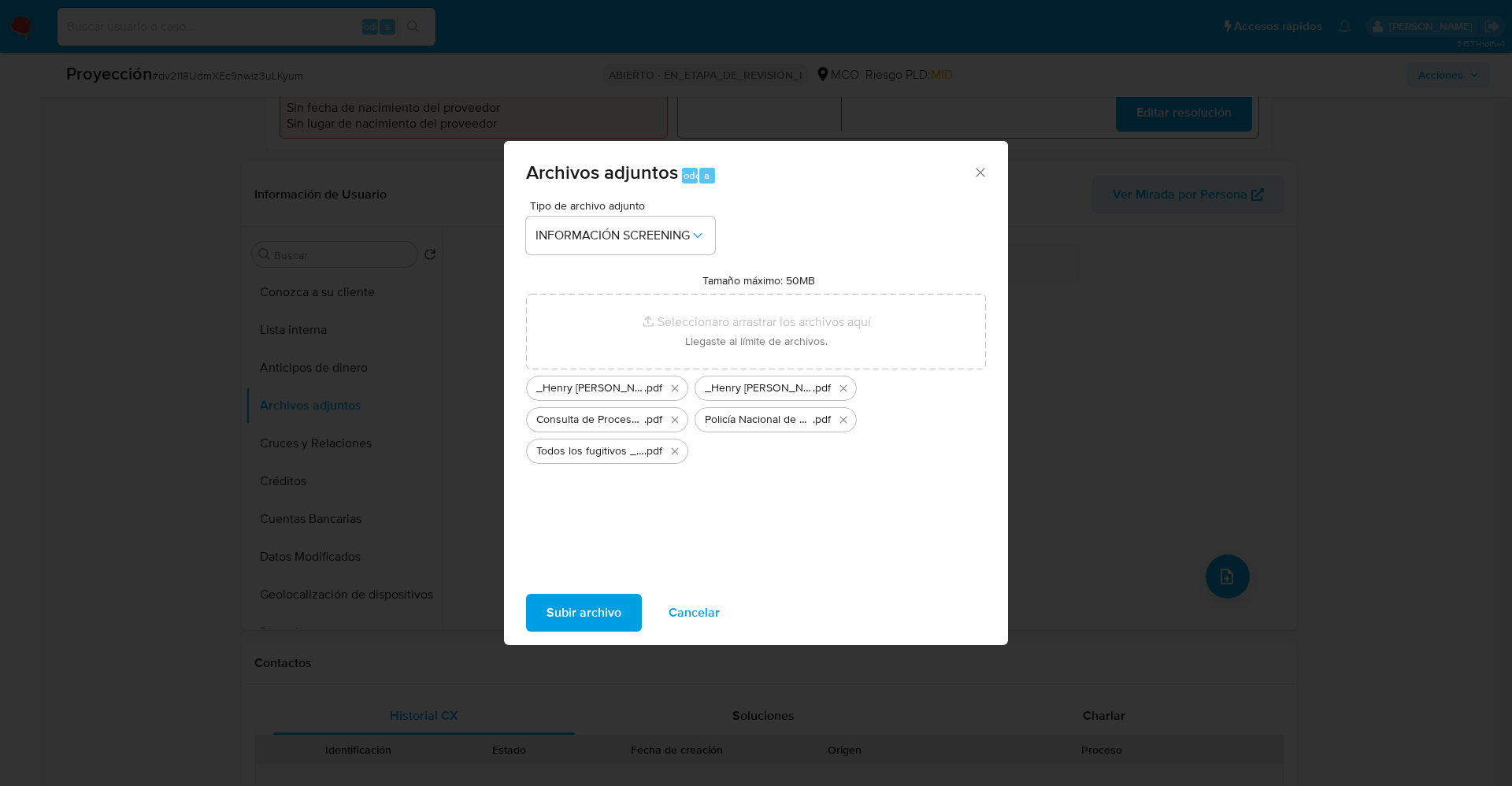
click at [605, 607] on span "Subir archivo" at bounding box center [584, 613] width 75 height 34
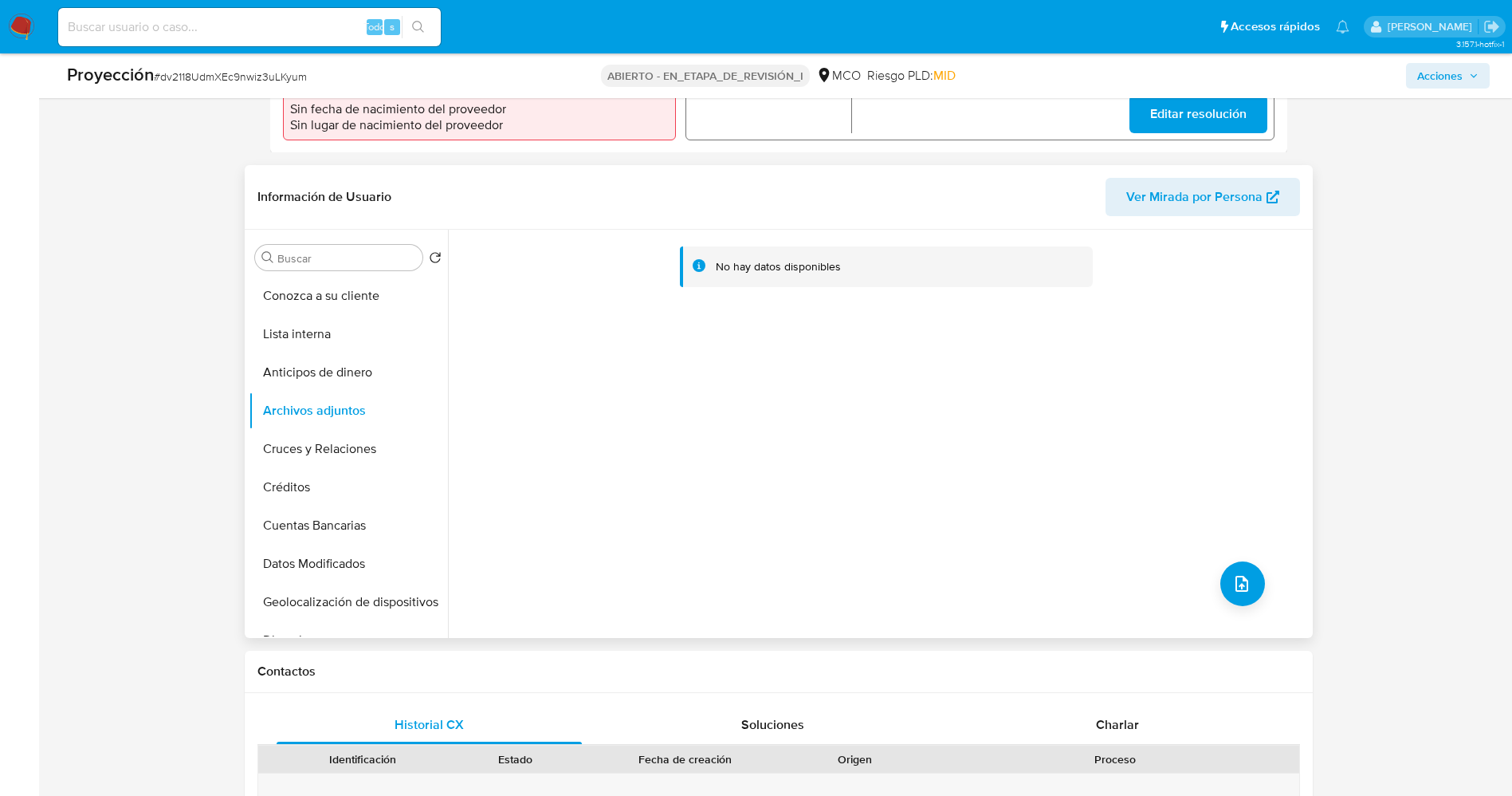
click at [1211, 541] on div "No hay datos disponibles" at bounding box center [879, 434] width 861 height 408
click at [1246, 574] on button "subir archivo" at bounding box center [1243, 583] width 44 height 44
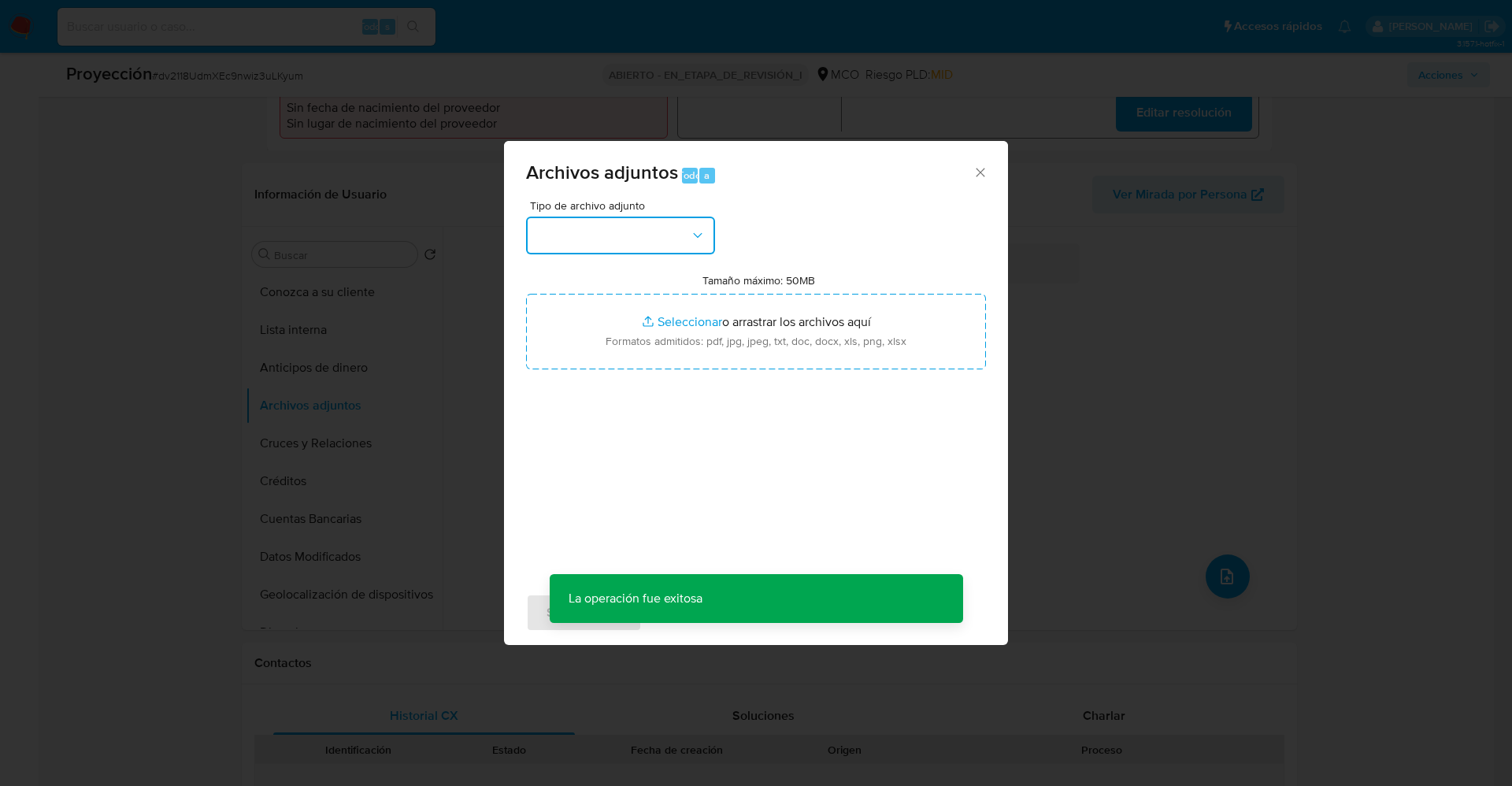
click at [668, 233] on button "button" at bounding box center [621, 235] width 189 height 38
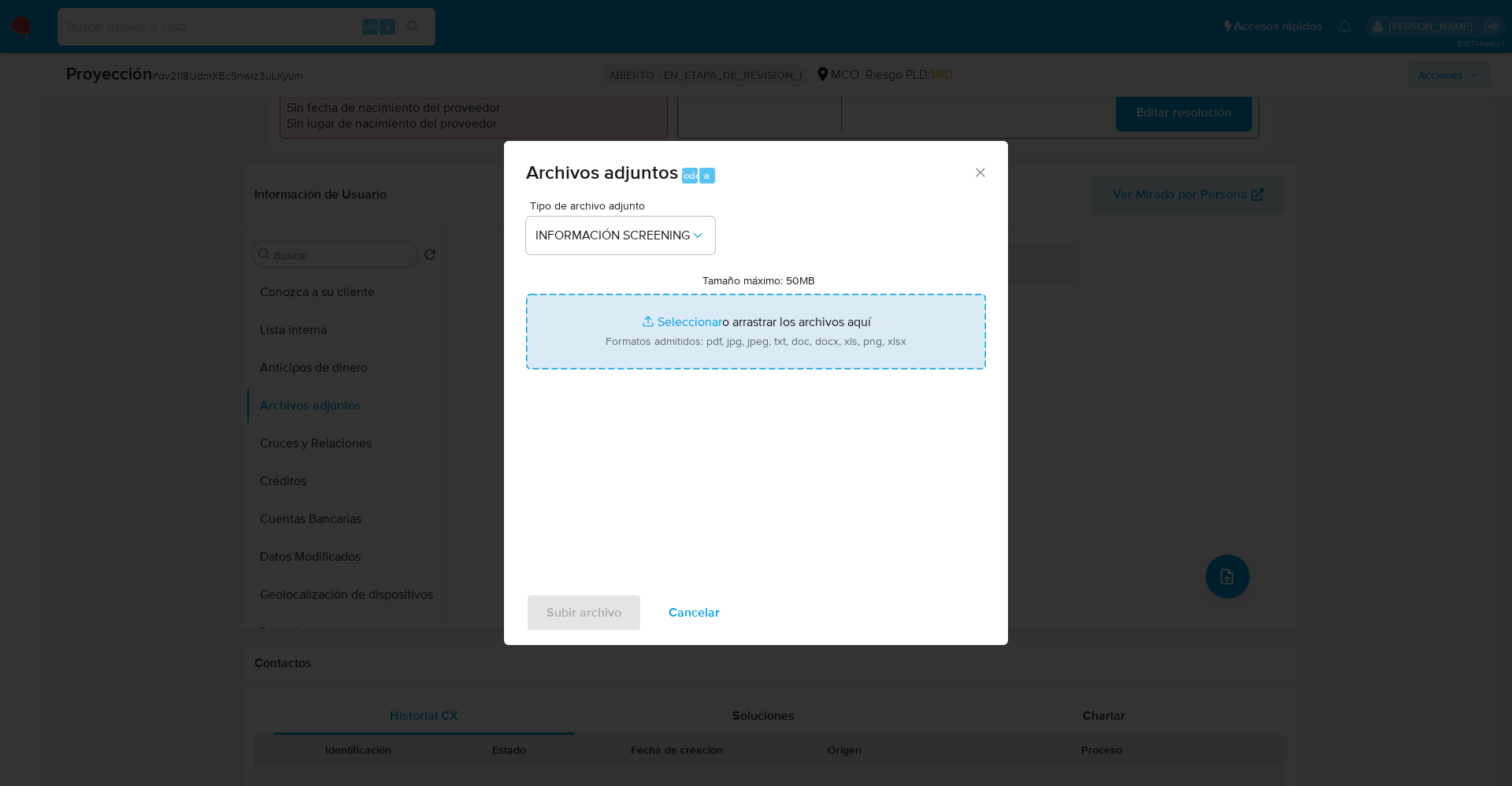
type input "C:\fakepath\Fugitives FBI.pdf"
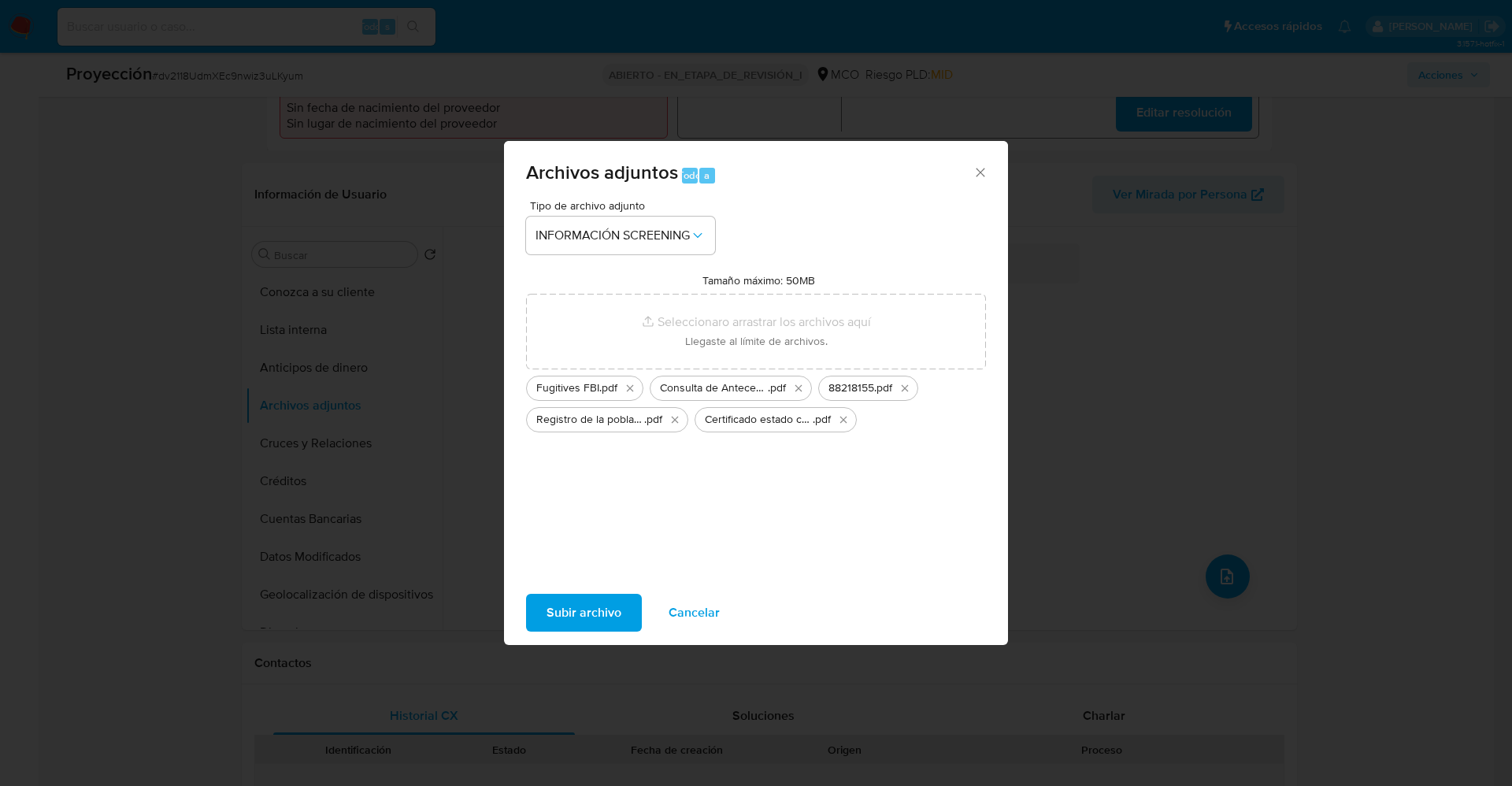
click at [590, 614] on font "Subir archivo" at bounding box center [584, 613] width 75 height 38
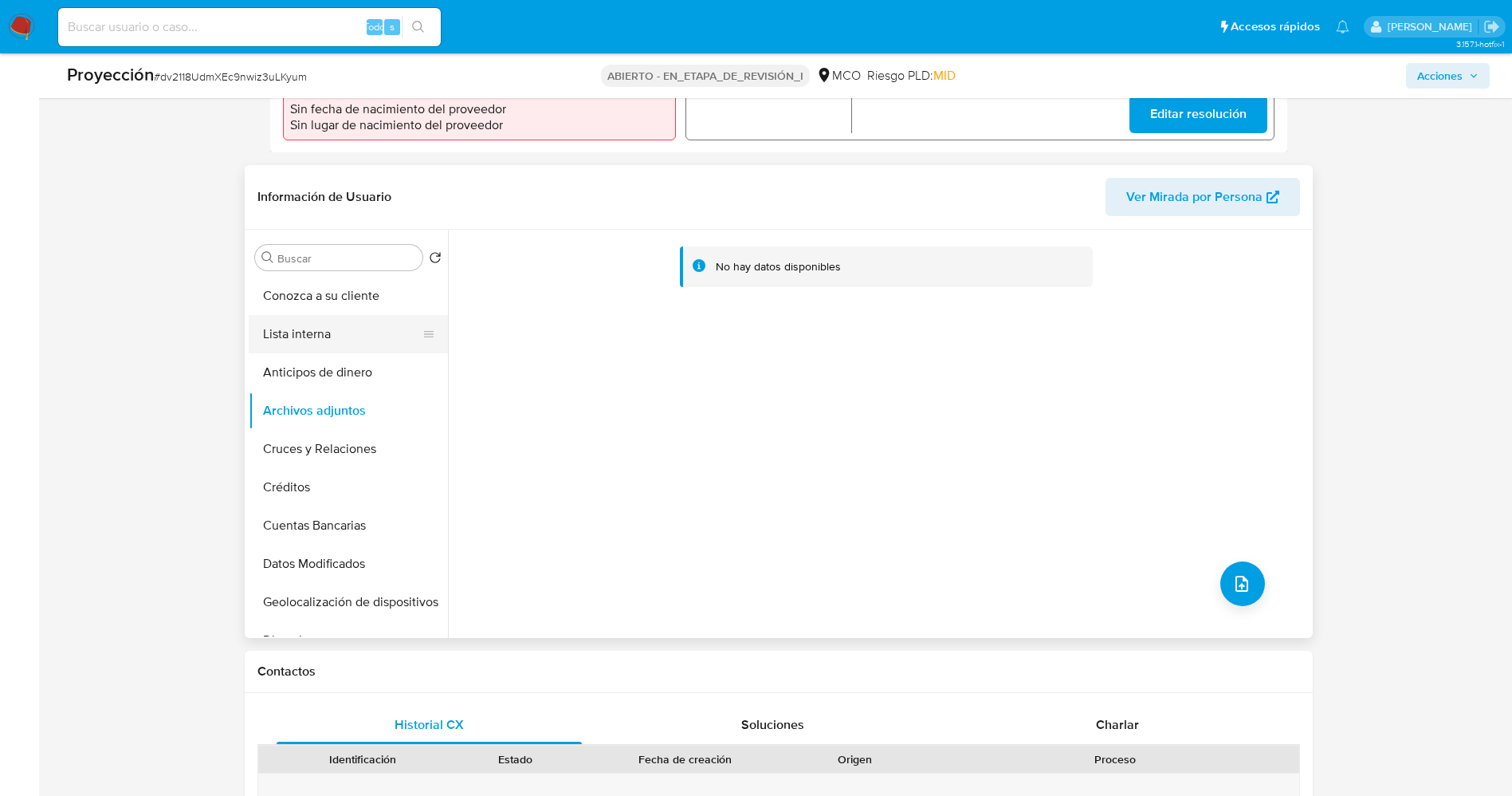
click at [333, 328] on button "Lista interna" at bounding box center [342, 334] width 187 height 38
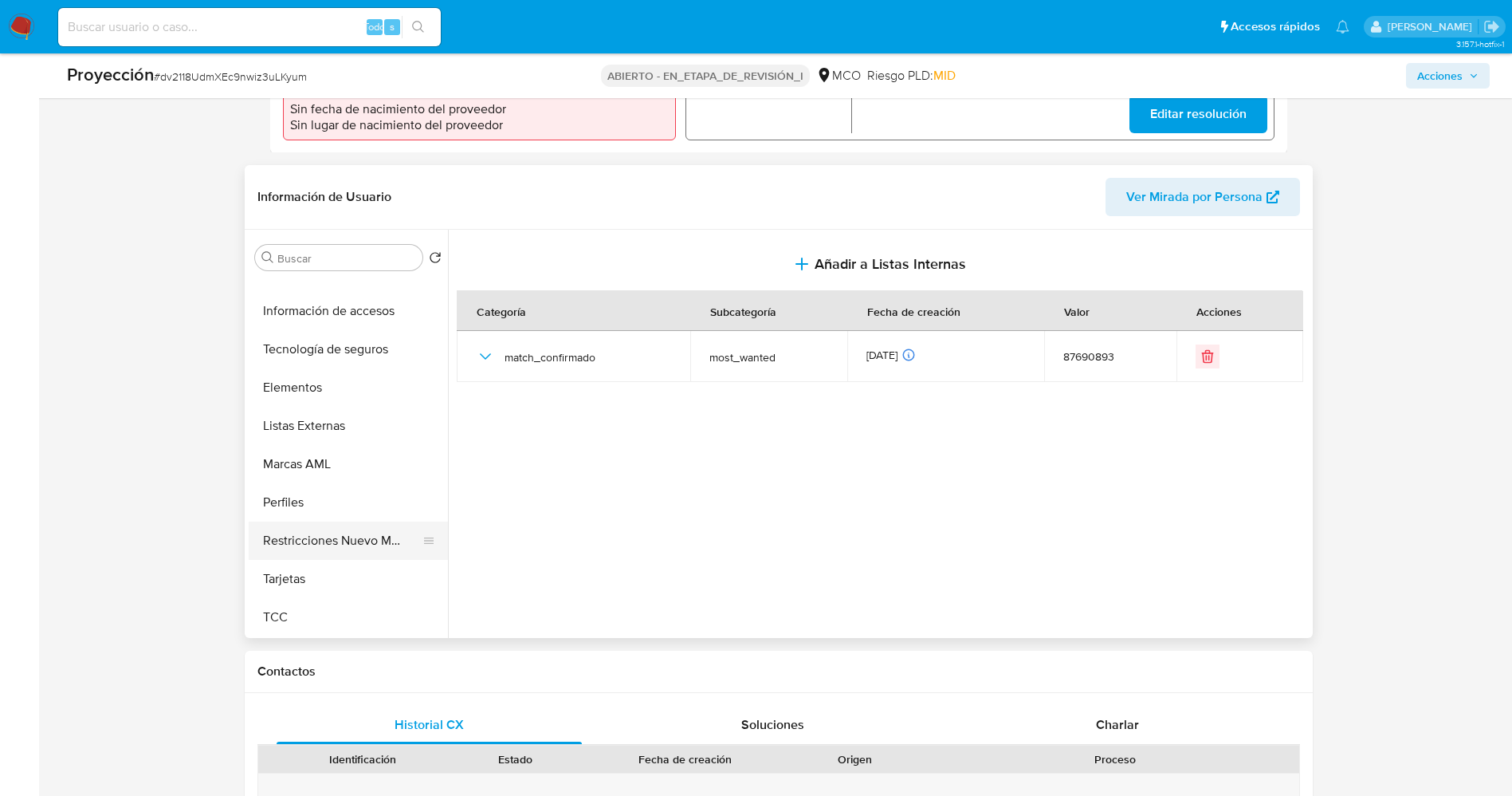
click at [368, 521] on button "Restricciones Nuevo Mundo" at bounding box center [342, 541] width 187 height 38
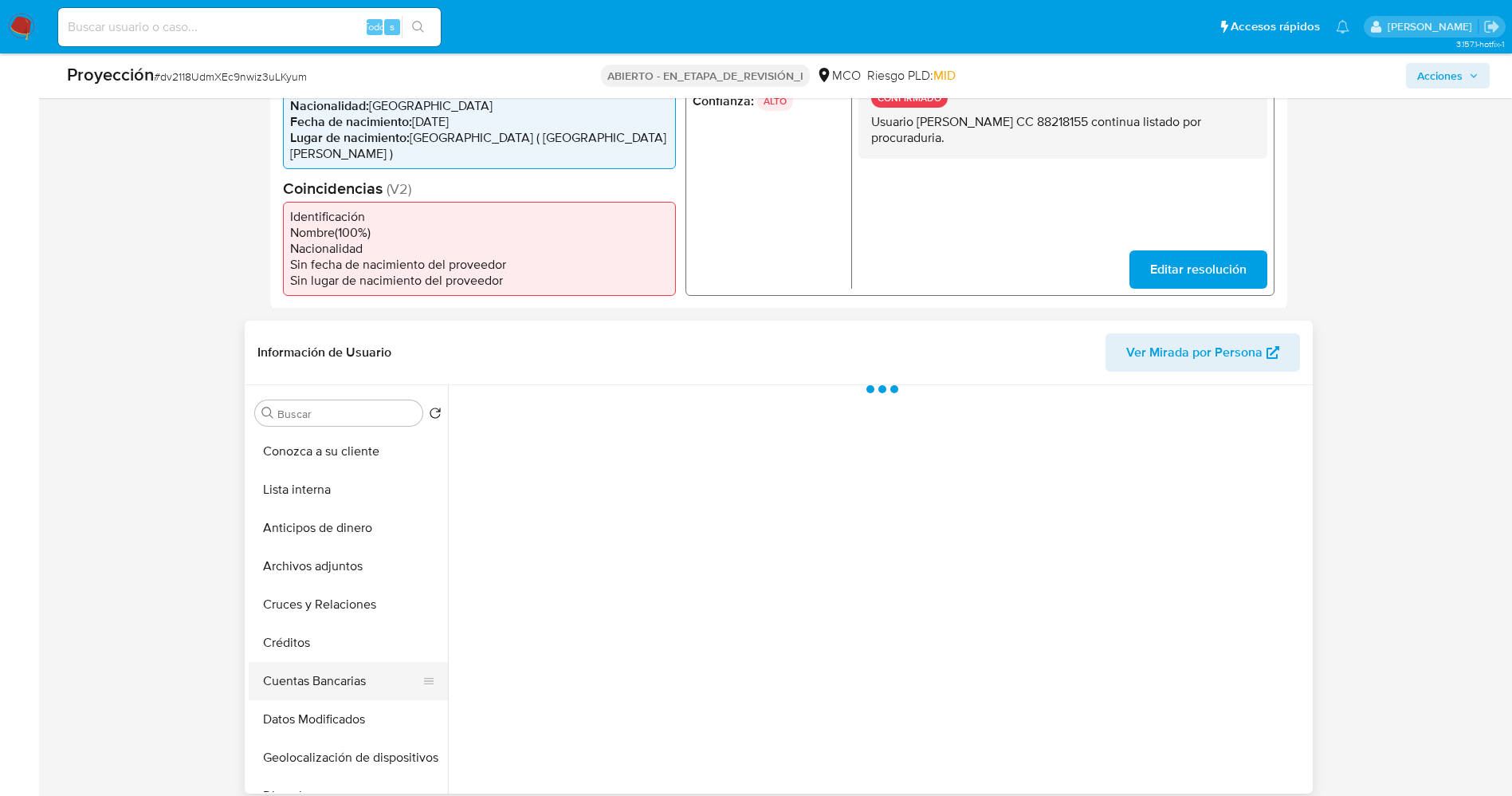
scroll to position [359, 0]
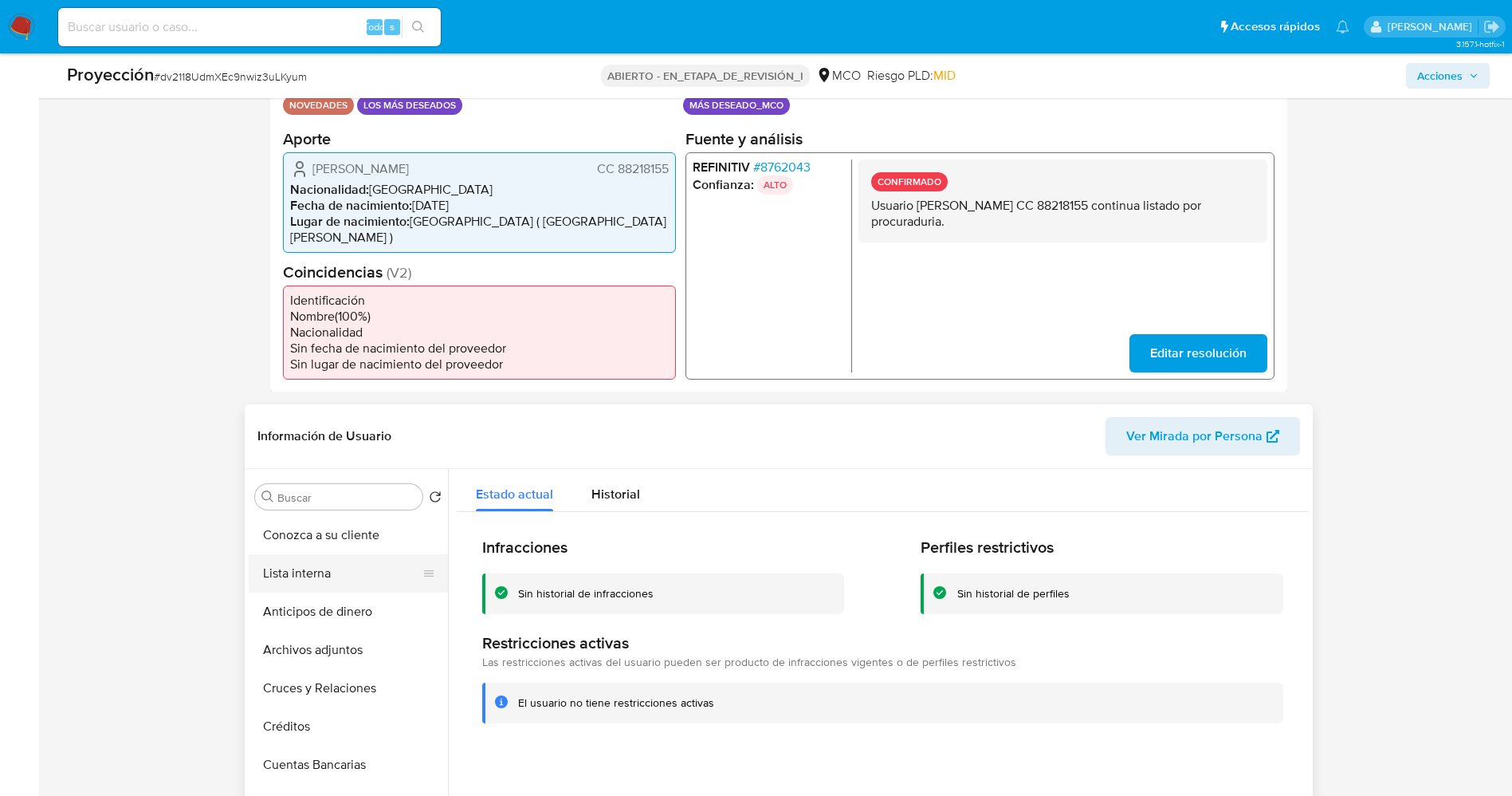
click at [340, 560] on button "Lista interna" at bounding box center [342, 574] width 187 height 38
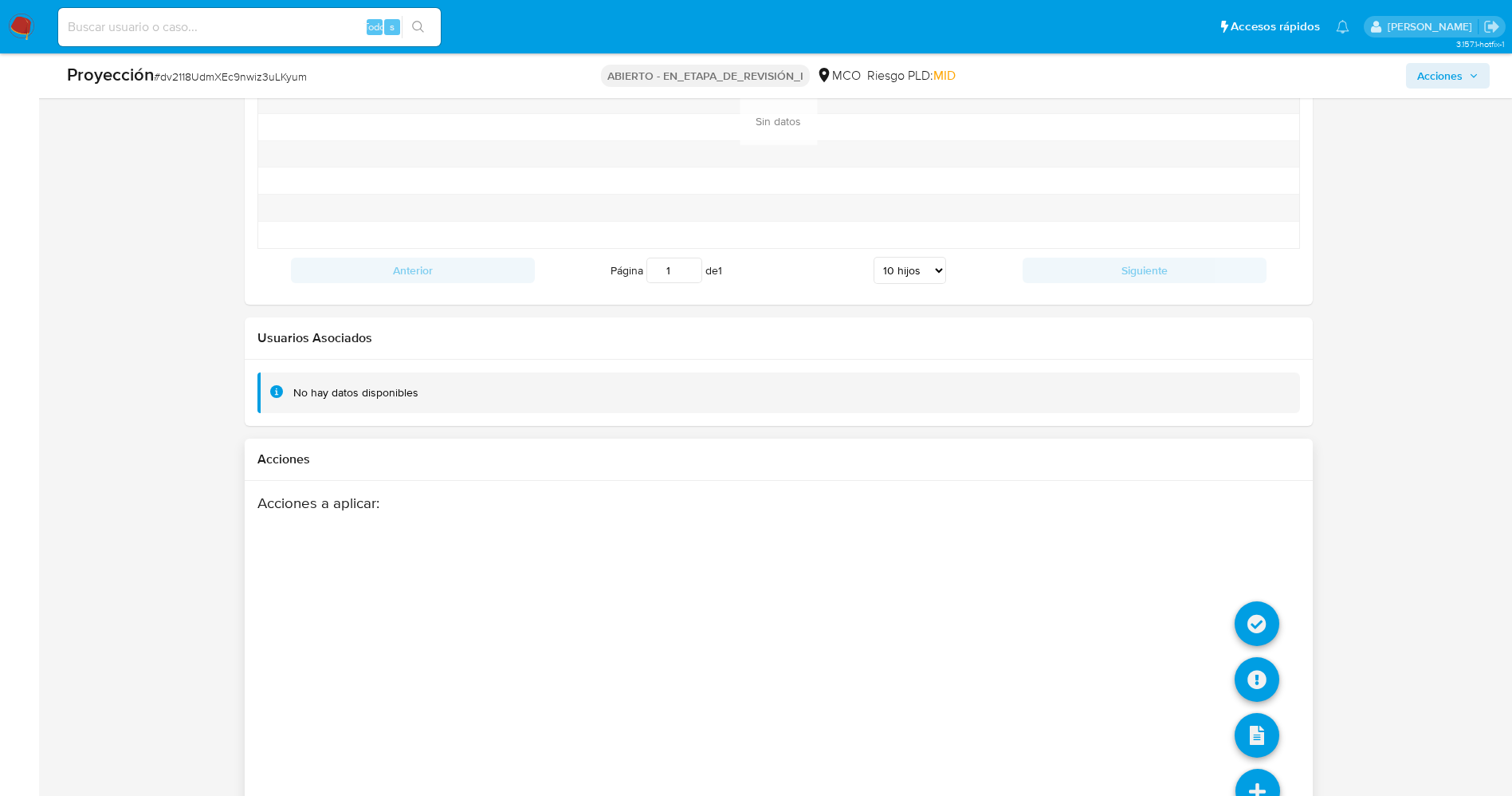
scroll to position [2270, 0]
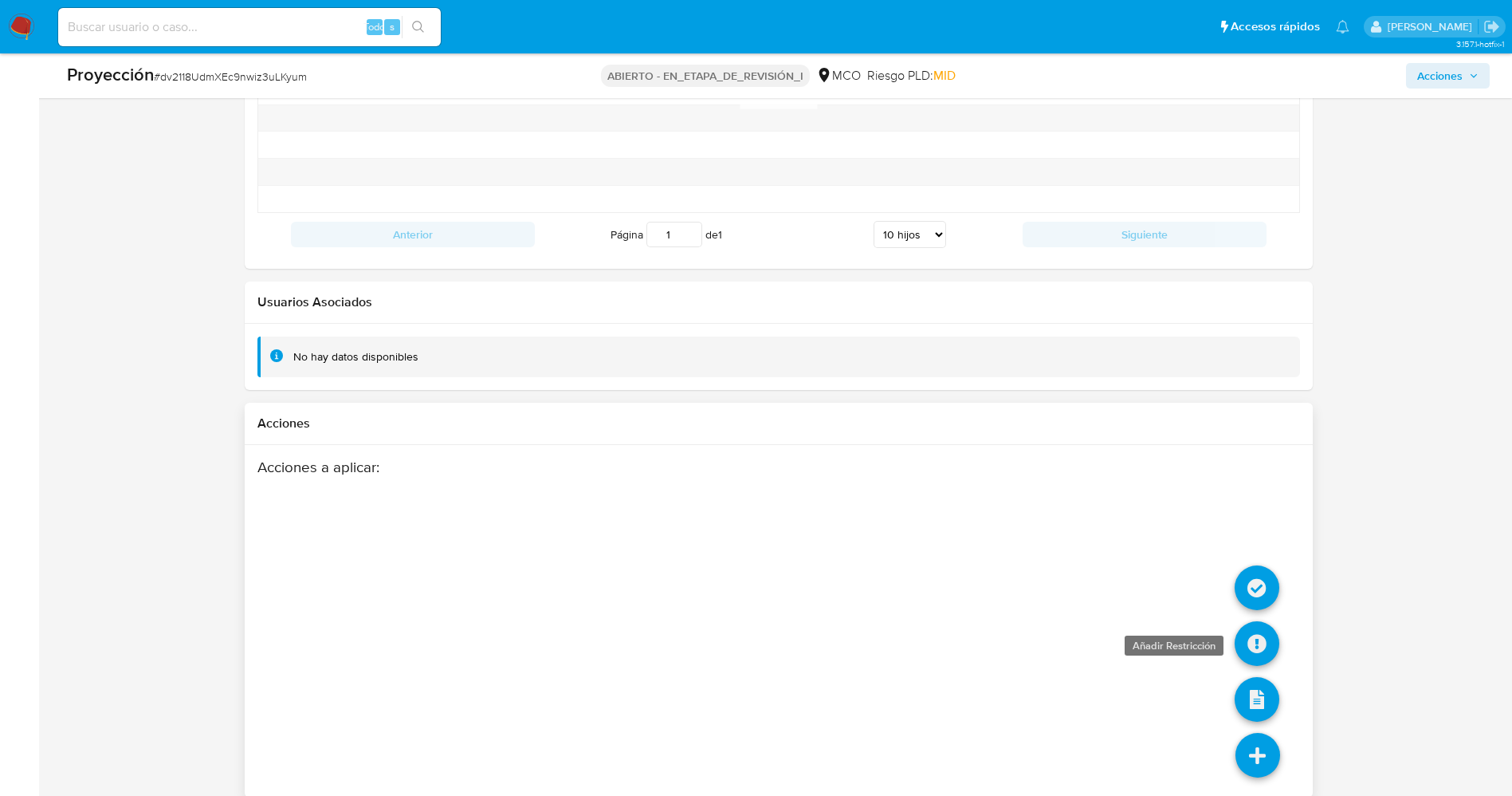
click at [1259, 640] on icon at bounding box center [1257, 643] width 44 height 44
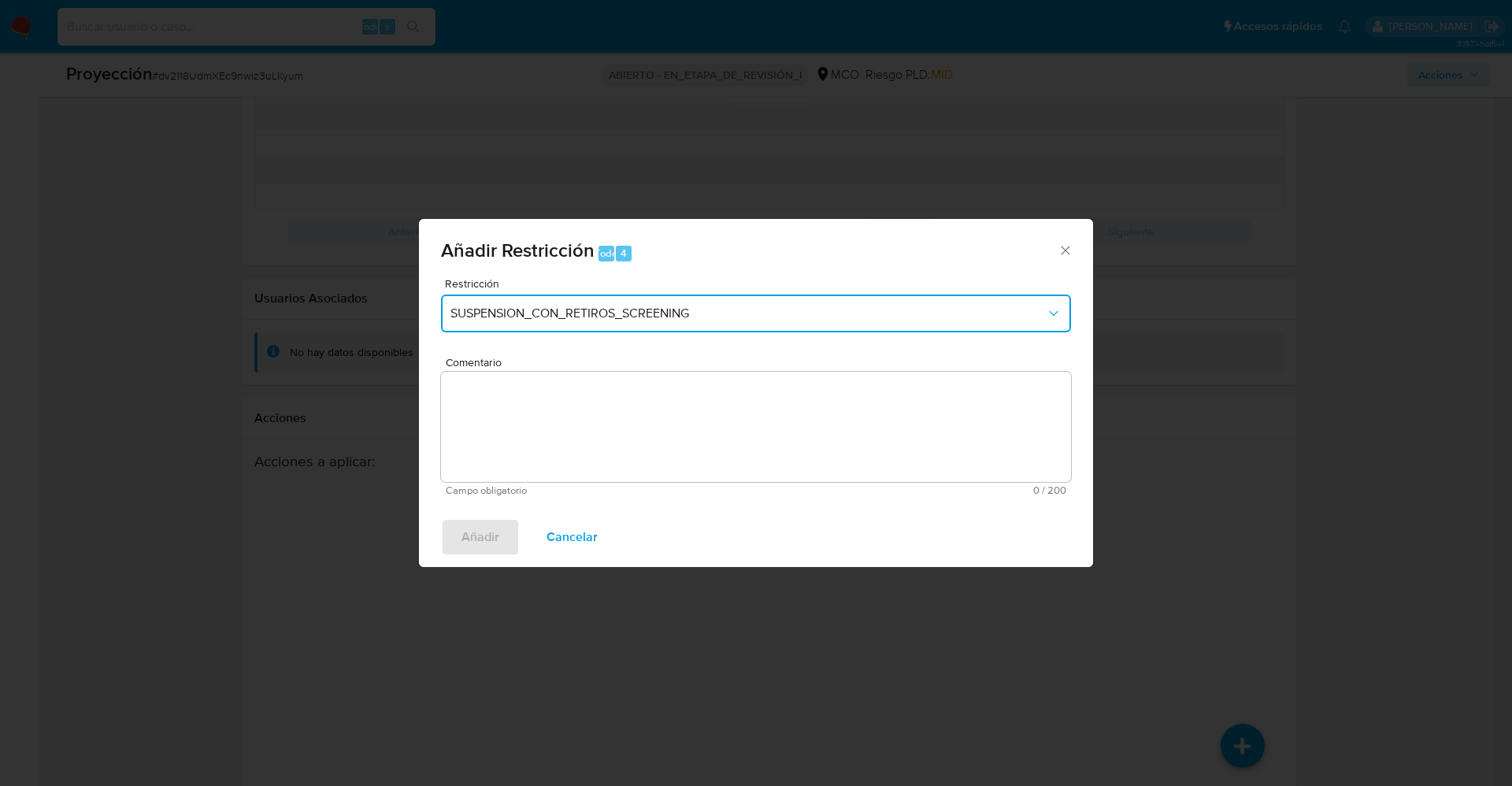
click at [727, 327] on button "SUSPENSION_CON_RETIROS_SCREENING" at bounding box center [756, 313] width 630 height 38
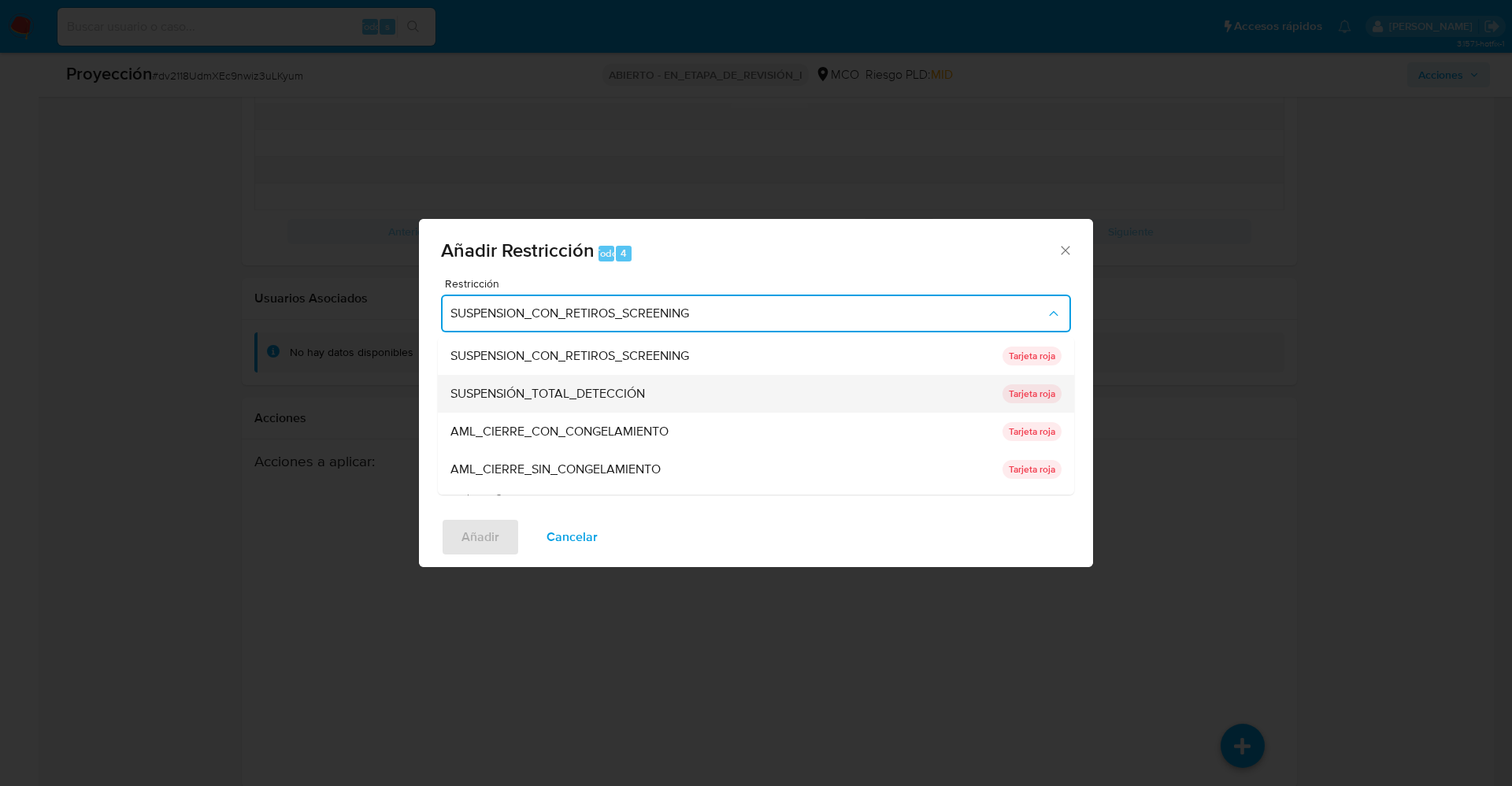
click at [671, 396] on div "SUSPENSIÓN_TOTAL_DETECCIÓN" at bounding box center [722, 394] width 543 height 38
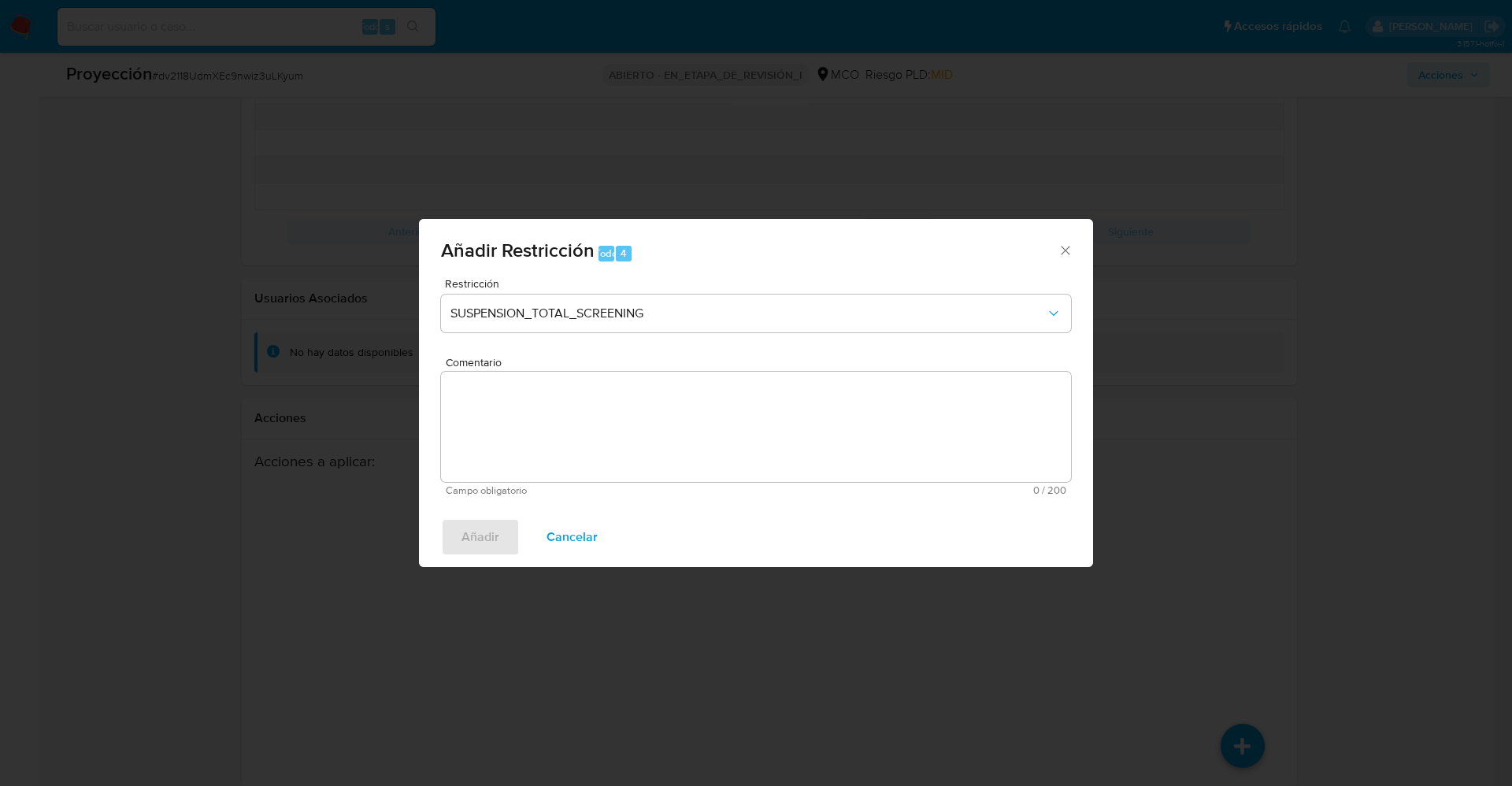
click at [845, 420] on textarea "Comentario" at bounding box center [756, 426] width 630 height 110
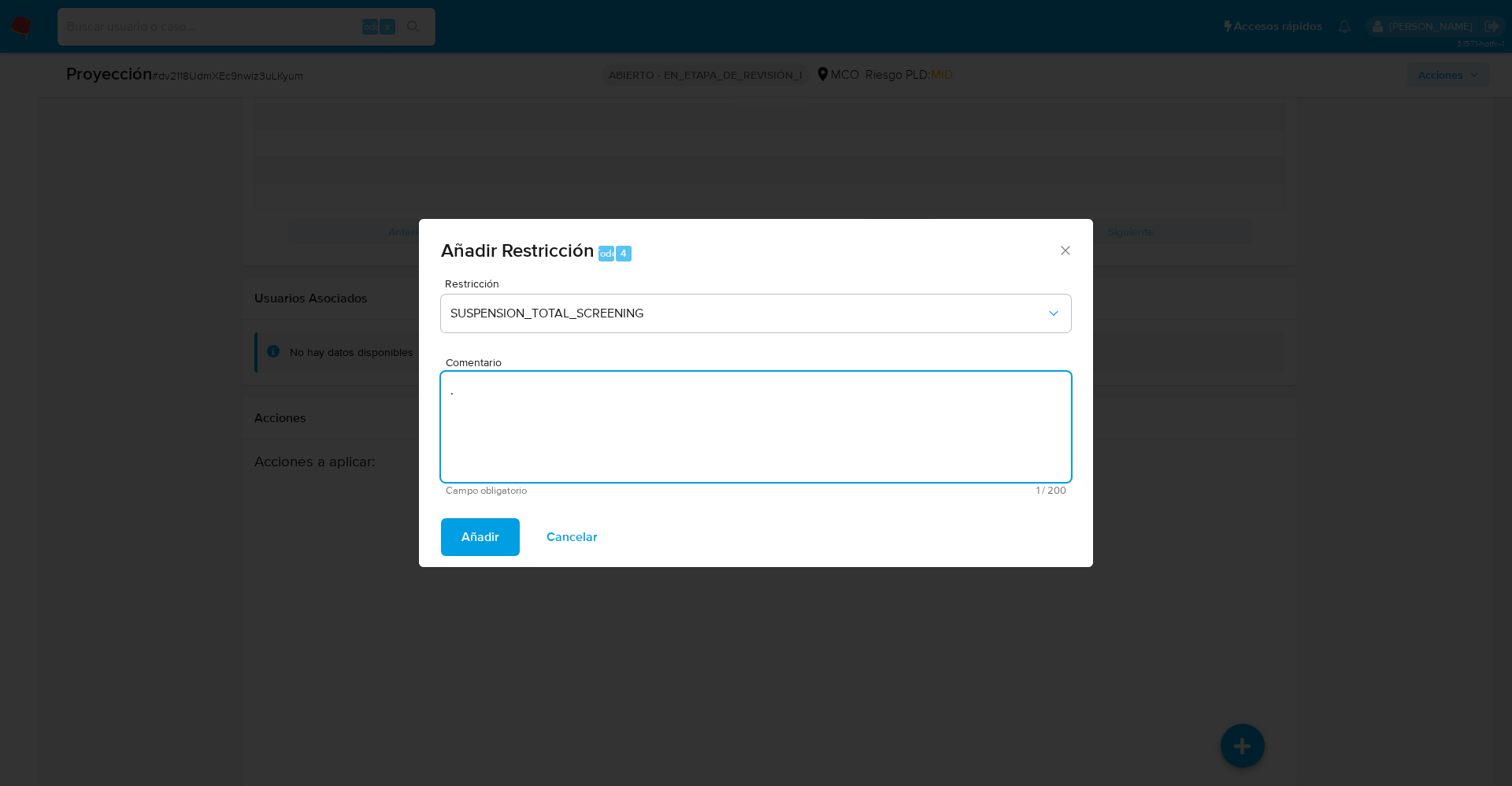
type textarea "."
click at [467, 501] on div "Restricción SUSPENSION_TOTAL_SCREENING Comentario . Campo obligatorio 1 / 200 1…" at bounding box center [756, 392] width 674 height 229
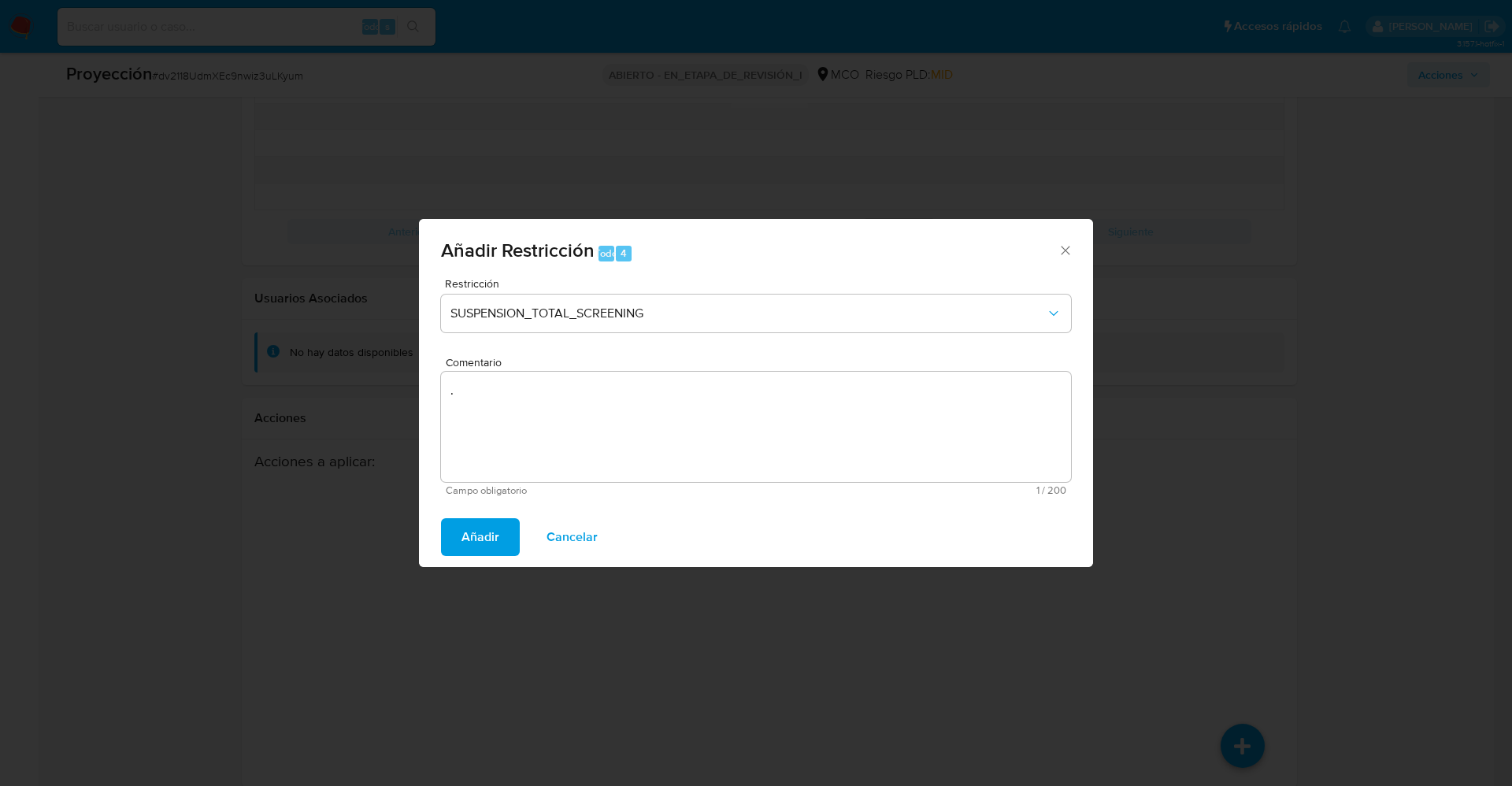
click at [468, 556] on div "Añadir Cancelar" at bounding box center [756, 537] width 674 height 60
click at [470, 542] on span "Añadir" at bounding box center [481, 536] width 38 height 34
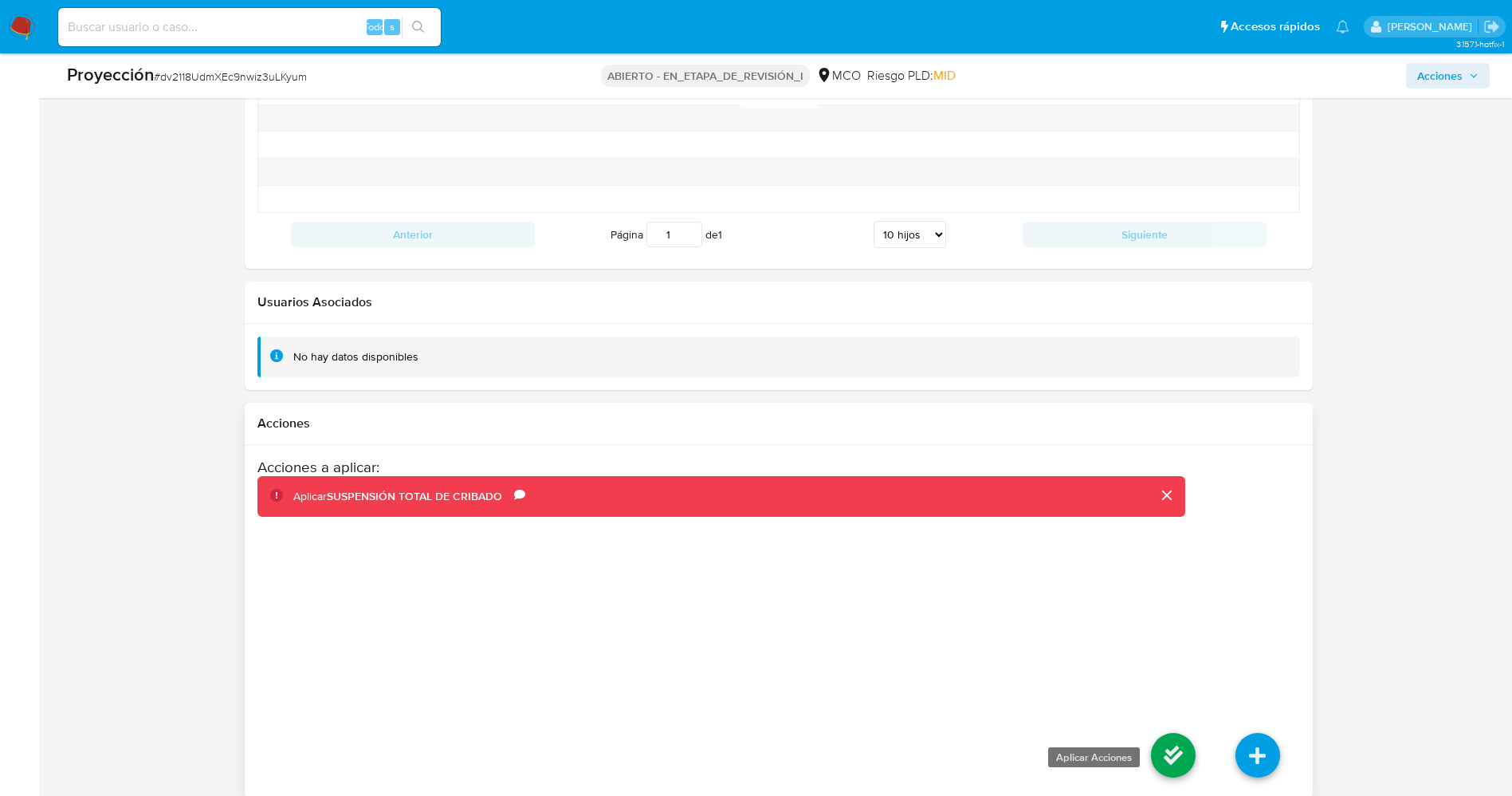
click at [1177, 733] on icon at bounding box center [1173, 754] width 44 height 44
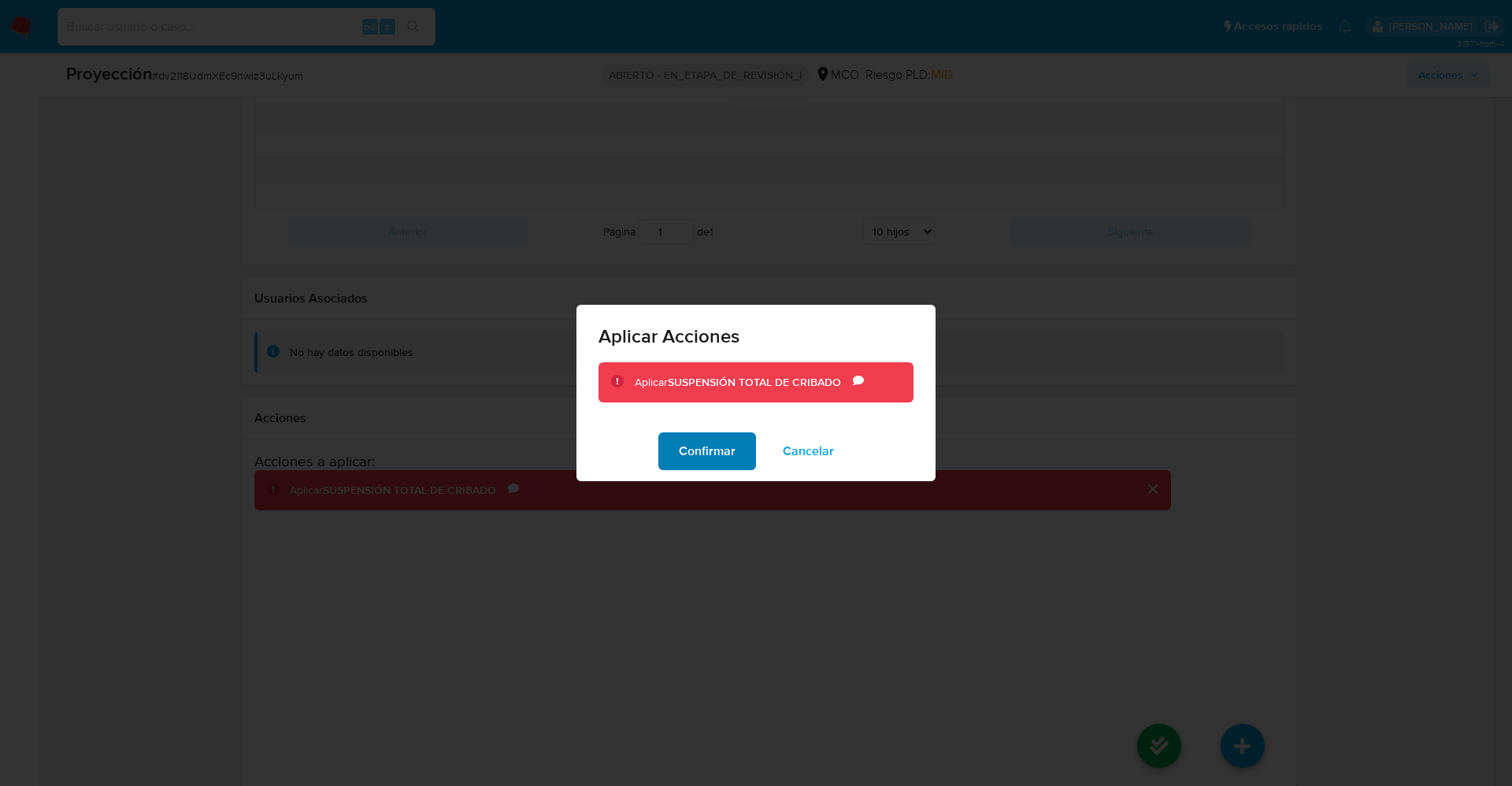
click at [711, 453] on font "Confirmar" at bounding box center [707, 451] width 57 height 38
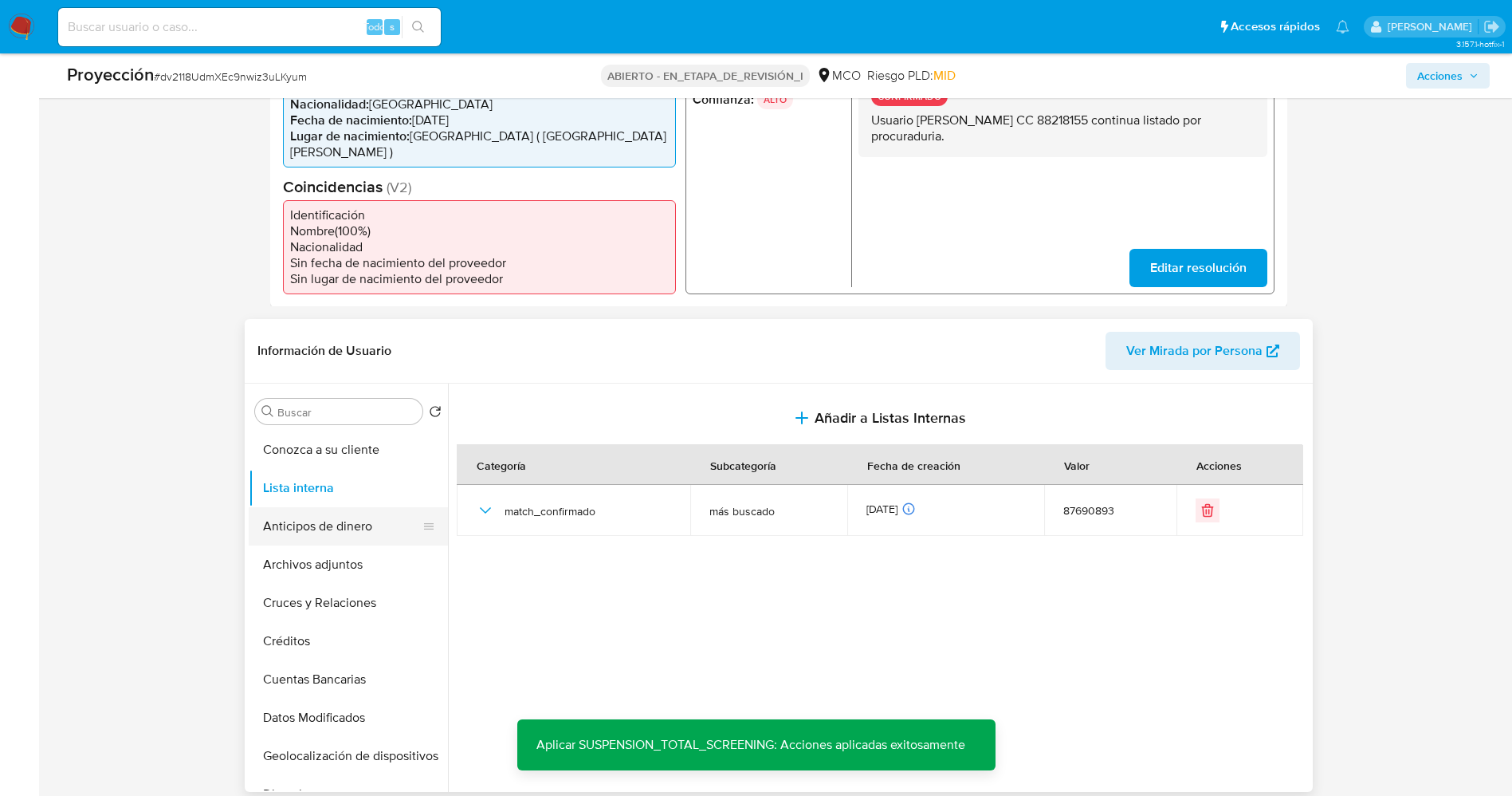
scroll to position [356, 0]
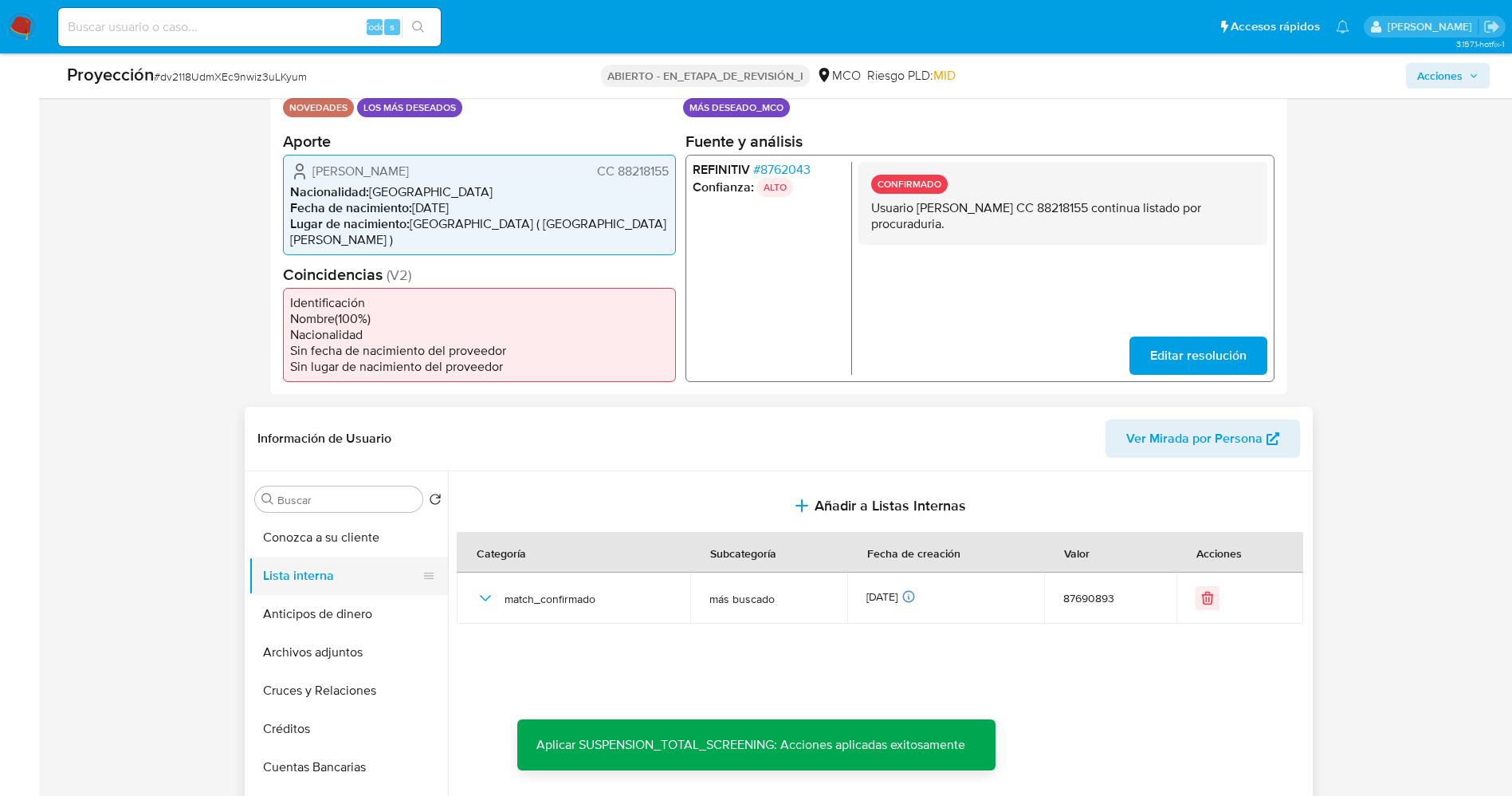
click at [324, 560] on button "Lista interna" at bounding box center [342, 575] width 187 height 38
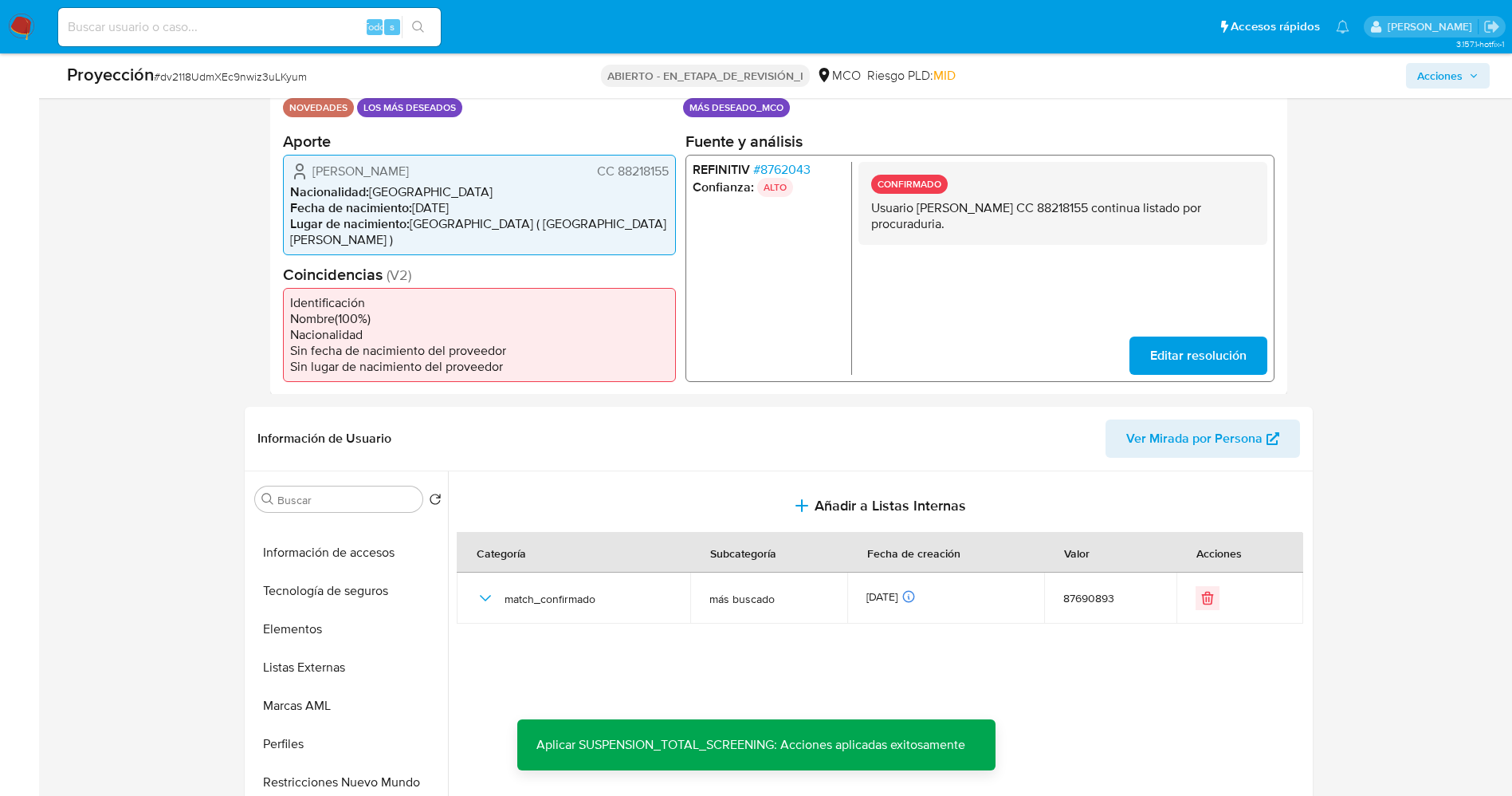
scroll to position [595, 0]
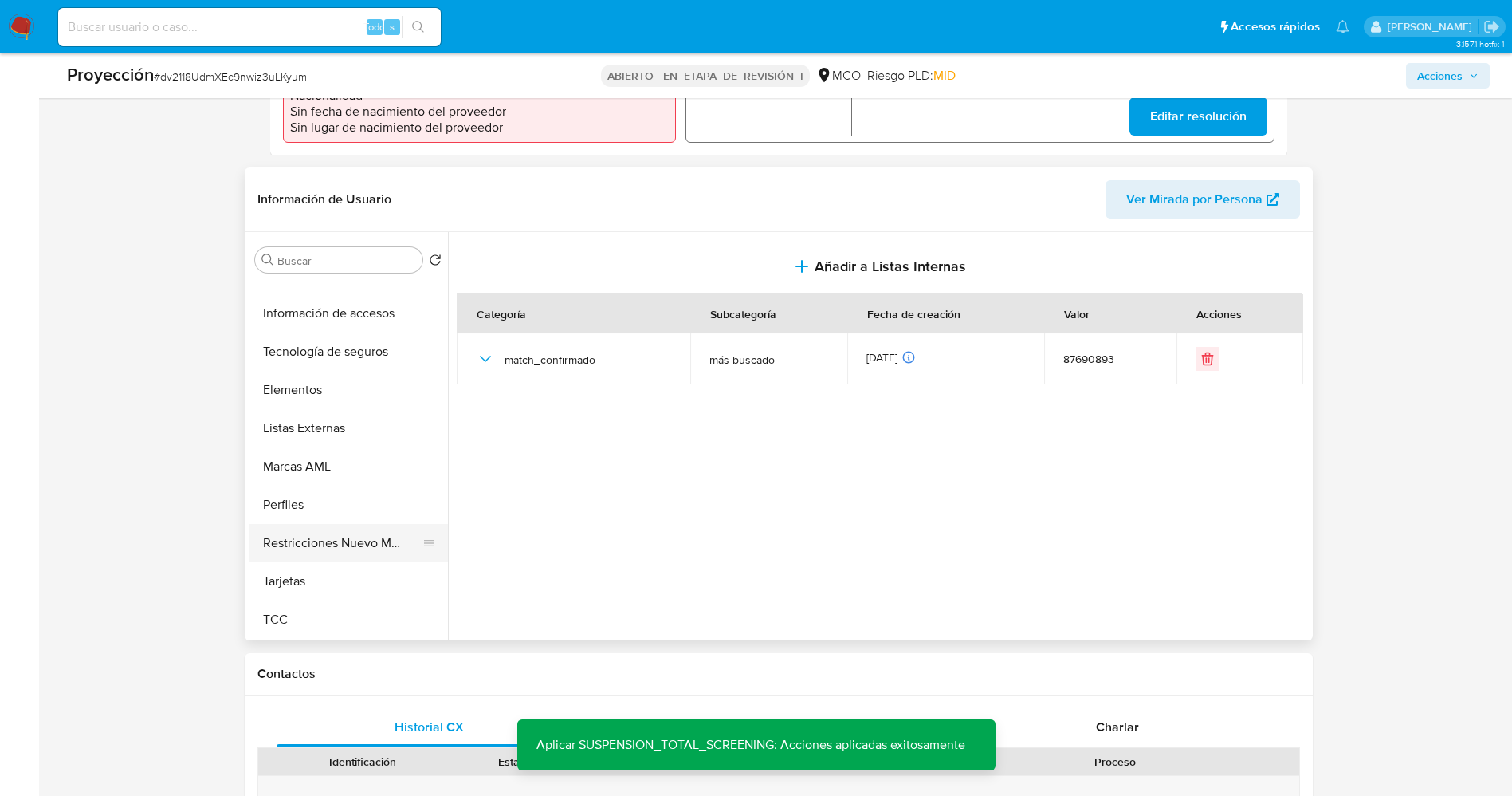
click at [348, 535] on button "Restricciones Nuevo Mundo" at bounding box center [342, 543] width 187 height 38
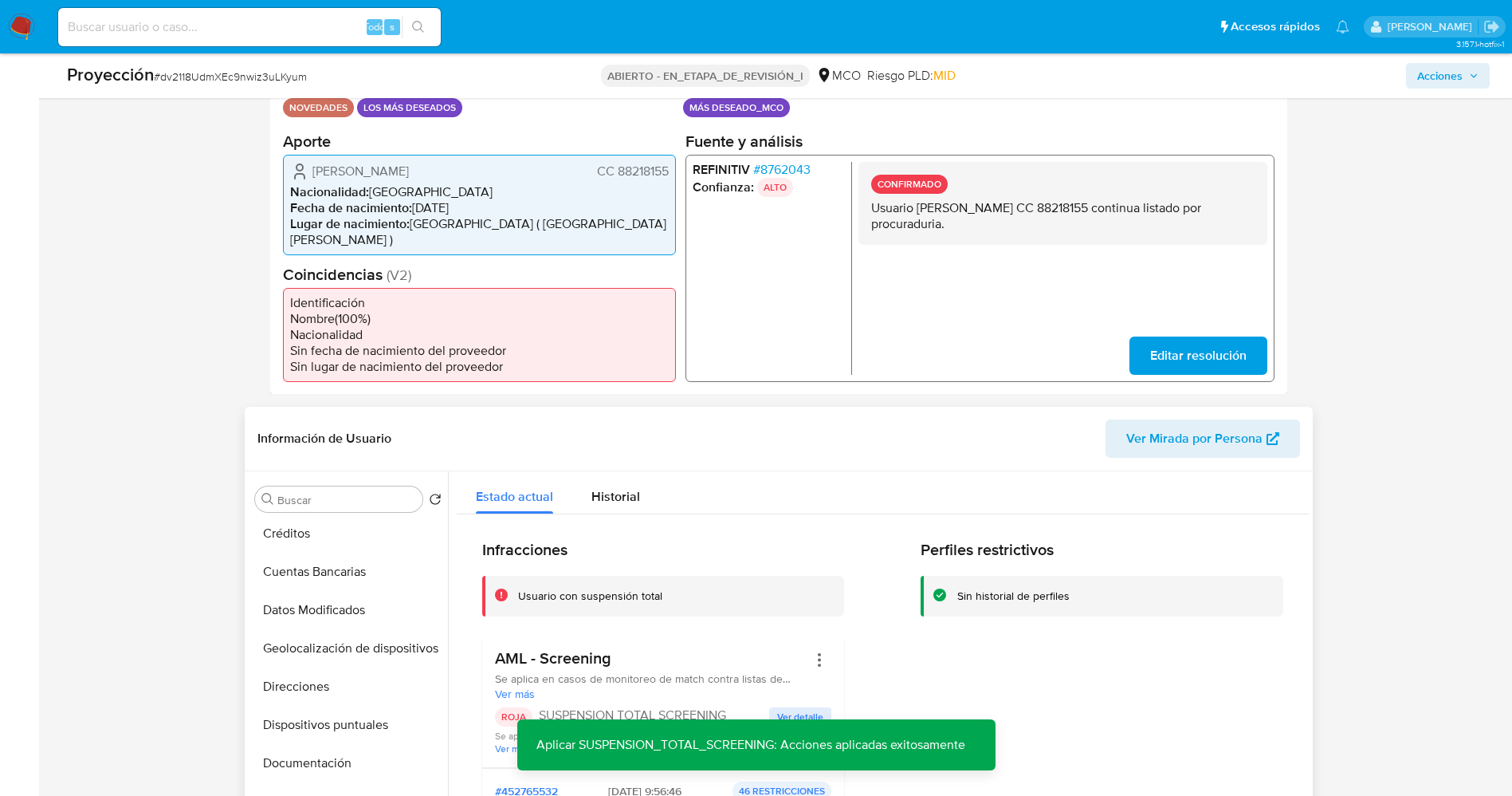
scroll to position [0, 0]
click at [333, 568] on button "Lista interna" at bounding box center [342, 575] width 187 height 38
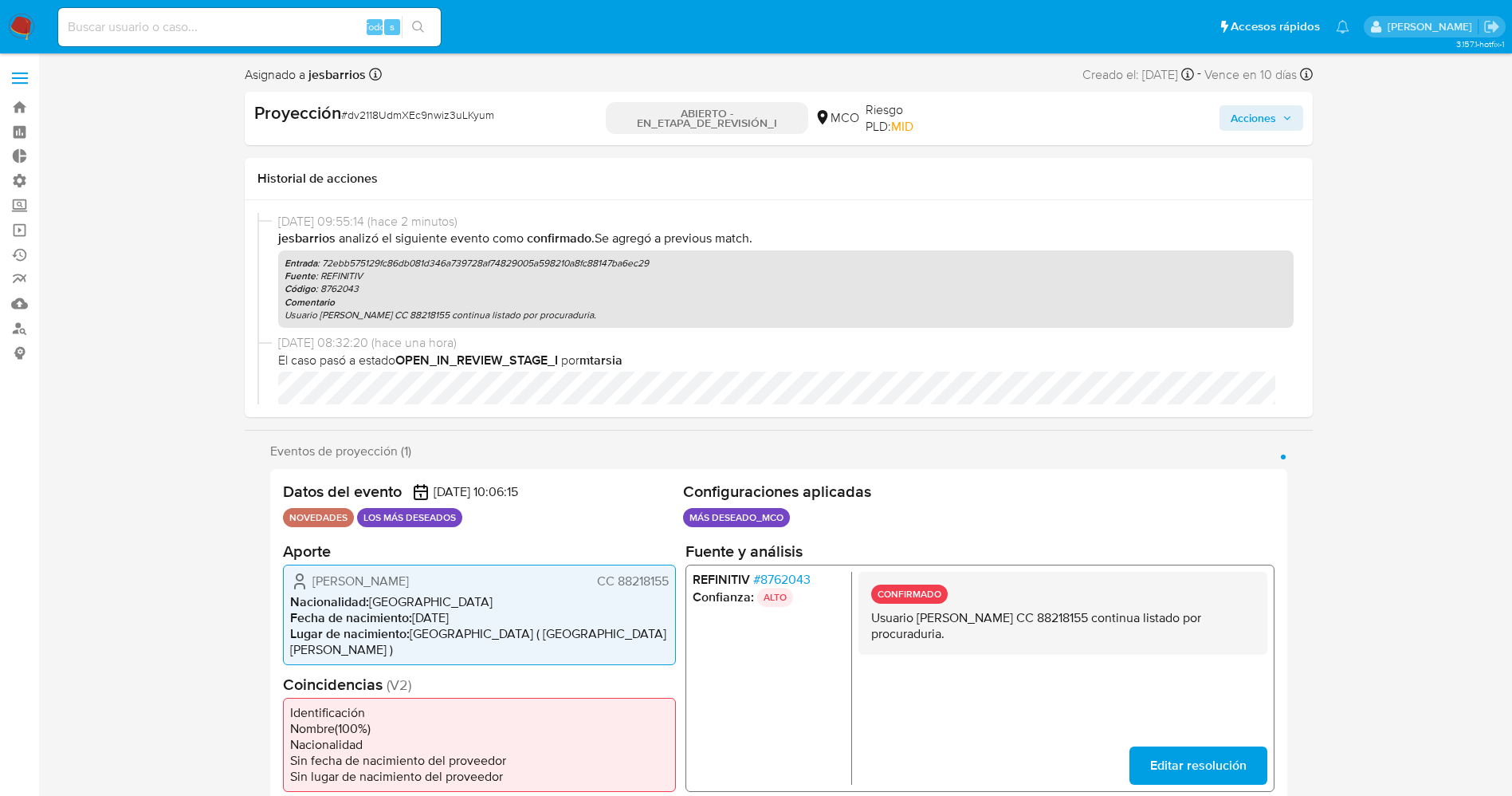
click at [1268, 113] on span "Acciones" at bounding box center [1253, 117] width 45 height 25
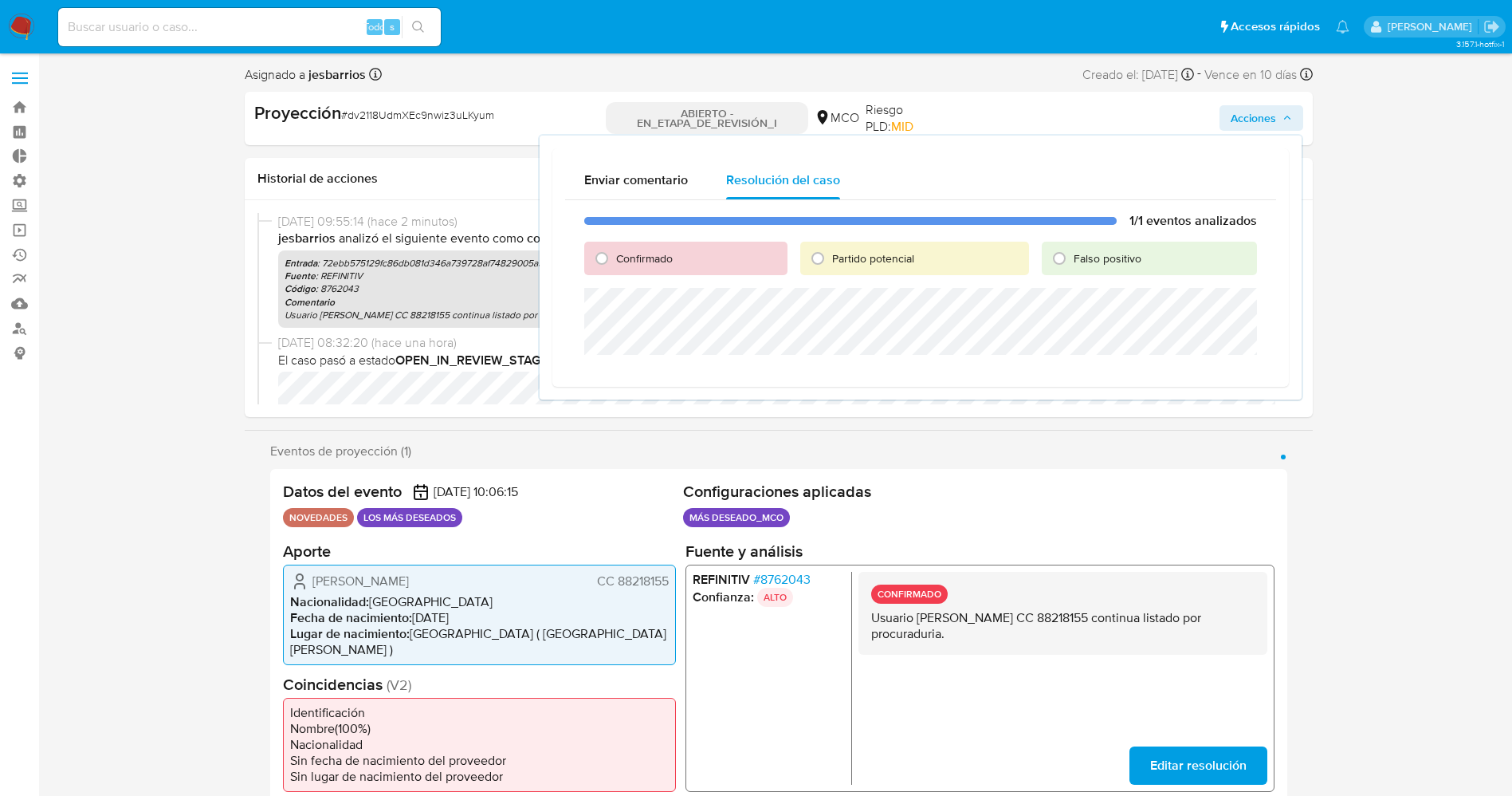
click at [879, 254] on font "Partido potencial" at bounding box center [873, 258] width 82 height 16
click at [831, 254] on input "Partido potencial" at bounding box center [818, 258] width 25 height 25
radio input "true"
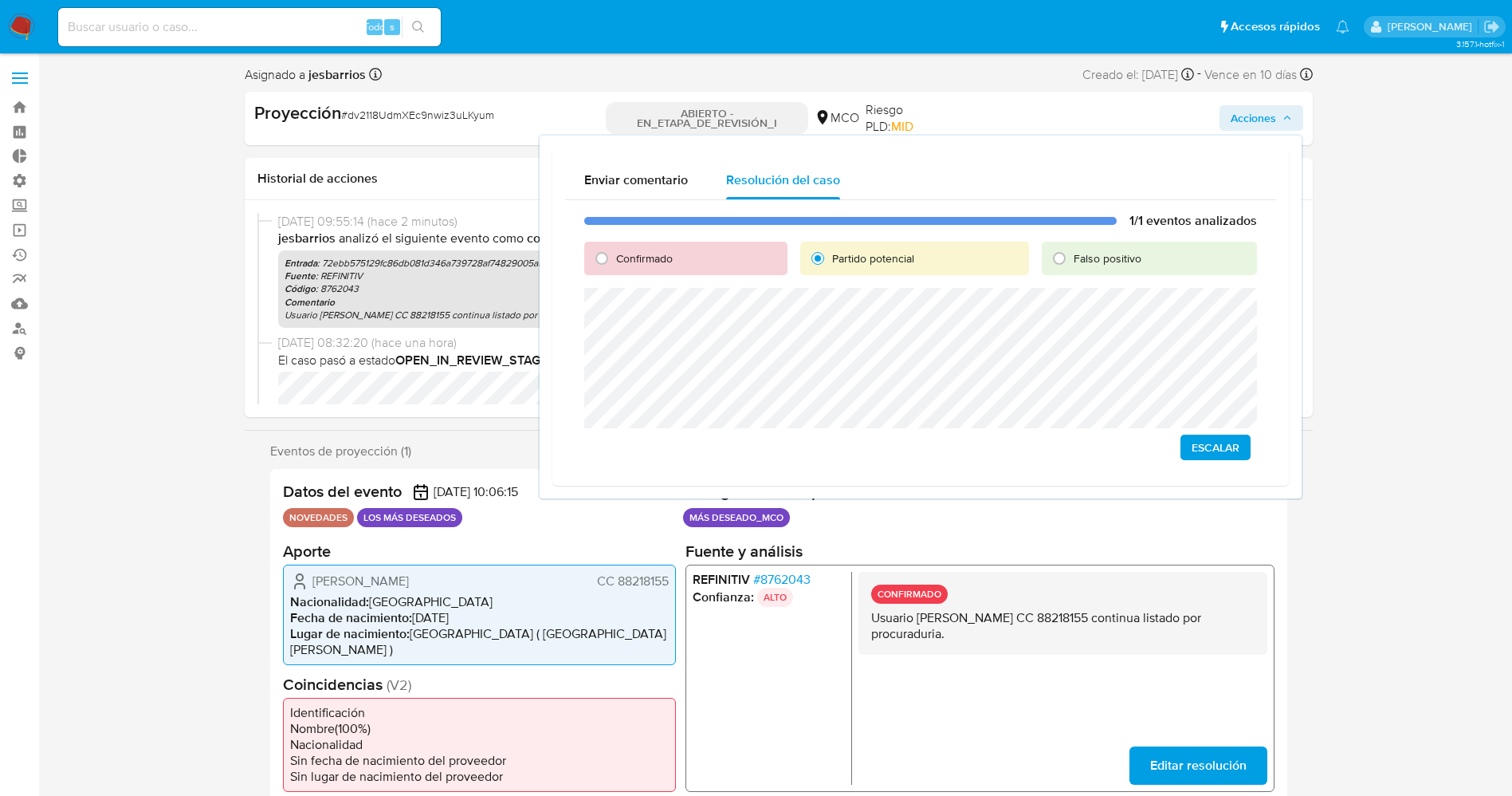
click at [1229, 445] on span "Escalar" at bounding box center [1216, 448] width 48 height 23
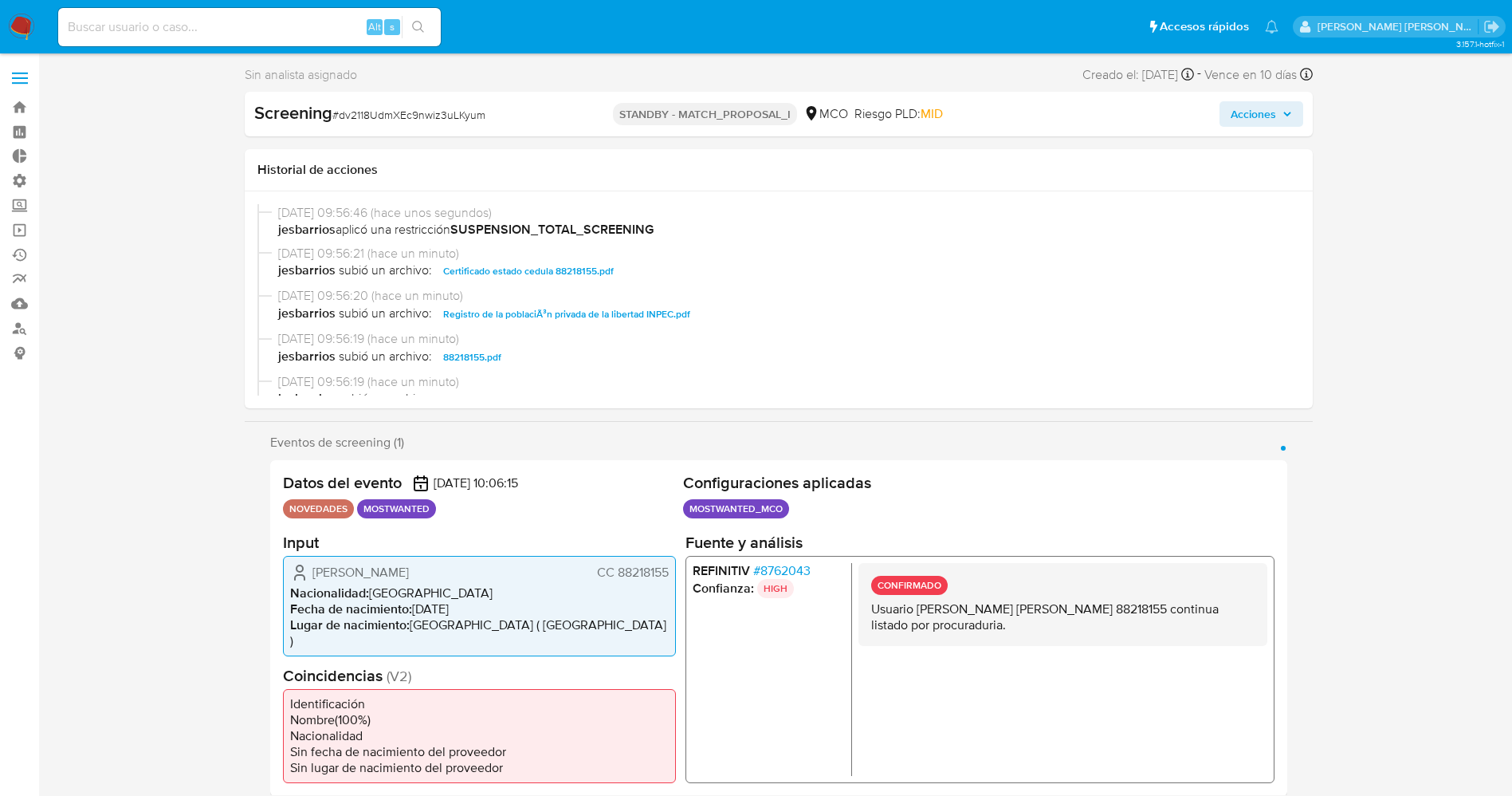
select select "10"
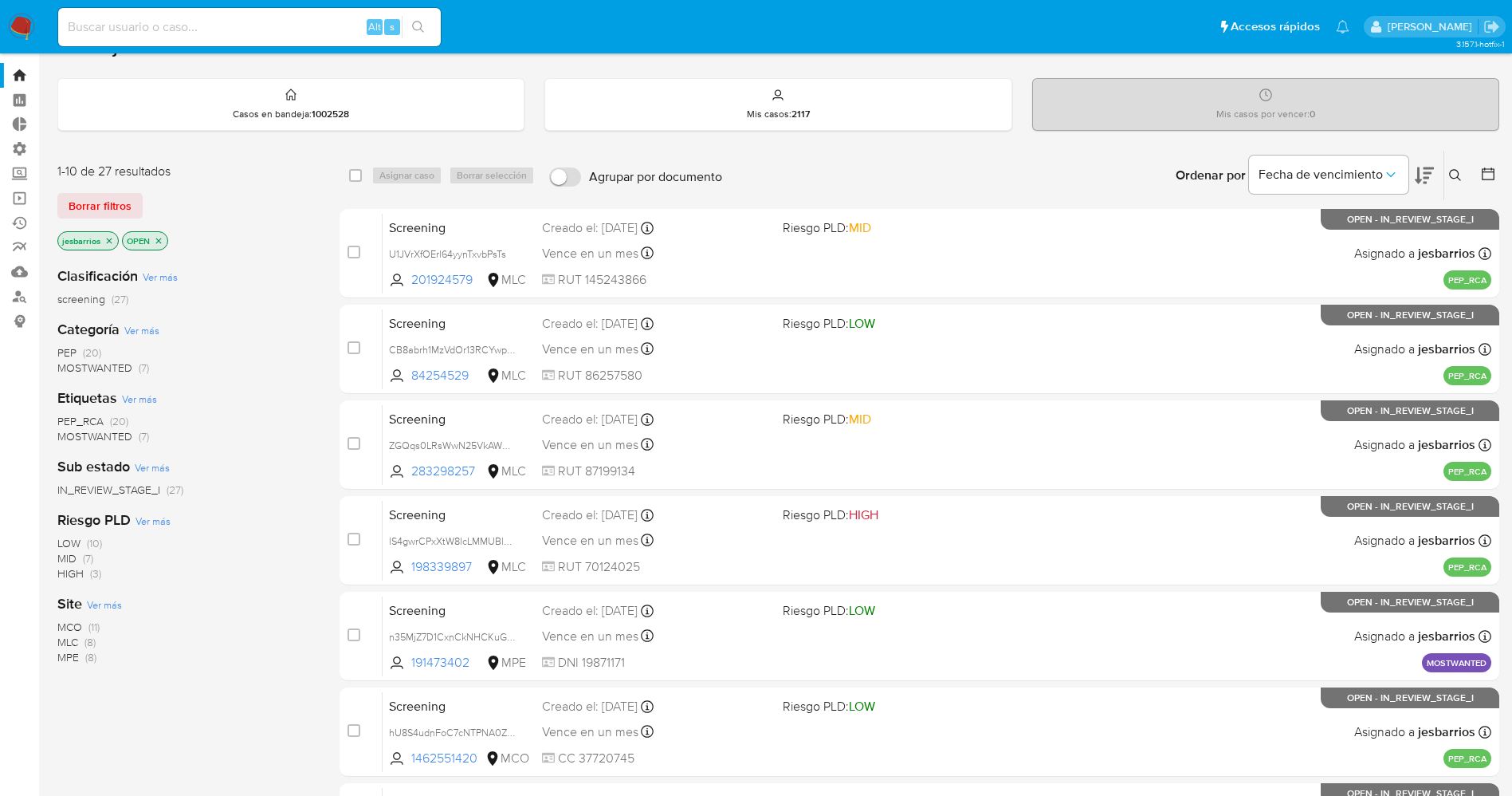
scroll to position [463, 0]
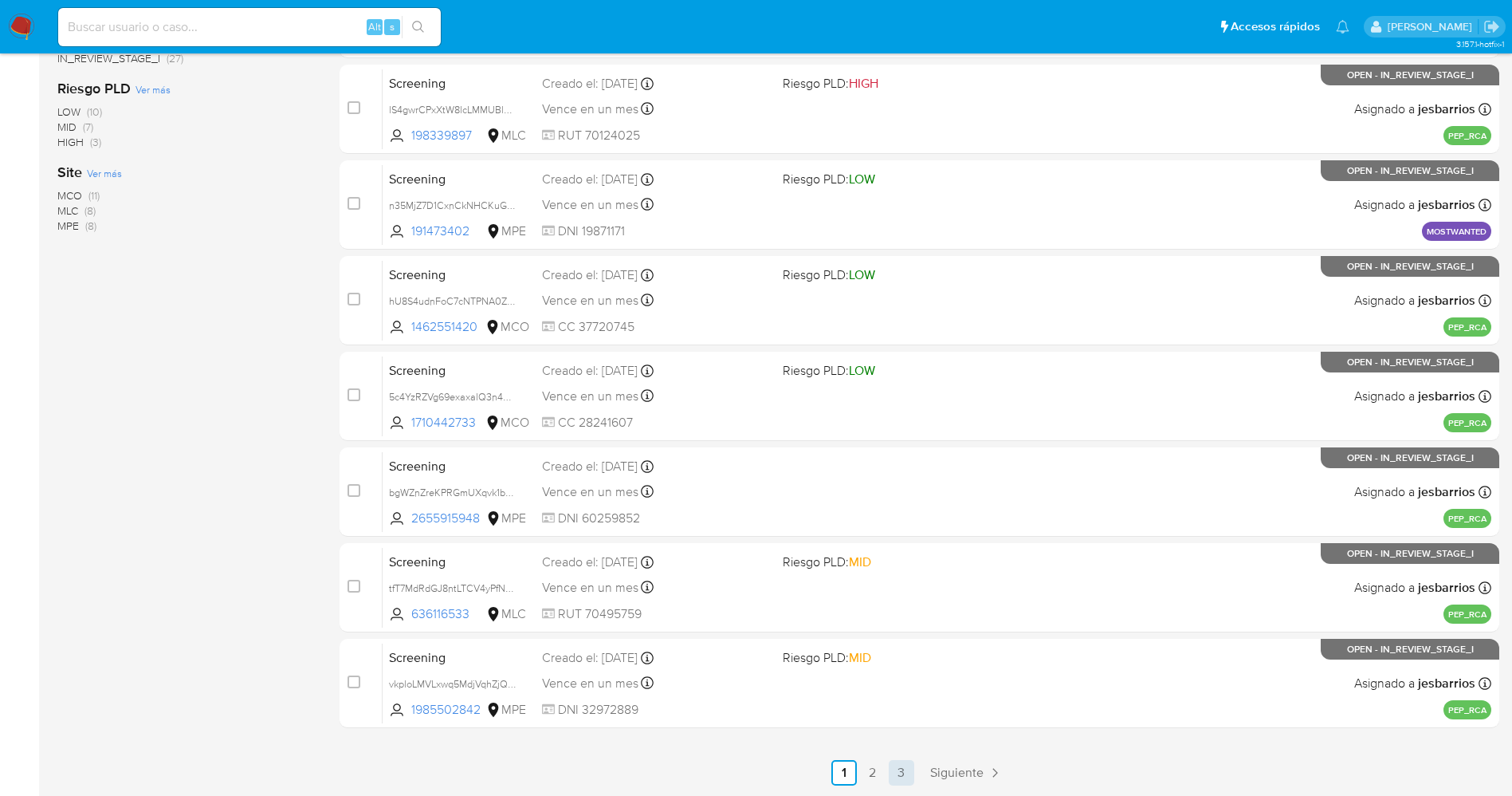
click at [900, 772] on link "3" at bounding box center [901, 772] width 25 height 25
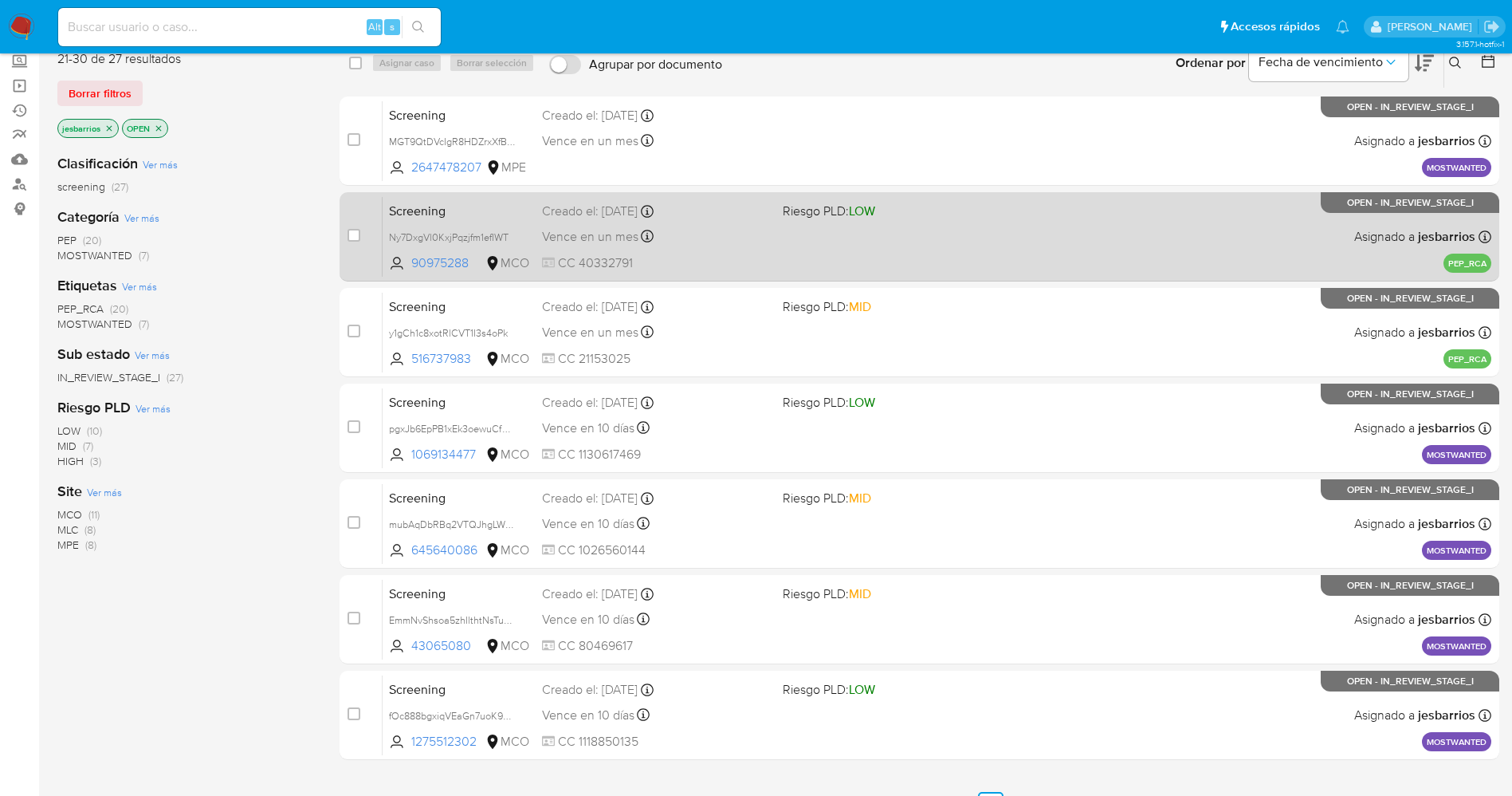
scroll to position [176, 0]
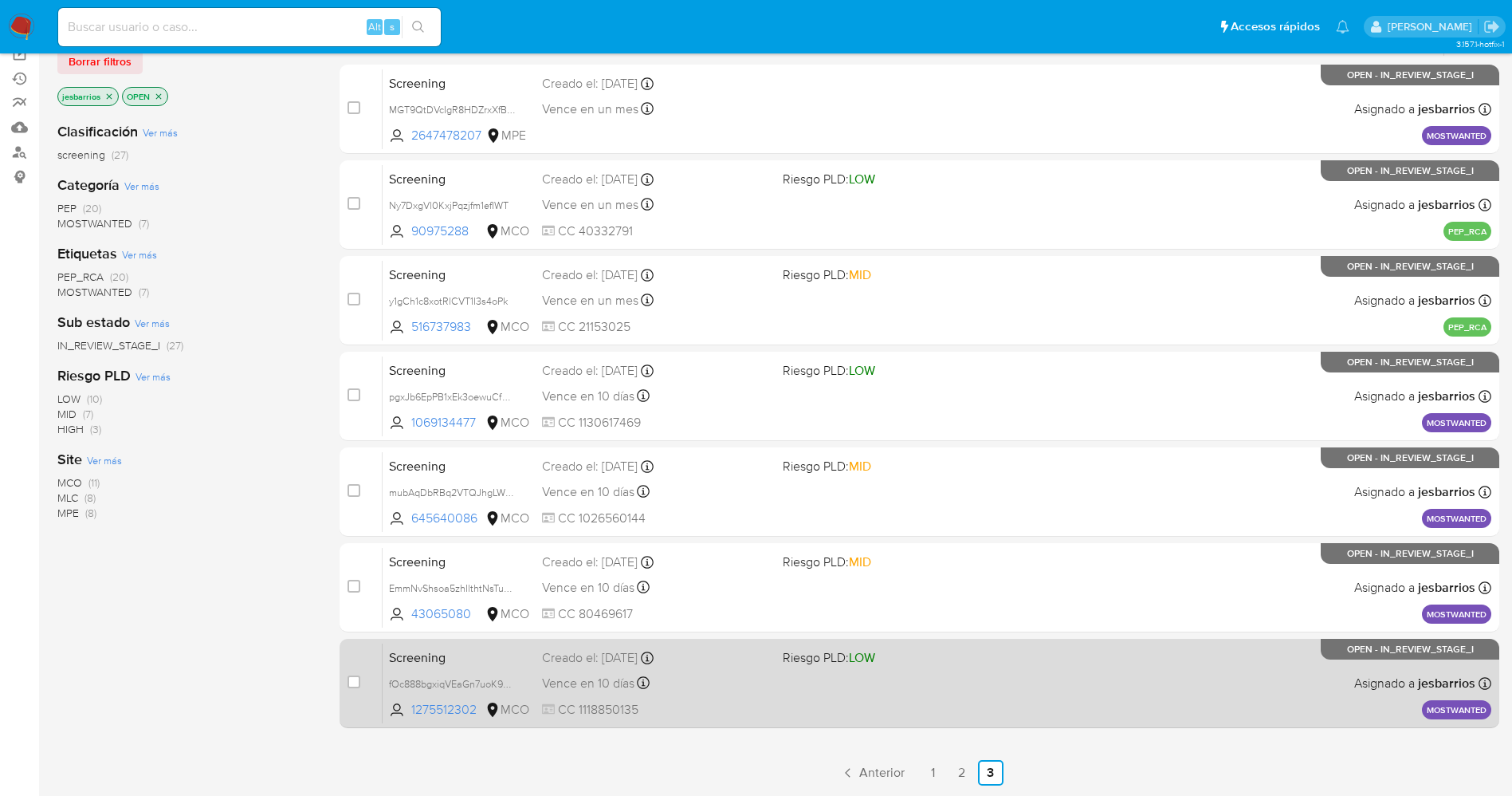
click at [829, 685] on div "Screening fOc888bgxiqVEaGn7uoK9EmI 1275512302 MCO Riesgo PLD: LOW Creado el: [D…" at bounding box center [937, 682] width 1109 height 81
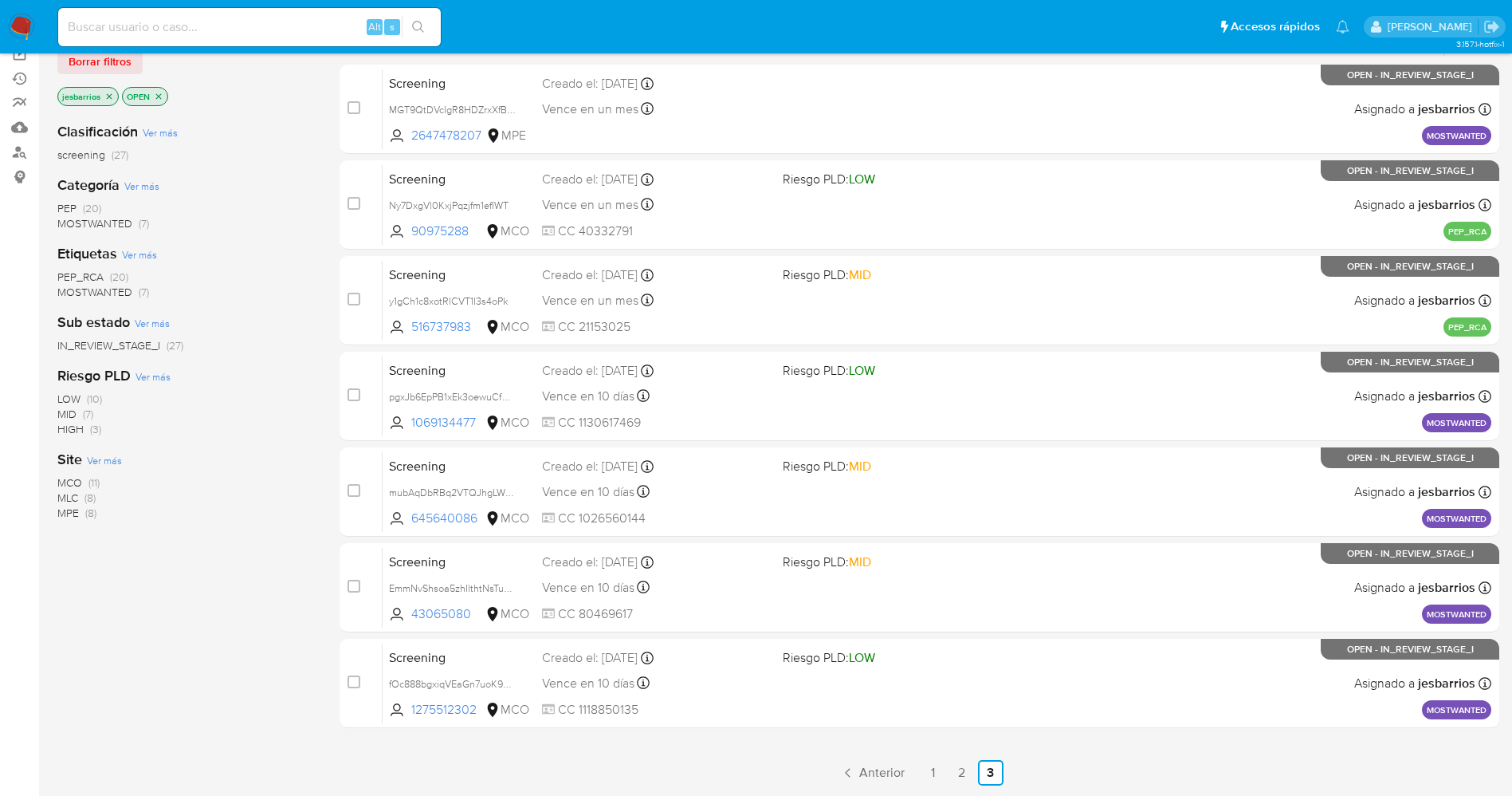
click at [18, 24] on img at bounding box center [21, 27] width 27 height 27
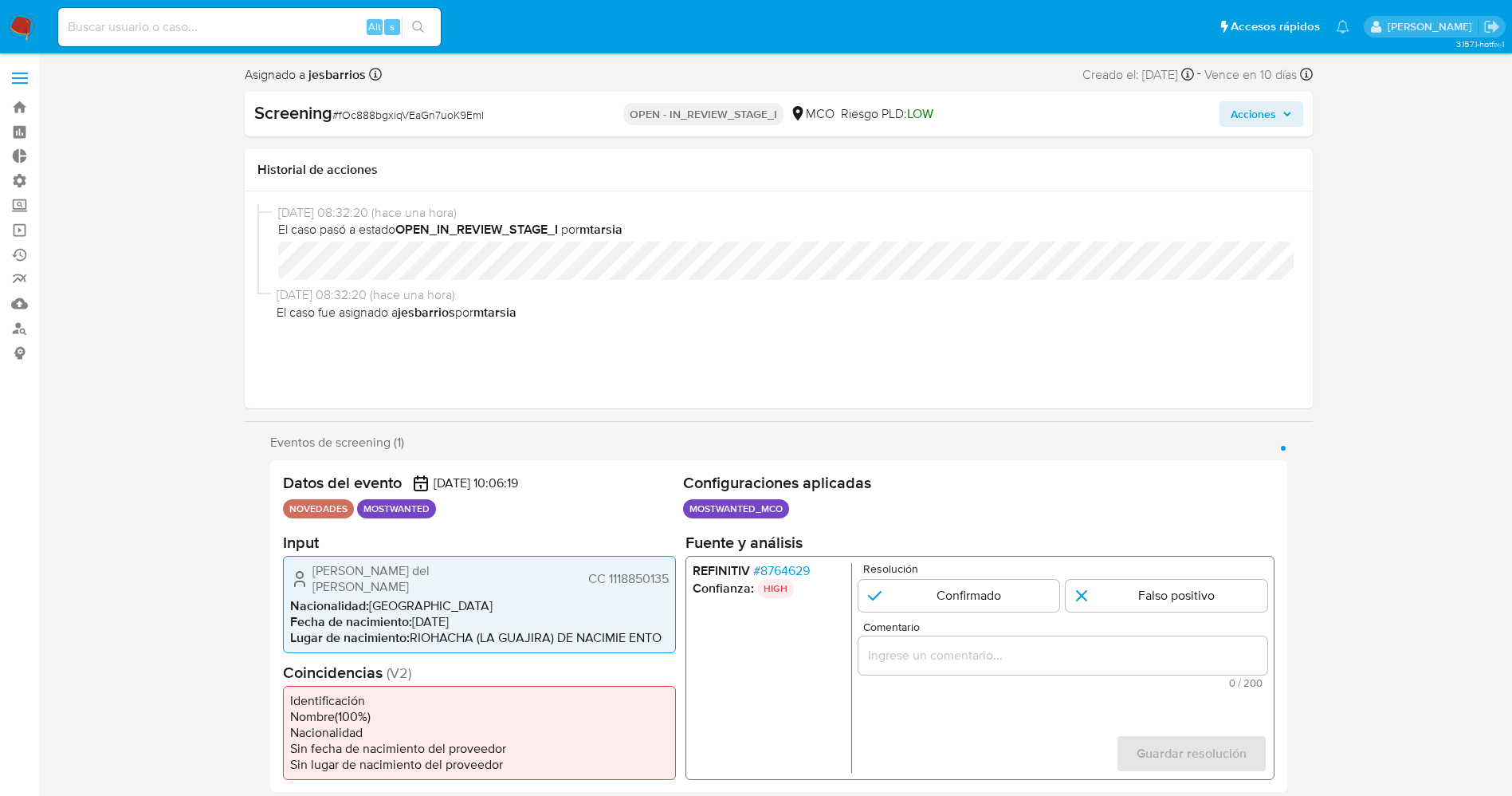
select select "10"
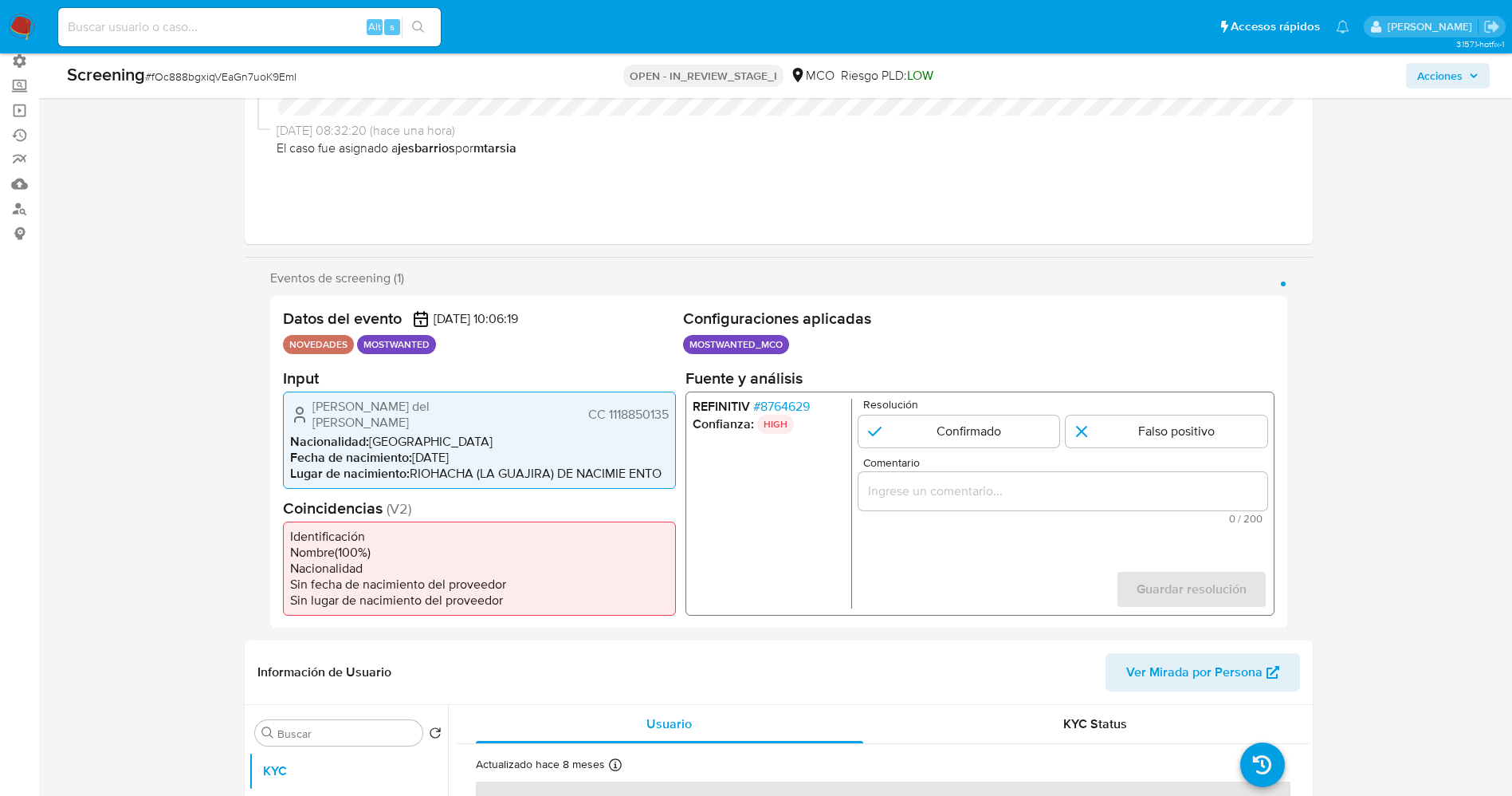
click at [805, 405] on span "# 8764629" at bounding box center [780, 406] width 56 height 16
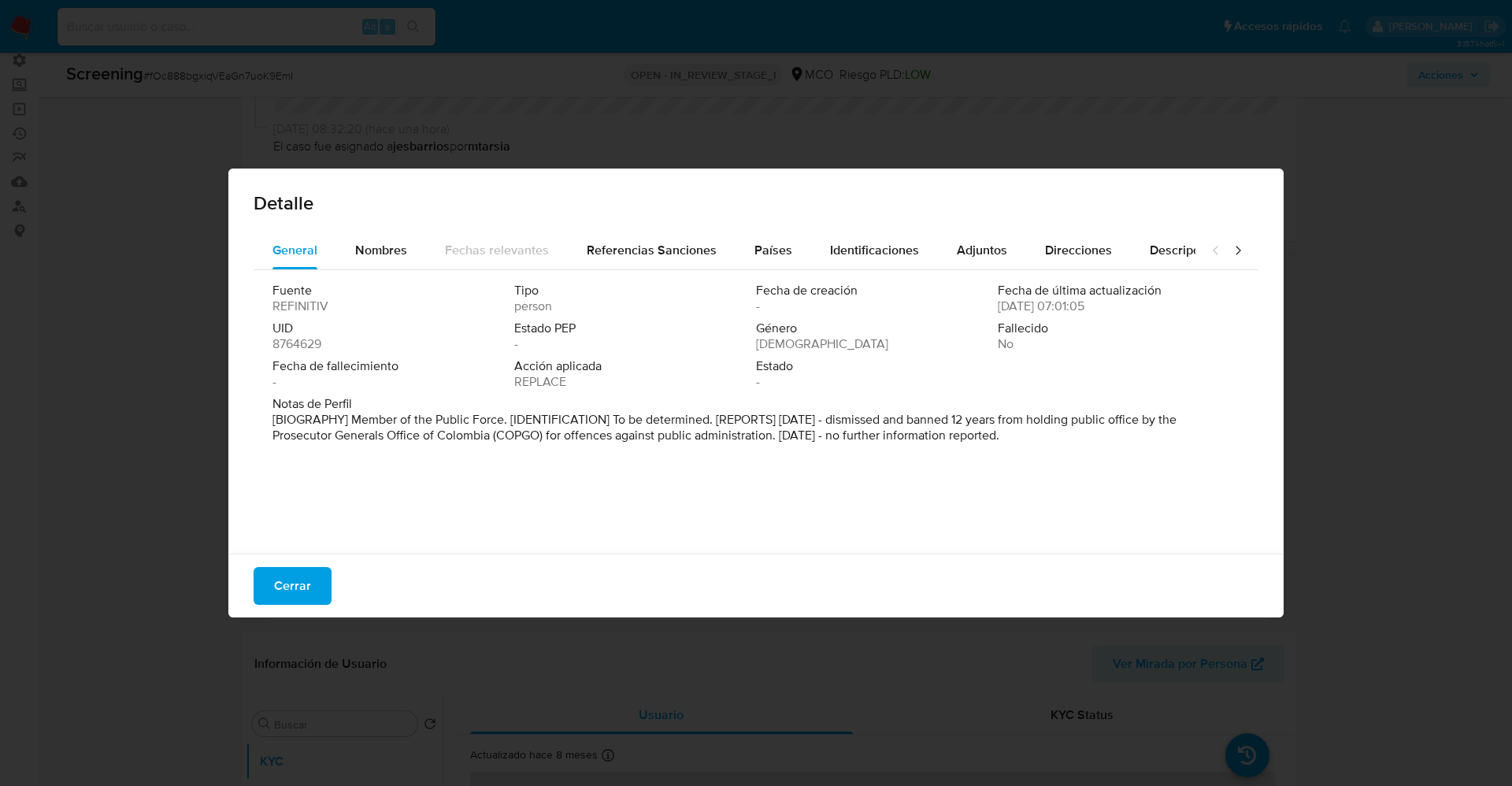
drag, startPoint x: 471, startPoint y: 417, endPoint x: 1159, endPoint y: 487, distance: 691.6
click at [1159, 487] on div "Fuente REFINITIV Tipo person Fecha de creación - Fecha de última actualización …" at bounding box center [756, 408] width 1005 height 275
click at [393, 257] on span "Nombres" at bounding box center [381, 250] width 52 height 18
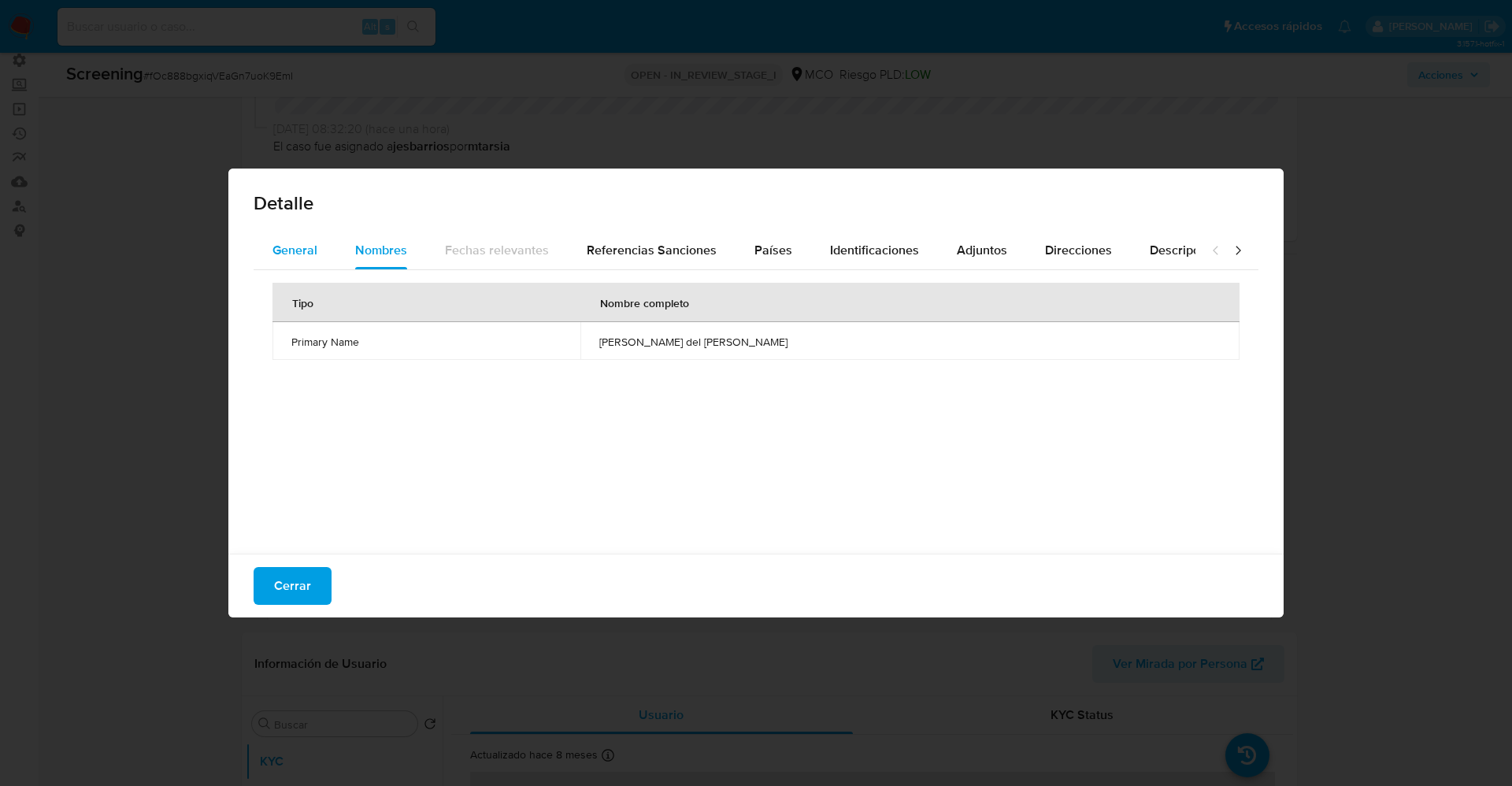
click at [288, 247] on span "General" at bounding box center [295, 250] width 45 height 18
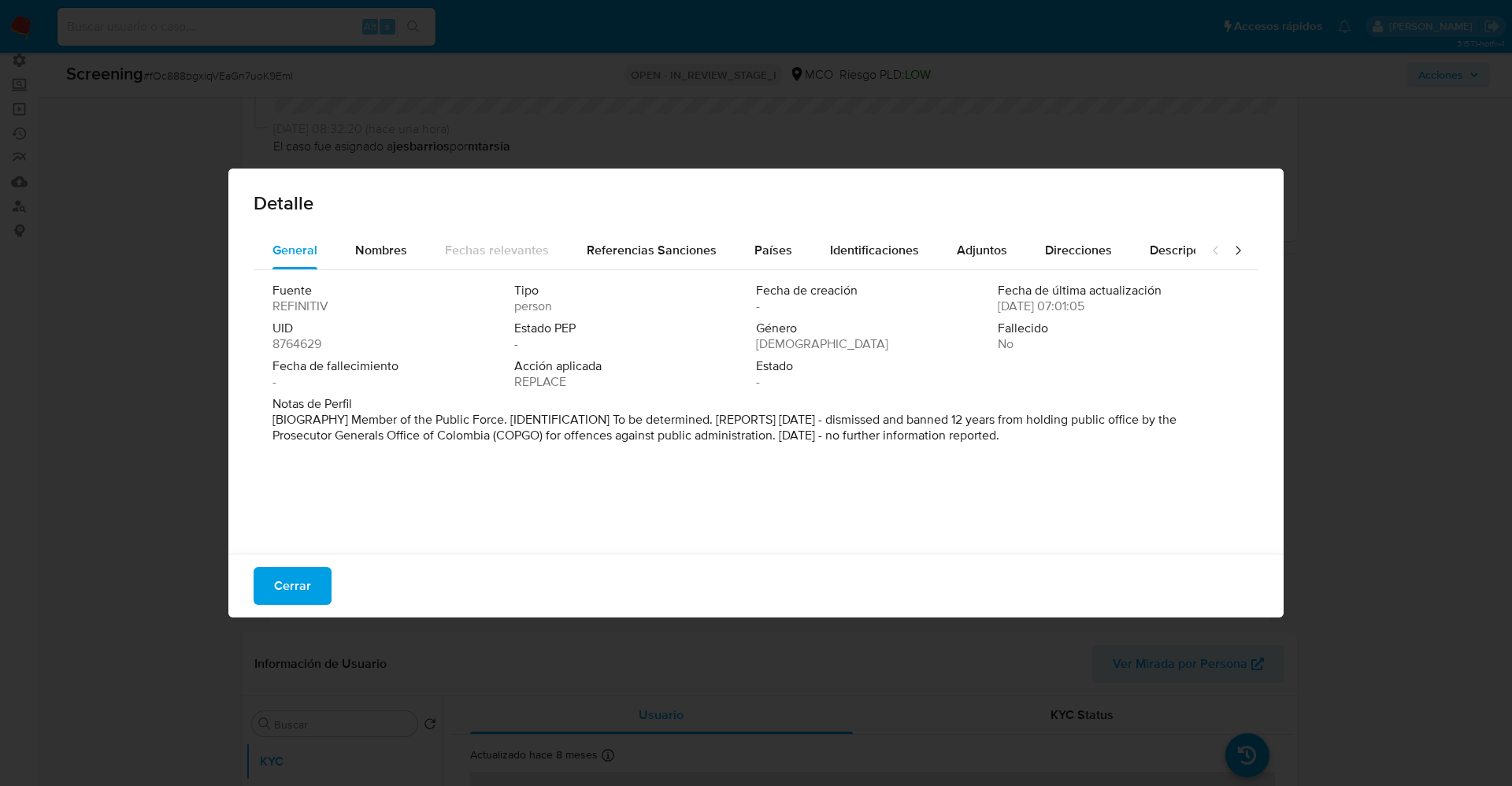
drag, startPoint x: 344, startPoint y: 420, endPoint x: 814, endPoint y: 420, distance: 470.0
click at [1188, 516] on div "Fuente REFINITIV Tipo person Fecha de creación - Fecha de última actualización …" at bounding box center [756, 408] width 1005 height 275
click at [299, 565] on div "Cerrar" at bounding box center [756, 585] width 1055 height 63
click at [299, 569] on span "Cerrar" at bounding box center [292, 585] width 37 height 34
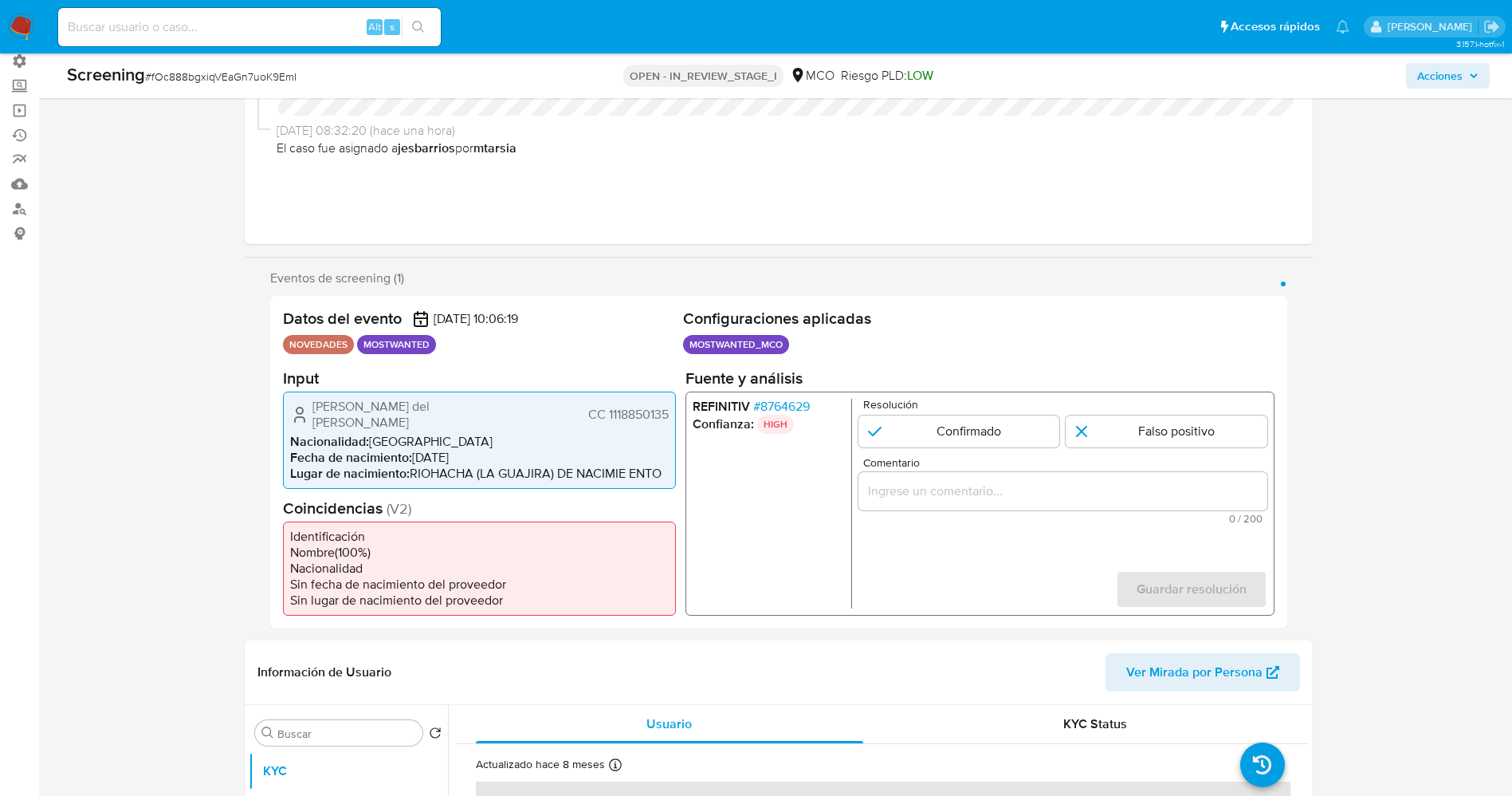
click at [806, 401] on span "# 8764629" at bounding box center [780, 406] width 56 height 16
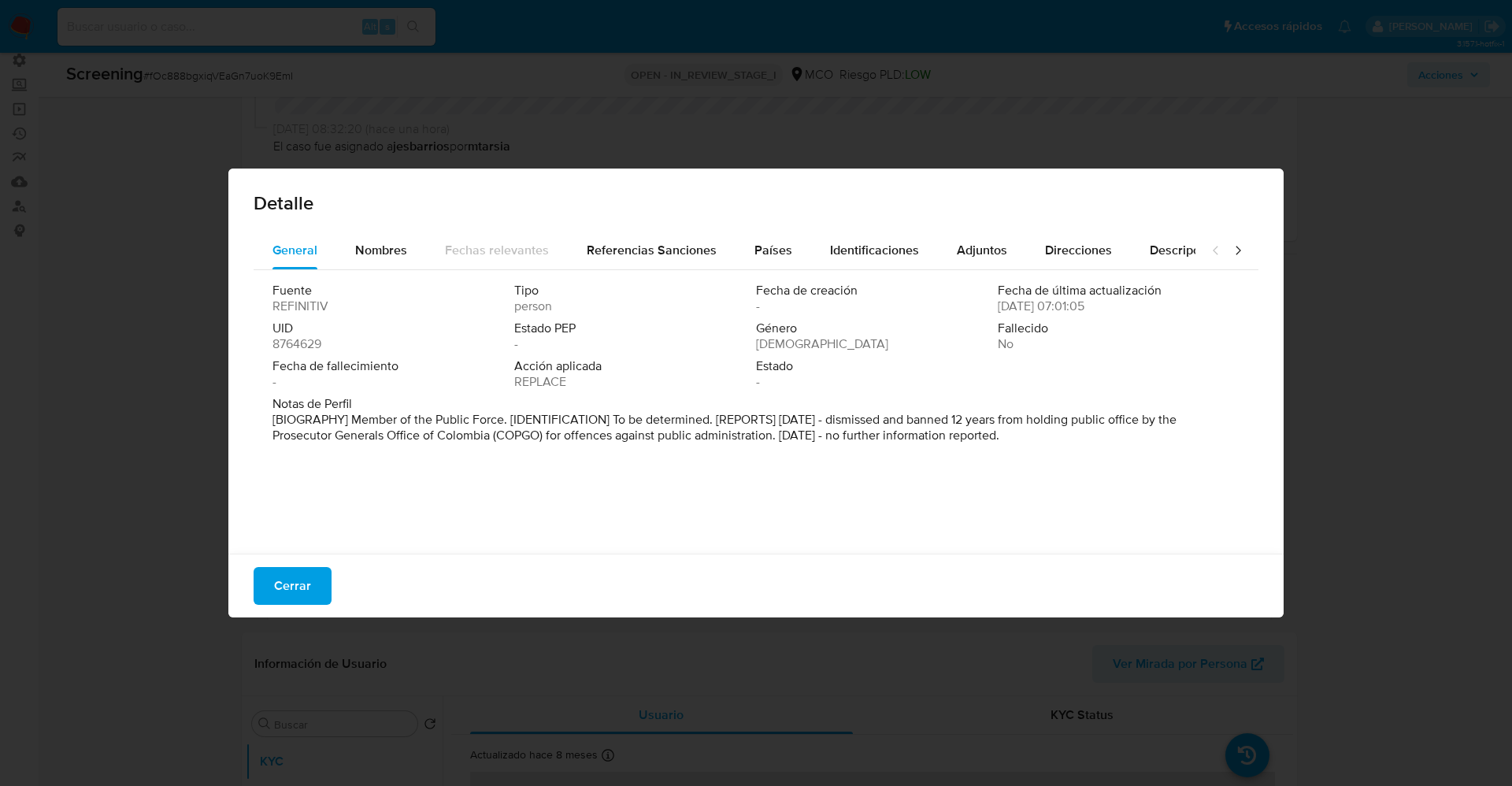
drag, startPoint x: 389, startPoint y: 260, endPoint x: 468, endPoint y: 260, distance: 79.0
click at [392, 260] on div "Nombres" at bounding box center [381, 251] width 52 height 38
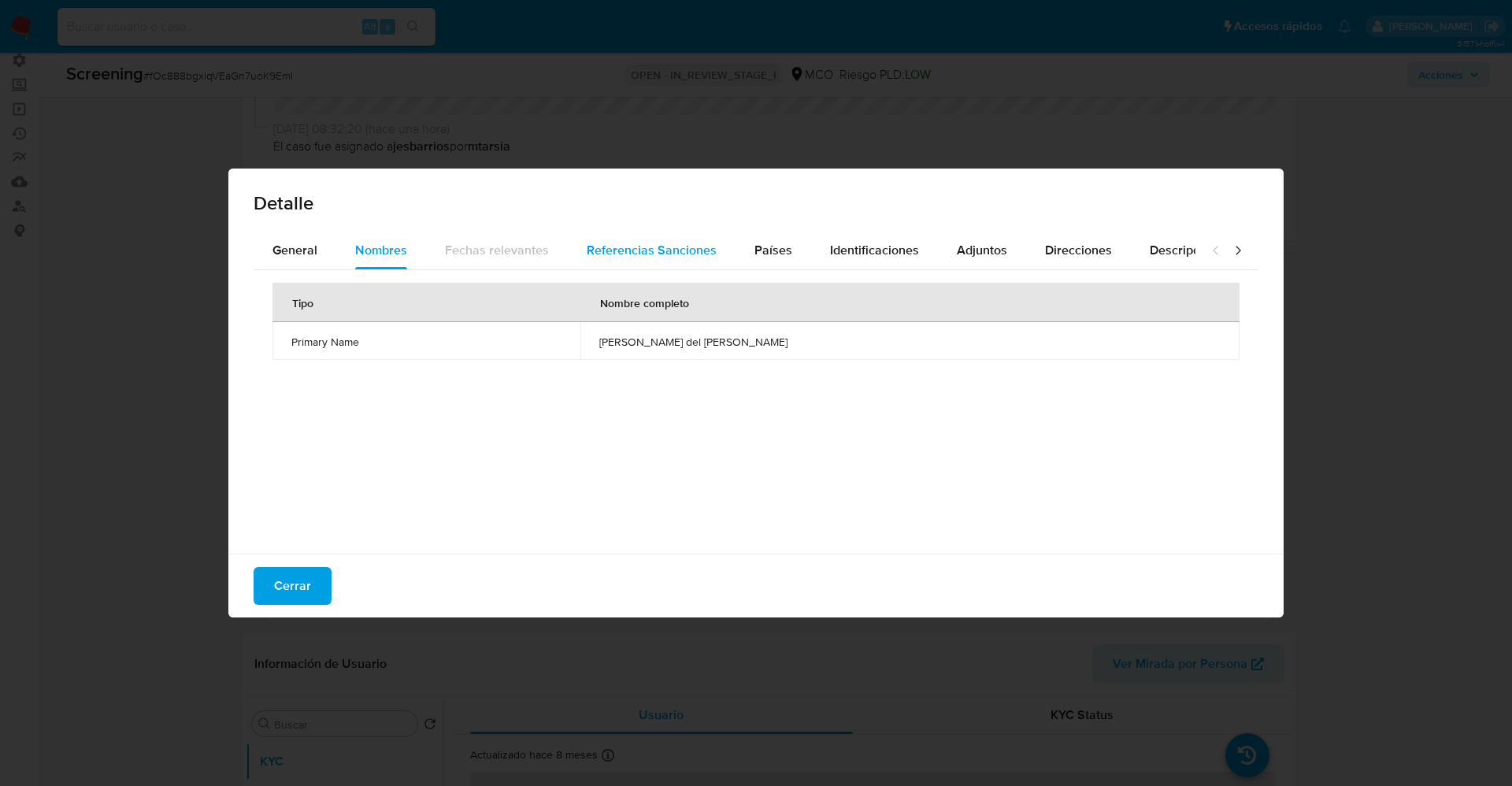
click at [663, 259] on div "Referencias Sanciones" at bounding box center [651, 251] width 130 height 38
click at [772, 258] on span "Países" at bounding box center [774, 250] width 38 height 18
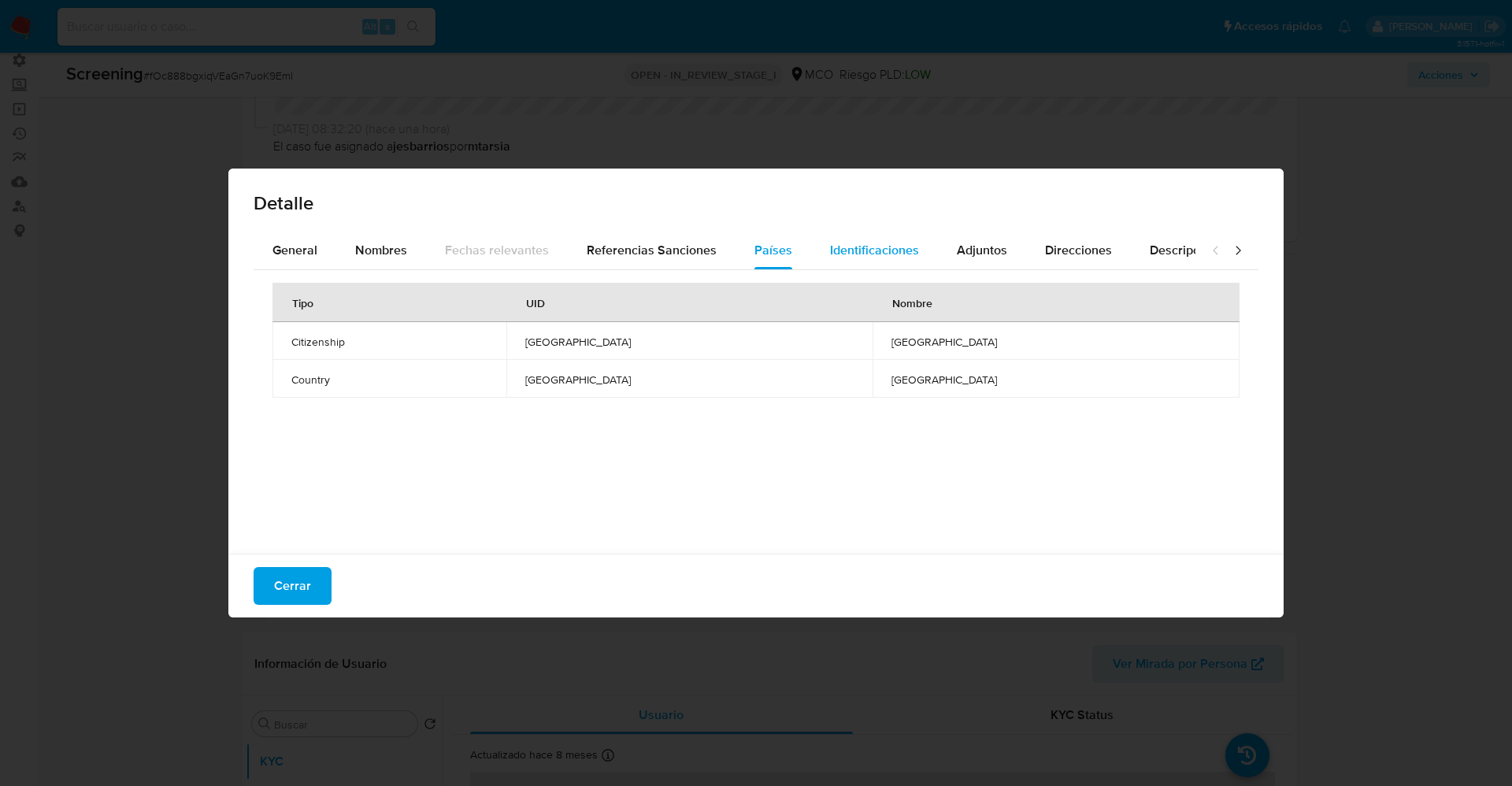
click at [835, 255] on span "Identificaciones" at bounding box center [875, 250] width 89 height 18
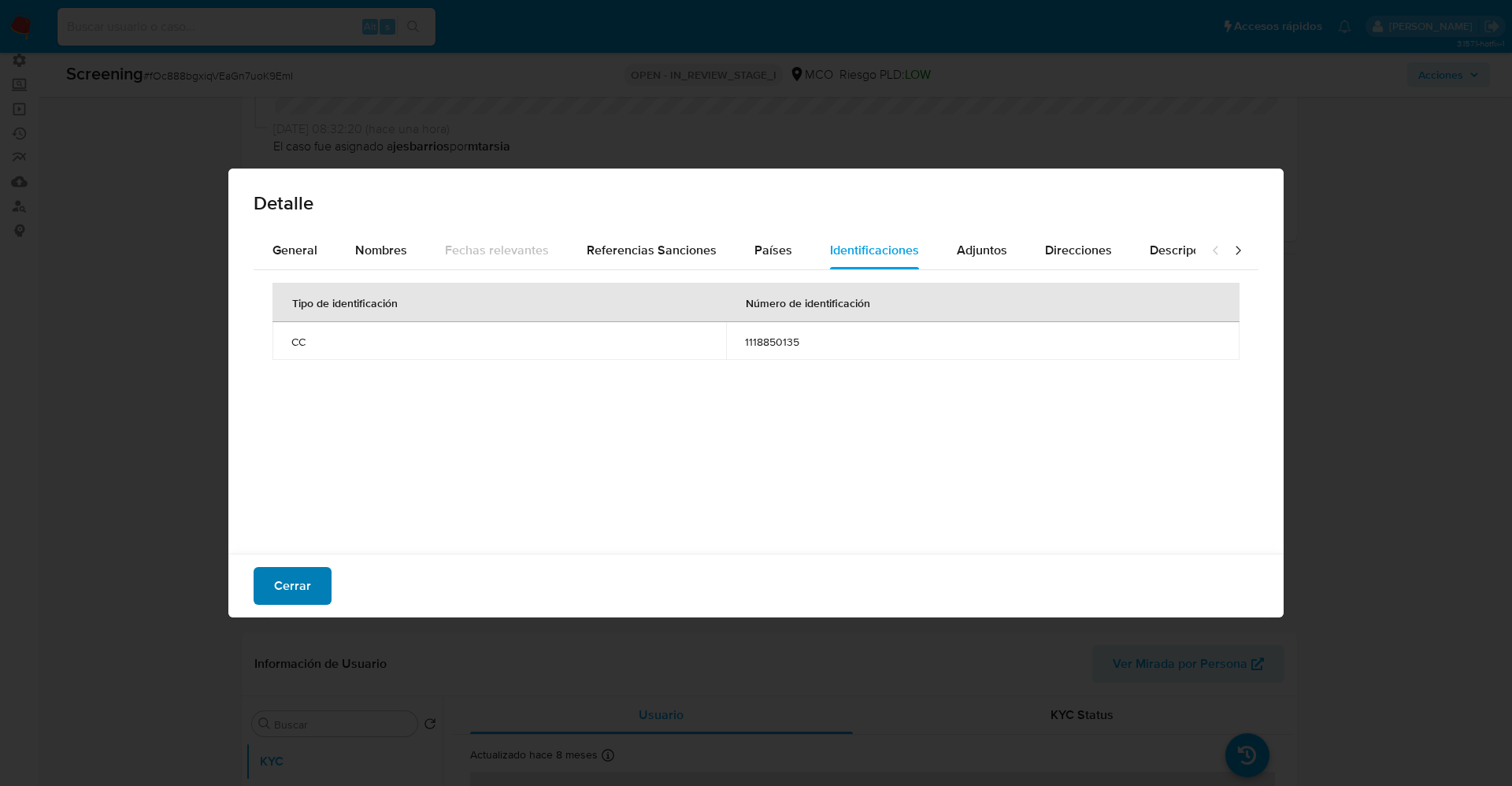
click at [270, 596] on button "Cerrar" at bounding box center [292, 586] width 78 height 38
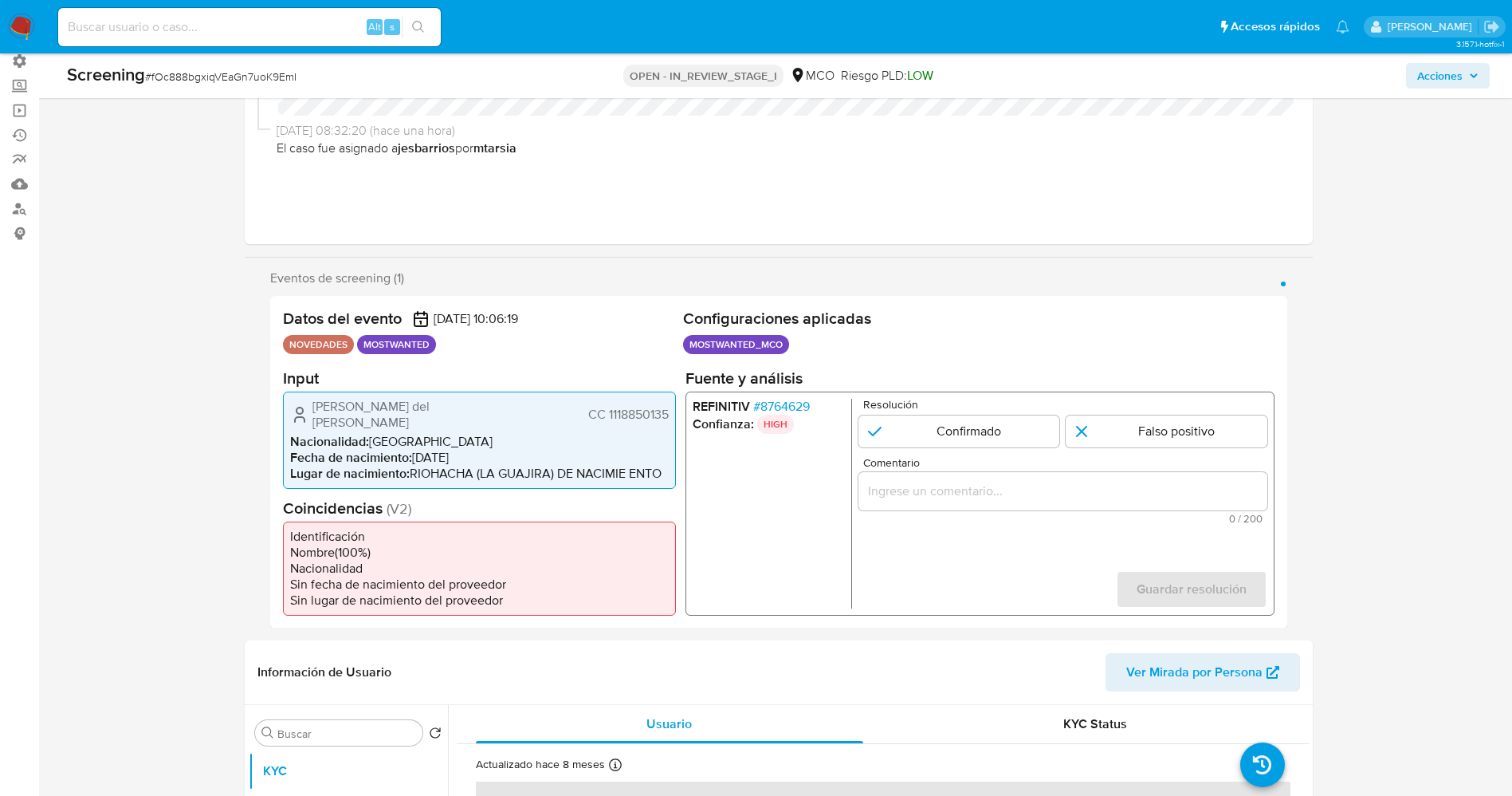
drag, startPoint x: 629, startPoint y: 405, endPoint x: 673, endPoint y: 404, distance: 44.0
click at [673, 404] on div "[PERSON_NAME] del [PERSON_NAME] CC 1118850135 Nacionalidad : [DEMOGRAPHIC_DATA]…" at bounding box center [480, 440] width 393 height 97
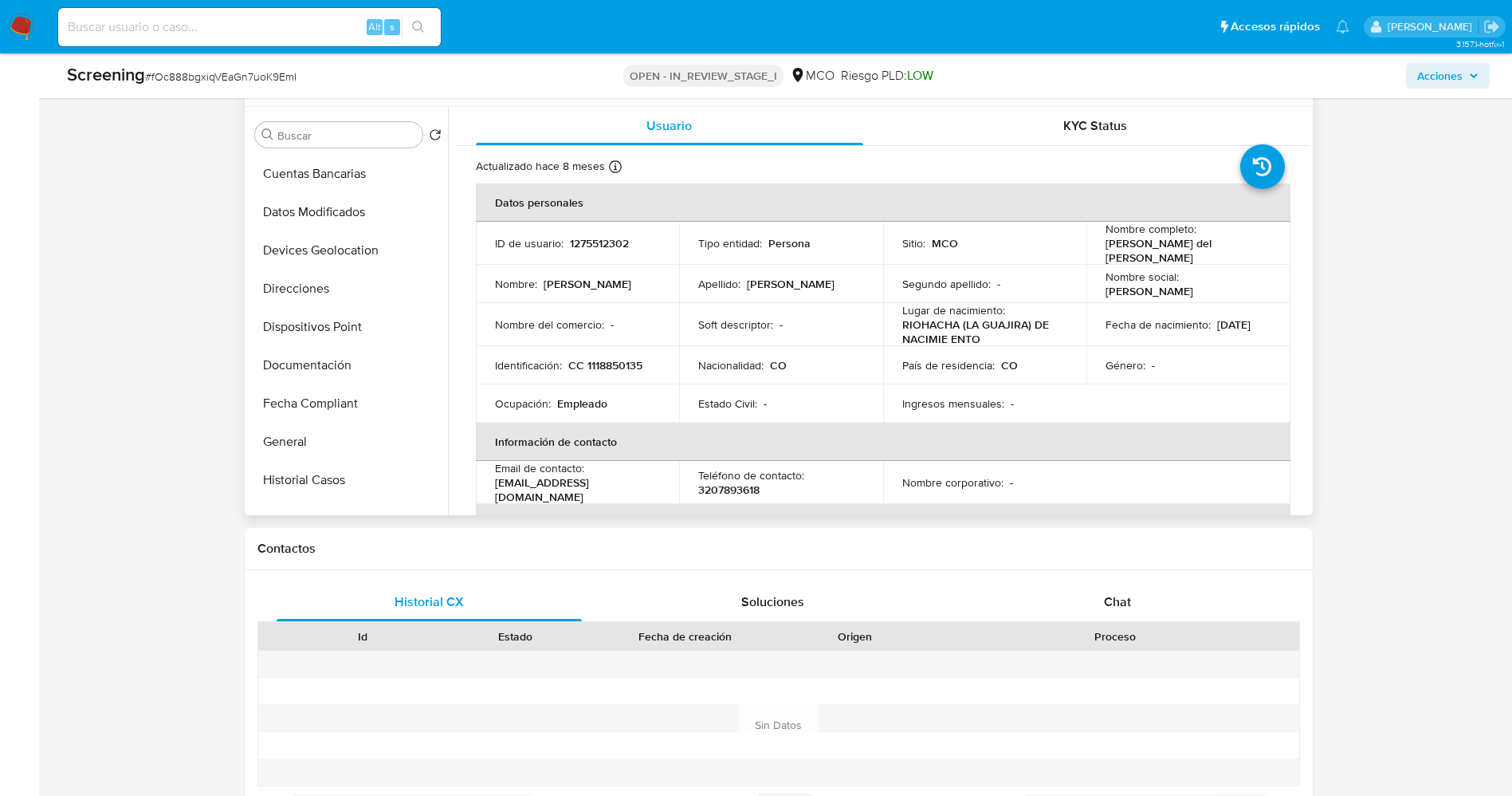
scroll to position [239, 0]
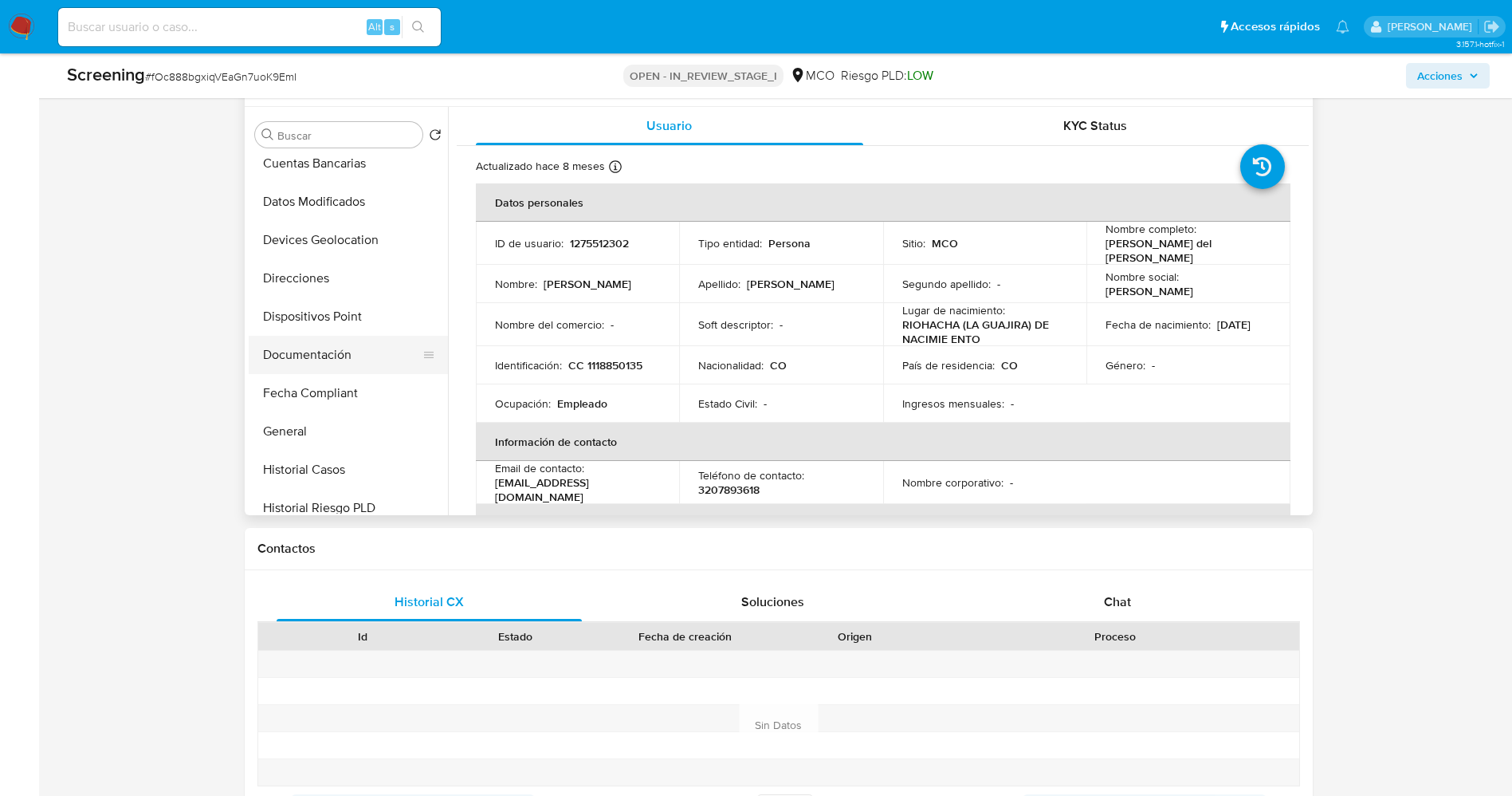
click at [305, 335] on button "Documentación" at bounding box center [342, 355] width 187 height 38
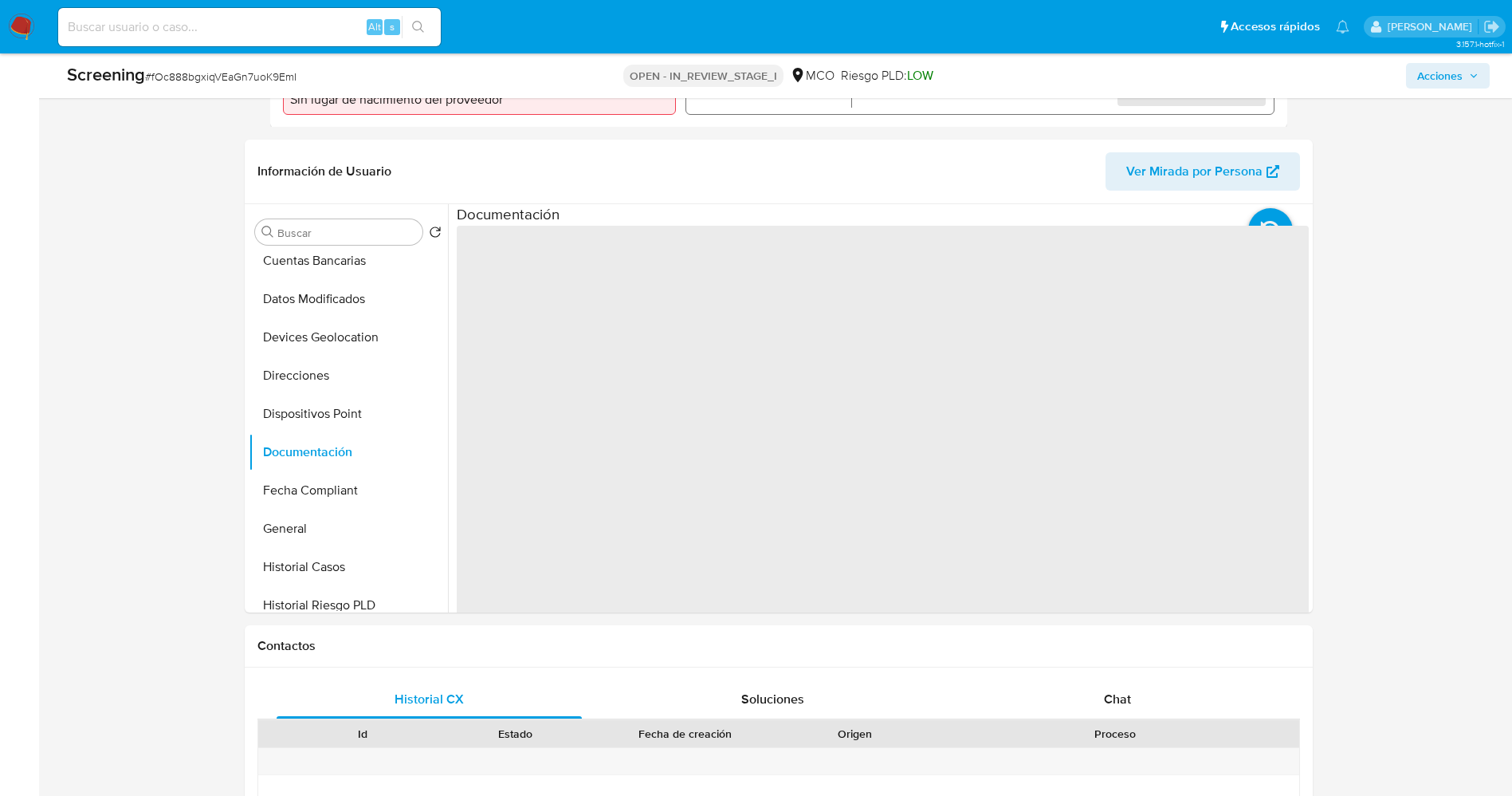
scroll to position [598, 0]
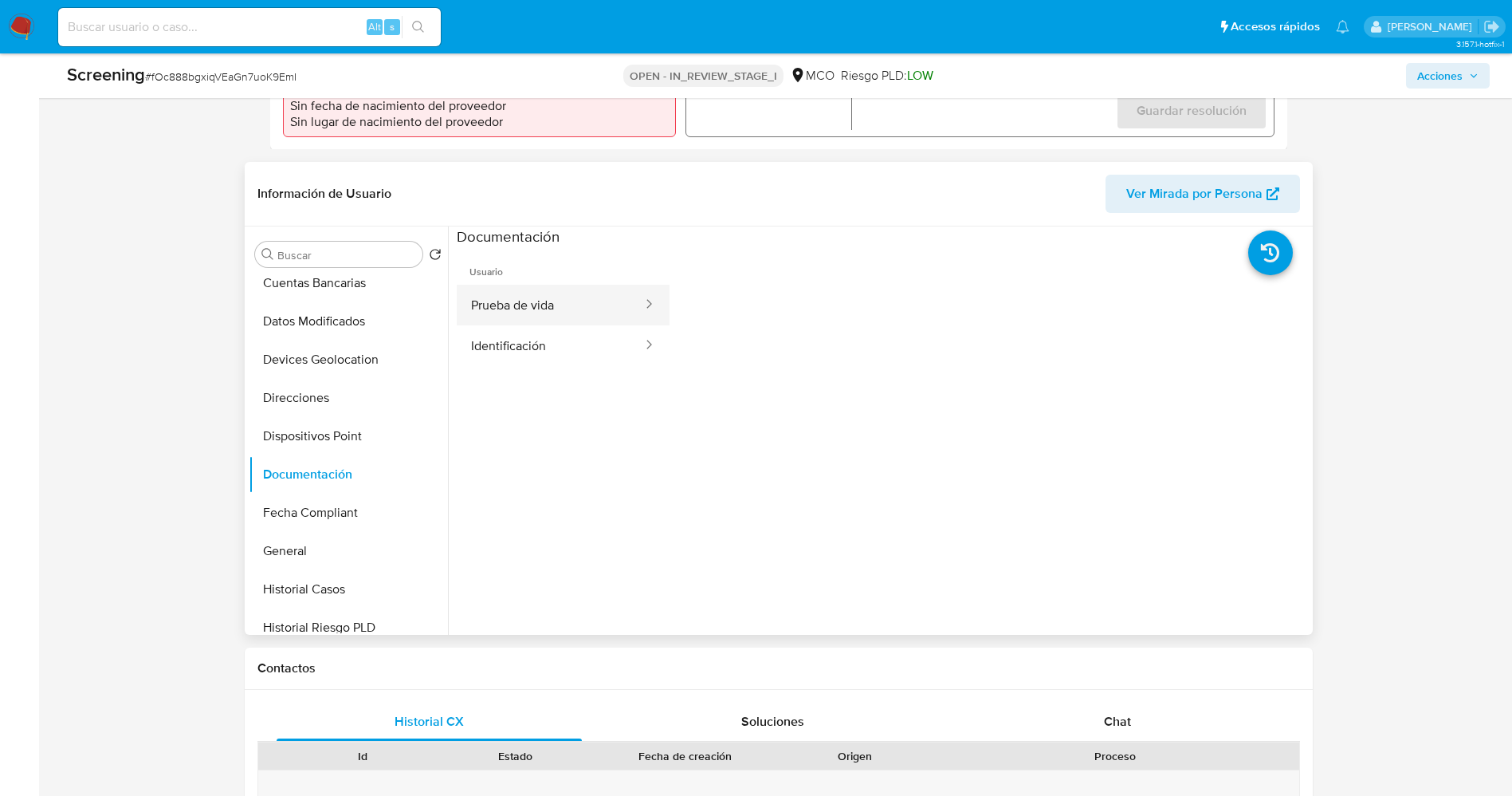
click at [534, 287] on button "Prueba de vida" at bounding box center [551, 305] width 188 height 41
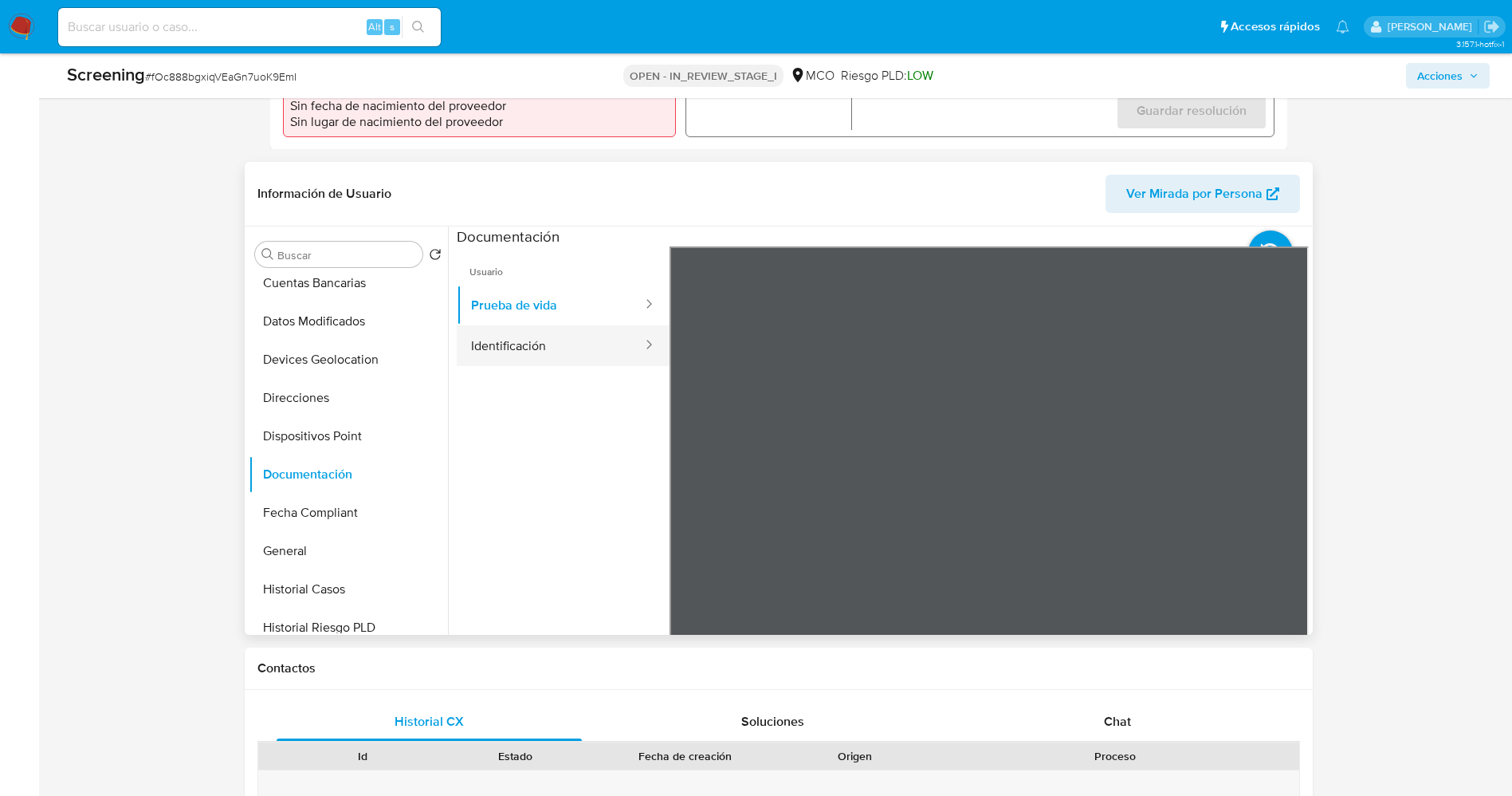
click at [546, 327] on button "Identificación" at bounding box center [551, 345] width 188 height 41
click at [1284, 497] on icon at bounding box center [1289, 505] width 10 height 16
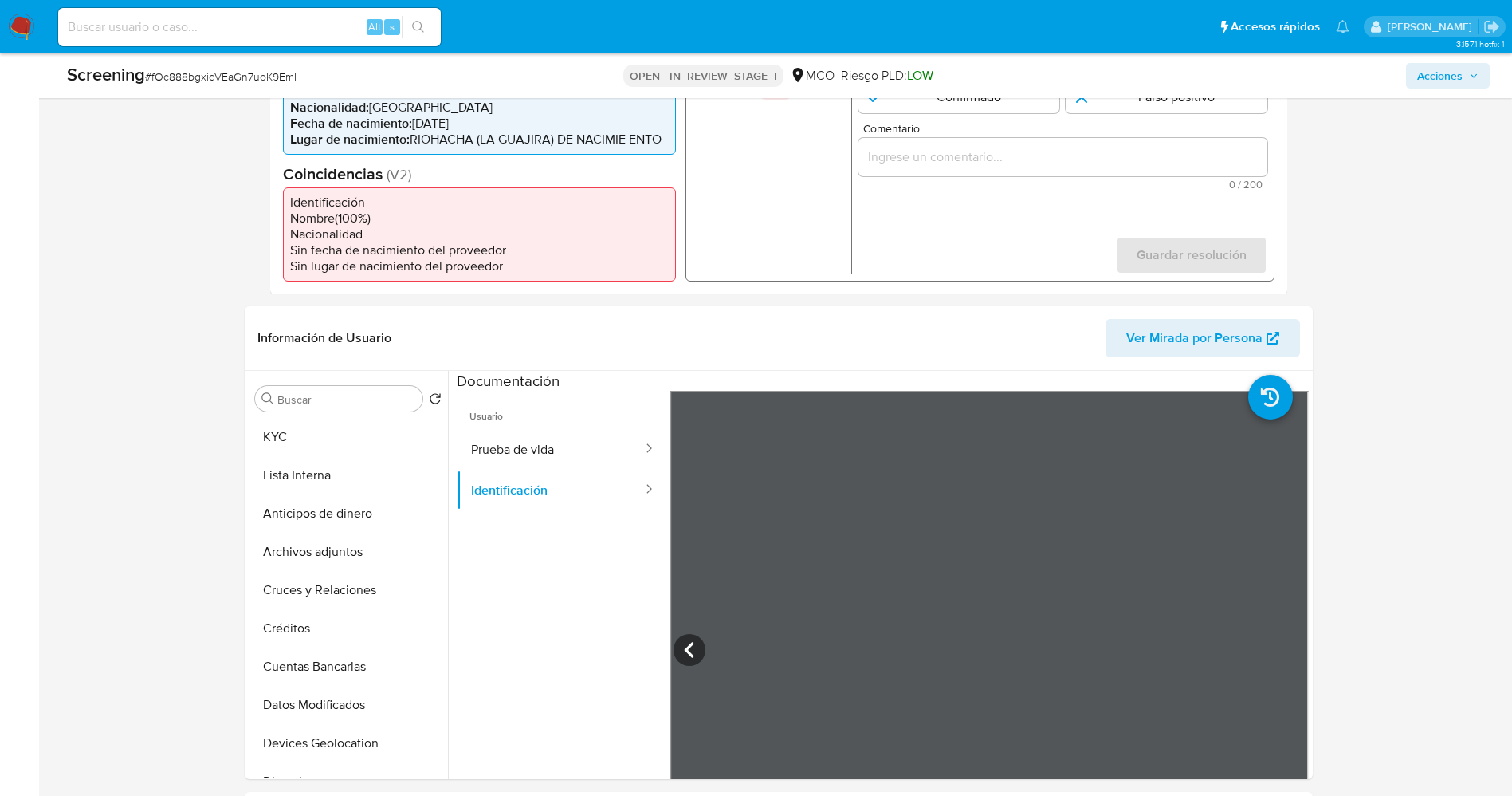
scroll to position [359, 0]
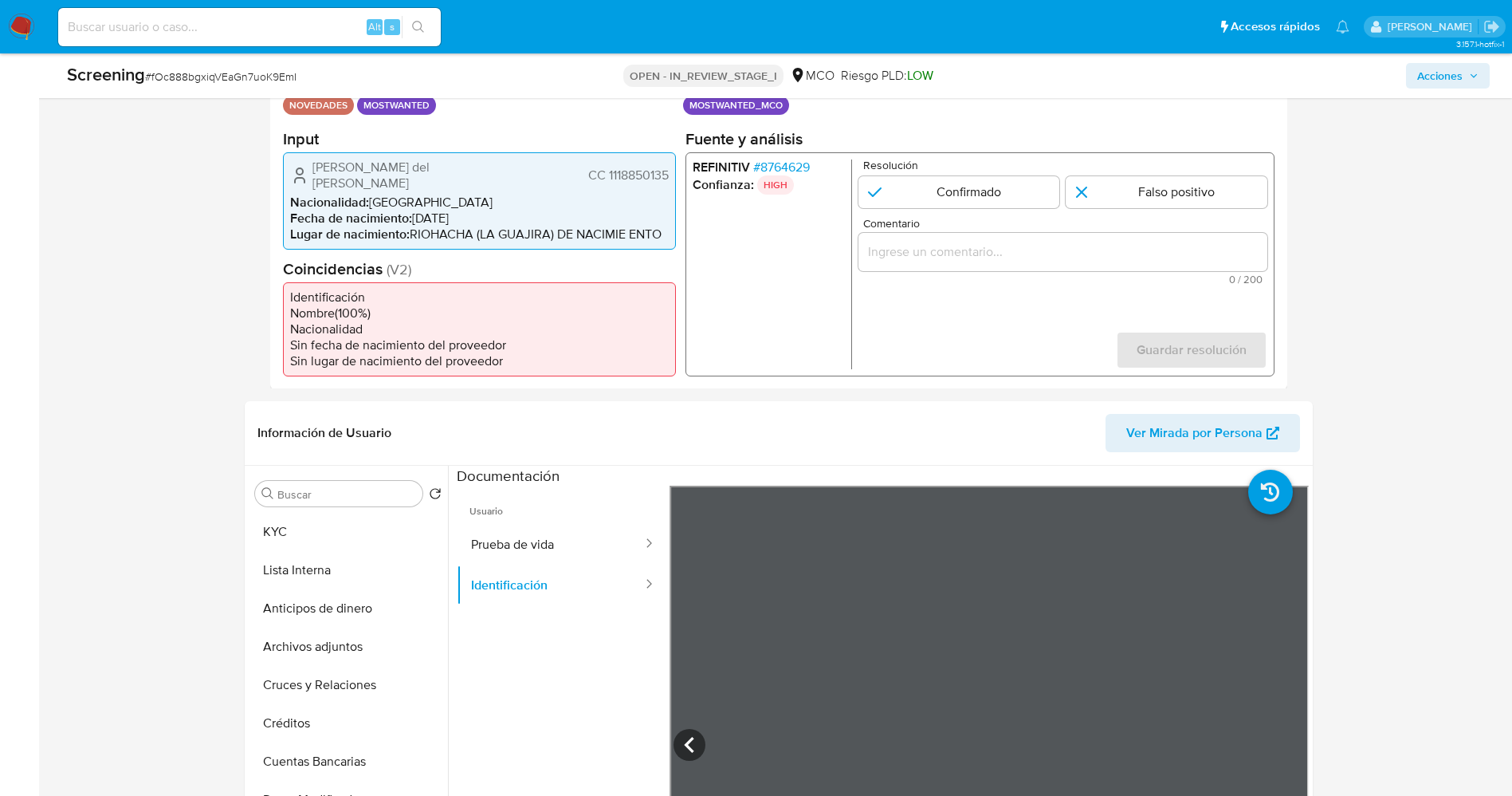
drag, startPoint x: 607, startPoint y: 166, endPoint x: 673, endPoint y: 165, distance: 66.0
click at [673, 165] on div "[PERSON_NAME] del [PERSON_NAME] CC 1118850135 Nacionalidad : [DEMOGRAPHIC_DATA]…" at bounding box center [480, 200] width 393 height 97
drag, startPoint x: 410, startPoint y: 169, endPoint x: 447, endPoint y: 169, distance: 37.0
click at [447, 169] on span "[PERSON_NAME] del [PERSON_NAME]" at bounding box center [412, 175] width 199 height 32
drag, startPoint x: 608, startPoint y: 166, endPoint x: 674, endPoint y: 168, distance: 66.0
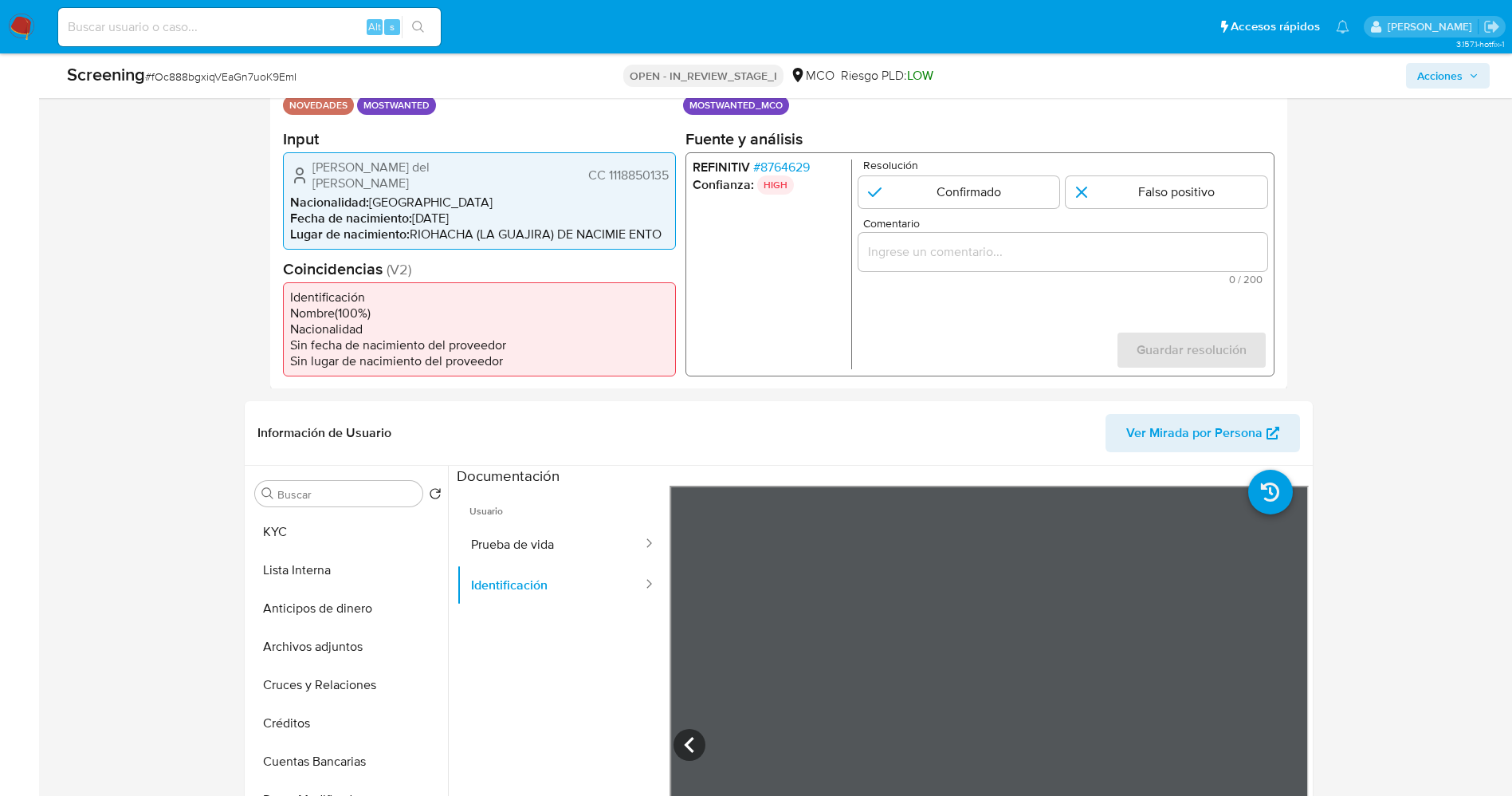
click at [674, 168] on div "[PERSON_NAME] del [PERSON_NAME] CC 1118850135 Nacionalidad : [DEMOGRAPHIC_DATA]…" at bounding box center [480, 200] width 393 height 97
drag, startPoint x: 323, startPoint y: 162, endPoint x: 483, endPoint y: 169, distance: 160.2
click at [511, 169] on div "[PERSON_NAME] del [PERSON_NAME] CC 1118850135" at bounding box center [480, 175] width 379 height 32
drag, startPoint x: 603, startPoint y: 168, endPoint x: 668, endPoint y: 168, distance: 65.0
click at [668, 168] on span "CC 1118850135" at bounding box center [627, 175] width 81 height 16
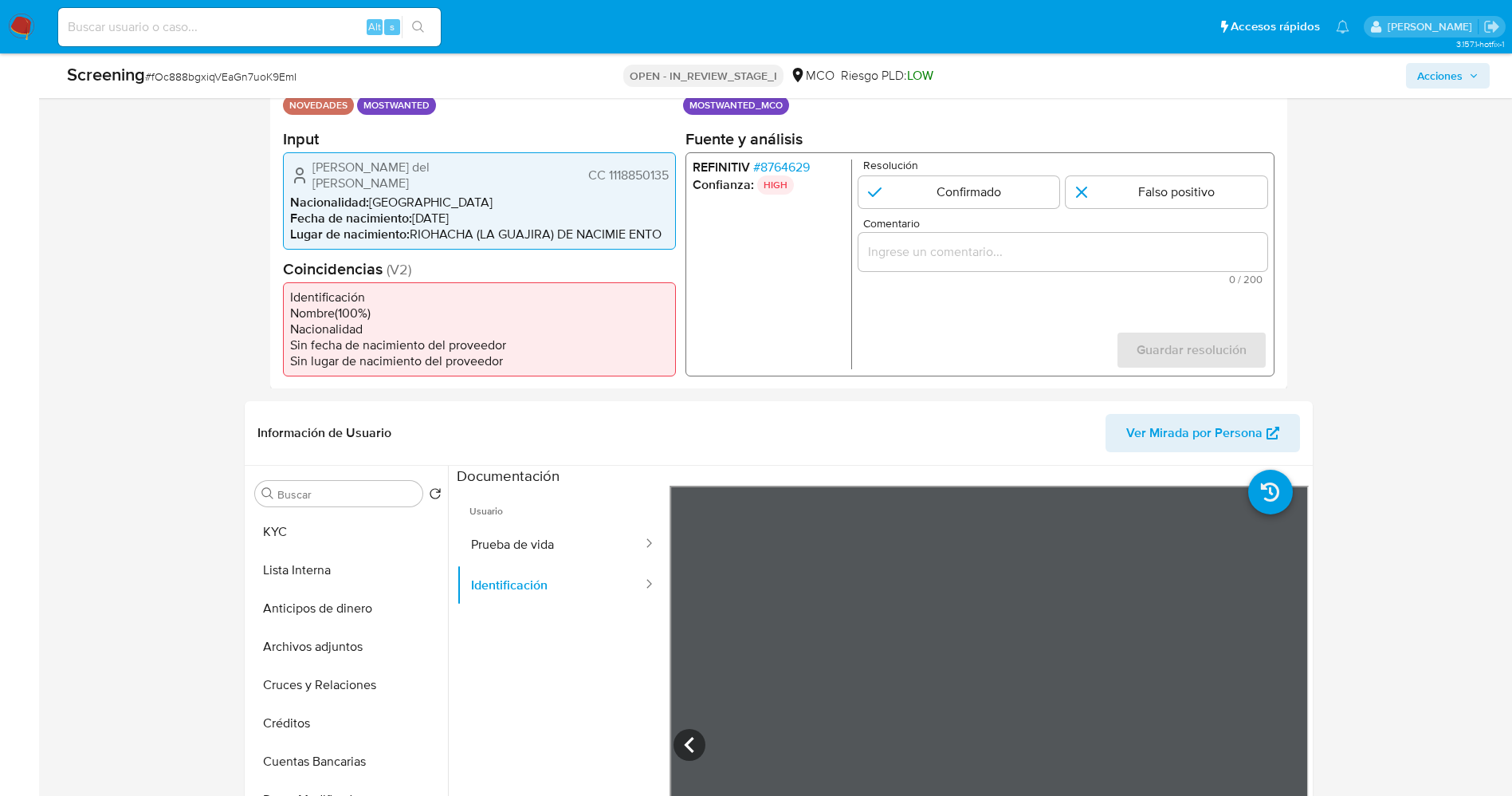
drag, startPoint x: 308, startPoint y: 163, endPoint x: 507, endPoint y: 176, distance: 199.4
click at [507, 176] on div "[PERSON_NAME] del [PERSON_NAME] CC 1118850135" at bounding box center [480, 175] width 379 height 32
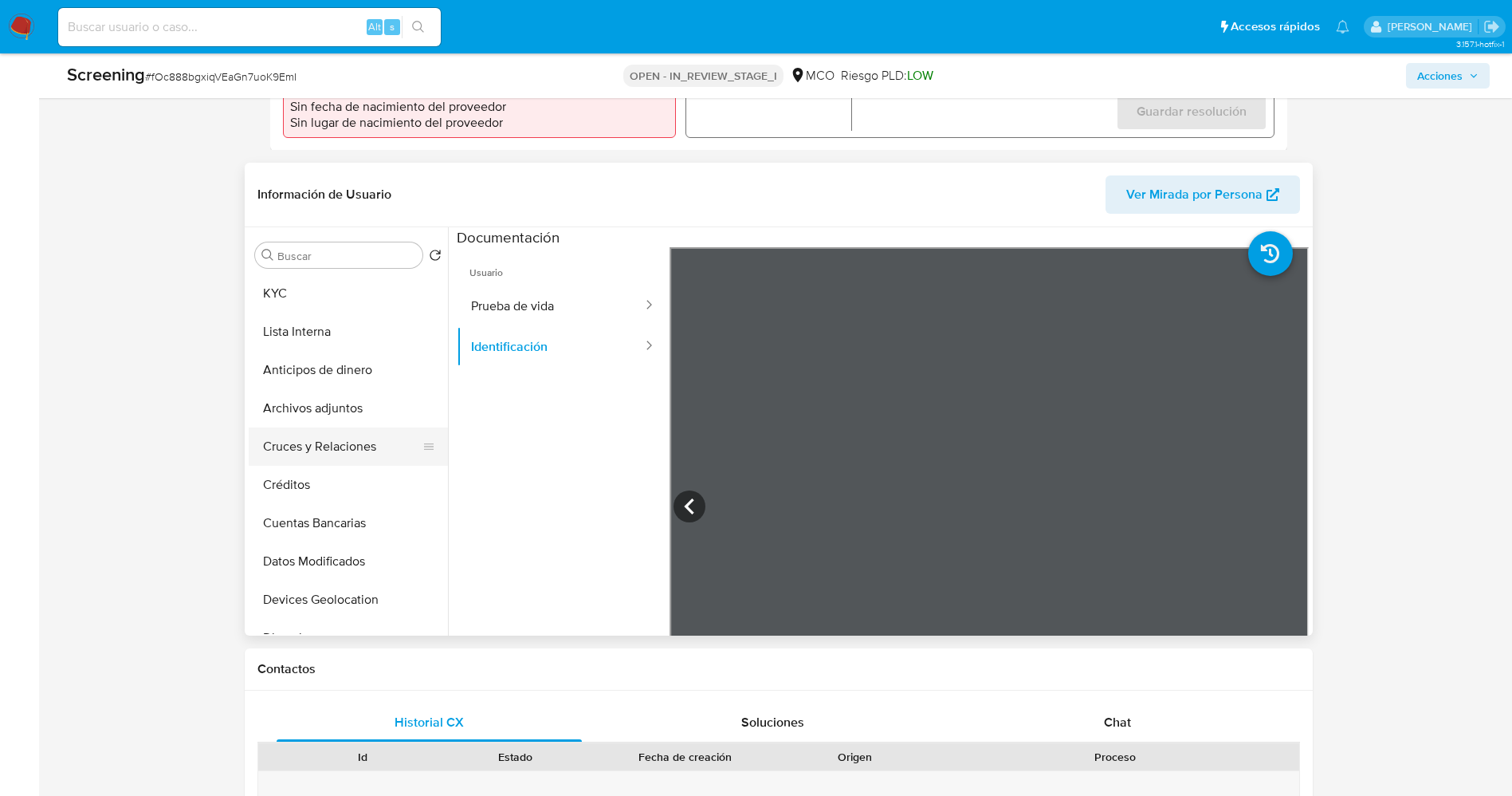
scroll to position [598, 0]
click at [693, 489] on icon at bounding box center [689, 505] width 32 height 32
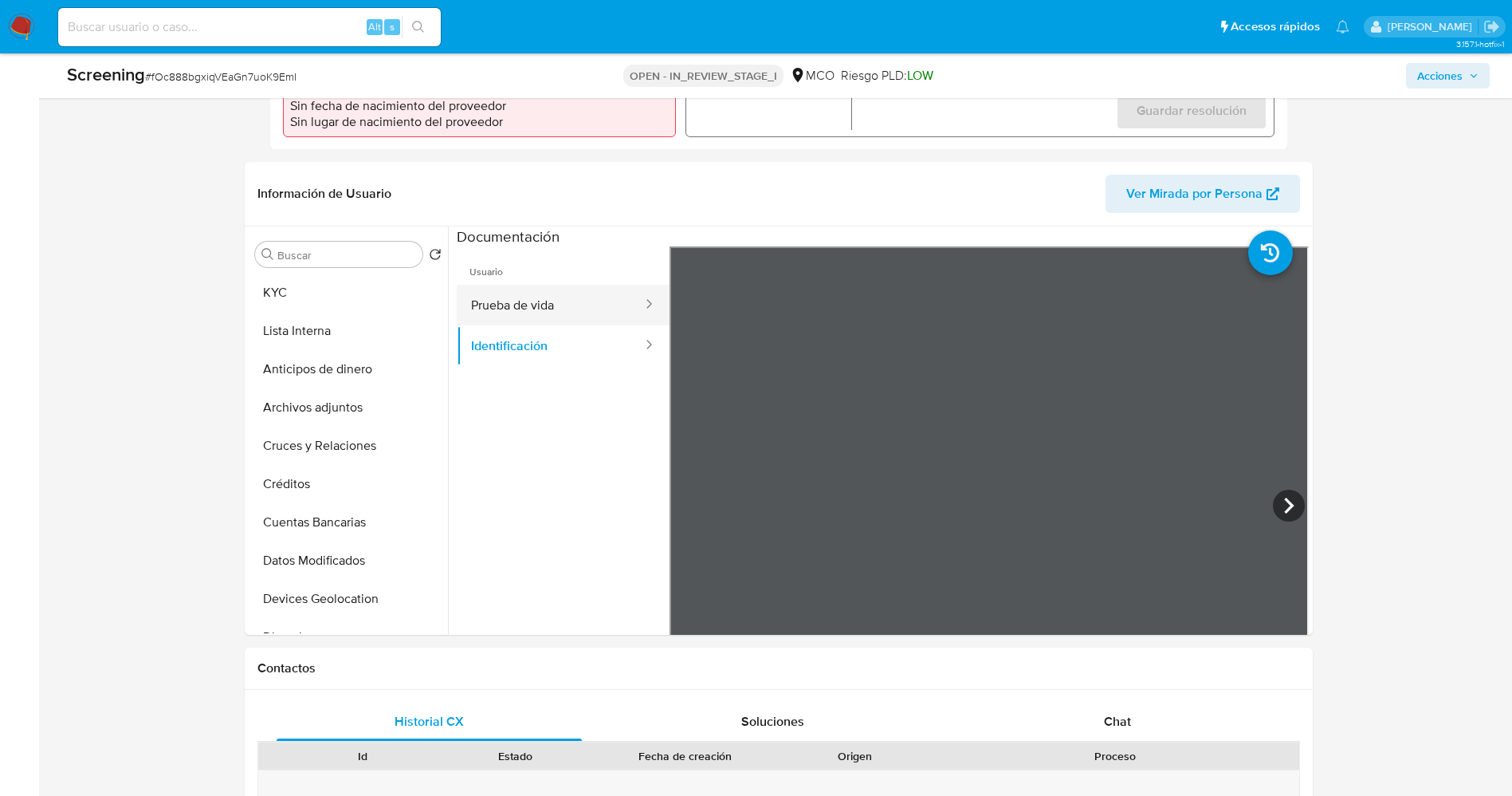
click at [541, 290] on button "Prueba de vida" at bounding box center [551, 305] width 188 height 41
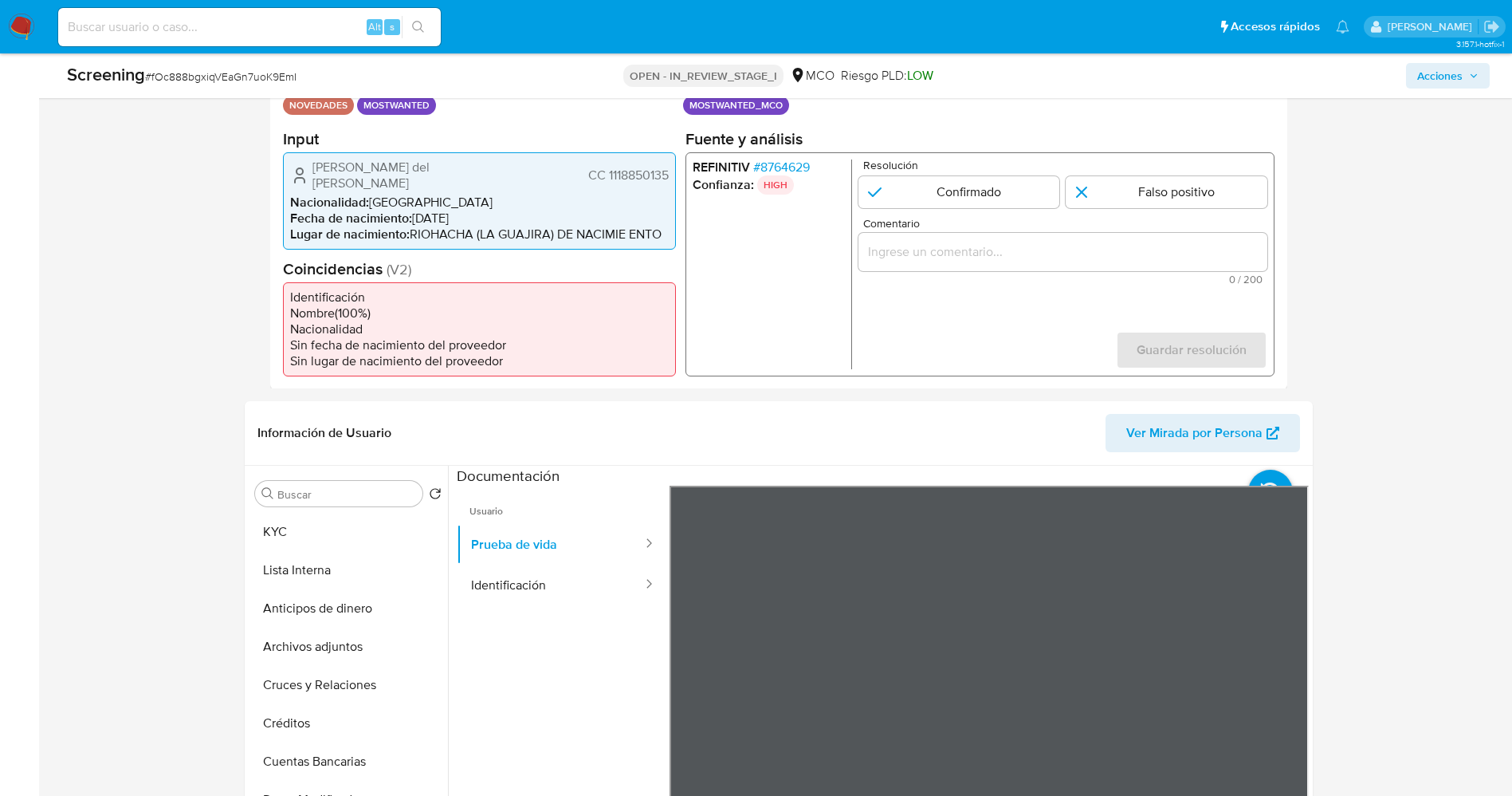
scroll to position [239, 0]
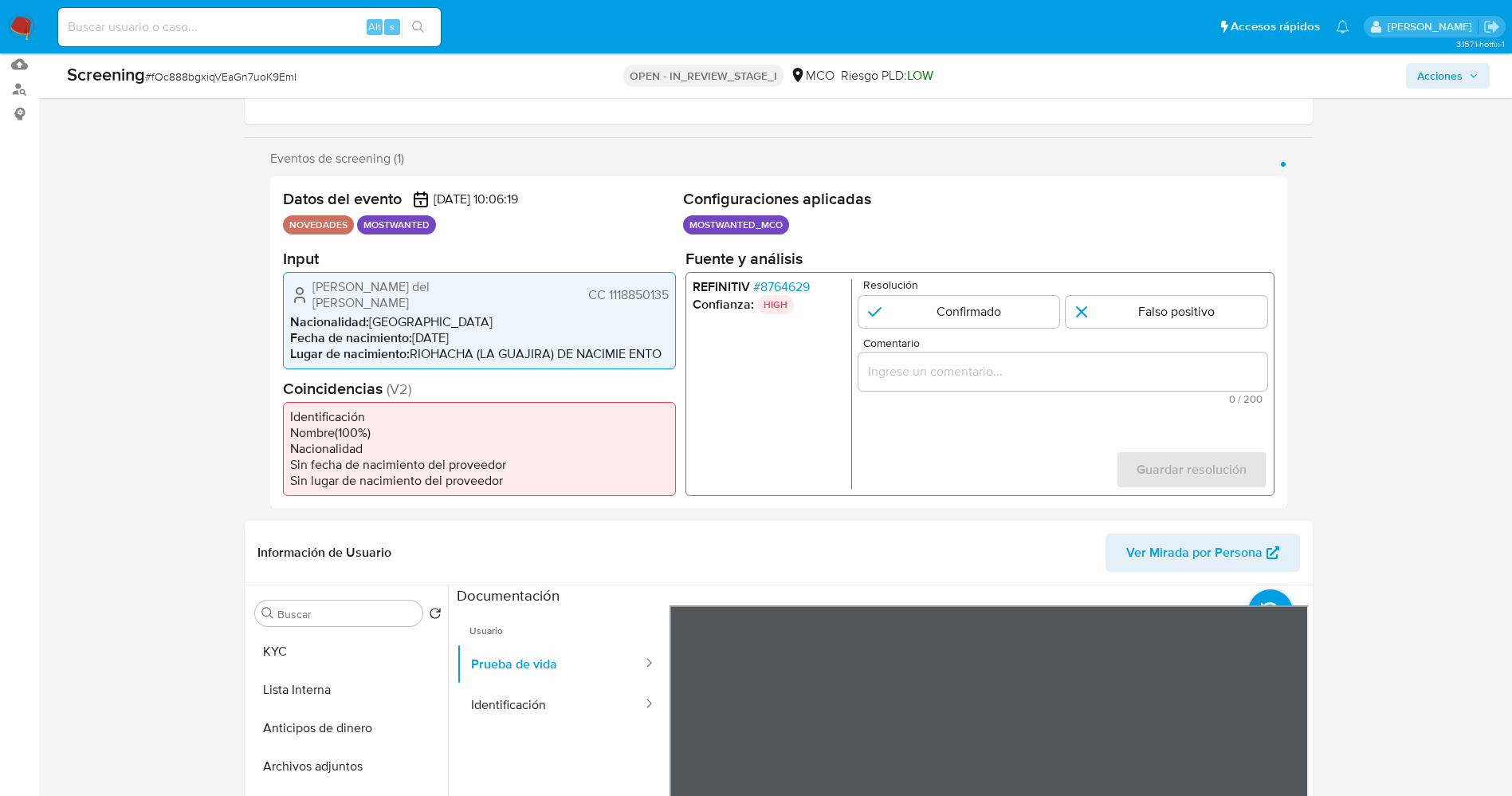
click at [397, 225] on p "MOSTWANTED" at bounding box center [396, 225] width 79 height 19
drag, startPoint x: 307, startPoint y: 282, endPoint x: 652, endPoint y: 286, distance: 345.0
click at [672, 289] on div "[PERSON_NAME] del [PERSON_NAME] CC 1118850135 Nacionalidad : [DEMOGRAPHIC_DATA]…" at bounding box center [480, 320] width 393 height 97
click at [959, 303] on input "1 de 1" at bounding box center [958, 310] width 202 height 32
radio input "true"
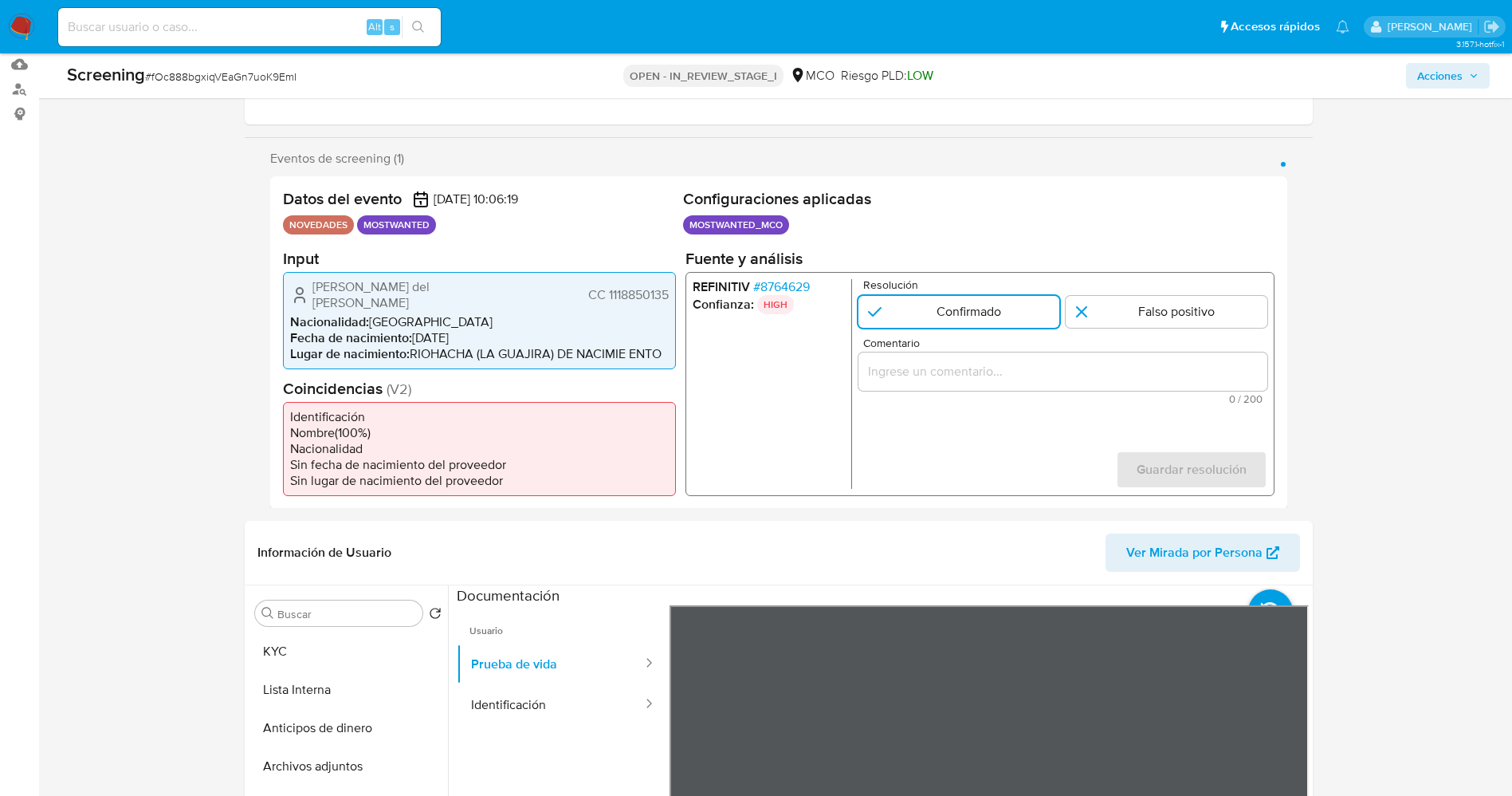
click at [965, 382] on div "1 de 1" at bounding box center [1062, 371] width 409 height 38
click at [962, 377] on input "Comentario" at bounding box center [1062, 371] width 409 height 21
drag, startPoint x: 302, startPoint y: 286, endPoint x: 642, endPoint y: 288, distance: 340.0
click at [672, 288] on div "Jose del Carmen Florez Noriega CC 1118850135 Nacionalidad : Colombia Fecha de n…" at bounding box center [480, 320] width 393 height 97
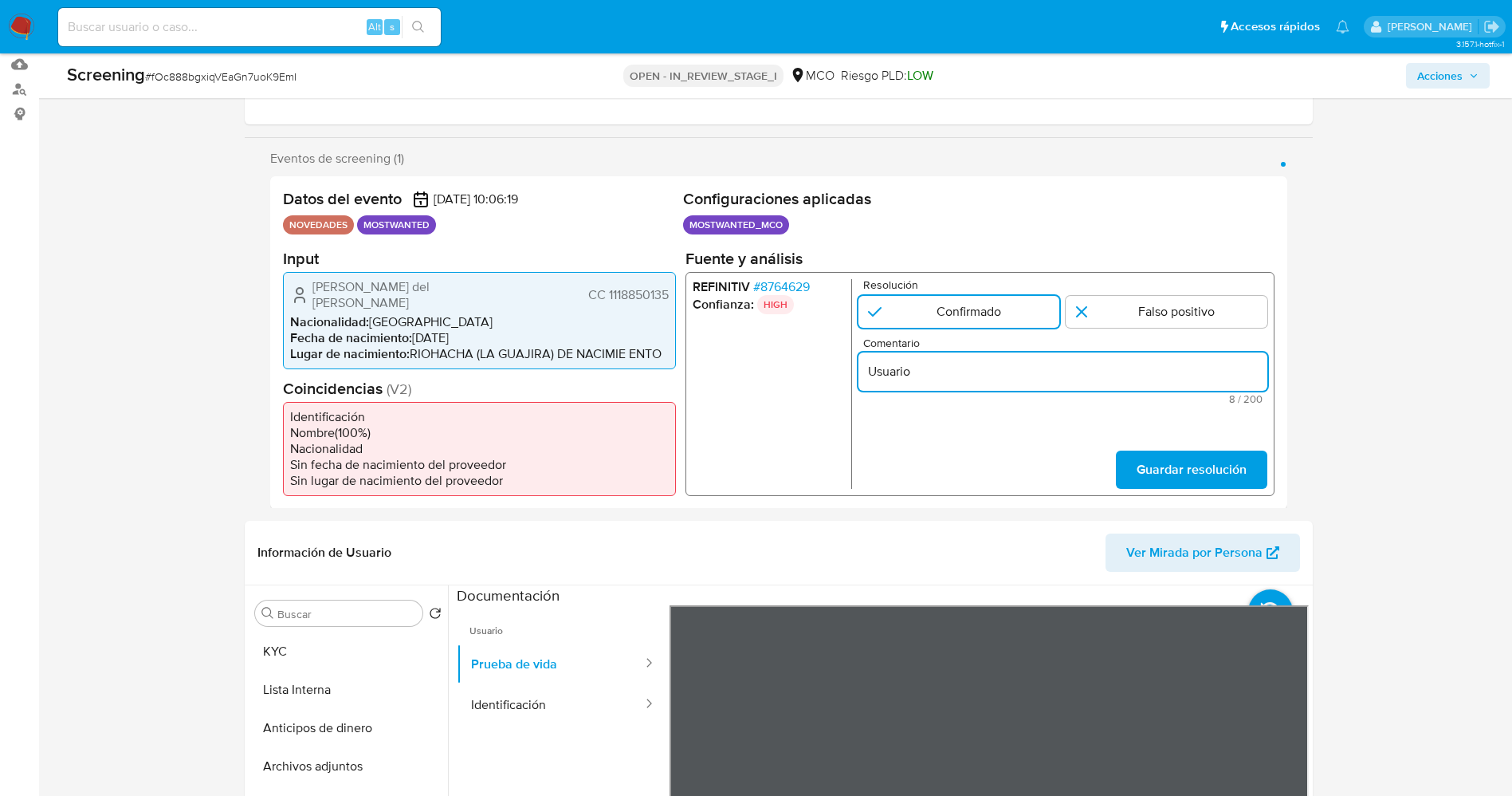
click at [1047, 372] on input "Usuario" at bounding box center [1062, 371] width 409 height 21
paste input "Jose del Carmen Florez Noriega CC 1118850135"
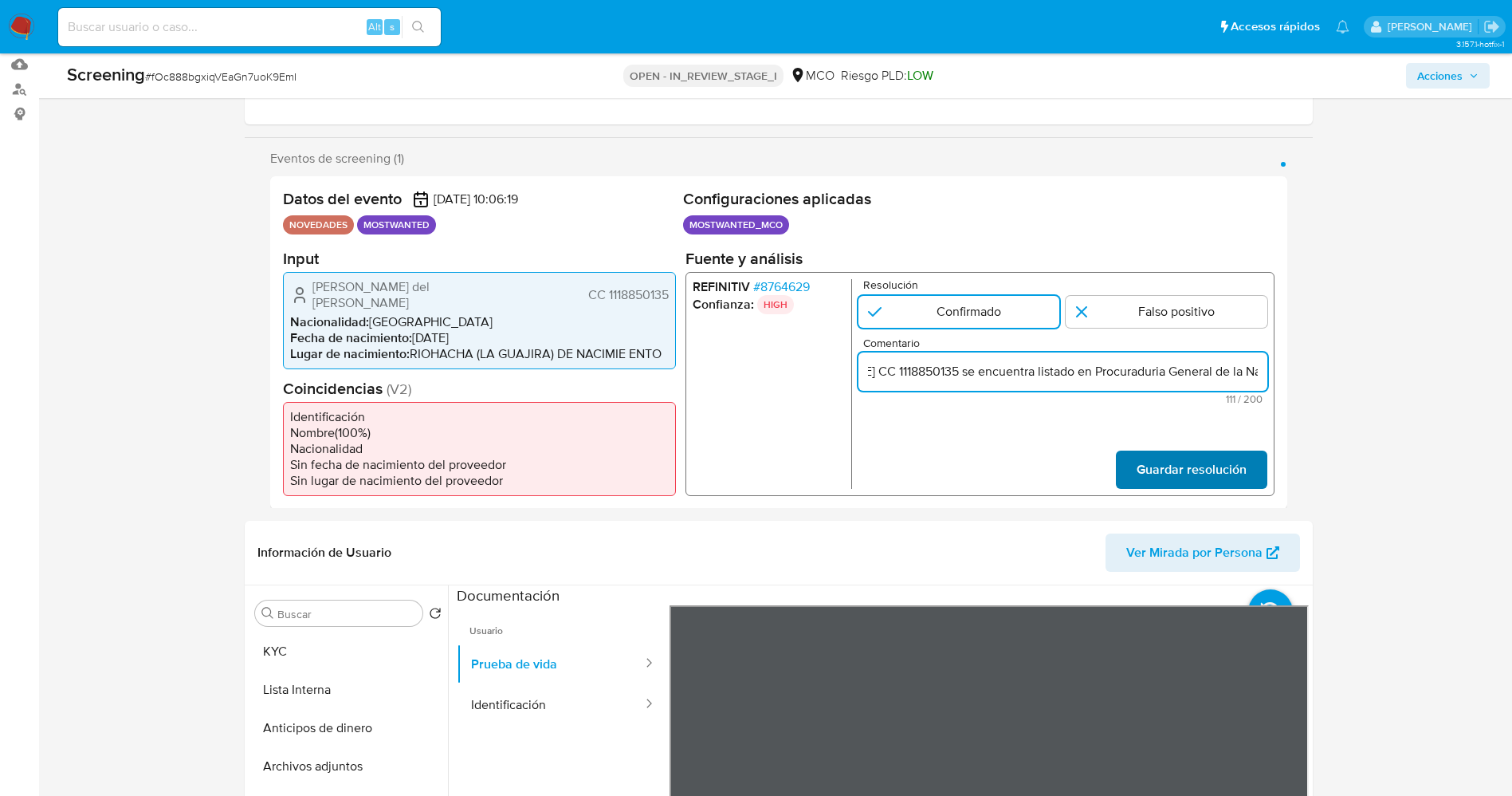
type input "Usuario Jose del Carmen Florez Noriega CC 1118850135 se encuentra listado en Pr…"
click at [1186, 451] on span "Guardar resolución" at bounding box center [1190, 468] width 110 height 35
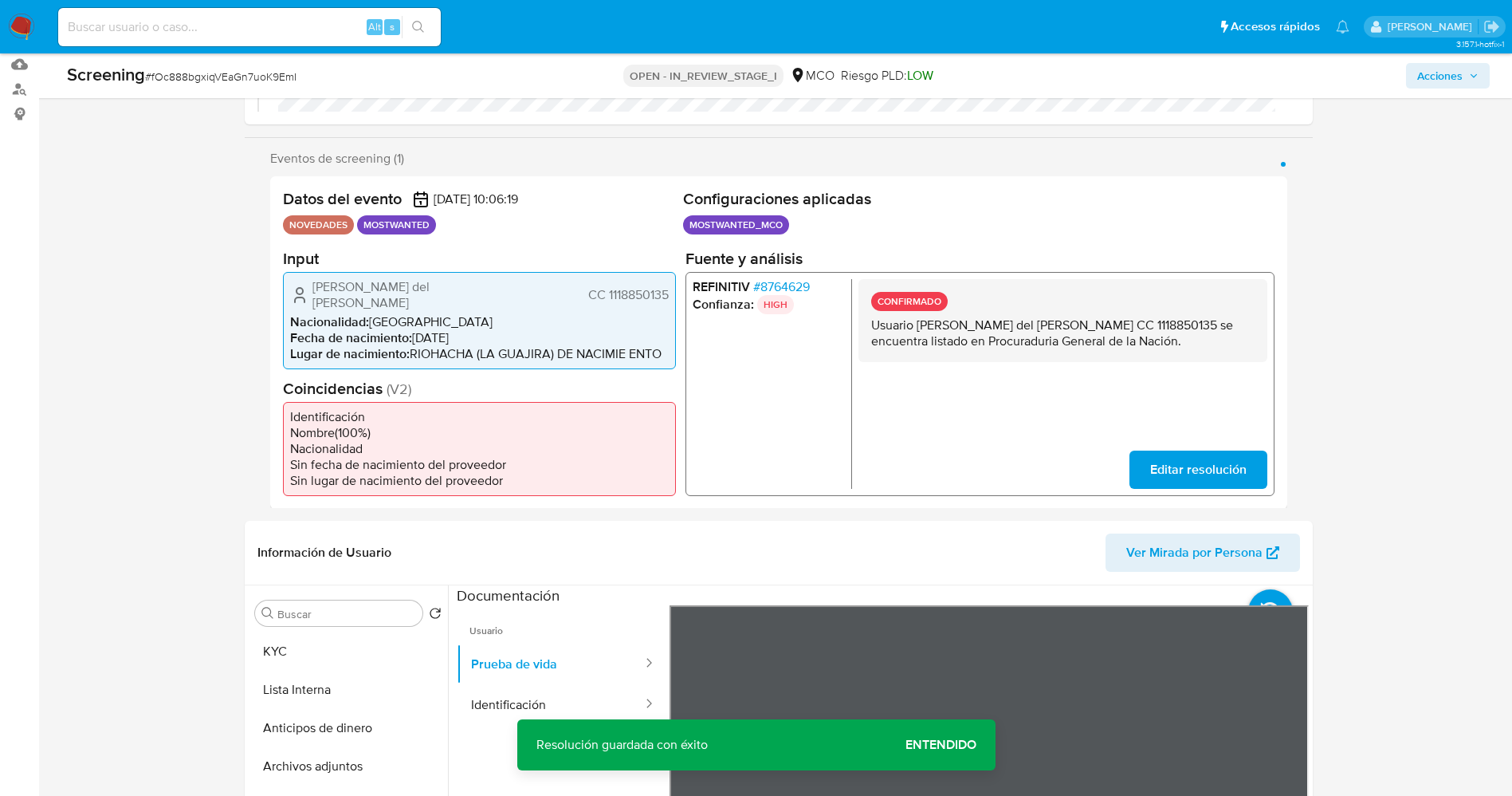
drag, startPoint x: 869, startPoint y: 329, endPoint x: 1137, endPoint y: 333, distance: 268.0
click at [1174, 334] on div "CONFIRMADO Usuario Jose del Carmen Florez Noriega CC 1118850135 se encuentra li…" at bounding box center [1062, 319] width 409 height 83
click at [322, 680] on button "Lista Interna" at bounding box center [342, 690] width 187 height 38
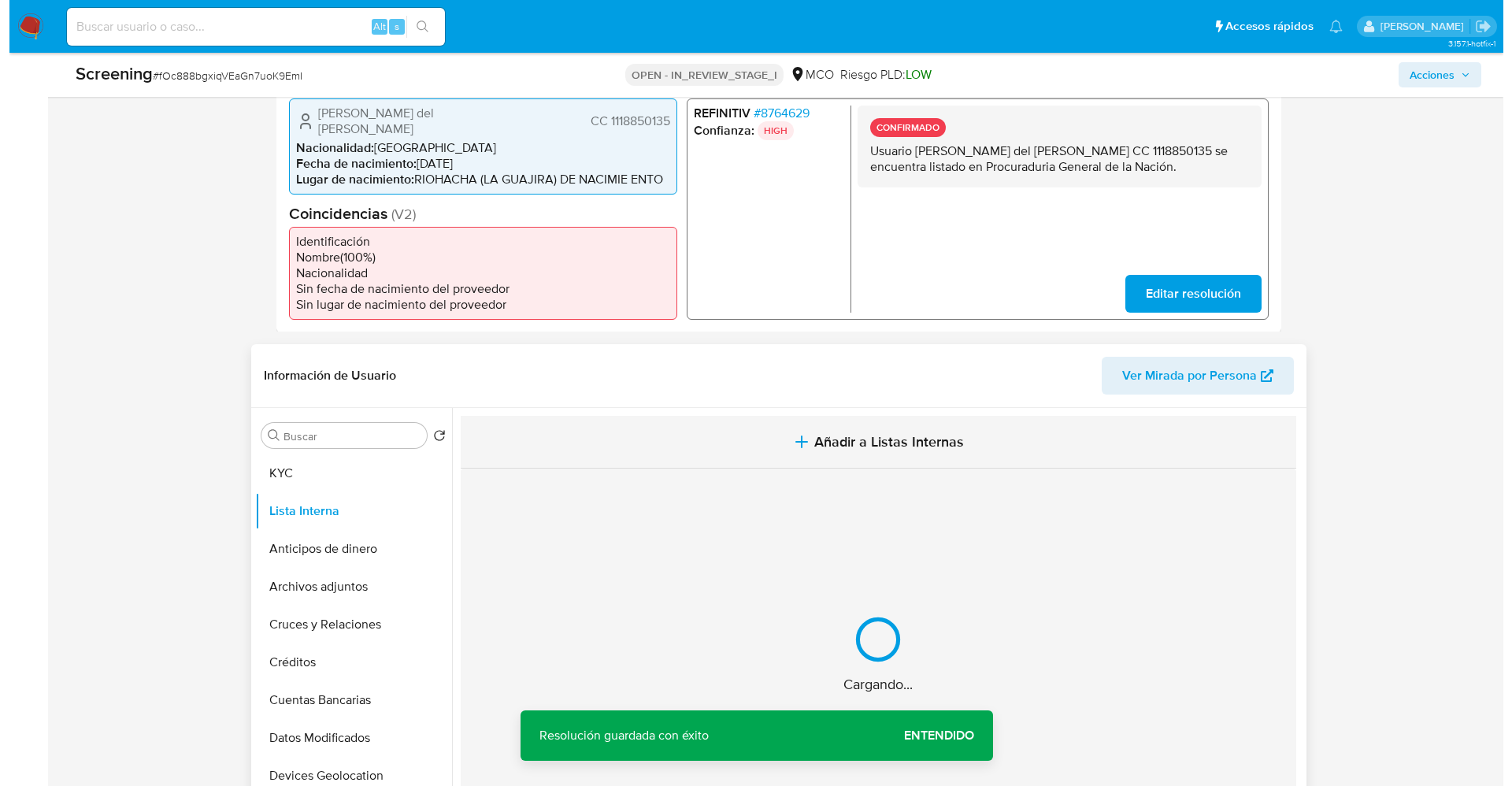
scroll to position [472, 0]
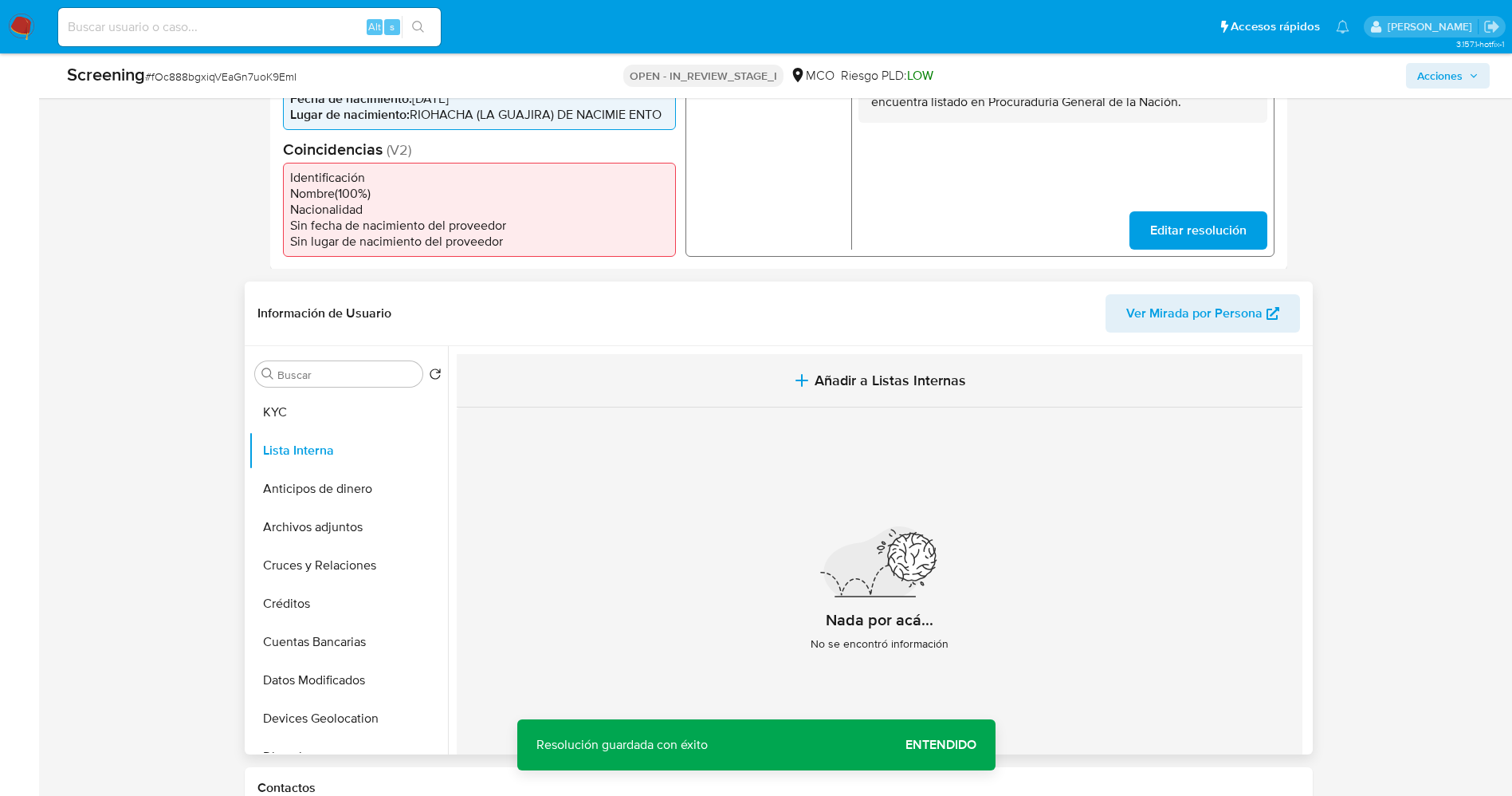
click at [786, 377] on button "Añadir a Listas Internas" at bounding box center [879, 380] width 846 height 53
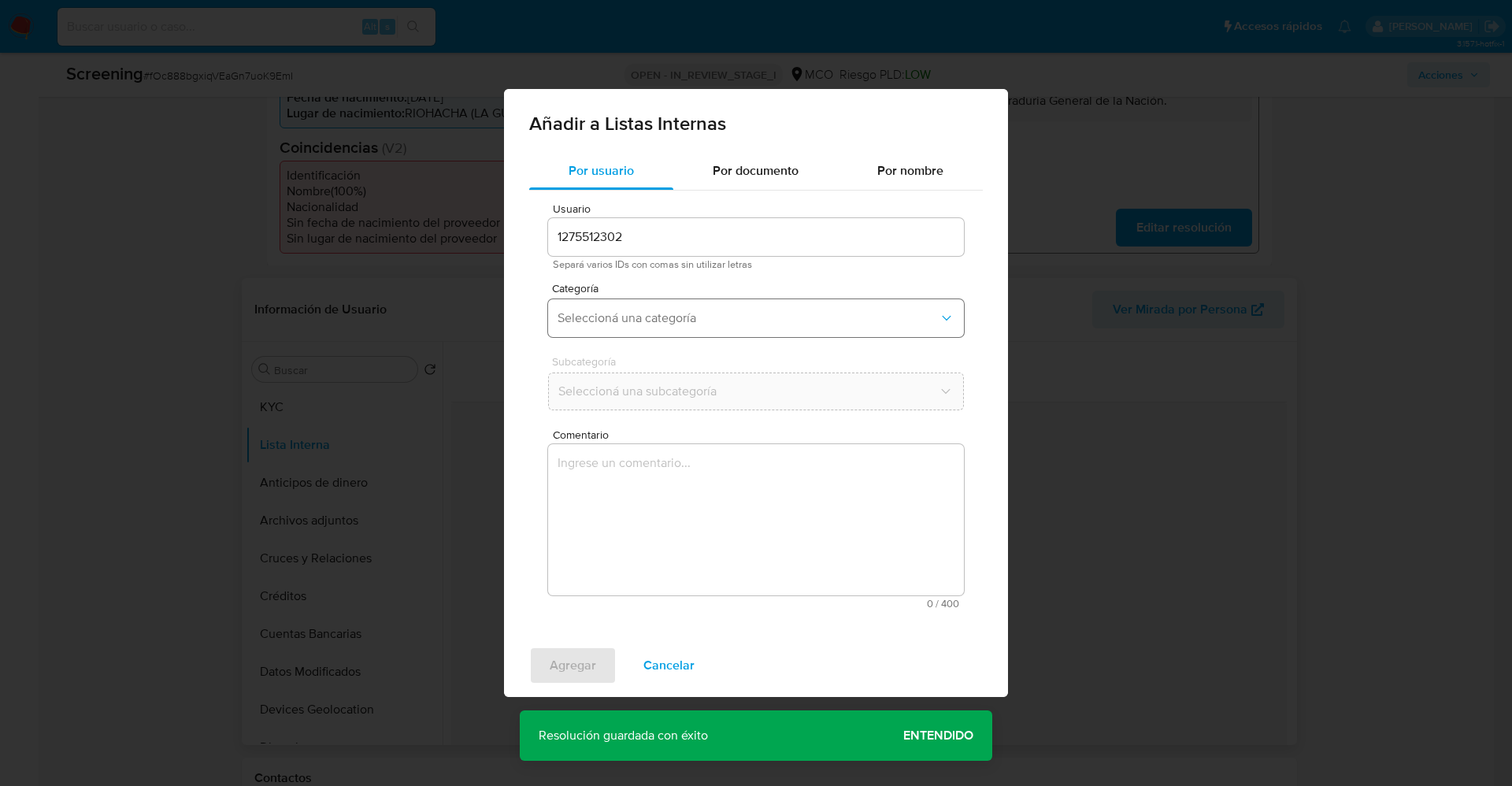
click at [722, 318] on span "Seleccioná una categoría" at bounding box center [749, 317] width 381 height 15
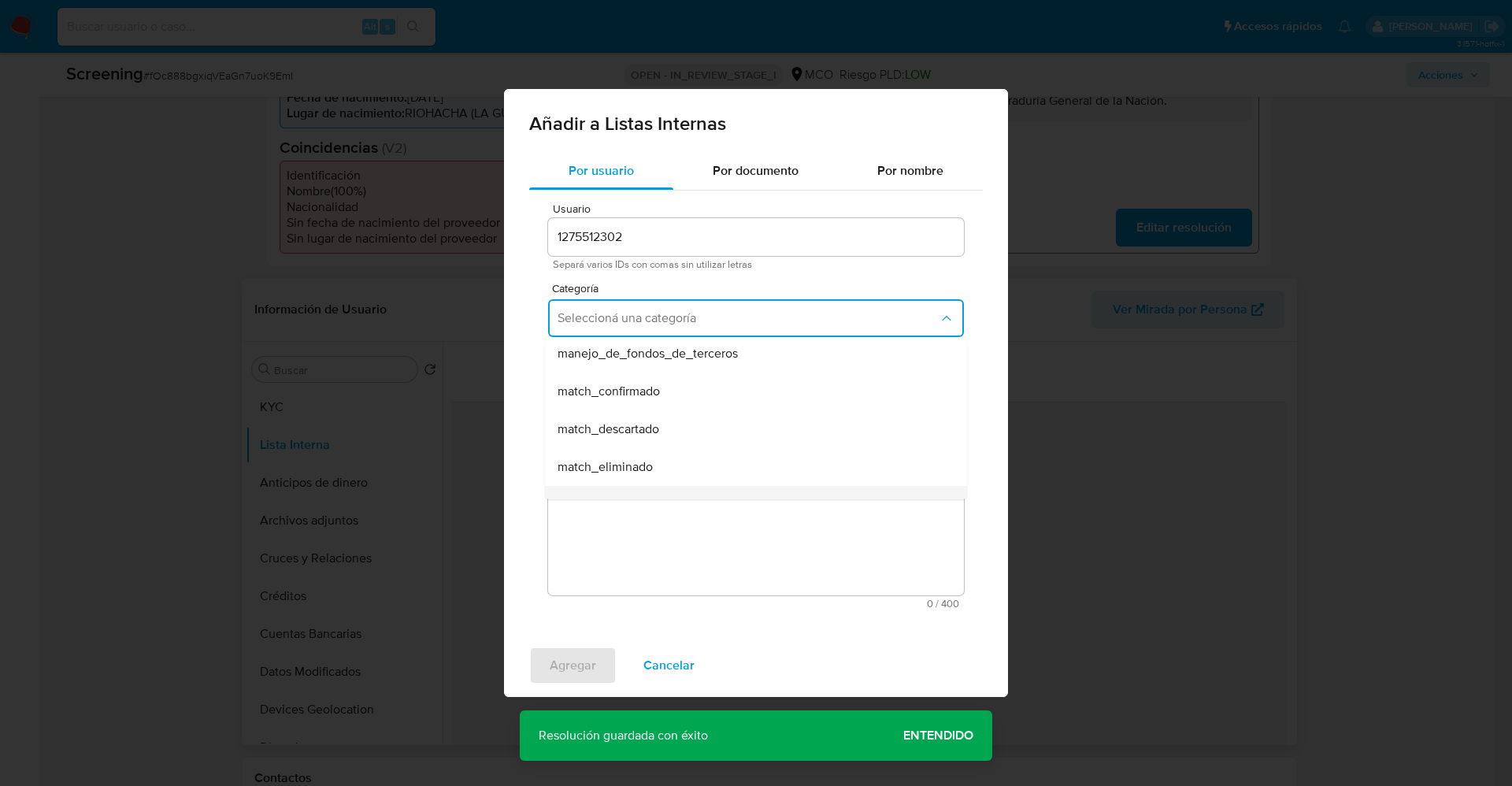
scroll to position [118, 0]
click at [655, 360] on span "match_confirmado" at bounding box center [609, 355] width 102 height 15
click at [663, 395] on span "Seleccioná una subcategoría" at bounding box center [749, 391] width 381 height 15
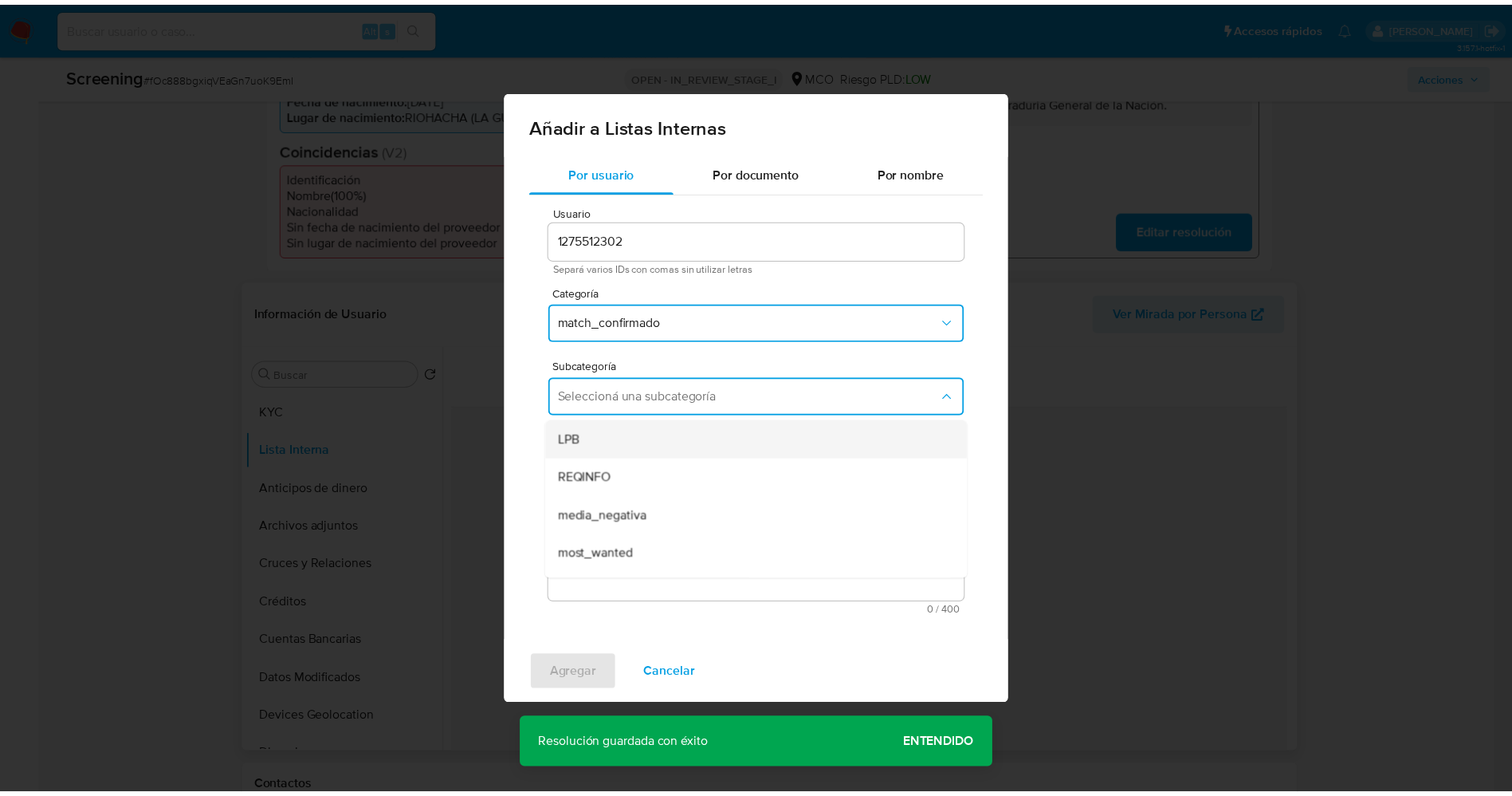
scroll to position [109, 0]
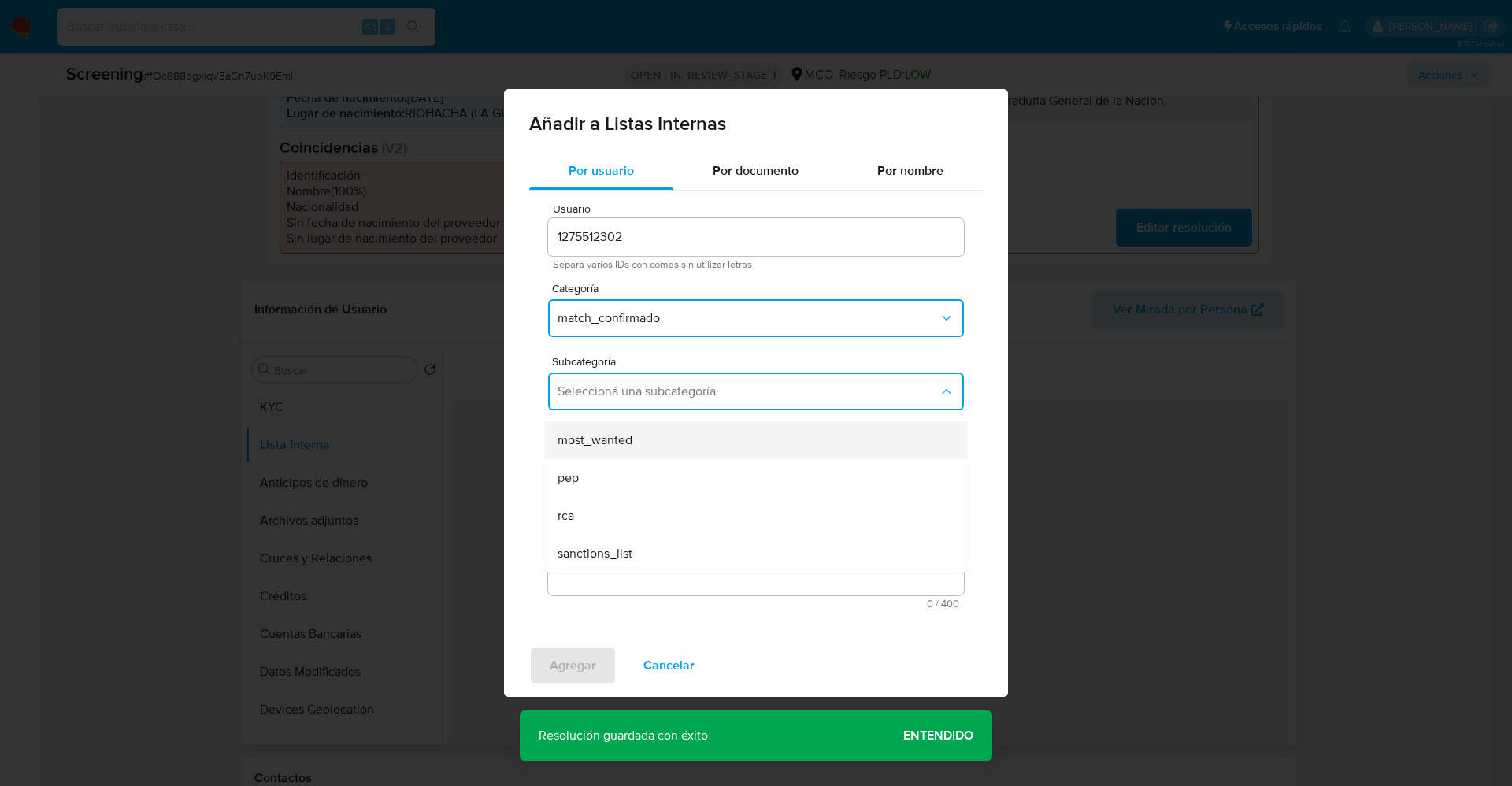
click at [645, 443] on div "most_wanted" at bounding box center [751, 440] width 387 height 38
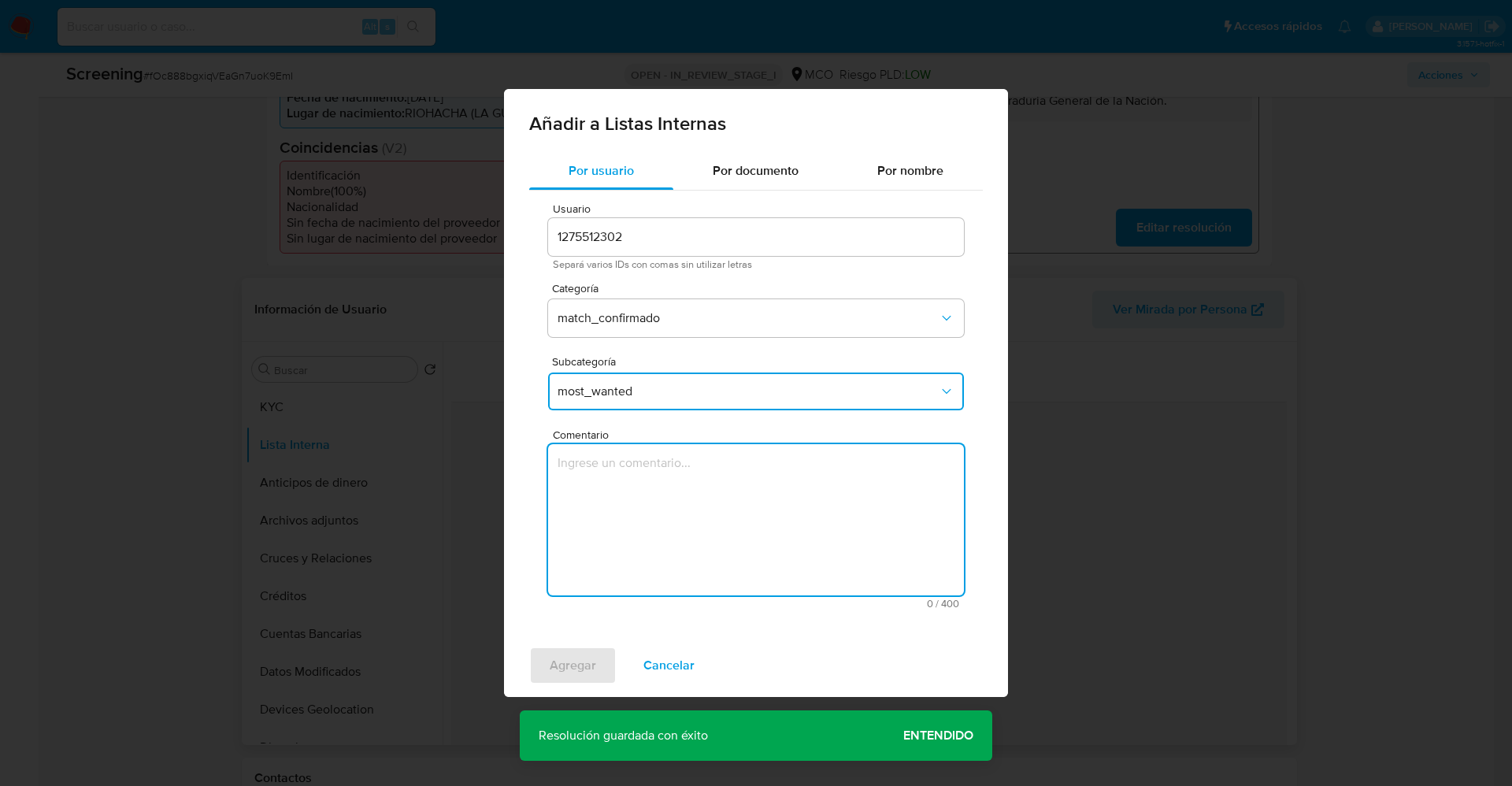
click at [653, 491] on textarea "Comentario" at bounding box center [756, 519] width 416 height 151
type textarea "Usuario Jose del Carmen Florez Noriega CC 1118850135 se encuentra listado en Pr…"
click at [588, 662] on span "Agregar" at bounding box center [573, 665] width 46 height 34
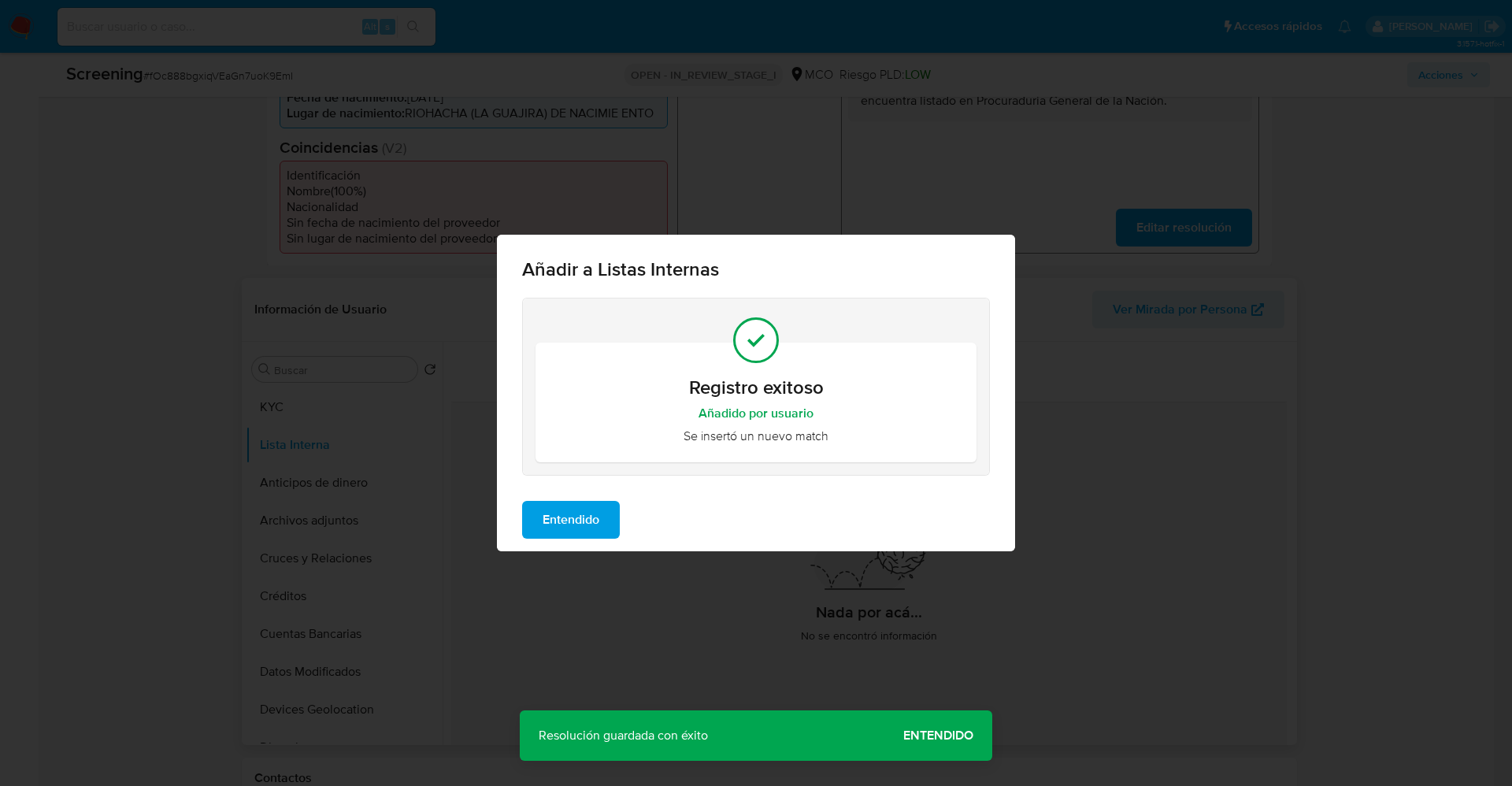
click at [586, 529] on span "Entendido" at bounding box center [571, 519] width 57 height 34
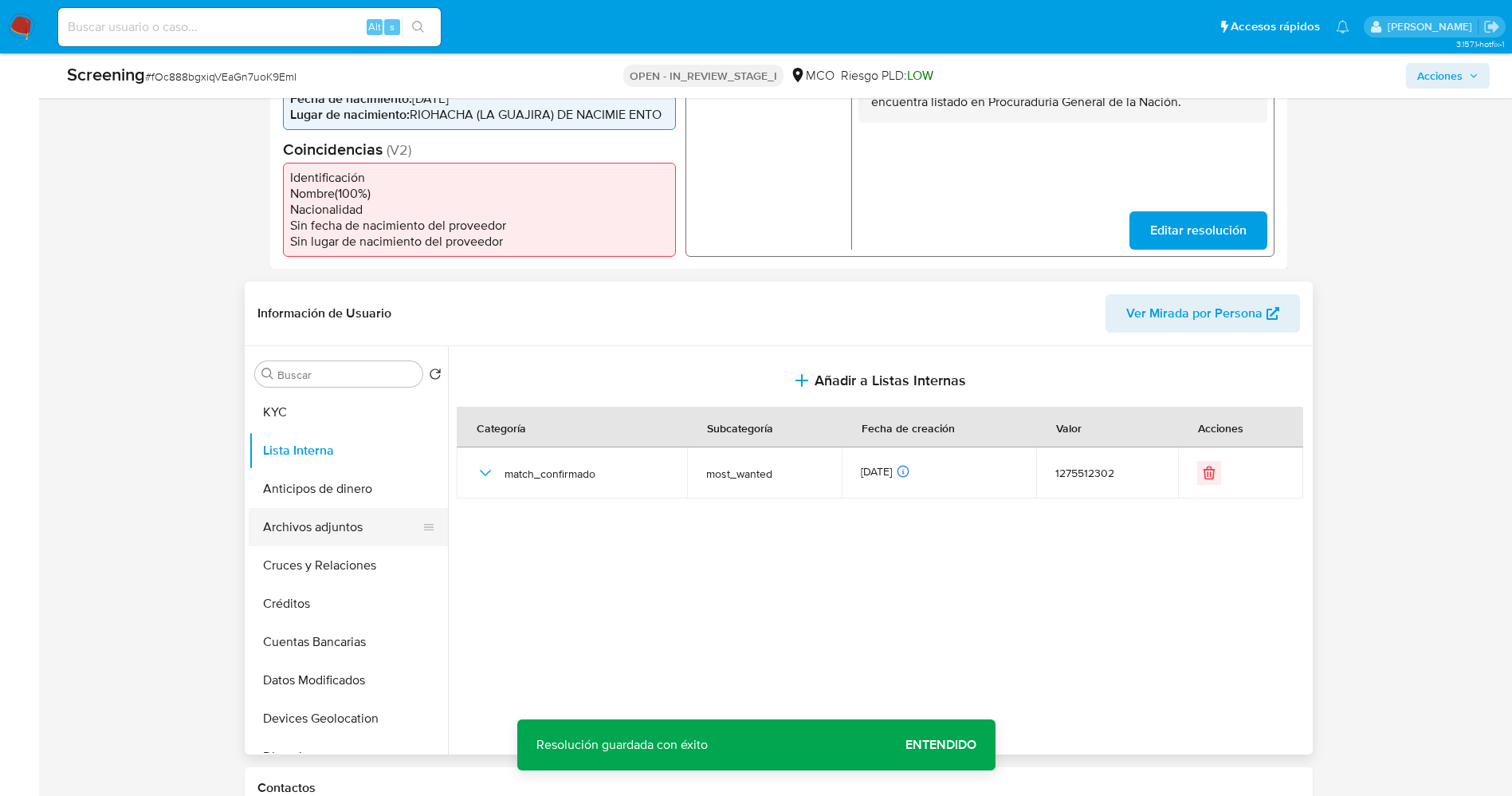
click at [295, 514] on button "Archivos adjuntos" at bounding box center [342, 527] width 187 height 38
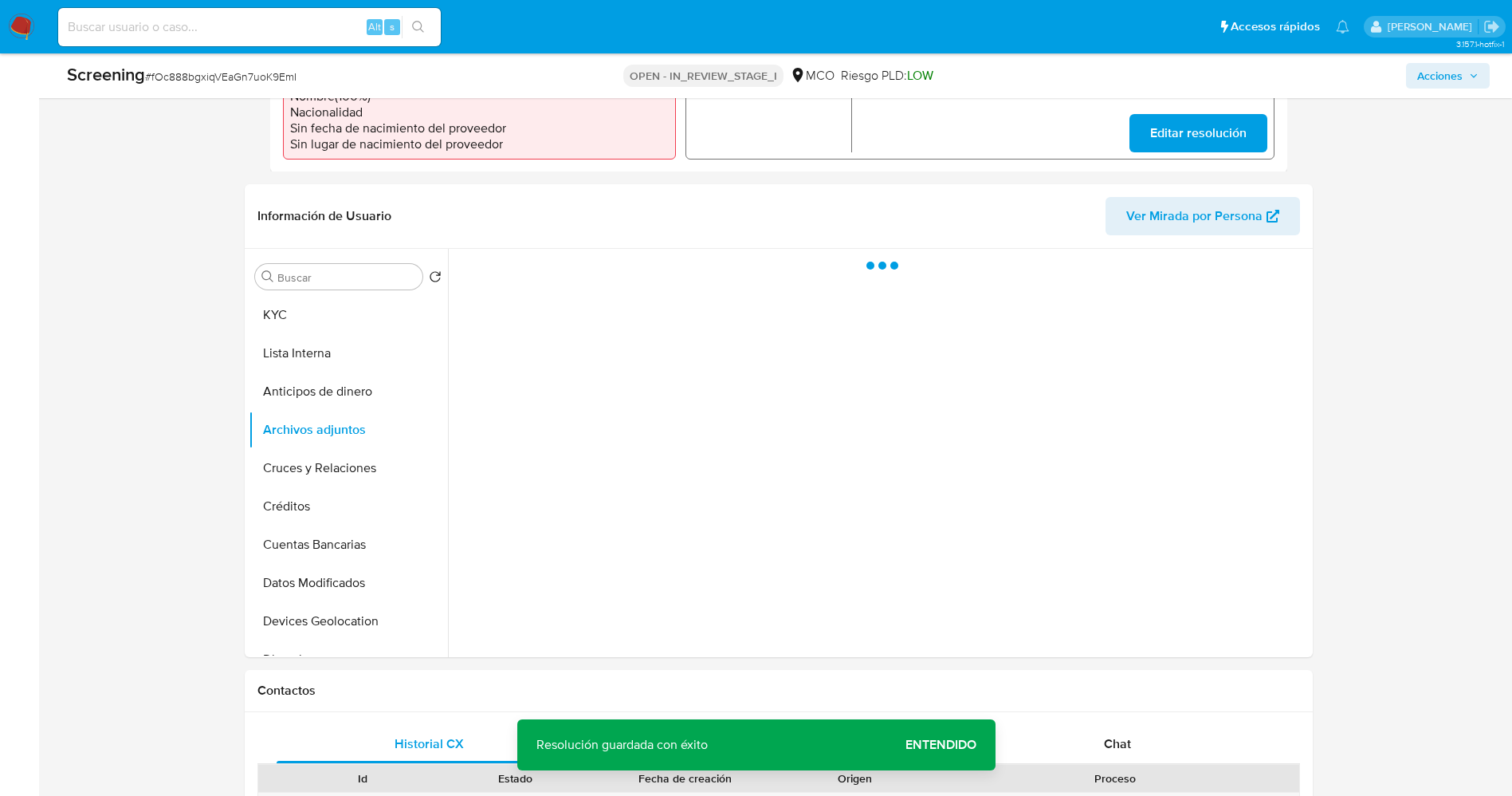
scroll to position [598, 0]
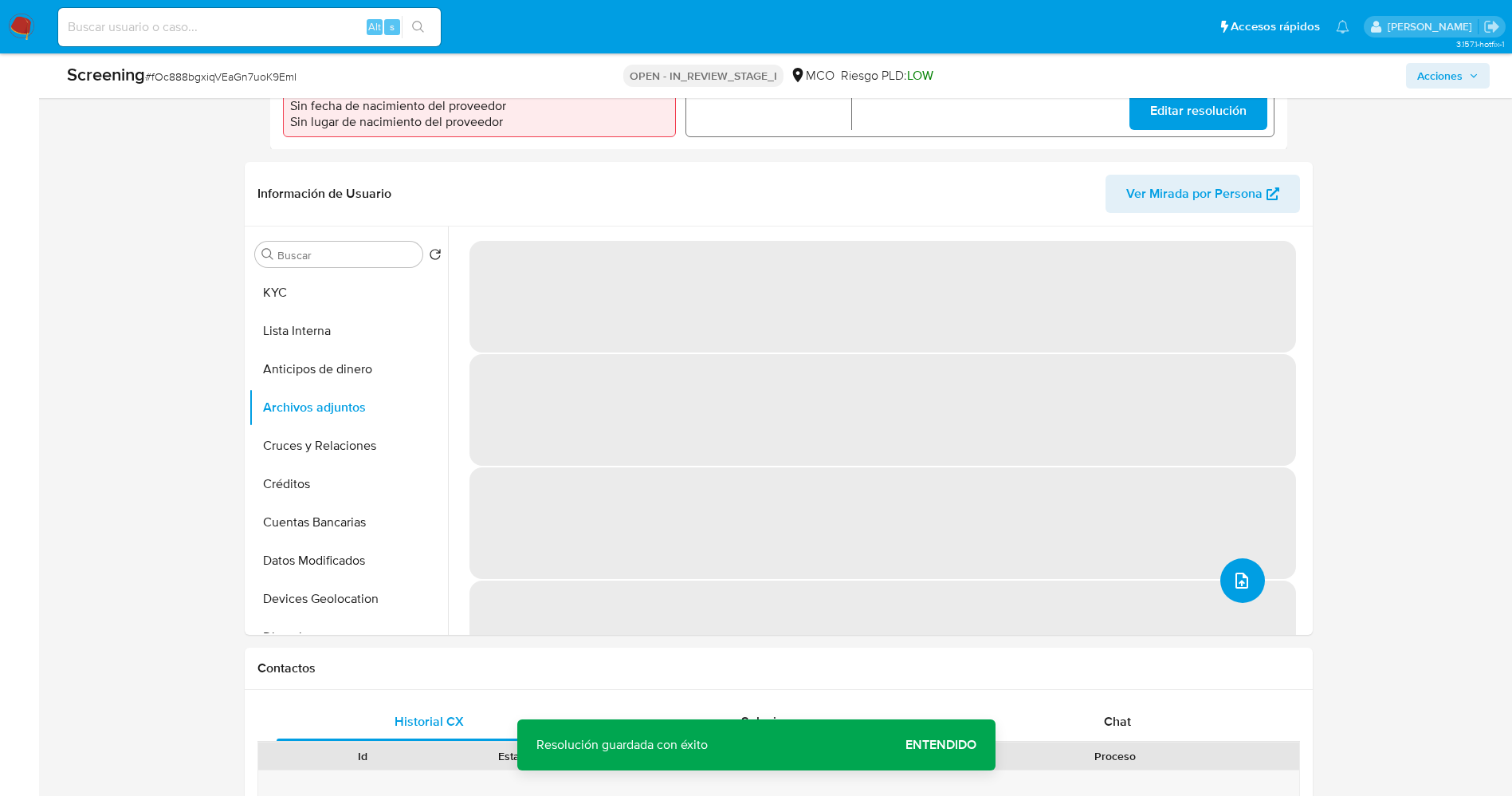
click at [1240, 573] on icon "upload-file" at bounding box center [1242, 580] width 13 height 16
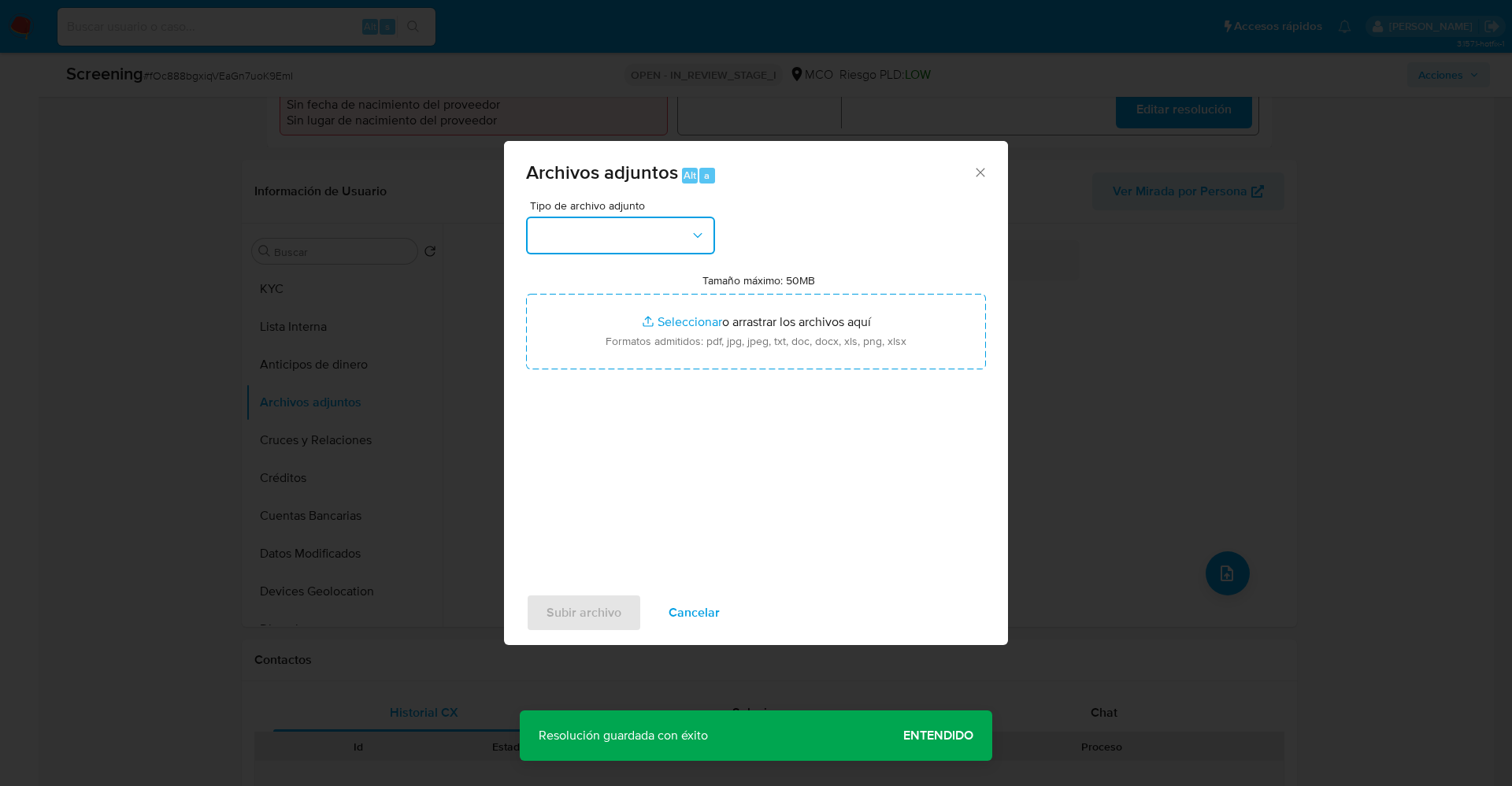
click at [645, 241] on button "button" at bounding box center [621, 235] width 189 height 38
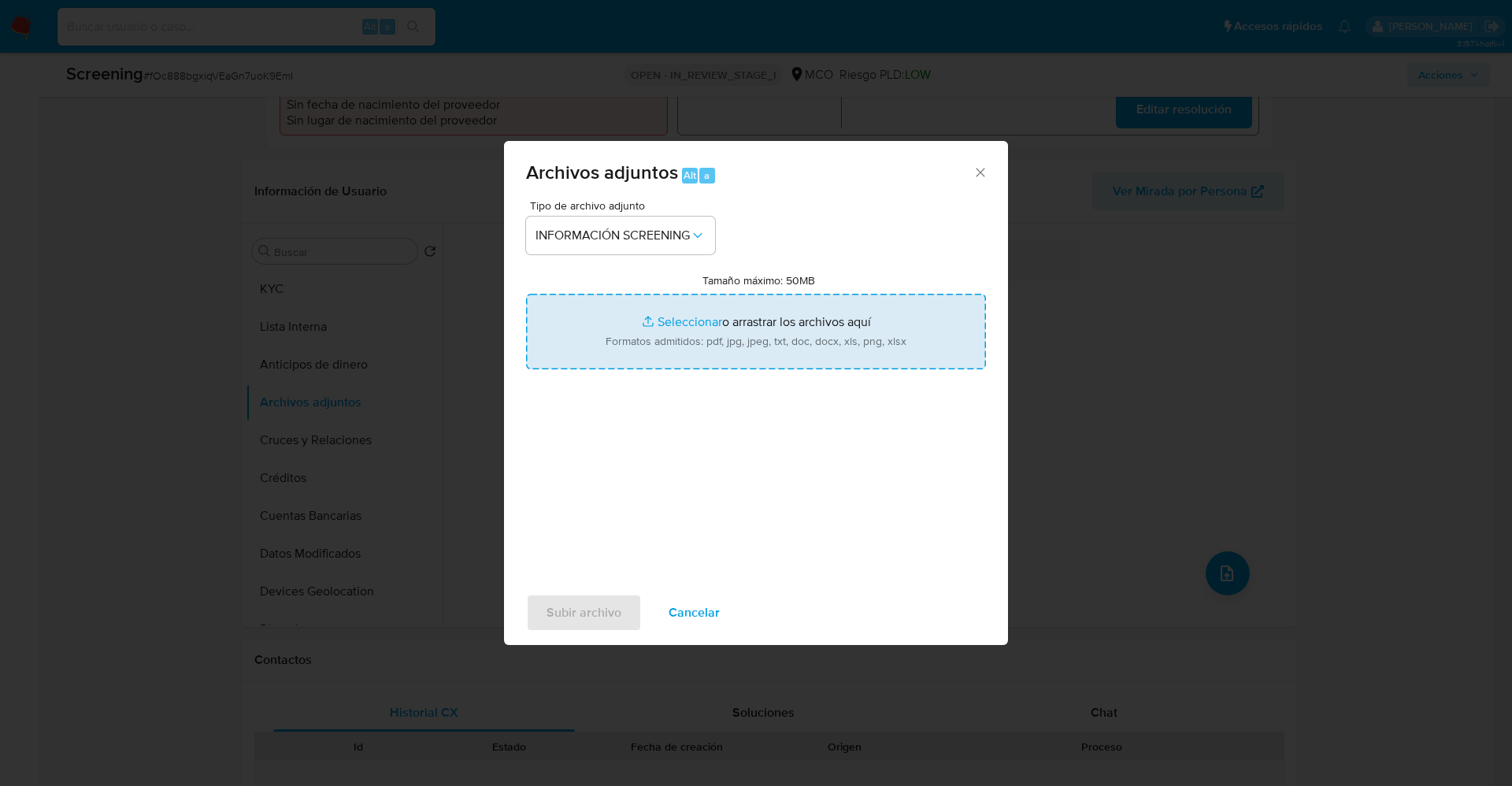
type input "C:\fakepath\_Jose del Carmen Florez Noriega_ lavado de dinero - Buscar con Goog…"
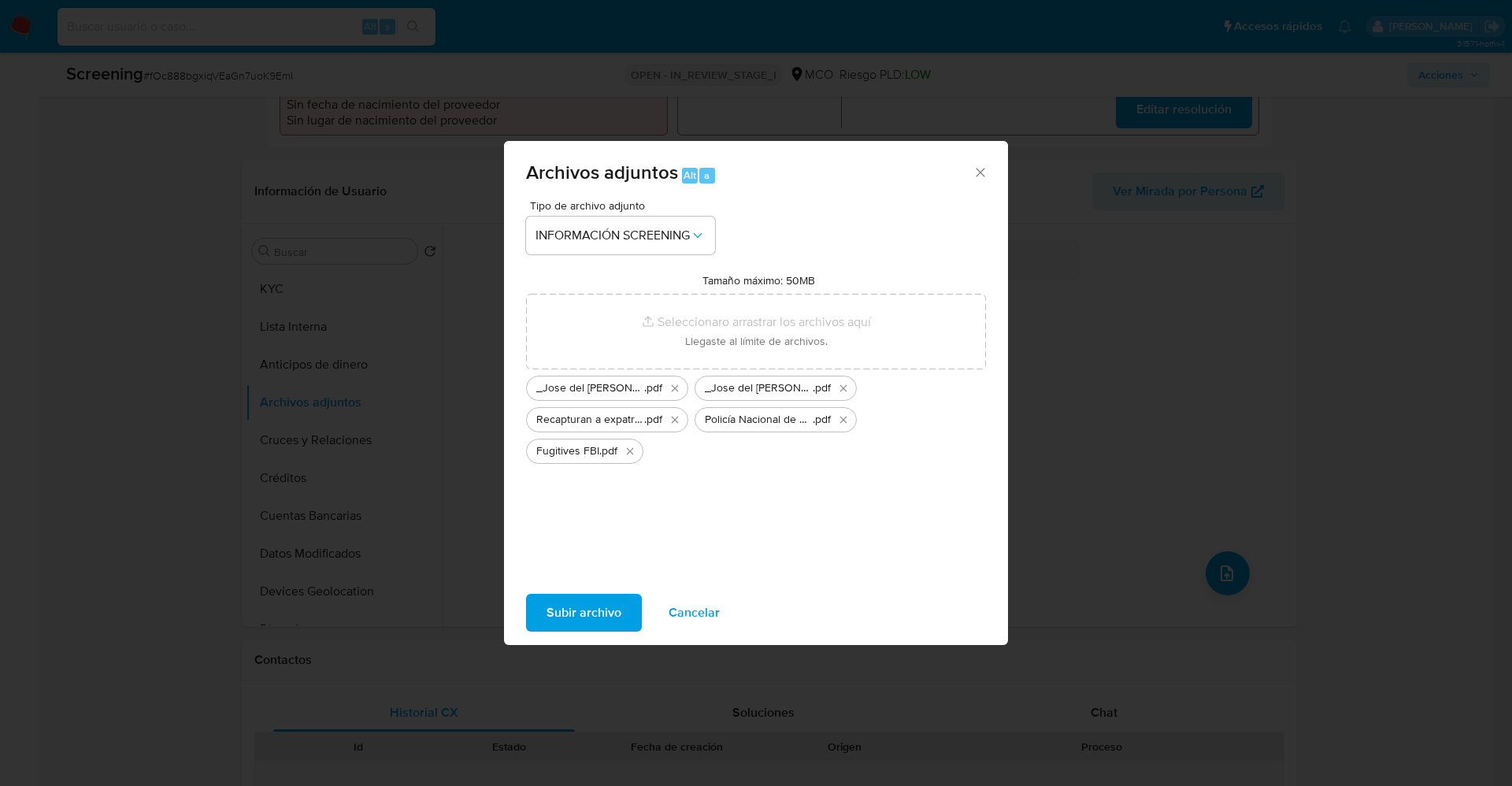
click at [577, 612] on span "Subir archivo" at bounding box center [584, 613] width 75 height 34
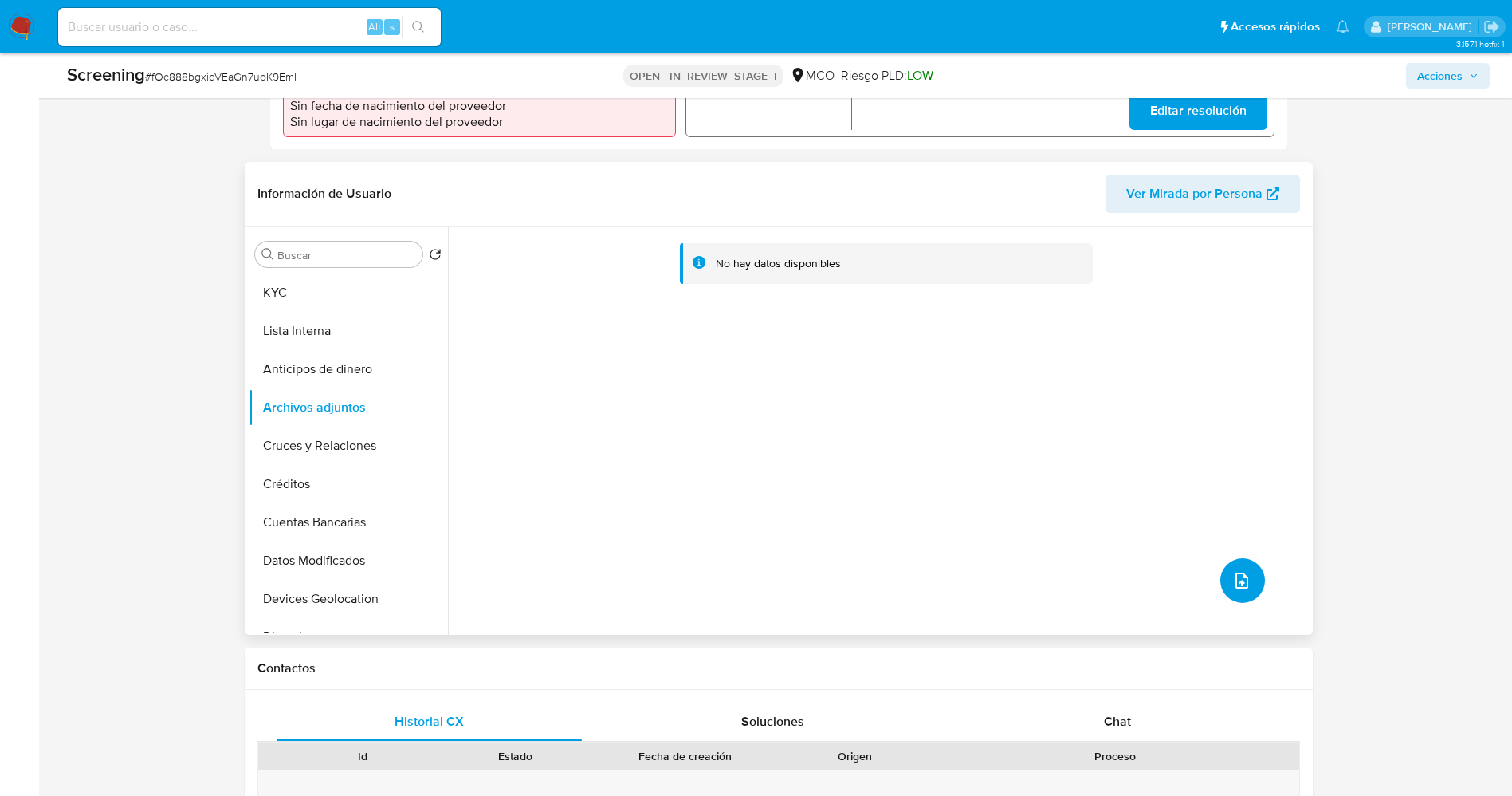
click at [1232, 571] on icon "upload-file" at bounding box center [1242, 580] width 19 height 19
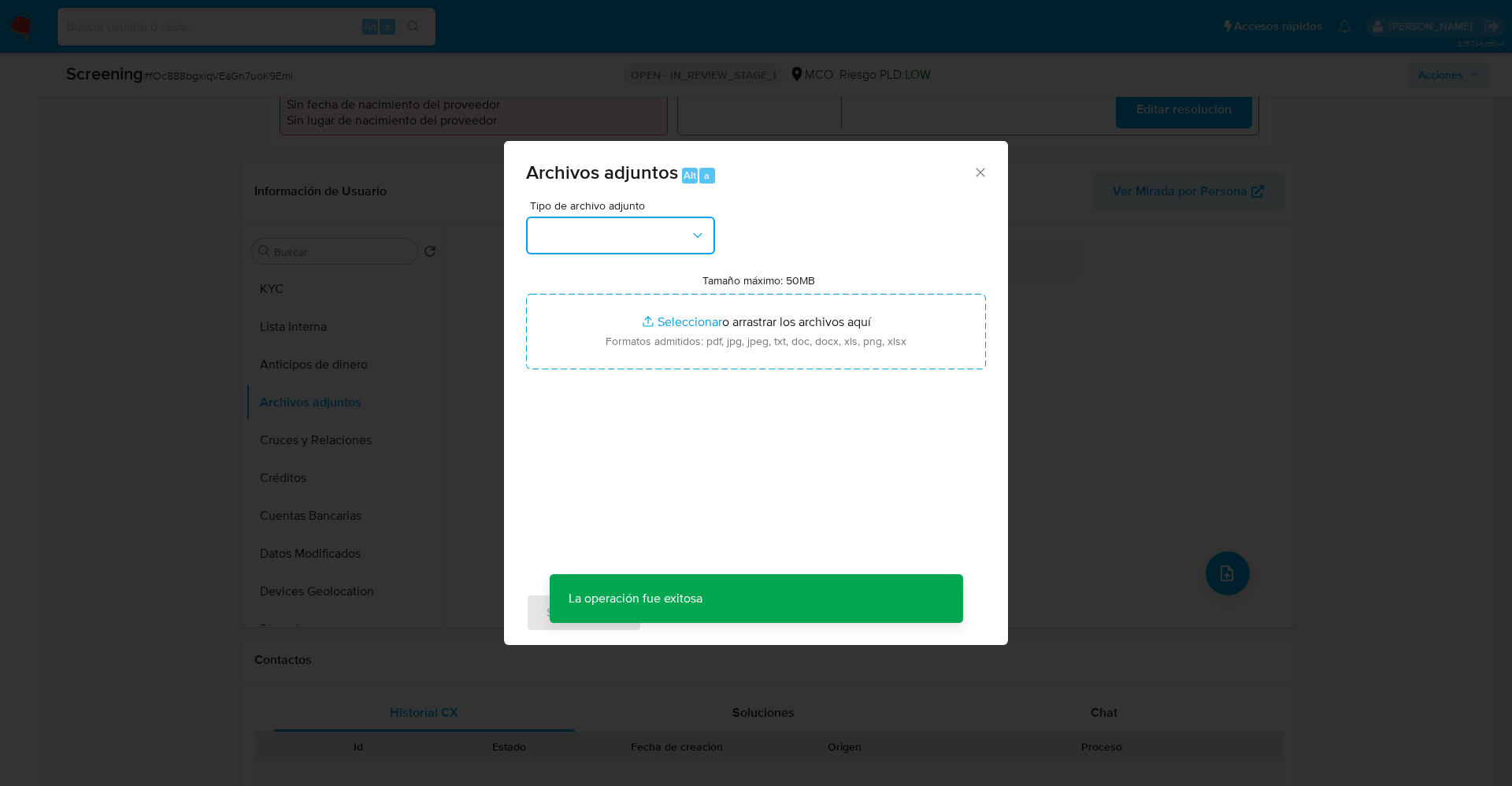
click at [616, 235] on button "button" at bounding box center [621, 235] width 189 height 38
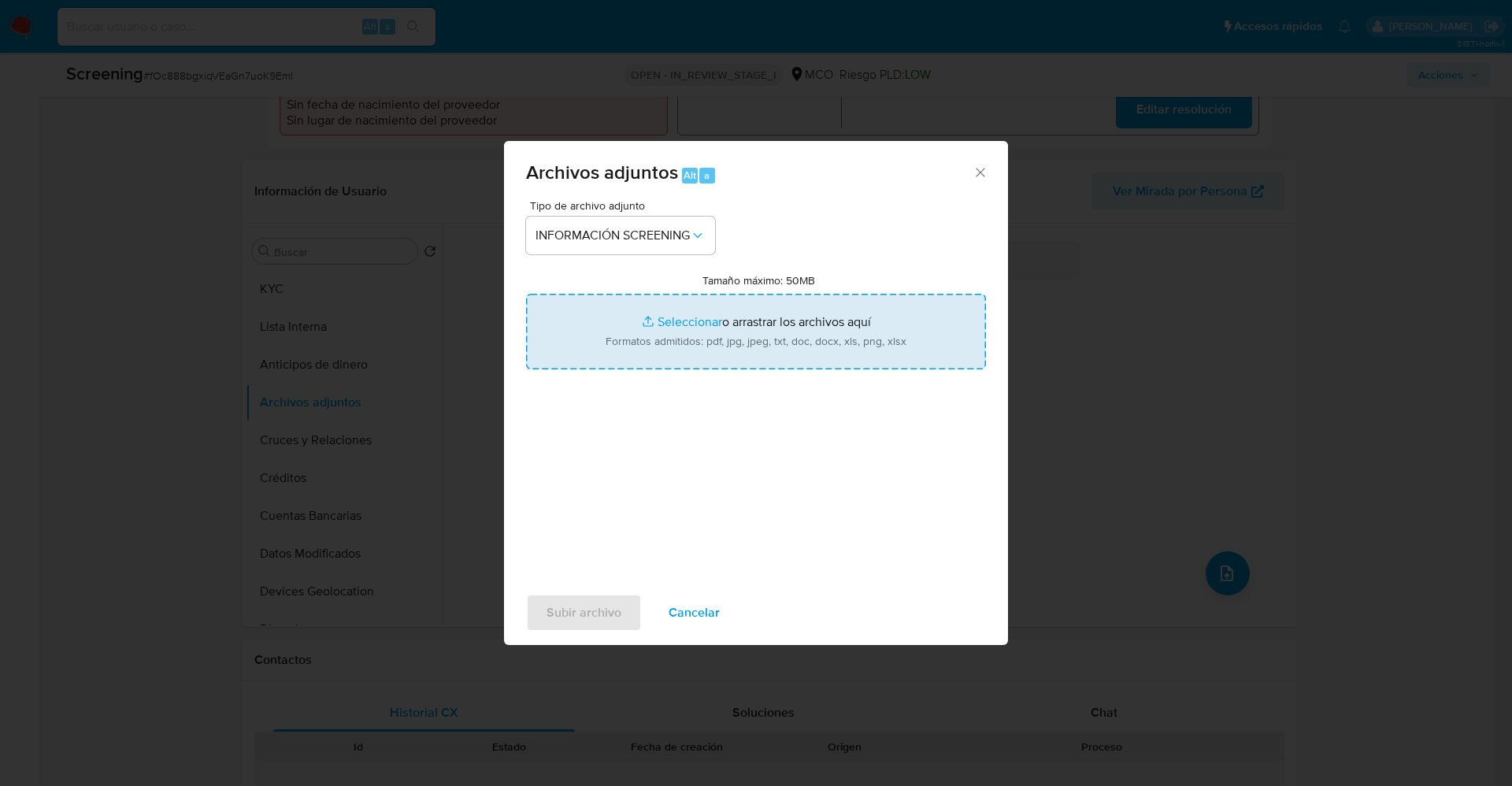
type input "C:\fakepath\Consulta de Antecedentes.pdf"
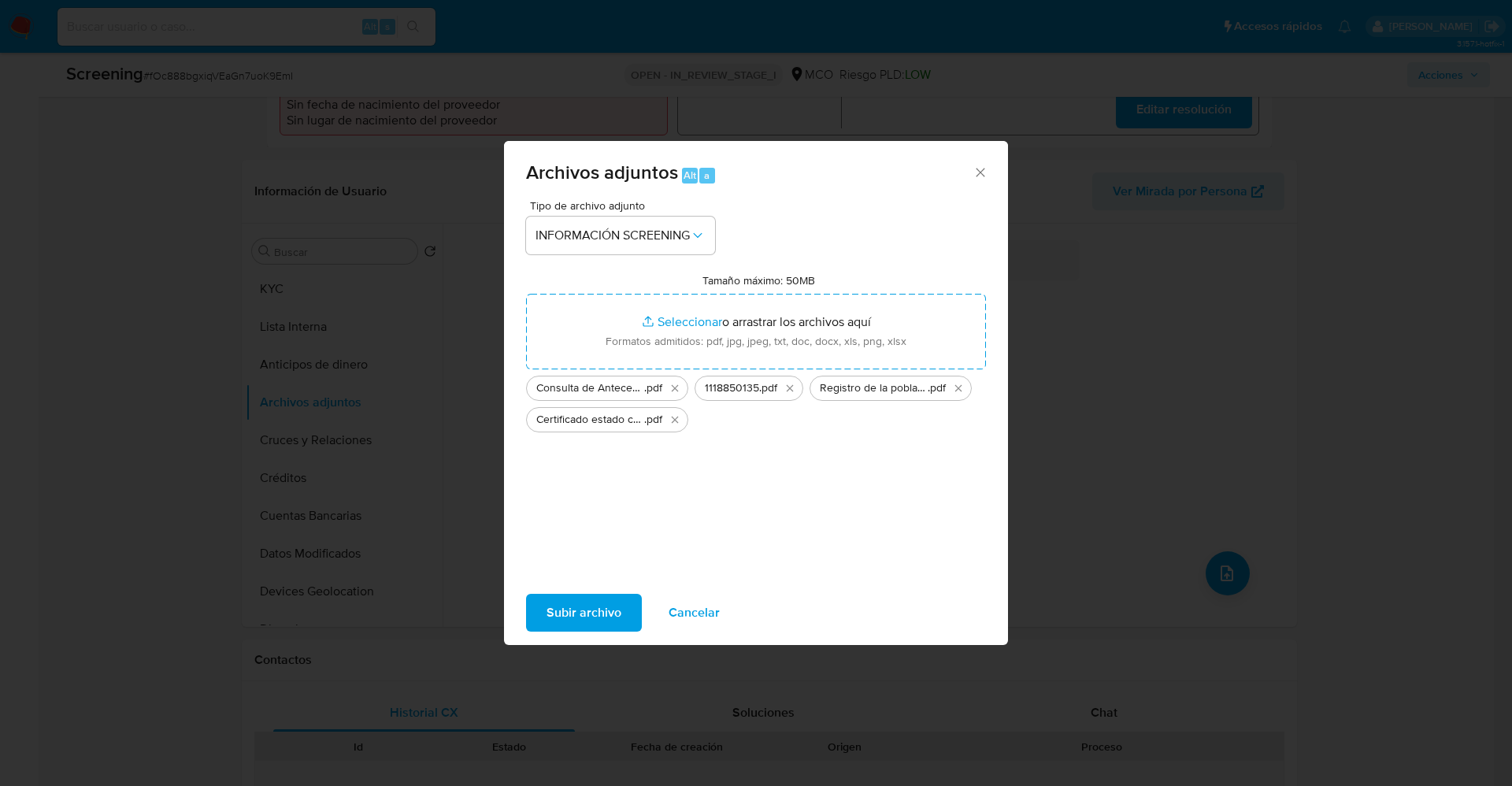
click at [597, 605] on span "Subir archivo" at bounding box center [584, 613] width 75 height 34
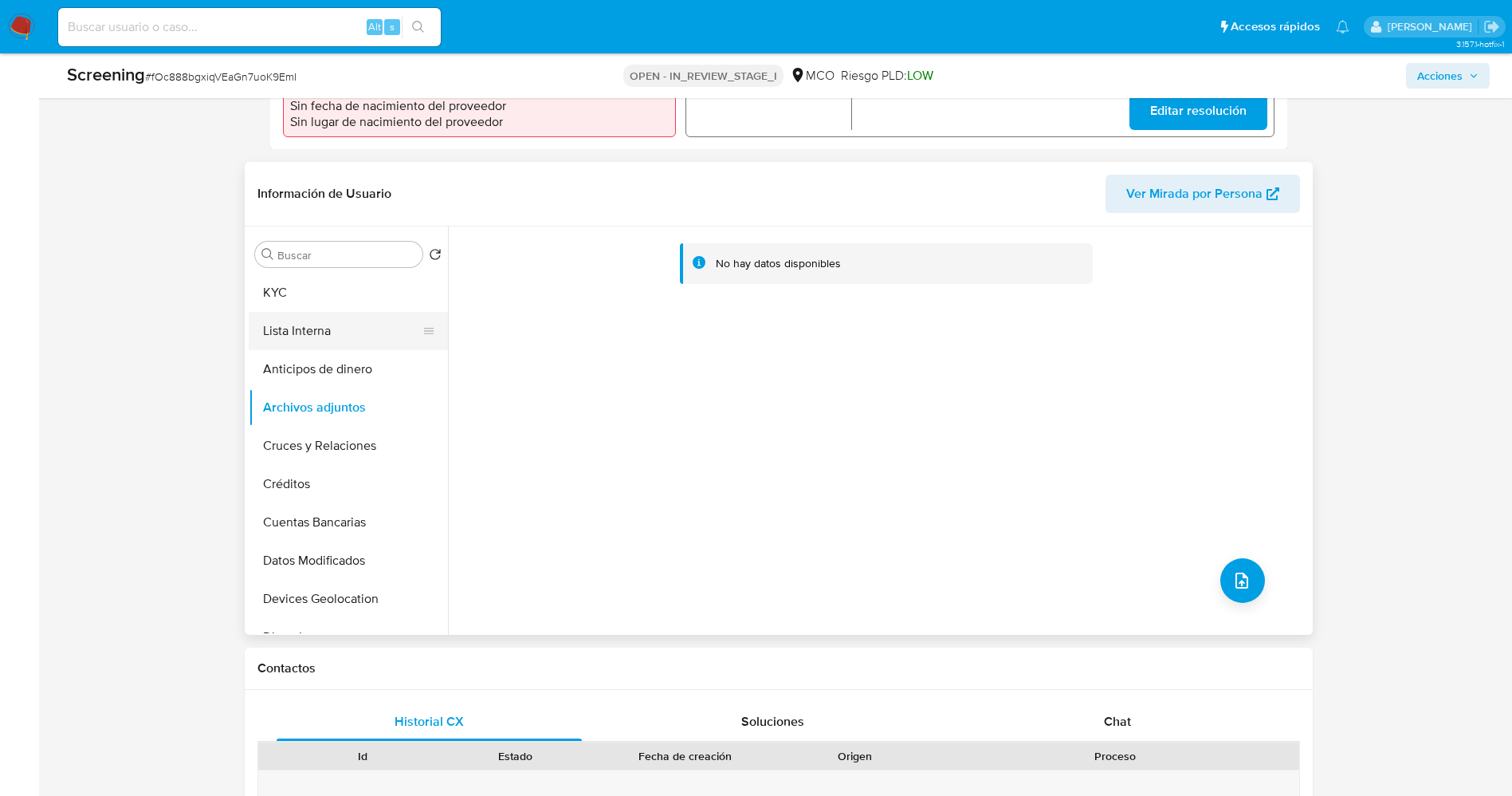
click at [328, 322] on button "Lista Interna" at bounding box center [342, 331] width 187 height 38
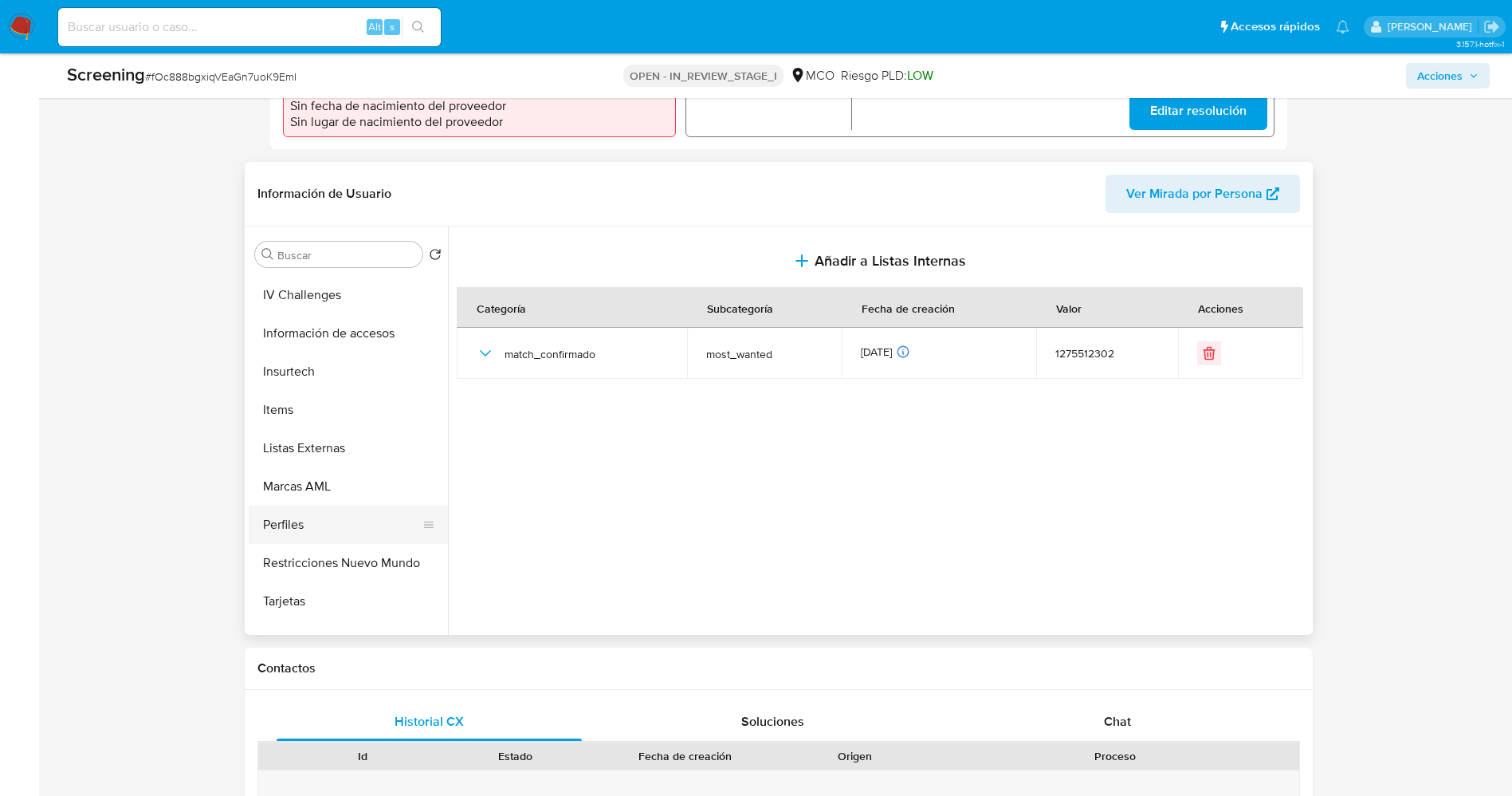
scroll to position [673, 0]
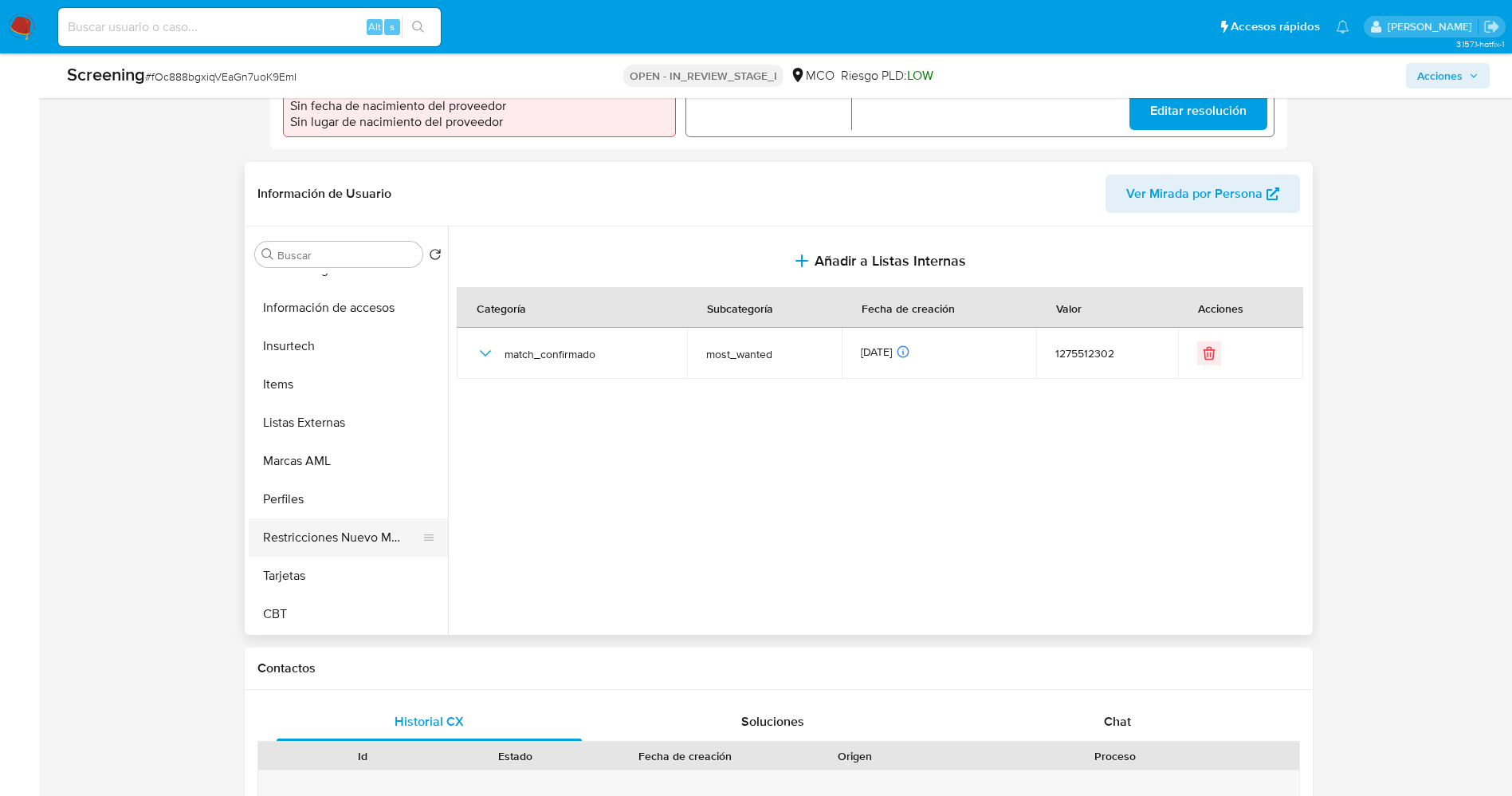
click at [335, 520] on button "Restricciones Nuevo Mundo" at bounding box center [342, 537] width 187 height 38
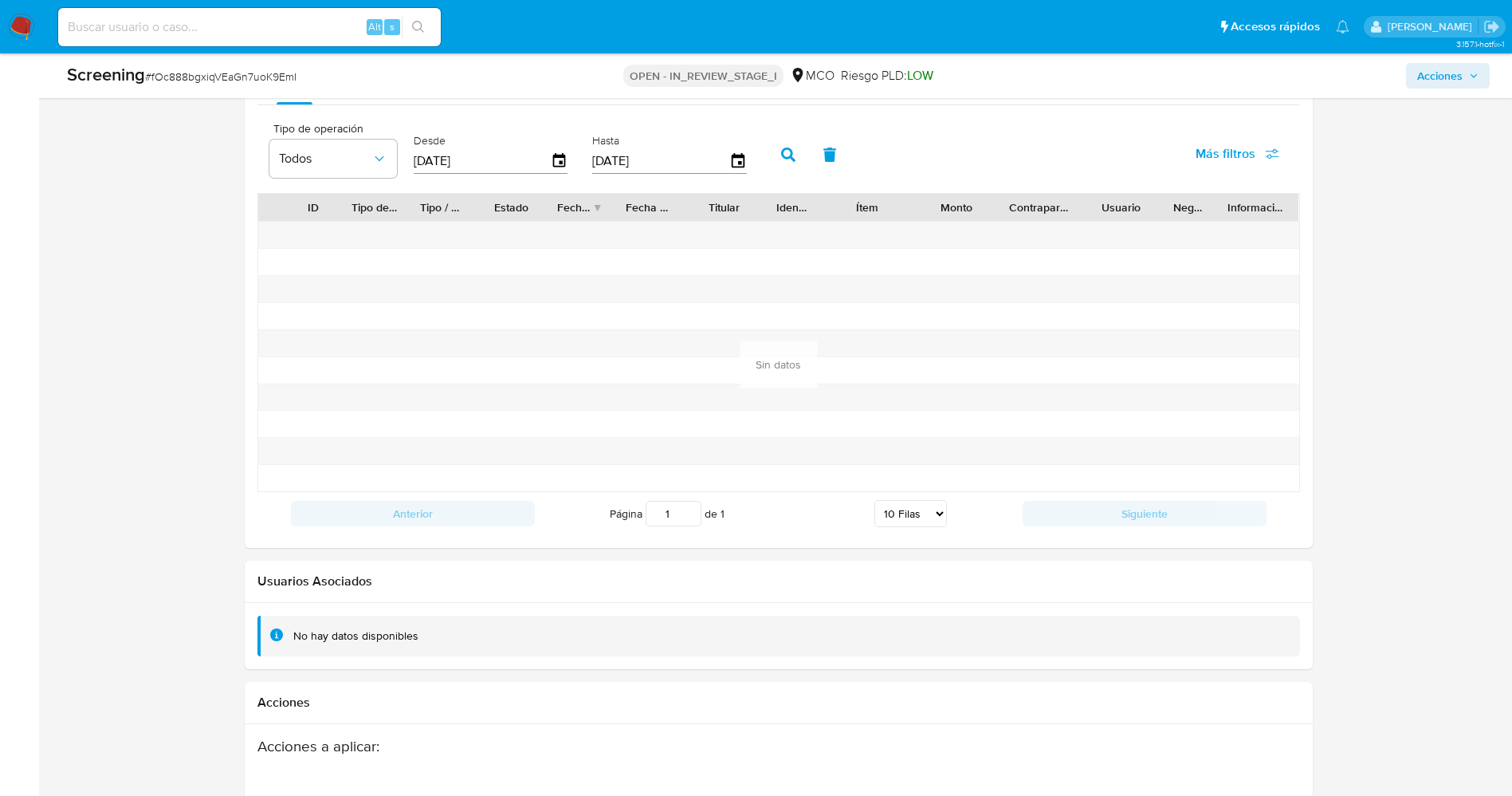
scroll to position [2270, 0]
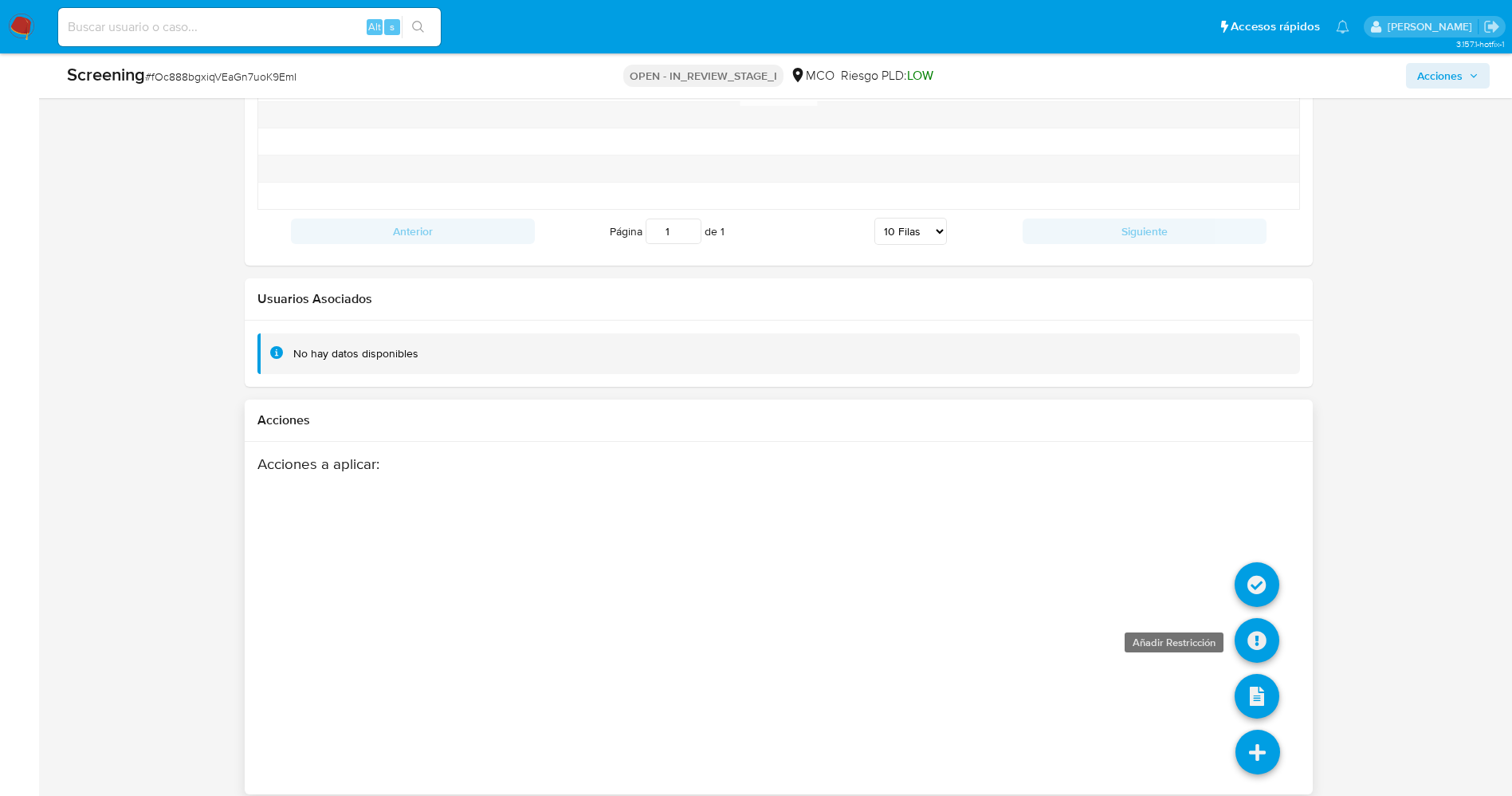
click at [1262, 618] on icon at bounding box center [1257, 640] width 44 height 44
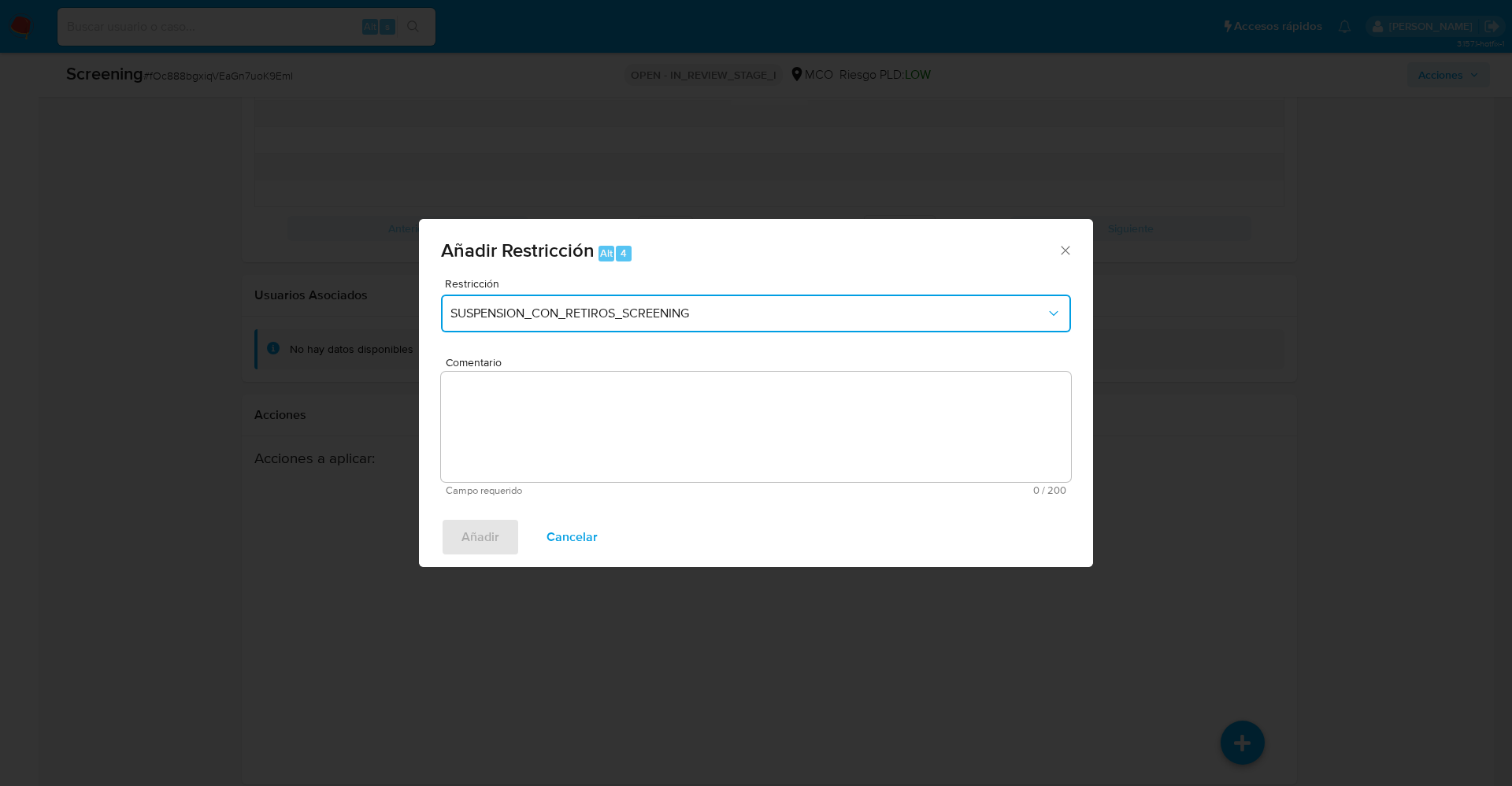
click at [584, 301] on button "SUSPENSION_CON_RETIROS_SCREENING" at bounding box center [756, 313] width 630 height 38
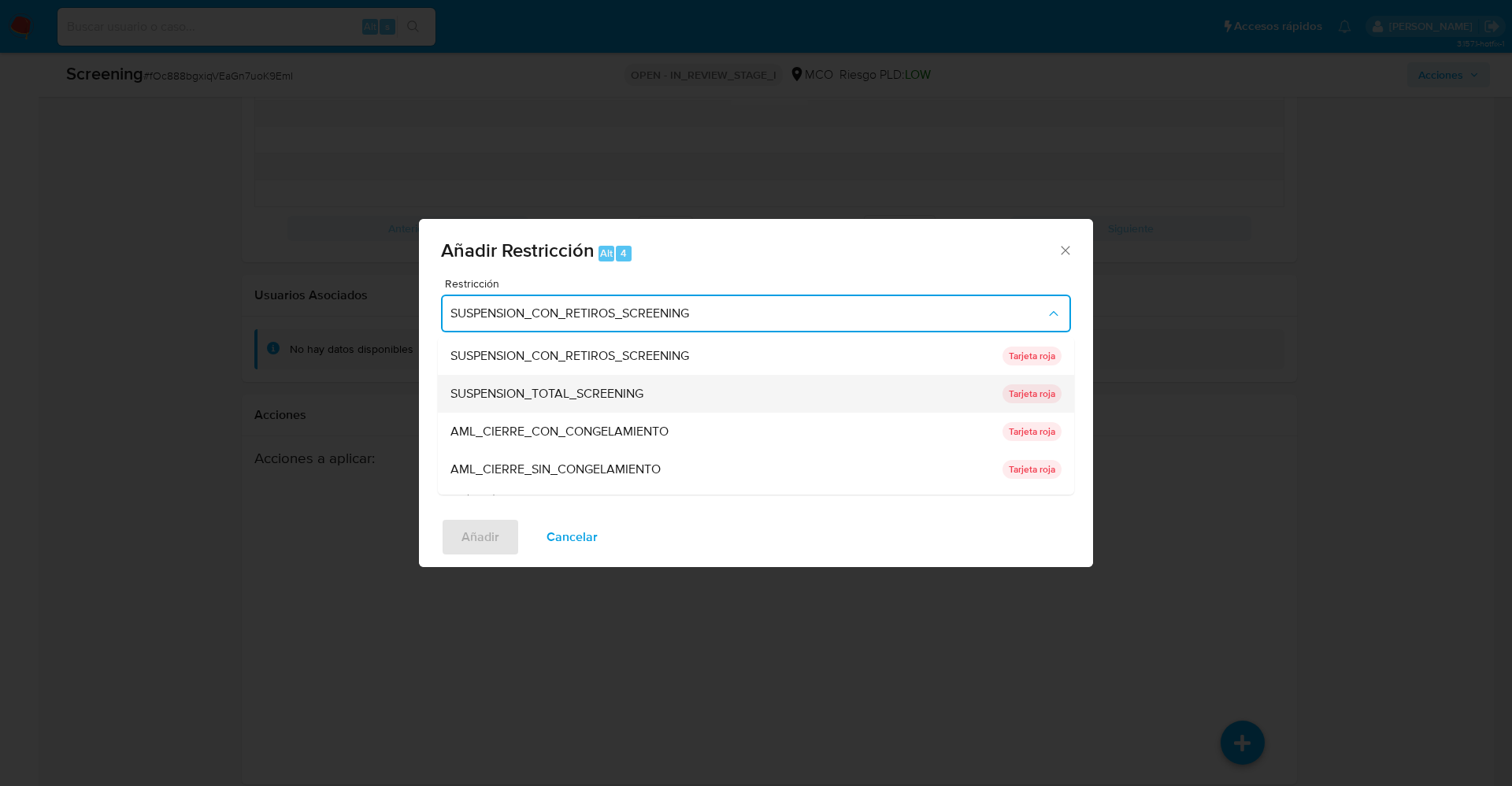
click at [575, 390] on span "SUSPENSION_TOTAL_SCREENING" at bounding box center [547, 394] width 193 height 15
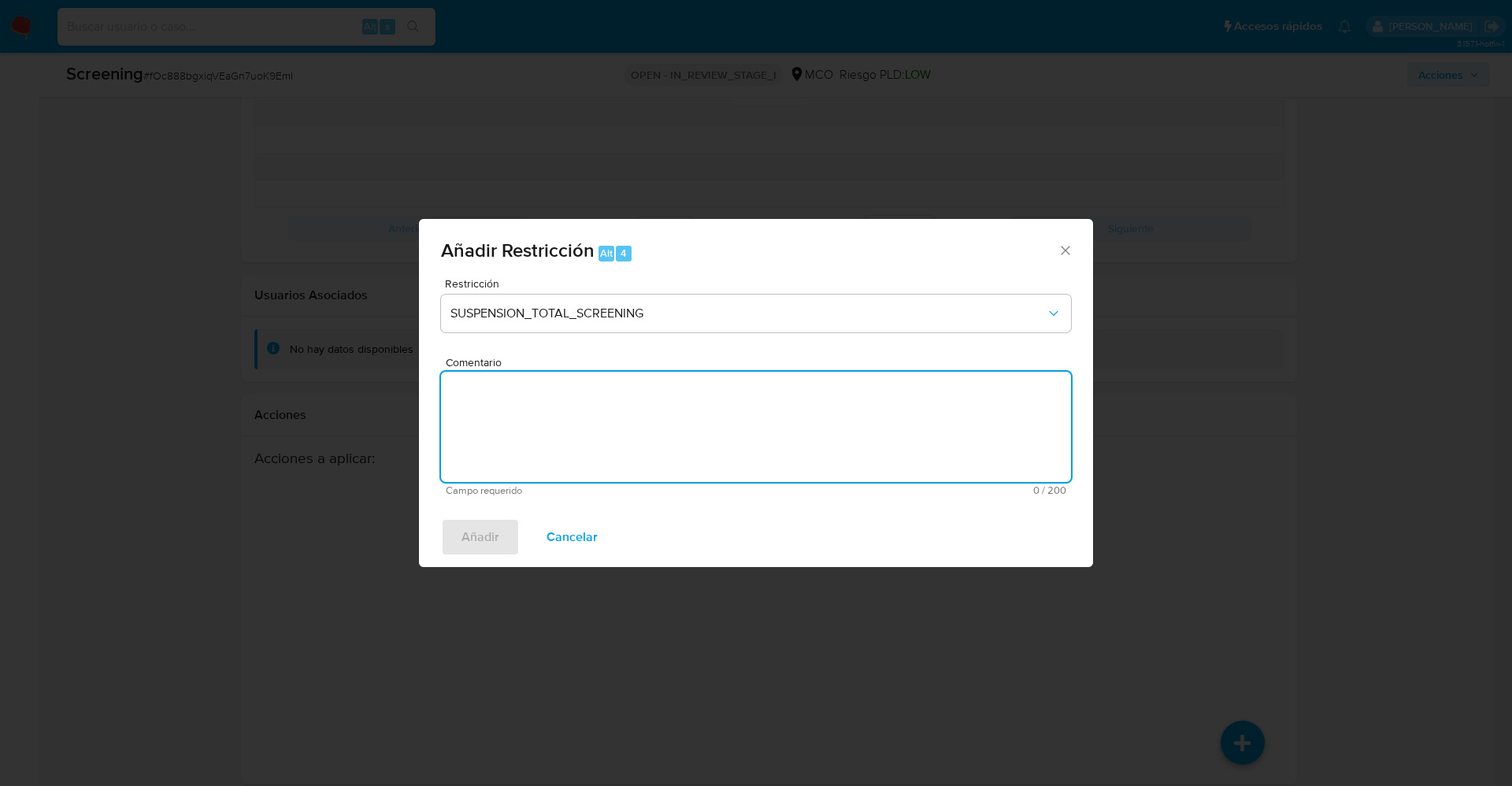
click at [682, 414] on textarea "Comentario" at bounding box center [756, 426] width 630 height 110
type textarea "."
click at [491, 534] on span "Añadir" at bounding box center [481, 536] width 38 height 34
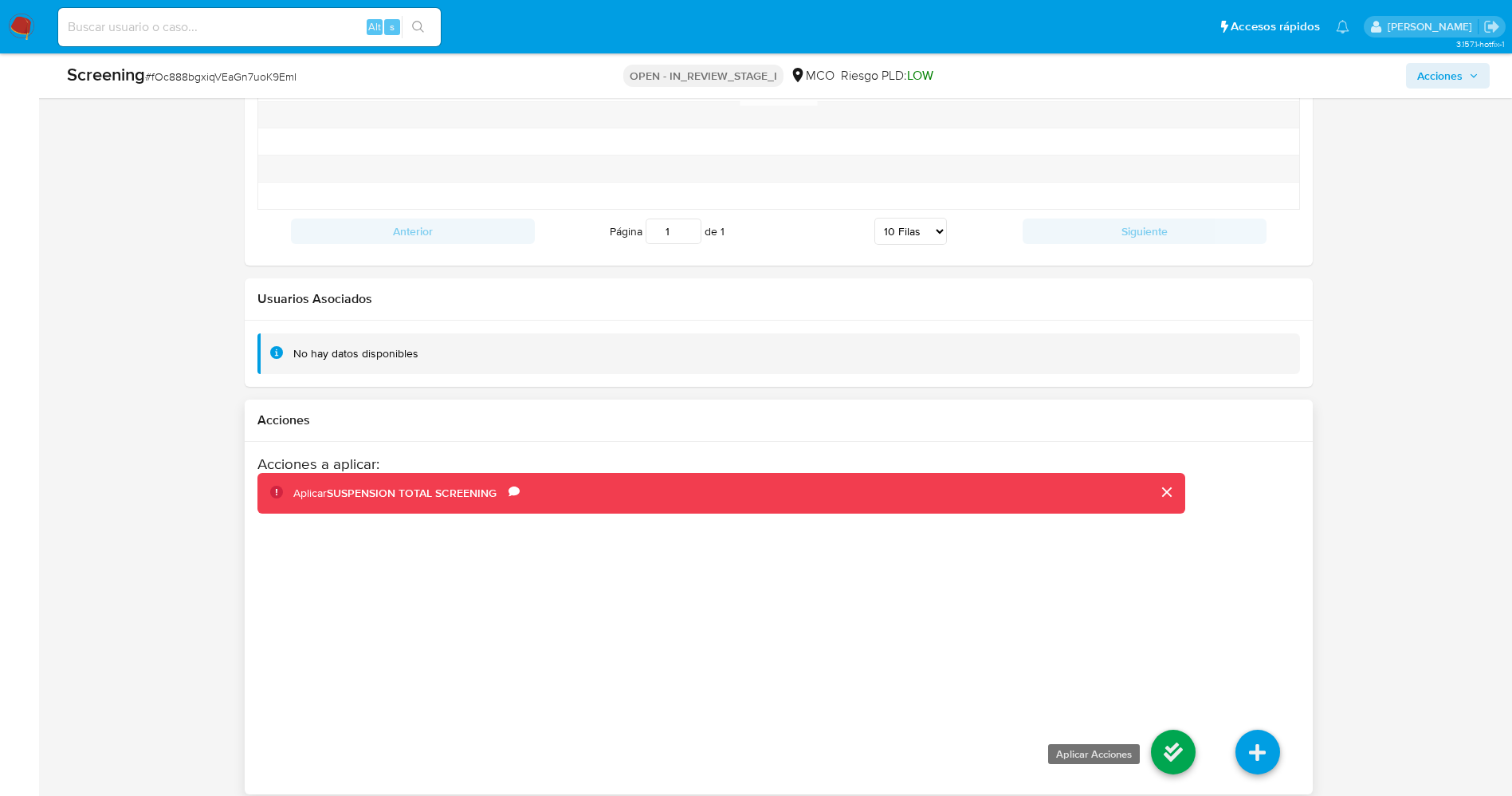
click at [1169, 729] on icon at bounding box center [1173, 751] width 44 height 44
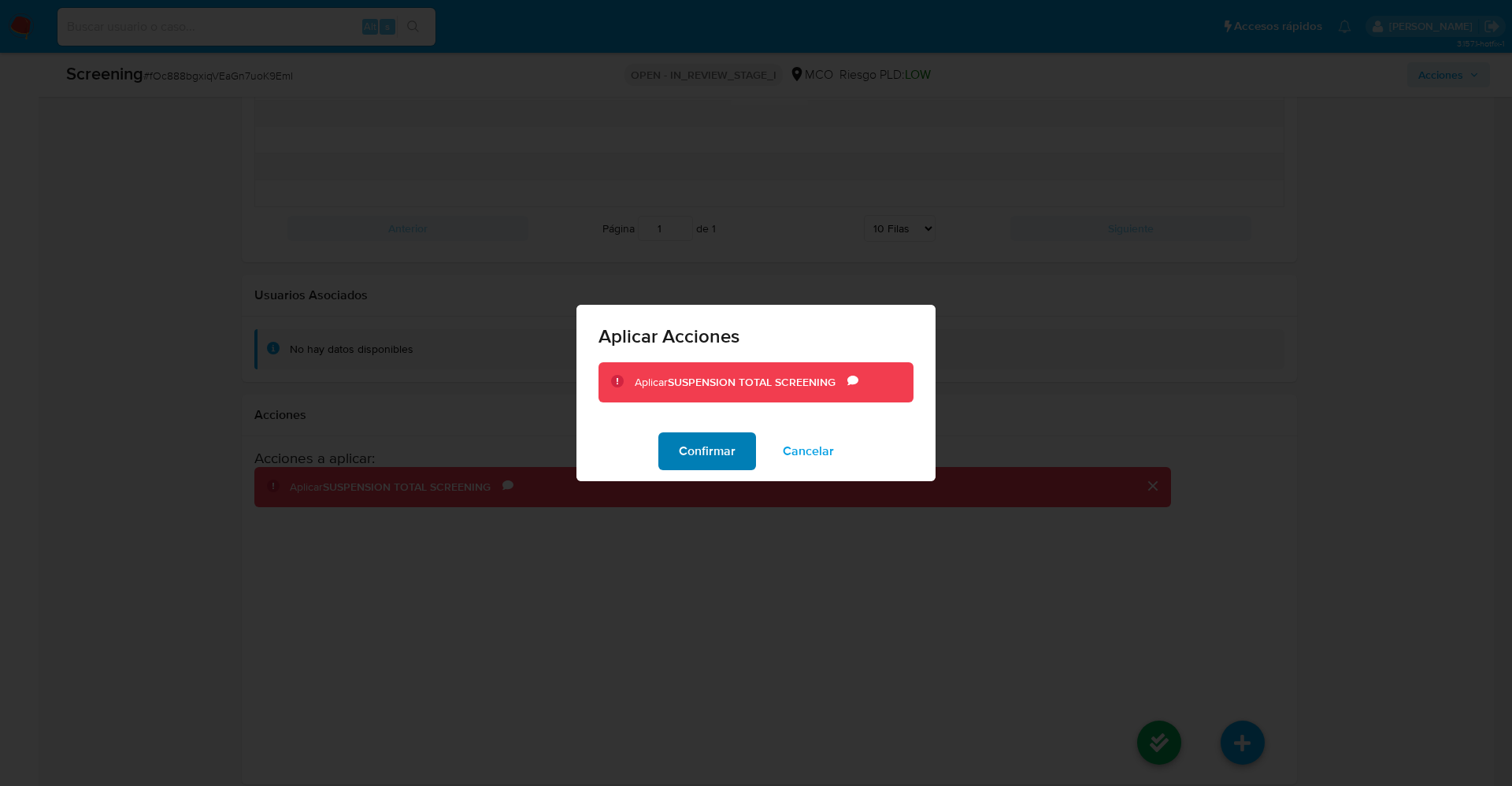
click at [687, 447] on span "Confirmar" at bounding box center [707, 450] width 57 height 34
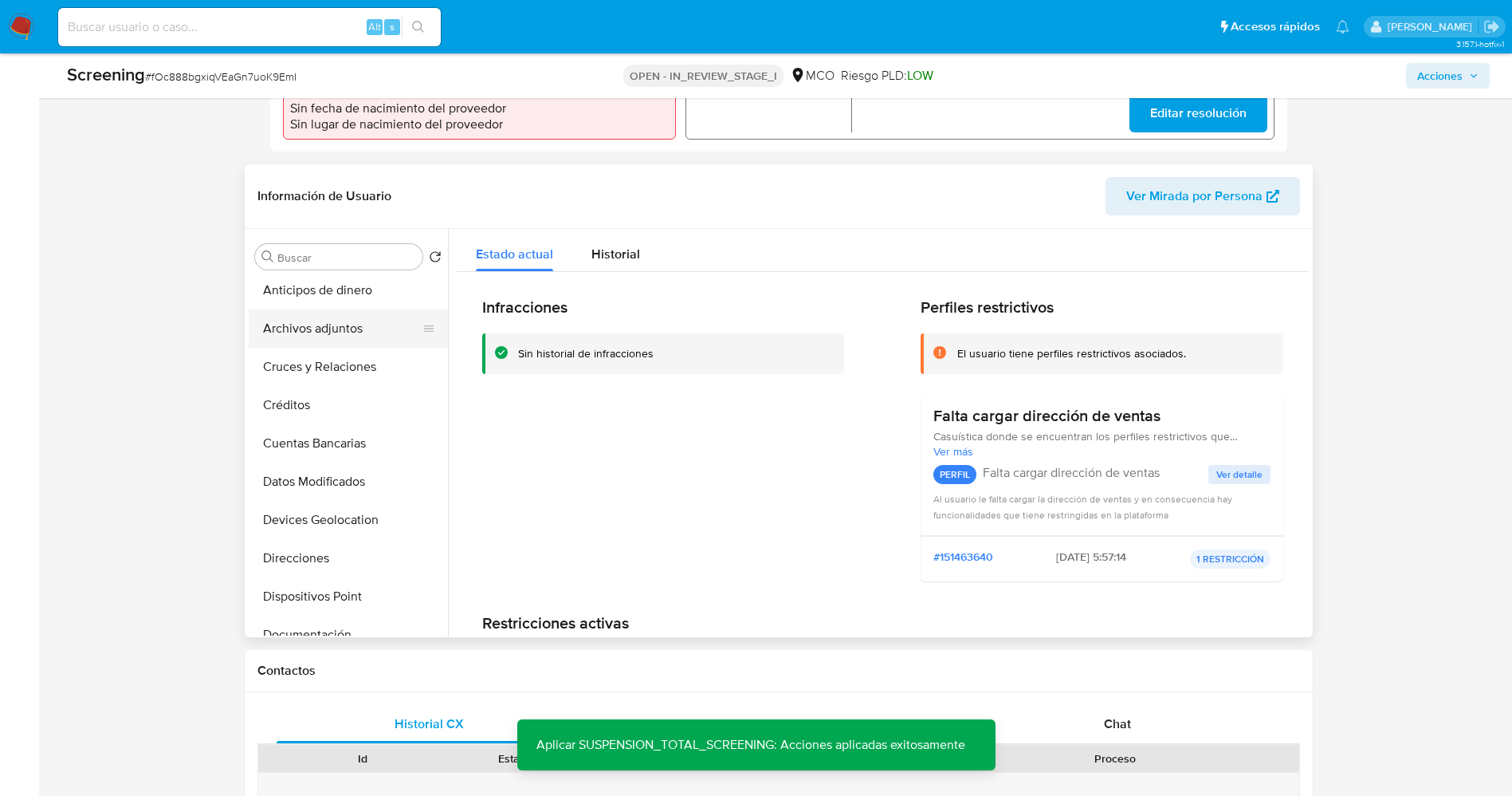
scroll to position [0, 0]
click at [310, 314] on button "Lista Interna" at bounding box center [342, 333] width 187 height 38
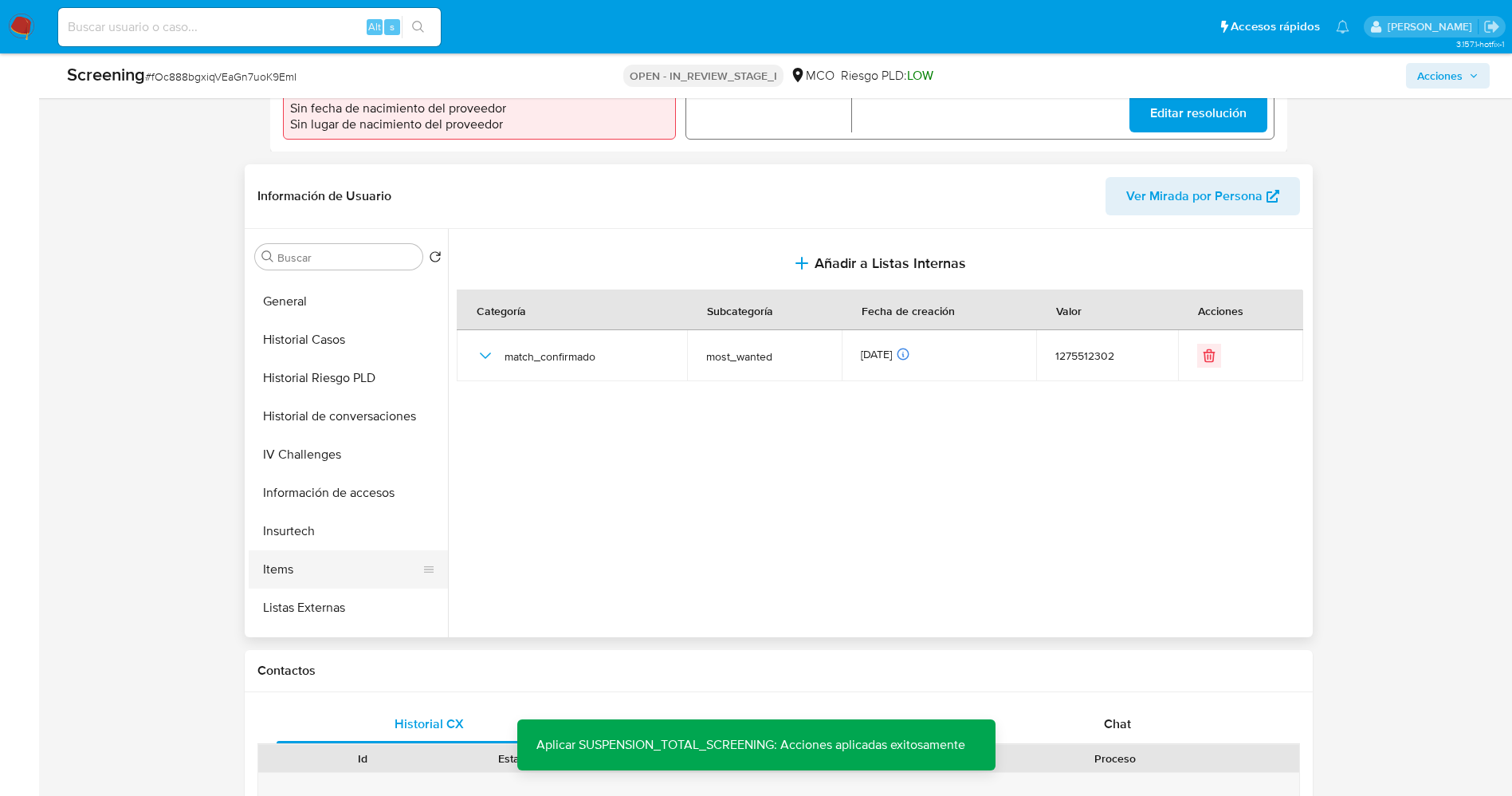
scroll to position [673, 0]
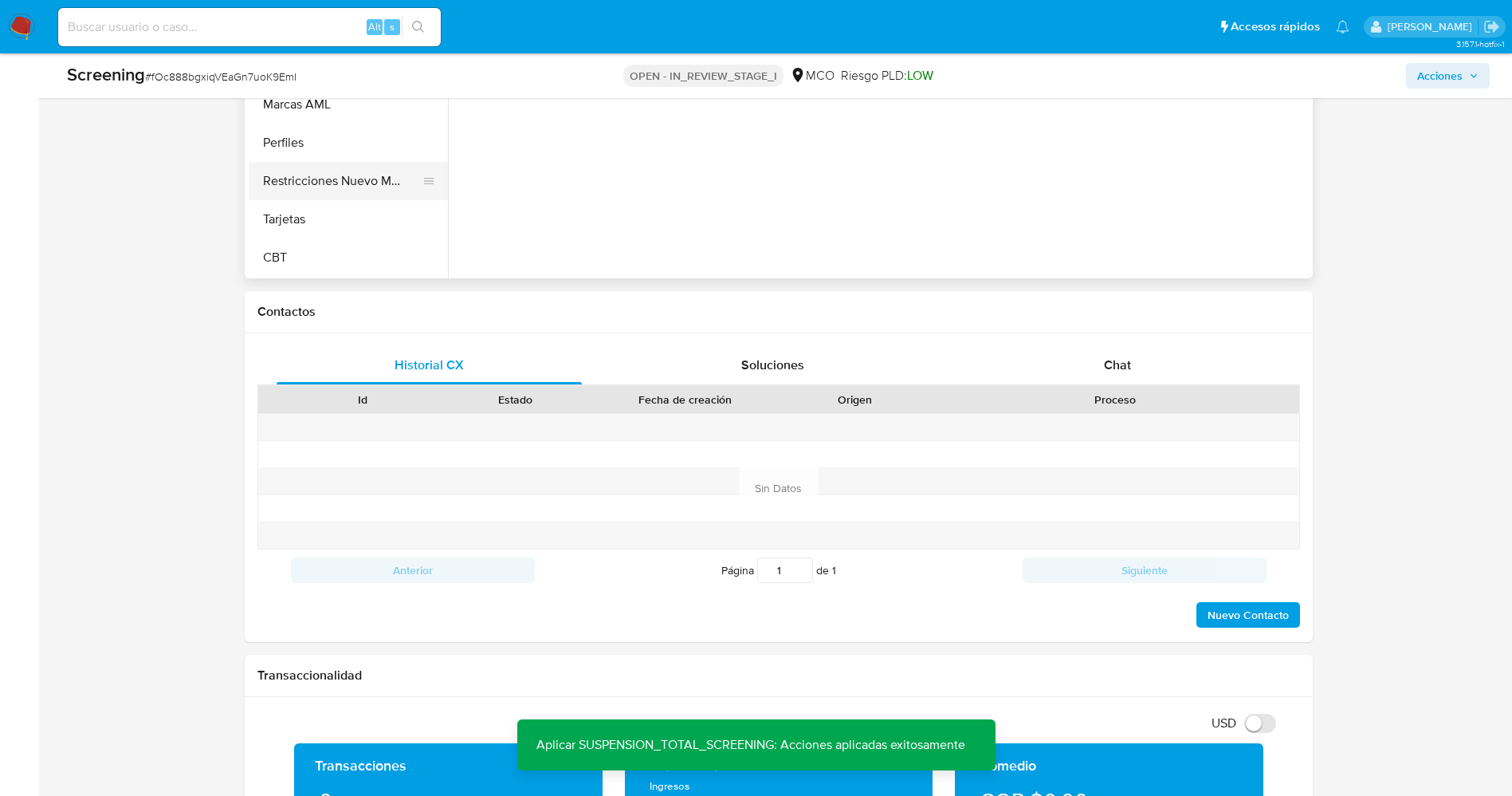
click at [323, 173] on button "Restricciones Nuevo Mundo" at bounding box center [342, 181] width 187 height 38
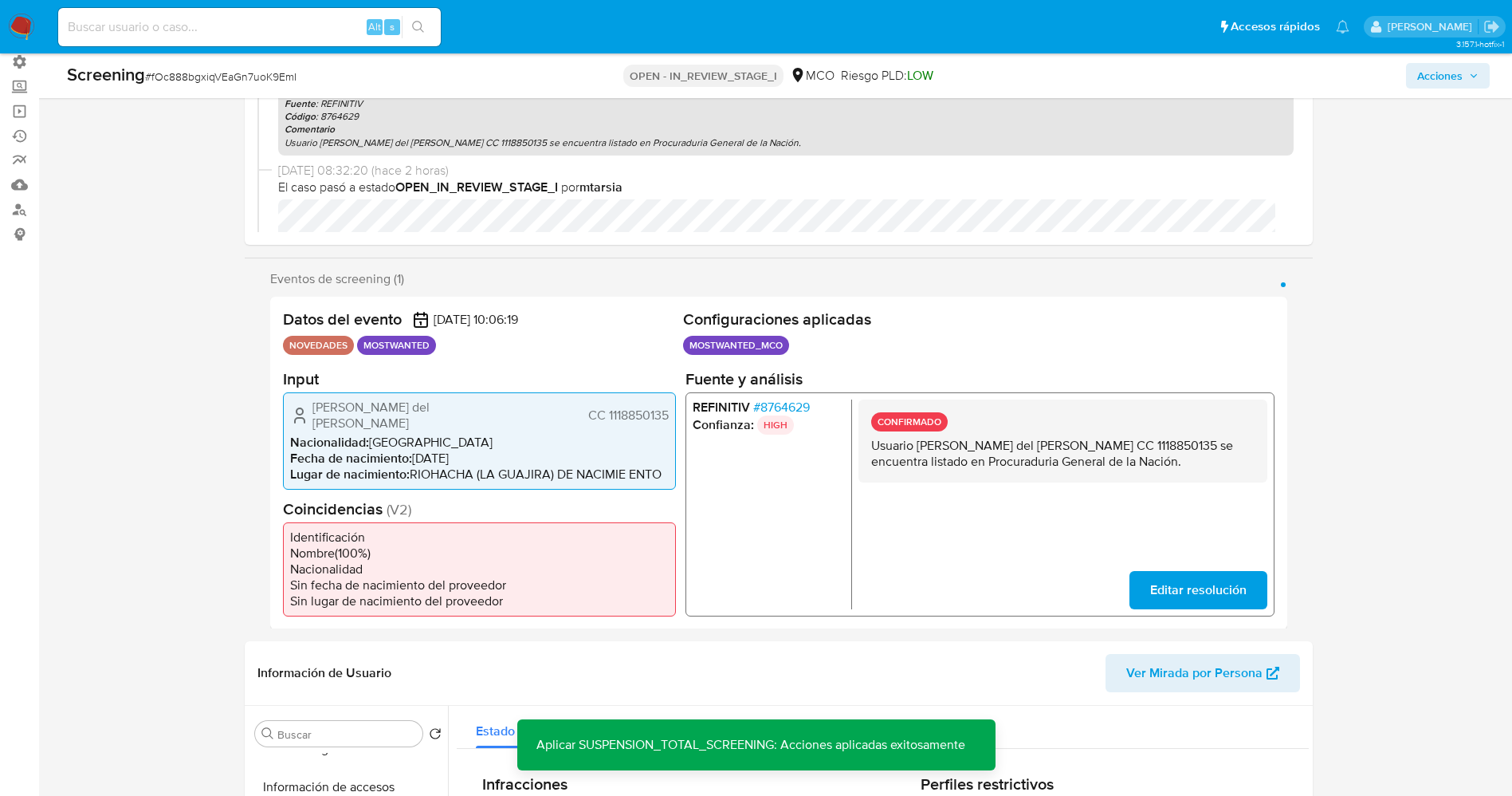
scroll to position [117, 0]
click at [803, 410] on span "# 8764629" at bounding box center [780, 408] width 56 height 16
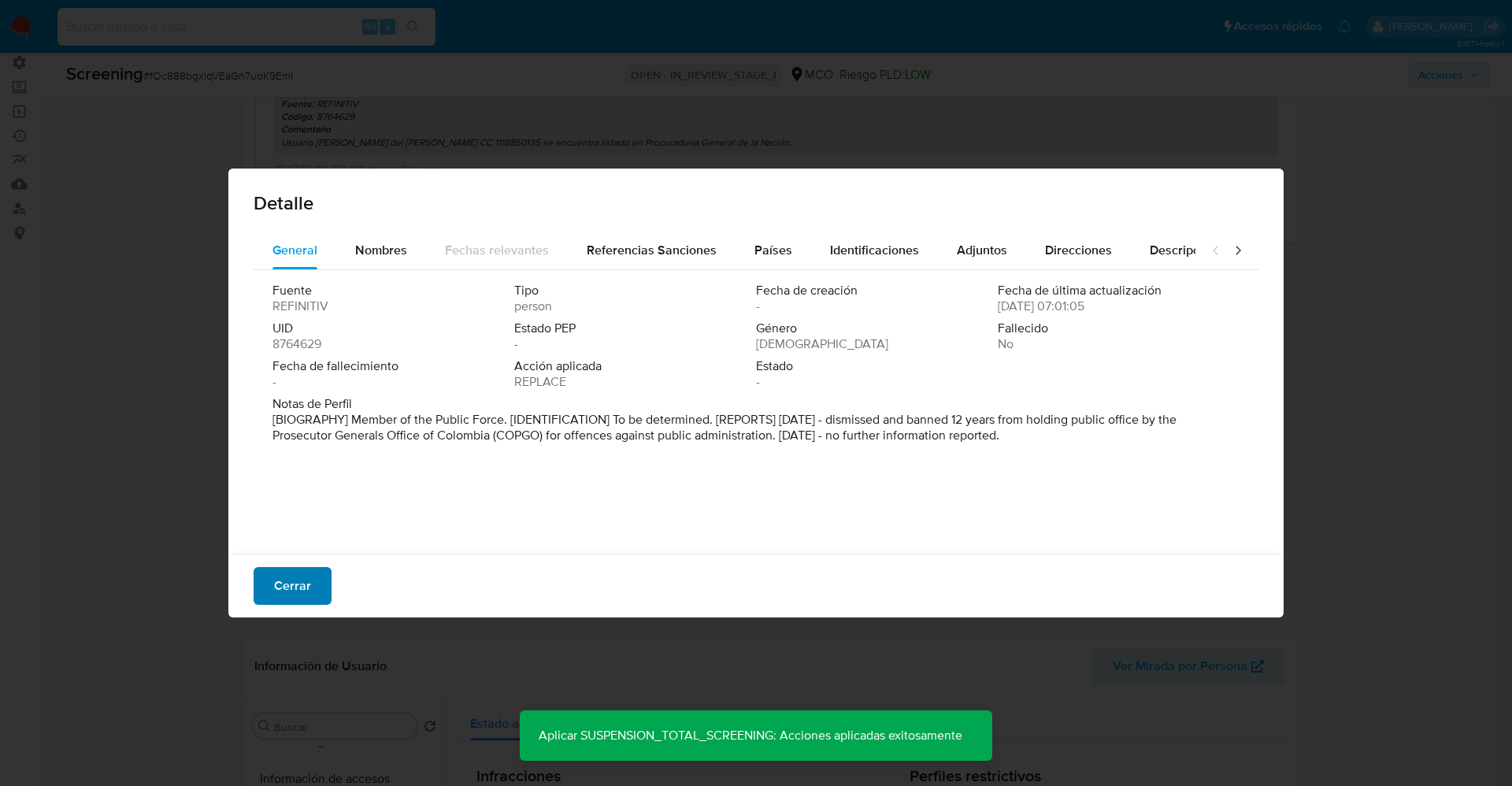
click at [301, 599] on span "Cerrar" at bounding box center [292, 585] width 37 height 34
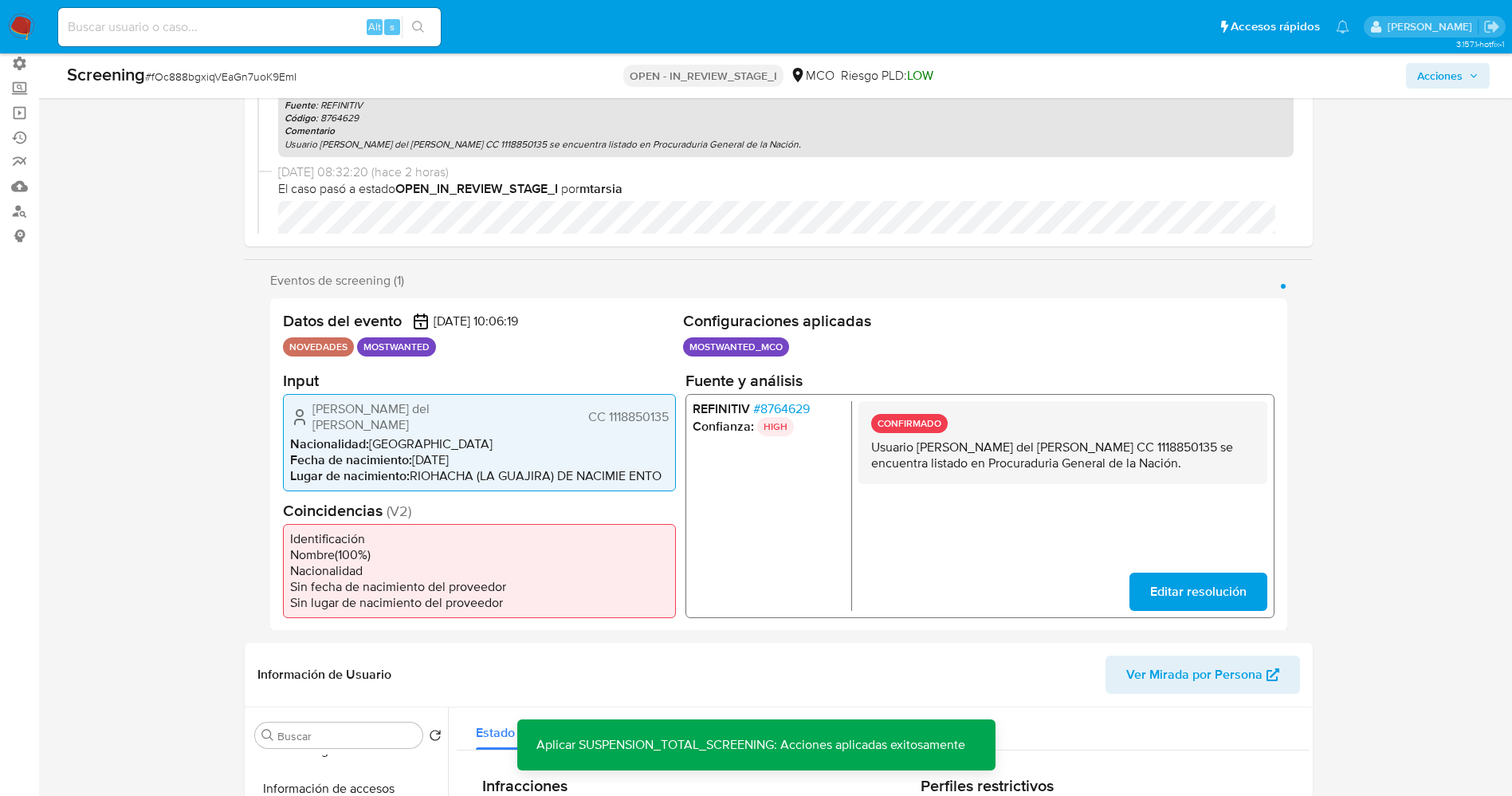
click at [795, 410] on span "# 8764629" at bounding box center [780, 408] width 56 height 16
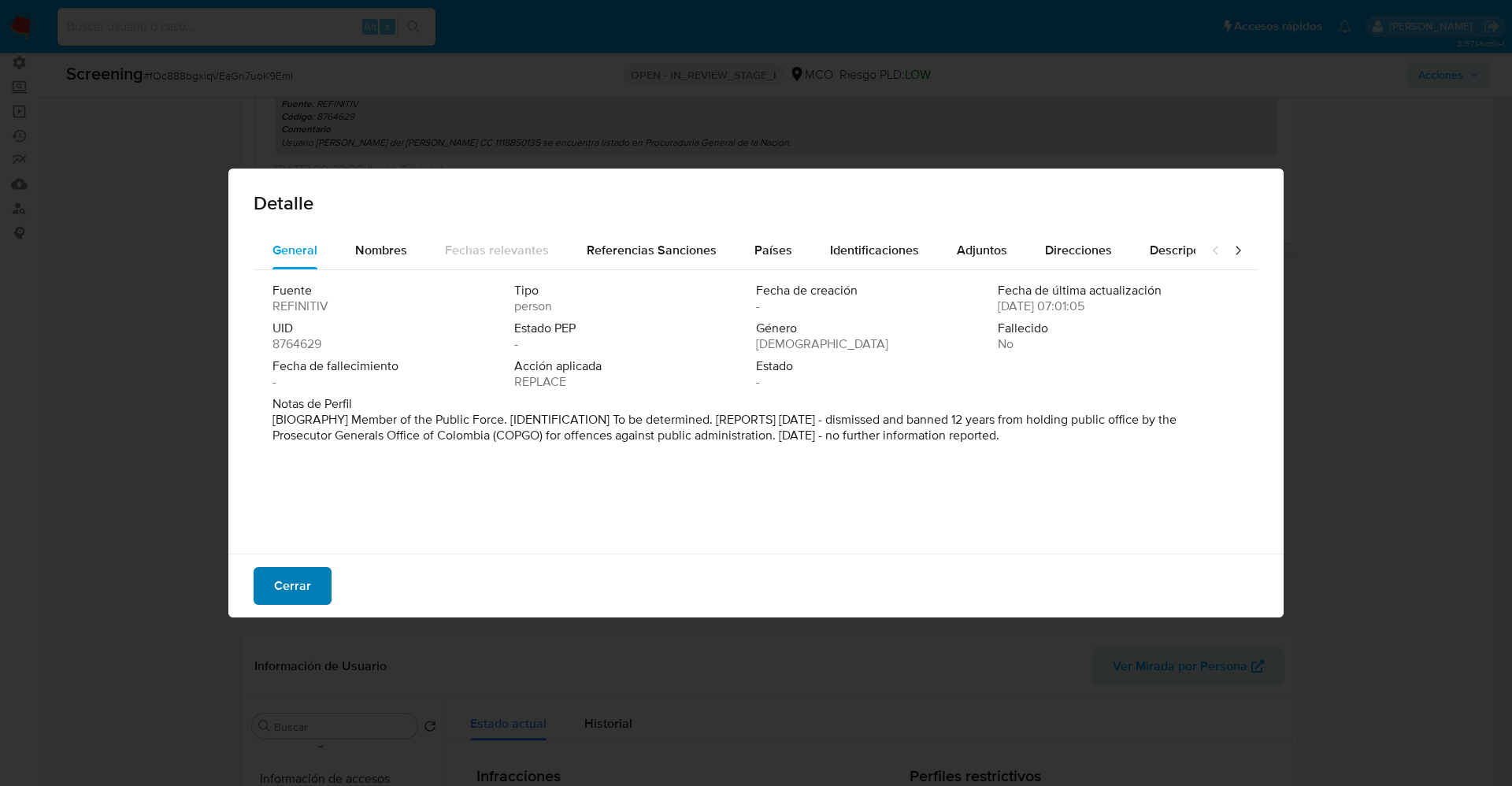
click at [307, 582] on span "Cerrar" at bounding box center [292, 585] width 37 height 34
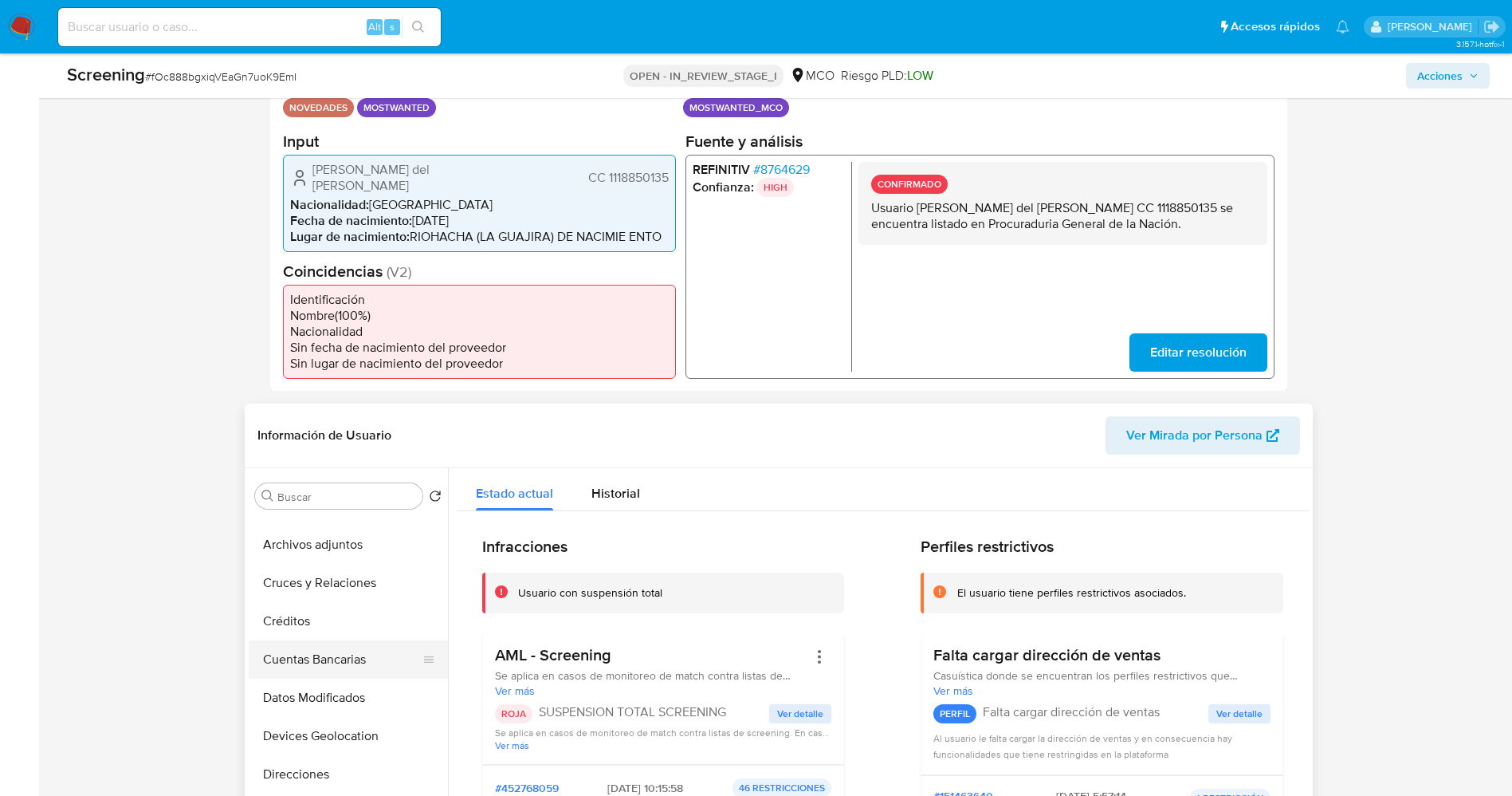
scroll to position [0, 0]
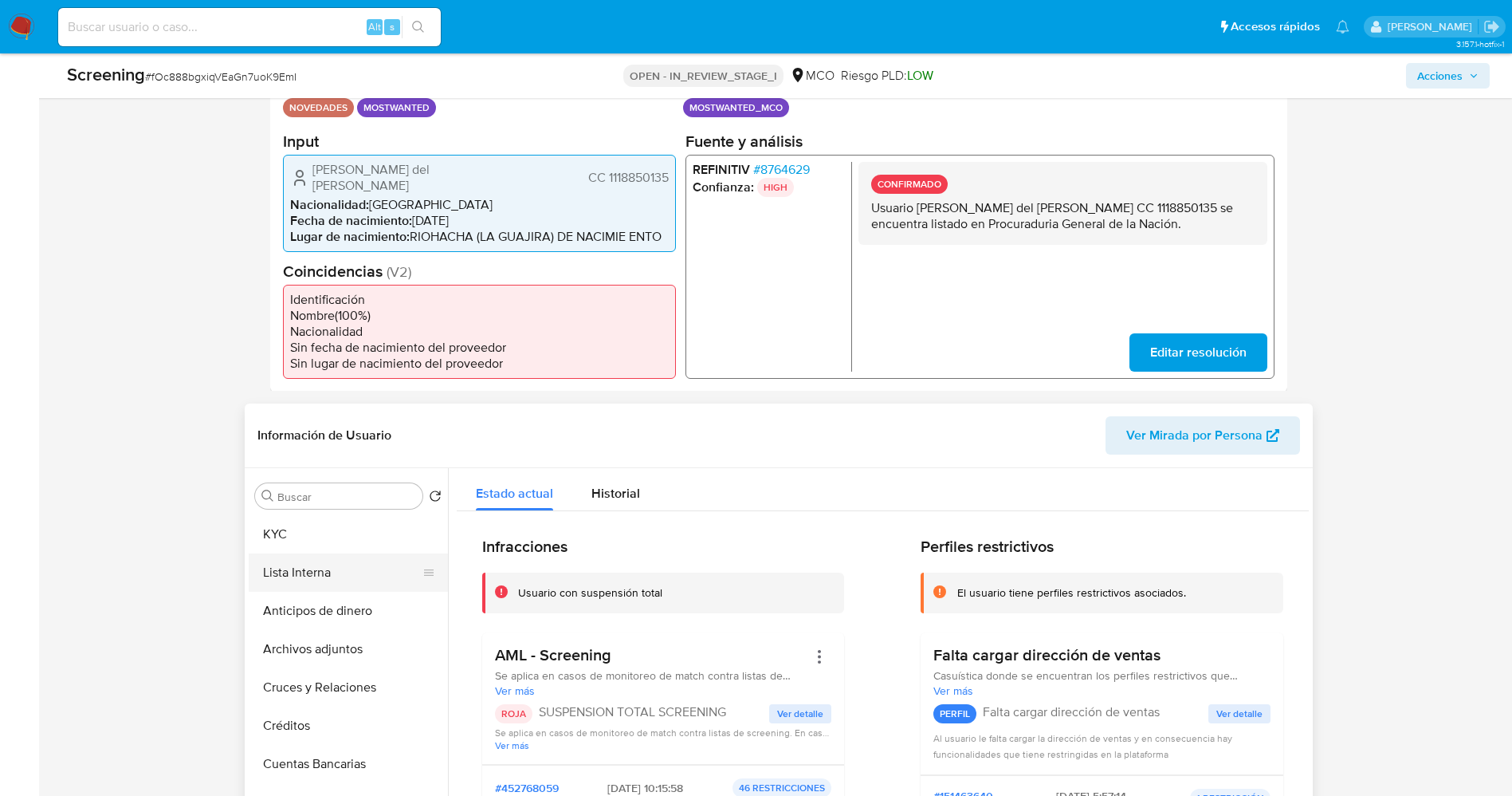
click at [319, 570] on button "Lista Interna" at bounding box center [342, 573] width 187 height 38
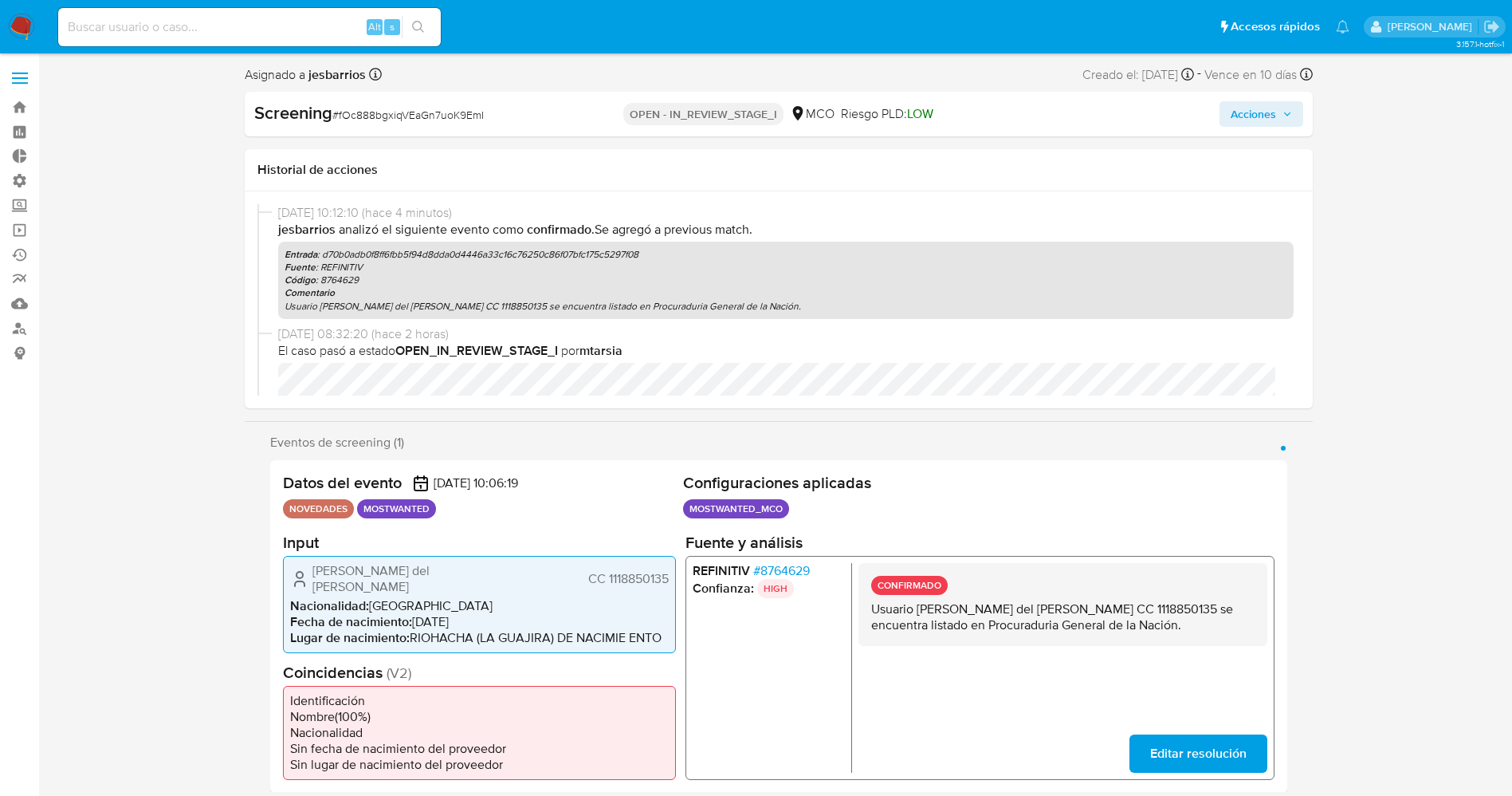
scroll to position [53, 0]
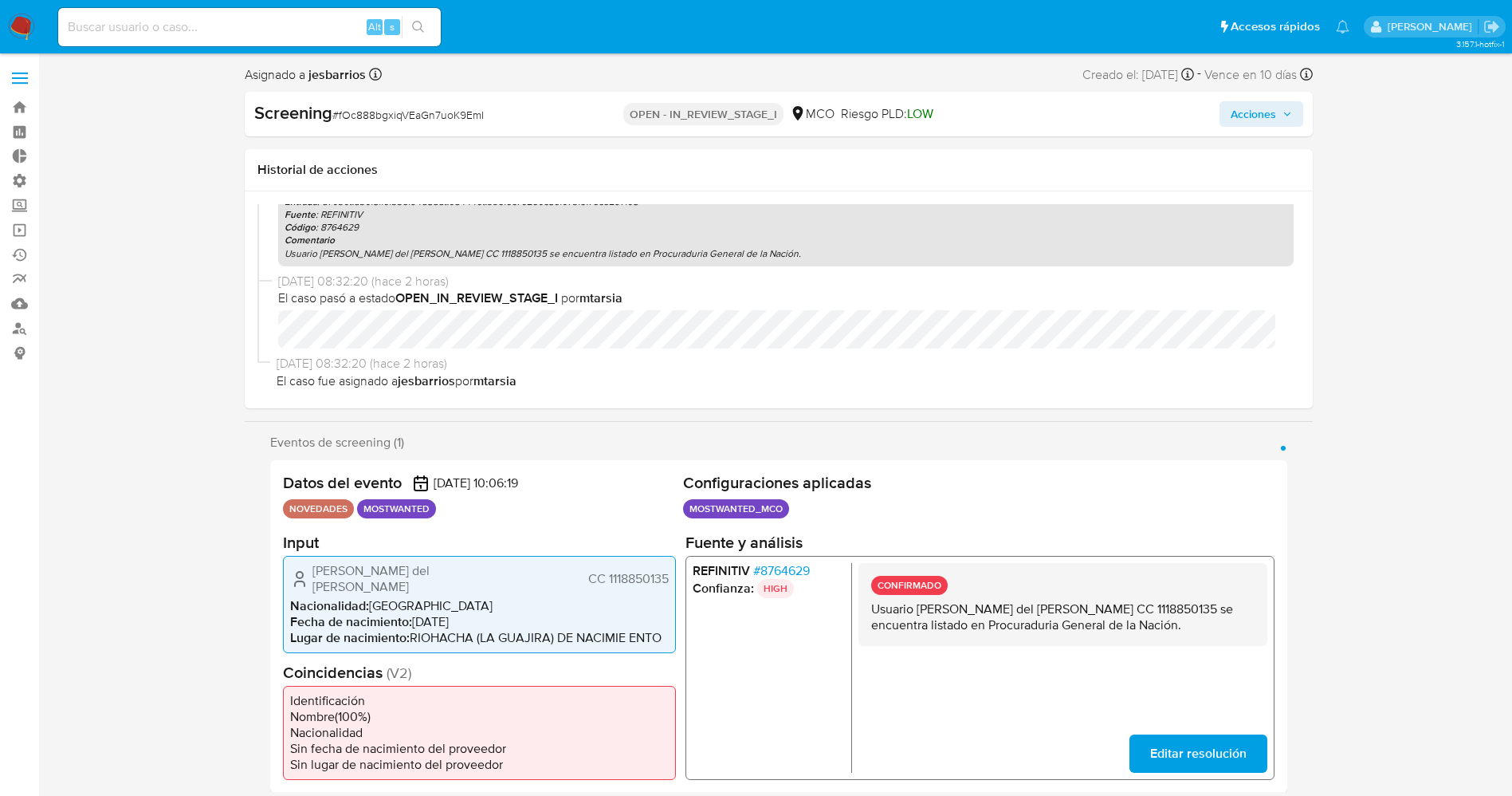
click at [1268, 121] on span "Acciones" at bounding box center [1253, 114] width 45 height 25
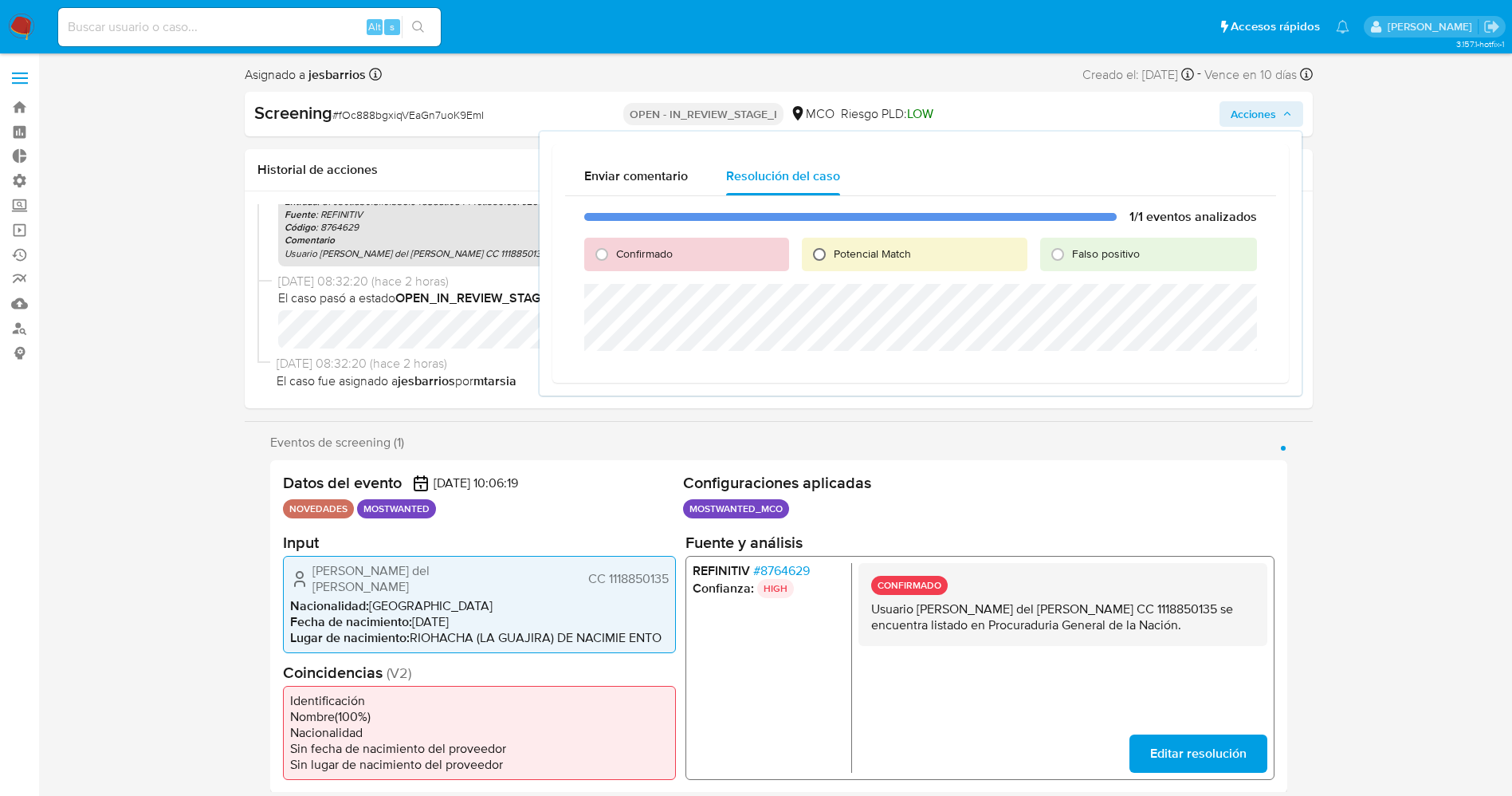
click at [822, 248] on input "Potencial Match" at bounding box center [819, 254] width 25 height 25
radio input "true"
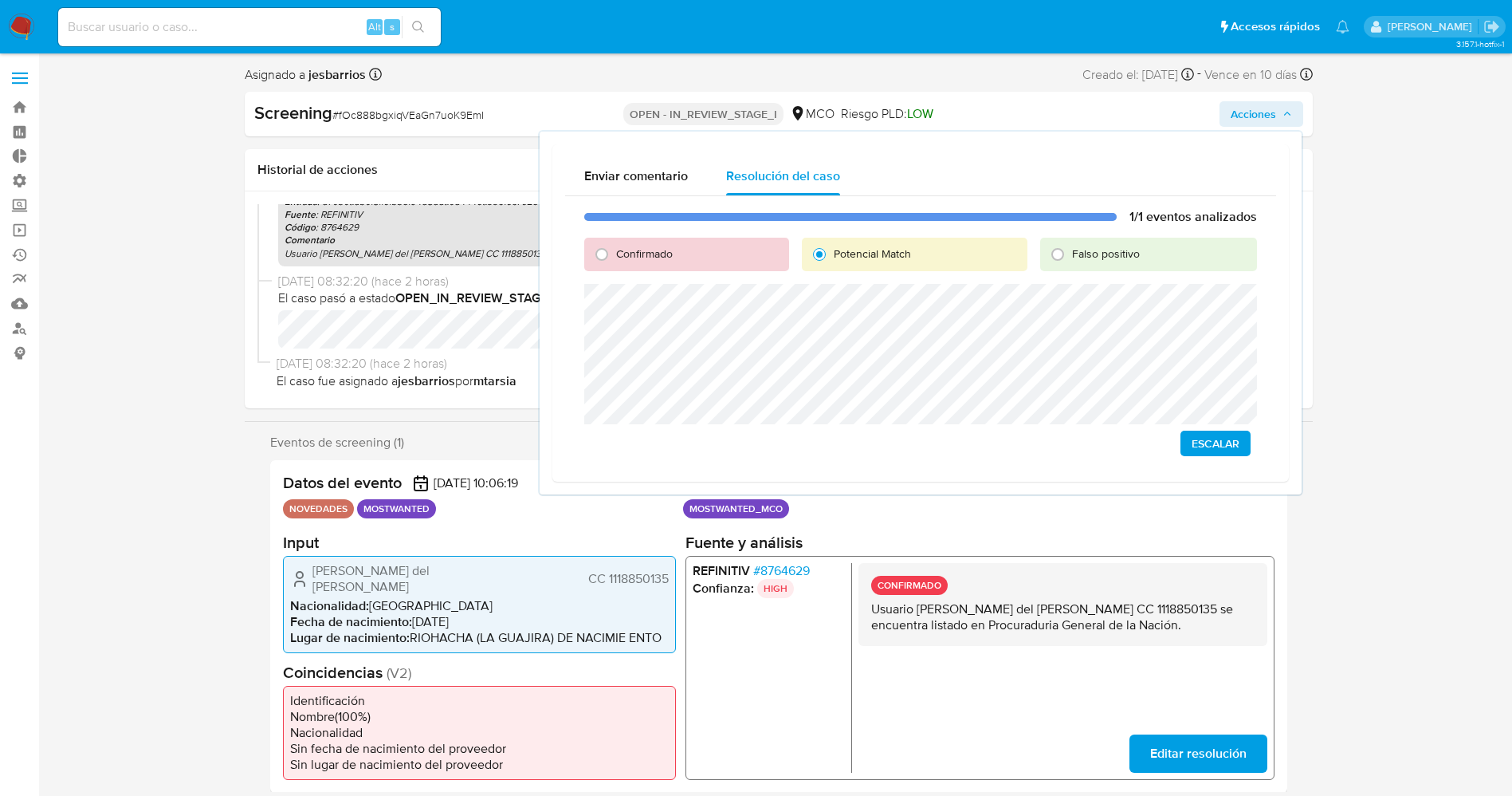
click at [1184, 440] on button "Escalar" at bounding box center [1216, 442] width 70 height 25
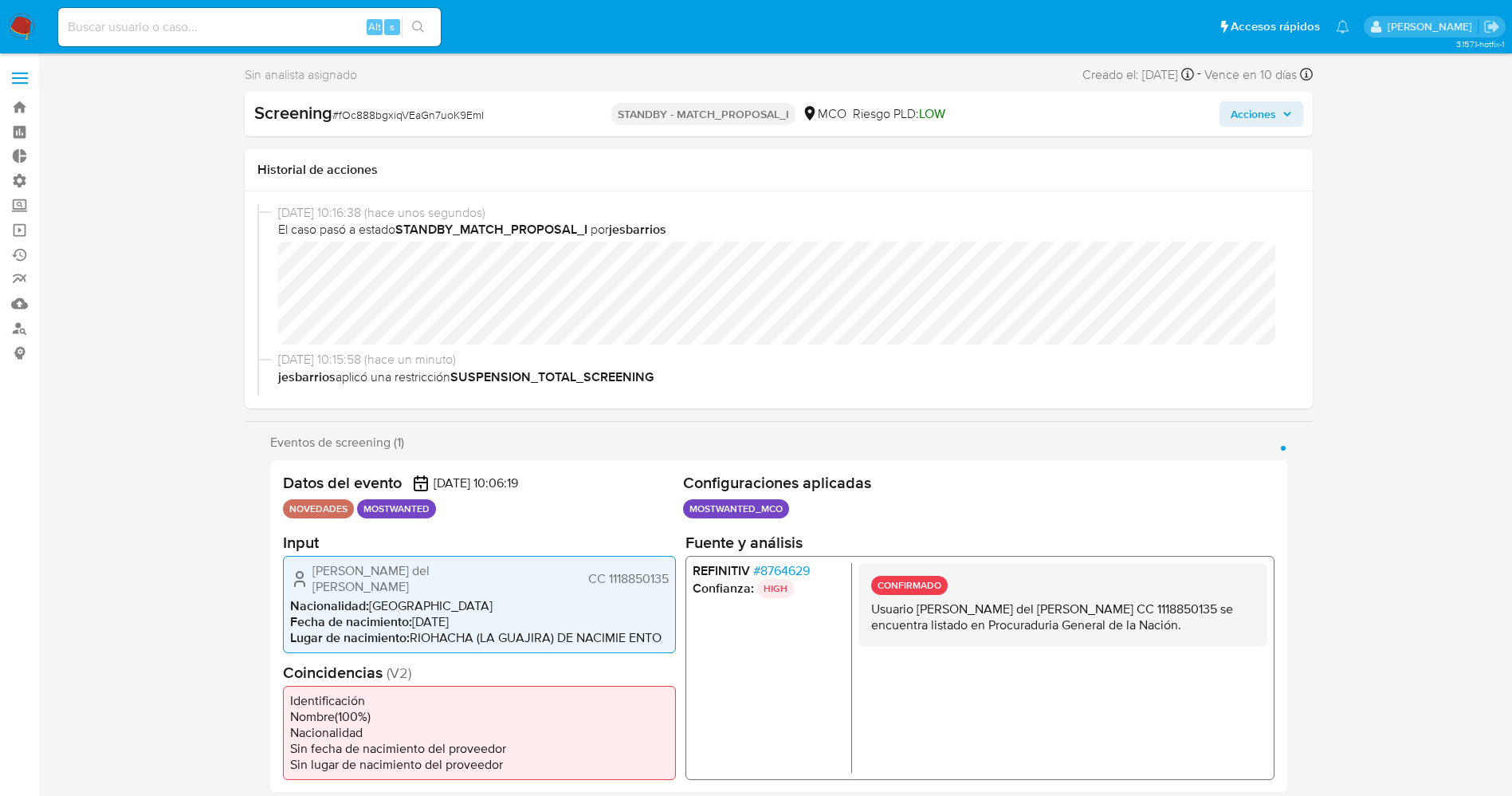
select select "10"
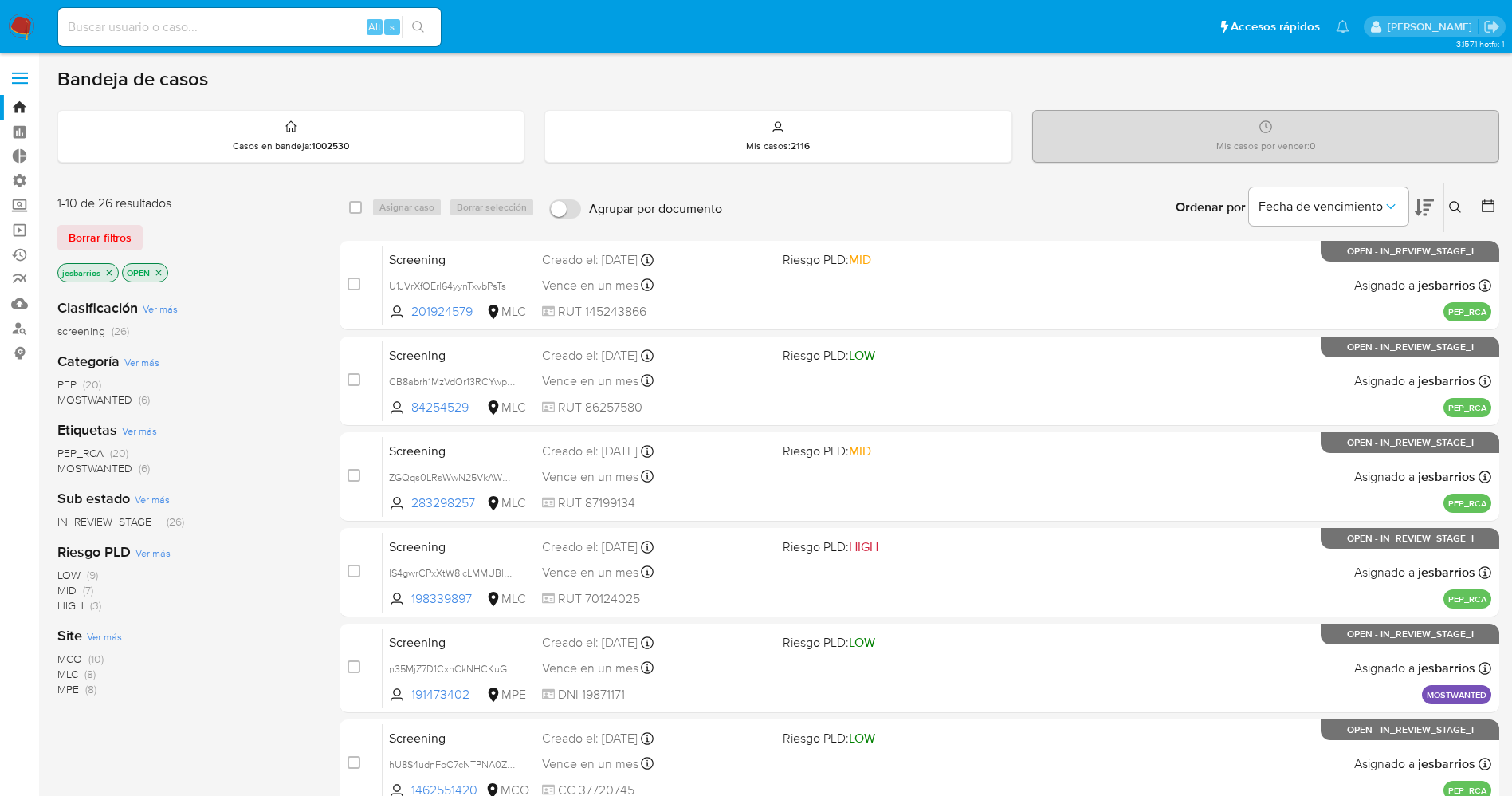
click at [17, 19] on img at bounding box center [21, 27] width 27 height 27
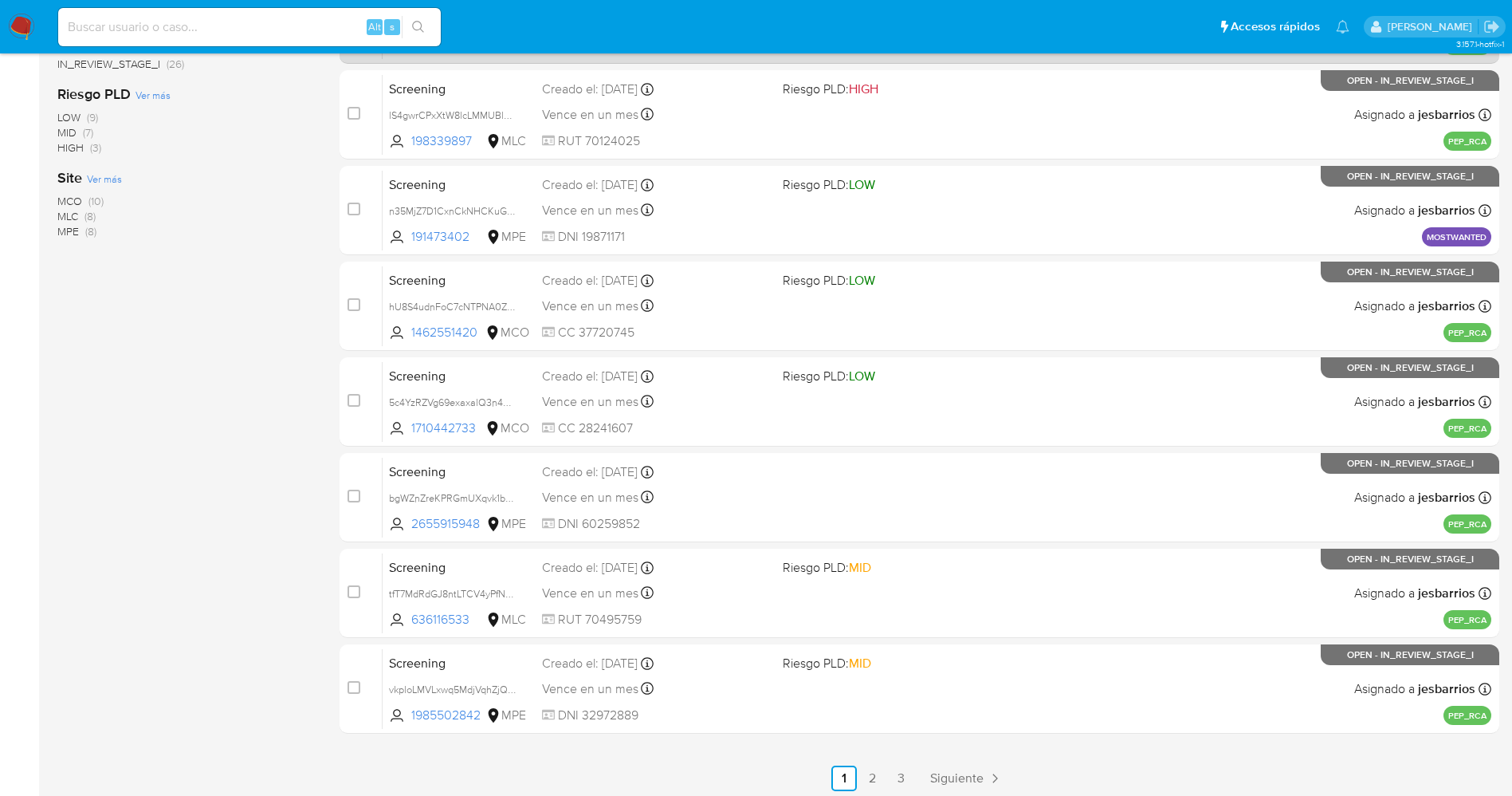
scroll to position [463, 0]
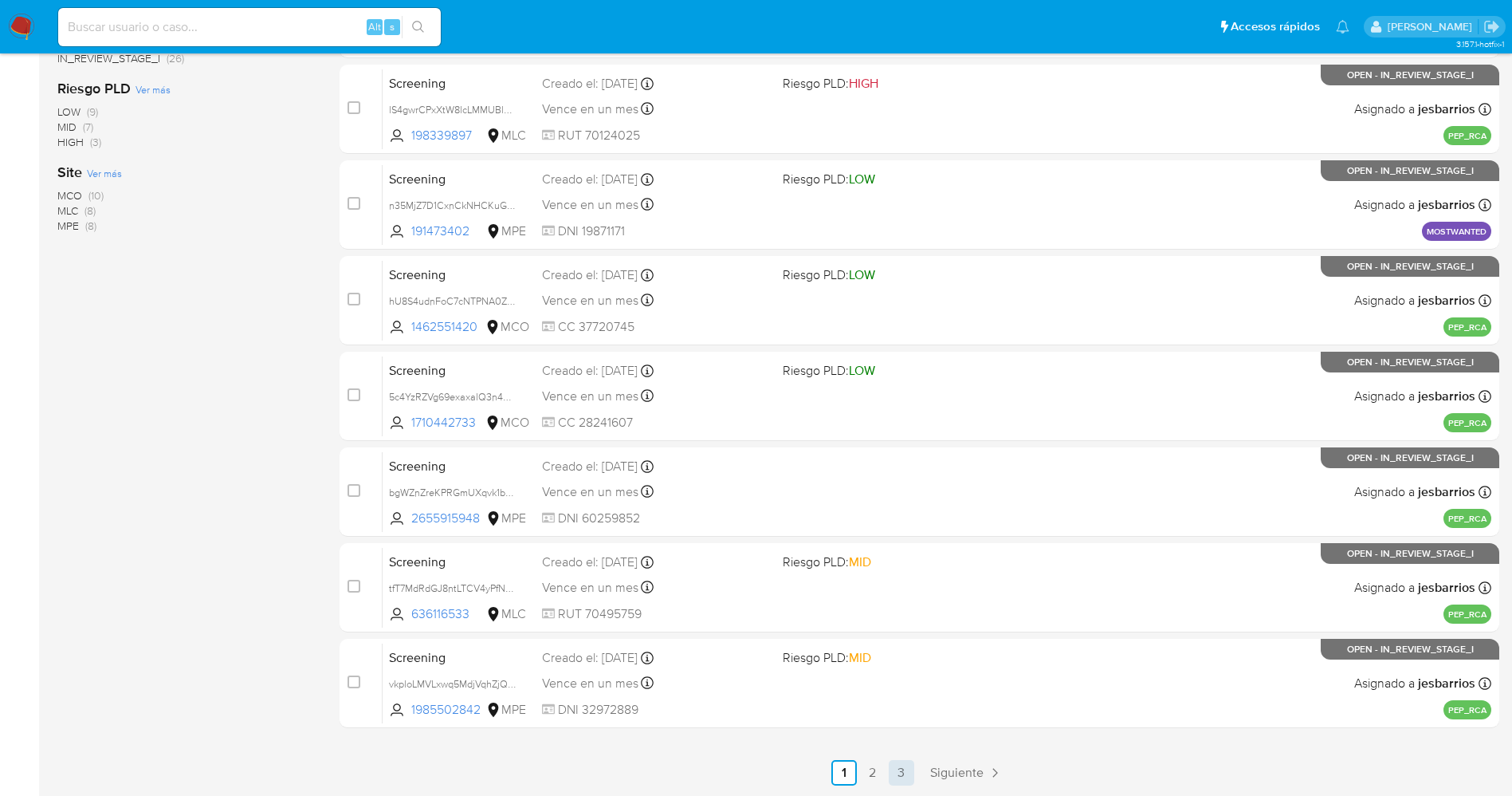
click at [902, 782] on link "3" at bounding box center [901, 772] width 25 height 25
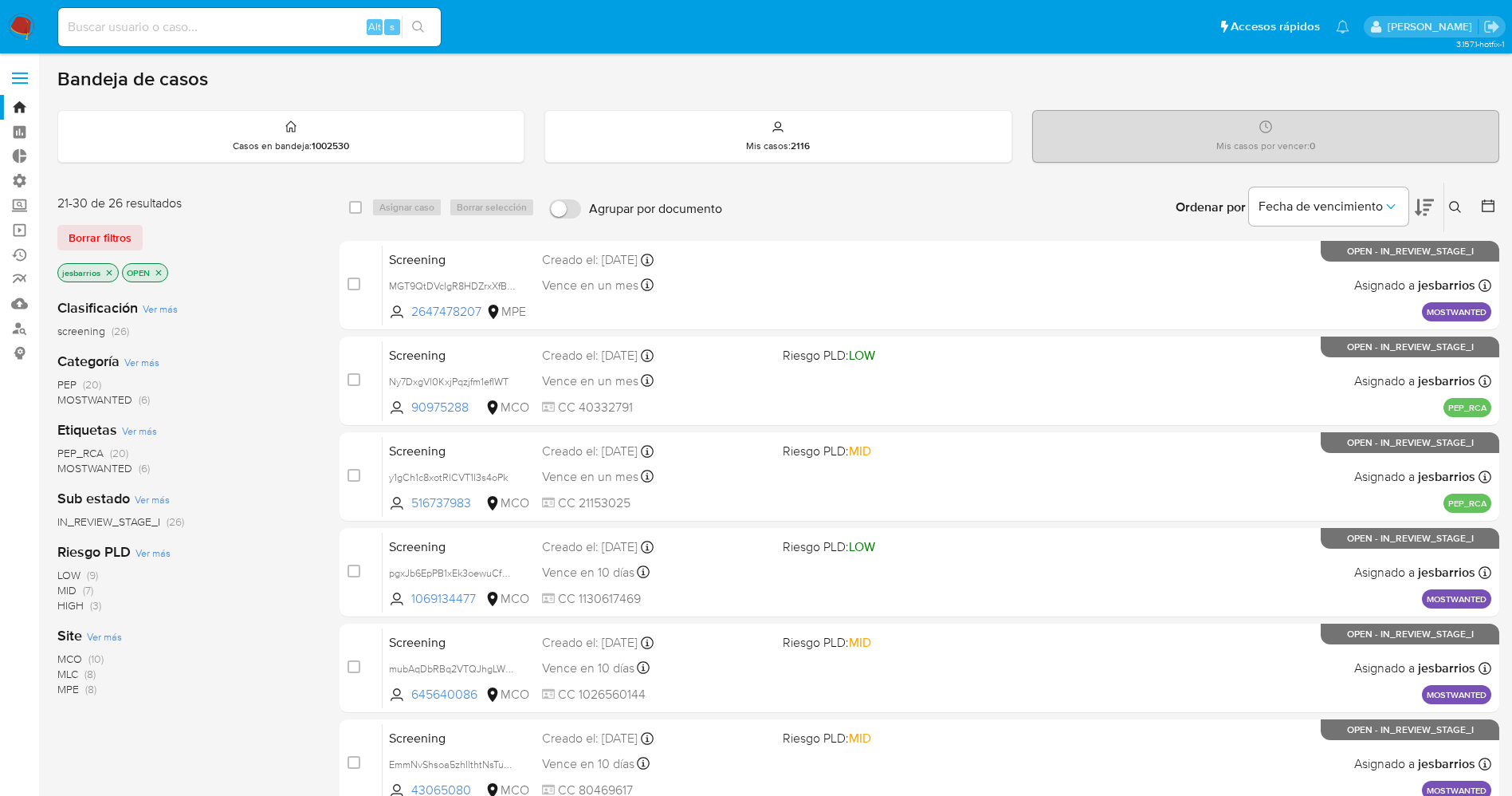
scroll to position [118, 0]
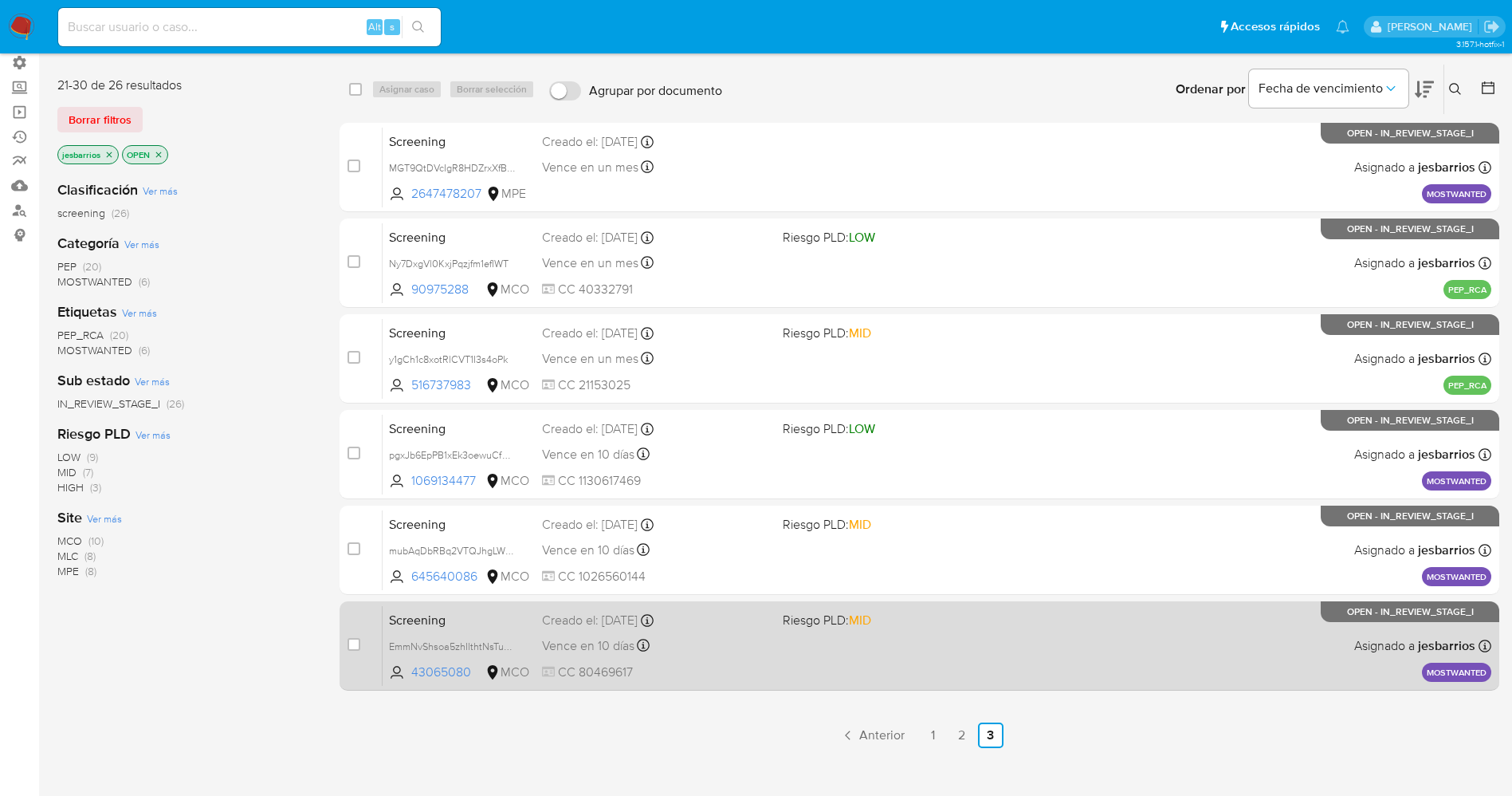
click at [756, 622] on div "Creado el: [DATE] Creado el: [DATE] 07:06:27" at bounding box center [656, 620] width 228 height 17
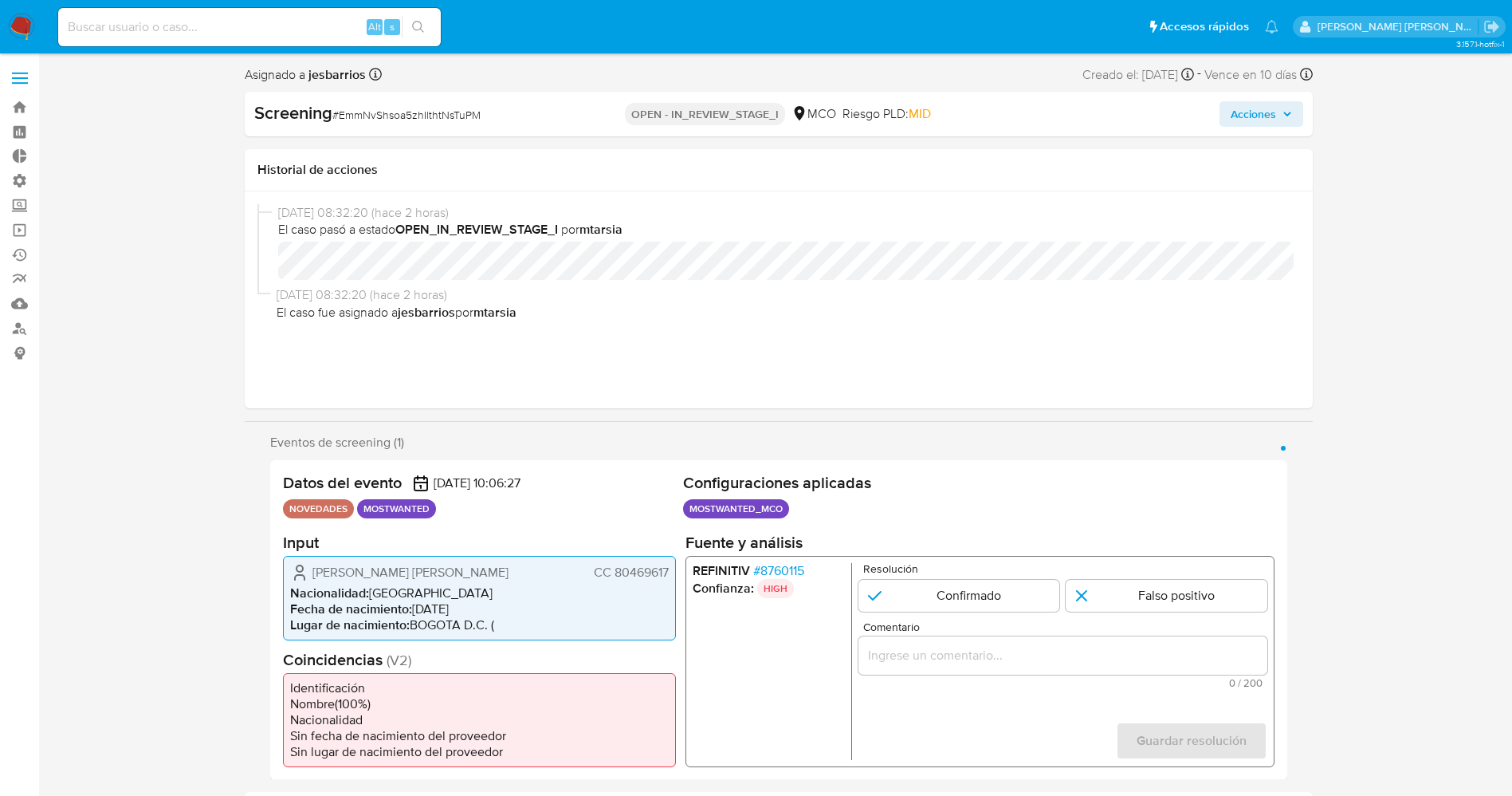
select select "10"
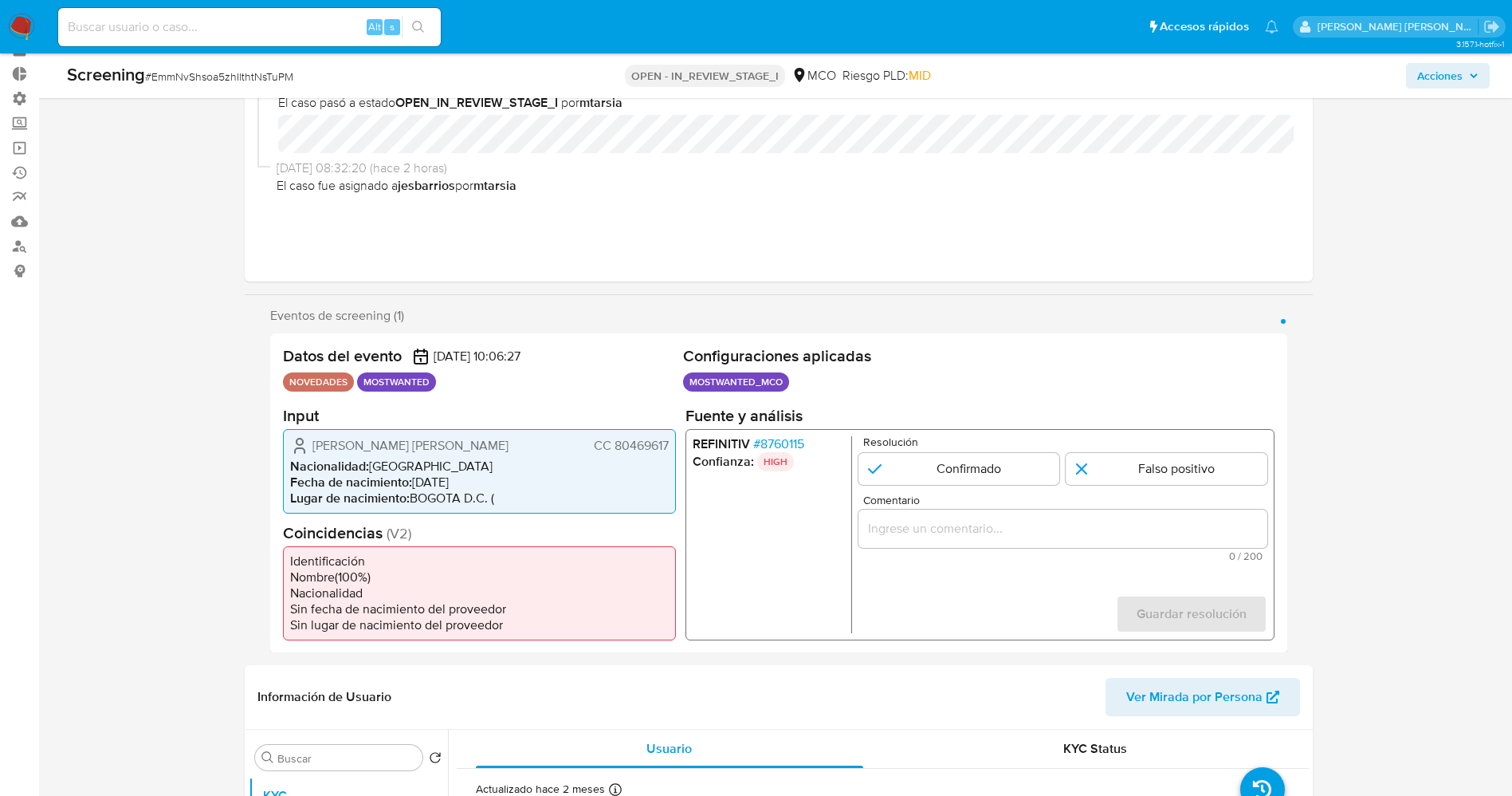
scroll to position [120, 0]
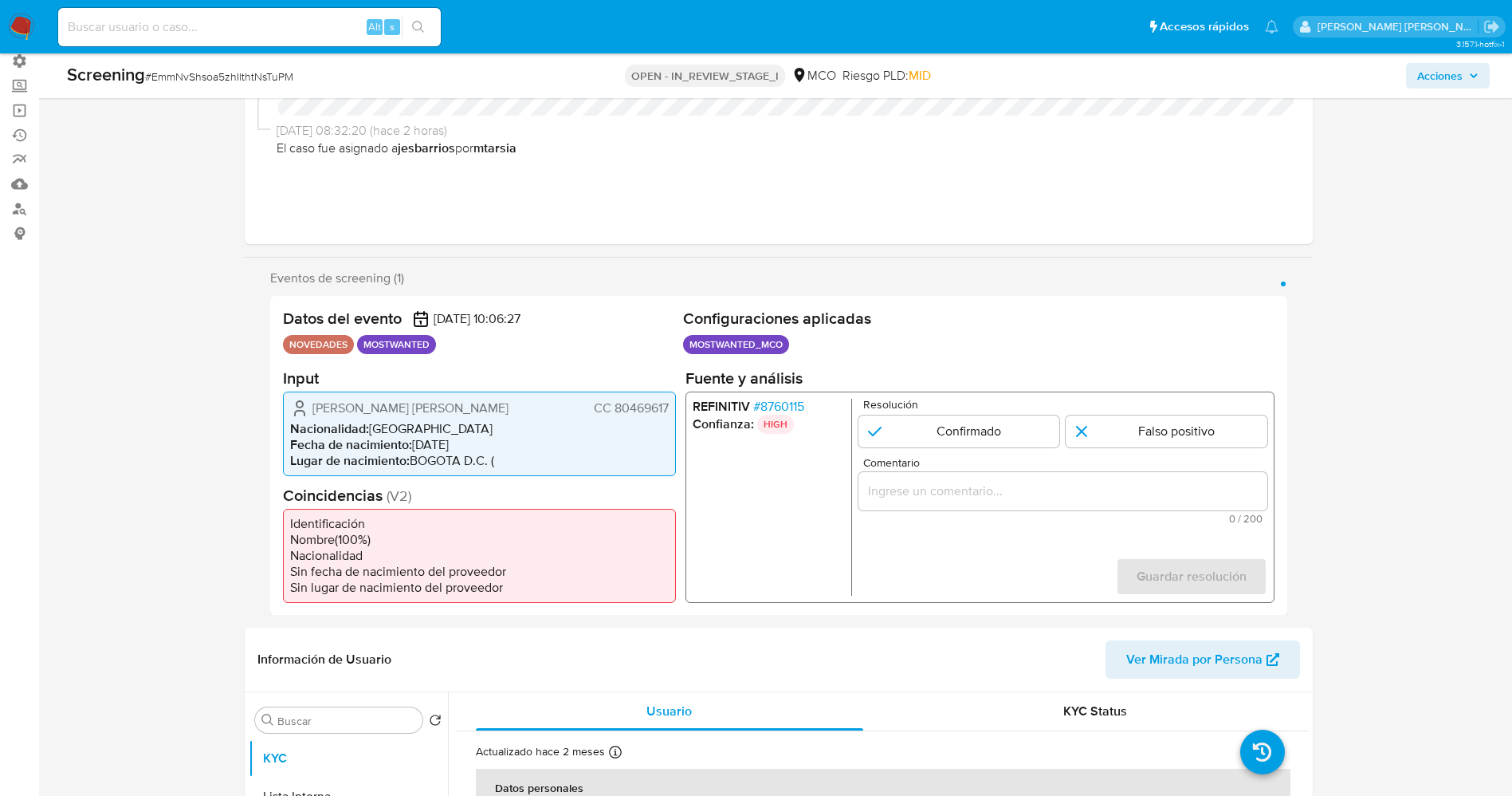
click at [783, 405] on span "# 8760115" at bounding box center [778, 406] width 51 height 16
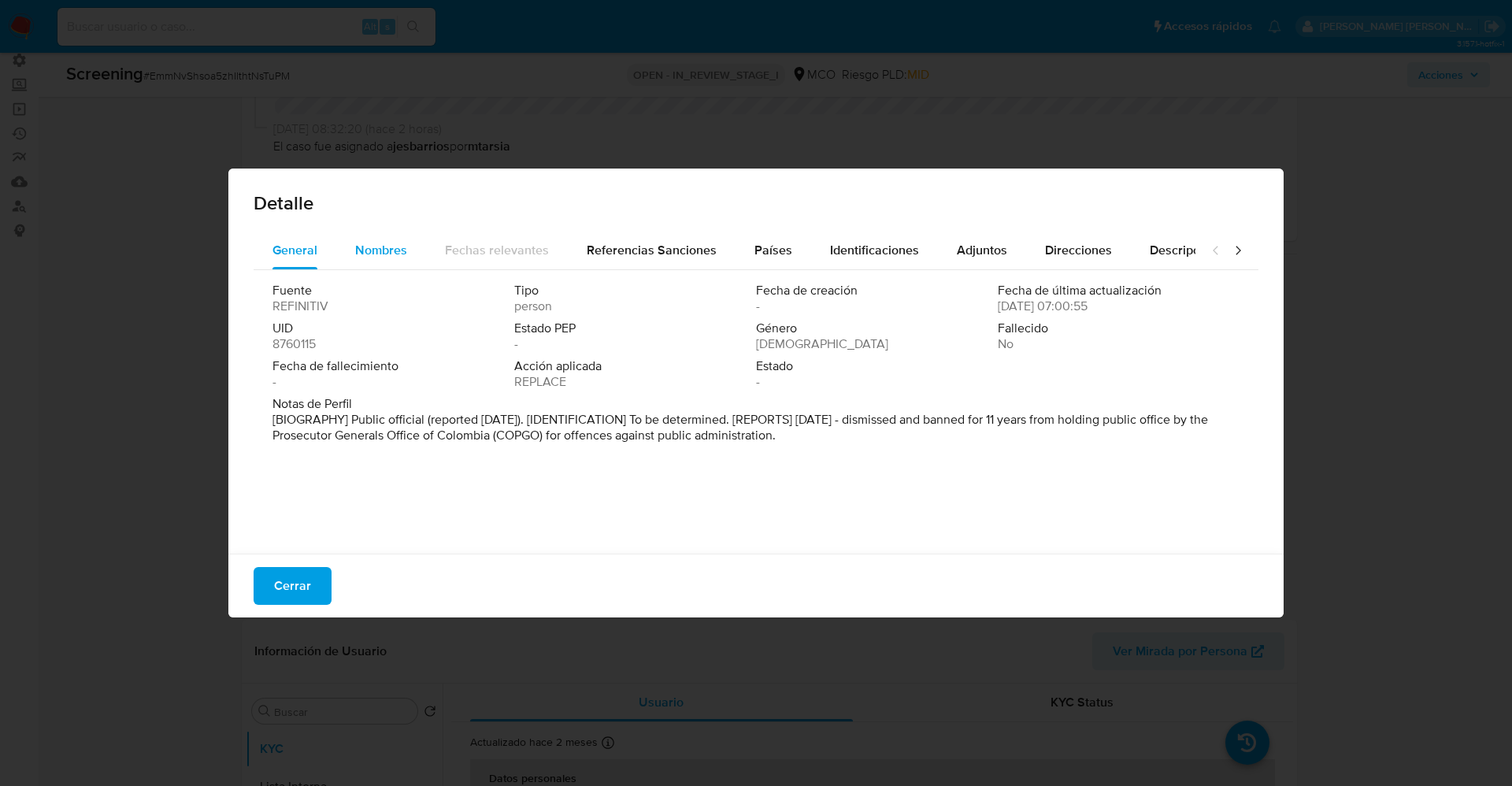
click at [351, 243] on button "Nombres" at bounding box center [381, 251] width 90 height 38
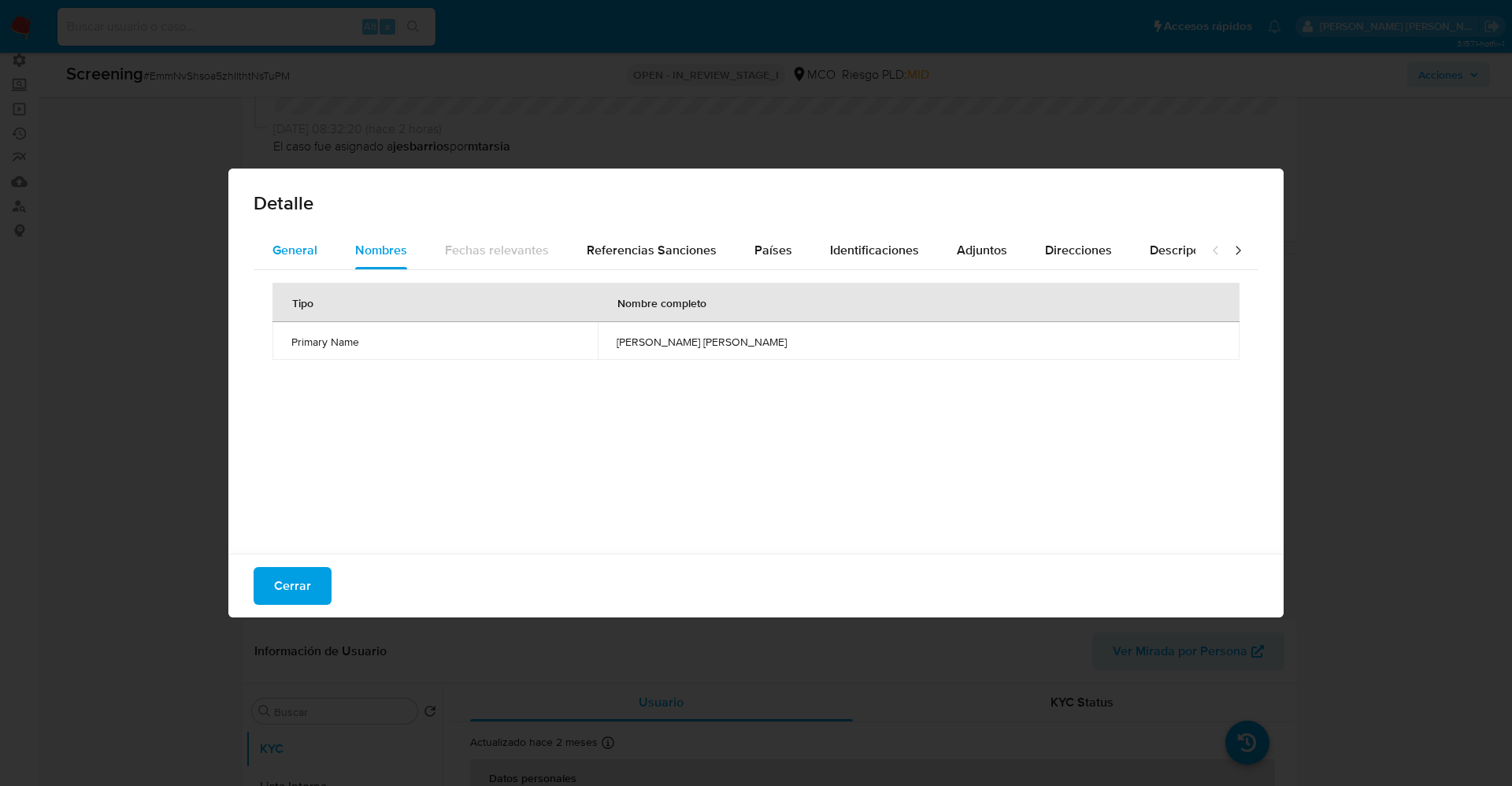
click at [285, 247] on span "General" at bounding box center [295, 250] width 45 height 18
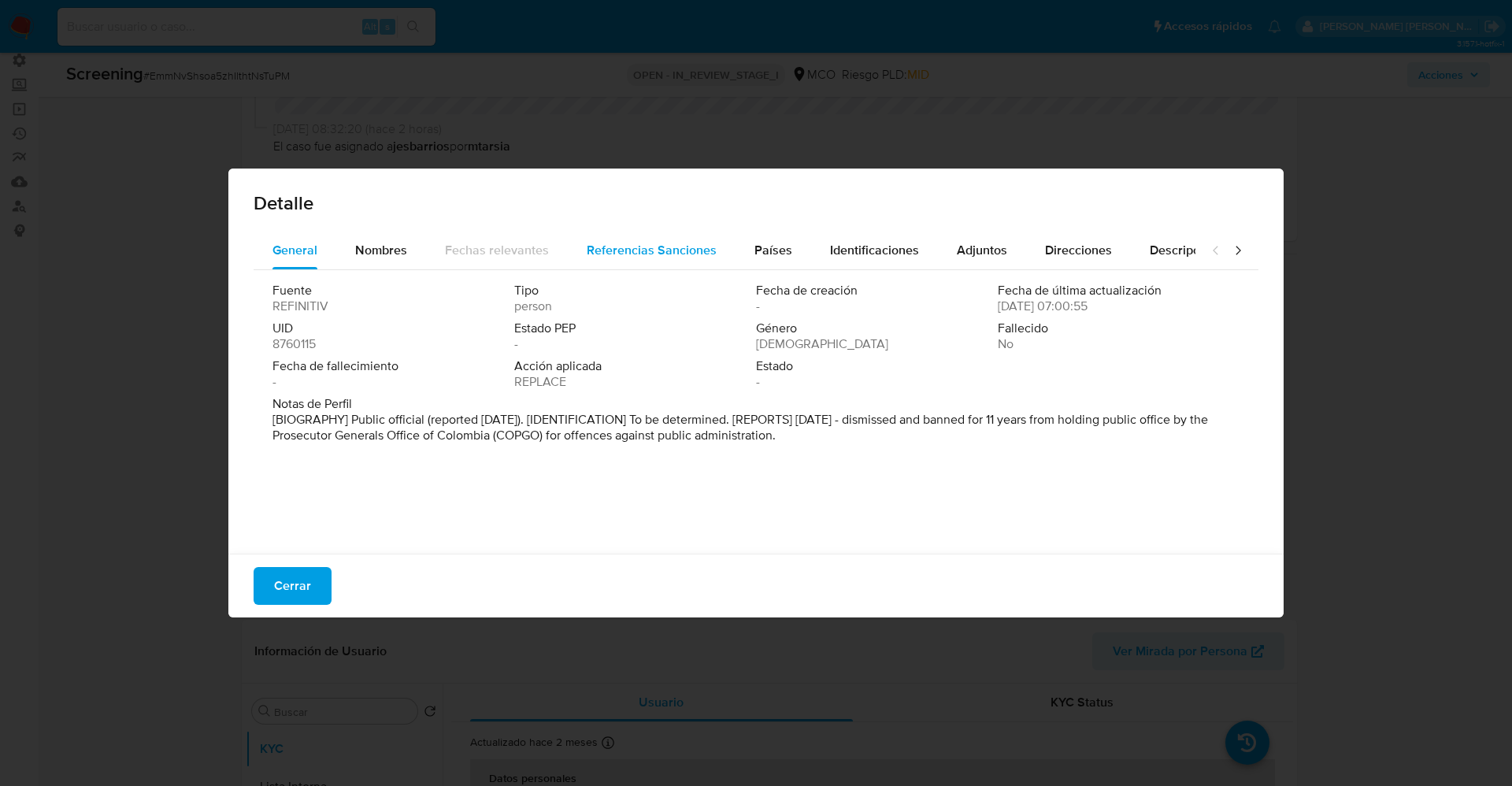
click at [667, 239] on div "Referencias Sanciones" at bounding box center [651, 251] width 130 height 38
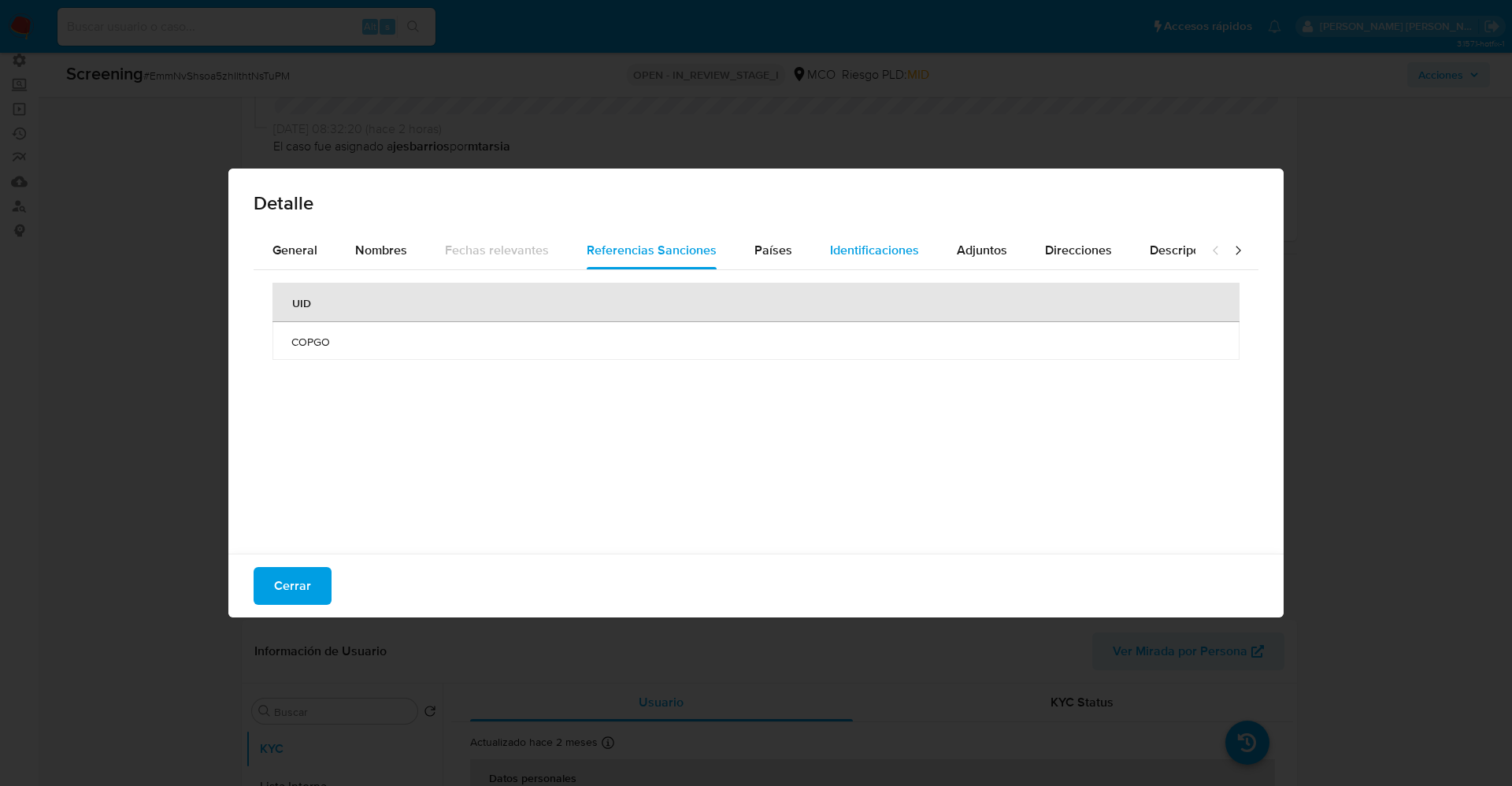
click at [811, 247] on button "Identificaciones" at bounding box center [875, 251] width 127 height 38
click at [888, 257] on span "Identificaciones" at bounding box center [875, 250] width 89 height 18
click at [379, 254] on span "Nombres" at bounding box center [381, 250] width 52 height 18
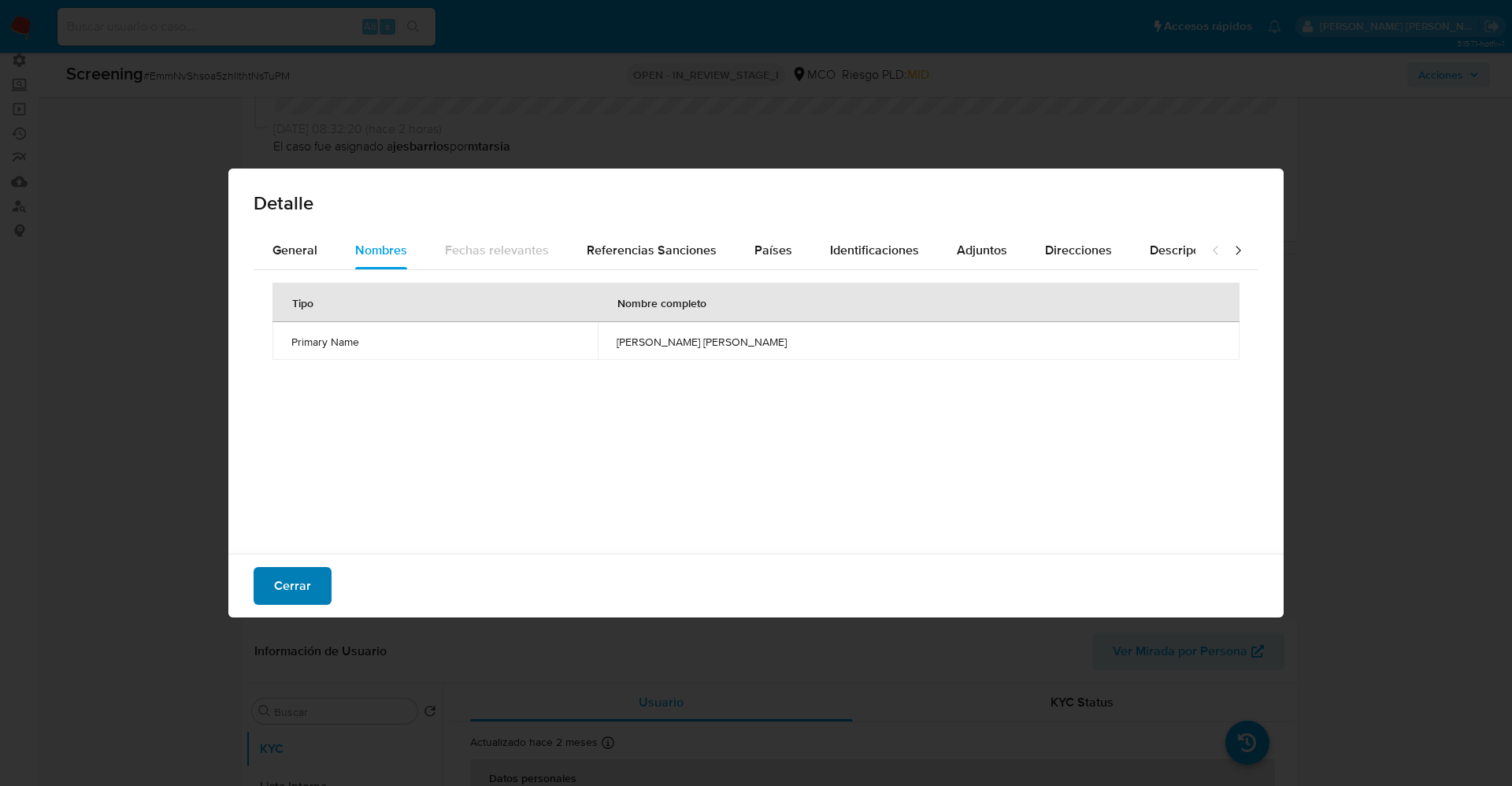
click at [302, 587] on span "Cerrar" at bounding box center [292, 585] width 37 height 34
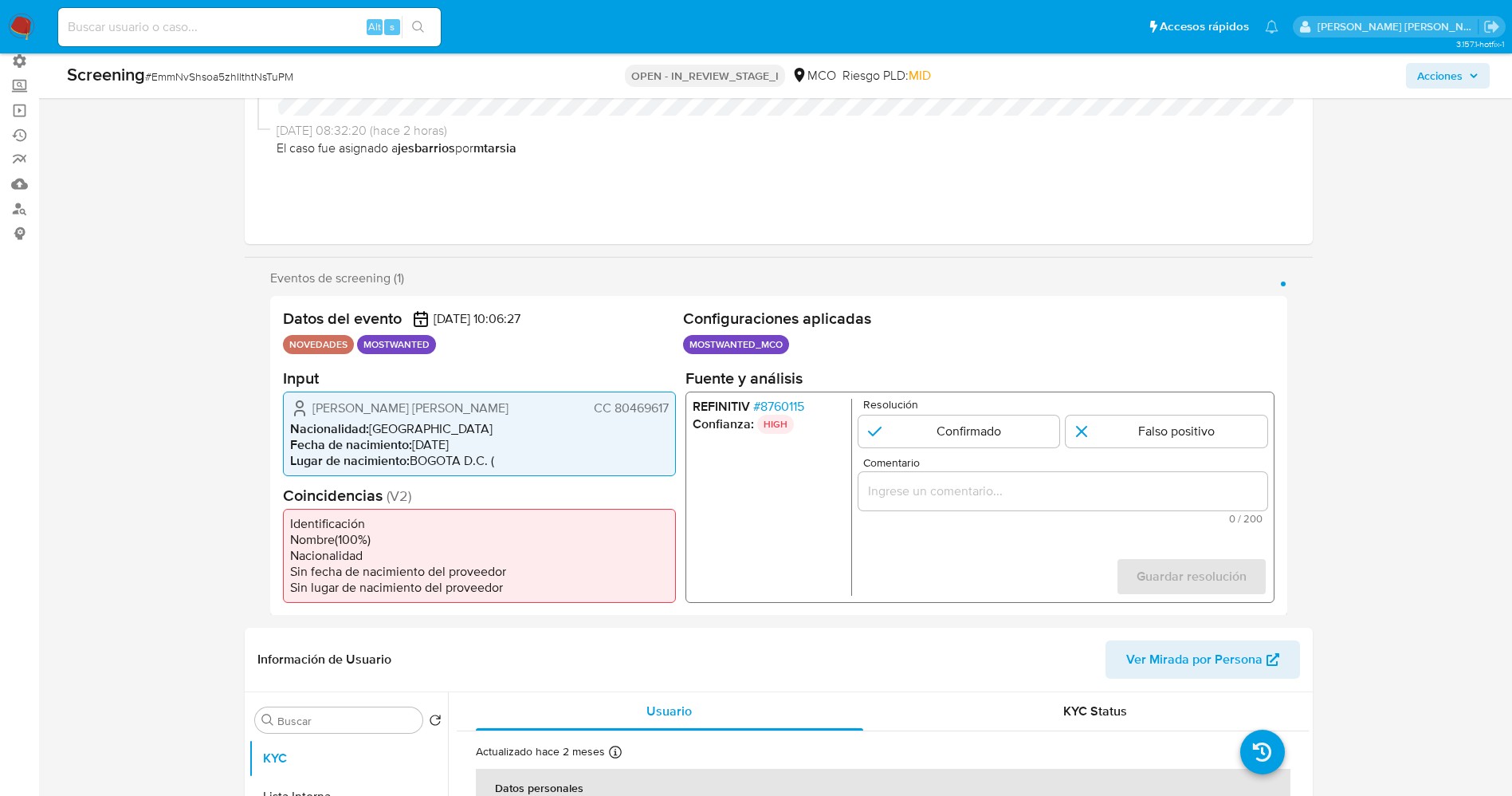
click at [780, 403] on span "# 8760115" at bounding box center [778, 406] width 51 height 16
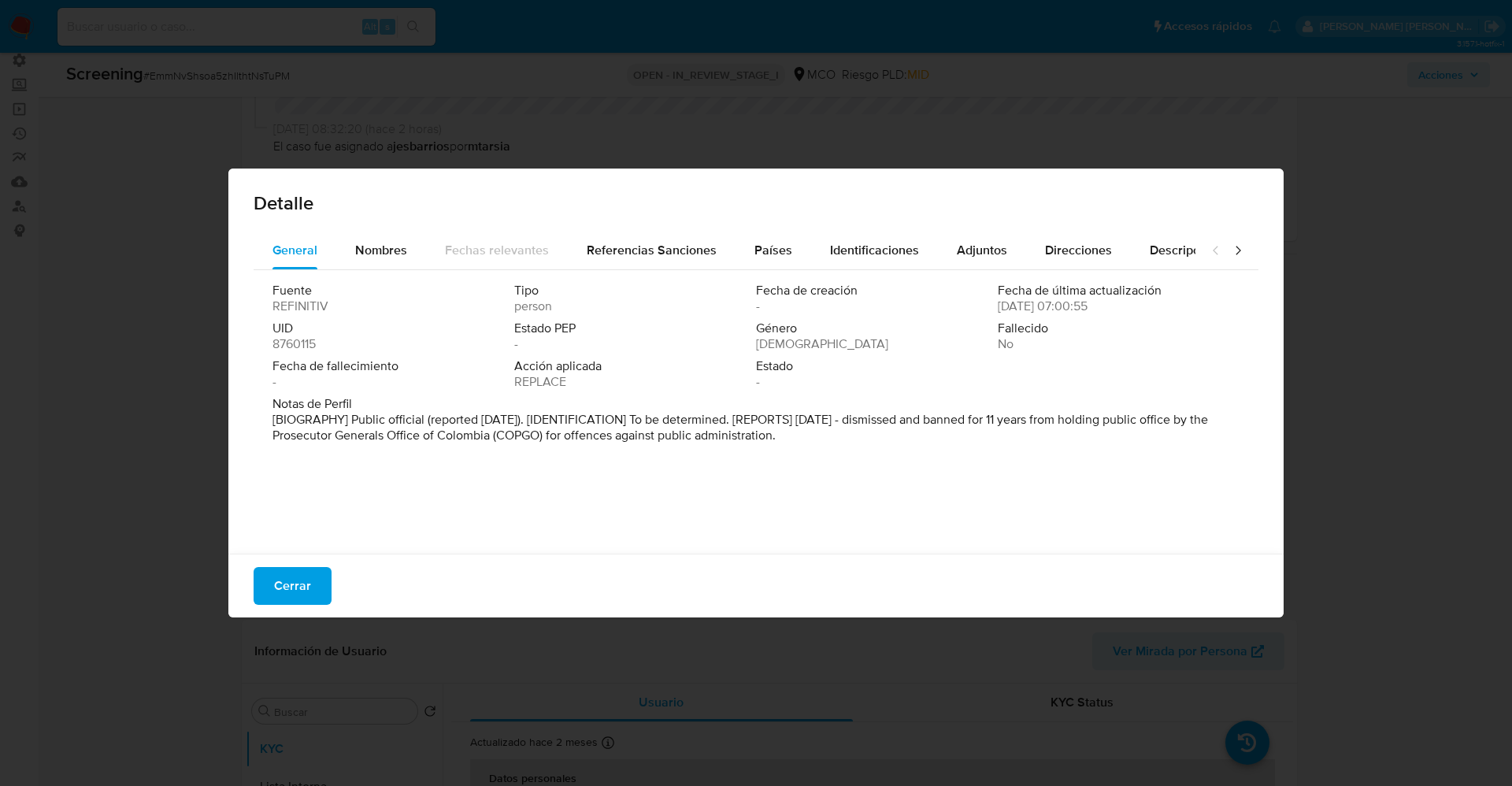
click at [311, 602] on button "Cerrar" at bounding box center [292, 586] width 78 height 38
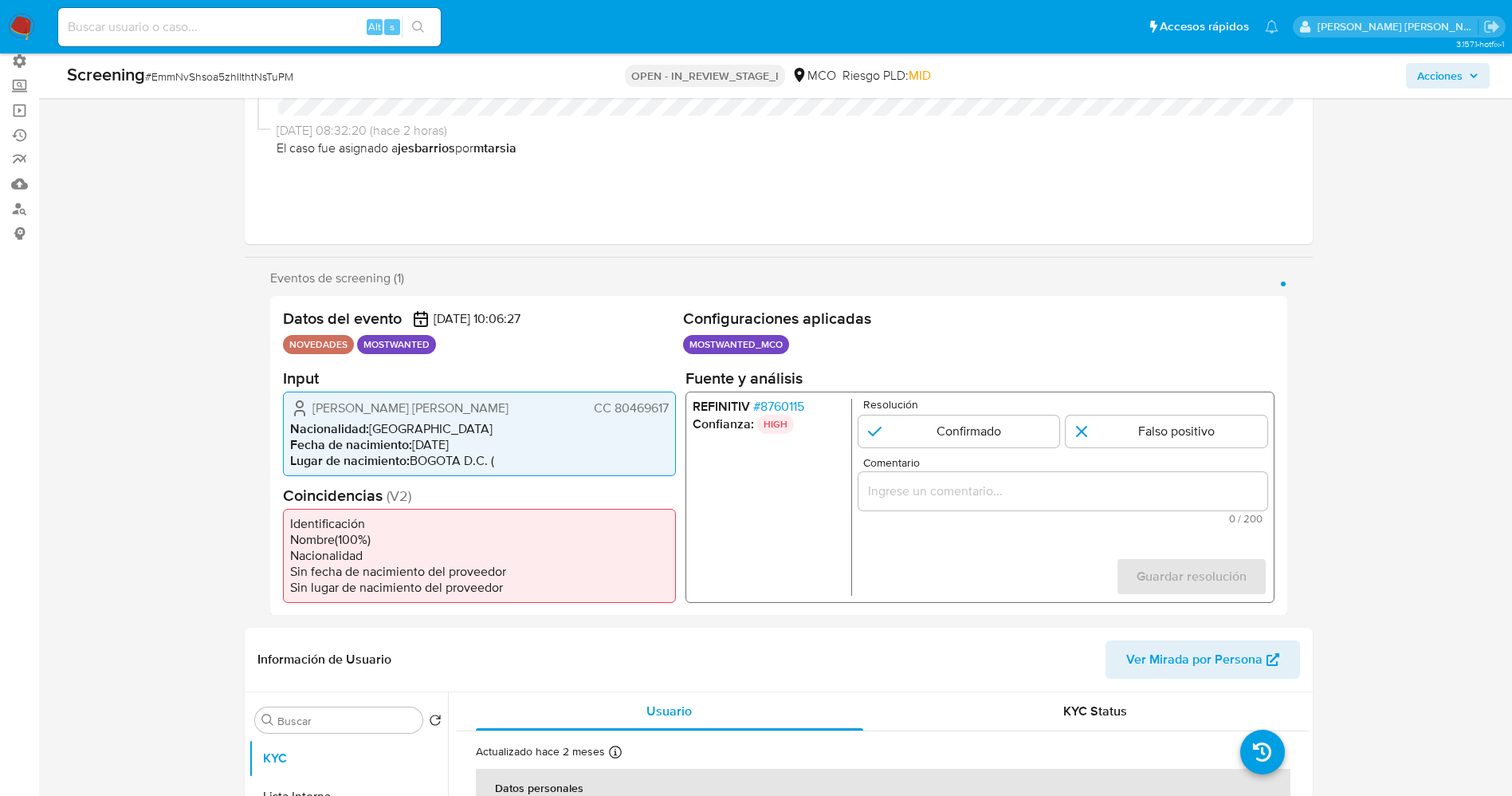
drag, startPoint x: 607, startPoint y: 420, endPoint x: 673, endPoint y: 420, distance: 66.0
click at [673, 420] on div "[PERSON_NAME] [PERSON_NAME] [PERSON_NAME] 80469617 Nacionalidad : Colombia Fech…" at bounding box center [480, 433] width 393 height 84
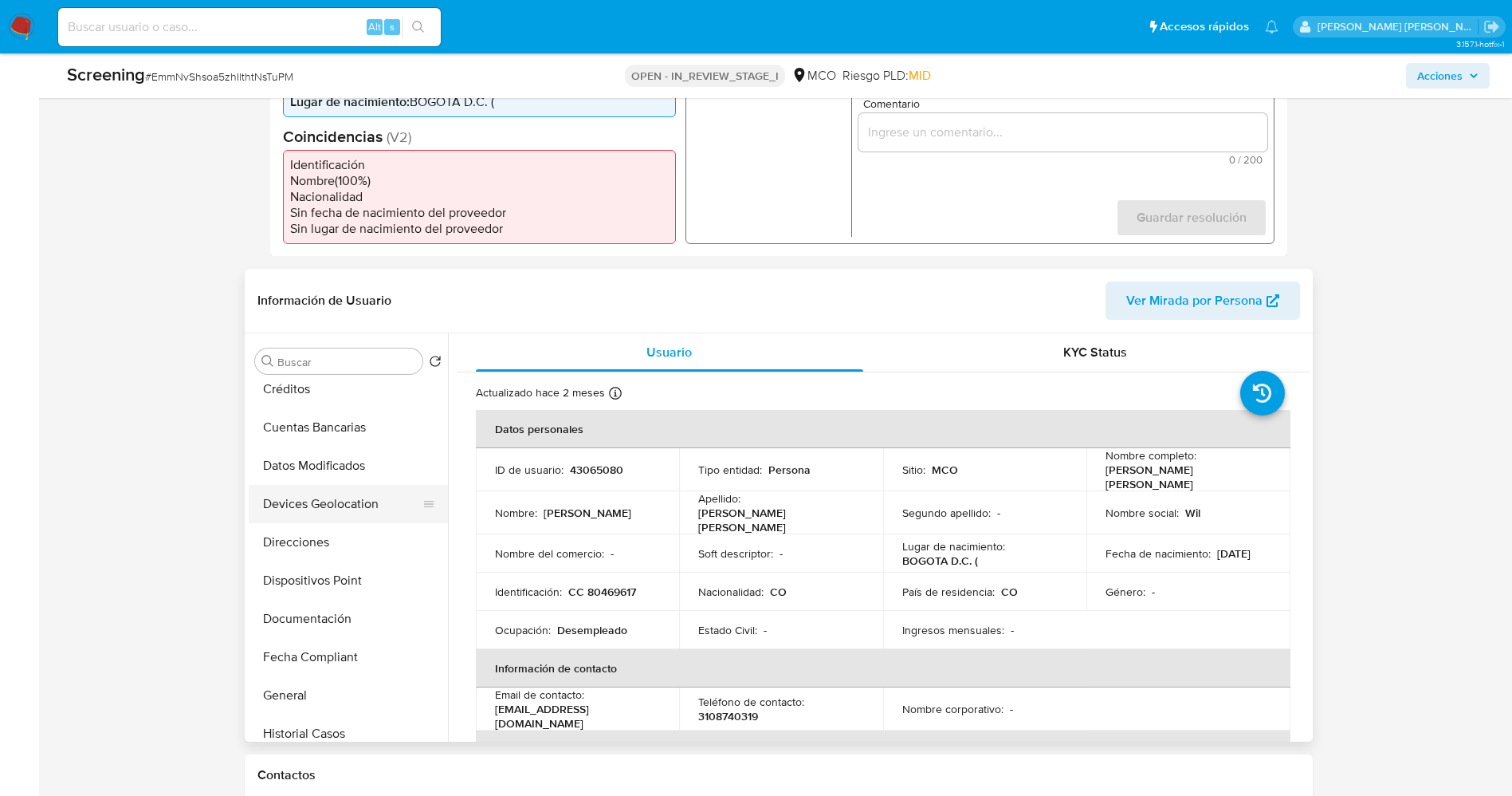
scroll to position [239, 0]
click at [341, 583] on button "Documentación" at bounding box center [342, 581] width 187 height 38
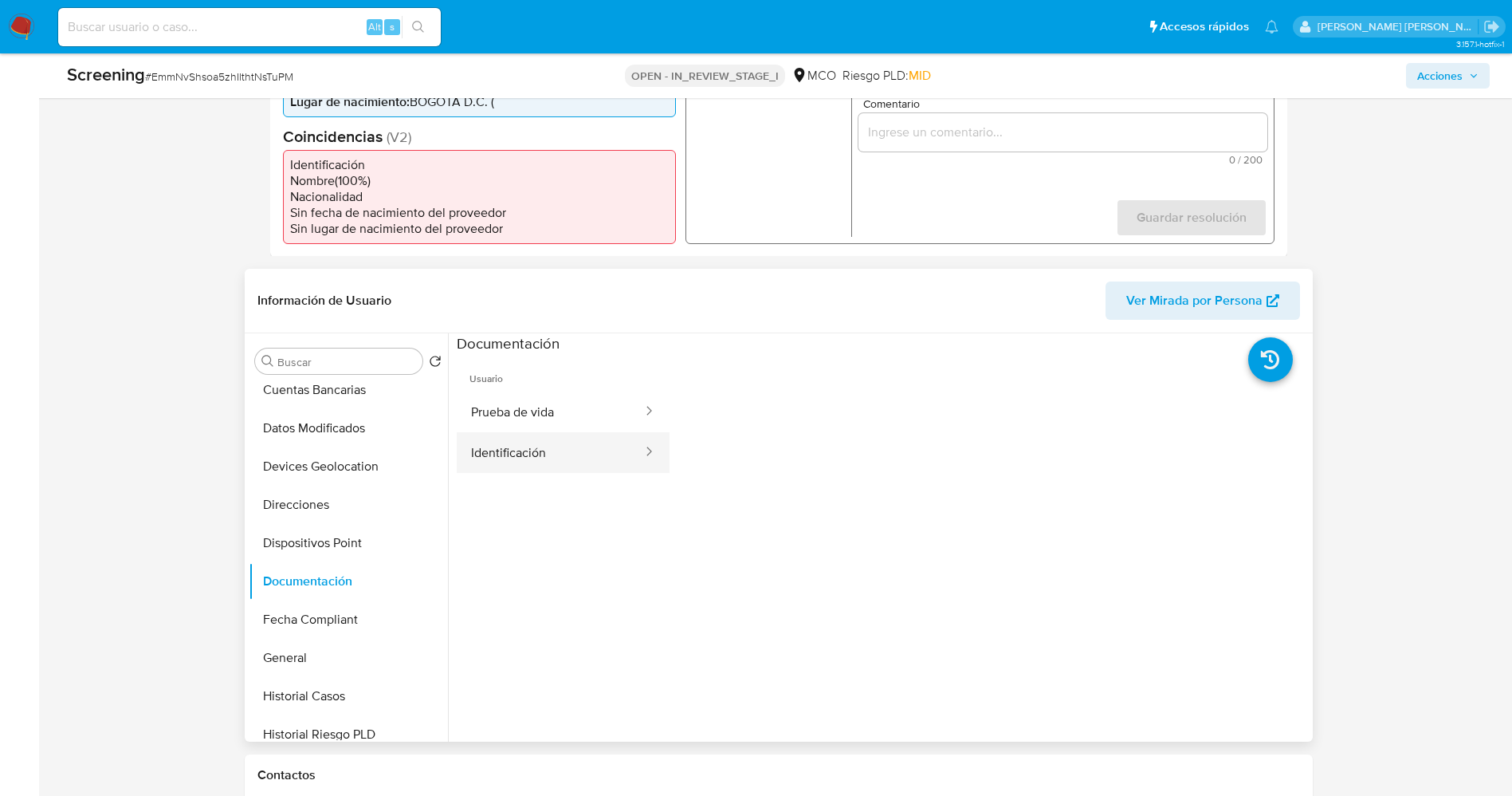
click at [512, 459] on button "Identificación" at bounding box center [551, 452] width 188 height 41
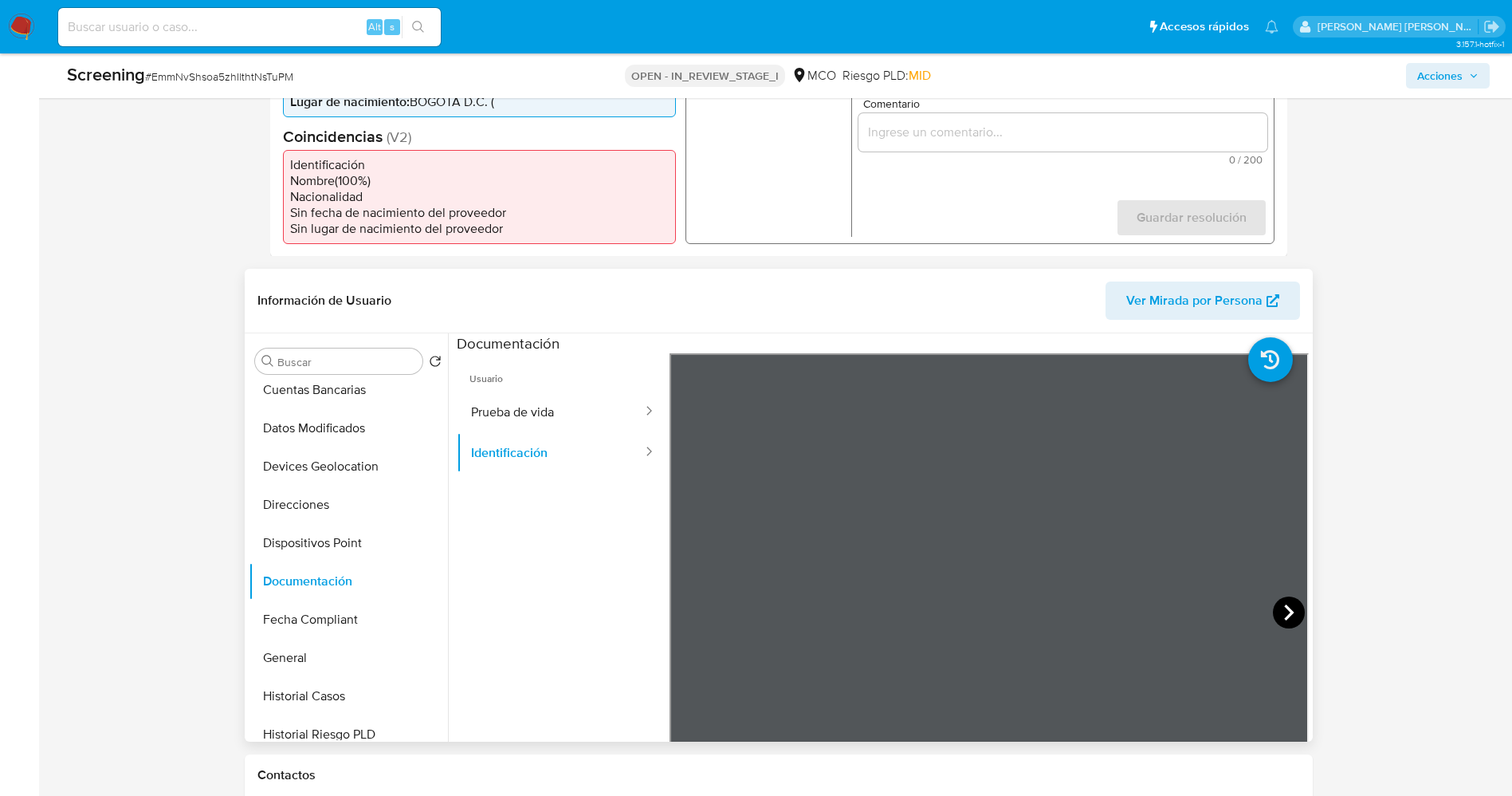
click at [1284, 620] on icon at bounding box center [1289, 612] width 10 height 16
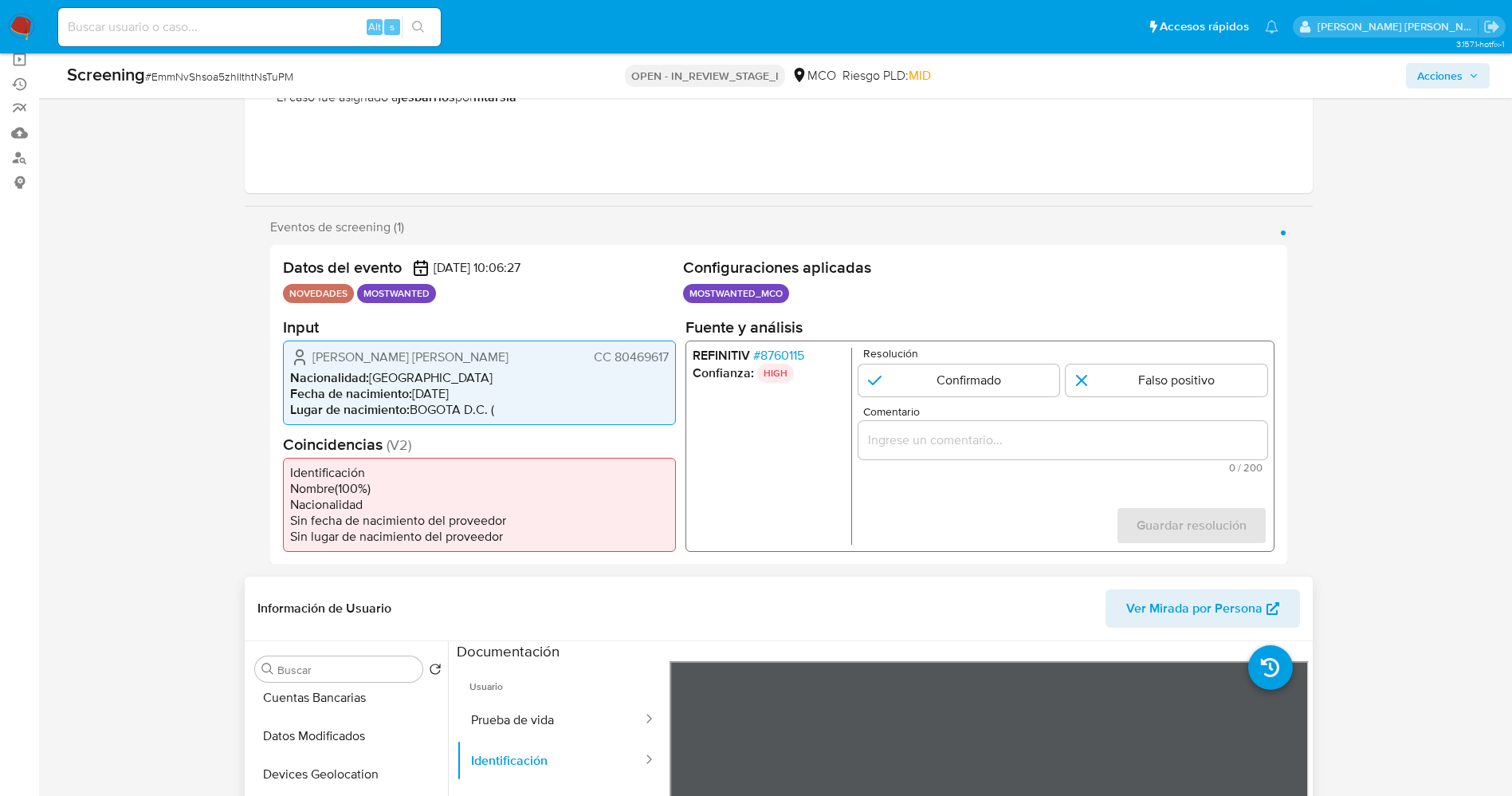
scroll to position [120, 0]
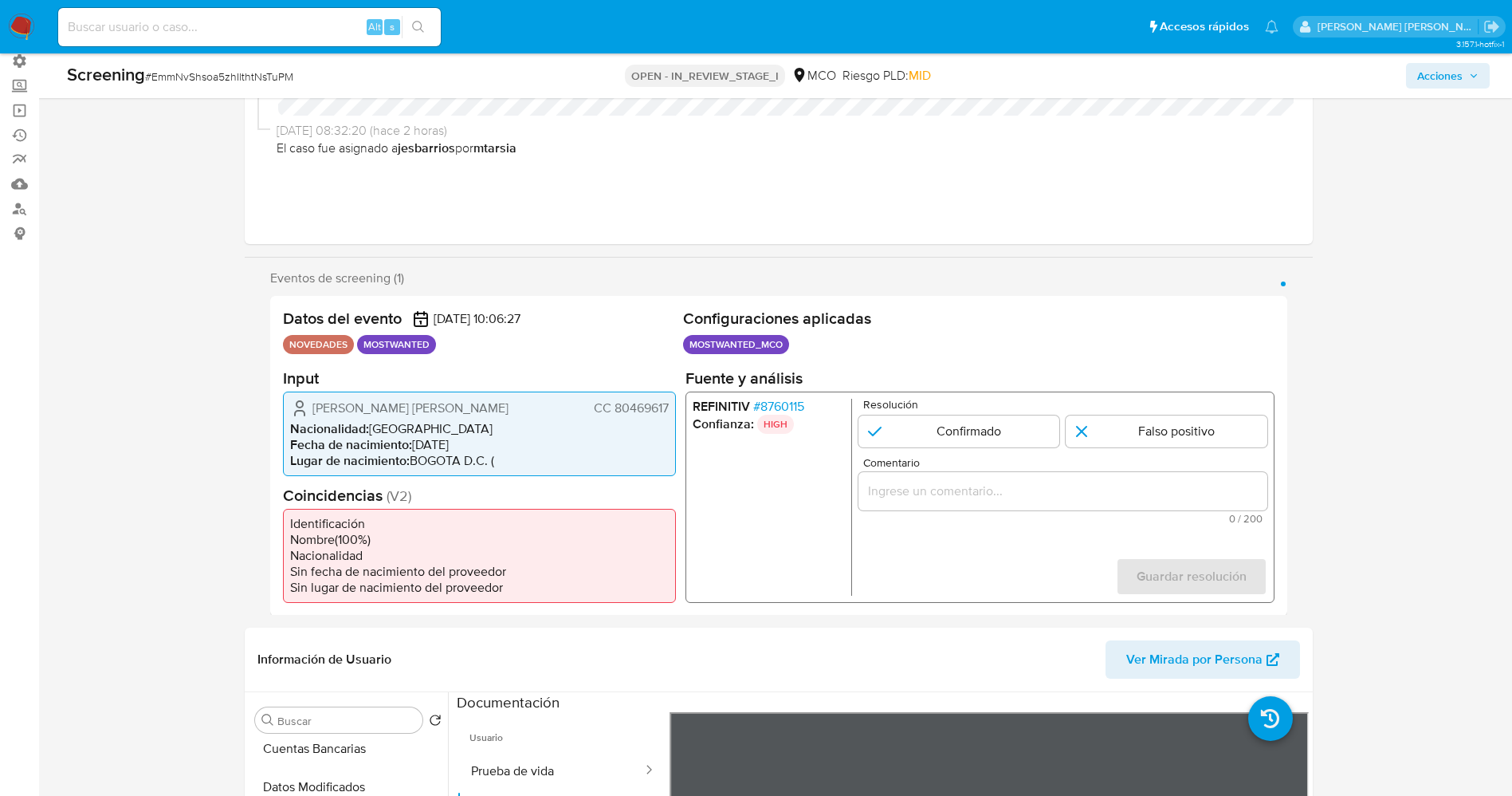
drag, startPoint x: 613, startPoint y: 413, endPoint x: 668, endPoint y: 418, distance: 55.2
click at [668, 415] on span "CC 80469617" at bounding box center [631, 408] width 75 height 16
drag, startPoint x: 395, startPoint y: 401, endPoint x: 468, endPoint y: 411, distance: 73.7
click at [468, 411] on span "[PERSON_NAME] [PERSON_NAME]" at bounding box center [411, 408] width 196 height 16
